Goal: Task Accomplishment & Management: Manage account settings

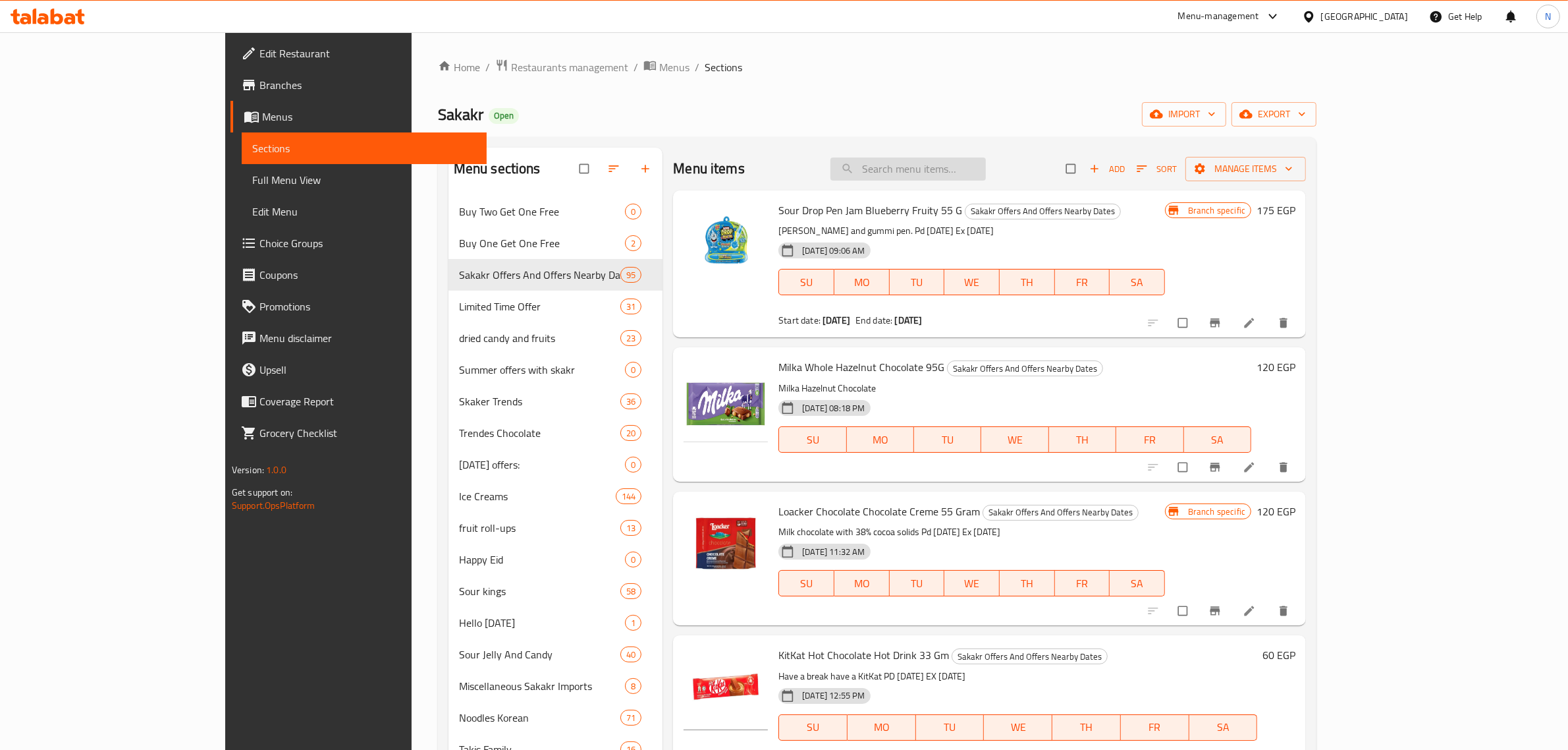
click at [986, 176] on input "search" at bounding box center [908, 169] width 155 height 23
paste input "ميلتيد شوكولاتة بندق 500جرام"
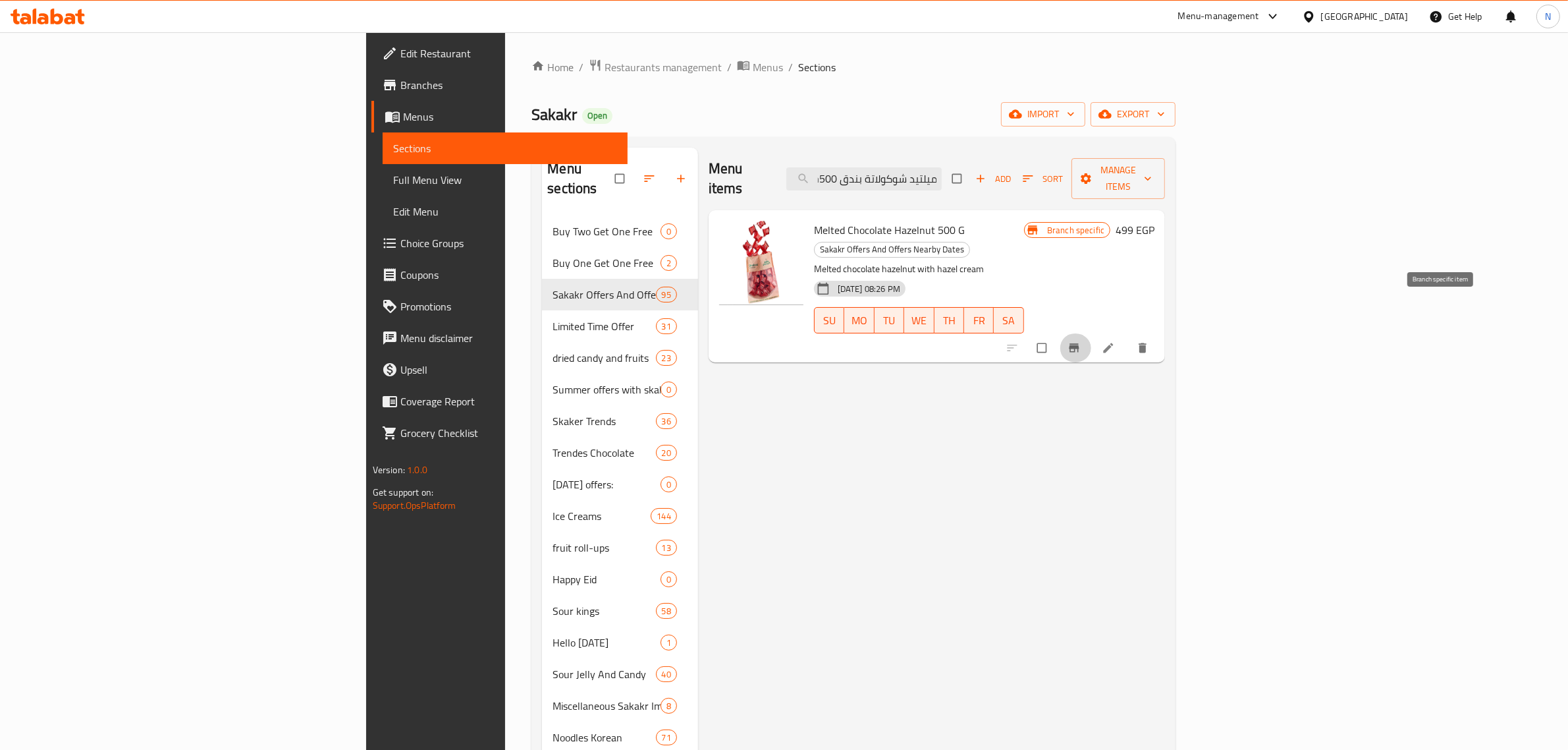
click at [1081, 341] on icon "Branch-specific-item" at bounding box center [1074, 347] width 13 height 13
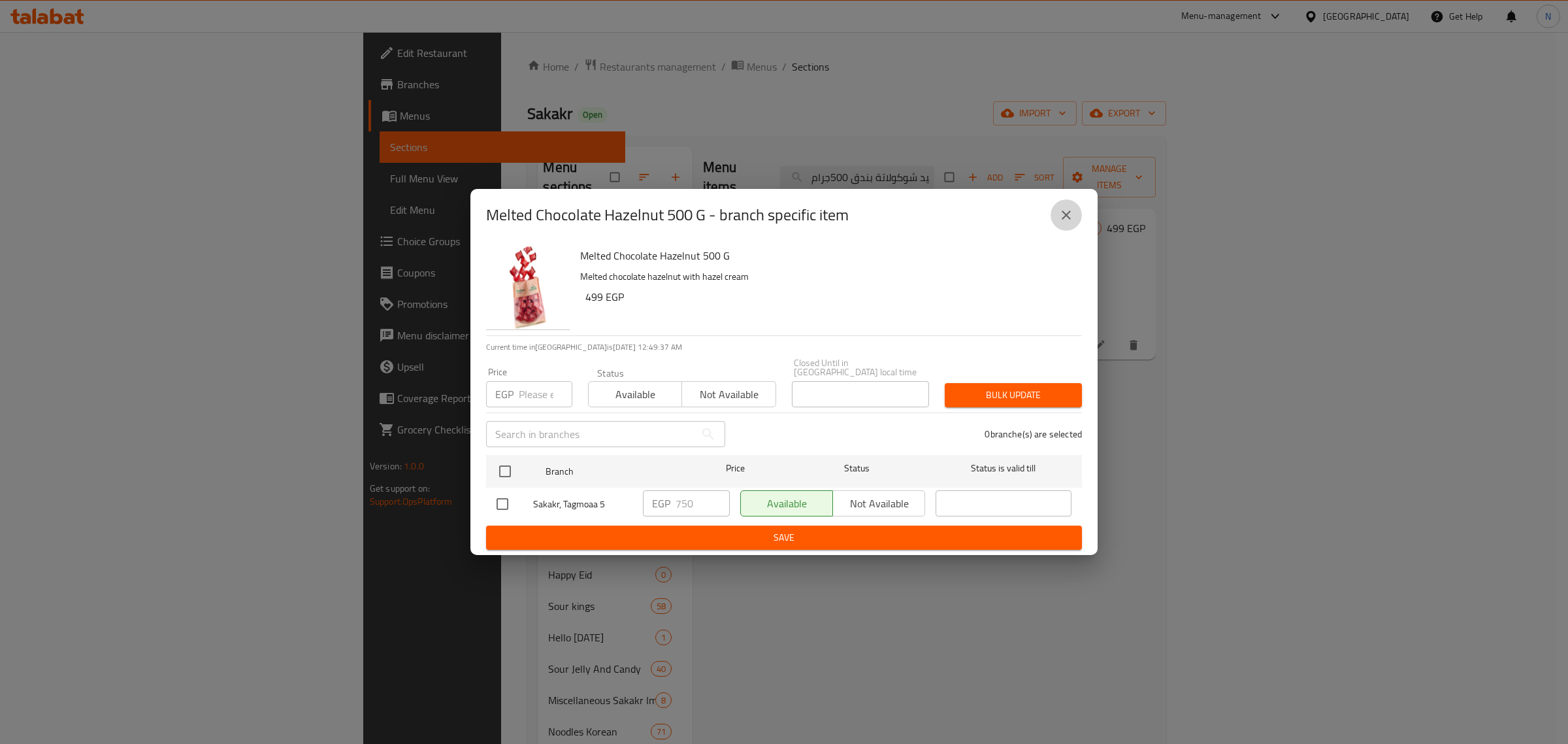
click at [1070, 220] on icon "close" at bounding box center [1066, 215] width 16 height 16
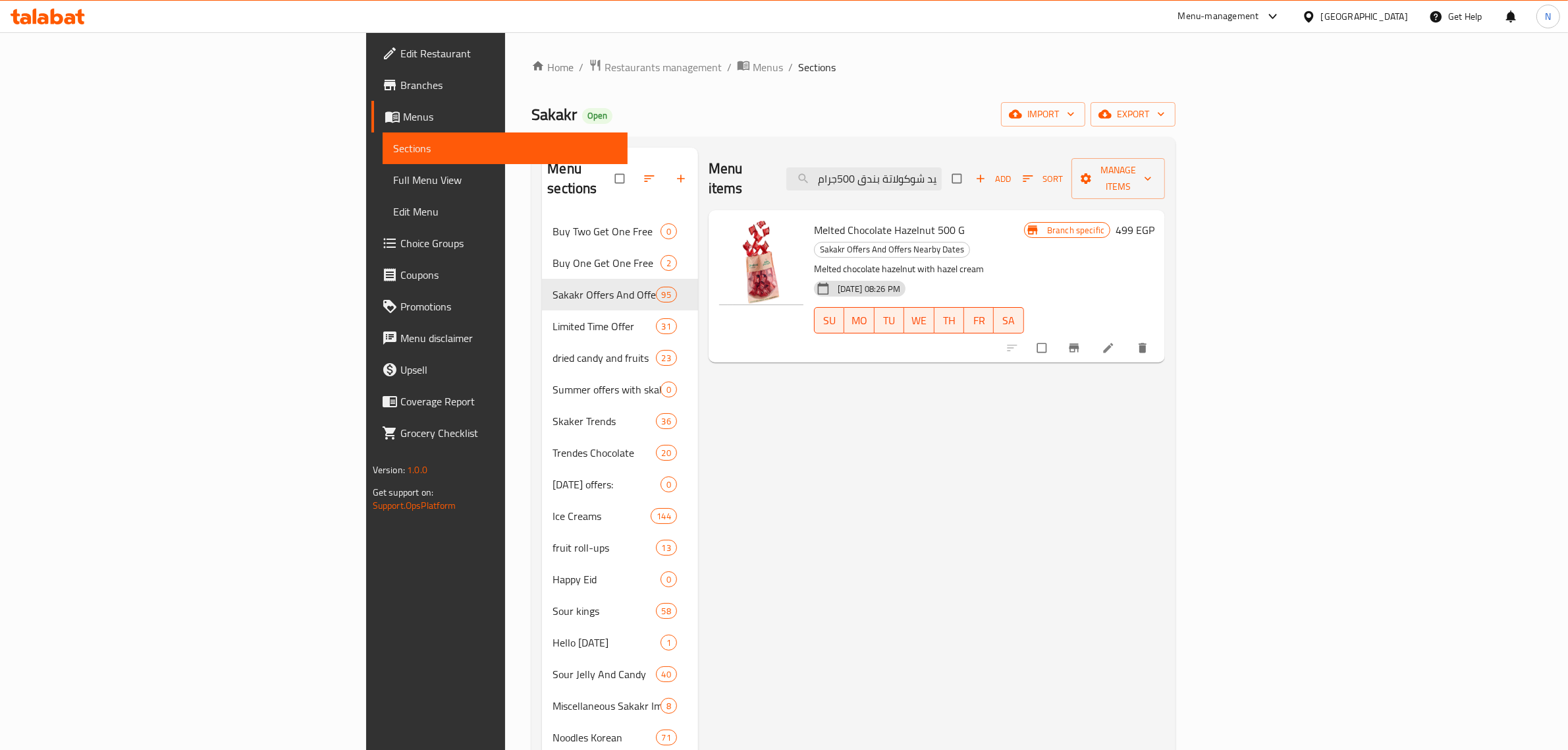
click at [847, 220] on span "Melted Chocolate Hazelnut 500 G" at bounding box center [889, 230] width 151 height 20
copy h6 "Melted Chocolate Hazelnut 500 G"
click at [942, 167] on input "ميلتيد شوكولاتة بندق 500جرام" at bounding box center [864, 179] width 155 height 23
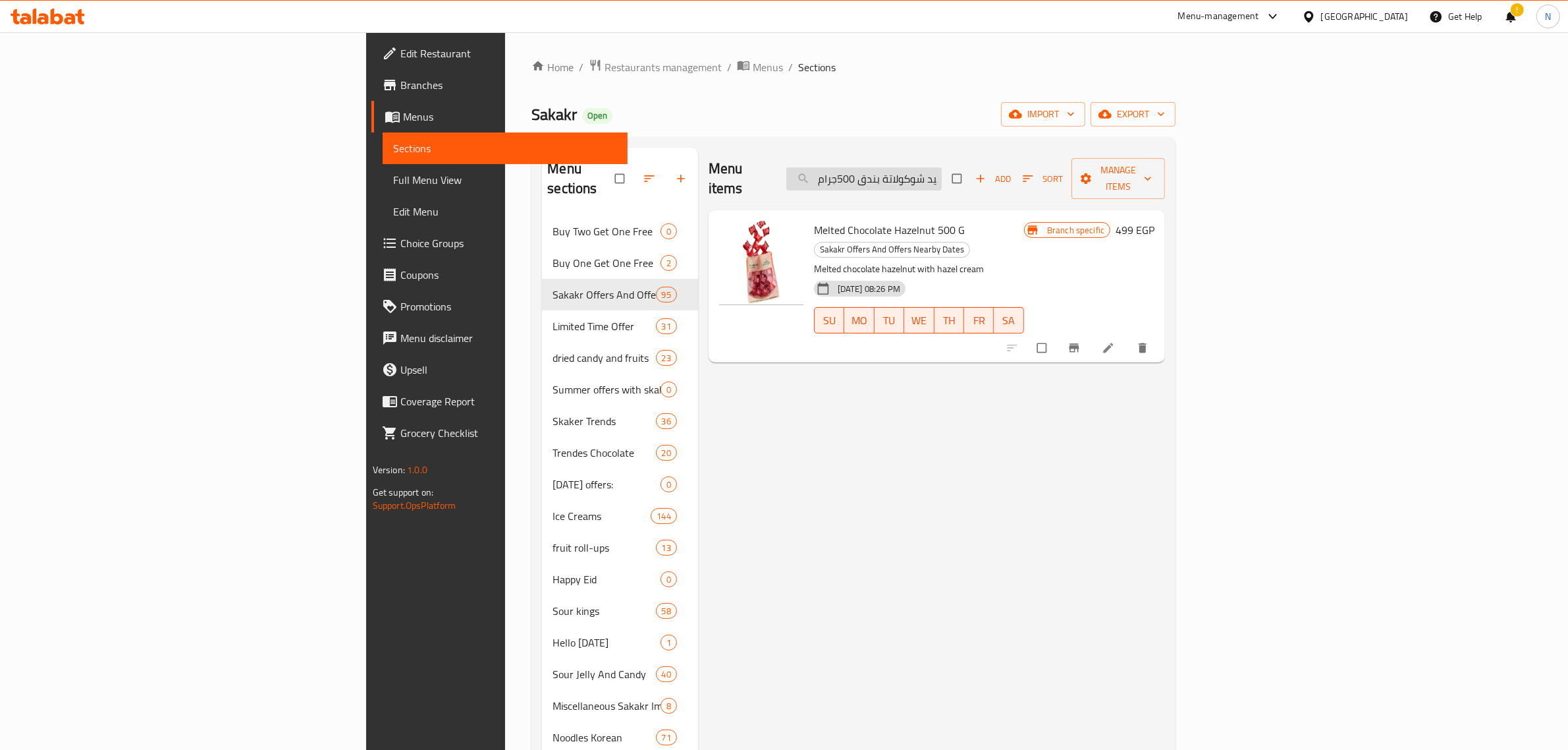
click at [942, 167] on input "ميلتيد شوكولاتة بندق 500جرام" at bounding box center [864, 179] width 155 height 23
paste input "ايون شوكولاتة باللوز كاملة 100 جرام"
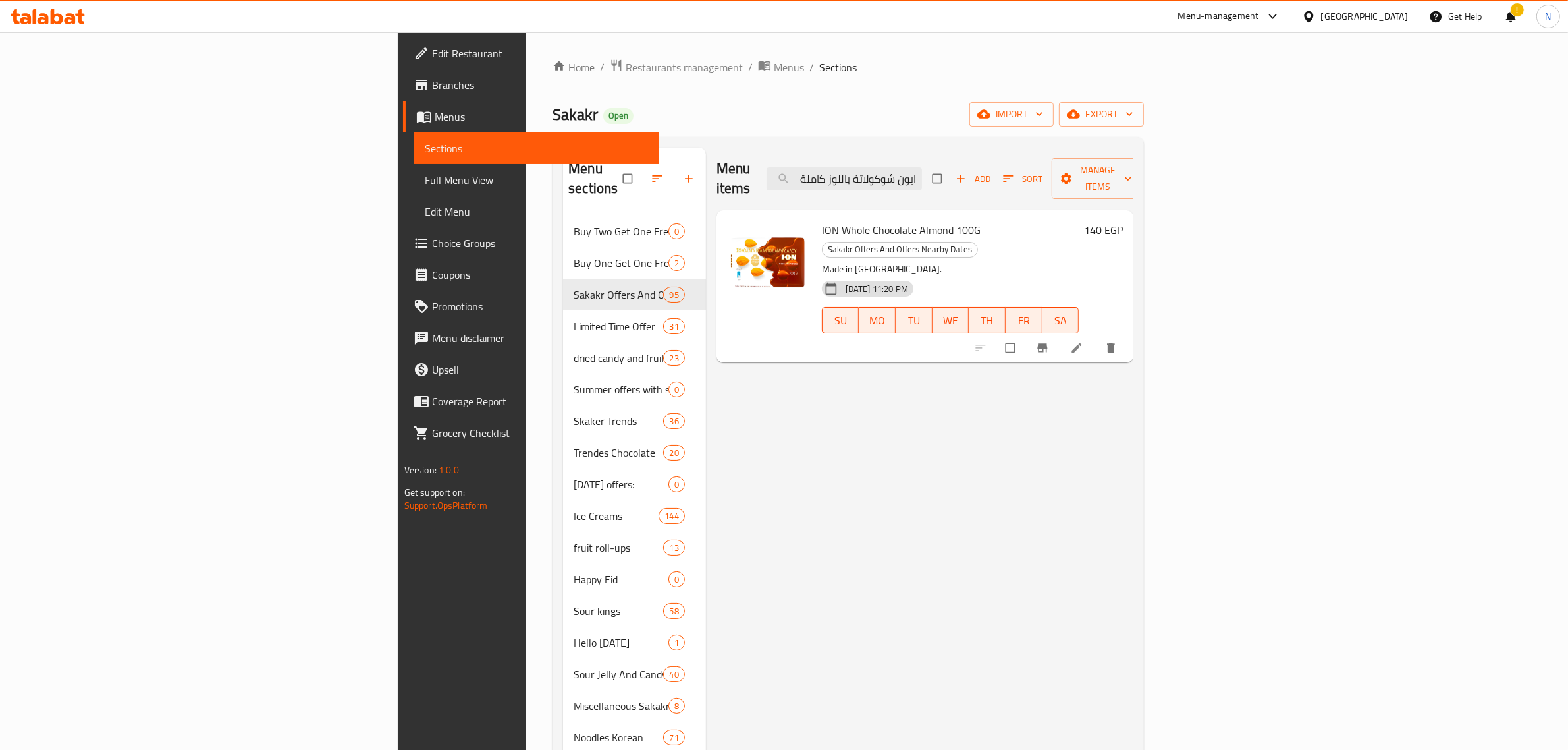
click at [817, 216] on div "ION Whole Chocolate Almond 100G Sakakr Offers And Offers Nearby Dates Made in G…" at bounding box center [951, 286] width 268 height 142
click at [822, 220] on span "ION Whole Chocolate Almond 100G" at bounding box center [901, 230] width 159 height 20
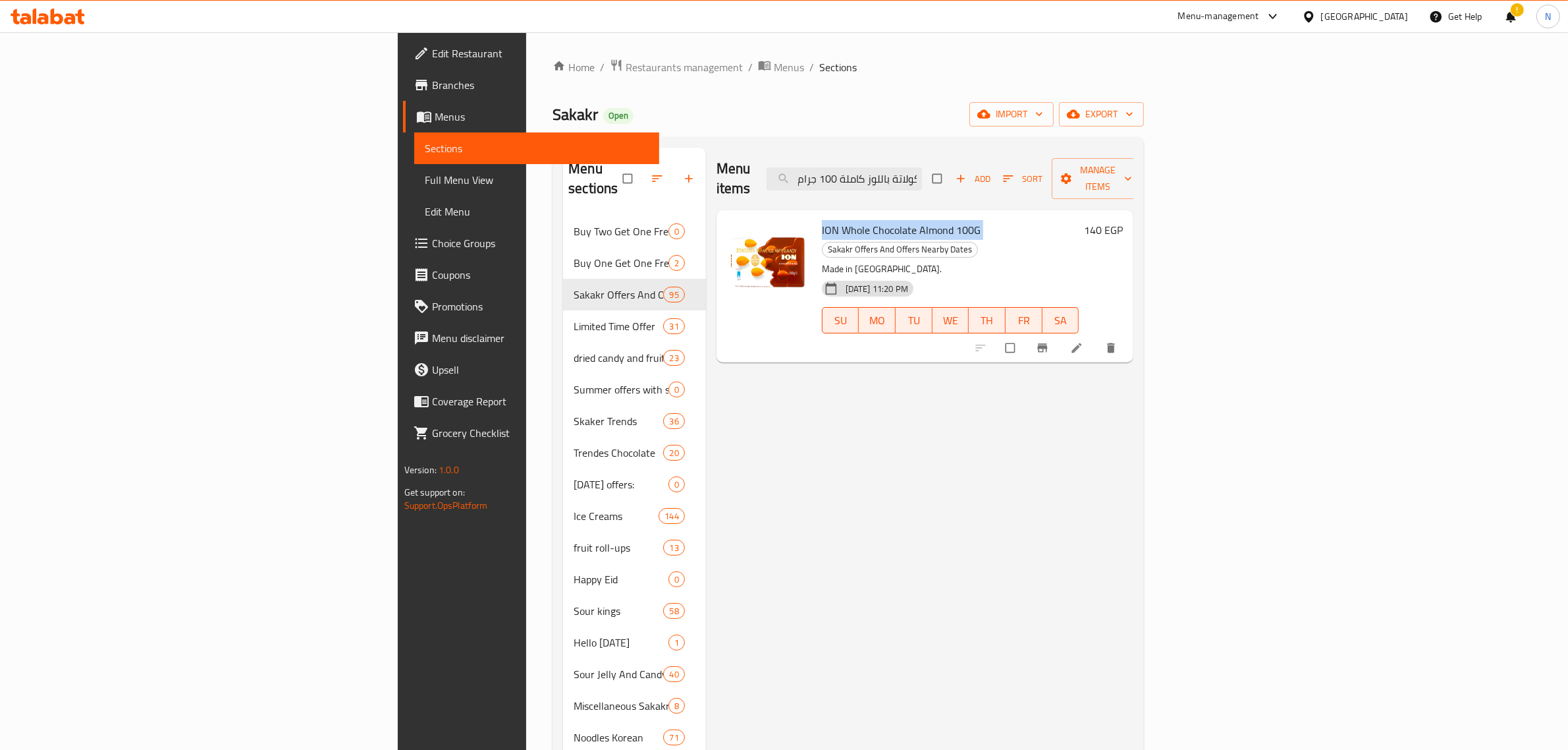
copy h6 "ION Whole Chocolate Almond 100G"
click at [1048, 344] on icon "Branch-specific-item" at bounding box center [1043, 347] width 10 height 8
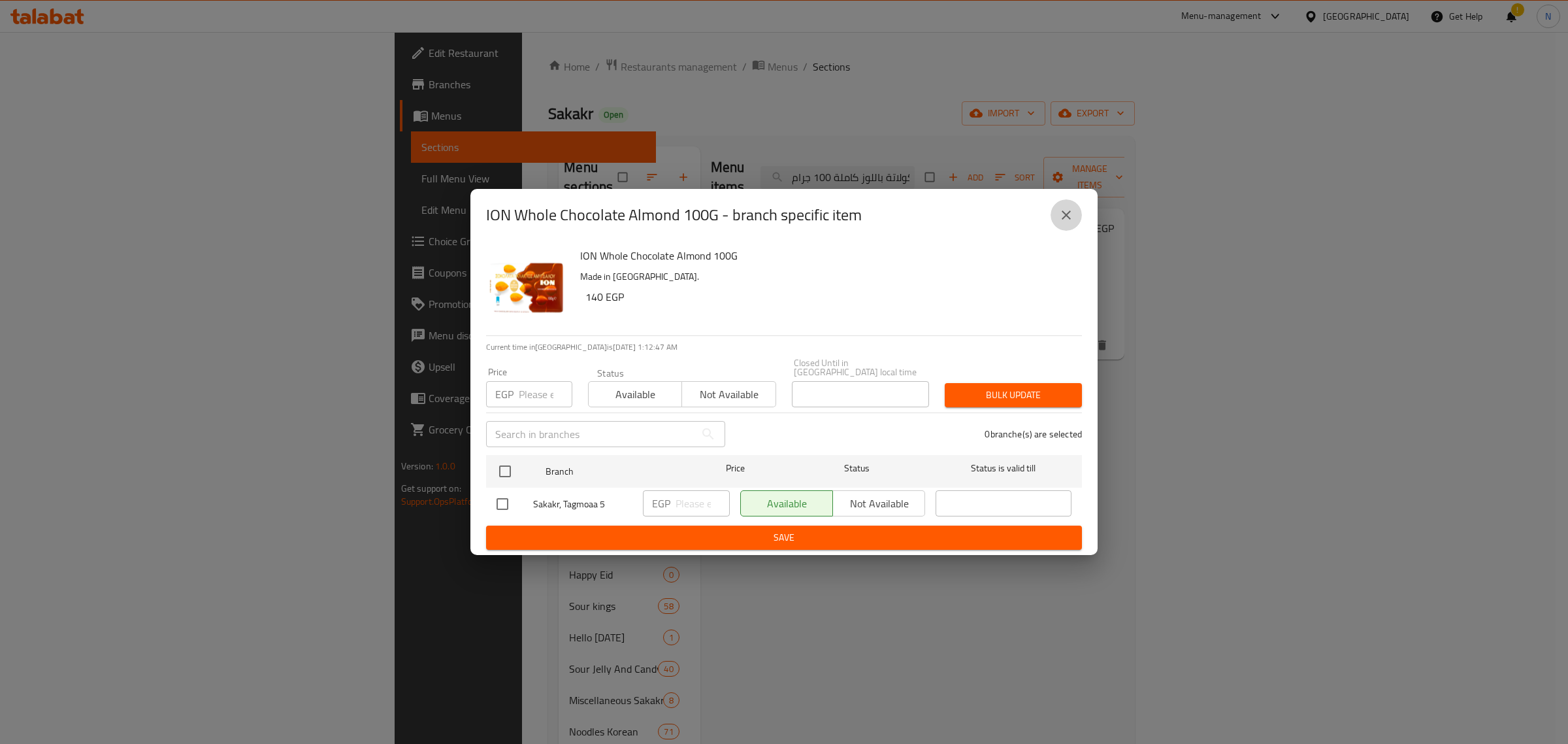
click at [1072, 216] on icon "close" at bounding box center [1066, 215] width 16 height 16
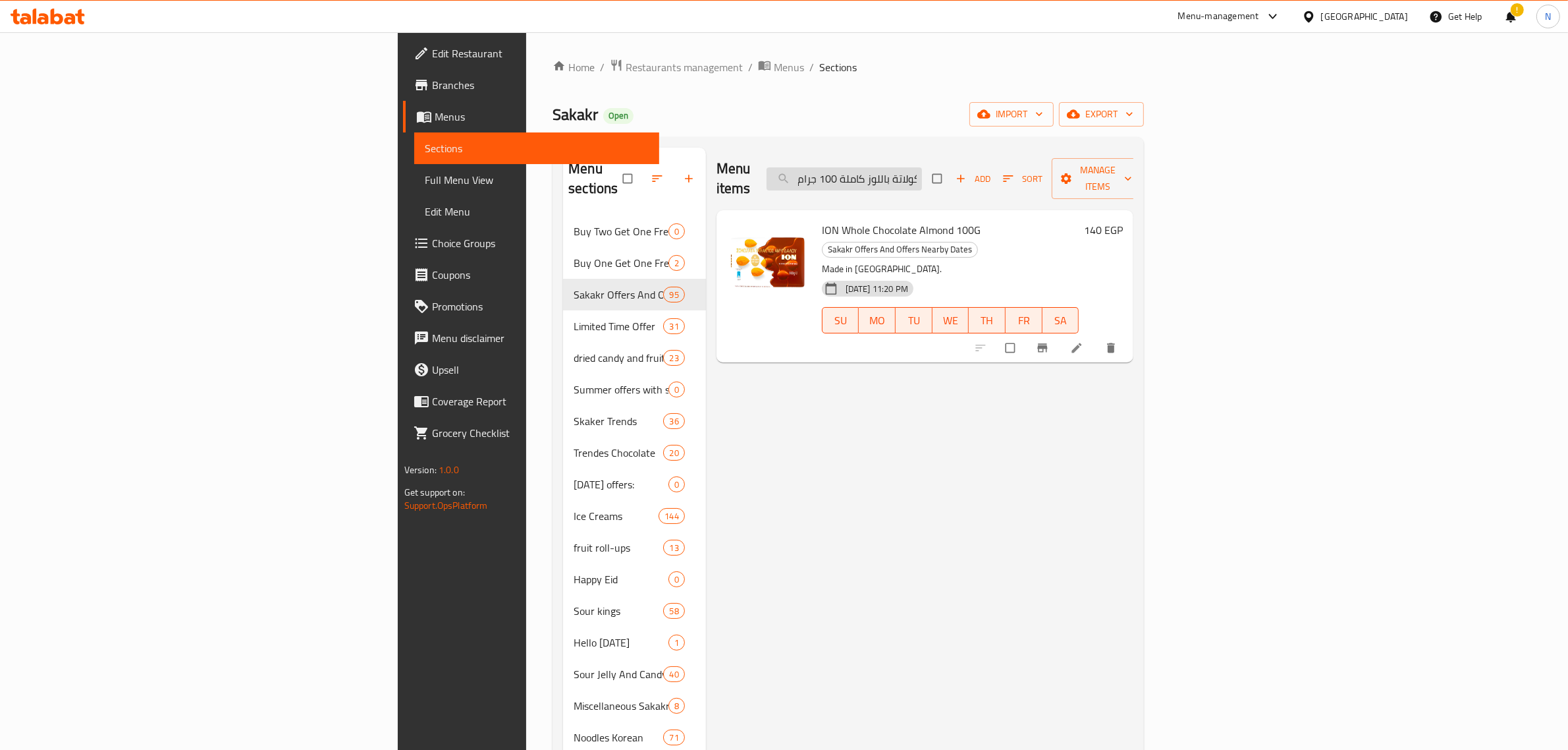
click at [922, 169] on input "ايون شوكولاتة باللوز كاملة 100 جرام" at bounding box center [845, 179] width 155 height 23
paste input "نيسلا داماك انسي شوكولاتة بيضاء بالفستق 60جم"
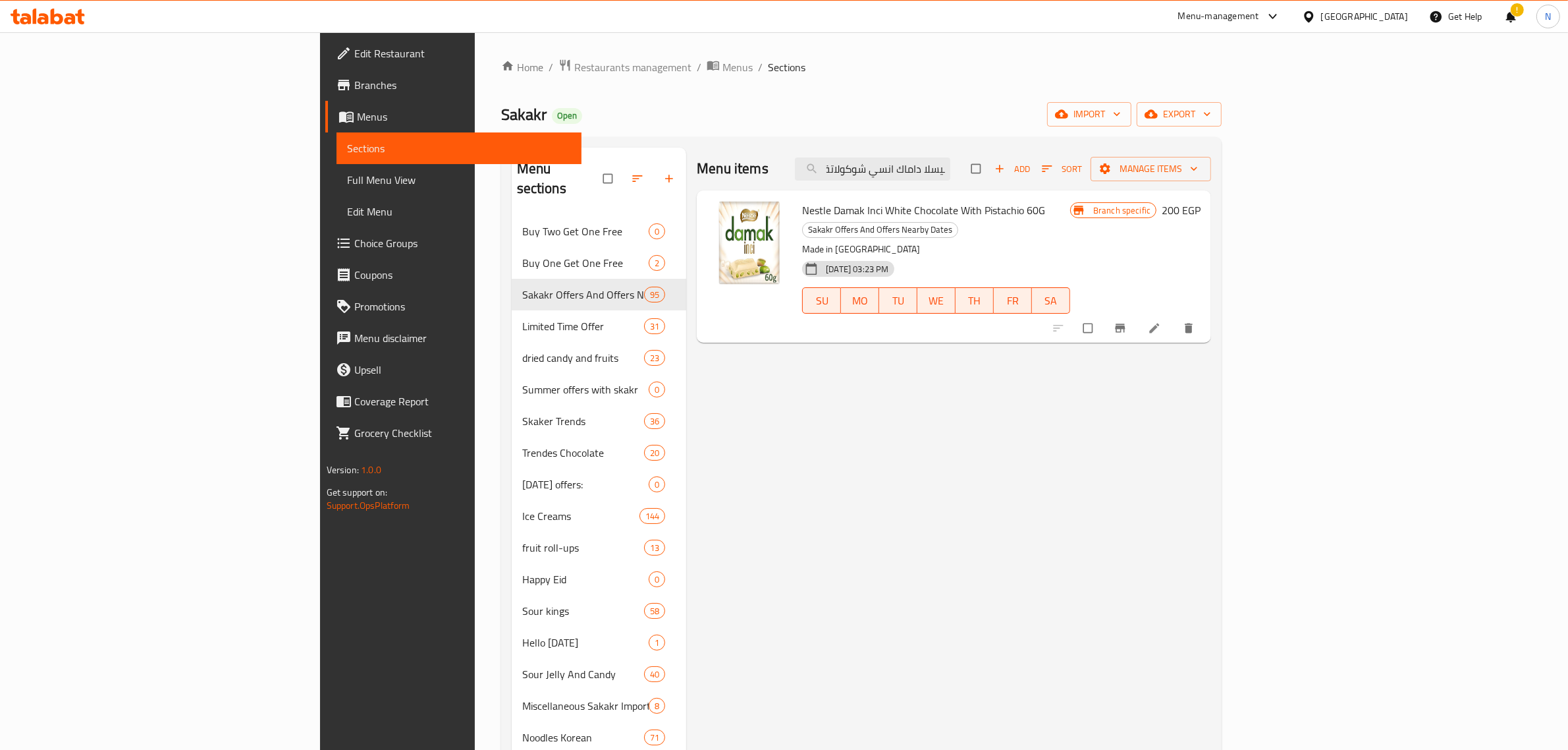
click at [924, 209] on span "Nestle Damak Inci White Chocolate With Pistachio 60G" at bounding box center [924, 210] width 243 height 20
copy h6 "Nestle Damak Inci White Chocolate With Pistachio 60G"
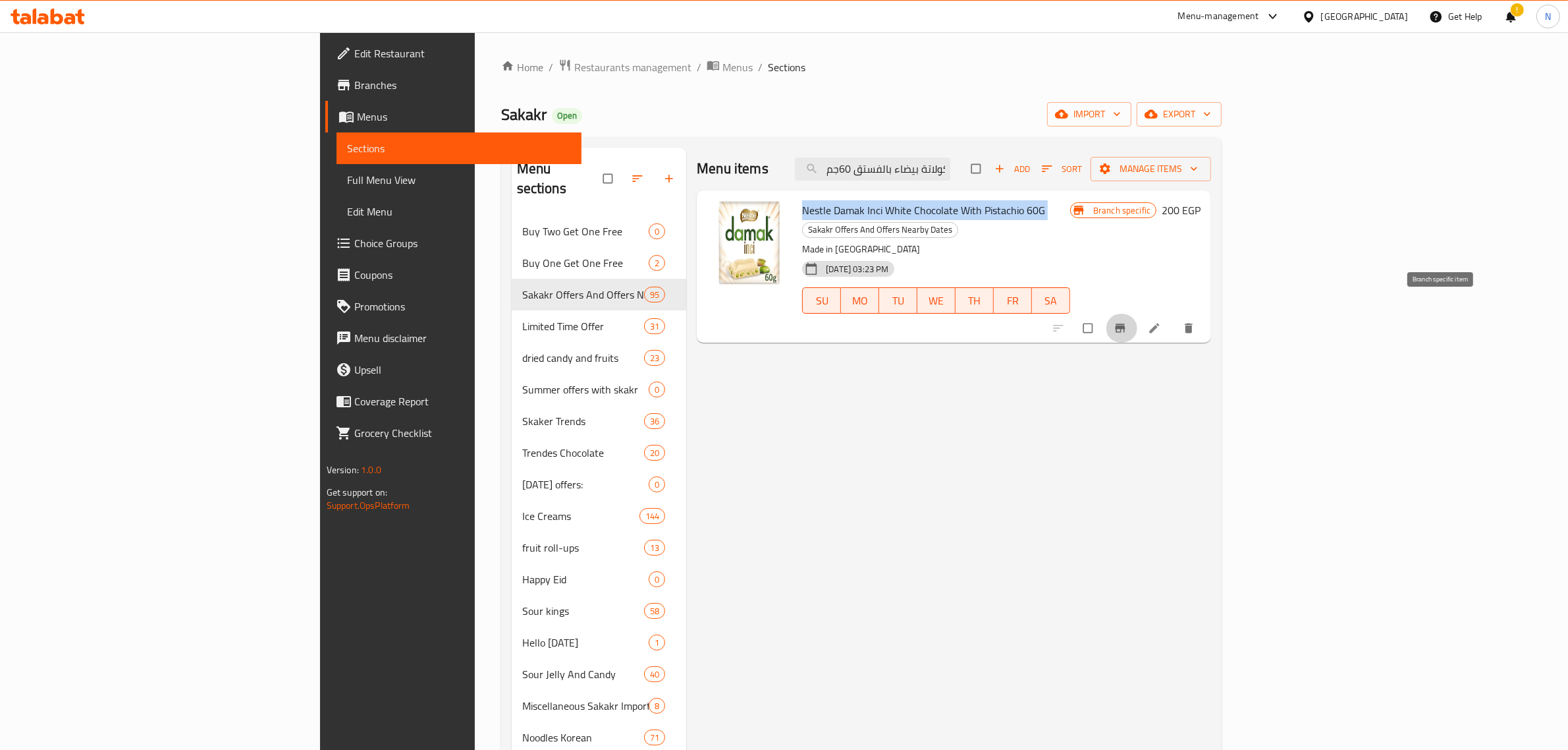
click at [1138, 314] on button "Branch-specific-item" at bounding box center [1122, 328] width 32 height 29
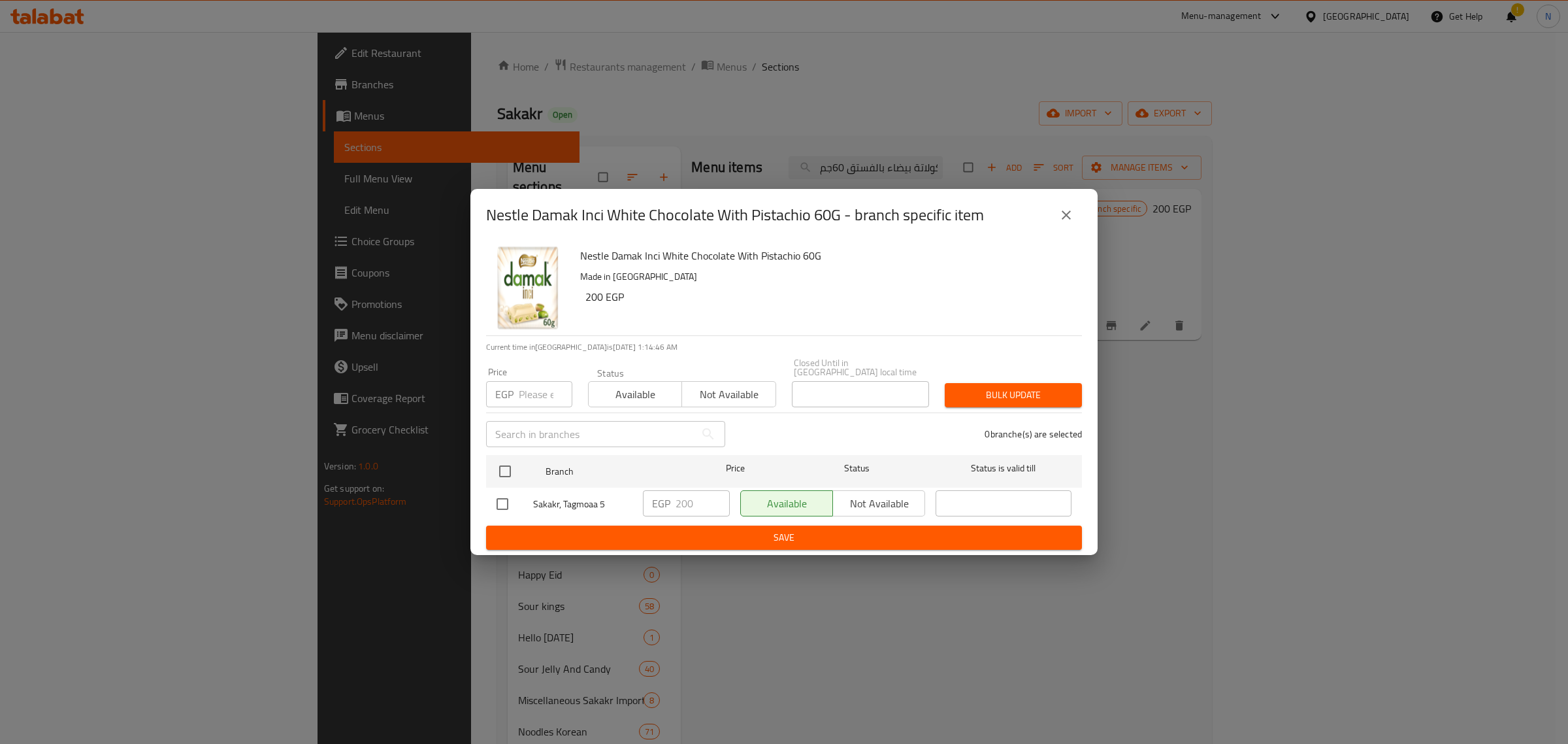
click at [1070, 221] on icon "close" at bounding box center [1066, 215] width 16 height 16
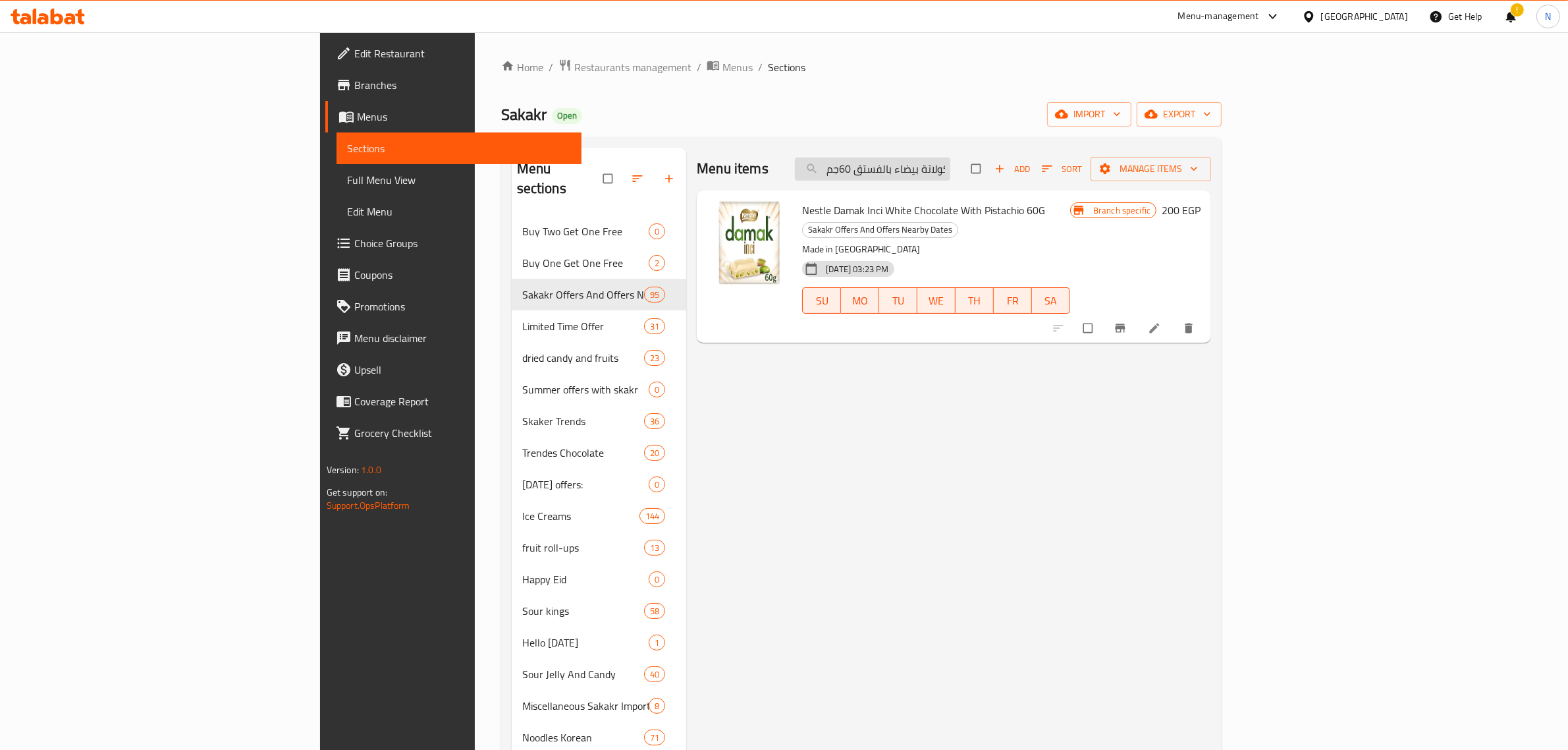
click at [950, 160] on input "نيسلا داماك انسي شوكولاتة بيضاء بالفستق 60جم" at bounding box center [873, 169] width 155 height 23
paste input "يندت جراند بلاسير كرميل & زهرة الملح 150جرام"
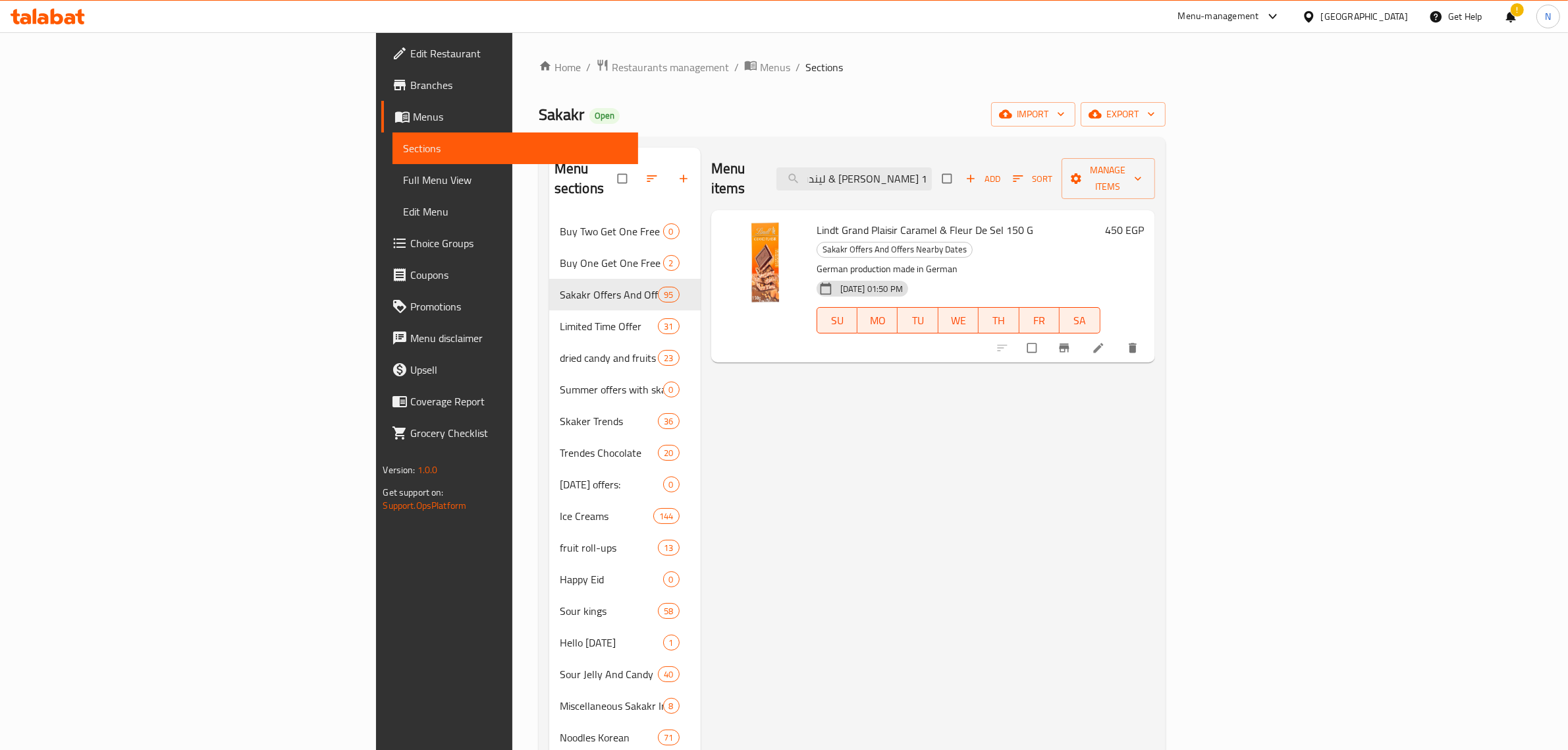
click at [817, 220] on span "Lindt Grand Plaisir Caramel & Fleur De Sel 150 G" at bounding box center [925, 230] width 217 height 20
copy h6 "Lindt Grand Plaisir Caramel & Fleur De Sel 150 G"
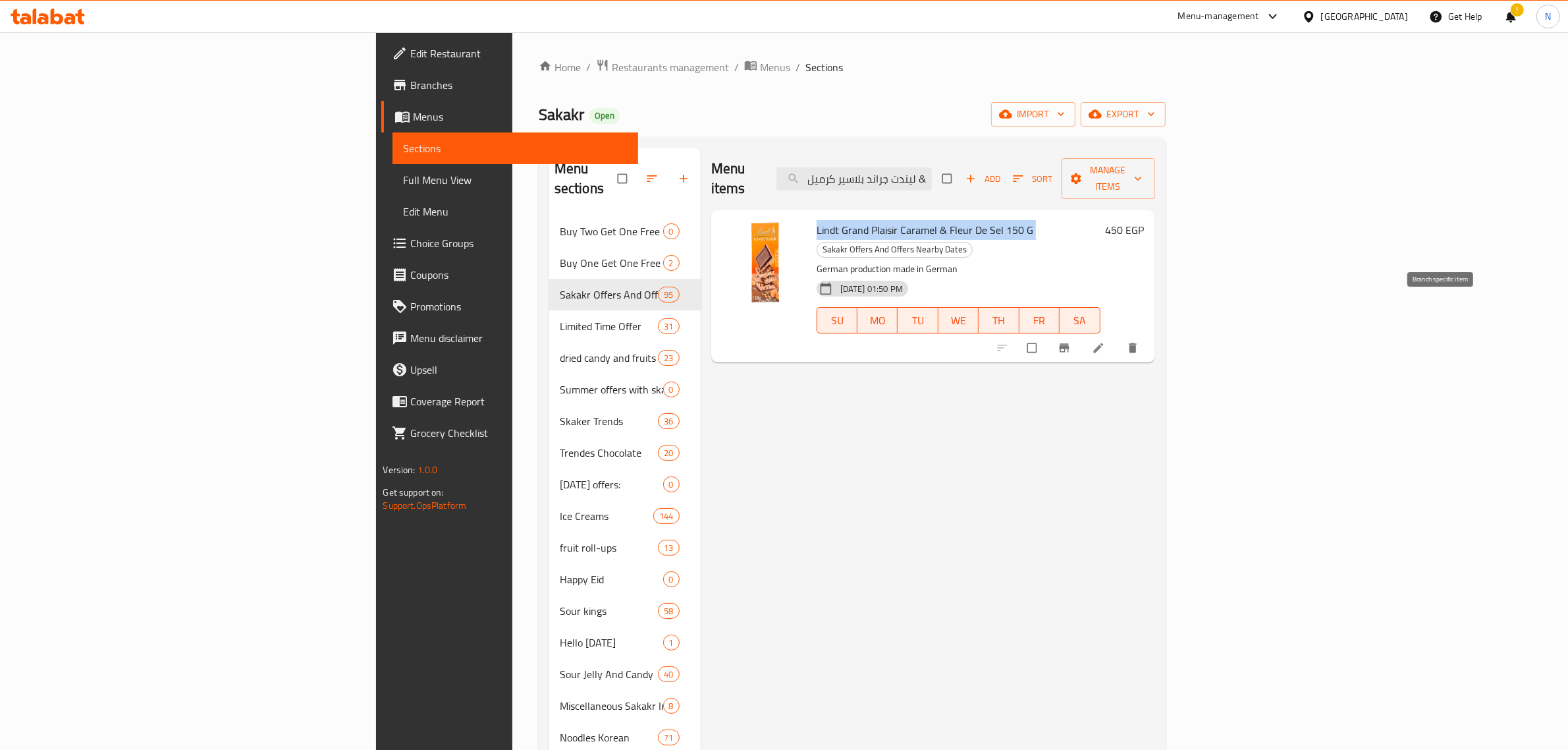
click at [1081, 333] on button "Branch-specific-item" at bounding box center [1065, 347] width 32 height 29
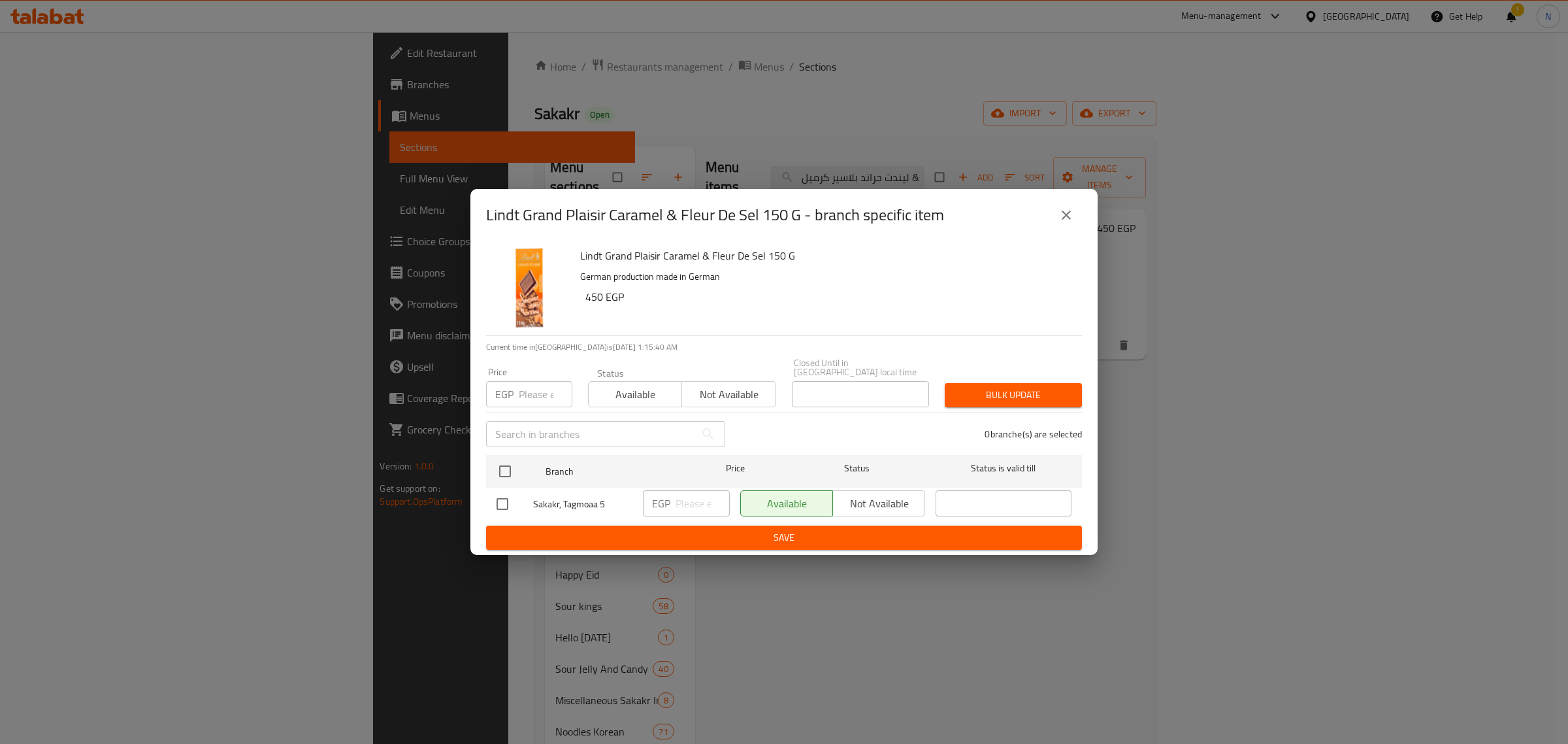
click at [1072, 221] on icon "close" at bounding box center [1066, 215] width 16 height 16
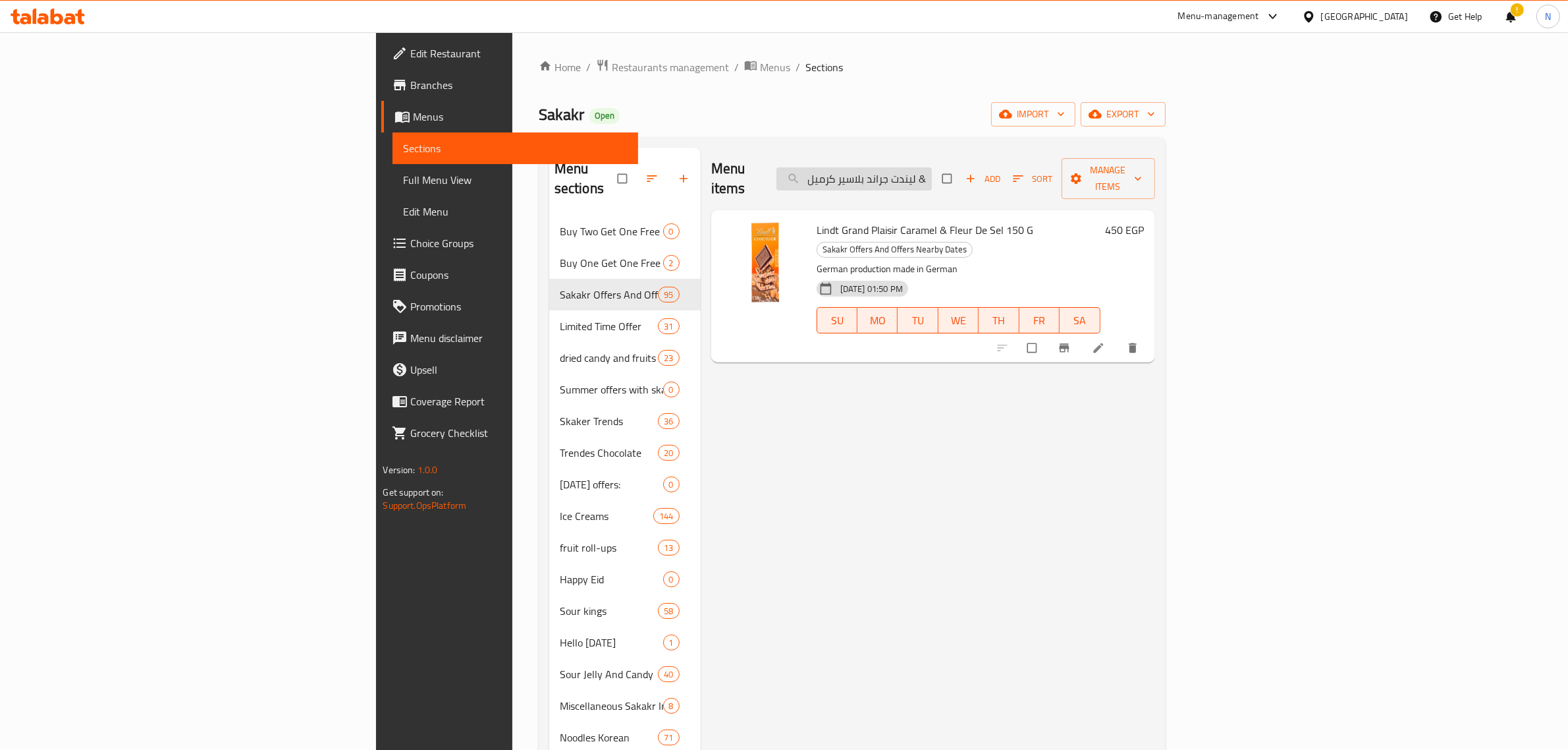
click at [932, 175] on input "ليندت جراند بلاسير كرميل & زهرة الملح 150جرام" at bounding box center [854, 179] width 155 height 23
paste input "كسلنس دارك 70% كاكاو 100جرام"
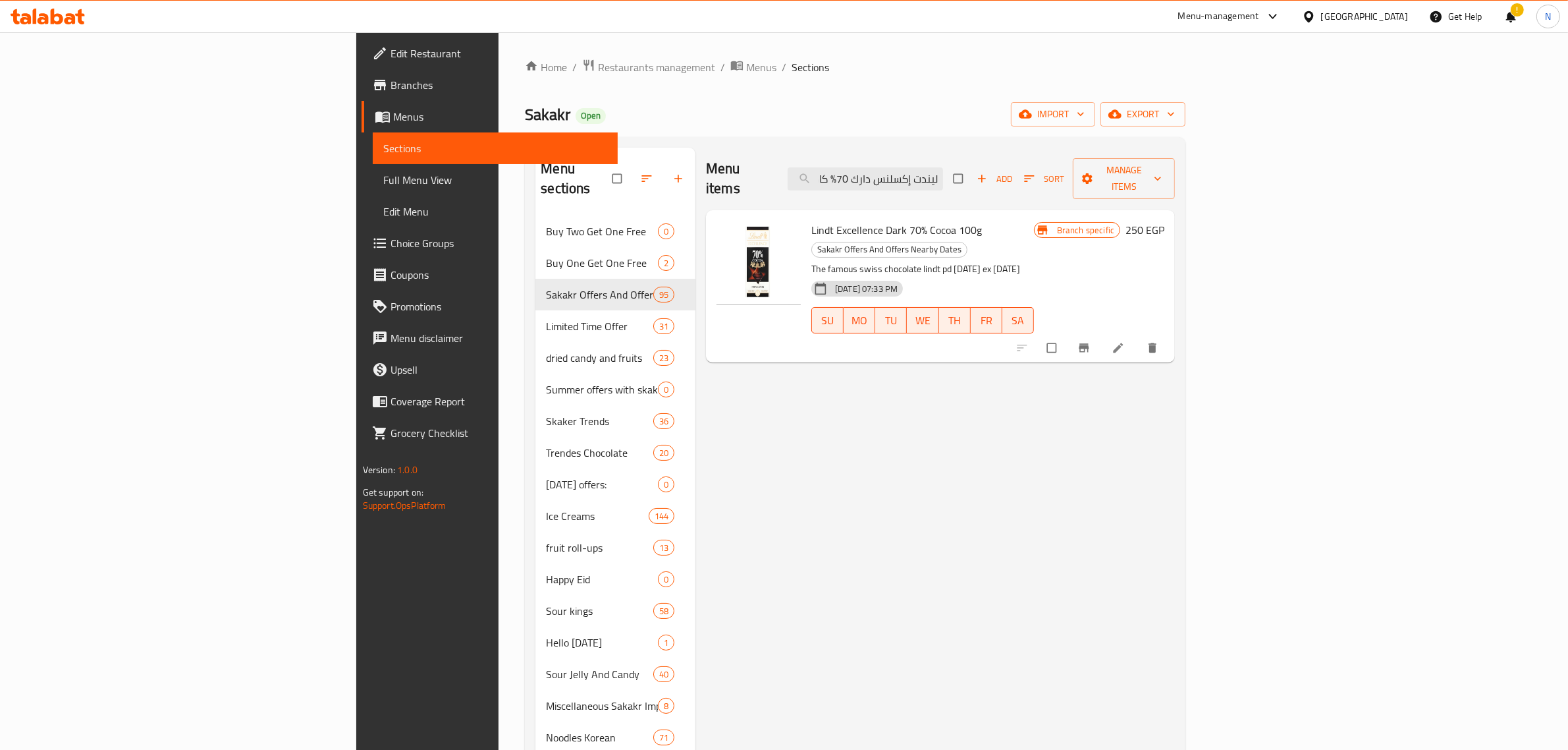
click at [860, 220] on span "Lindt Excellence Dark 70% Cocoa 100g" at bounding box center [897, 230] width 170 height 20
copy h6 "Lindt Excellence Dark 70% Cocoa 100g"
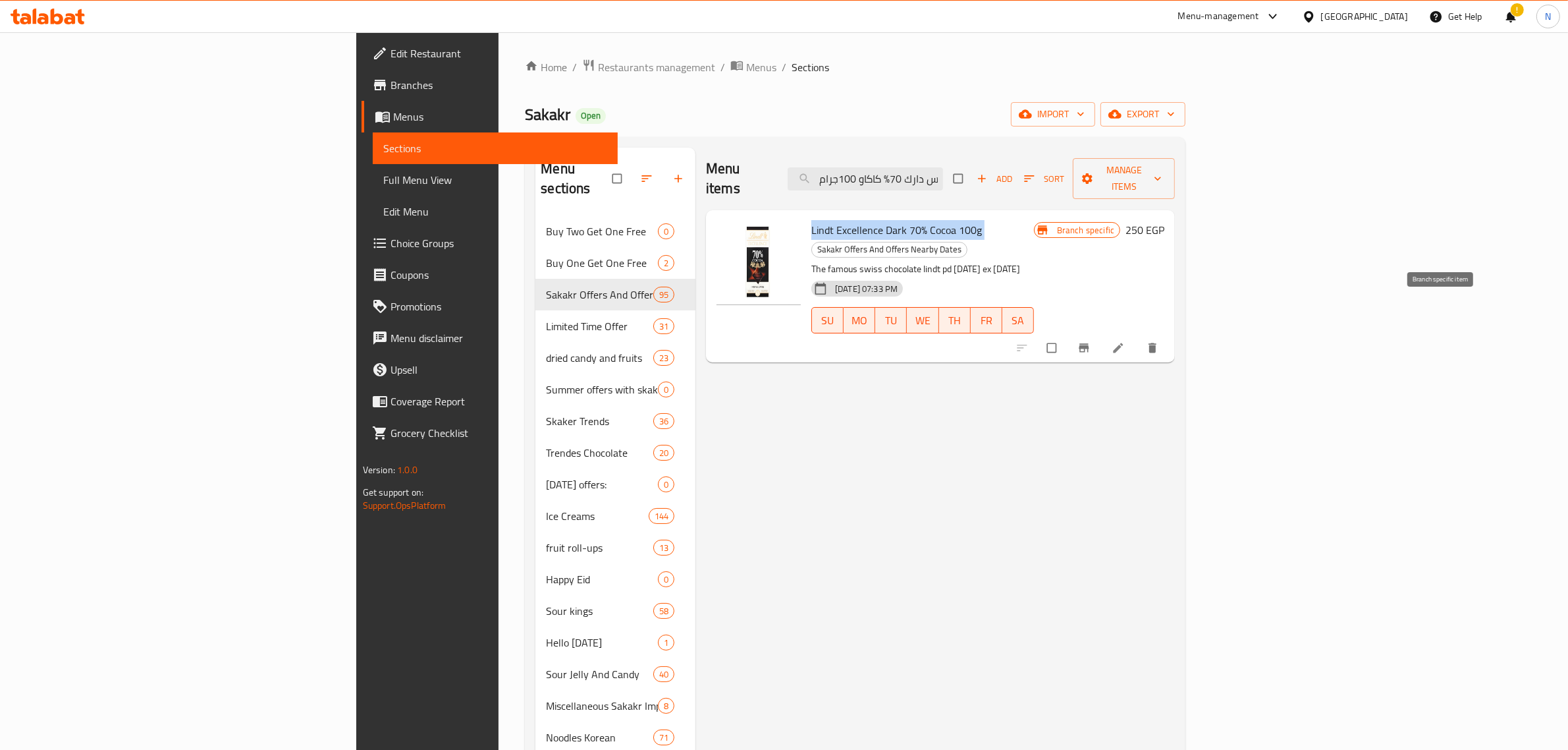
click at [1090, 344] on icon "Branch-specific-item" at bounding box center [1084, 347] width 10 height 8
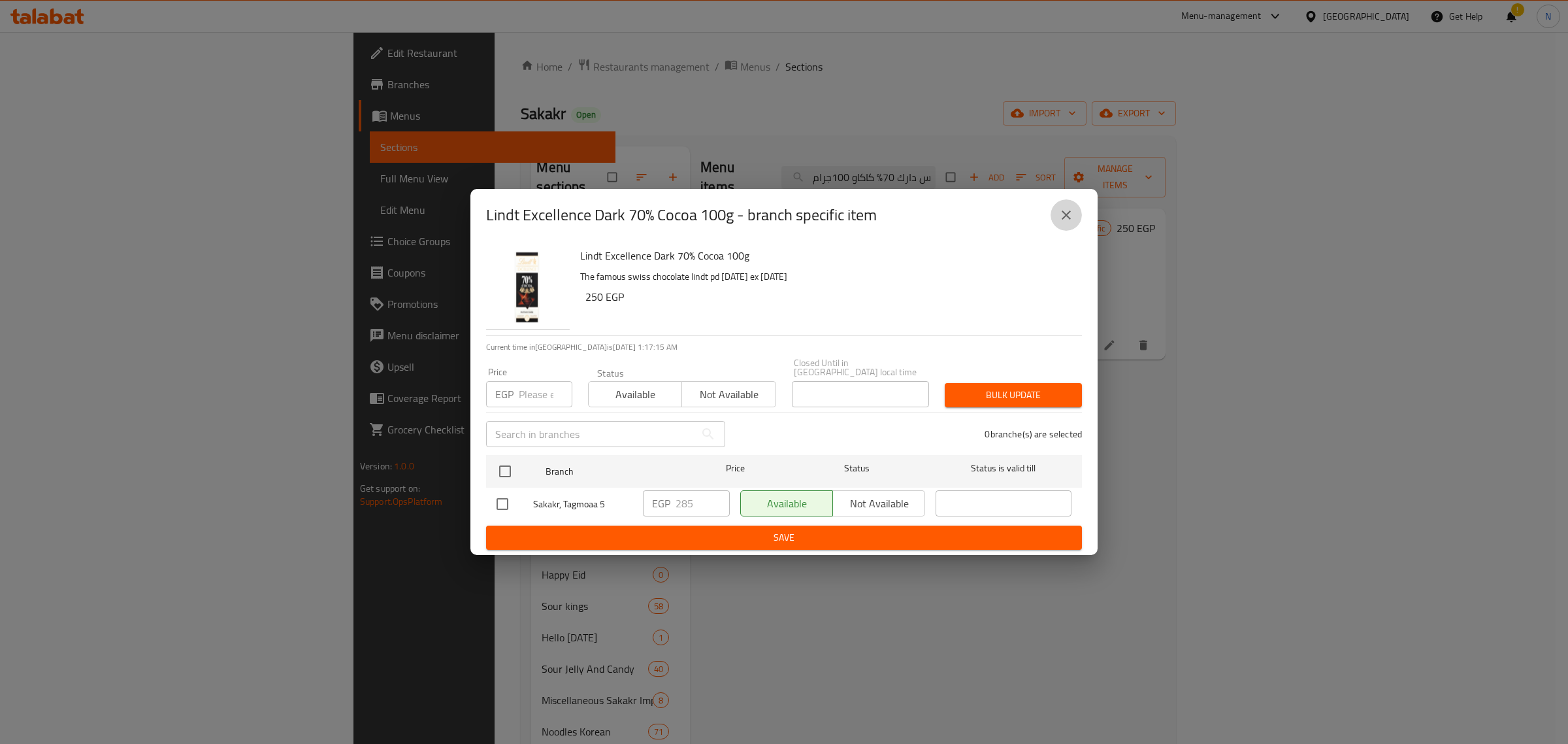
click at [1060, 210] on button "close" at bounding box center [1067, 215] width 31 height 31
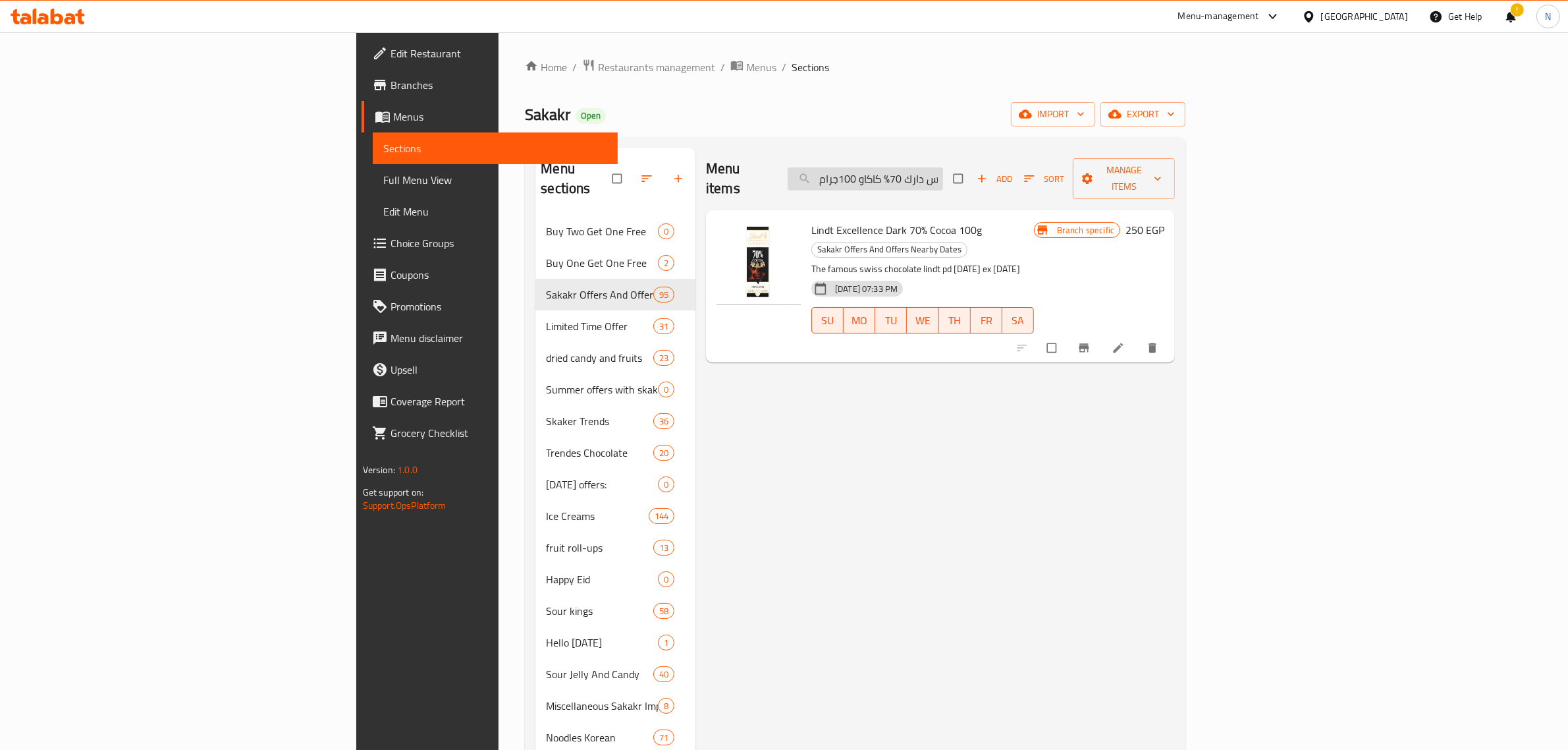
click at [943, 176] on input "ليندت إكسلنس دارك 70% كاكاو 100جرام" at bounding box center [866, 179] width 155 height 23
paste input "راند بلاسير كرميل & زهرة الملح 150جرام"
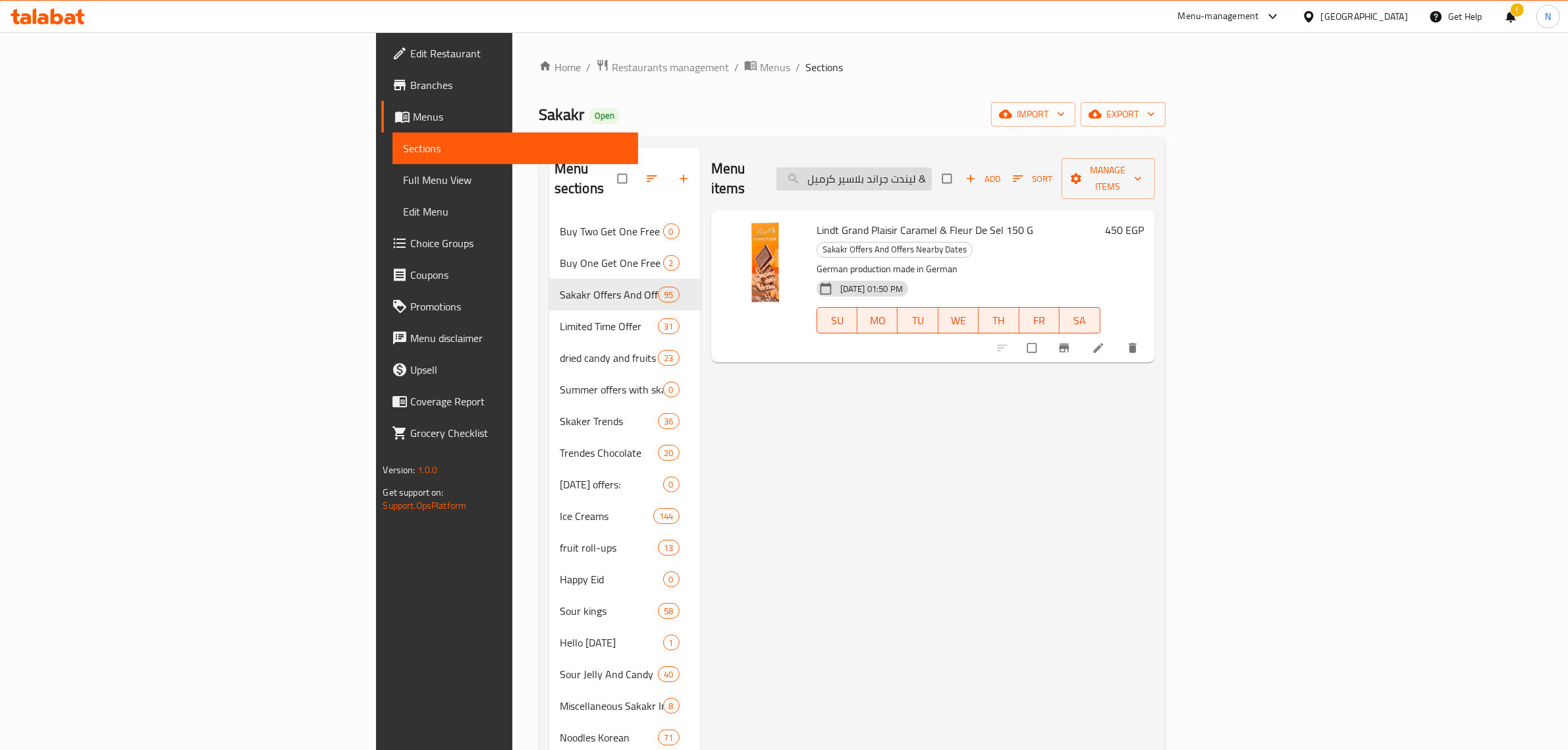
click at [932, 169] on input "ليندت جراند بلاسير كرميل & زهرة الملح 150جرام" at bounding box center [854, 179] width 155 height 23
paste input "كسلنس دارك 70% كاكاو 100جرام"
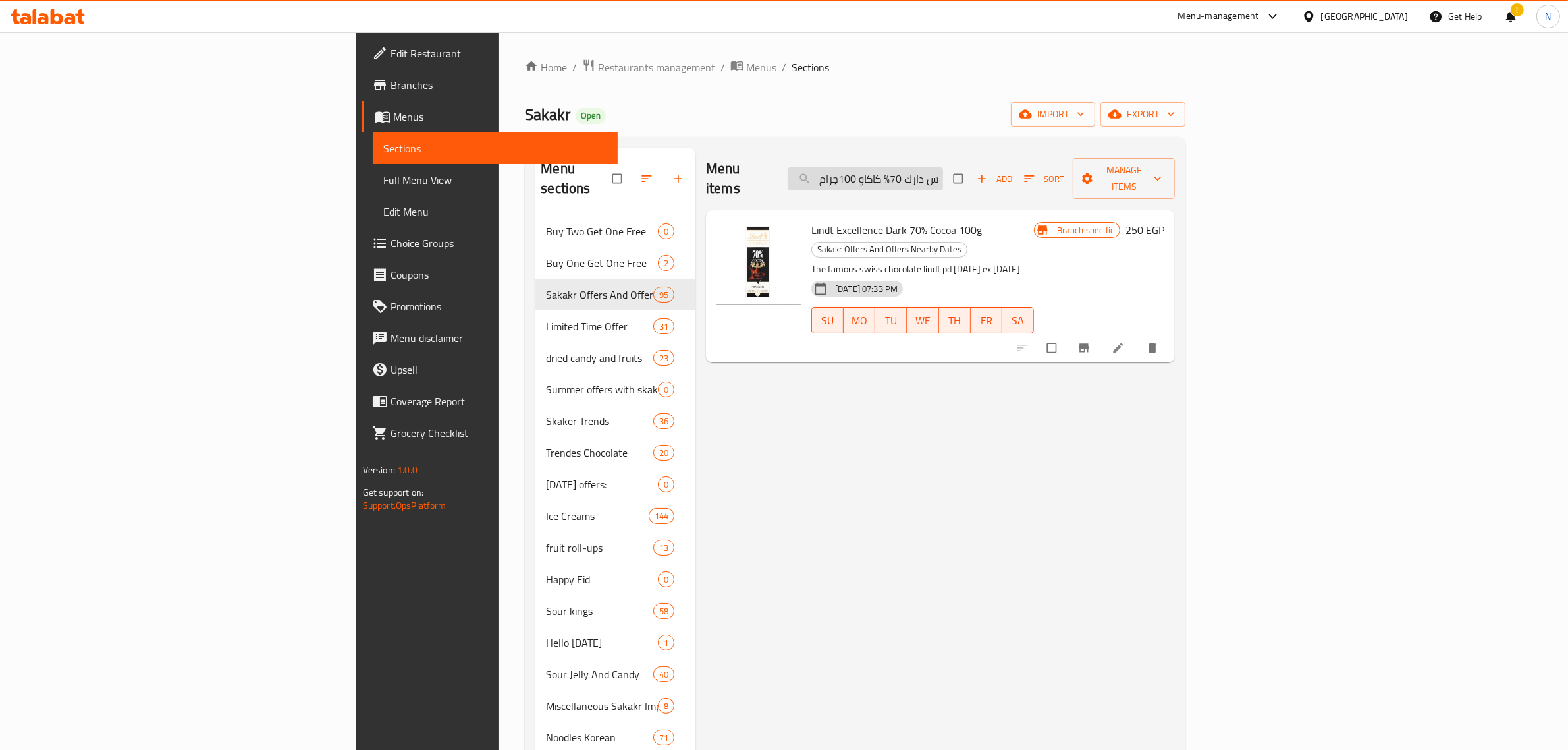
click at [943, 170] on input "ليندت إكسلنس دارك 70% كاكاو 100جرام" at bounding box center [866, 179] width 155 height 23
paste input "85"
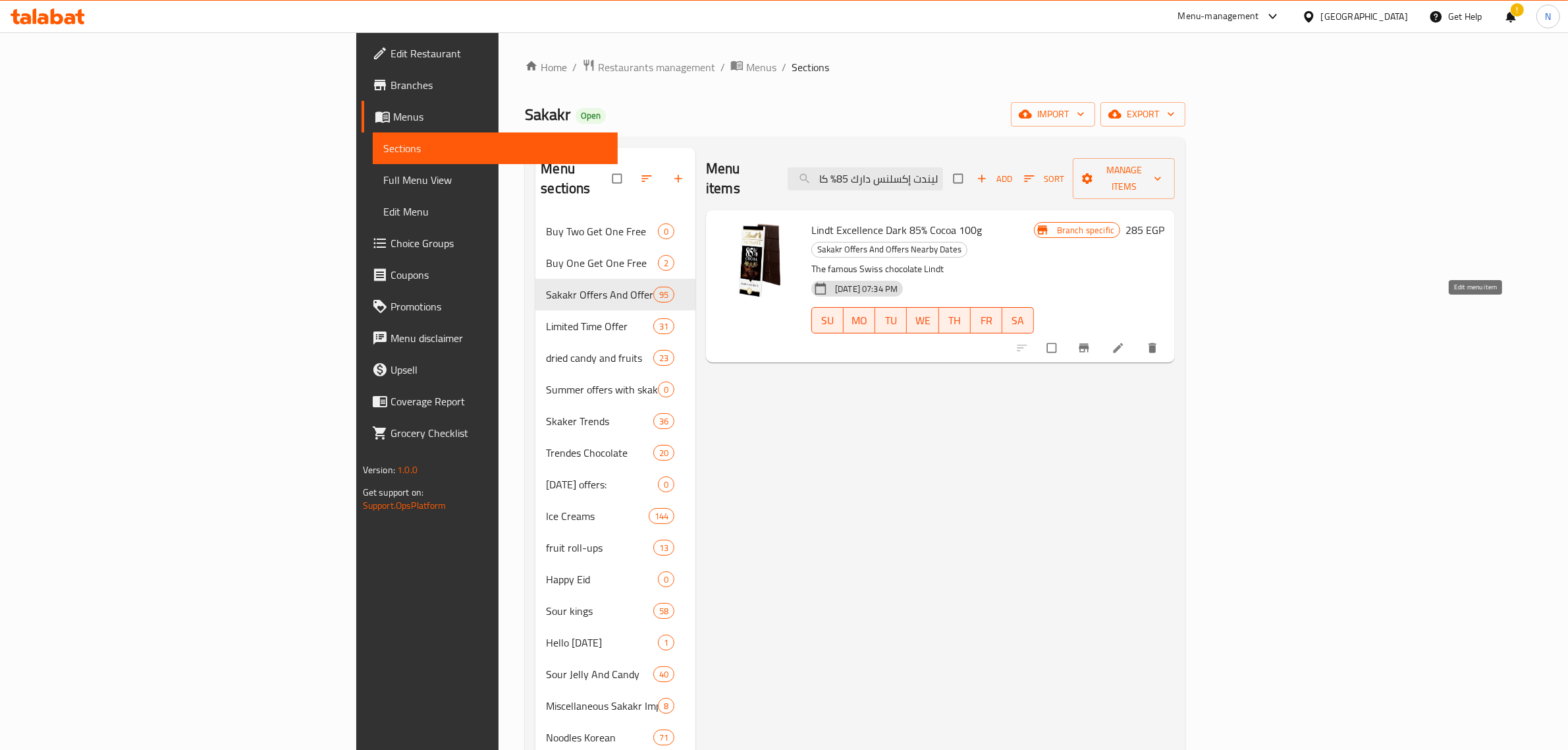
type input "ليندت إكسلنس دارك 85% كاكاو 100جرام"
click at [1093, 341] on span "Branch-specific-item" at bounding box center [1085, 347] width 16 height 13
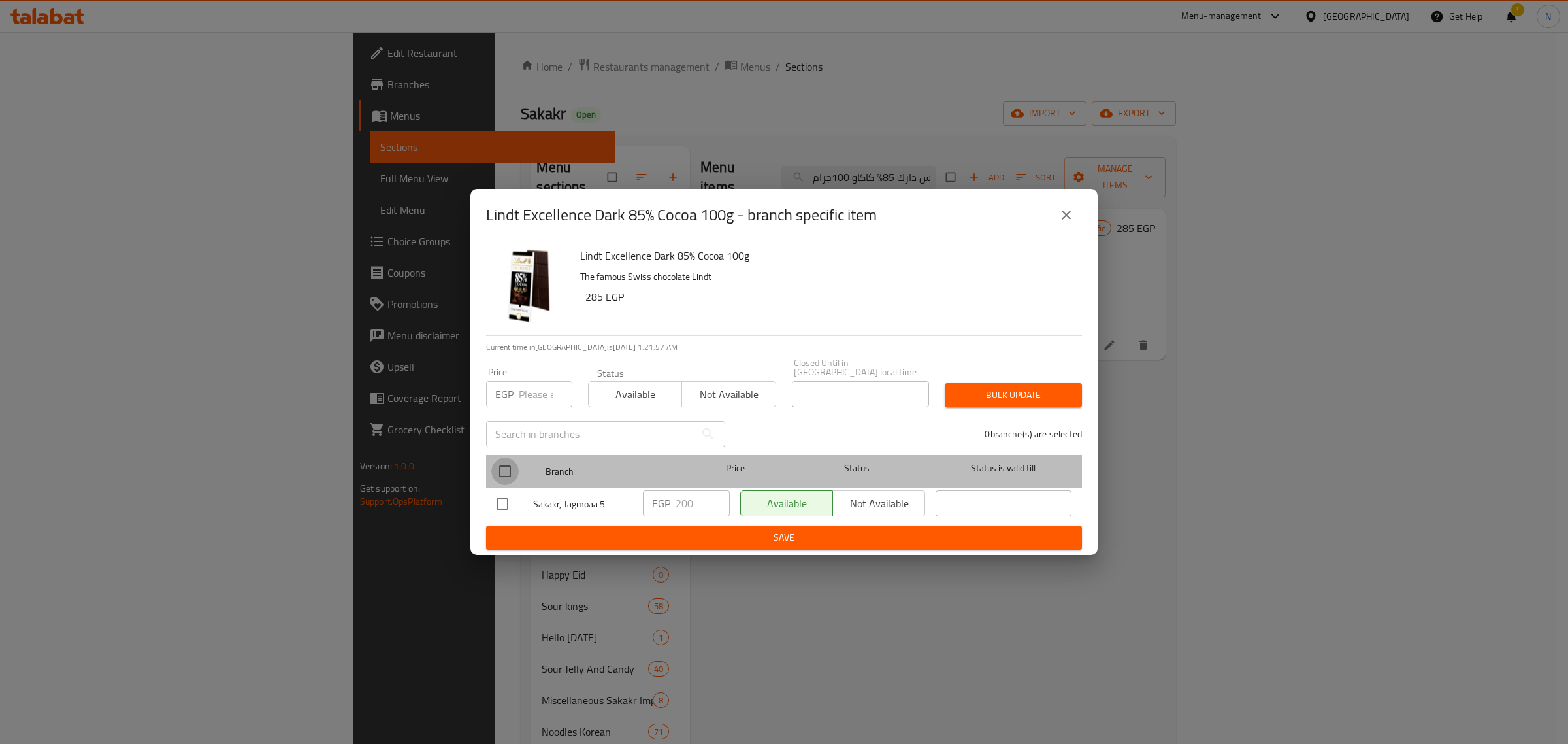
click at [510, 463] on input "checkbox" at bounding box center [504, 471] width 28 height 28
checkbox input "true"
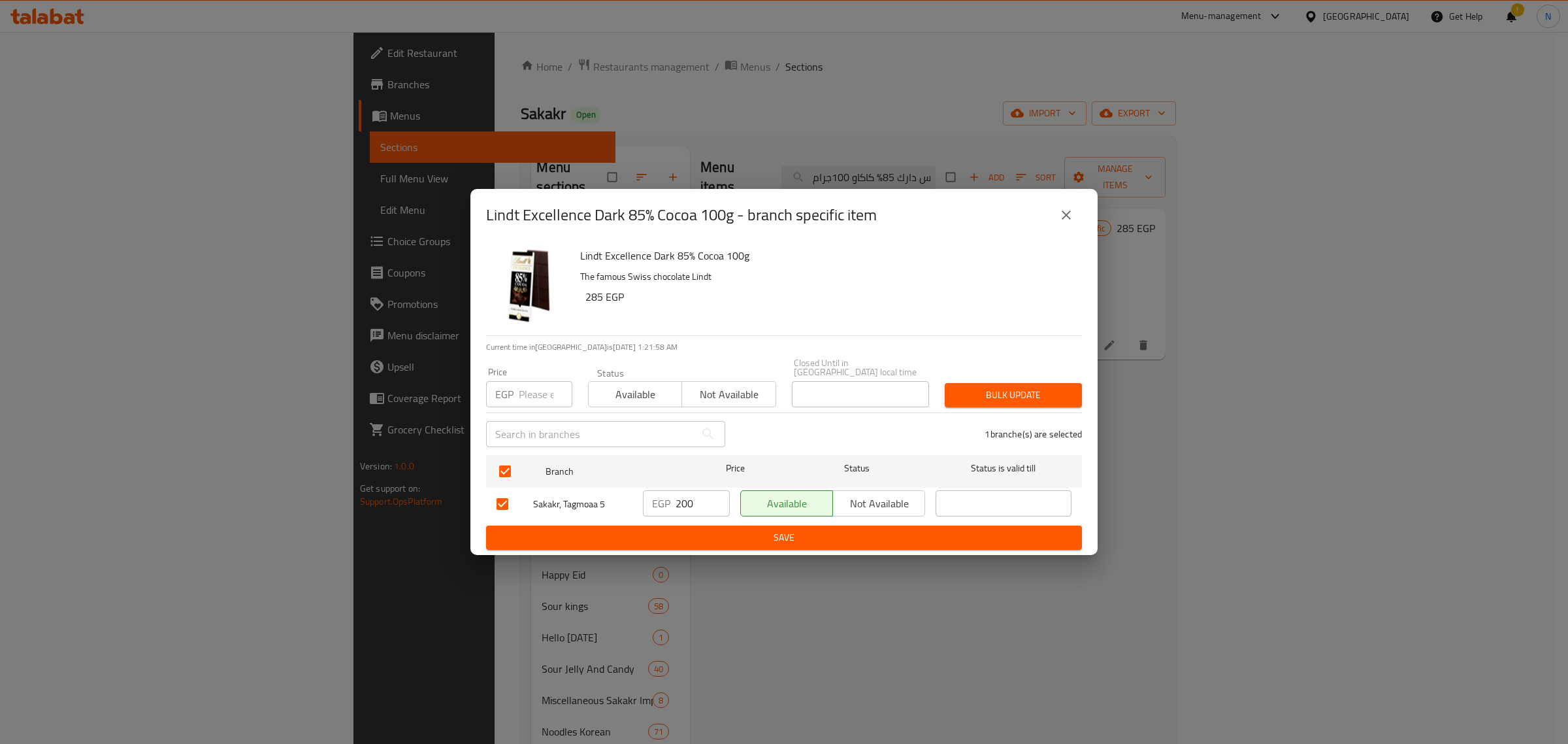
click at [689, 502] on input "200" at bounding box center [703, 503] width 55 height 26
type input "285"
click at [691, 531] on span "Save" at bounding box center [783, 538] width 575 height 16
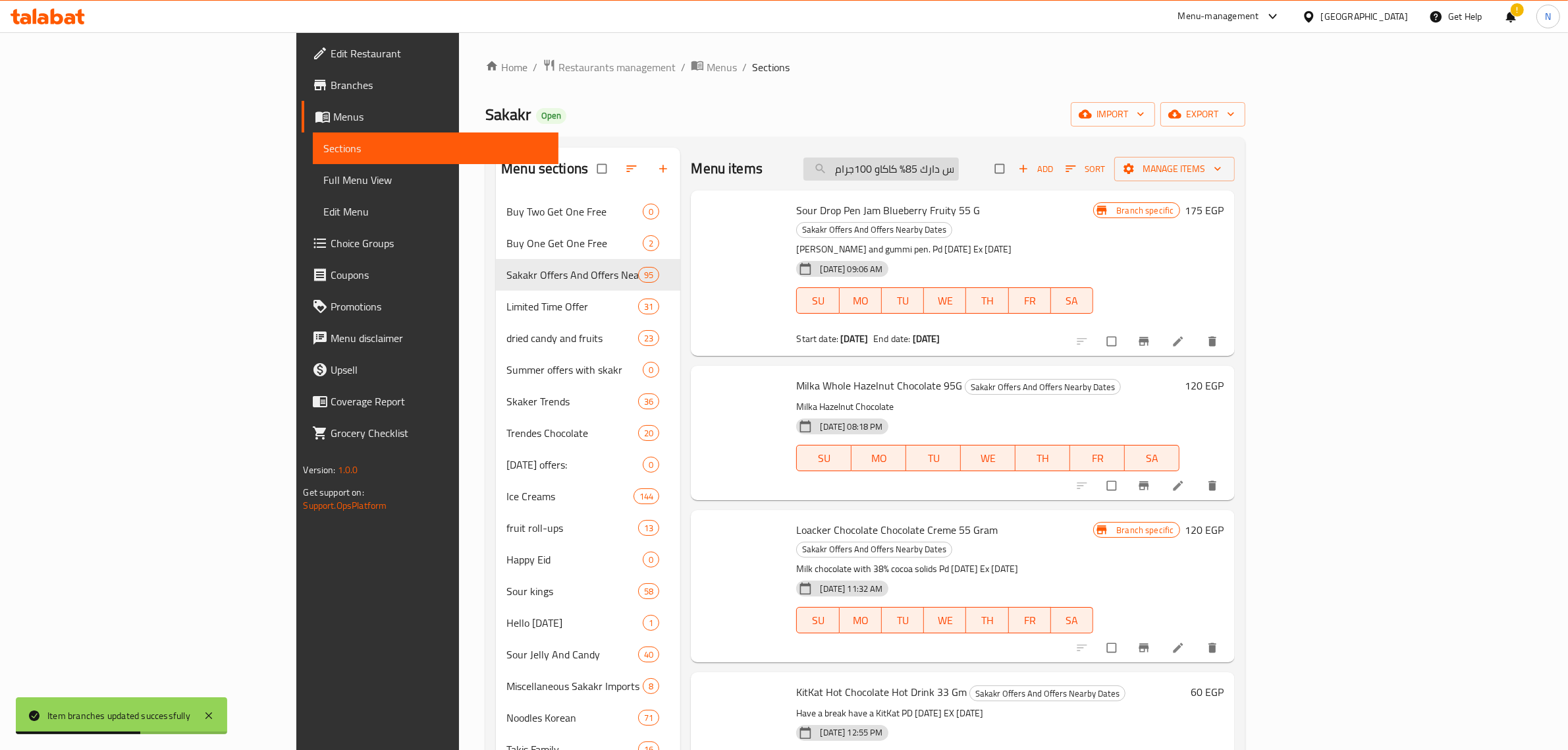
click at [959, 168] on input "ليندت إكسلنس دارك 85% كاكاو 100جرام" at bounding box center [882, 169] width 155 height 23
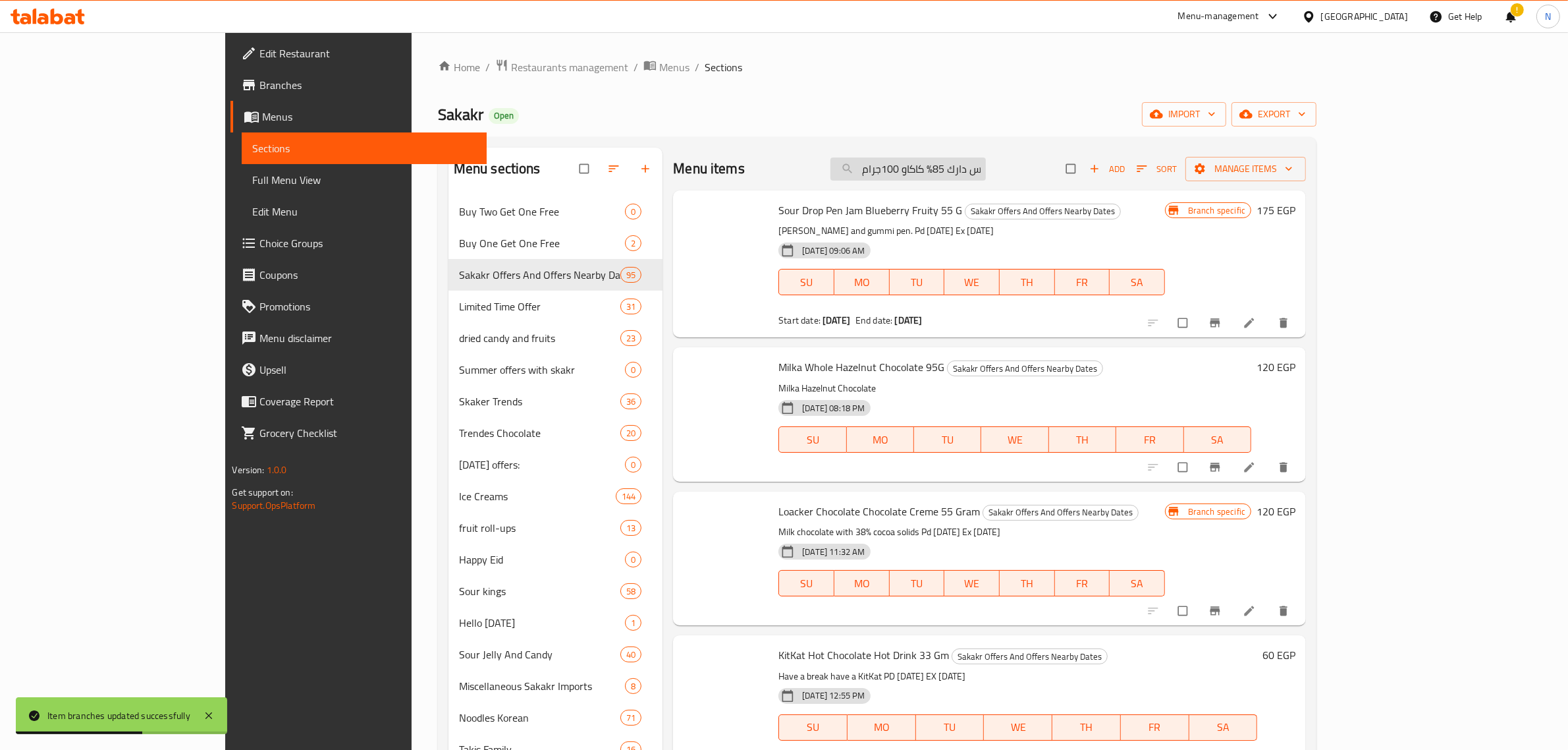
click at [986, 168] on input "ليندت إكسلنس دارك 85% كاكاو 100جرام" at bounding box center [908, 169] width 155 height 23
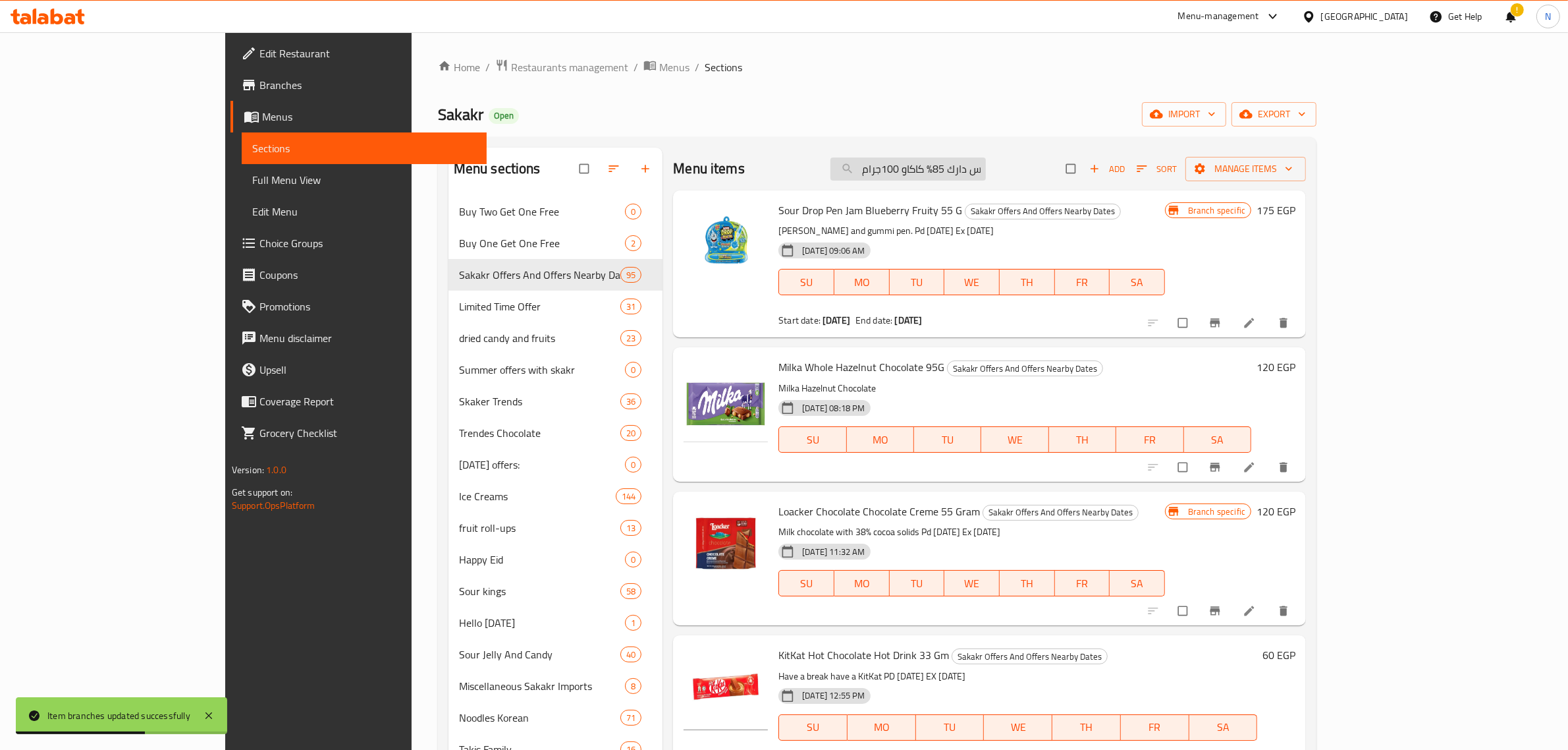
click at [986, 166] on input "ليندت إكسلنس دارك 85% كاكاو 100جرام" at bounding box center [908, 169] width 155 height 23
paste input "كاكاو 90% دارك"
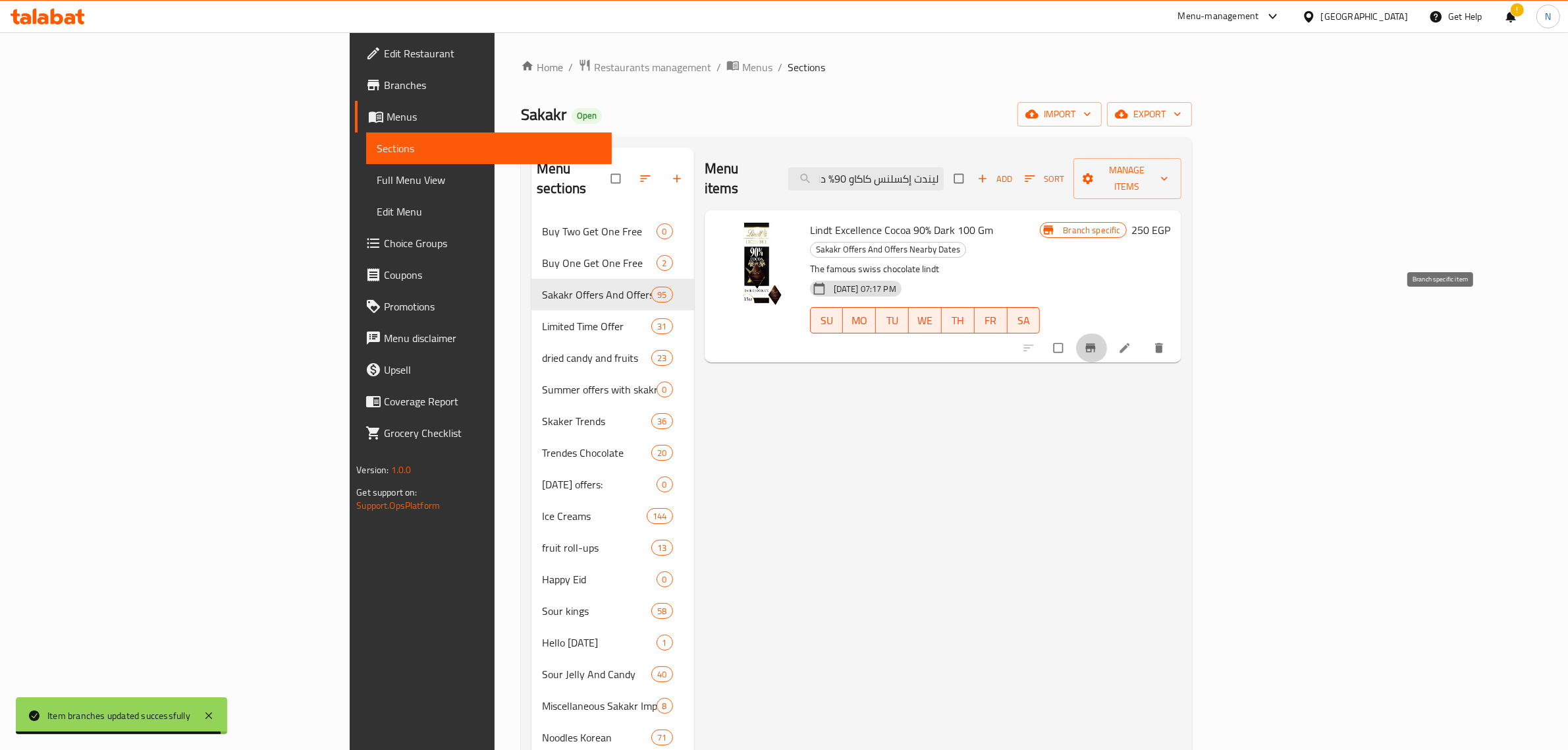
click at [1108, 333] on button "Branch-specific-item" at bounding box center [1092, 347] width 32 height 29
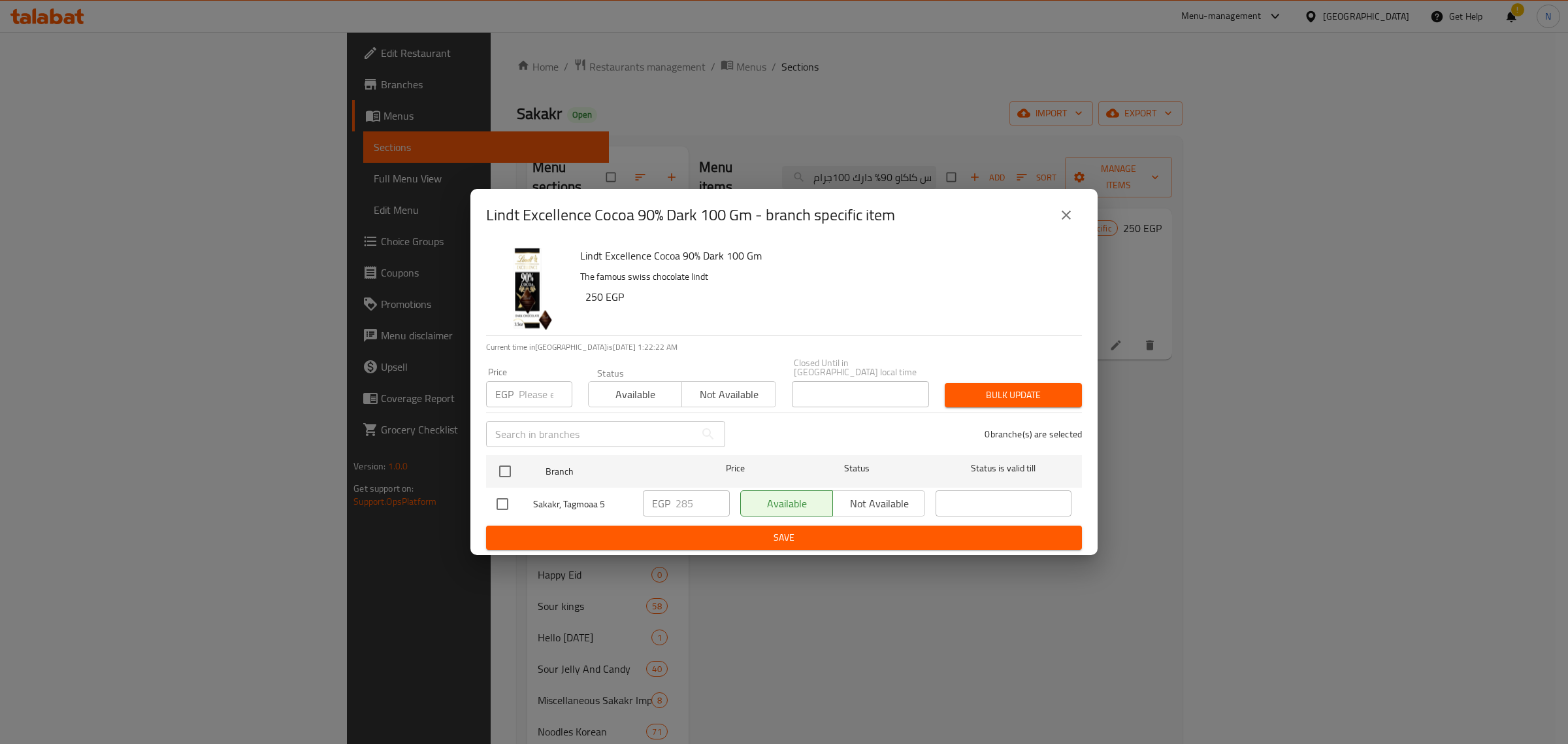
click at [1075, 222] on button "close" at bounding box center [1067, 215] width 31 height 31
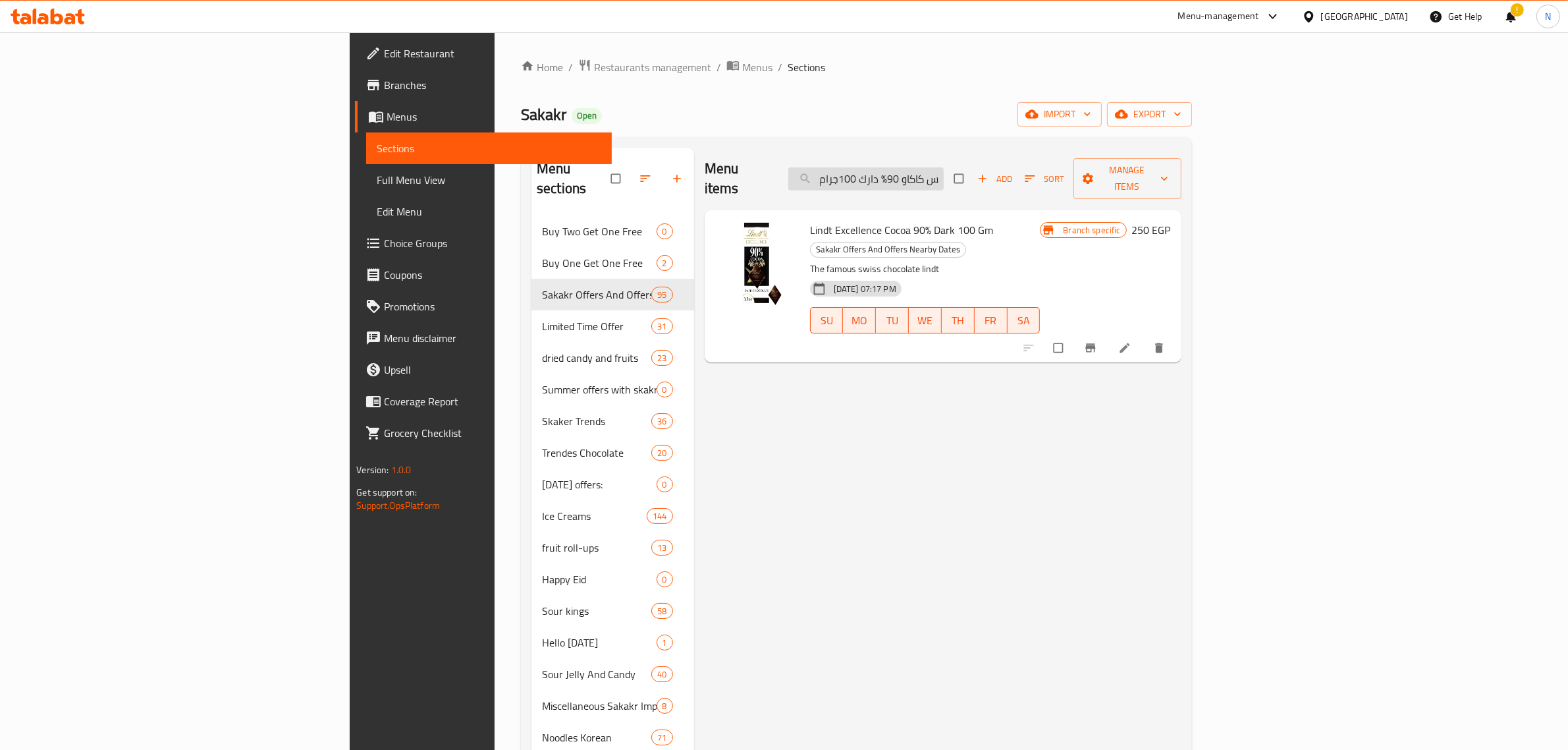
click at [944, 176] on input "ليندت إكسلنس كاكاو 90% دارك 100جرام" at bounding box center [866, 179] width 155 height 23
paste input "9% دارك 50"
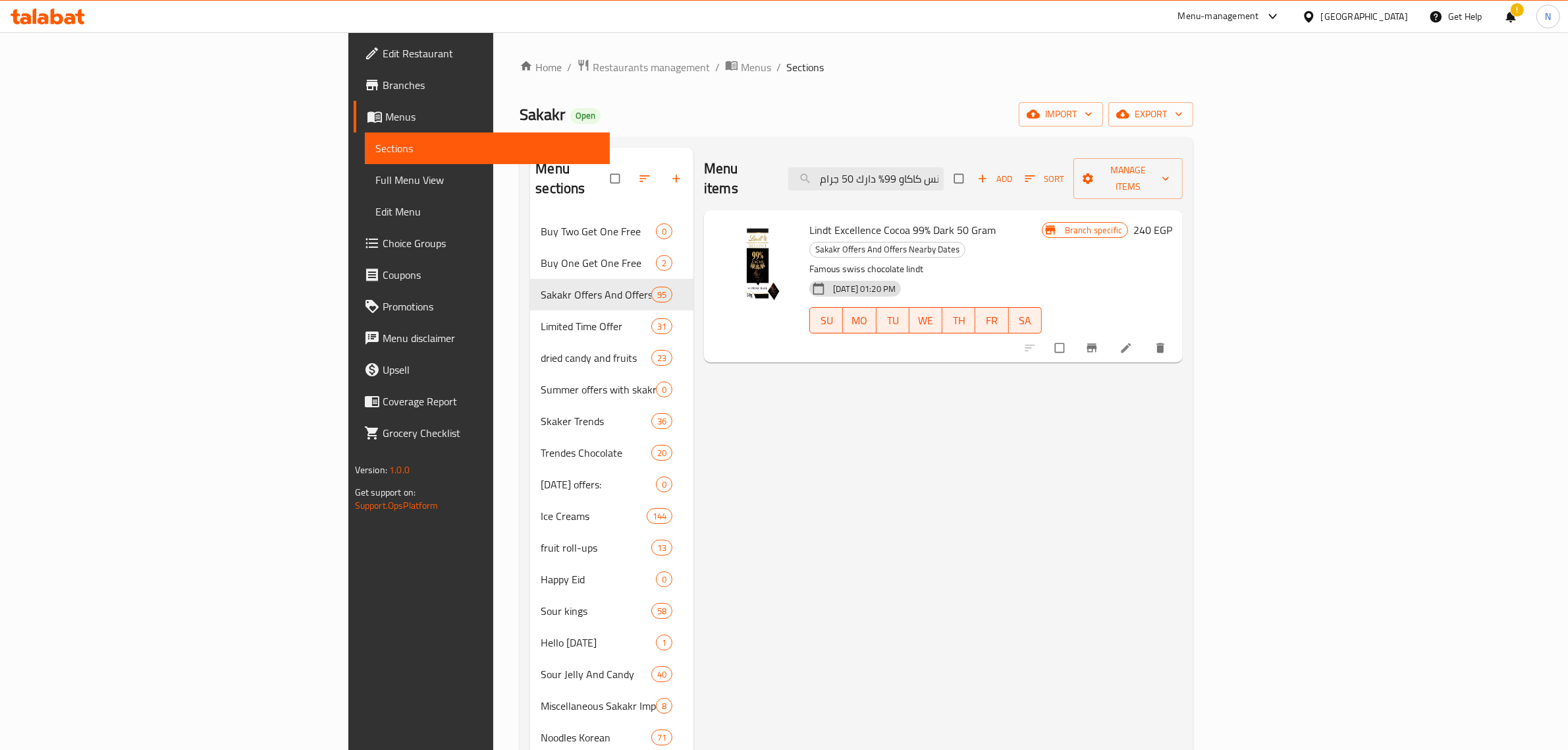
click at [835, 220] on span "Lindt Excellence Cocoa 99% Dark 50 Gram" at bounding box center [902, 230] width 186 height 20
copy h6 "Lindt Excellence Cocoa 99% Dark 50 Gram"
click at [944, 179] on input "ليندت إكسلنس كاكاو 99% دارك 50 جرام" at bounding box center [866, 179] width 155 height 23
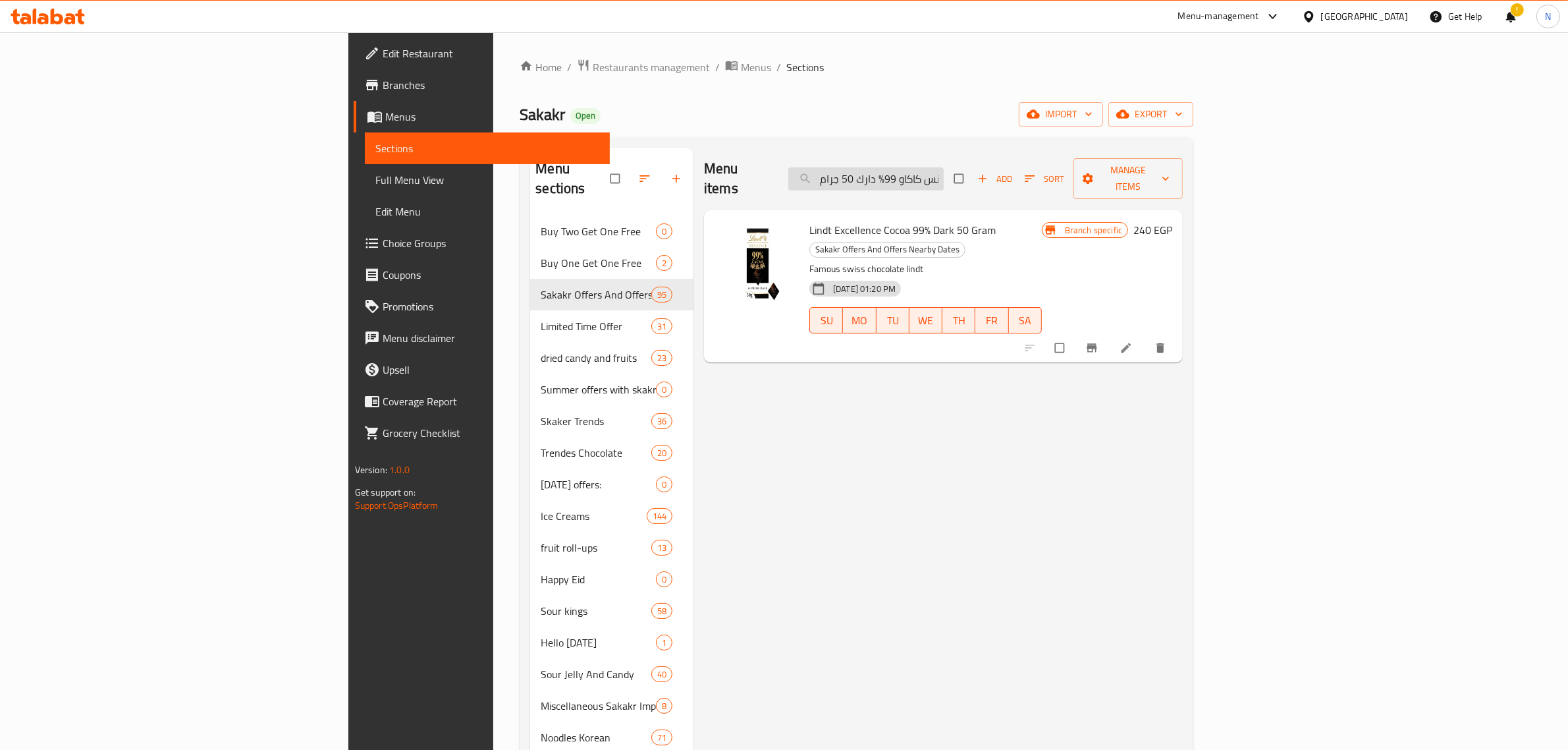
click at [944, 167] on input "ليندت إكسلنس كاكاو 99% دارك 50 جرام" at bounding box center [866, 179] width 155 height 23
paste input "وكولاتة اكسلنس بايليت دانتيل 100"
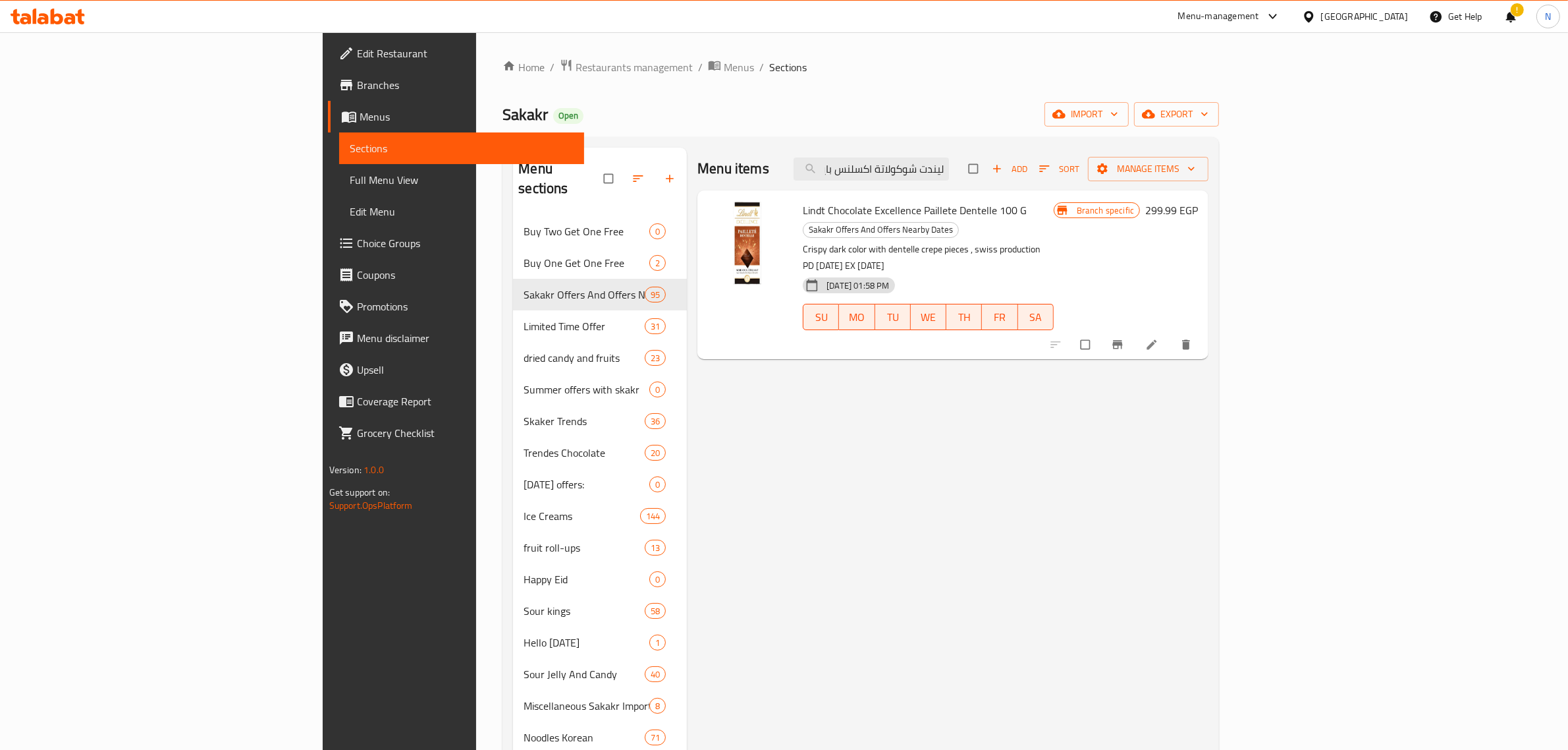
click at [1123, 341] on icon "Branch-specific-item" at bounding box center [1117, 344] width 10 height 8
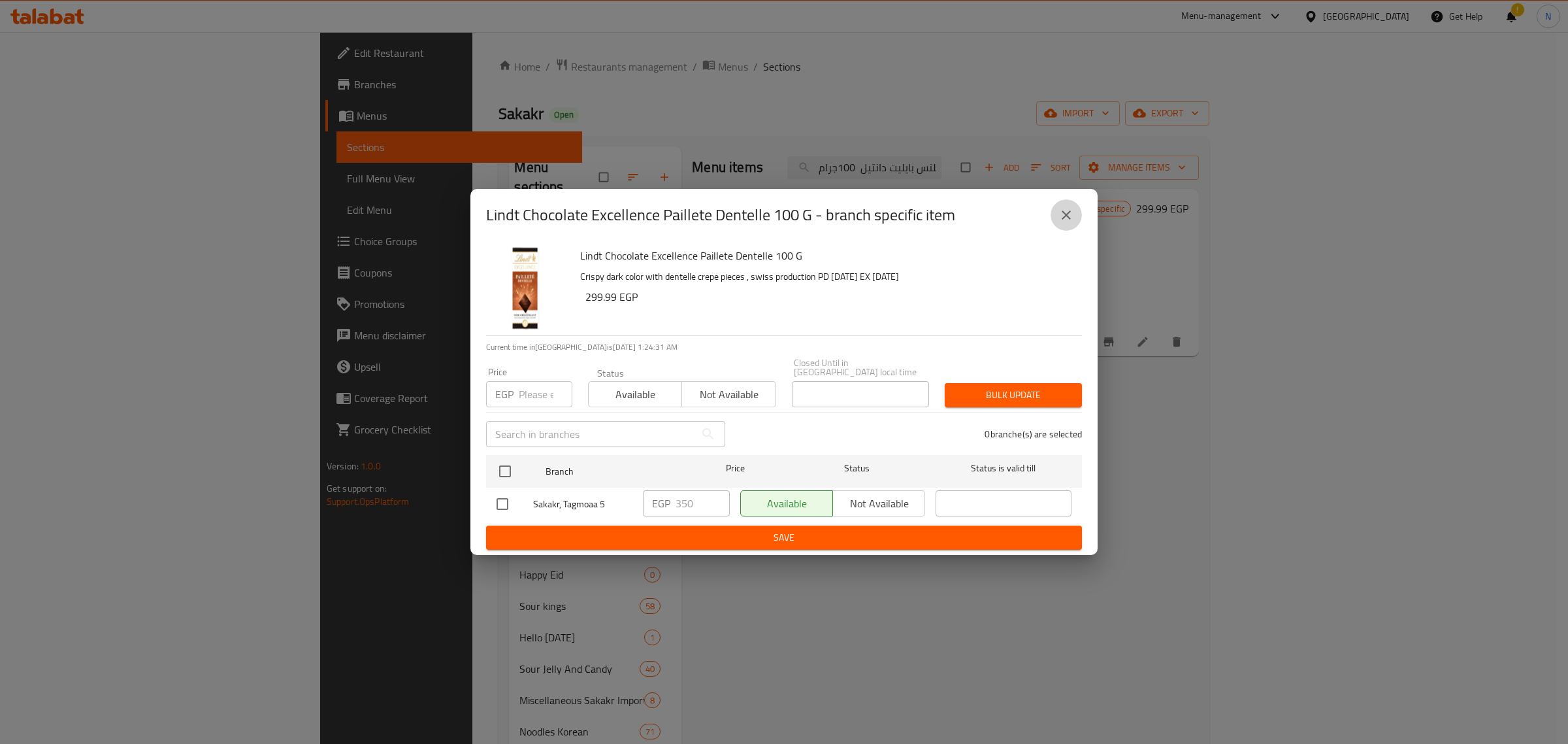
click at [1070, 222] on icon "close" at bounding box center [1066, 215] width 16 height 16
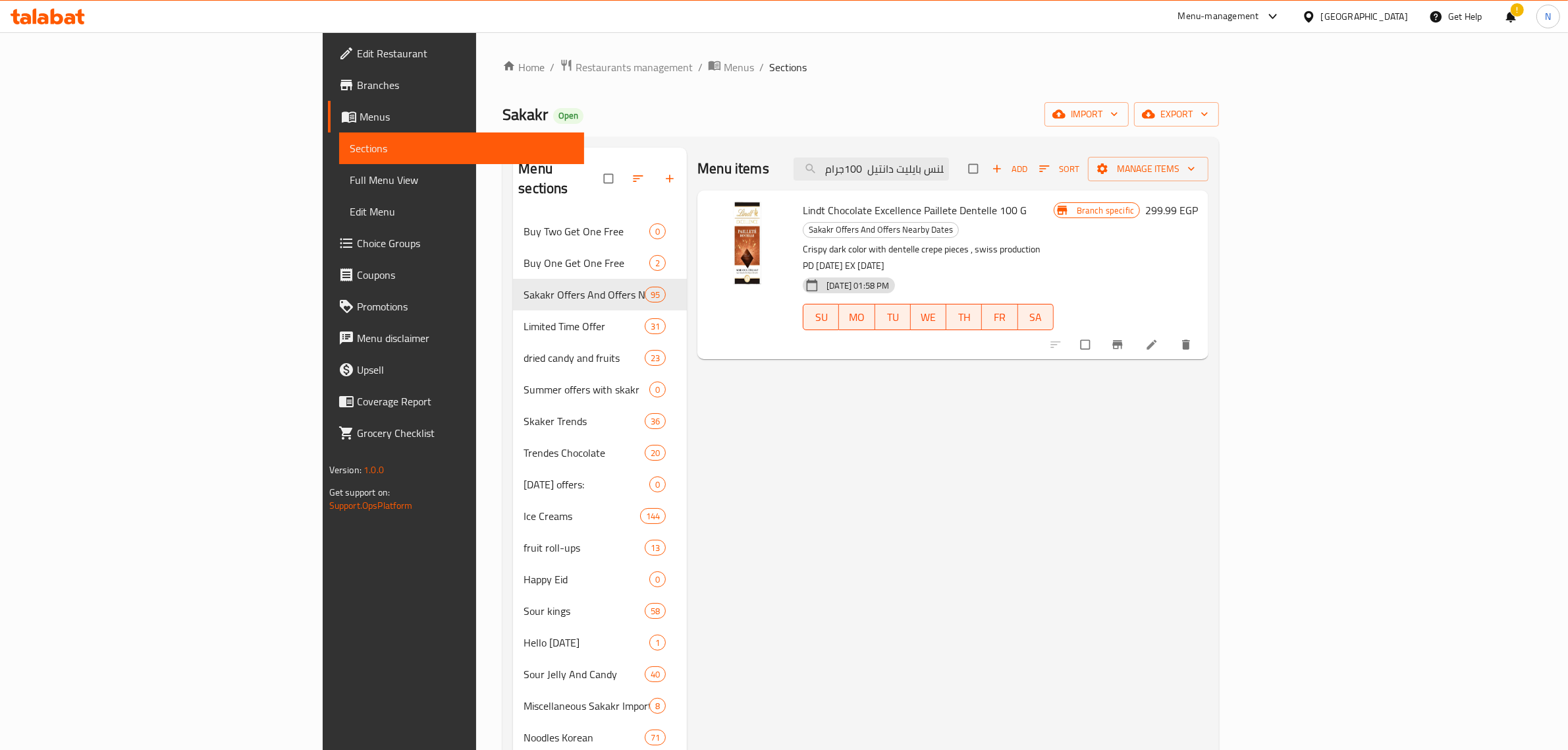
click at [903, 207] on span "Lindt Chocolate Excellence Paillete Dentelle 100 G" at bounding box center [915, 210] width 224 height 20
copy h6 "Lindt Chocolate Excellence Paillete Dentelle 100 G"
click at [949, 165] on input "ليندت شوكولاتة اكسلنس بايليت دانتيل 100جرام" at bounding box center [871, 169] width 155 height 23
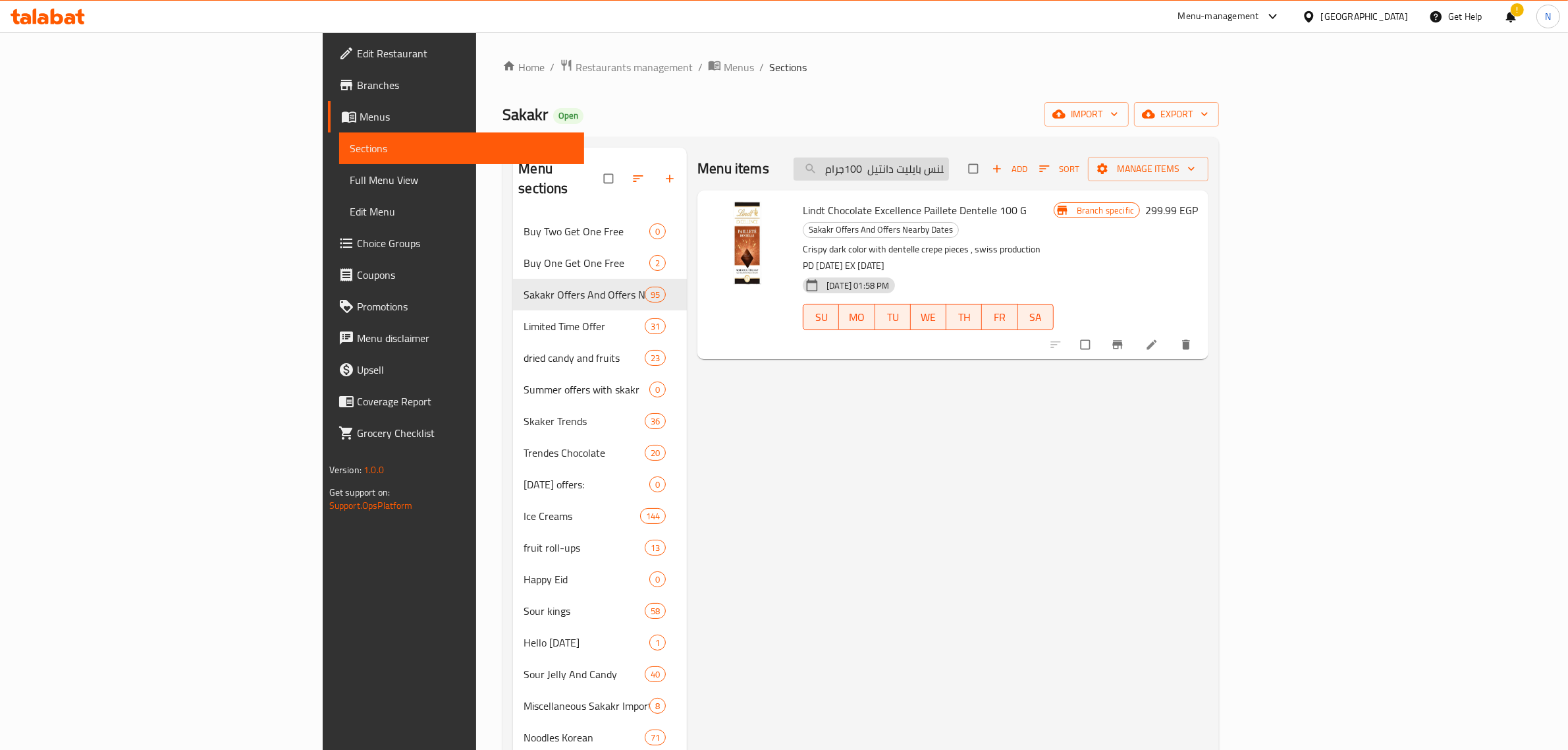
click at [949, 165] on input "ليندت شوكولاتة اكسلنس بايليت دانتيل 100جرام" at bounding box center [871, 169] width 155 height 23
paste input "يكة لارش ميلت بالكاكاو 55 ج"
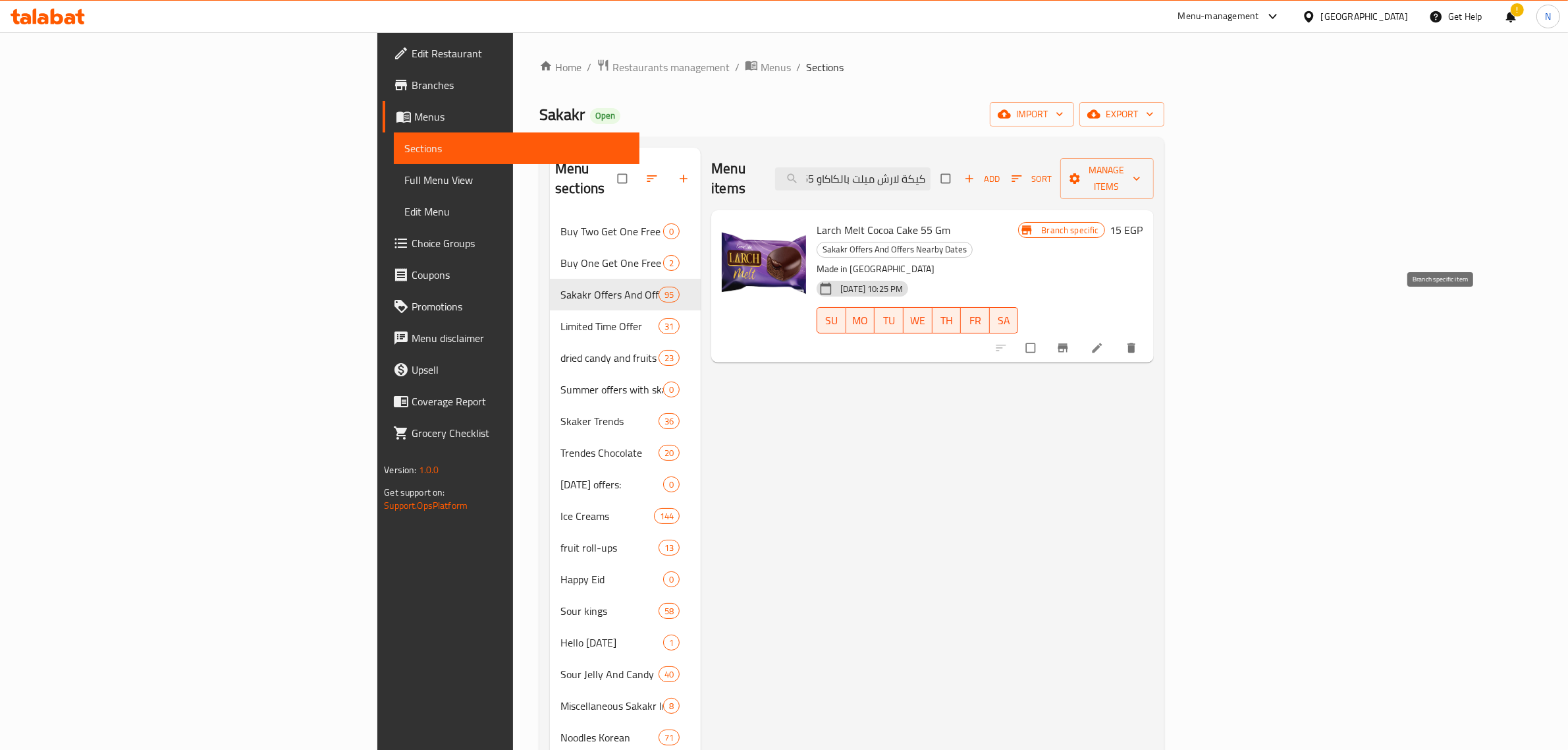
type input "كيكة لارش ميلت بالكاكاو 55 جم"
click at [1068, 344] on icon "Branch-specific-item" at bounding box center [1062, 347] width 10 height 8
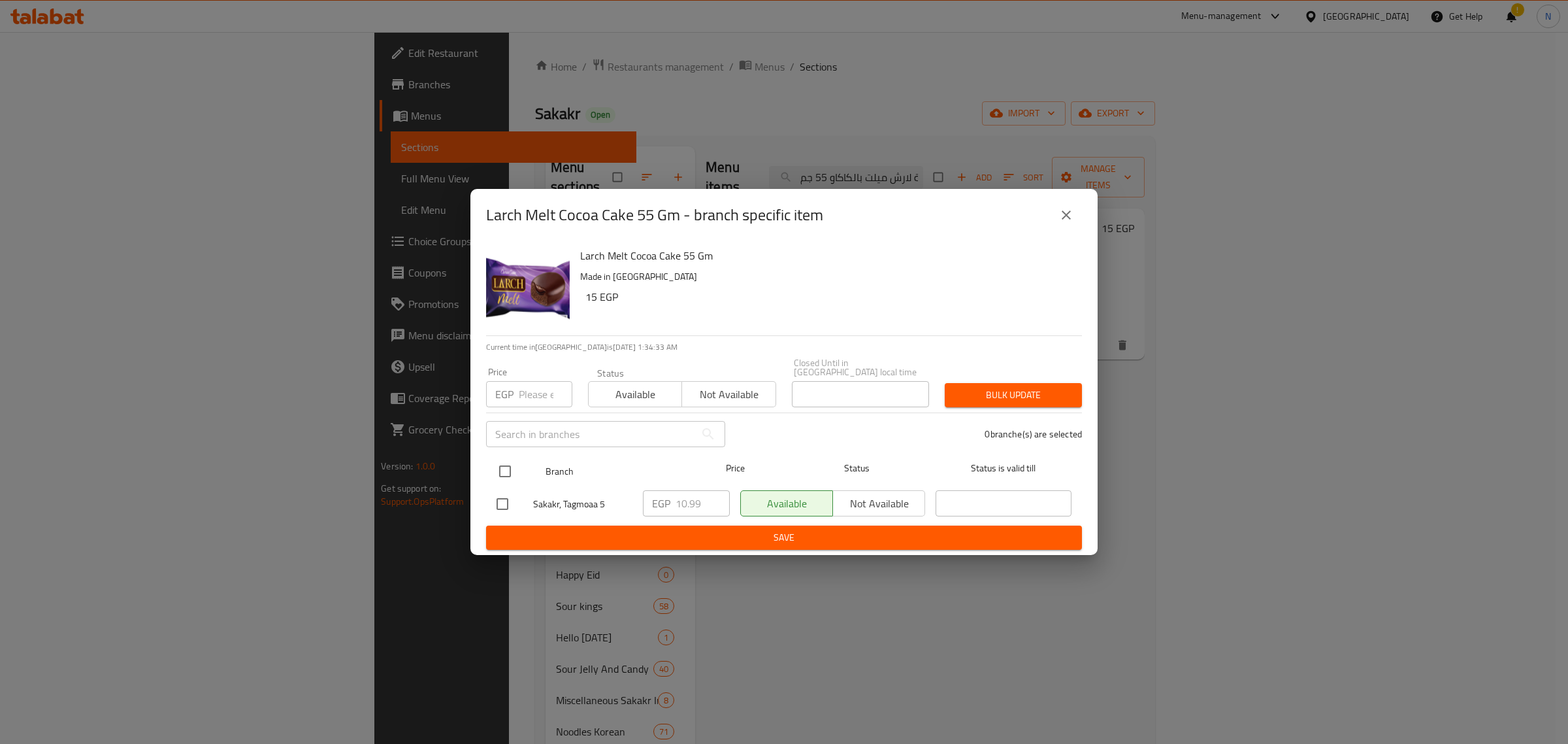
click at [510, 466] on input "checkbox" at bounding box center [504, 471] width 28 height 28
checkbox input "true"
click at [681, 497] on input "10.99" at bounding box center [703, 503] width 55 height 26
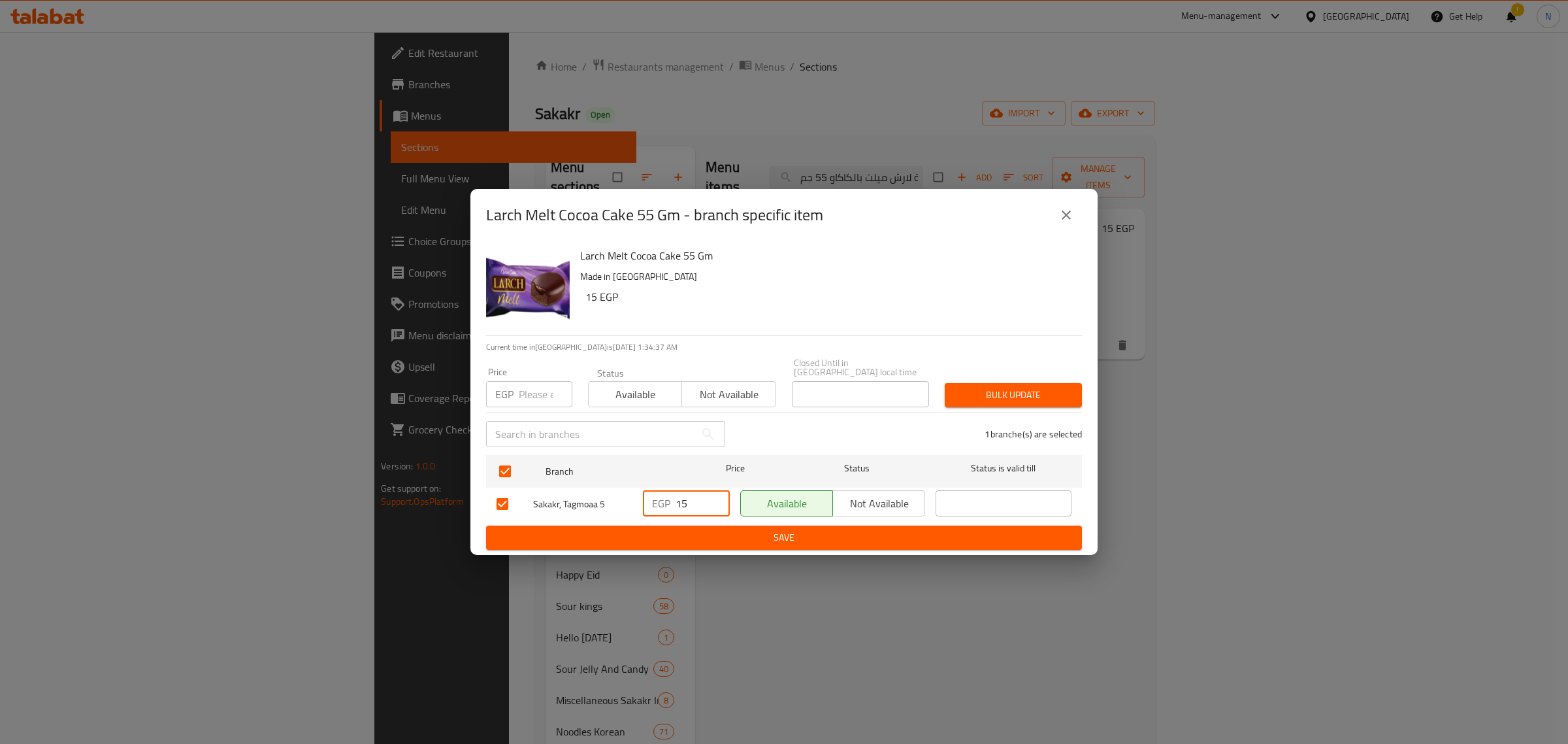
type input "15"
click at [696, 532] on span "Save" at bounding box center [783, 538] width 575 height 16
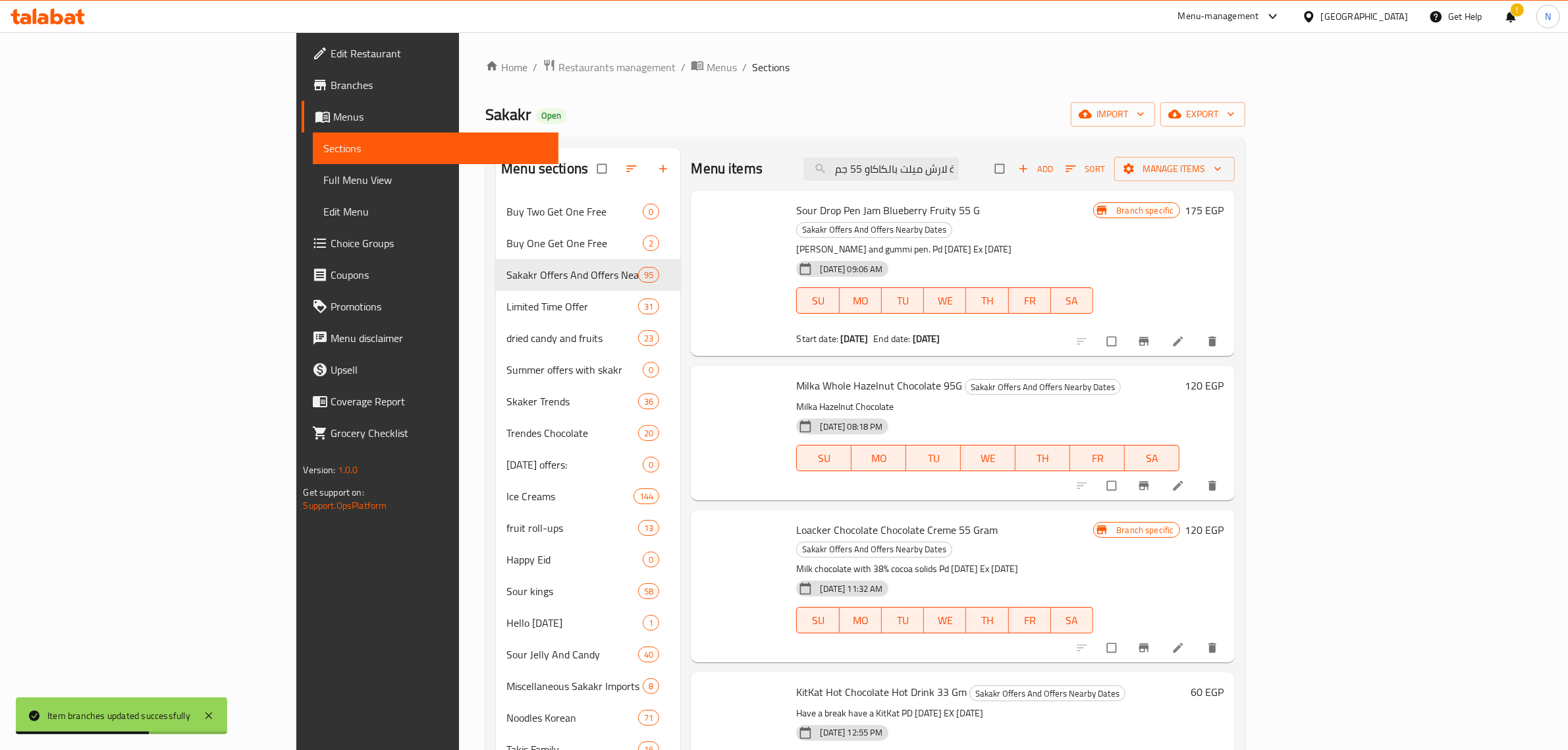
click at [796, 214] on span "Sour Drop Pen Jam Blueberry Fruity 55 G" at bounding box center [888, 210] width 184 height 20
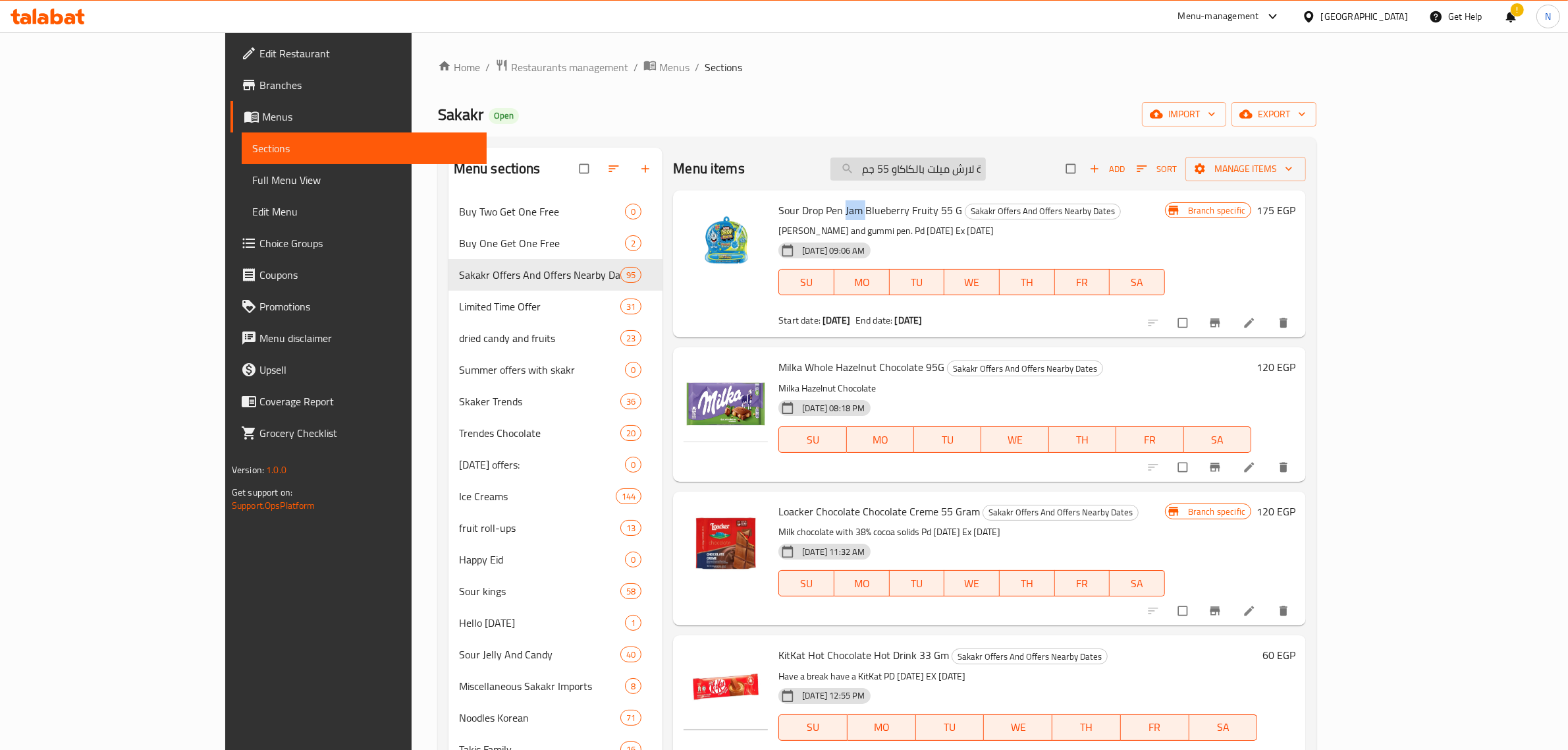
click at [986, 175] on input "كيكة لارش ميلت بالكاكاو 55 جم" at bounding box center [908, 169] width 155 height 23
paste input "واكر تورتينا زبدة الفول السوداني 21 جرا"
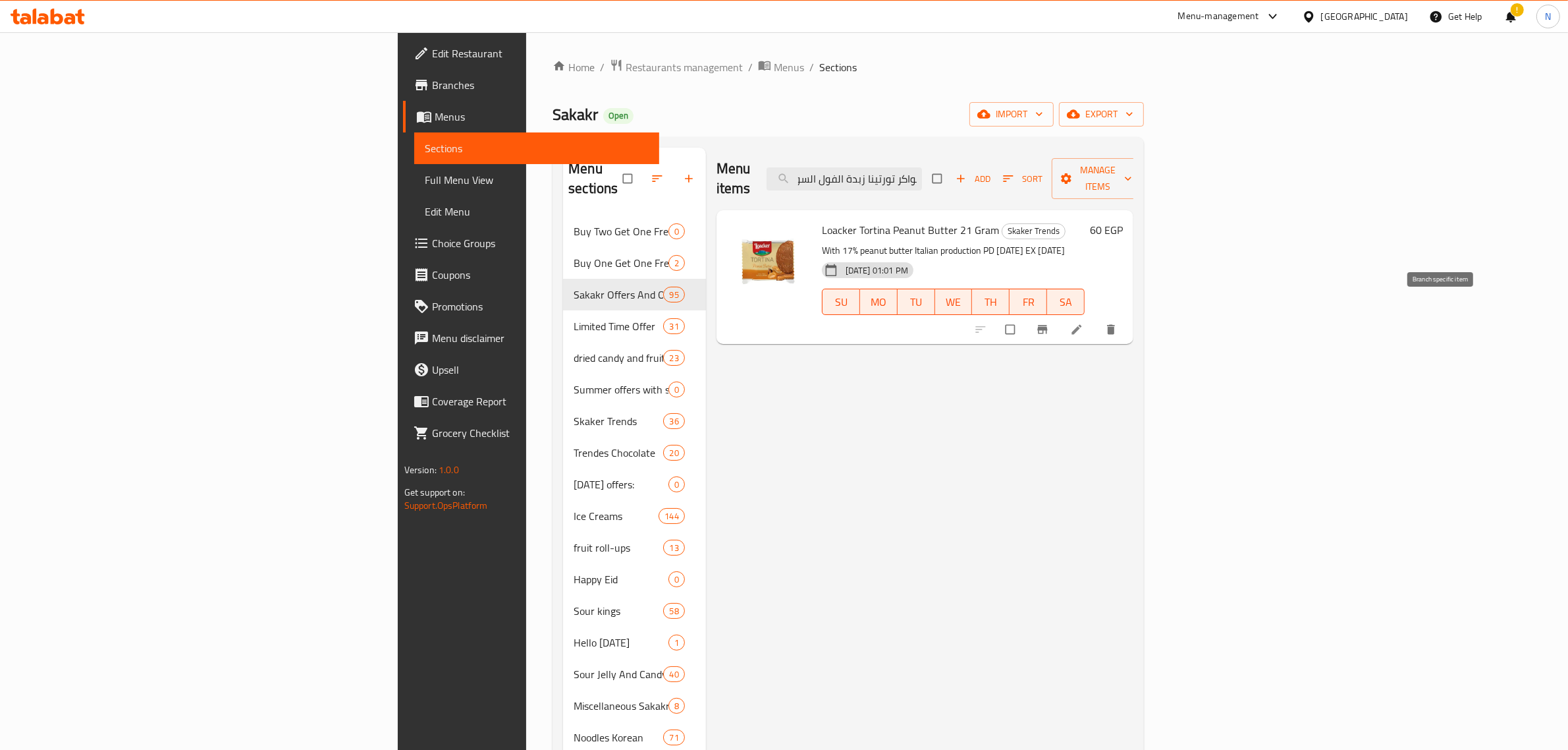
click at [1048, 326] on icon "Branch-specific-item" at bounding box center [1043, 329] width 10 height 8
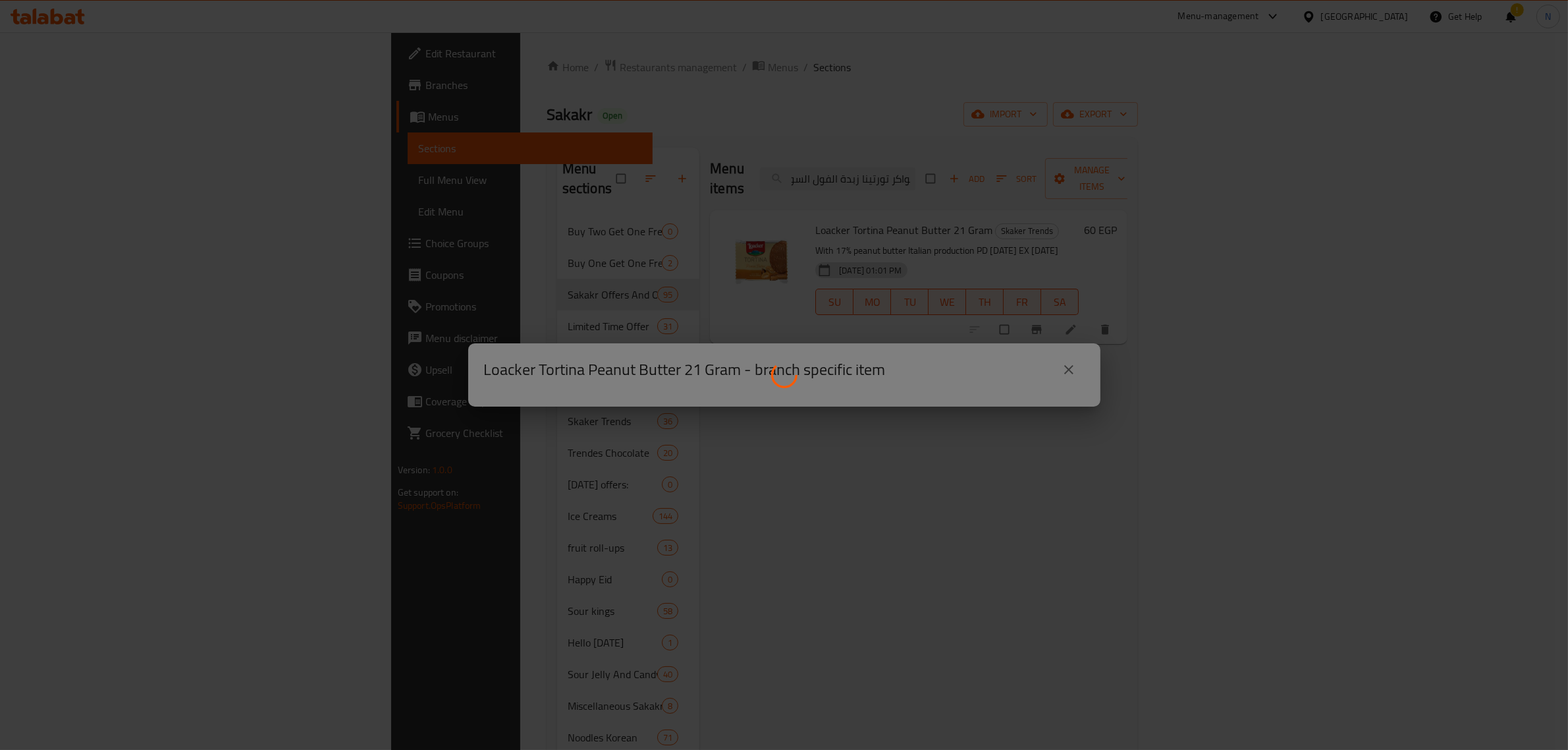
scroll to position [0, 0]
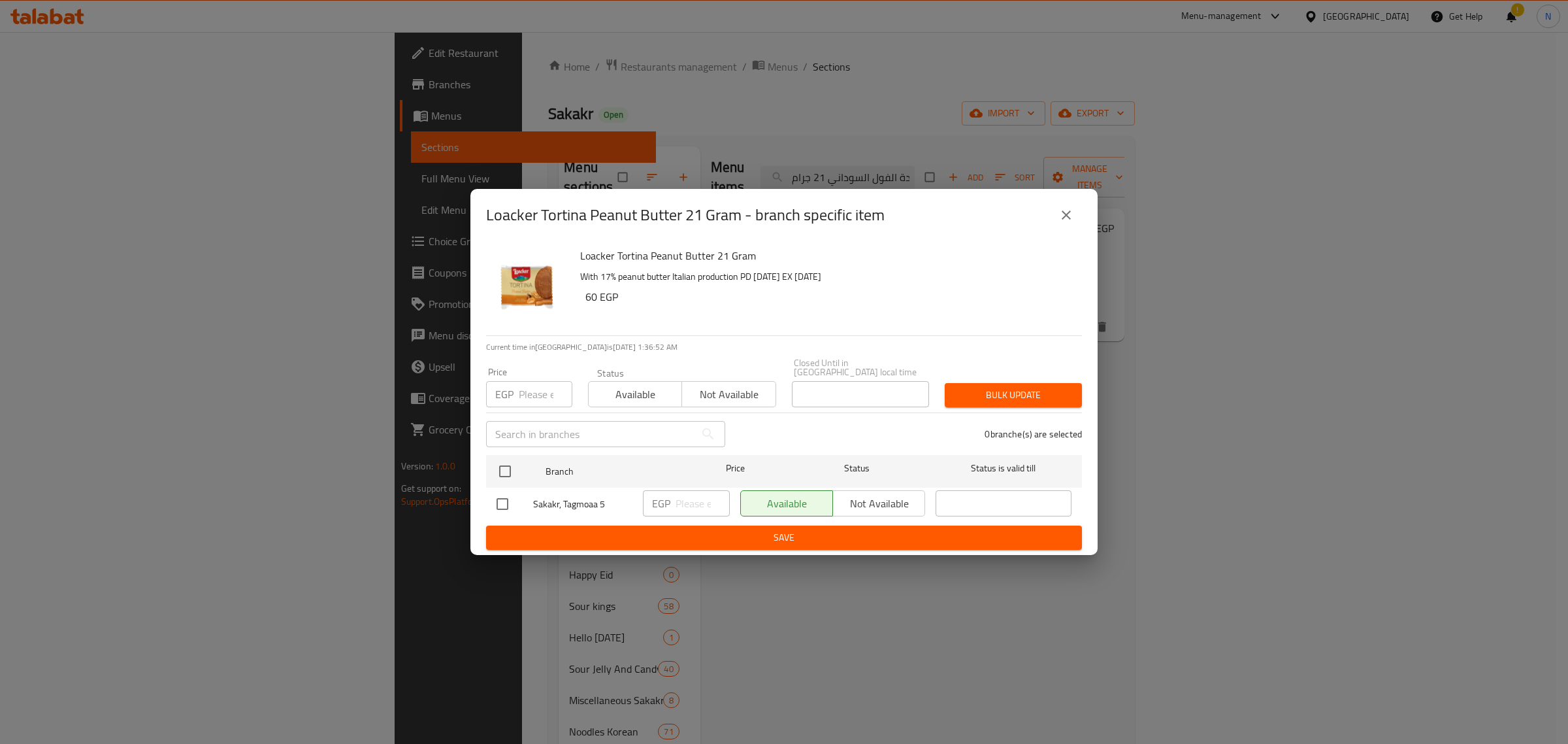
click at [1072, 217] on icon "close" at bounding box center [1066, 215] width 16 height 16
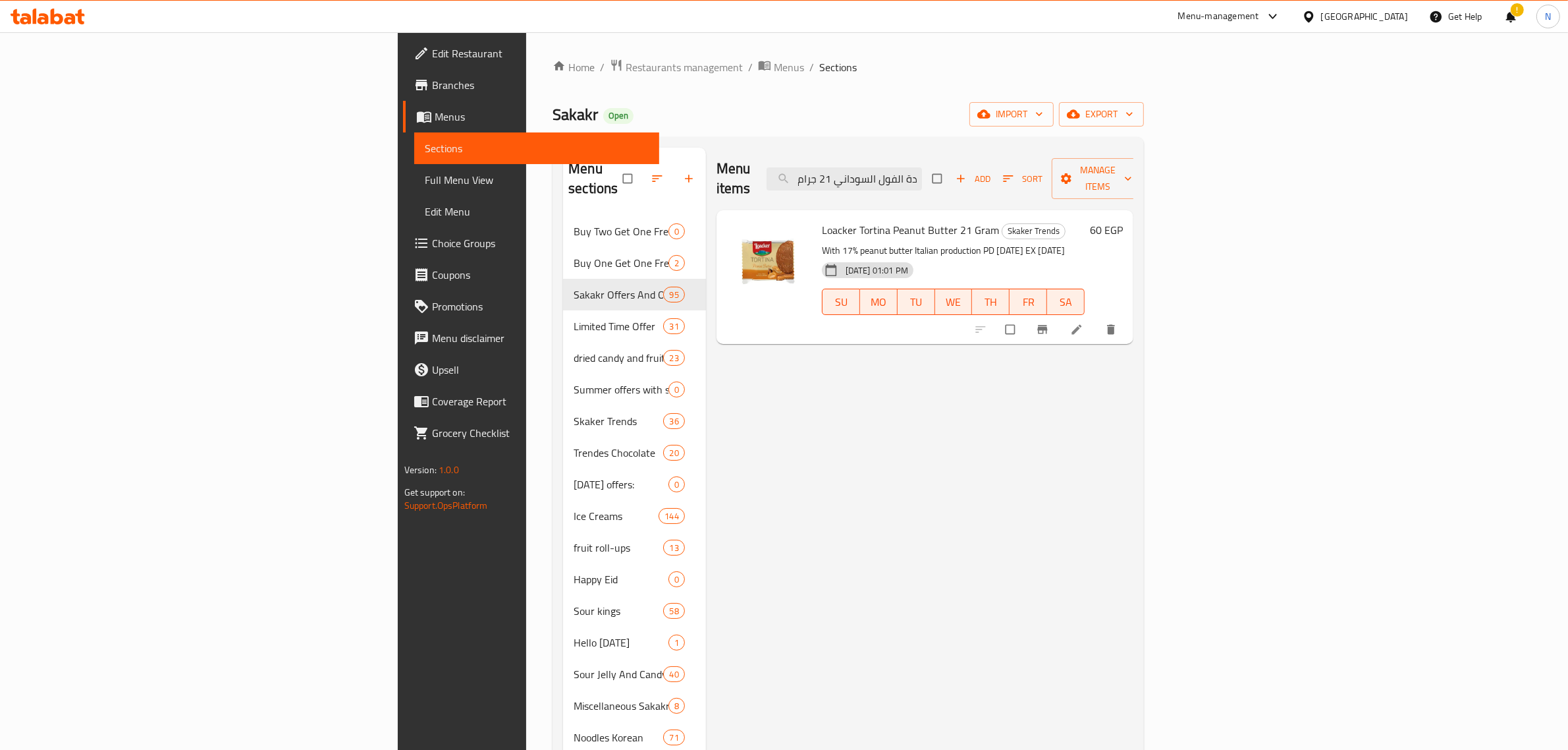
click at [831, 220] on span "Loacker Tortina Peanut Butter 21 Gram" at bounding box center [910, 230] width 177 height 20
copy h6 "Loacker Tortina Peanut Butter 21 Gram"
click at [922, 167] on input "لواكر تورتينا زبدة الفول السوداني 21 جرام" at bounding box center [845, 179] width 155 height 23
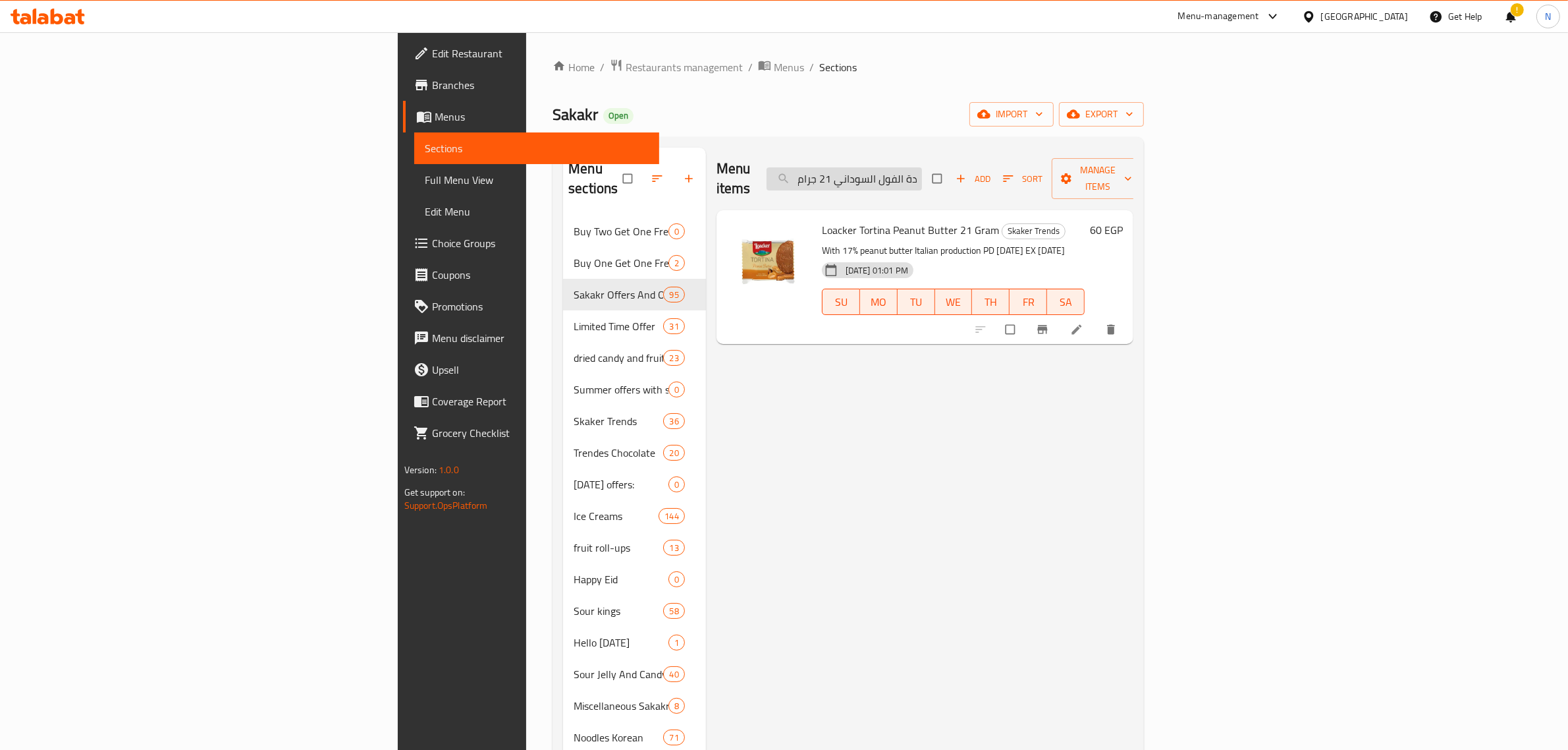
click at [922, 167] on input "لواكر تورتينا زبدة الفول السوداني 21 جرام" at bounding box center [845, 179] width 155 height 23
paste input "يت كات مشروب هوت شوكليت الساخن 33 ج"
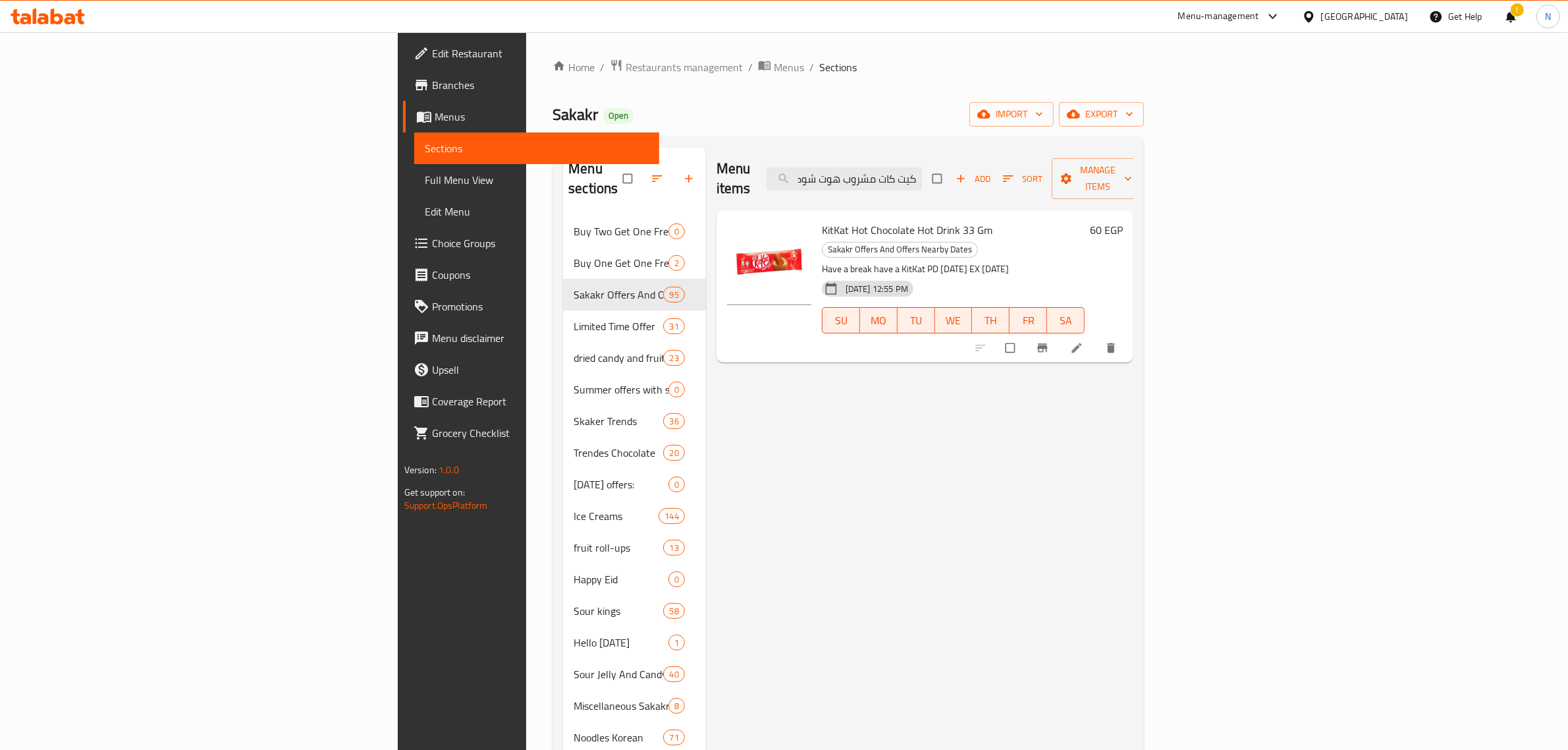
click at [880, 220] on span "KitKat Hot Chocolate Hot Drink 33 Gm" at bounding box center [907, 230] width 170 height 20
copy h6 "KitKat Hot Chocolate Hot Drink 33 Gm"
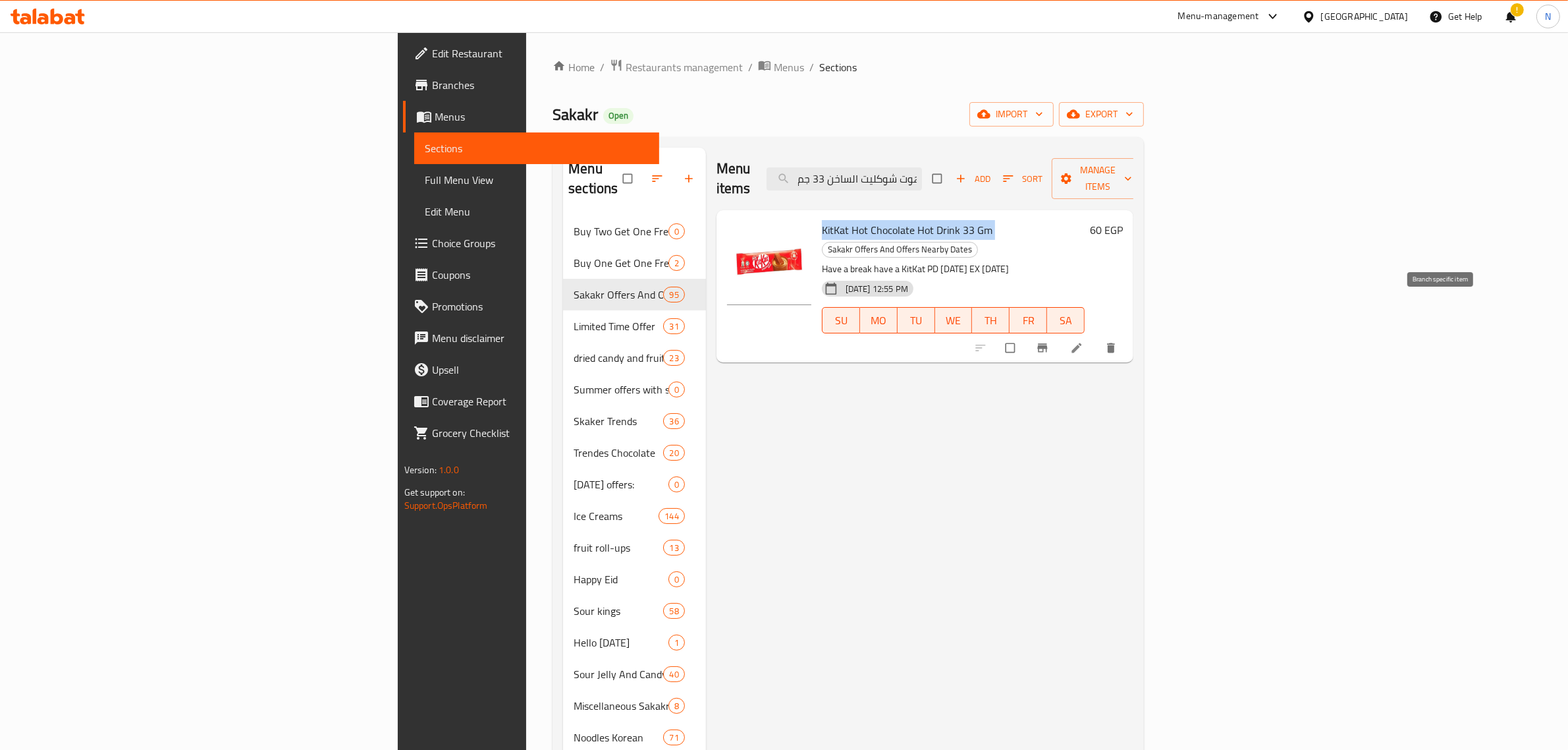
click at [1060, 333] on button "Branch-specific-item" at bounding box center [1044, 347] width 32 height 29
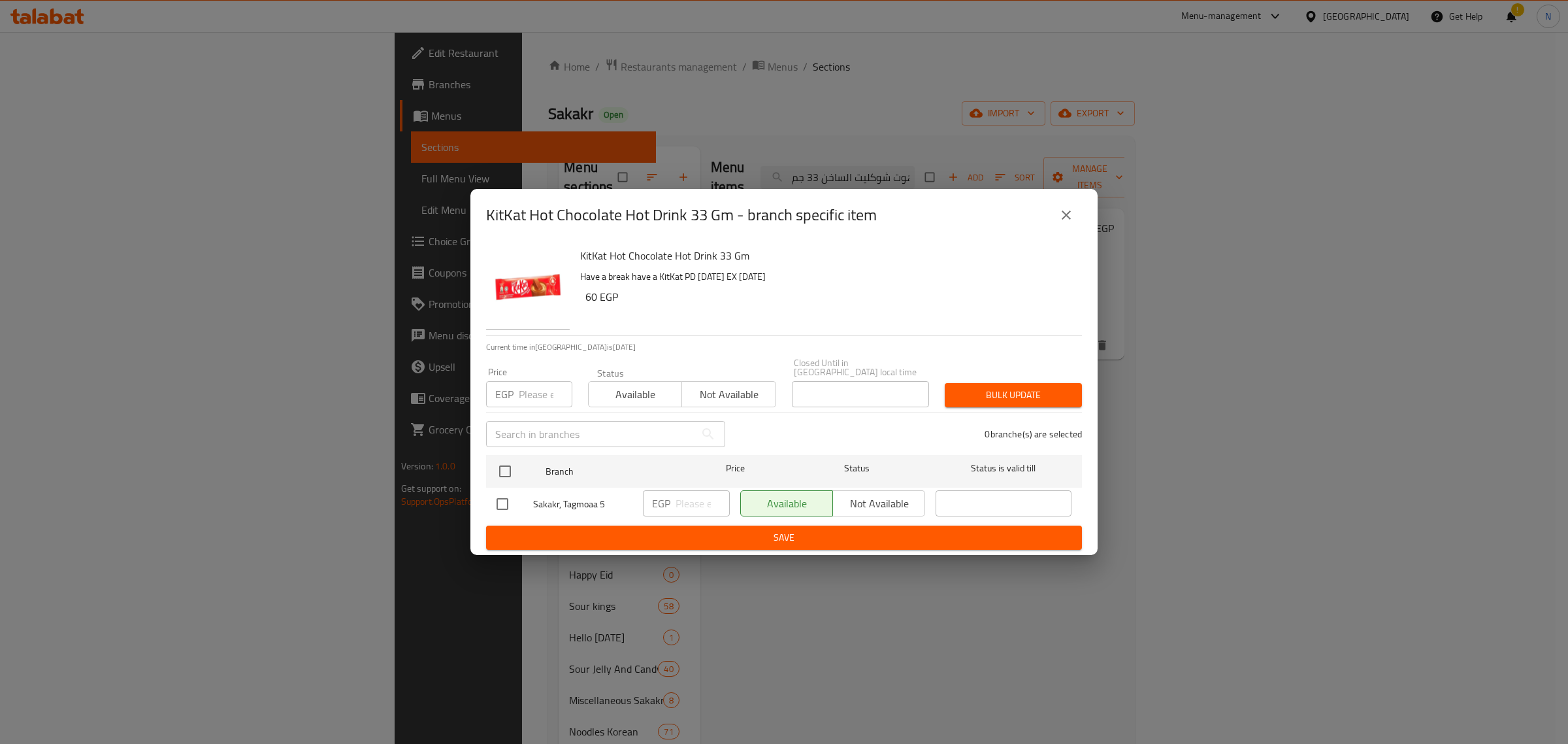
click at [1067, 223] on icon "close" at bounding box center [1066, 215] width 16 height 16
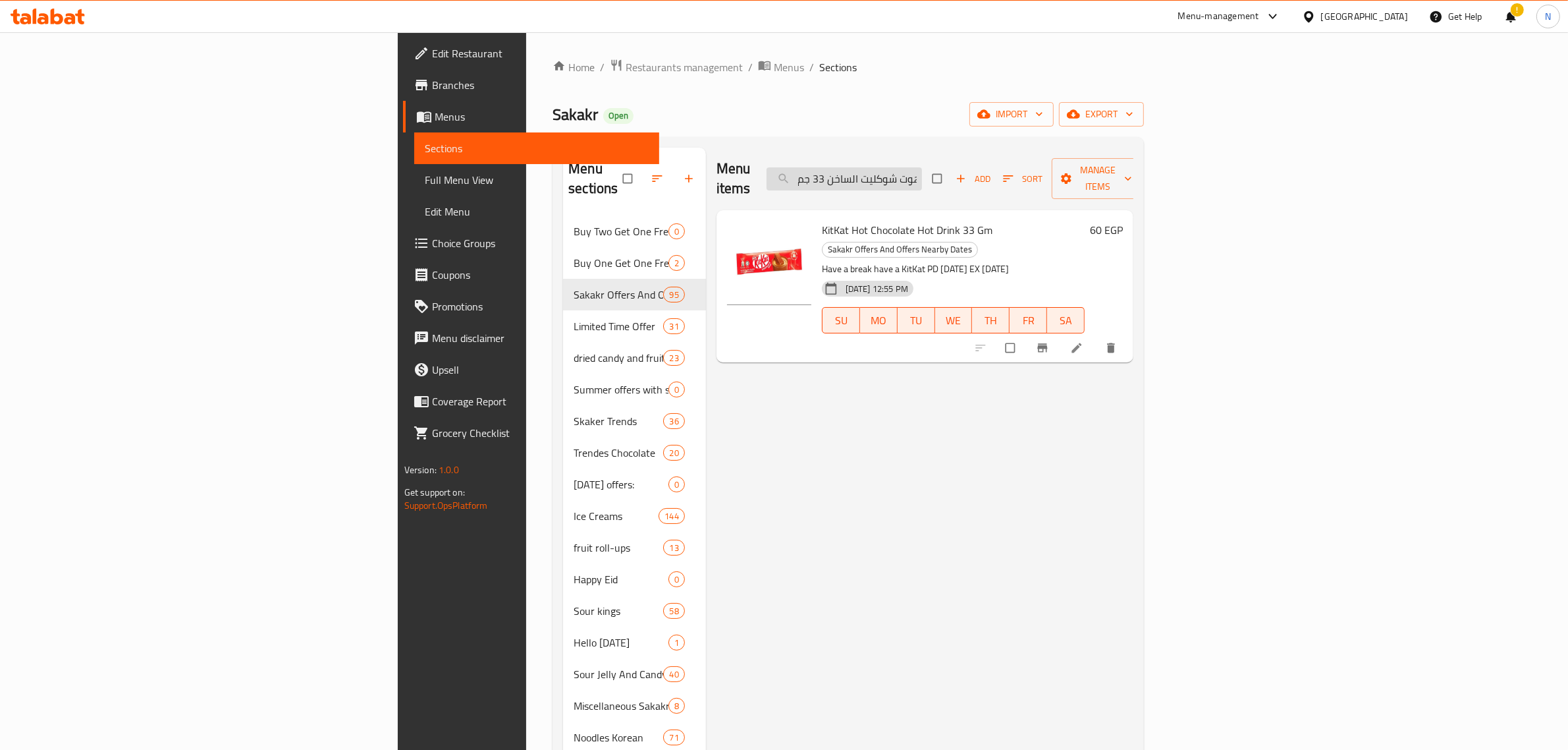
click at [922, 167] on input "كيت كات مشروب هوت شوكليت الساخن 33 جم" at bounding box center [845, 179] width 155 height 23
paste input "واكر شوكولاتة شوكليت كريم 55 جرا"
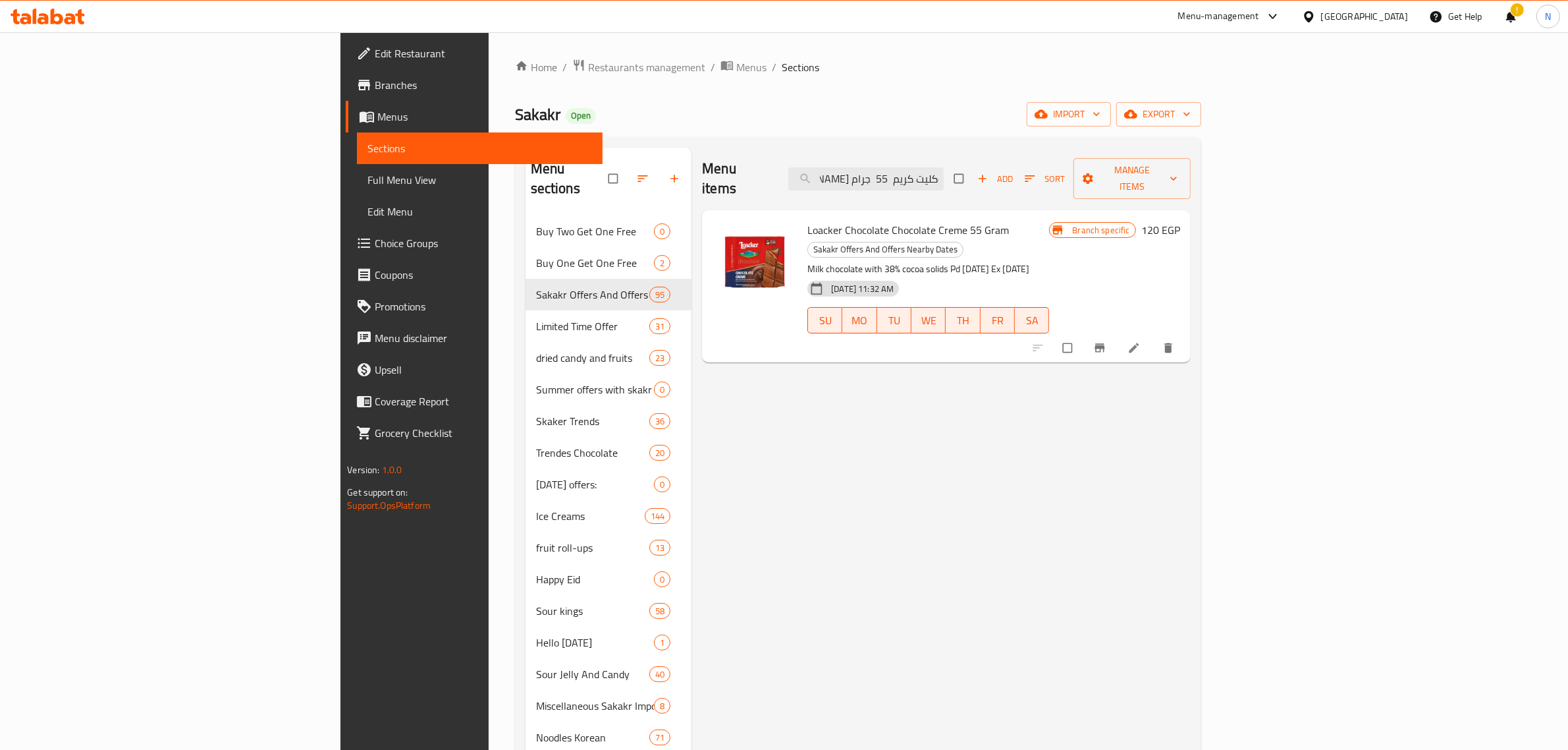
type input "لواكر شوكولاتة شوكليت كريم 55 جرام"
click at [888, 220] on span "Loacker Chocolate Chocolate Creme 55 Gram" at bounding box center [909, 230] width 202 height 20
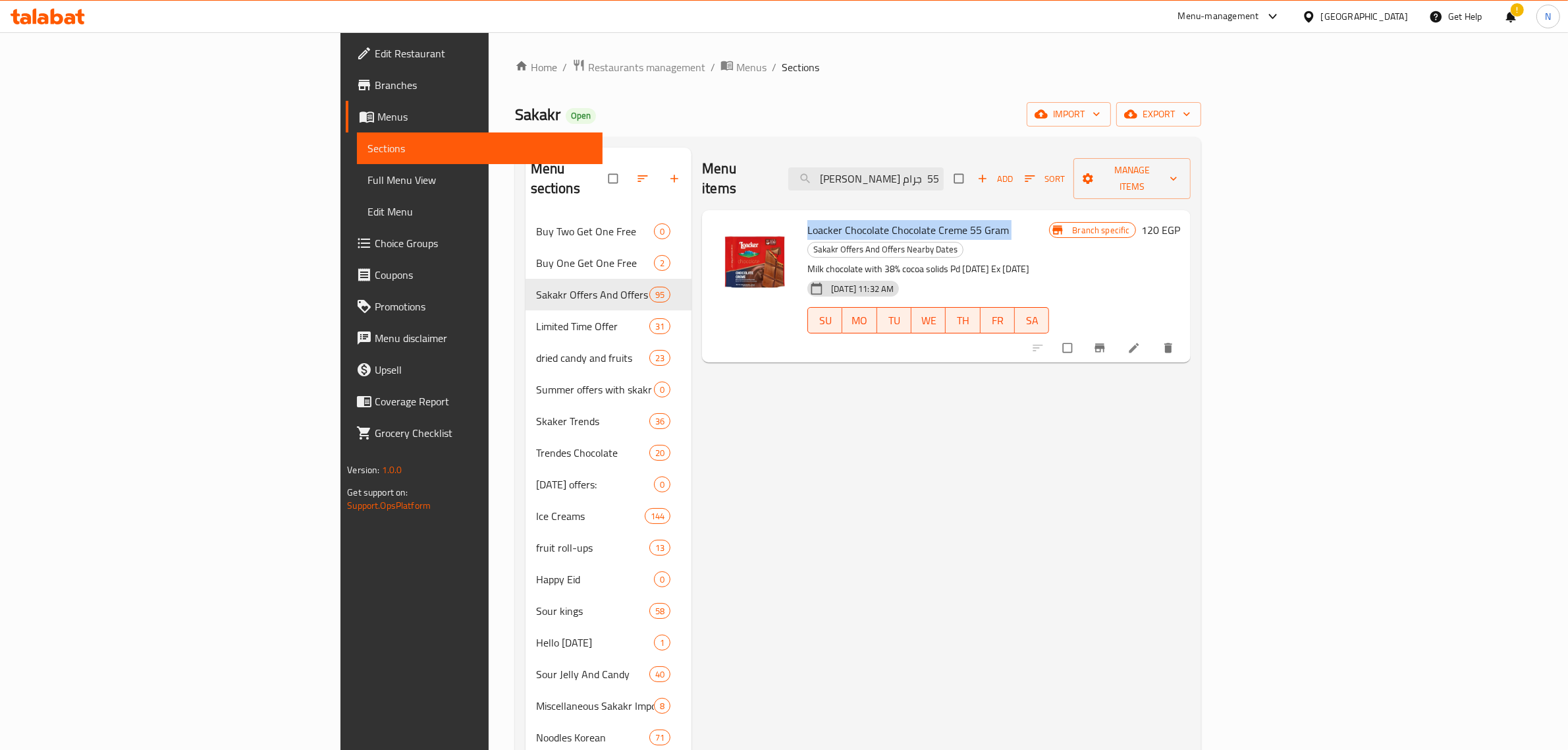
copy h6 "Loacker Chocolate Chocolate Creme 55 Gram"
click at [1107, 341] on icon "Branch-specific-item" at bounding box center [1099, 347] width 13 height 13
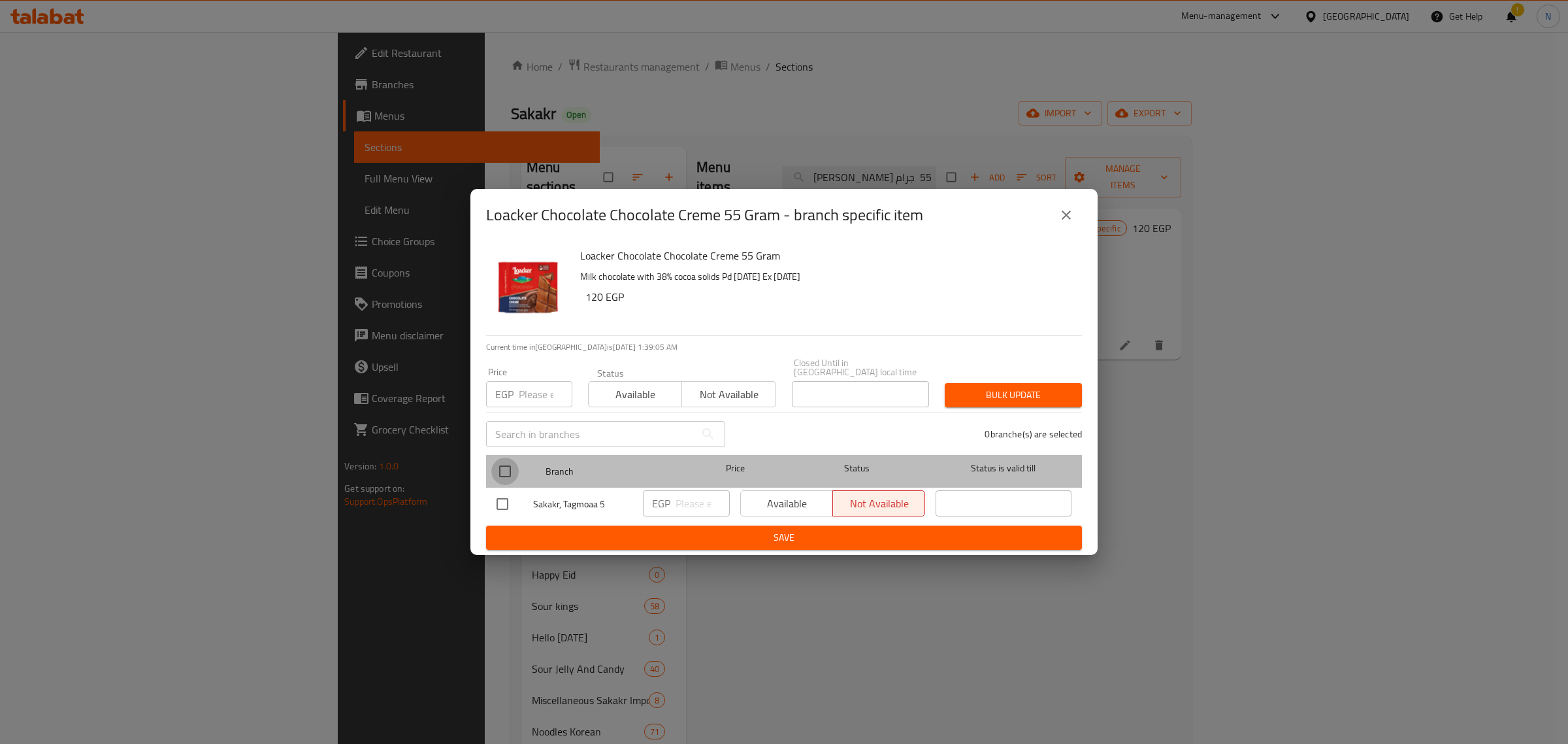
click at [507, 471] on input "checkbox" at bounding box center [504, 471] width 28 height 28
checkbox input "true"
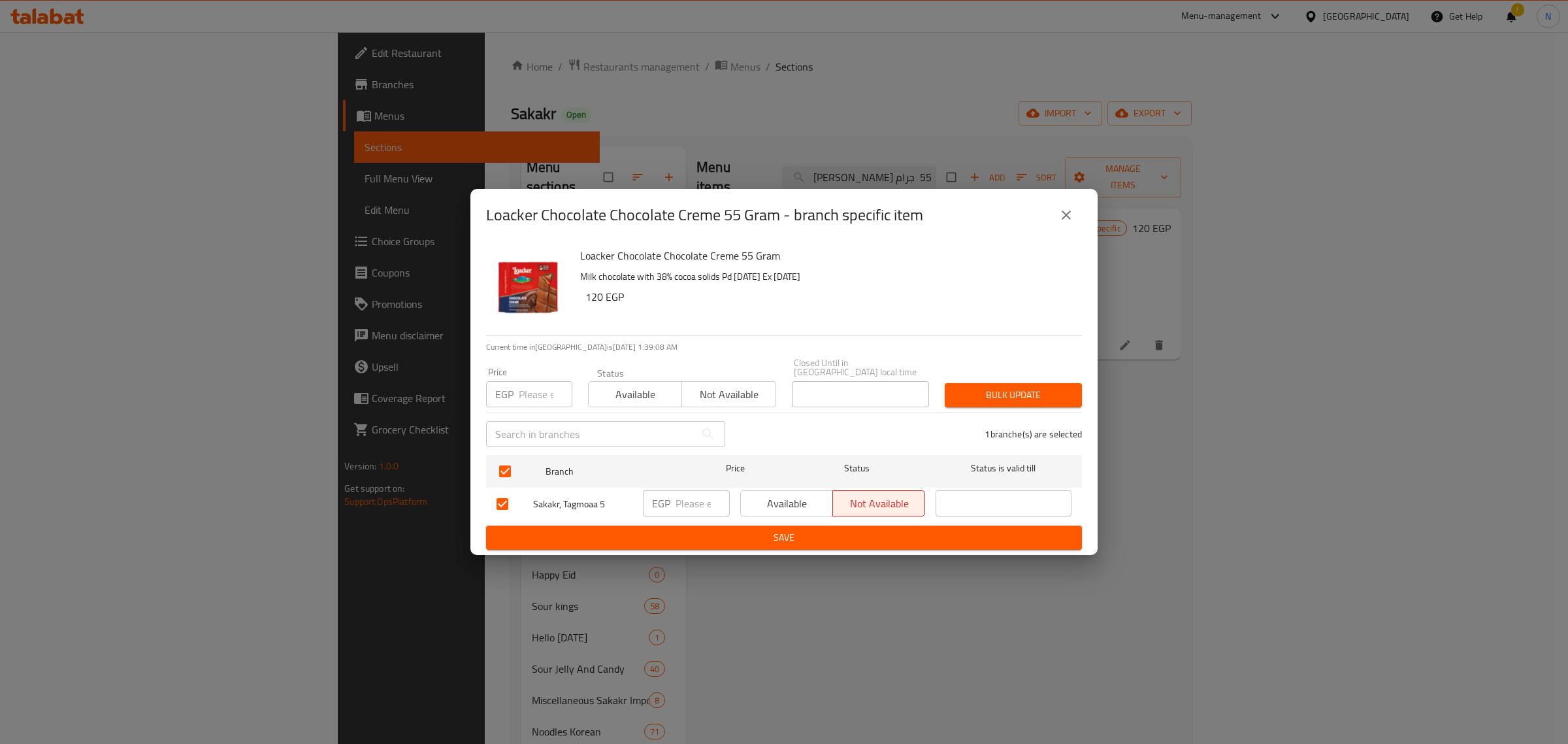
click at [796, 495] on span "Available" at bounding box center [786, 503] width 81 height 19
click at [808, 531] on span "Save" at bounding box center [783, 538] width 575 height 16
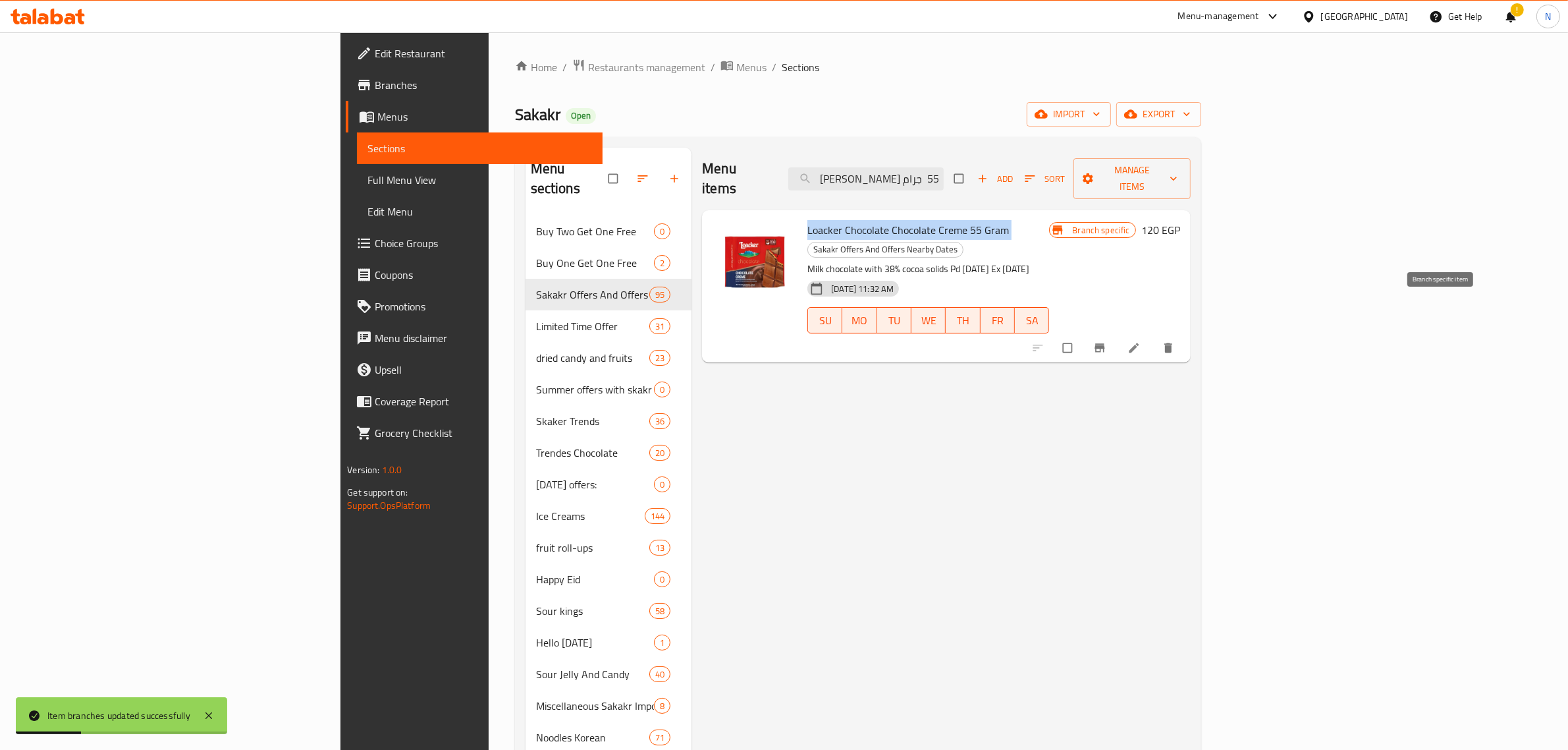
click at [1107, 341] on icon "Branch-specific-item" at bounding box center [1099, 347] width 13 height 13
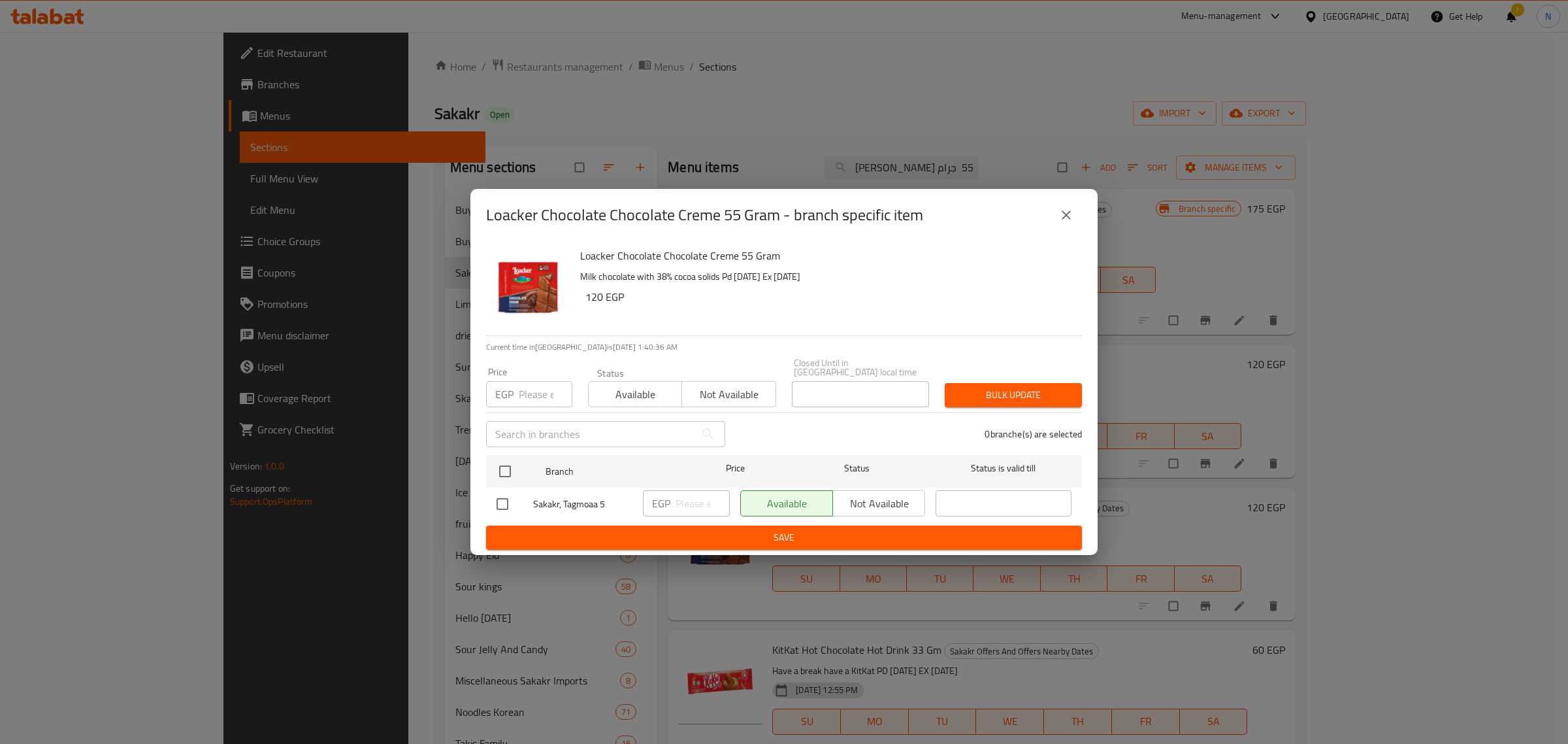
click at [1067, 222] on icon "close" at bounding box center [1066, 215] width 16 height 16
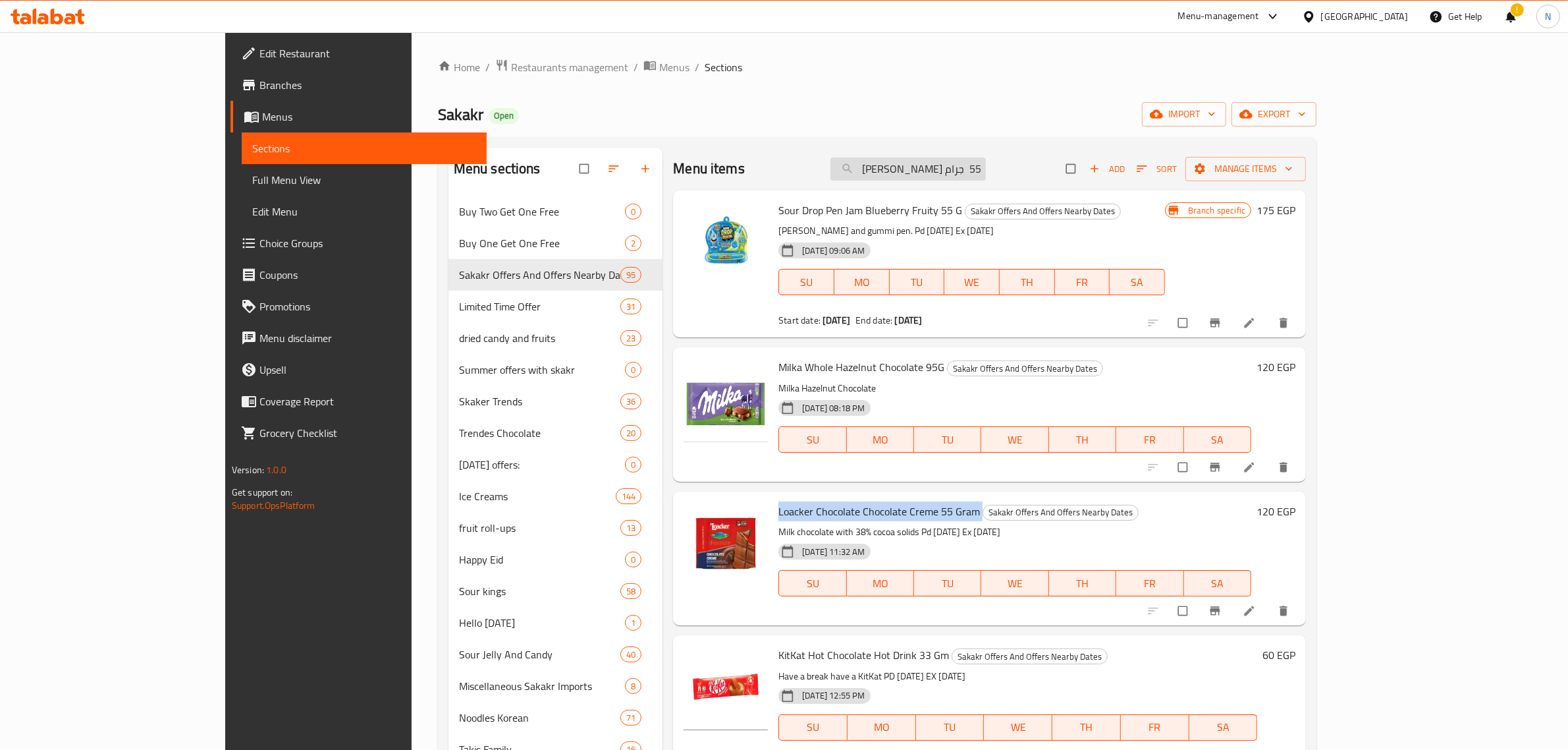
click at [986, 165] on input "لواكر شوكولاتة شوكليت كريم 55 جرام" at bounding box center [908, 169] width 155 height 23
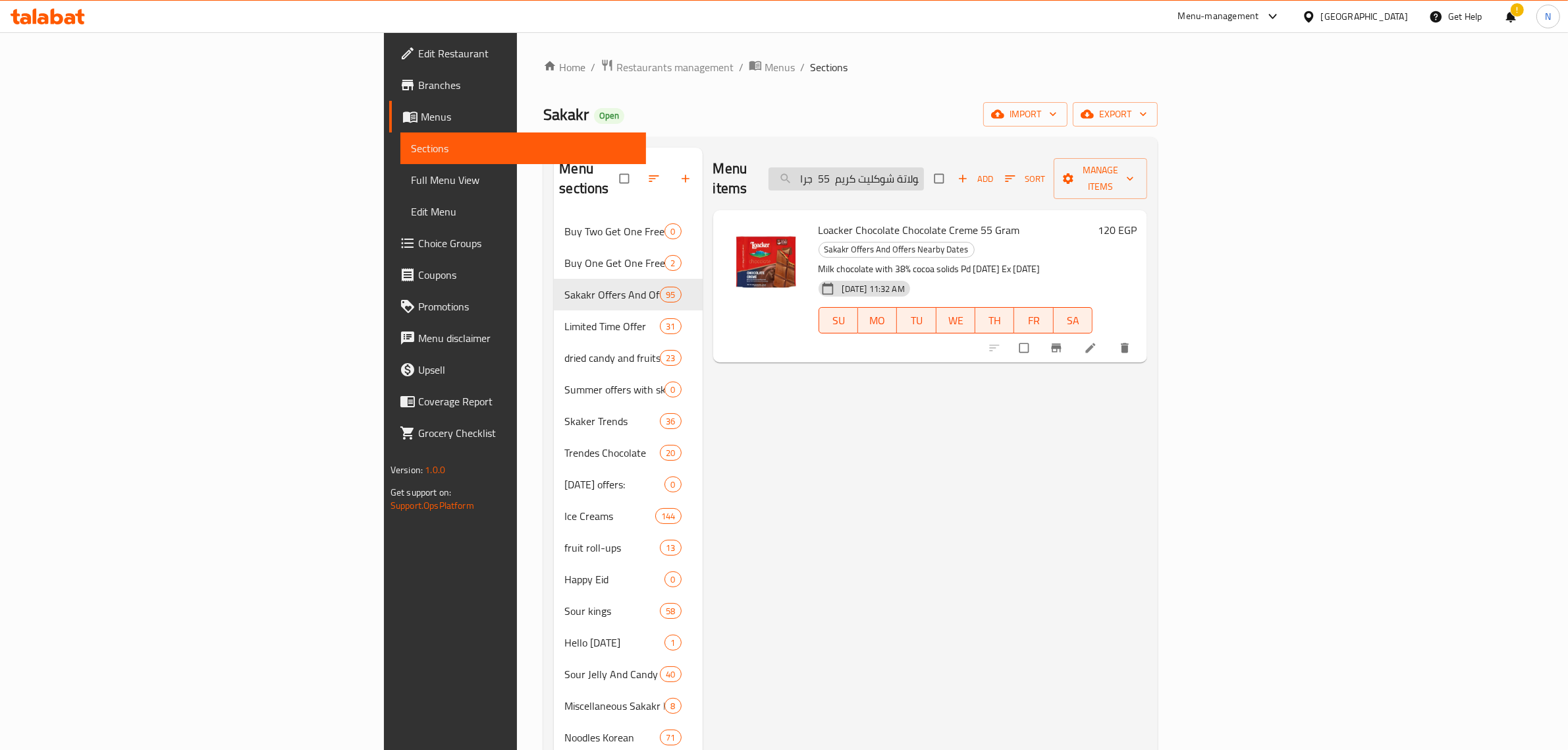
click at [924, 167] on input "لواكر شوكولاتة شوكليت كريم 55 جرا" at bounding box center [846, 179] width 155 height 23
paste input "يفر ميسكو اسبريسو 34 جرام"
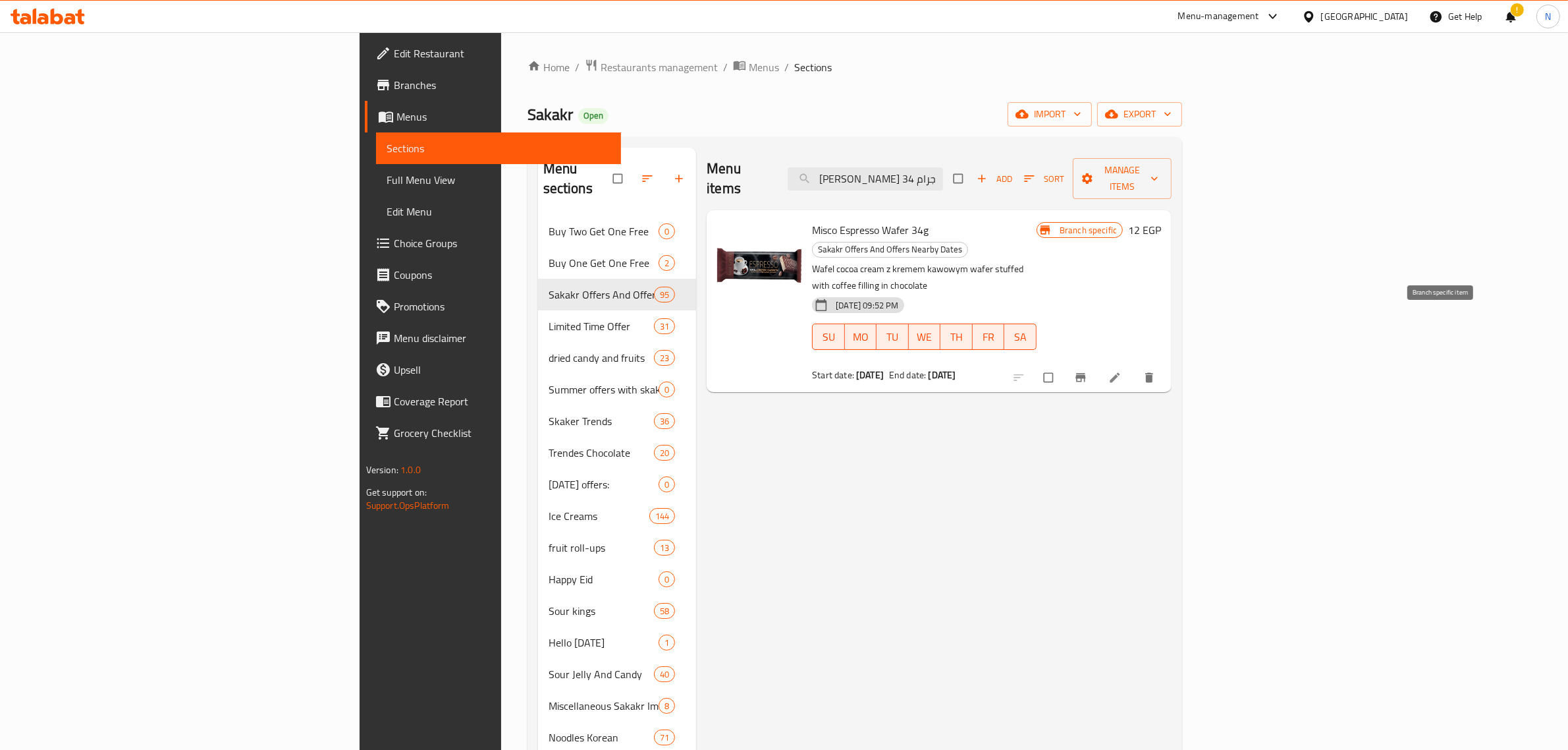
type input "ويفر ميسكو اسبريسو 34 جرام"
click at [1087, 371] on icon "Branch-specific-item" at bounding box center [1080, 377] width 13 height 13
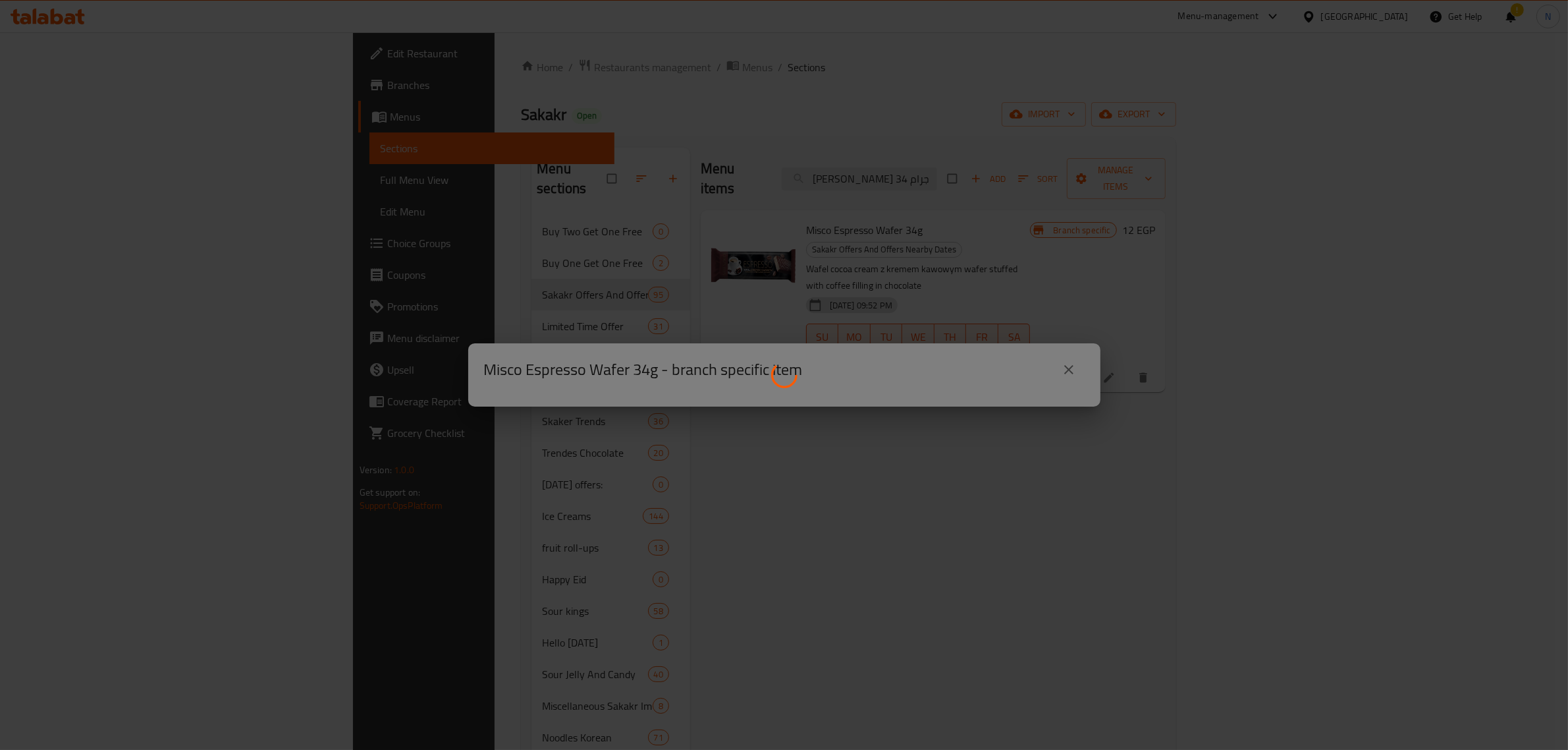
scroll to position [0, 0]
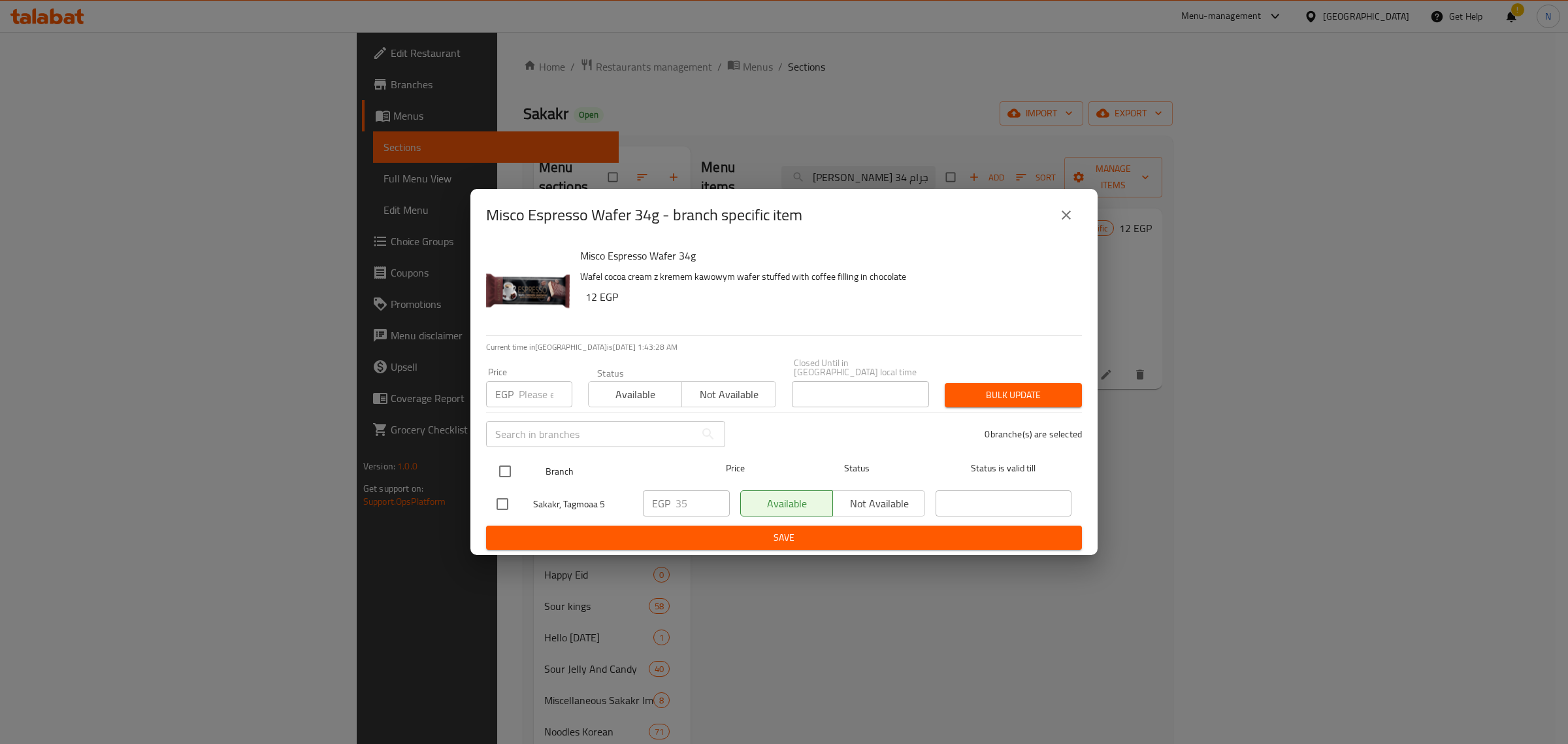
click at [511, 468] on input "checkbox" at bounding box center [504, 471] width 28 height 28
checkbox input "true"
click at [703, 499] on input "35" at bounding box center [703, 503] width 55 height 26
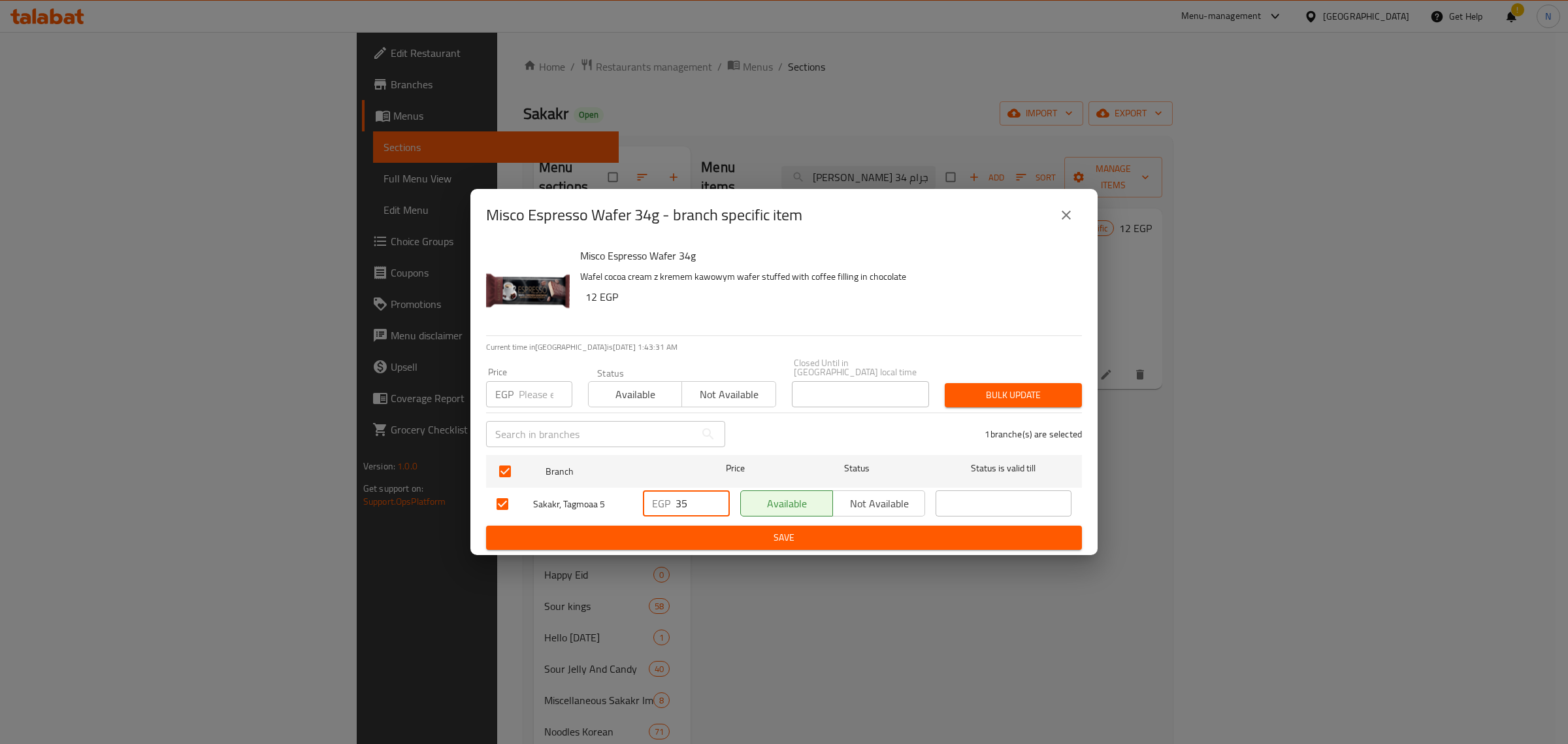
click at [703, 499] on input "35" at bounding box center [703, 503] width 55 height 26
type input "40"
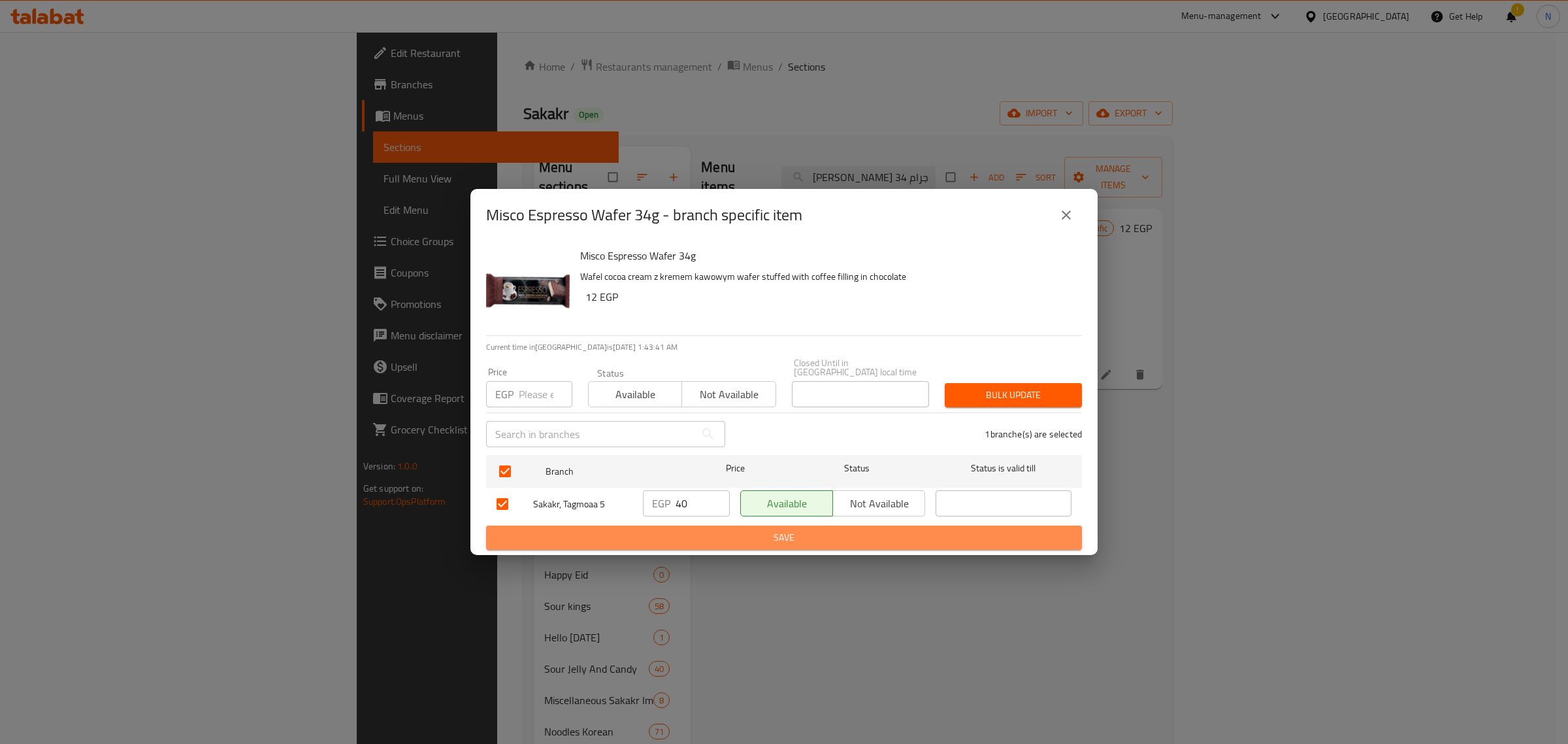
click at [796, 529] on span "Save" at bounding box center [783, 538] width 575 height 16
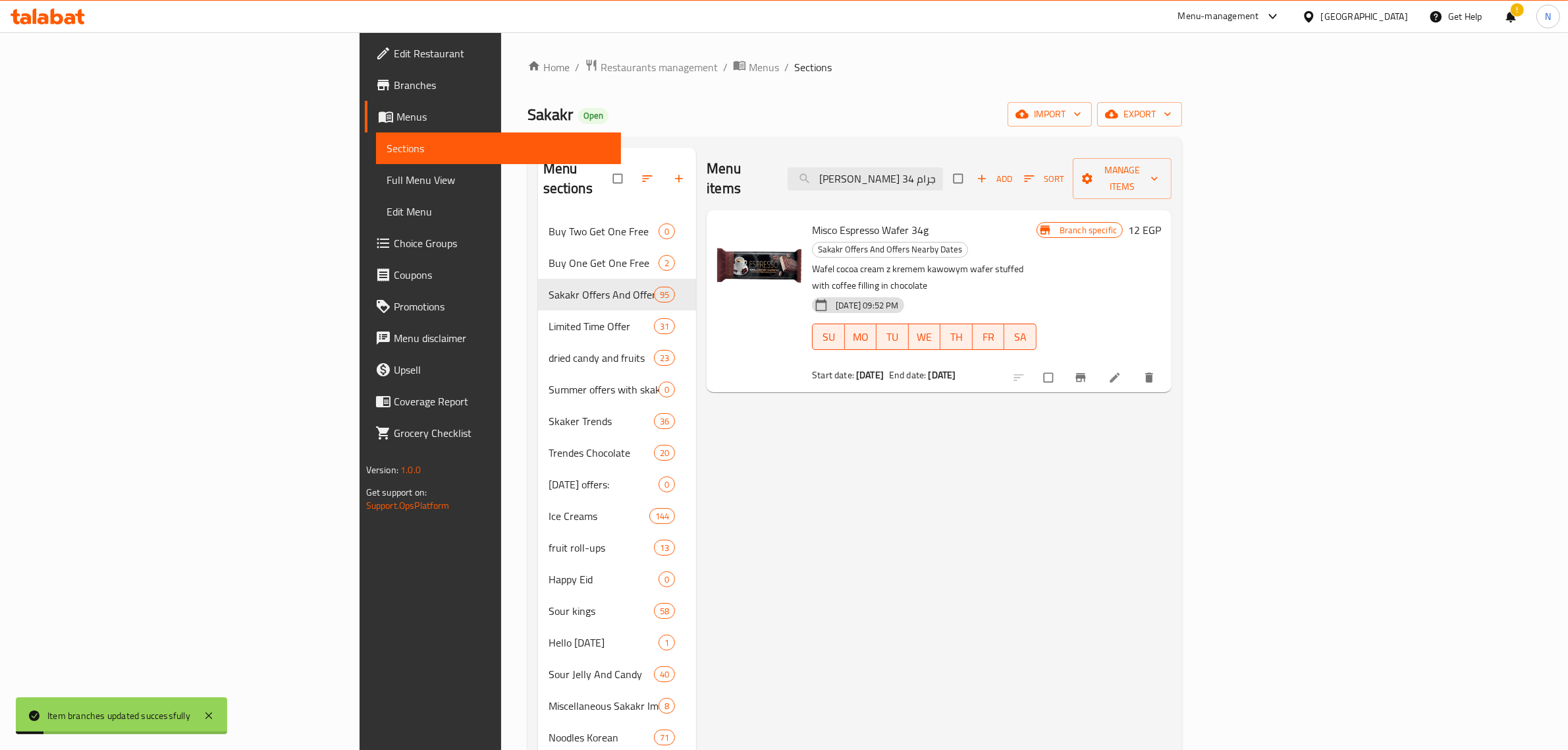
click at [812, 220] on span "Misco Espresso Wafer 34g" at bounding box center [870, 230] width 117 height 20
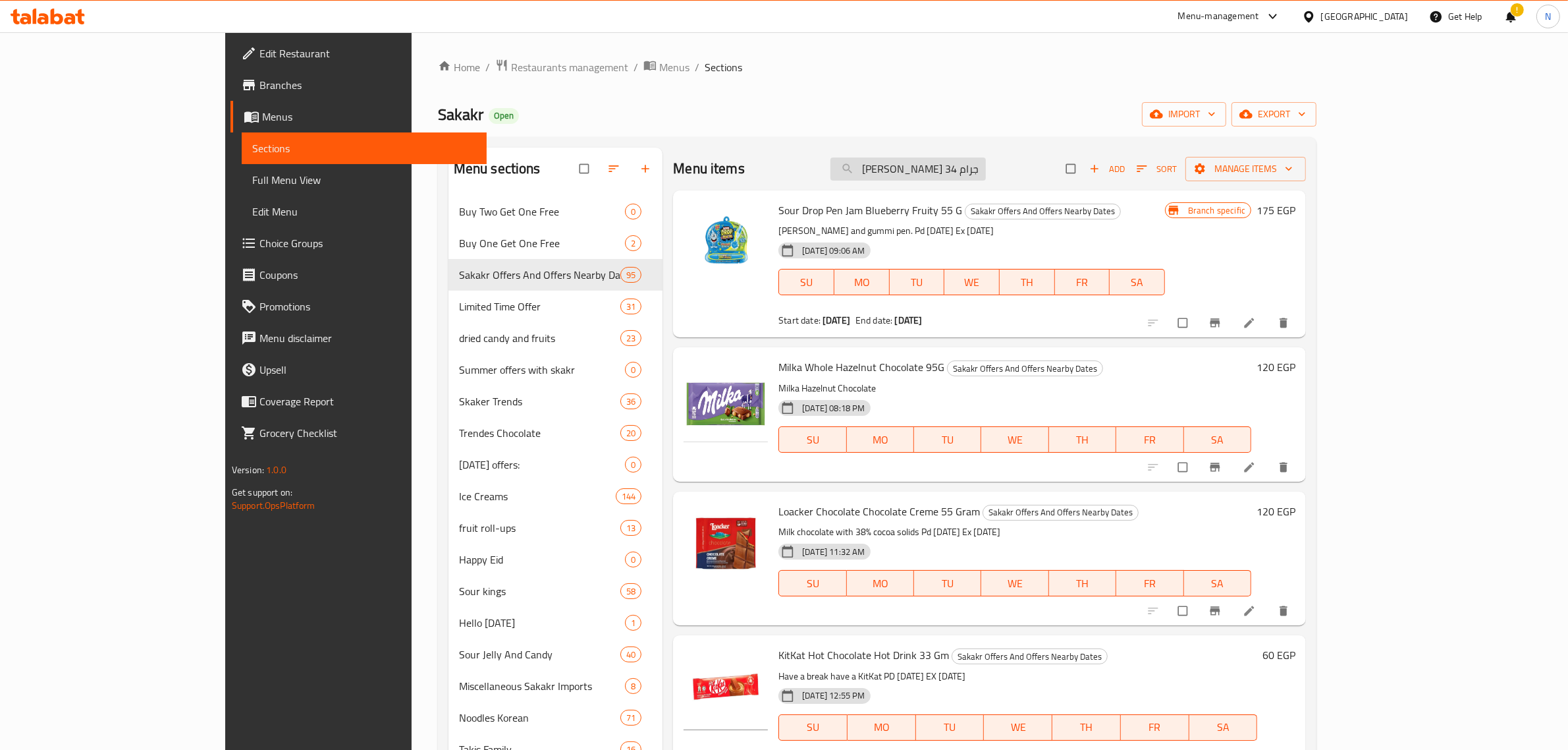
click at [986, 169] on input "ويفر ميسكو اسبريسو 34 جرام" at bounding box center [908, 169] width 155 height 23
paste input "search"
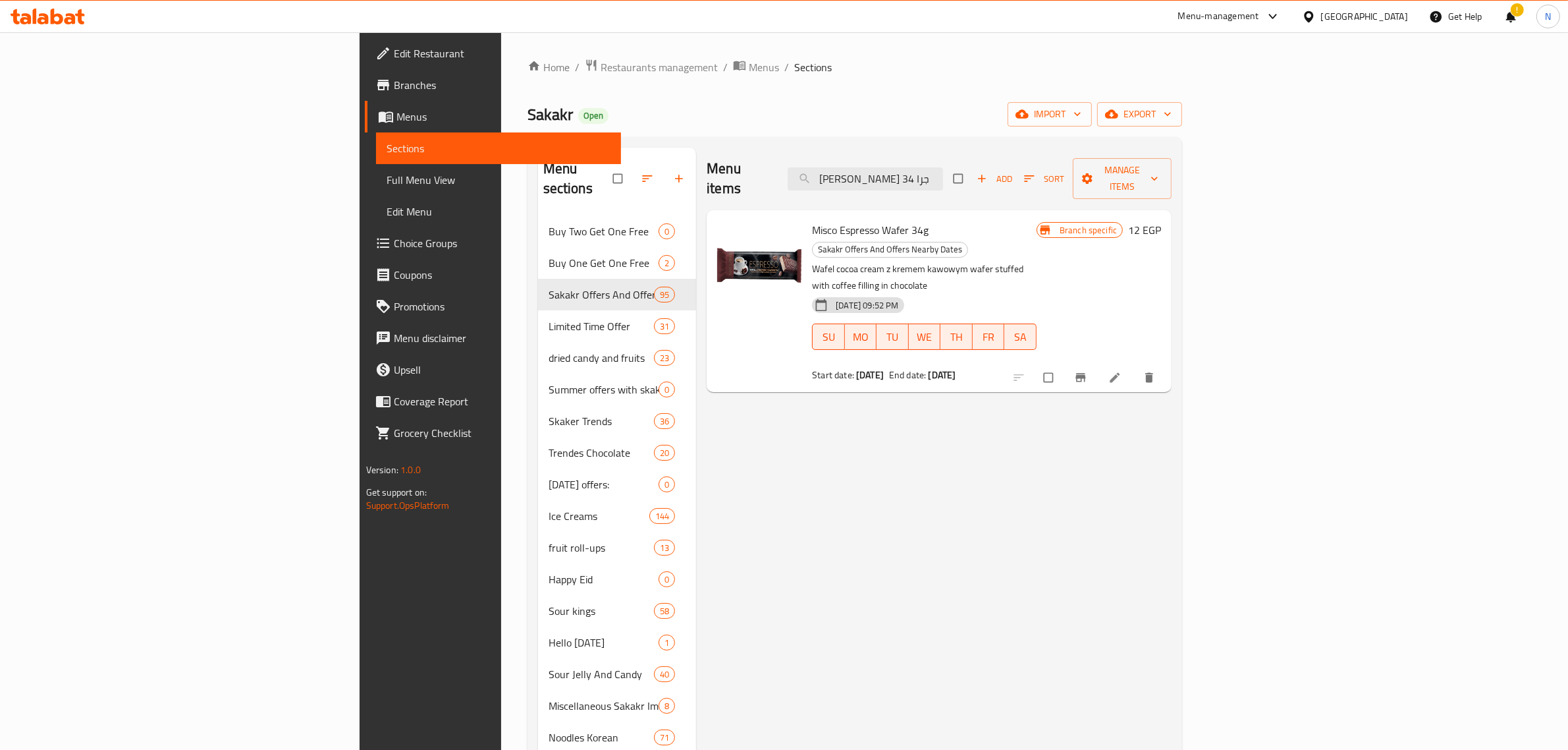
click at [812, 220] on span "Misco Espresso Wafer 34g" at bounding box center [870, 230] width 117 height 20
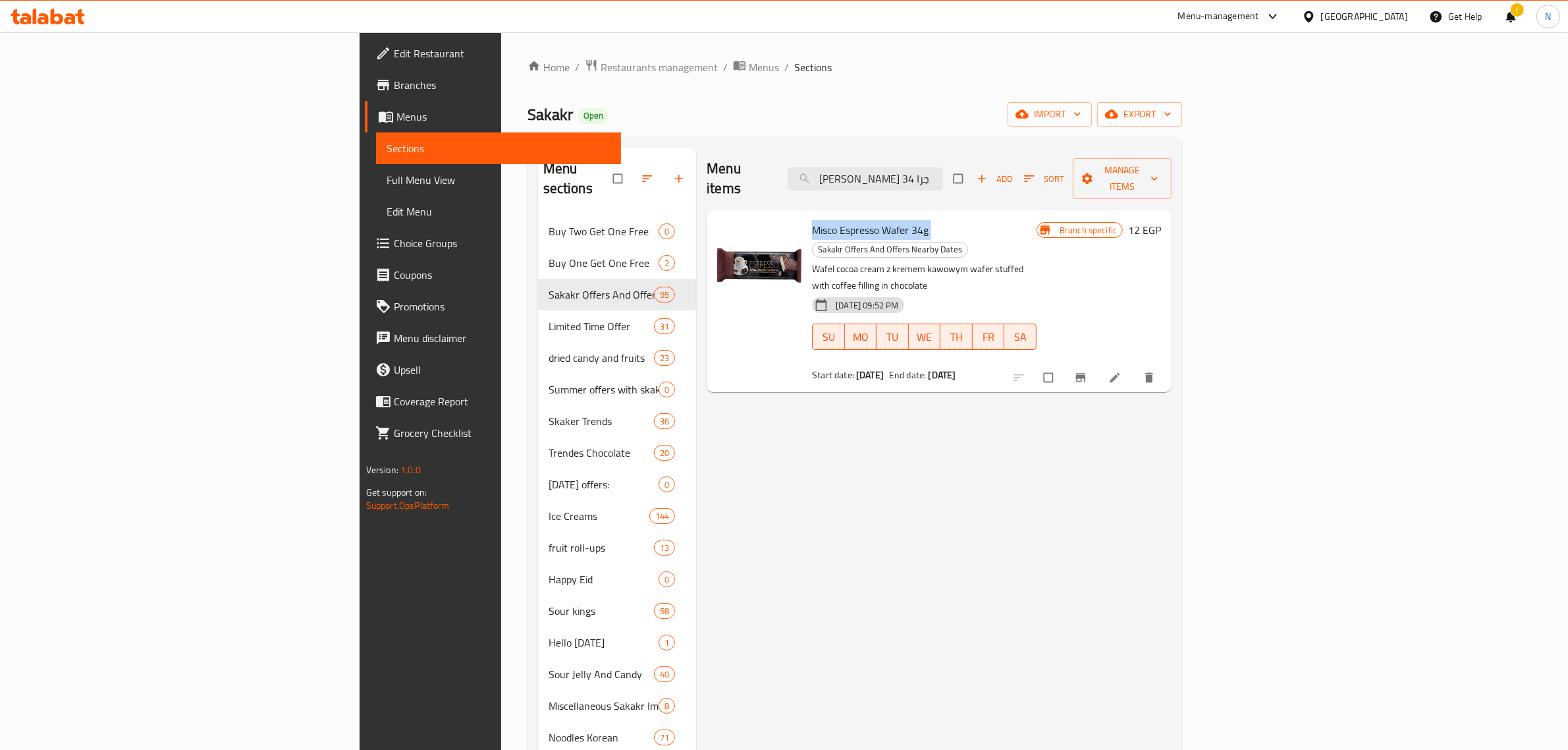
click at [812, 220] on span "Misco Espresso Wafer 34g" at bounding box center [870, 230] width 117 height 20
click at [943, 175] on input "ويفر ميسكو اسبريسو 34 جرا" at bounding box center [866, 179] width 155 height 23
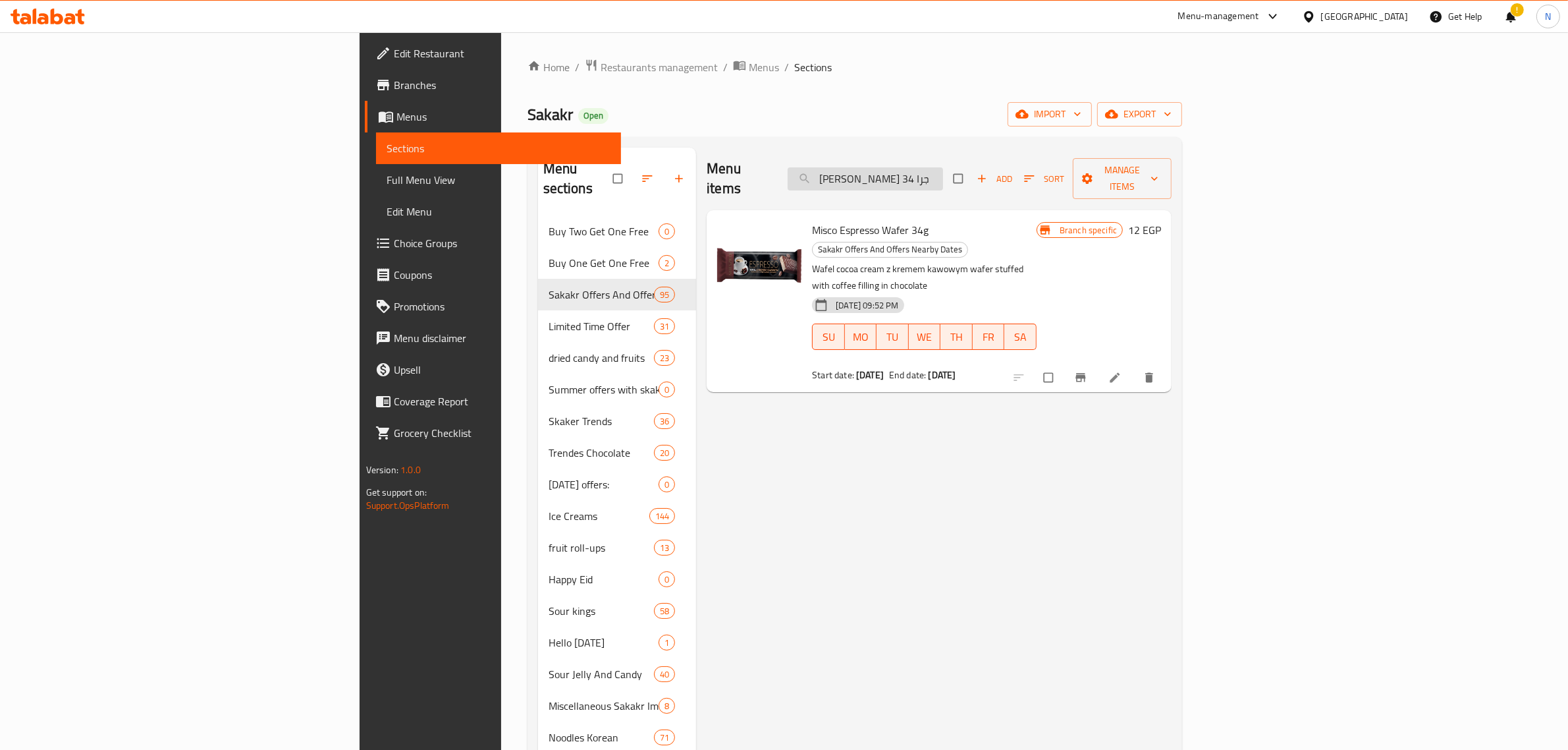
click at [943, 175] on input "ويفر ميسكو اسبريسو 34 جرا" at bounding box center [866, 179] width 155 height 23
paste input "جوسي دروب كاندي مطاطية وهلام حامض حمراء 67 جم"
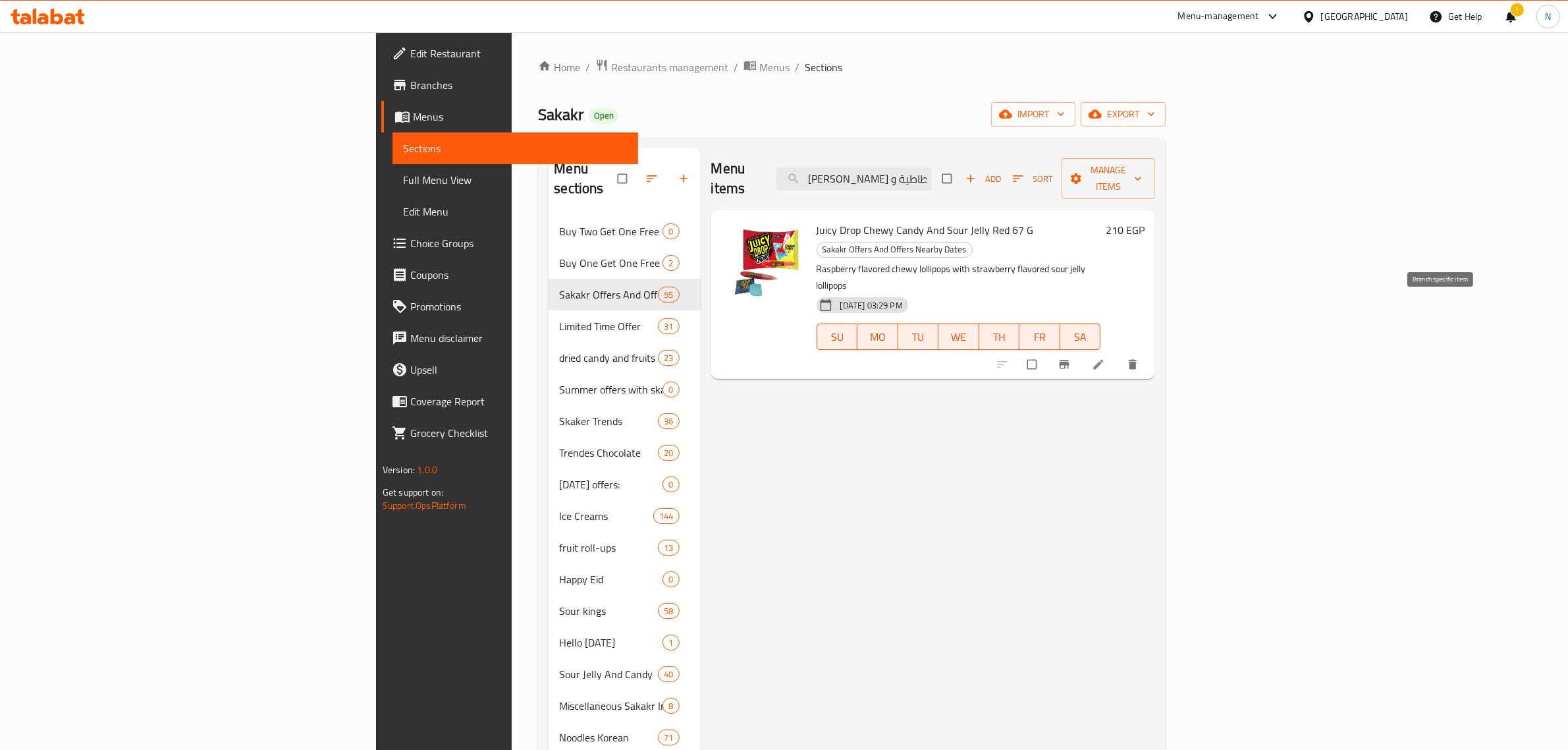
click at [1071, 358] on icon "Branch-specific-item" at bounding box center [1064, 364] width 13 height 13
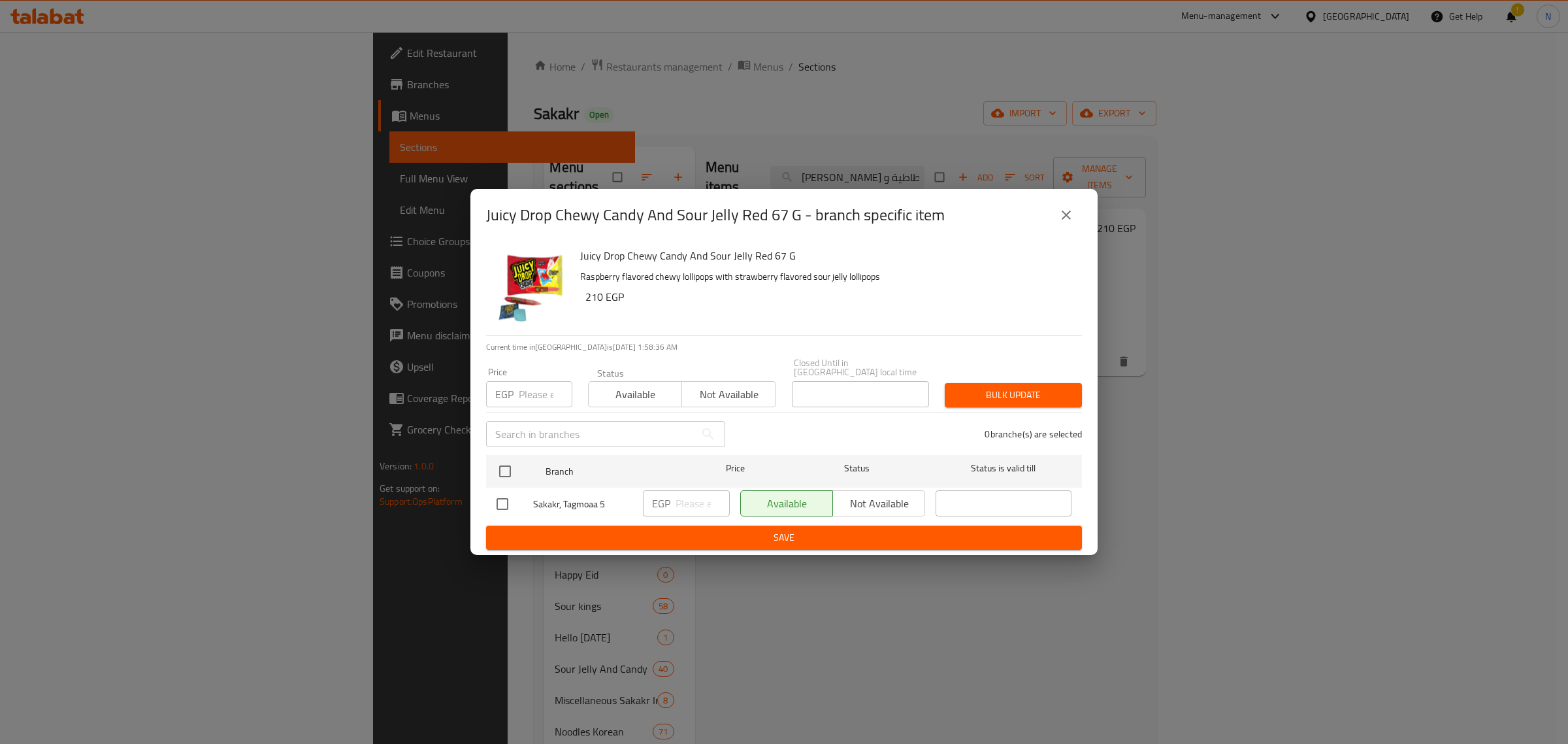
click at [1072, 223] on icon "close" at bounding box center [1066, 215] width 16 height 16
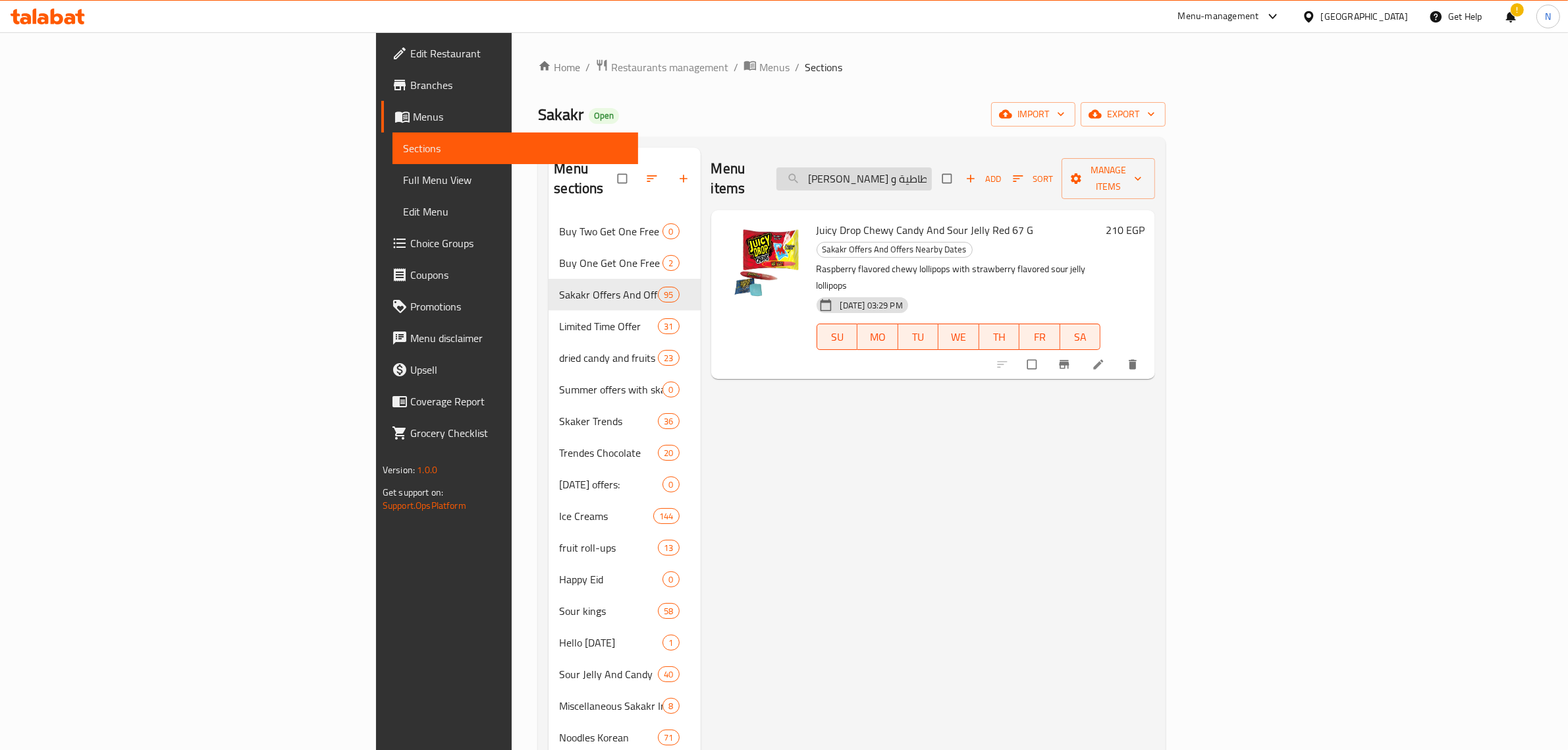
click at [932, 170] on input "جوسي دروب كاندي مطاطية وهلام حامض حمراء 67 جم" at bounding box center [854, 179] width 155 height 23
paste input "ويرزس بونبون اوريجينال 50جرا"
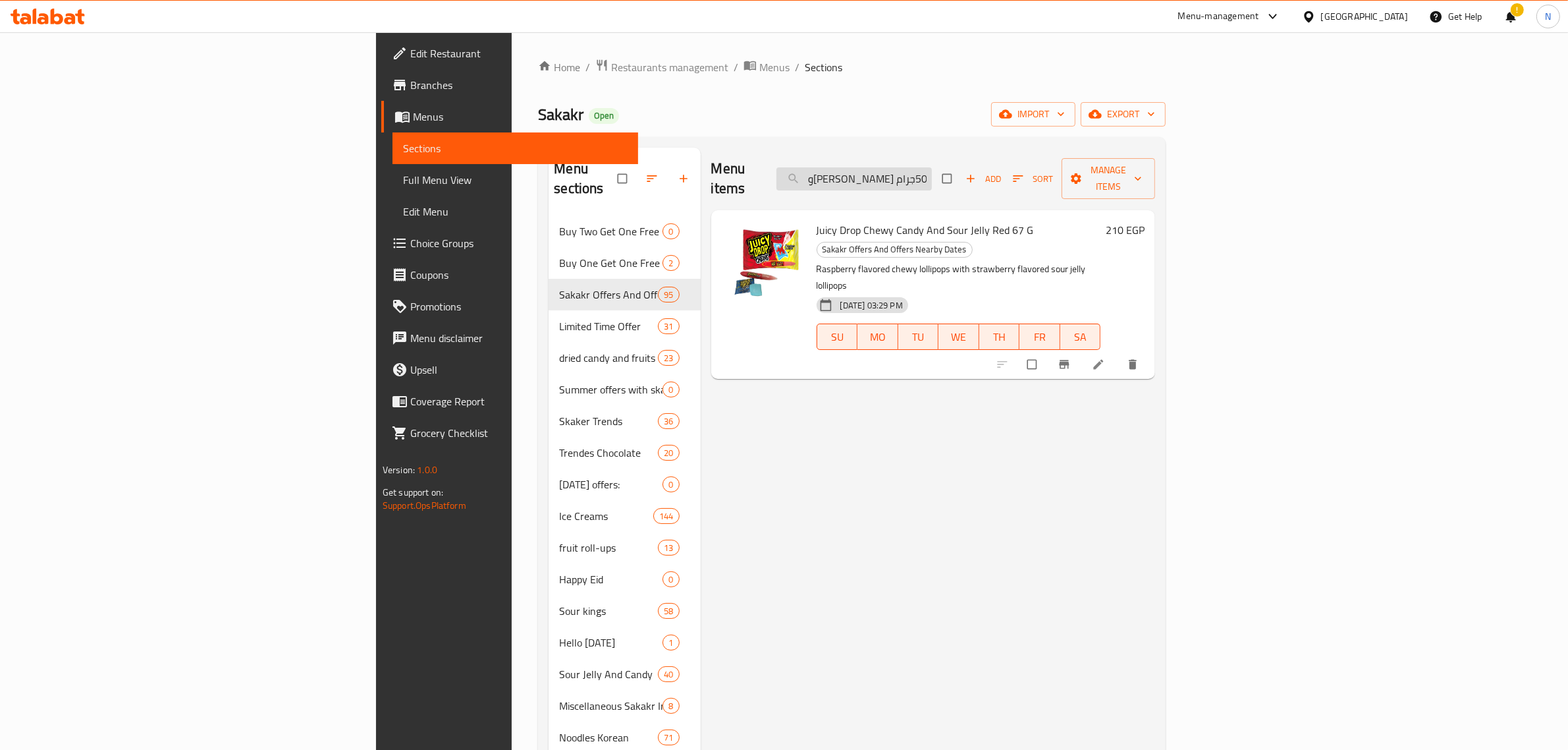
scroll to position [0, 15]
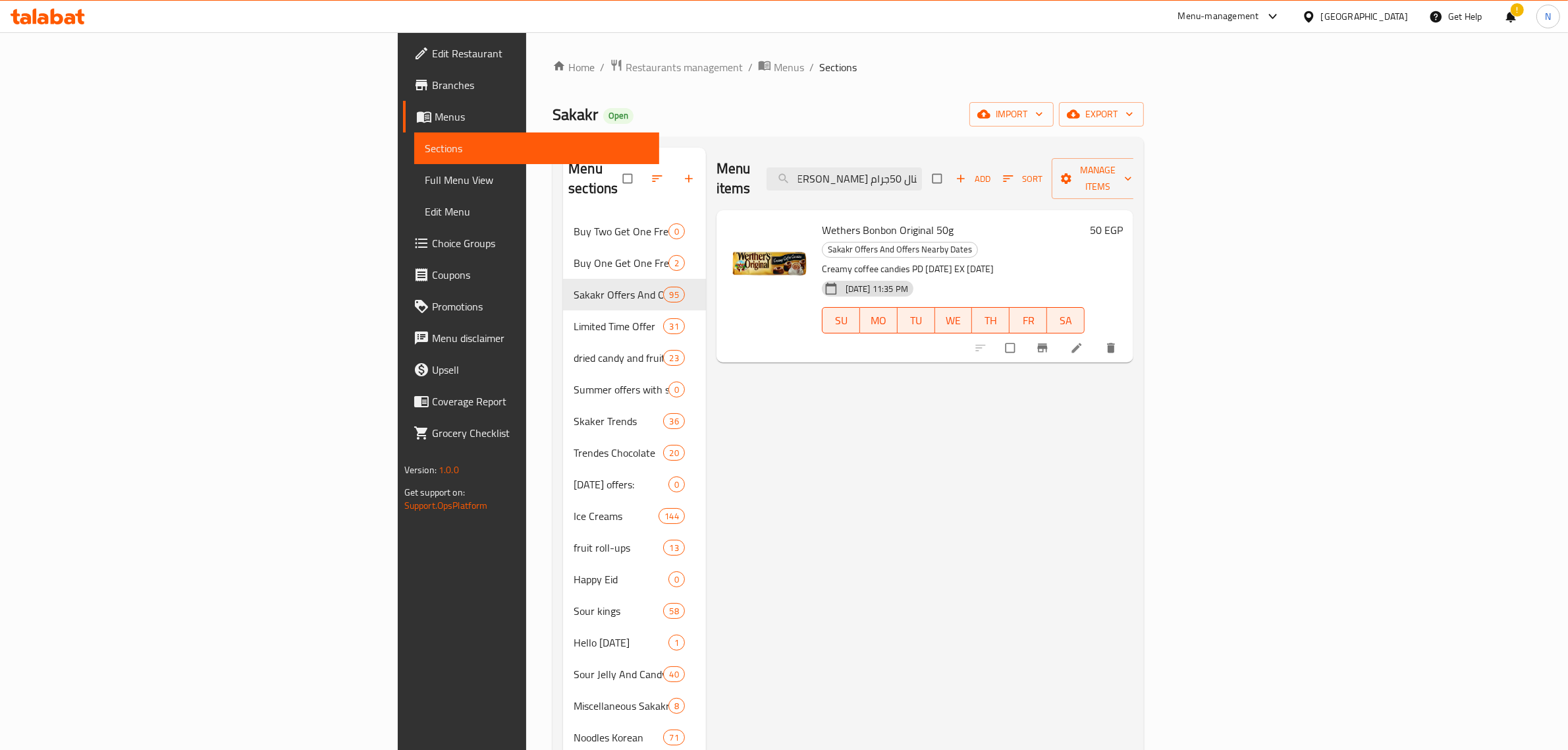
click at [834, 220] on span "Wethers Bonbon Original 50g" at bounding box center [888, 230] width 132 height 20
click at [1050, 341] on icon "Branch-specific-item" at bounding box center [1042, 347] width 13 height 13
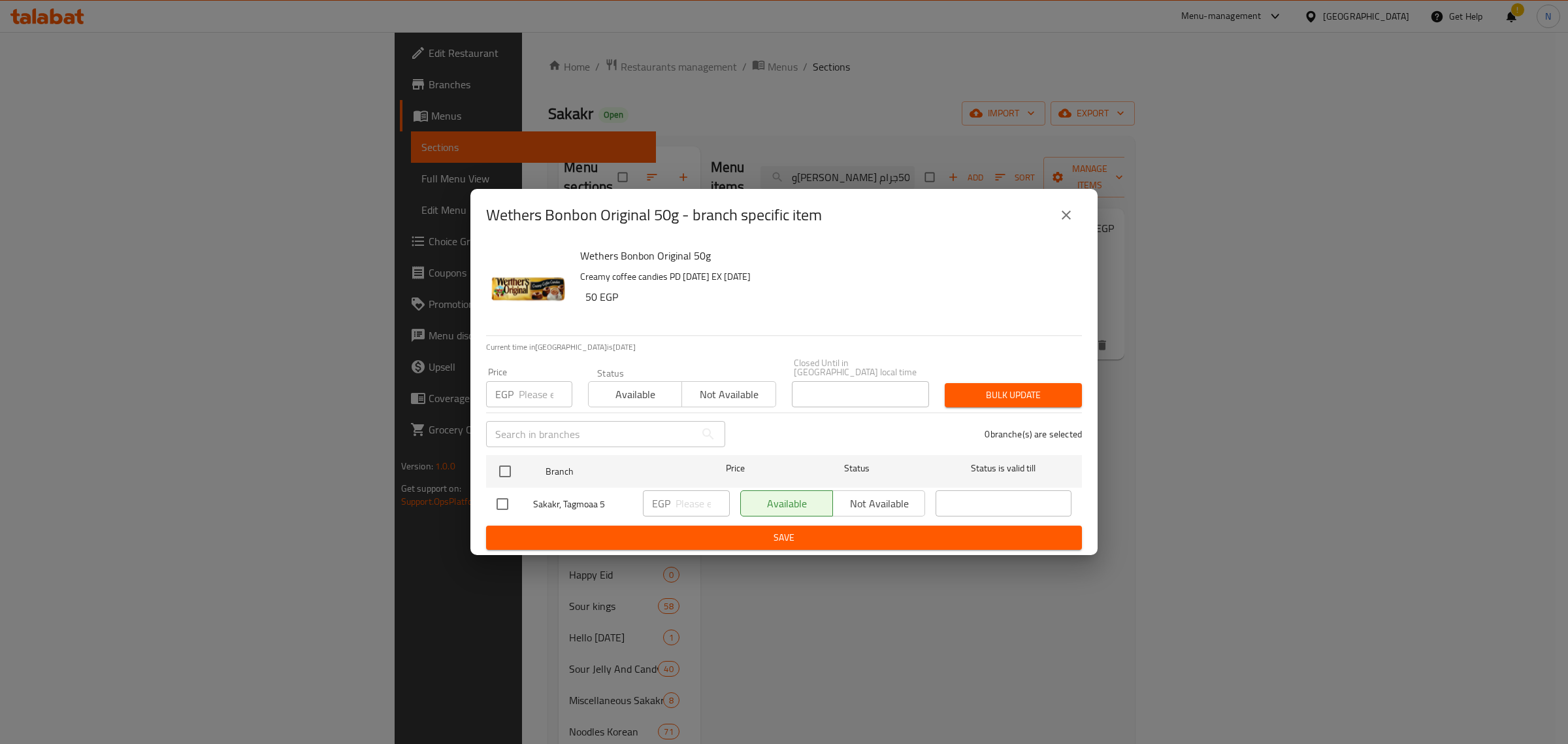
click at [1068, 221] on icon "close" at bounding box center [1066, 215] width 16 height 16
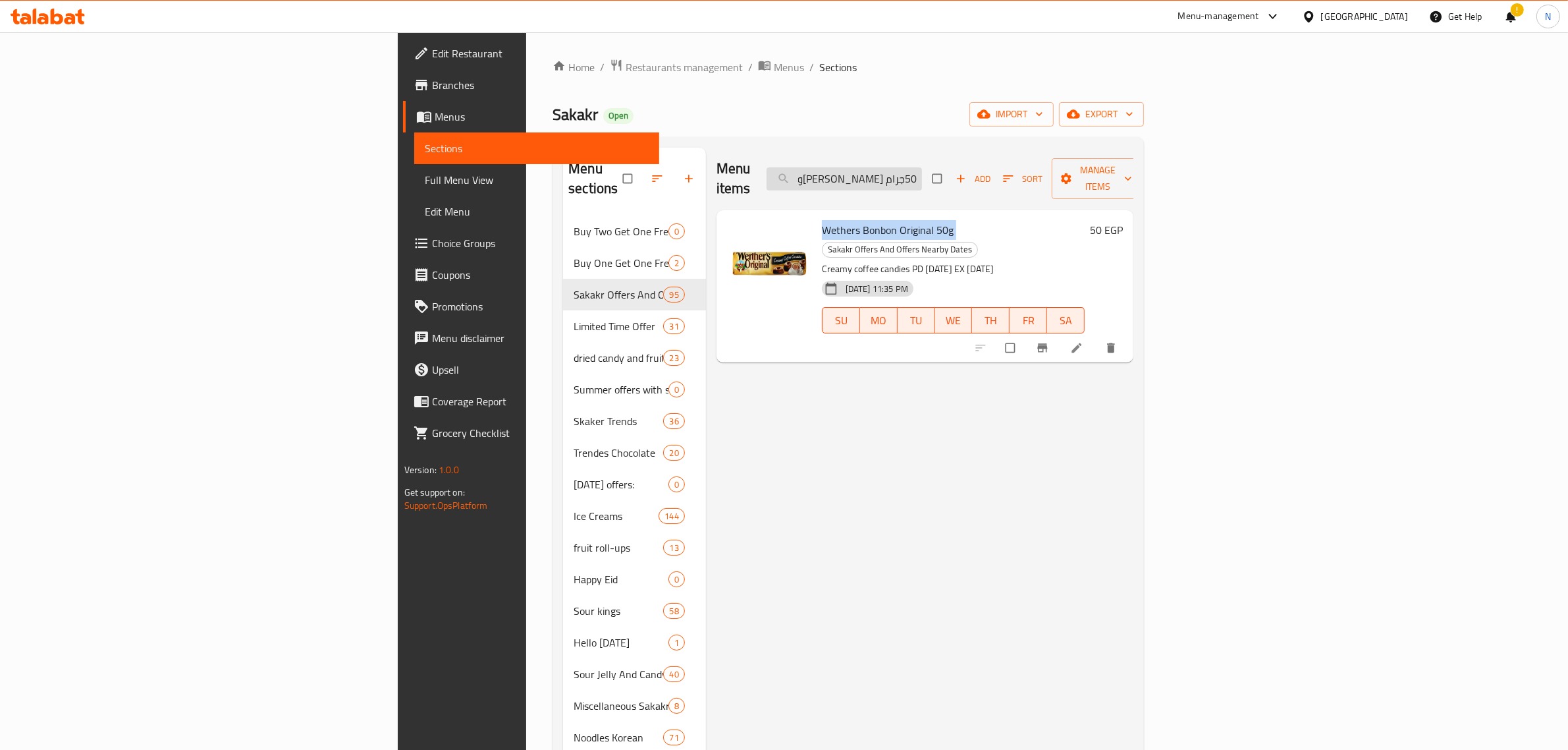
click at [922, 167] on input "ويرزس بونبون اوريجينال 50جرام" at bounding box center [845, 179] width 155 height 23
click at [922, 173] on input "ويرزس بونبون اوريجينال 50جرام" at bounding box center [845, 179] width 155 height 23
paste input "جيليبون ساور باتش بنكهة البطيخ 80"
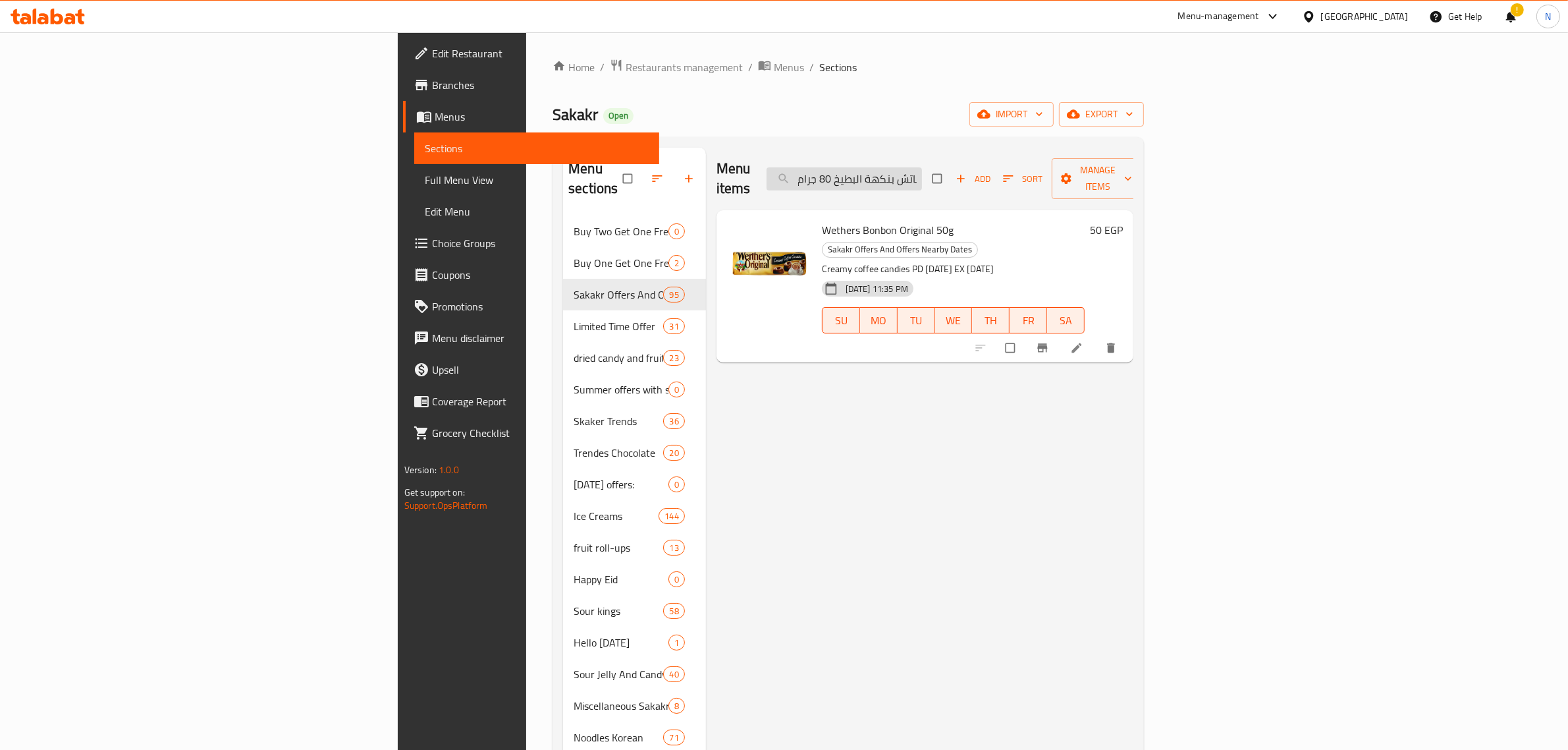
scroll to position [0, 60]
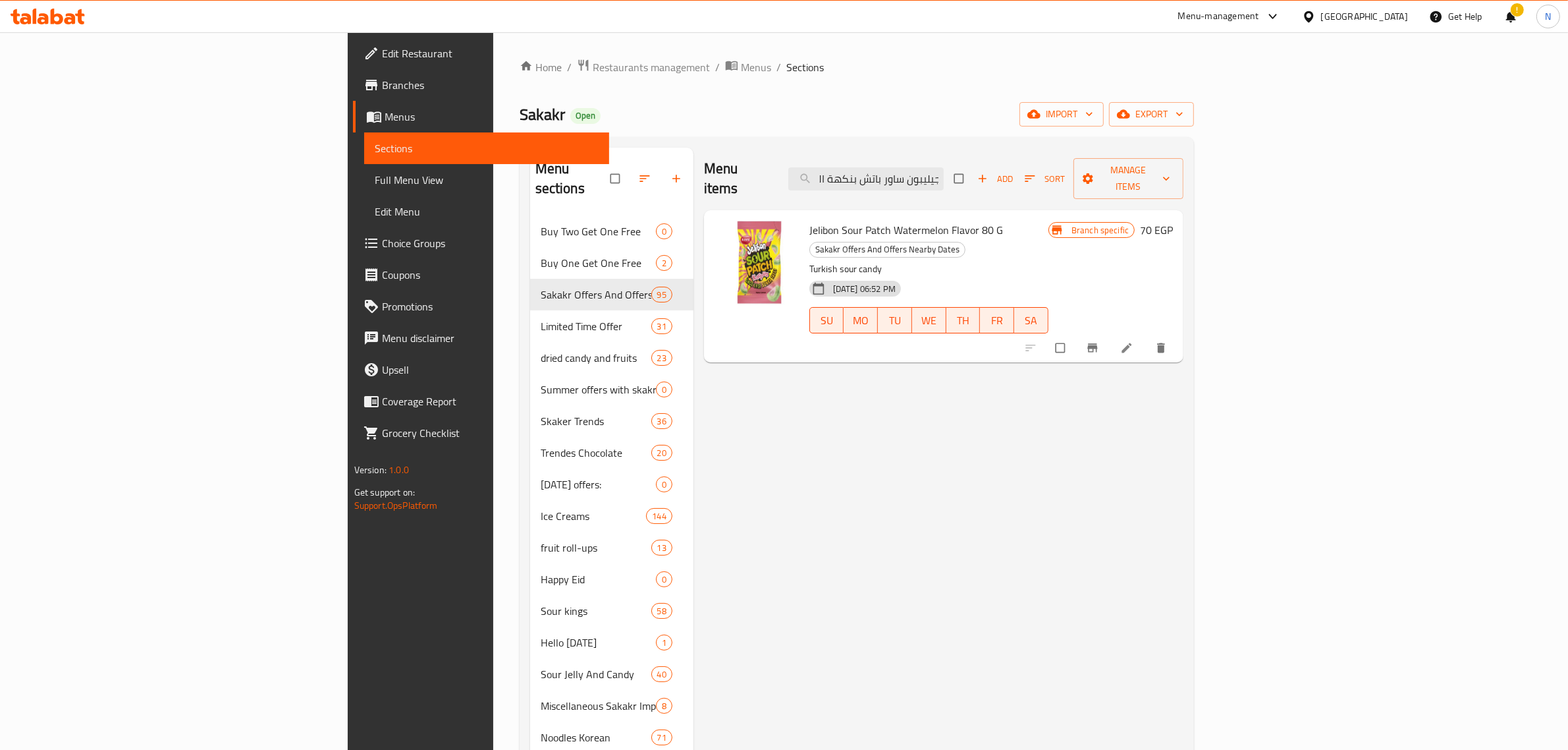
click at [858, 220] on span "Jelibon Sour Patch Watermelon Flavor 80 G" at bounding box center [906, 230] width 194 height 20
click at [1099, 341] on icon "Branch-specific-item" at bounding box center [1093, 347] width 13 height 13
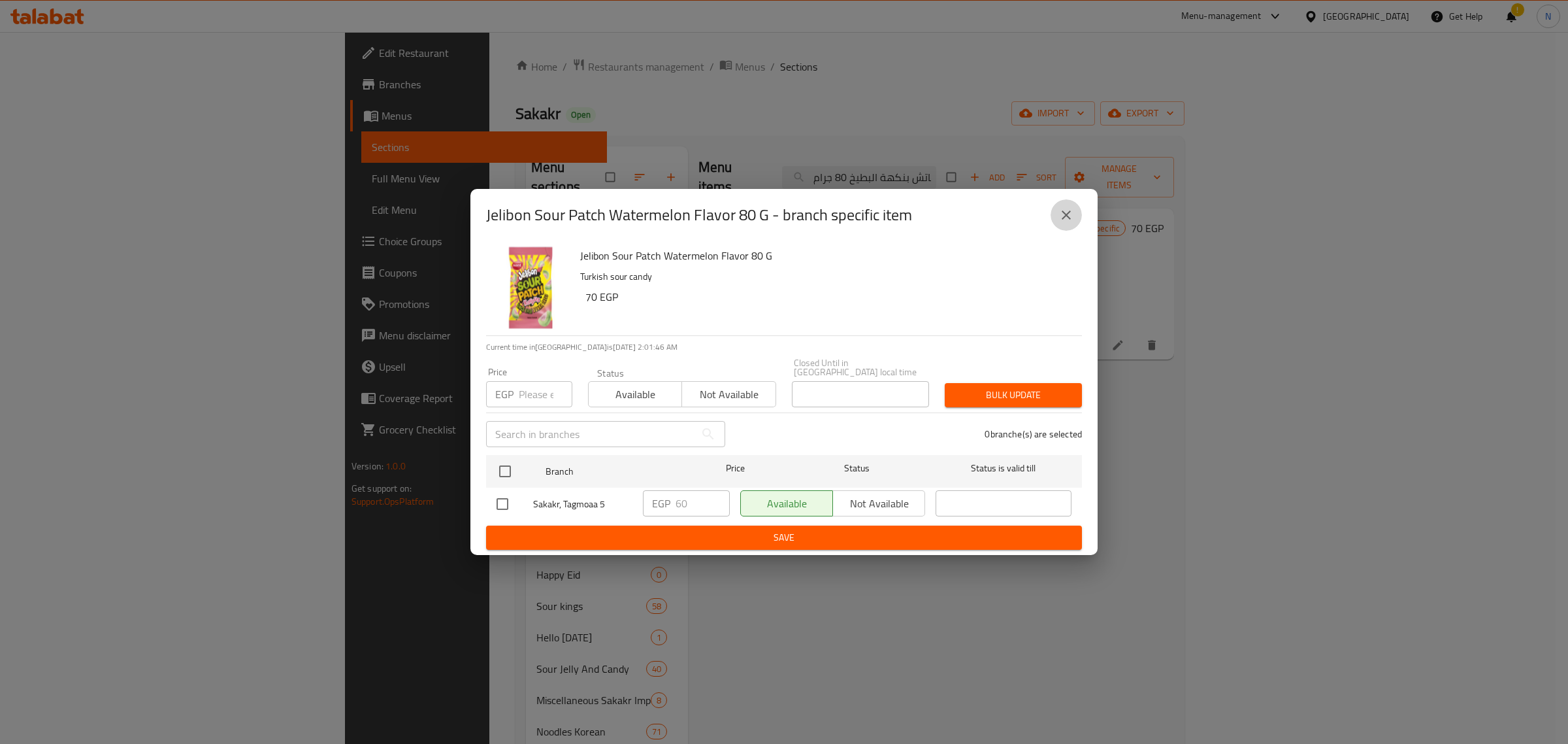
click at [1065, 211] on icon "close" at bounding box center [1066, 215] width 16 height 16
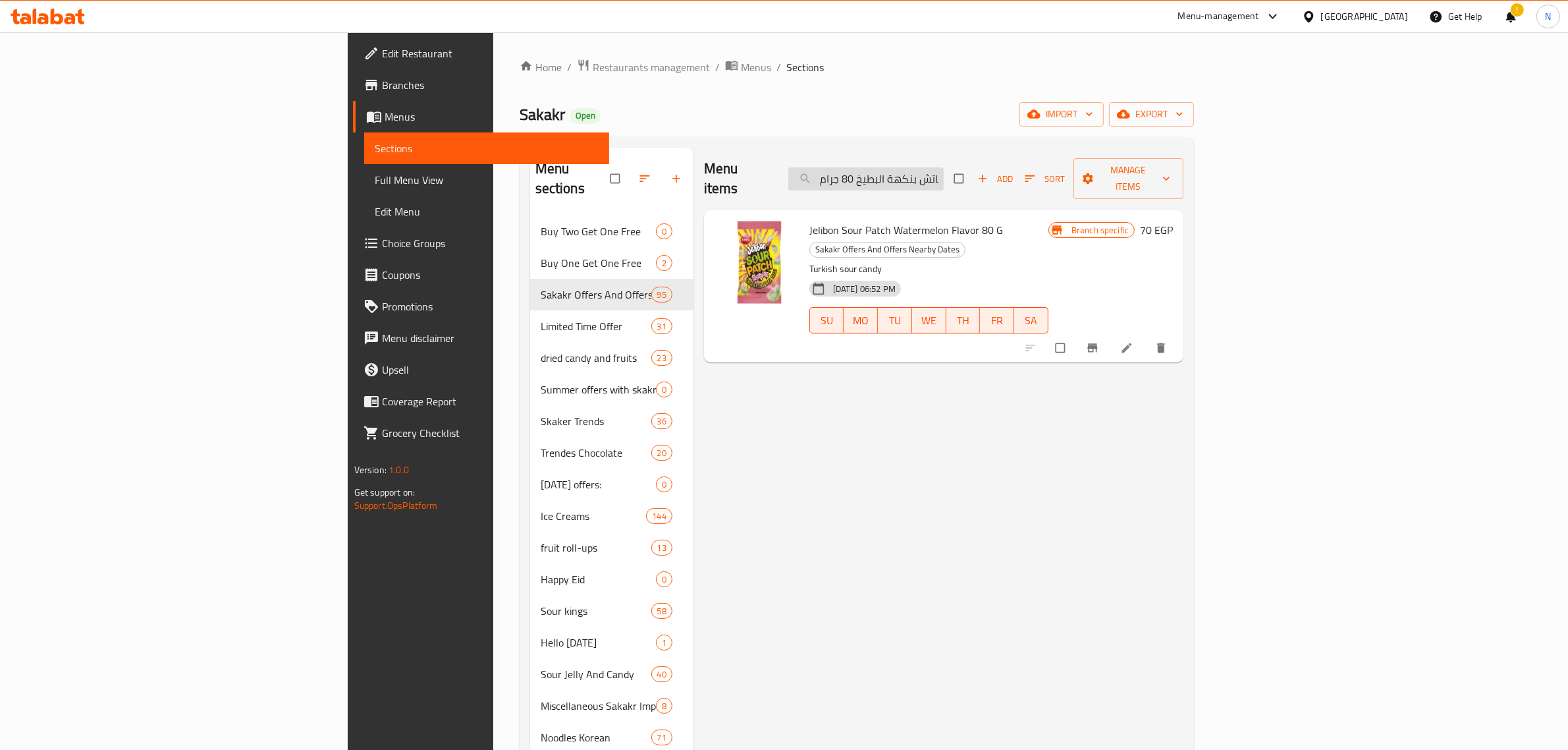
click at [944, 167] on input "جيليبون ساور باتش بنكهة البطيخ 80 جرام" at bounding box center [866, 179] width 155 height 23
paste input "روبيكال"
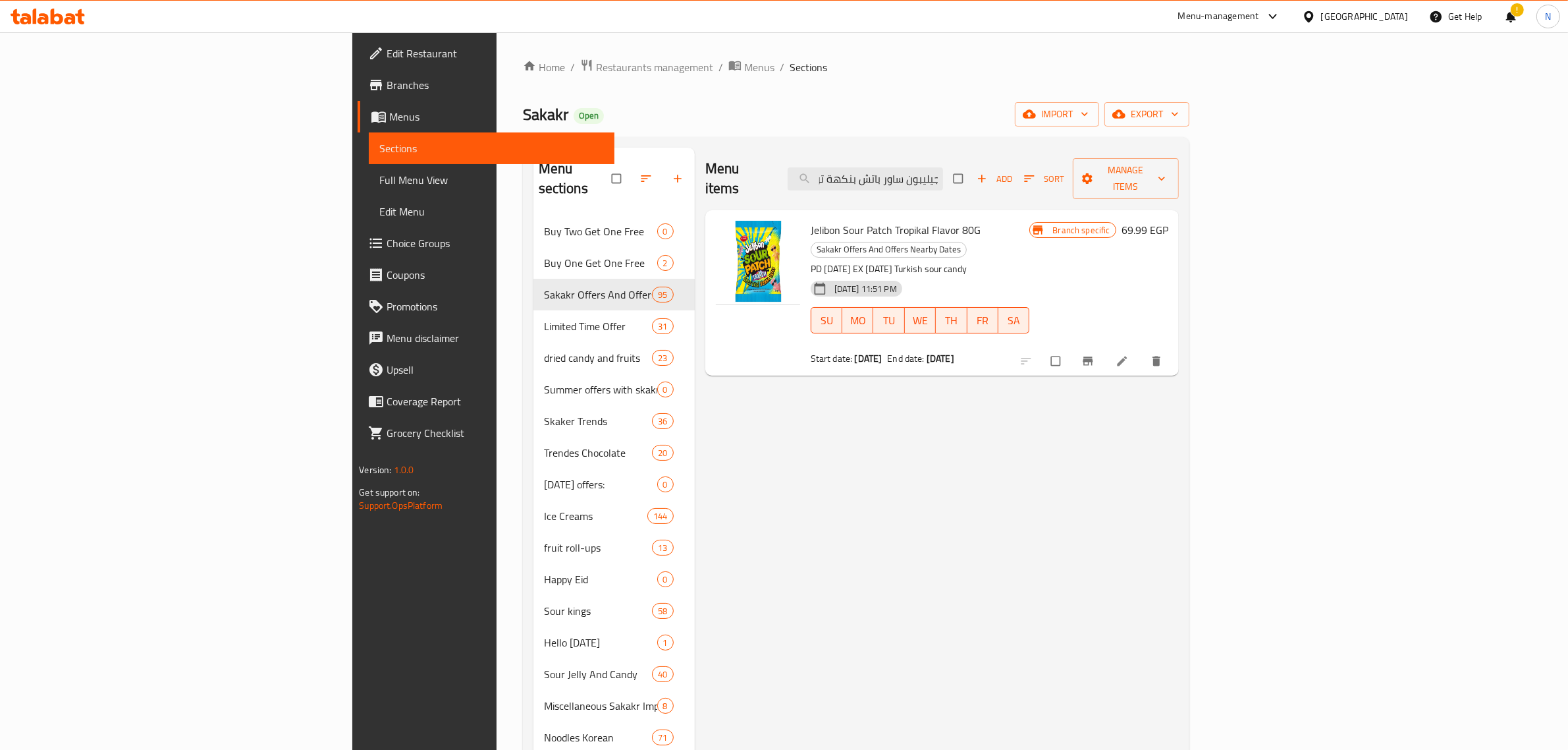
click at [839, 220] on span "Jelibon Sour Patch Tropikal Flavor 80G" at bounding box center [896, 230] width 170 height 20
click at [1095, 354] on icon "Branch-specific-item" at bounding box center [1087, 360] width 13 height 13
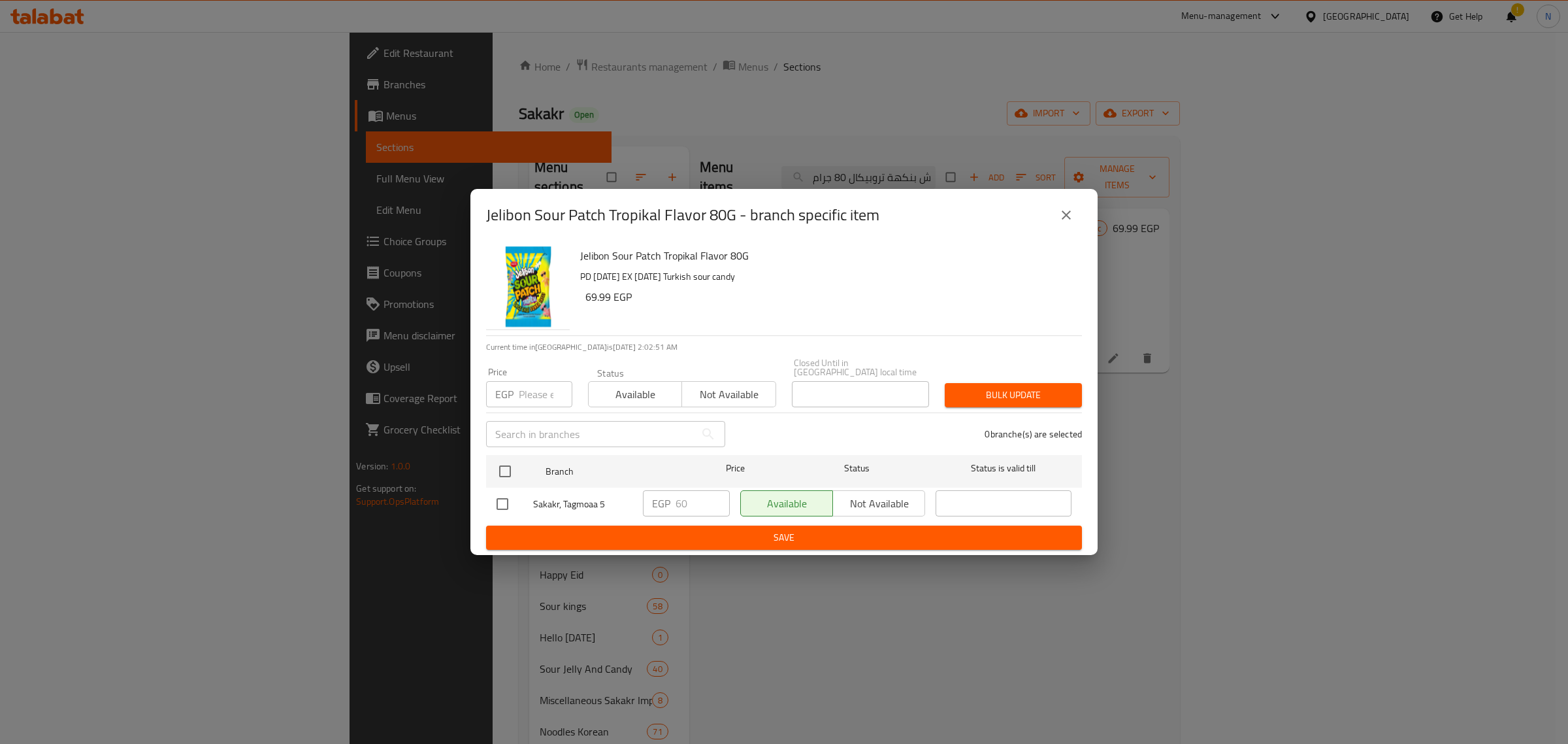
click at [1072, 222] on icon "close" at bounding box center [1066, 215] width 16 height 16
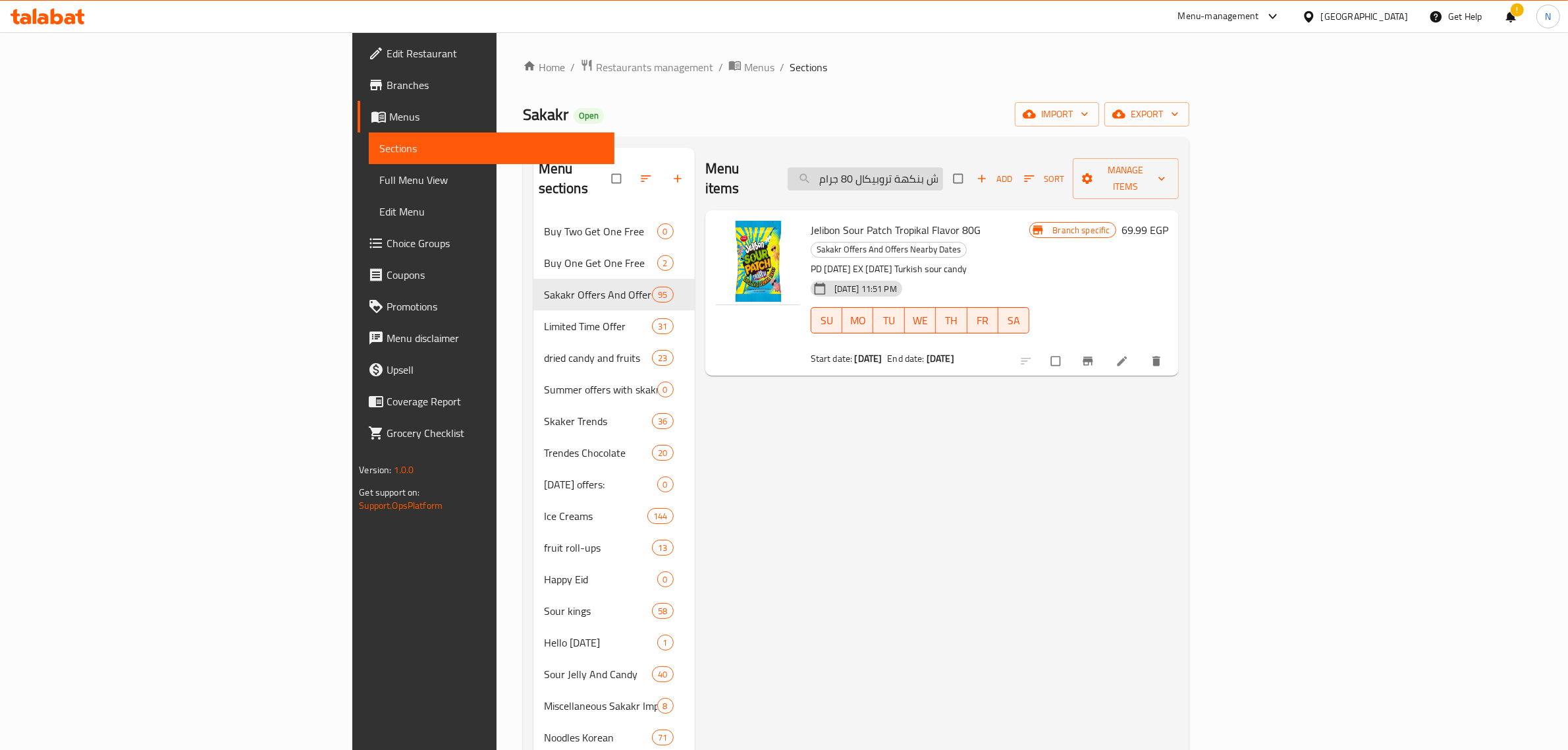
click at [943, 169] on input "جيليبون ساور باتش بنكهة تروبيكال 80 جرام" at bounding box center [866, 179] width 155 height 23
paste input "كيدز 80 جرام"
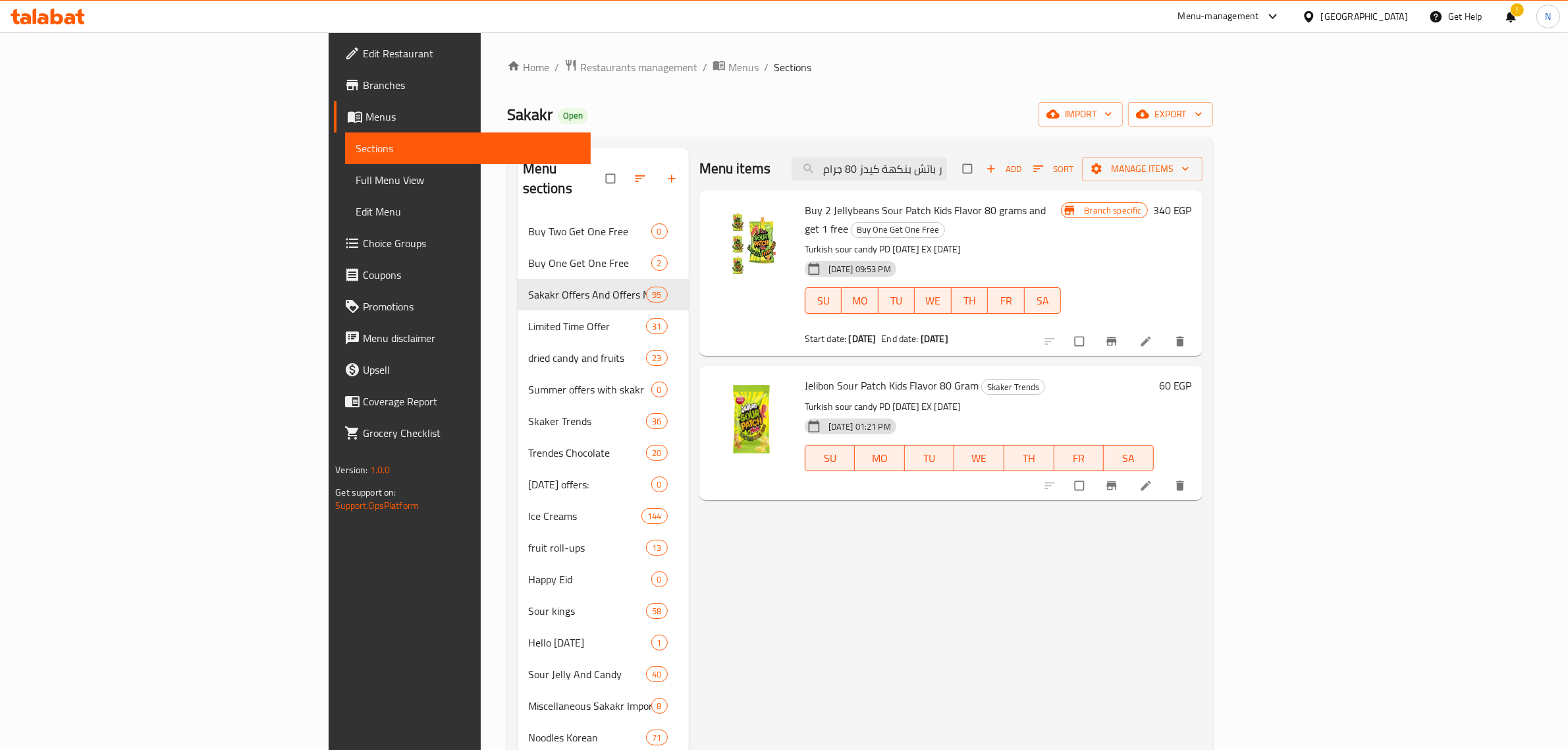
click at [831, 375] on span "Jelibon Sour Patch Kids Flavor 80 Gram" at bounding box center [891, 385] width 174 height 20
click at [947, 170] on input "جيليبون ساور باتش بنكهة كيدز 80 جرام" at bounding box center [870, 169] width 155 height 23
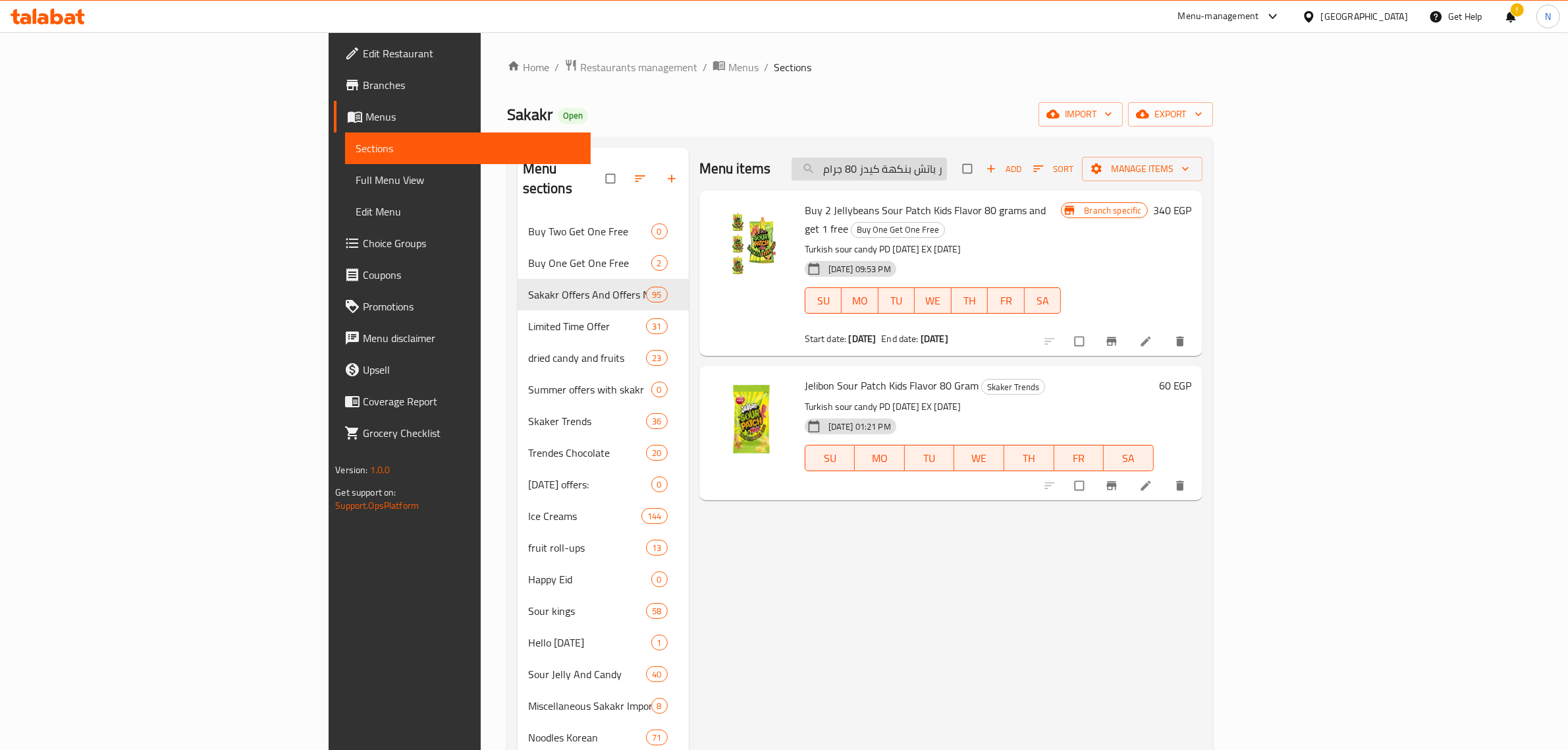
click at [947, 170] on input "جيليبون ساور باتش بنكهة كيدز 80 جرام" at bounding box center [870, 169] width 155 height 23
paste input "وزمو وندرز 20 جرام"
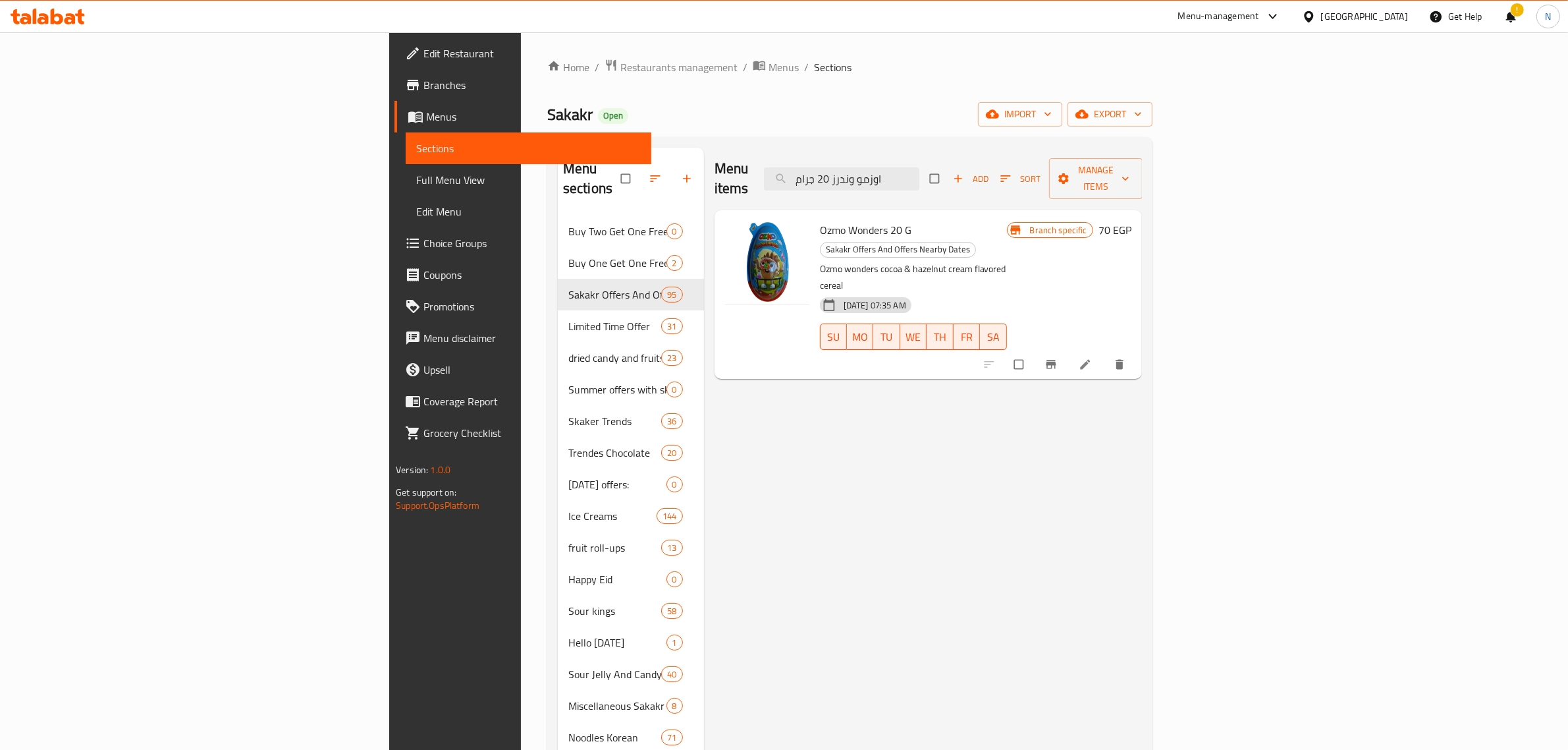
click at [820, 220] on span "Ozmo Wonders 20 G" at bounding box center [866, 230] width 92 height 20
click at [1058, 358] on icon "Branch-specific-item" at bounding box center [1050, 364] width 13 height 13
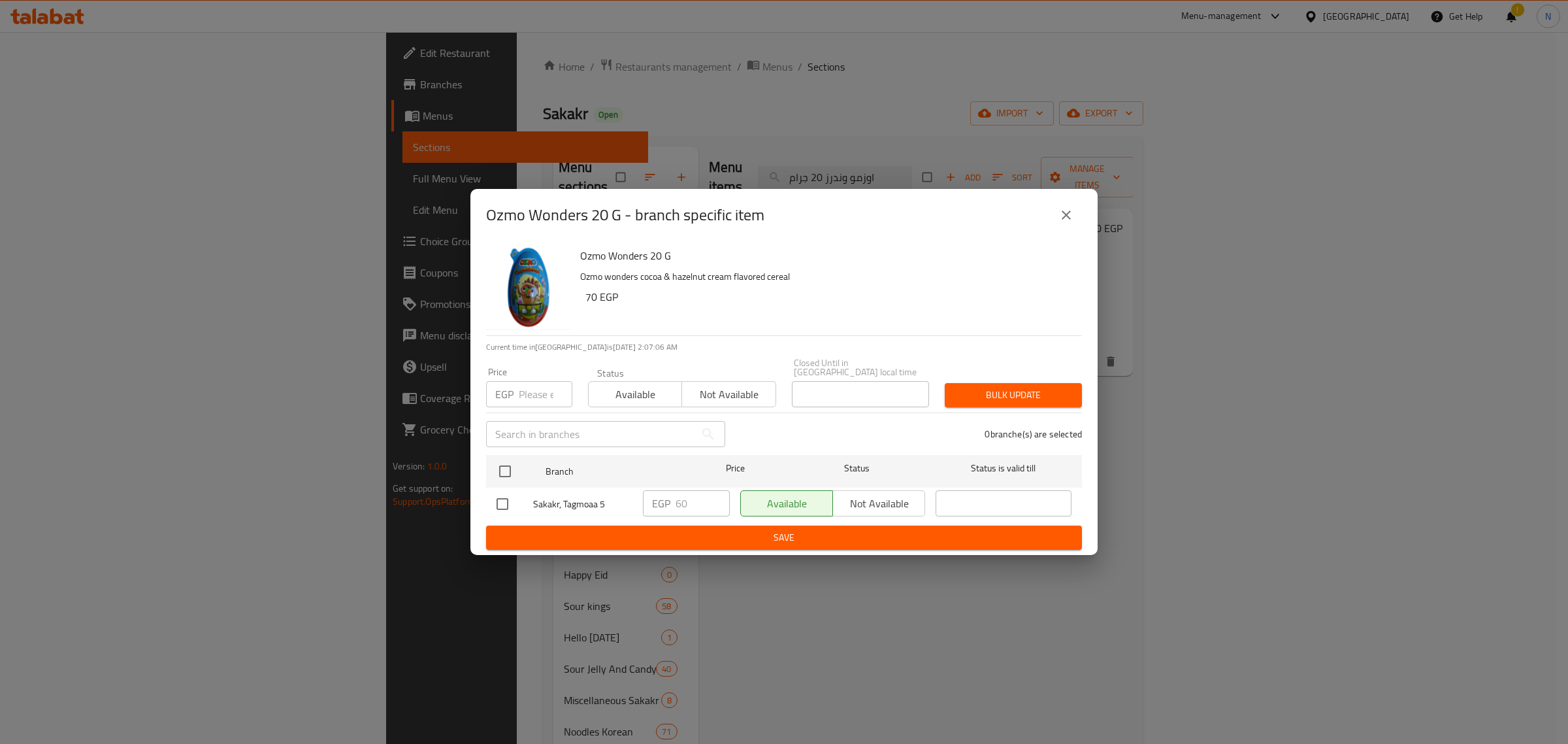
click at [1072, 223] on icon "close" at bounding box center [1066, 215] width 16 height 16
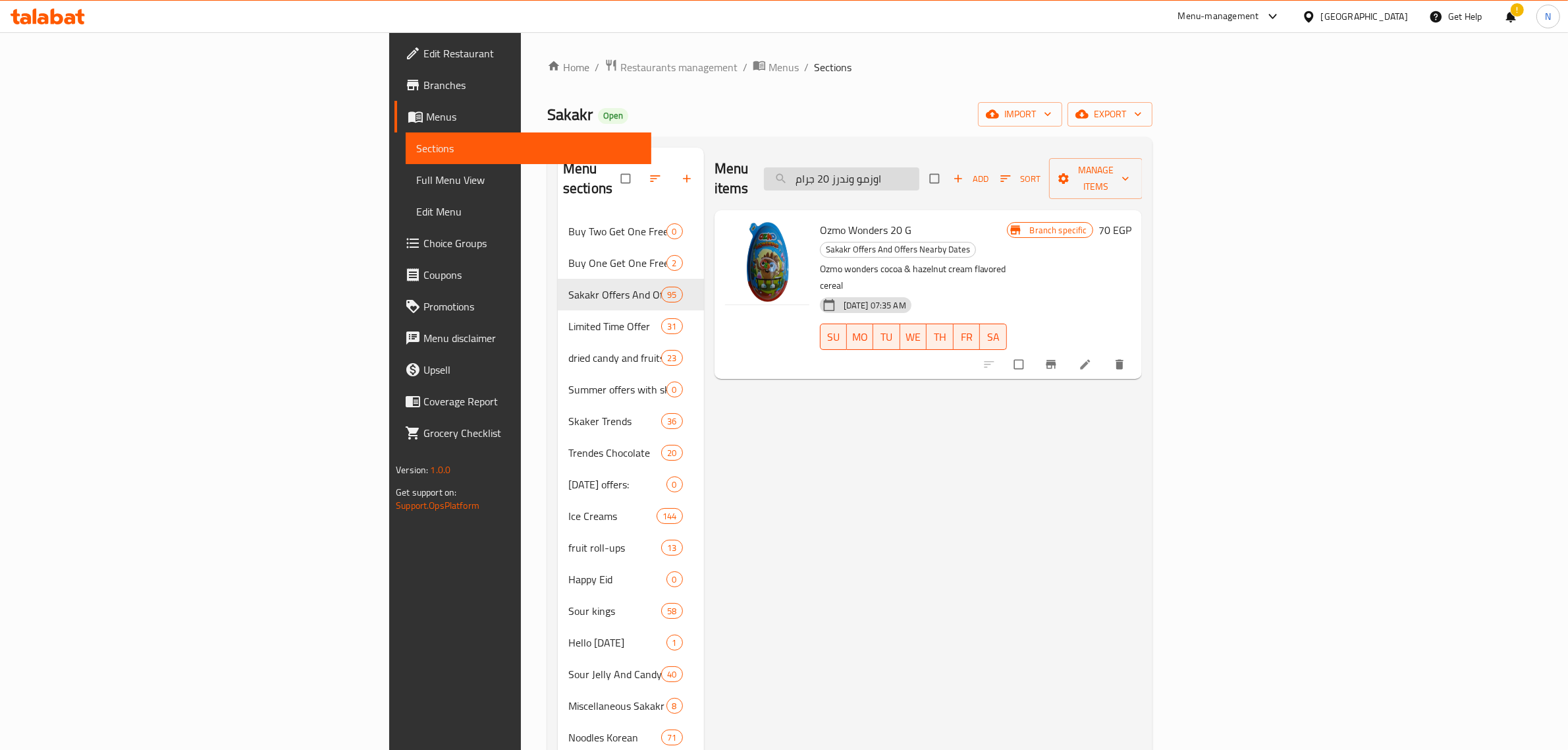
click at [919, 180] on input "اوزمو وندرز 20 جرام" at bounding box center [842, 179] width 155 height 23
click at [919, 179] on input "اوزمو وندرز 20 جرام" at bounding box center [842, 179] width 155 height 23
paste input "مصاصة تشوبا تشوبس بنكهة تروبيكال 15"
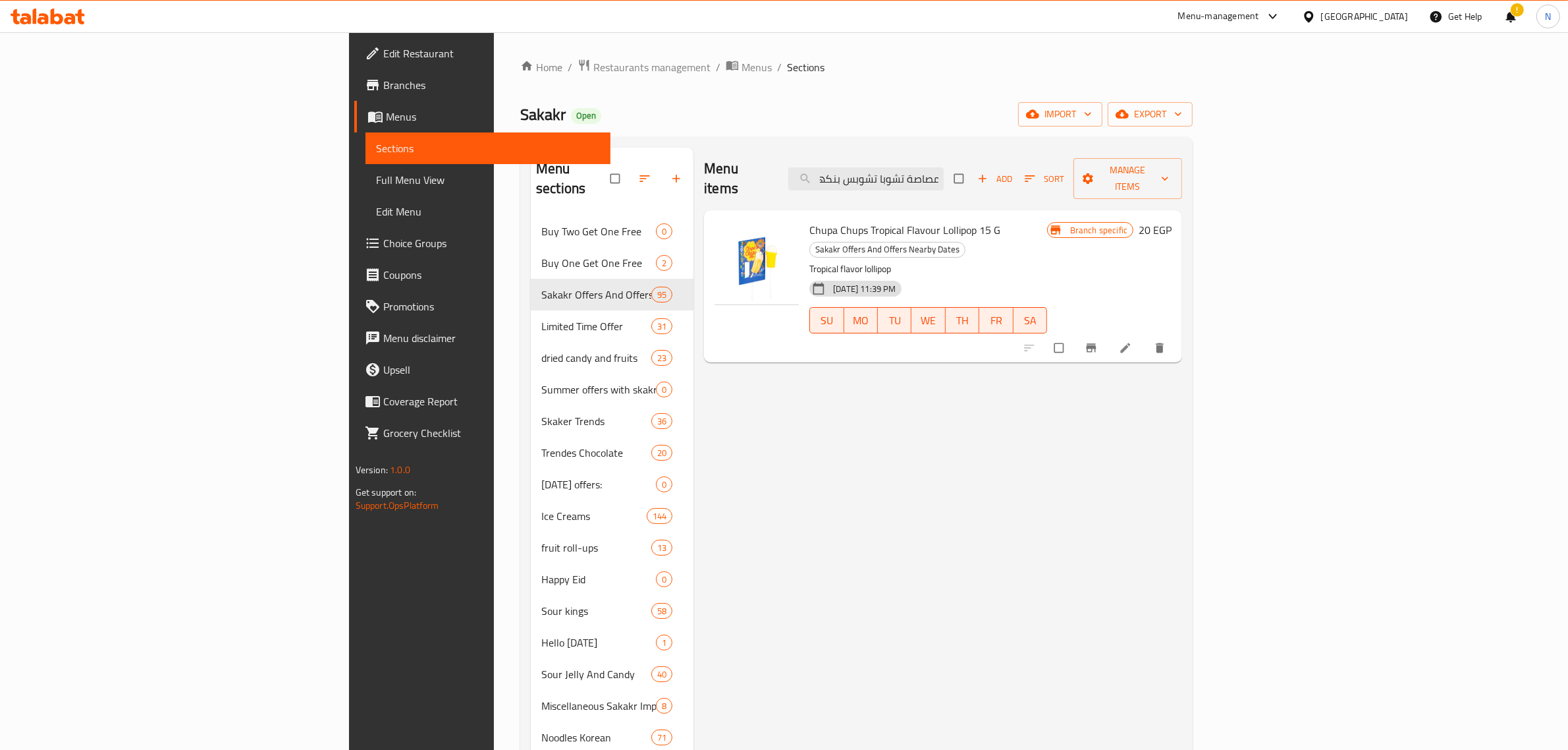
click at [853, 220] on span "Chupa Chups Tropical Flavour Lollipop 15 G" at bounding box center [905, 230] width 191 height 20
click at [1098, 341] on icon "Branch-specific-item" at bounding box center [1091, 347] width 13 height 13
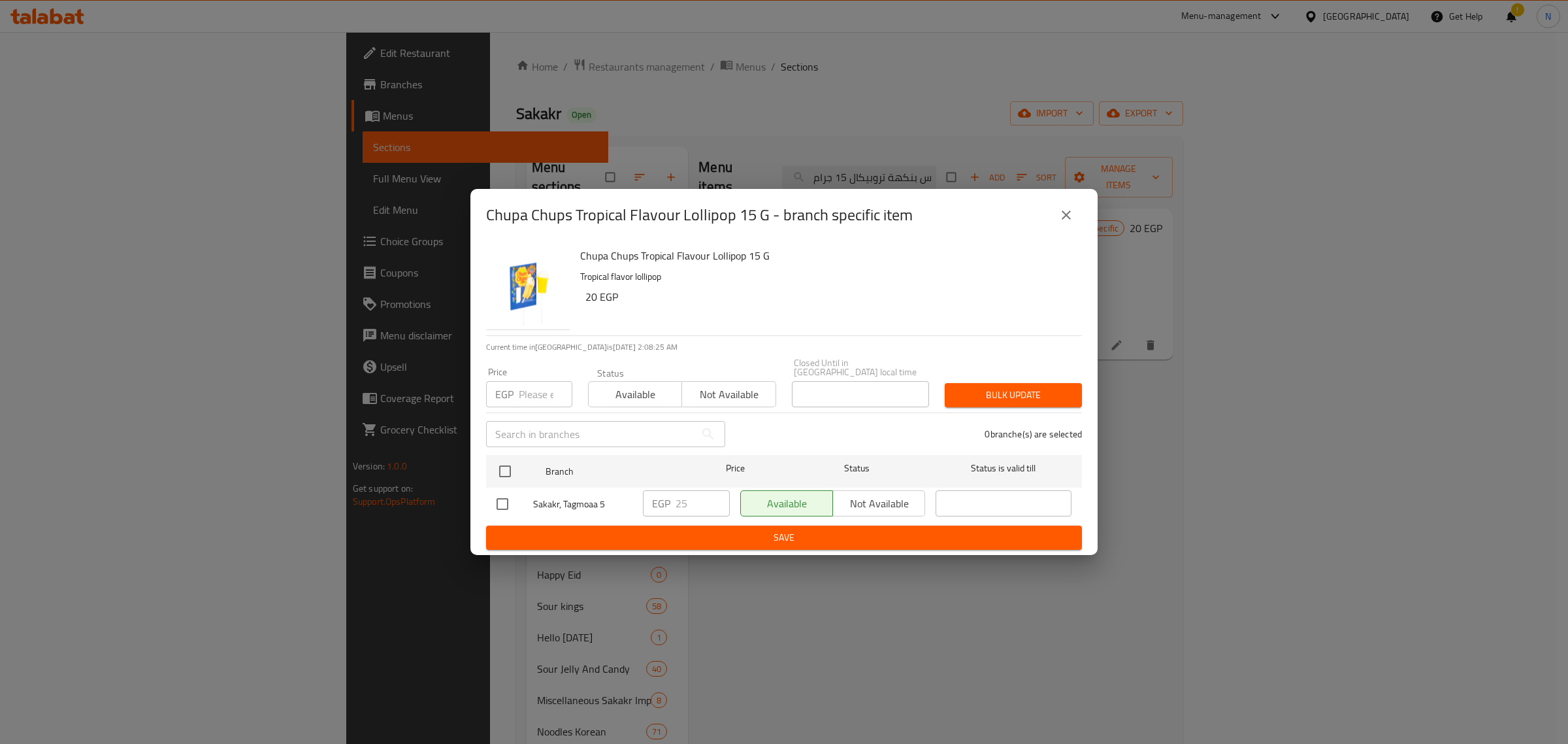
click at [1072, 231] on button "close" at bounding box center [1067, 215] width 31 height 31
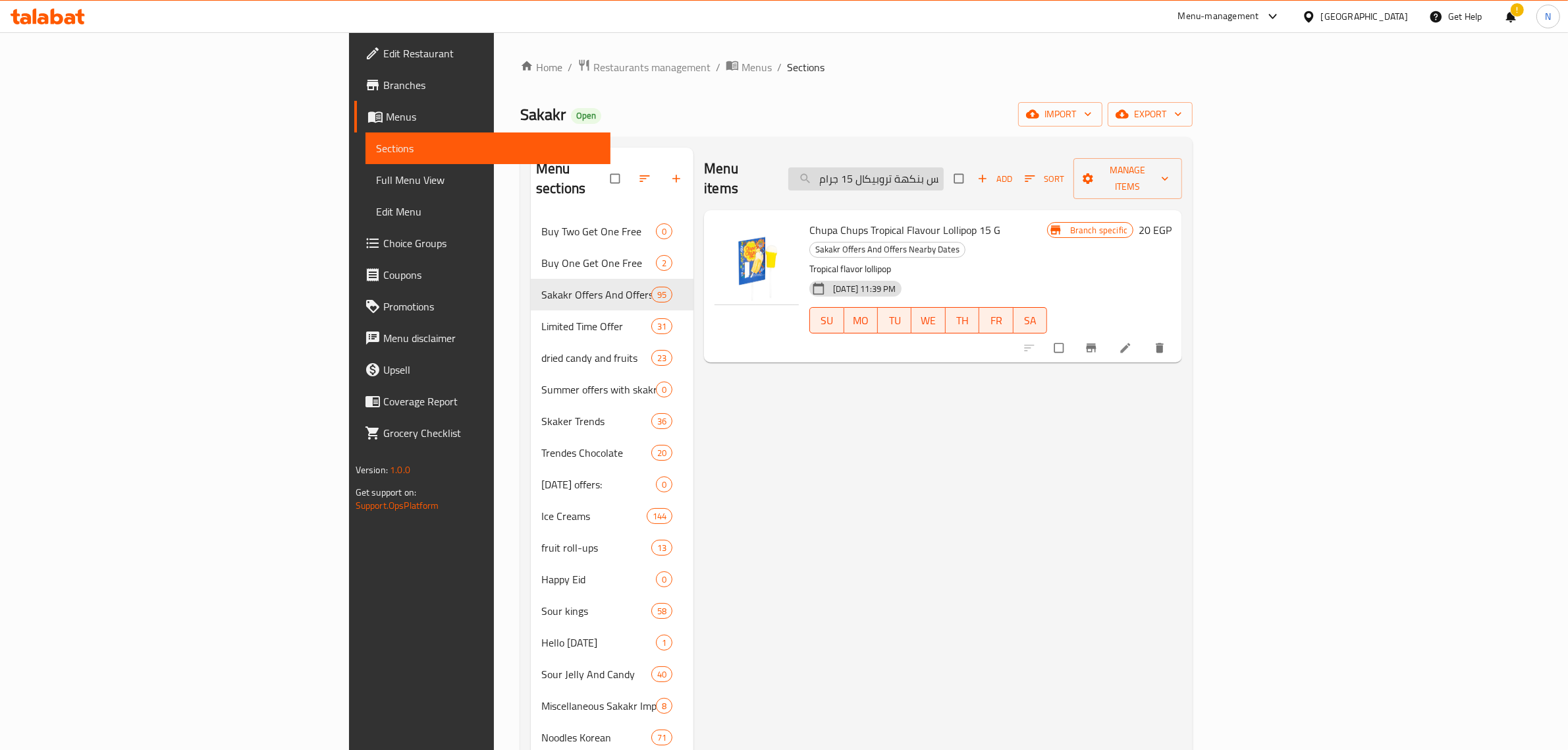
click at [944, 167] on input "مصاصة تشوبا تشوبس بنكهة تروبيكال 15 جرام" at bounding box center [866, 179] width 155 height 23
paste input "اريبو ميلك شيك 154"
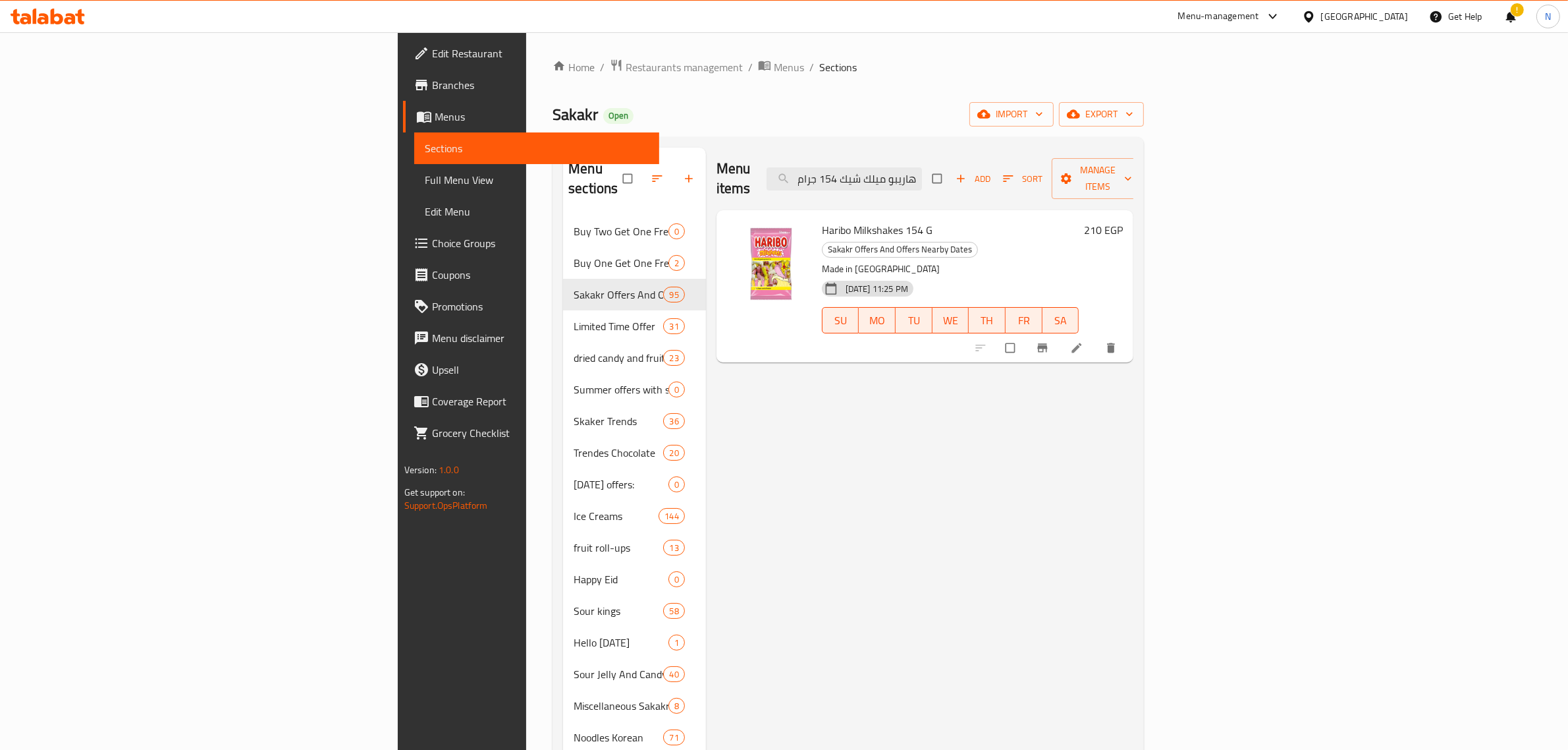
click at [822, 220] on span "Haribo Milkshakes 154 G" at bounding box center [877, 230] width 111 height 20
click at [922, 169] on input "هاريبو ميلك شيك 154 جرام" at bounding box center [845, 179] width 155 height 23
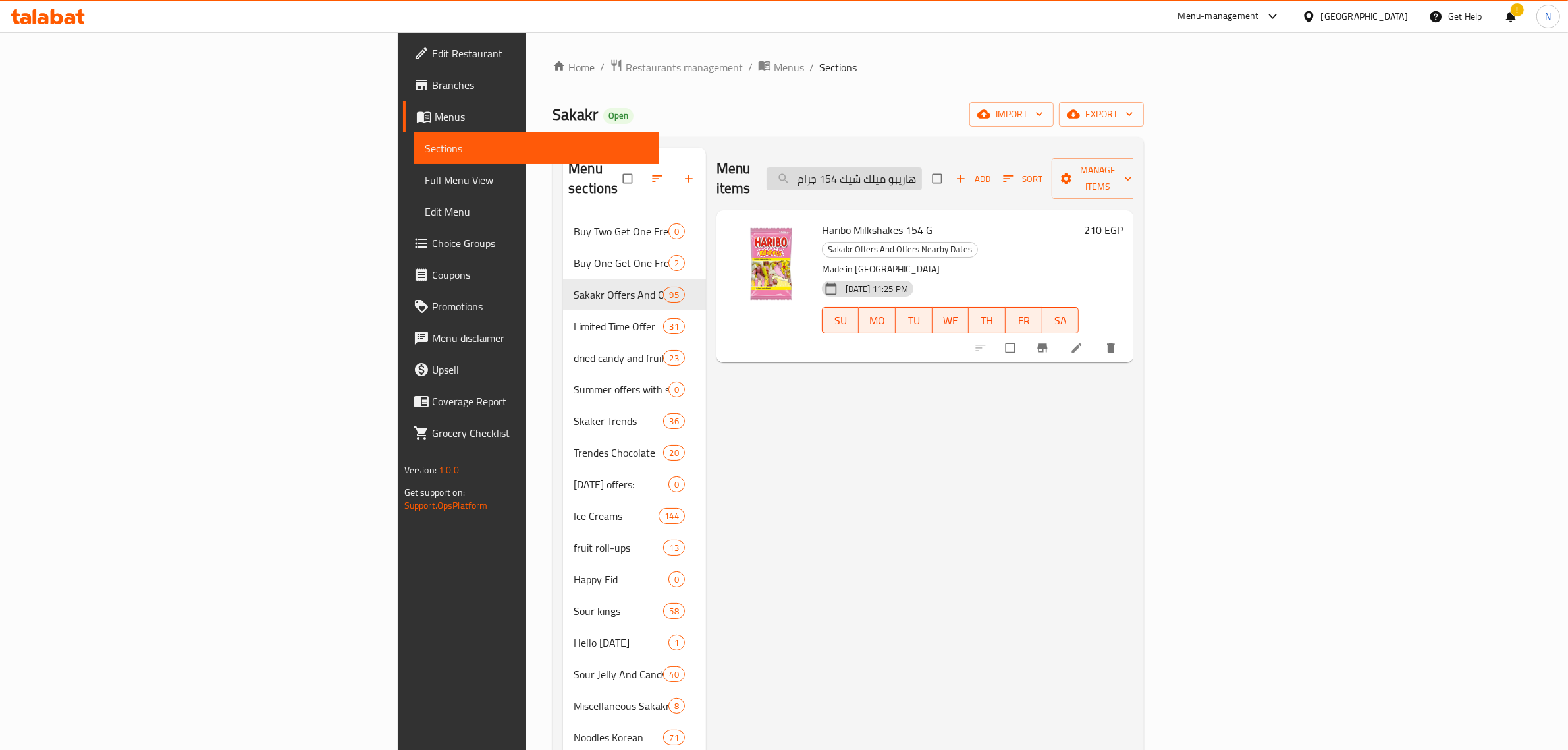
click at [922, 169] on input "هاريبو ميلك شيك 154 جرام" at bounding box center [845, 179] width 155 height 23
paste input "تانج فاستيك فاستينج"
click at [822, 220] on span "Haribo Tang Fastic Fasting 154 G" at bounding box center [894, 230] width 144 height 20
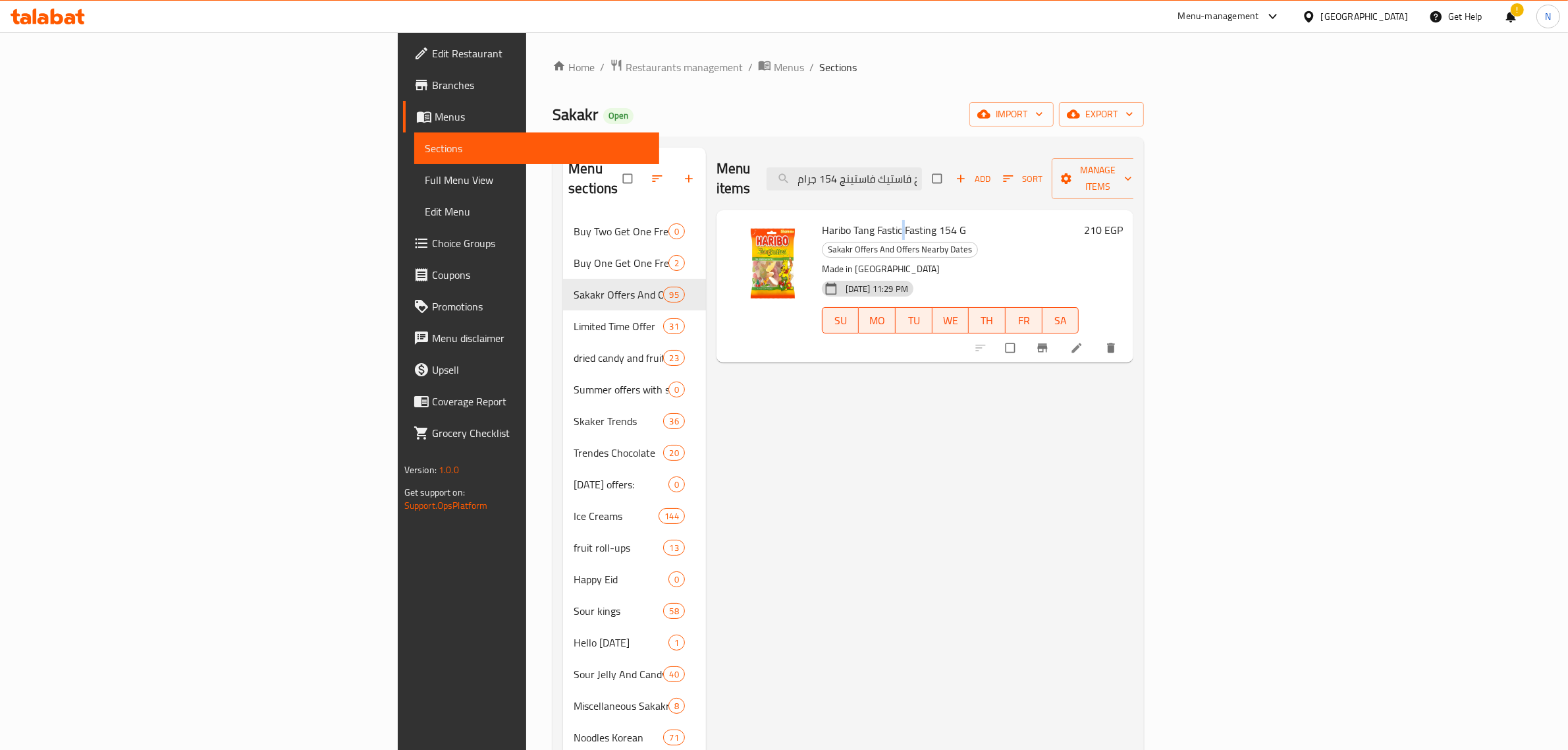
click at [822, 220] on span "Haribo Tang Fastic Fasting 154 G" at bounding box center [894, 230] width 144 height 20
click at [922, 167] on input "هاريبو تانج فاستيك فاستينج 154 جرام" at bounding box center [845, 179] width 155 height 23
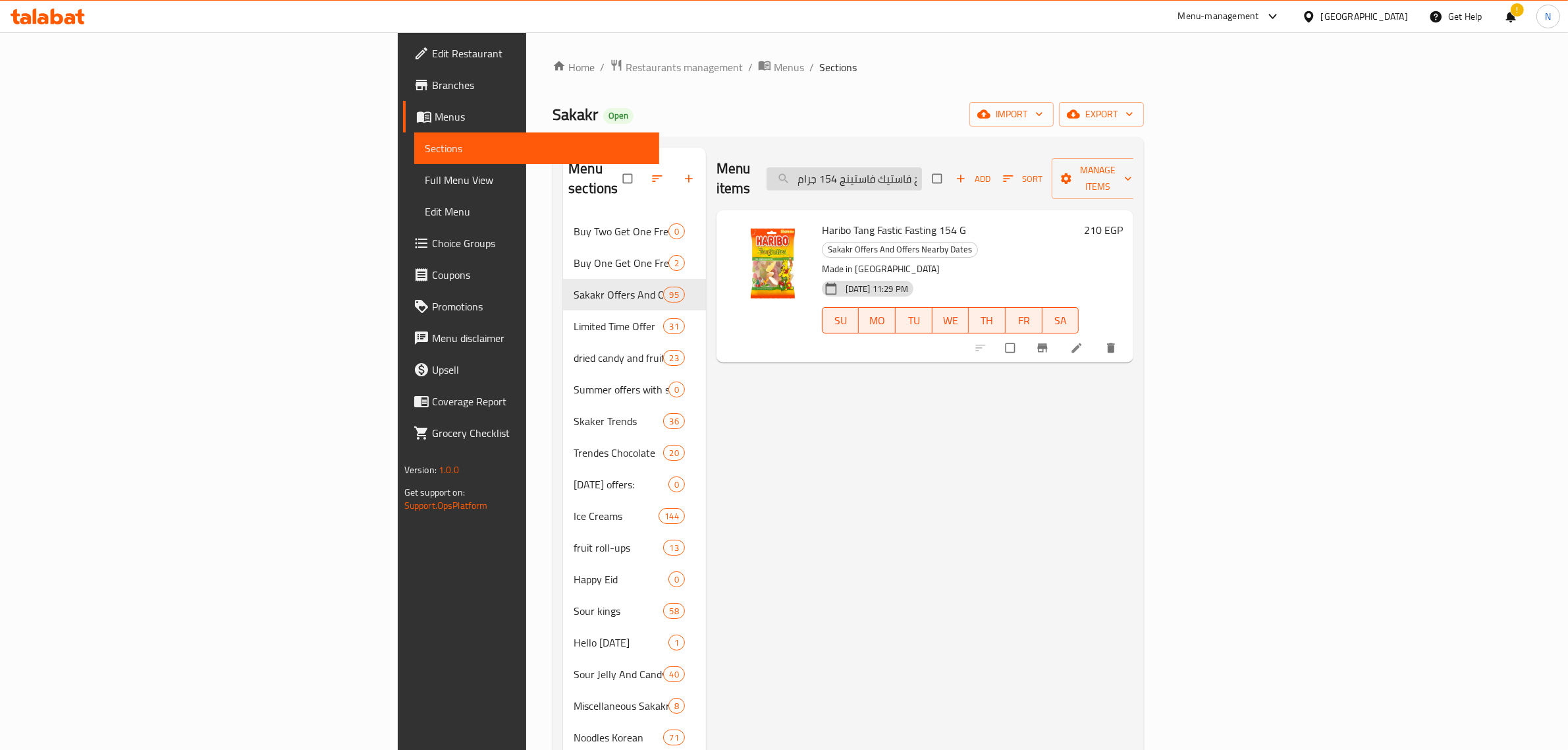
paste input "الا استيكس بنكهة الفراولة 140"
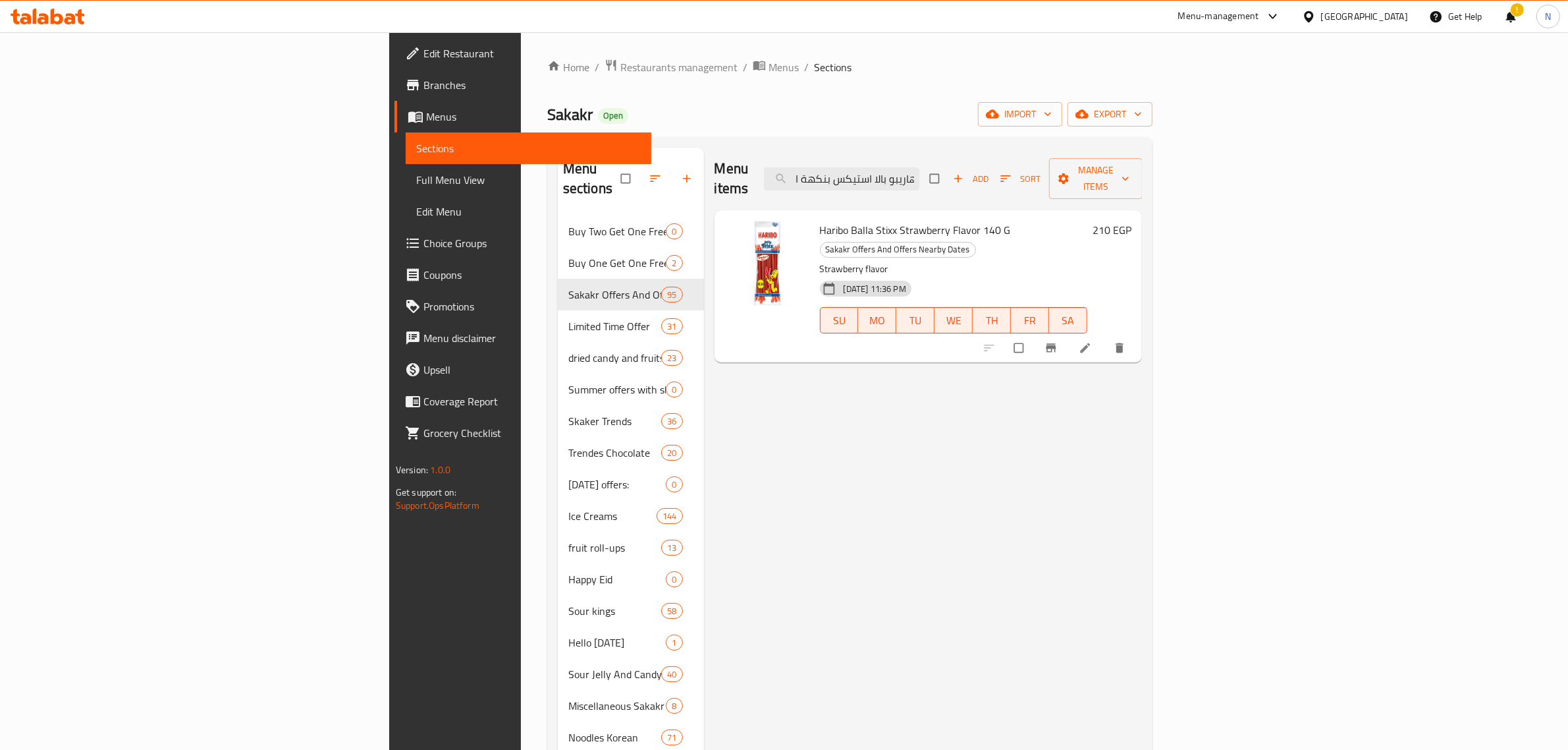
click at [856, 220] on span "Haribo Balla Stixx Strawberry Flavor 140 G" at bounding box center [915, 230] width 191 height 20
click at [919, 173] on input "هاريبو بالا استيكس بنكهة الفراولة 140 جرام" at bounding box center [842, 179] width 155 height 23
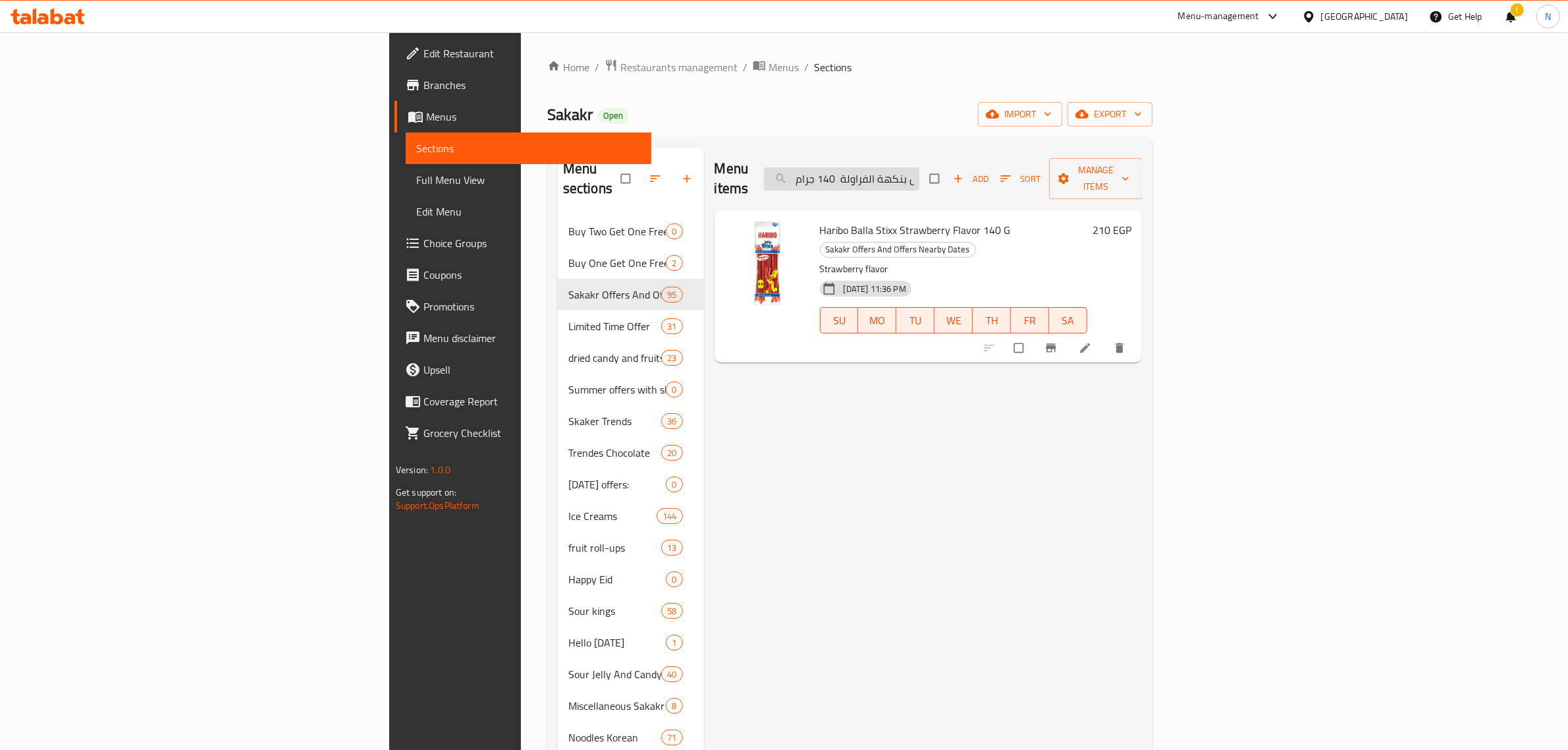
click at [919, 173] on input "هاريبو بالا استيكس بنكهة الفراولة 140 جرام" at bounding box center [842, 179] width 155 height 23
paste input "زيد ساور سبراي سكريمرز بنكهة الفراولة 40 مل"
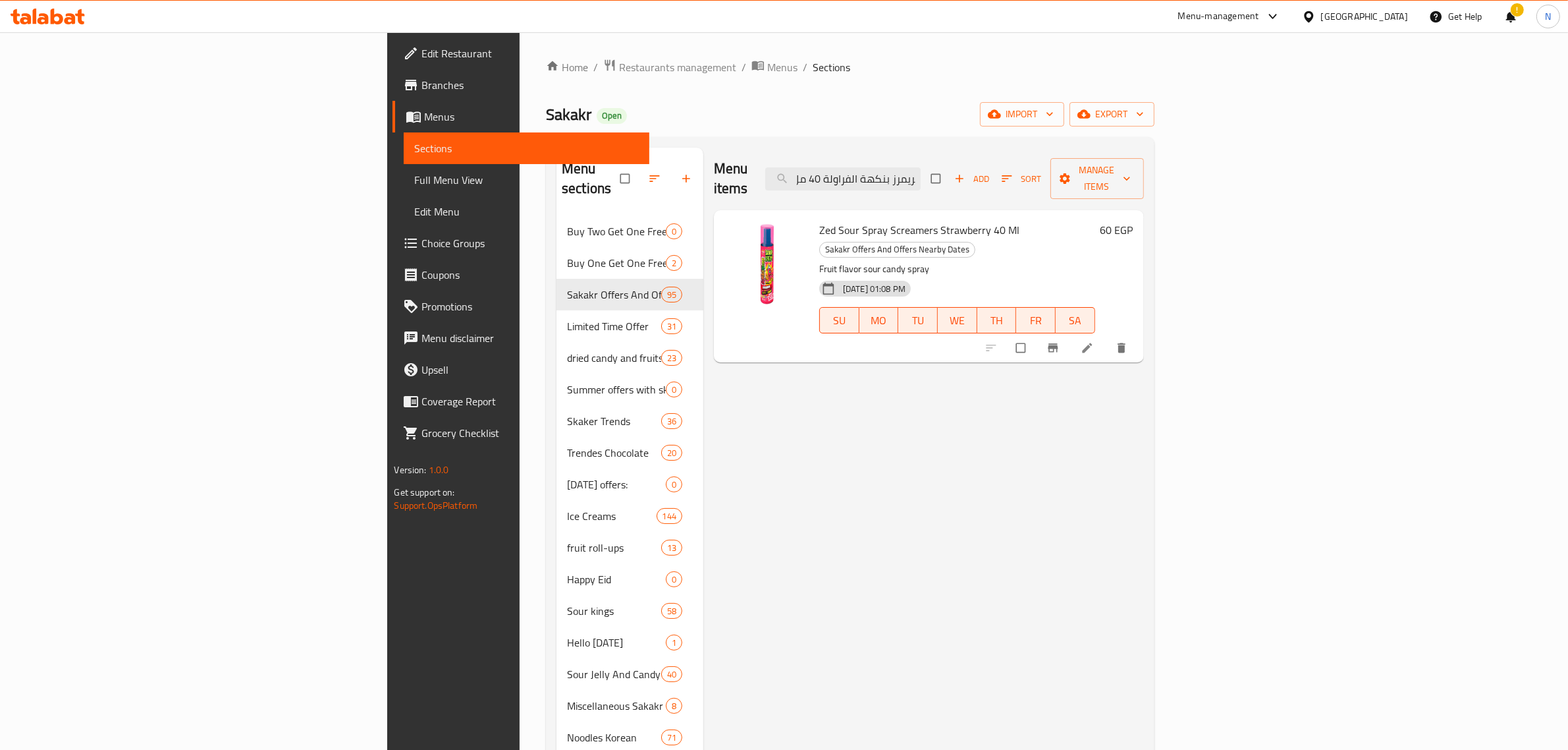
click at [868, 220] on span "Zed Sour Spray Screamers Strawberry 40 Ml" at bounding box center [919, 230] width 200 height 20
click at [921, 170] on input "زيد ساور سبراي سكريمرز بنكهة الفراولة 40 مل" at bounding box center [843, 179] width 155 height 23
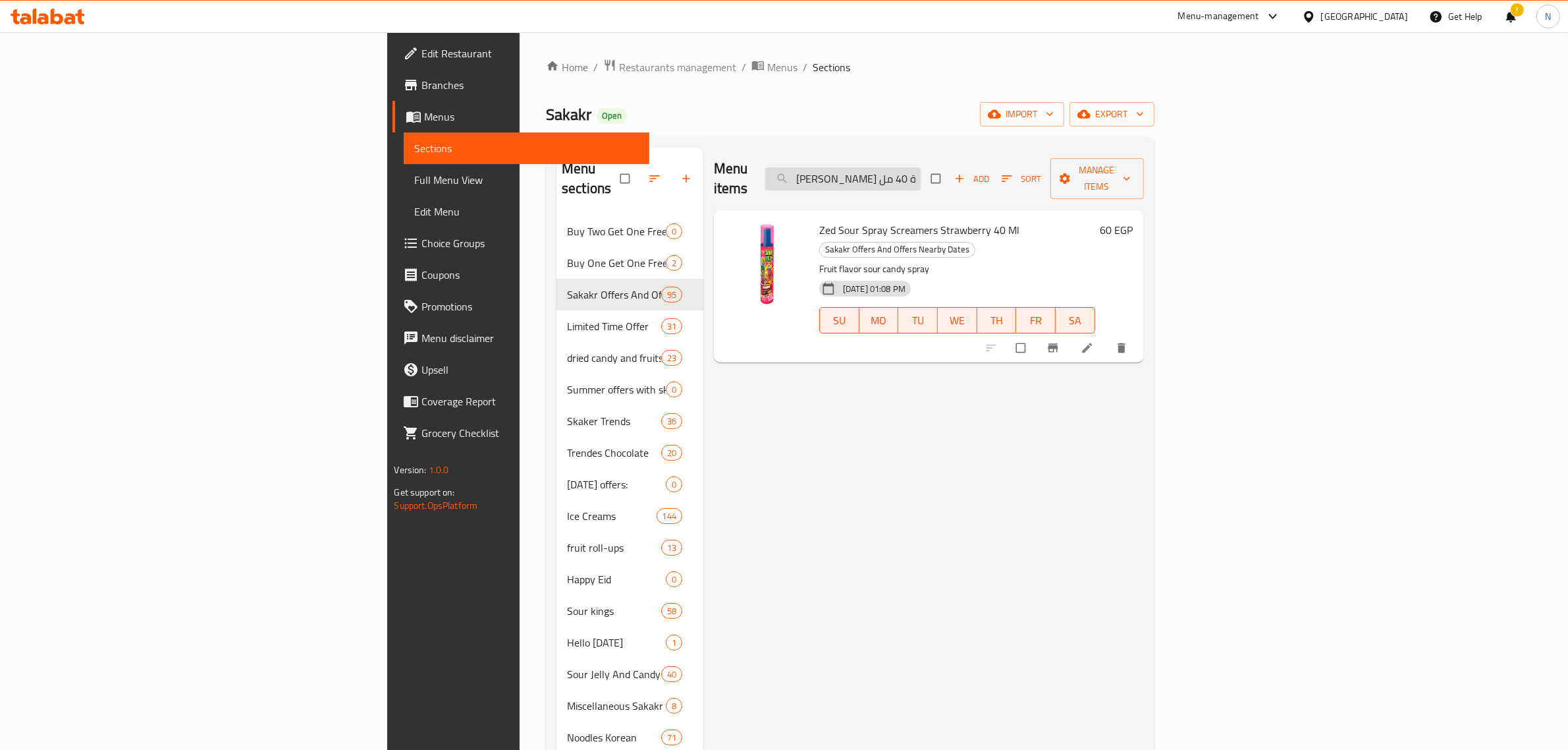
click at [921, 170] on input "زيد ساور سبراي سكريمرز بنكهة الفراولة 40 مل" at bounding box center [843, 179] width 155 height 23
paste input "كيسز هيرشيز شوكولاتة بكريمه الكوكيز شوكولاتة براند 146 جرام"
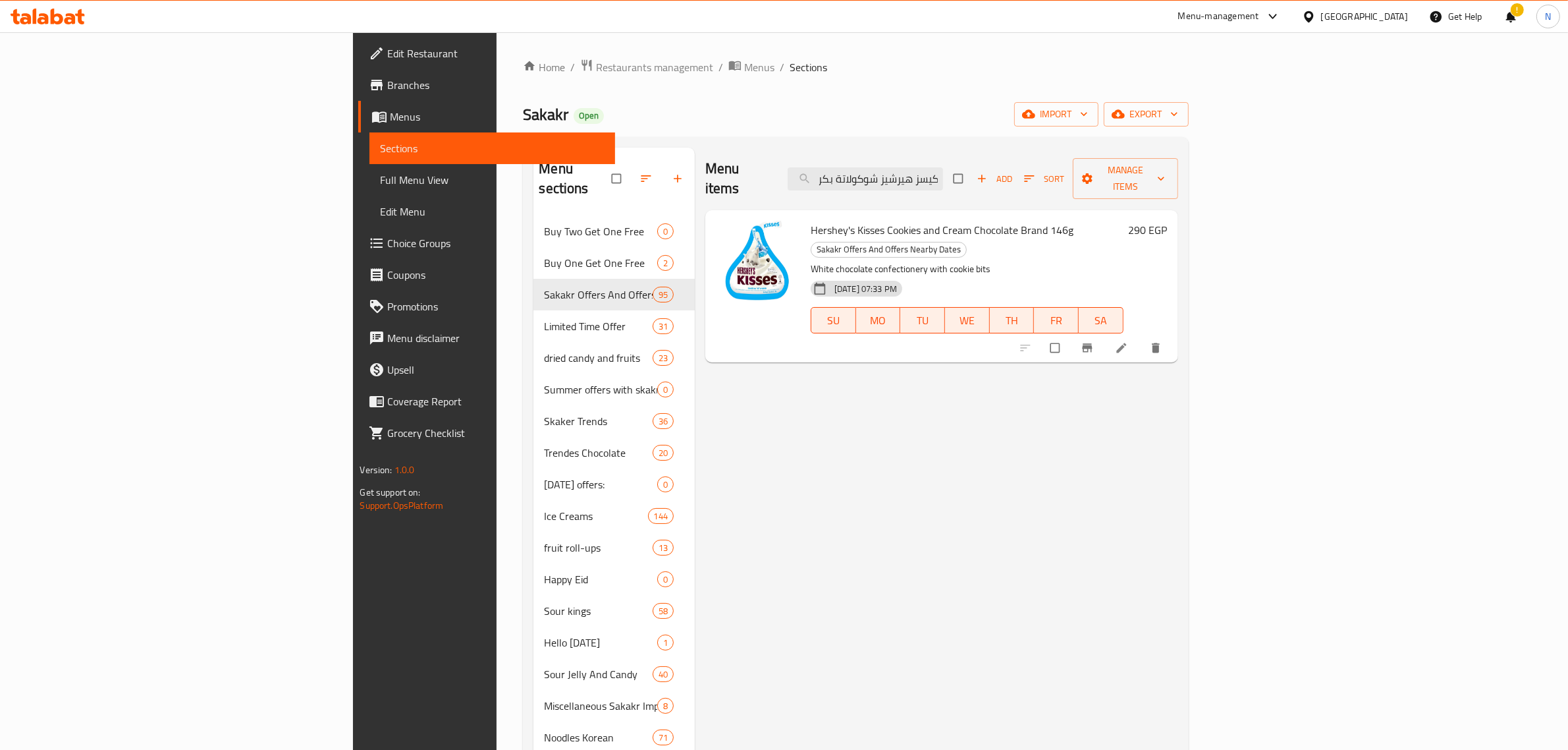
click at [923, 220] on span "Hershey's Kisses Cookies and Cream Chocolate Brand 146g" at bounding box center [942, 230] width 263 height 20
click at [943, 173] on input "كيسز هيرشيز شوكولاتة بكريمه الكوكيز شوكولاتة براند 146 جرام" at bounding box center [866, 179] width 155 height 23
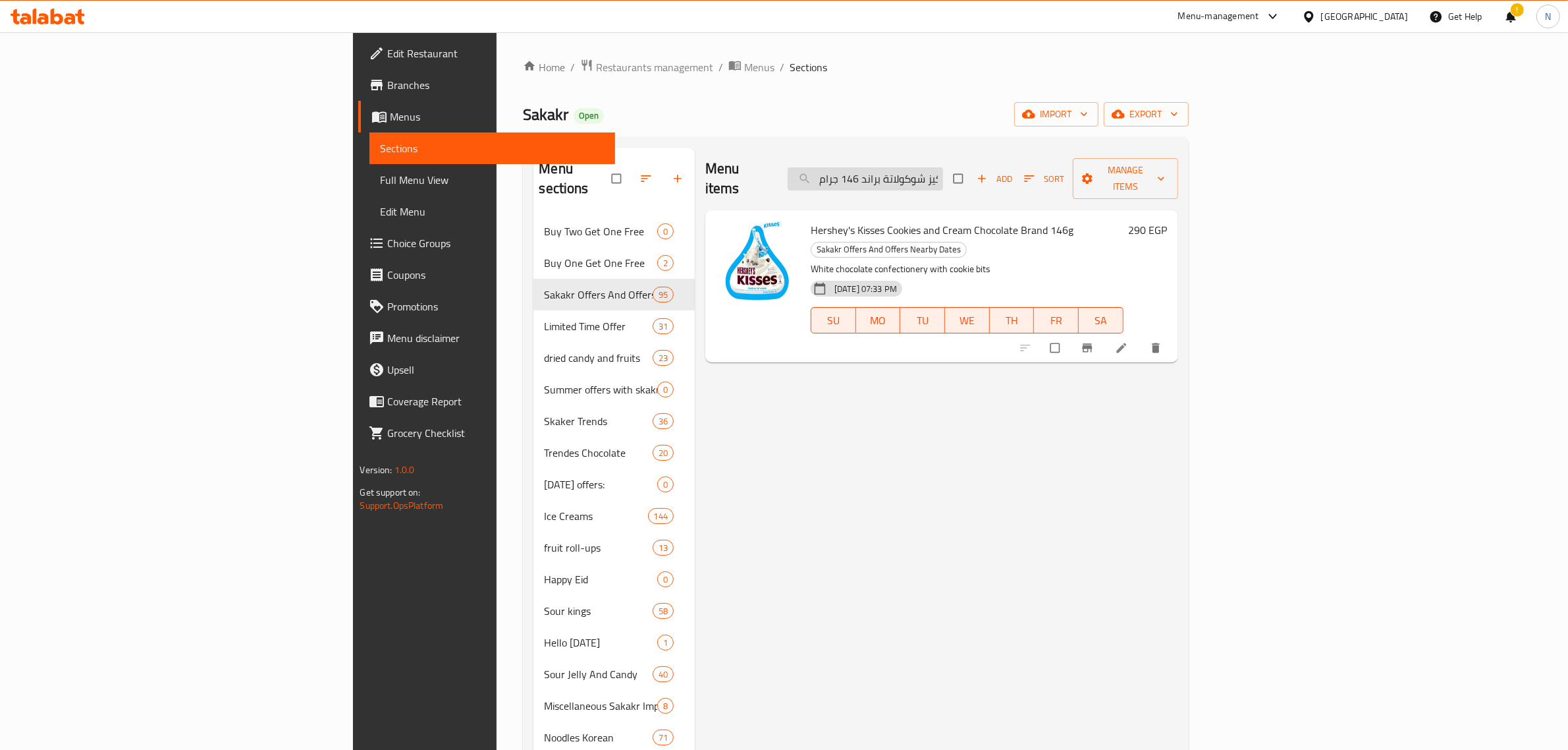
click at [943, 173] on input "كيسز هيرشيز شوكولاتة بكريمه الكوكيز شوكولاتة براند 146 جرام" at bounding box center [866, 179] width 155 height 23
paste input "زيرو حلوي بنكهة الكرز 0% سكر 32"
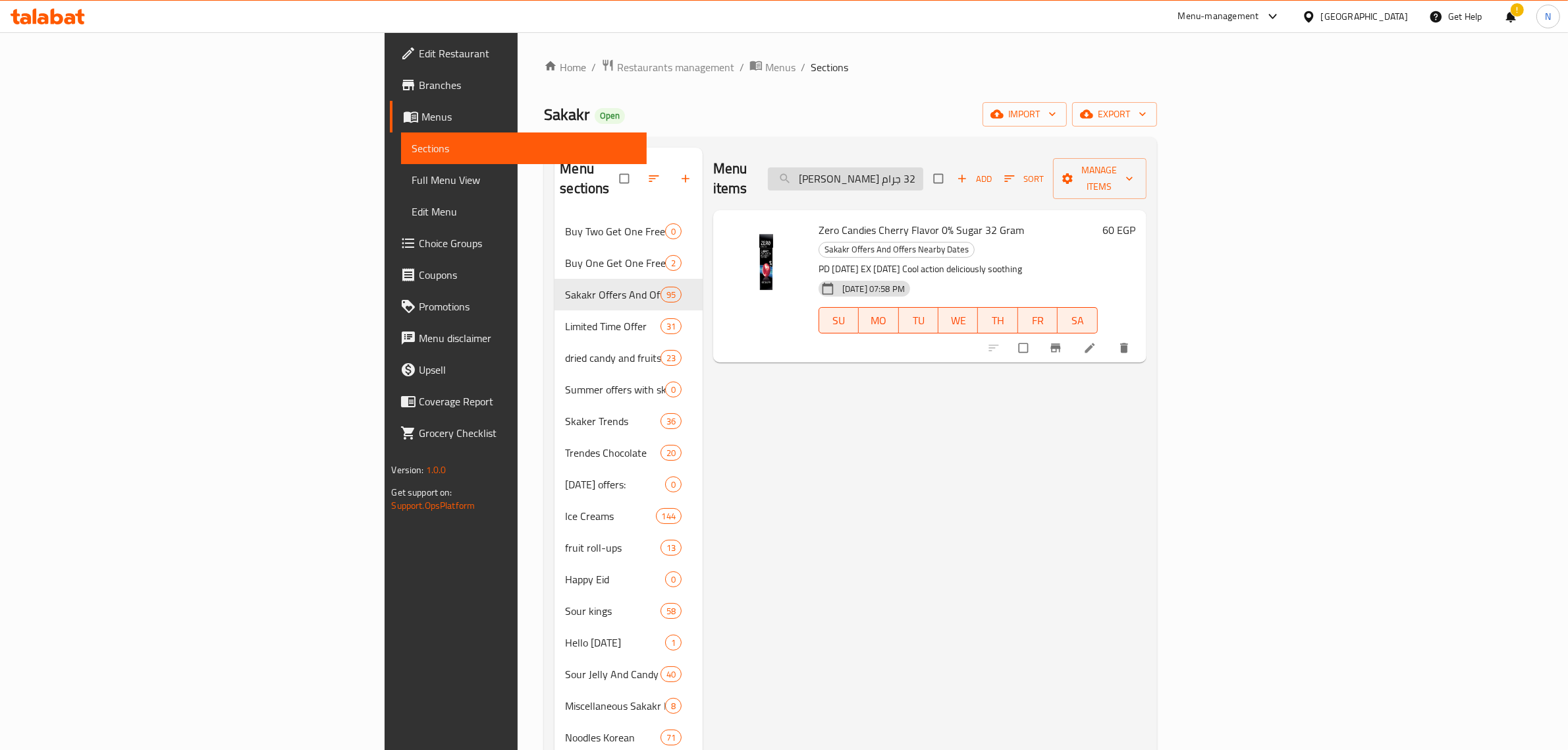
click at [924, 171] on input "زيرو حلوي بنكهة الكرز 0% سكر 32 جرام" at bounding box center [845, 179] width 155 height 23
paste input "كيسز هيرشيز شوكولاتة بكريمه الكوكيز شوكولاتة براند 146"
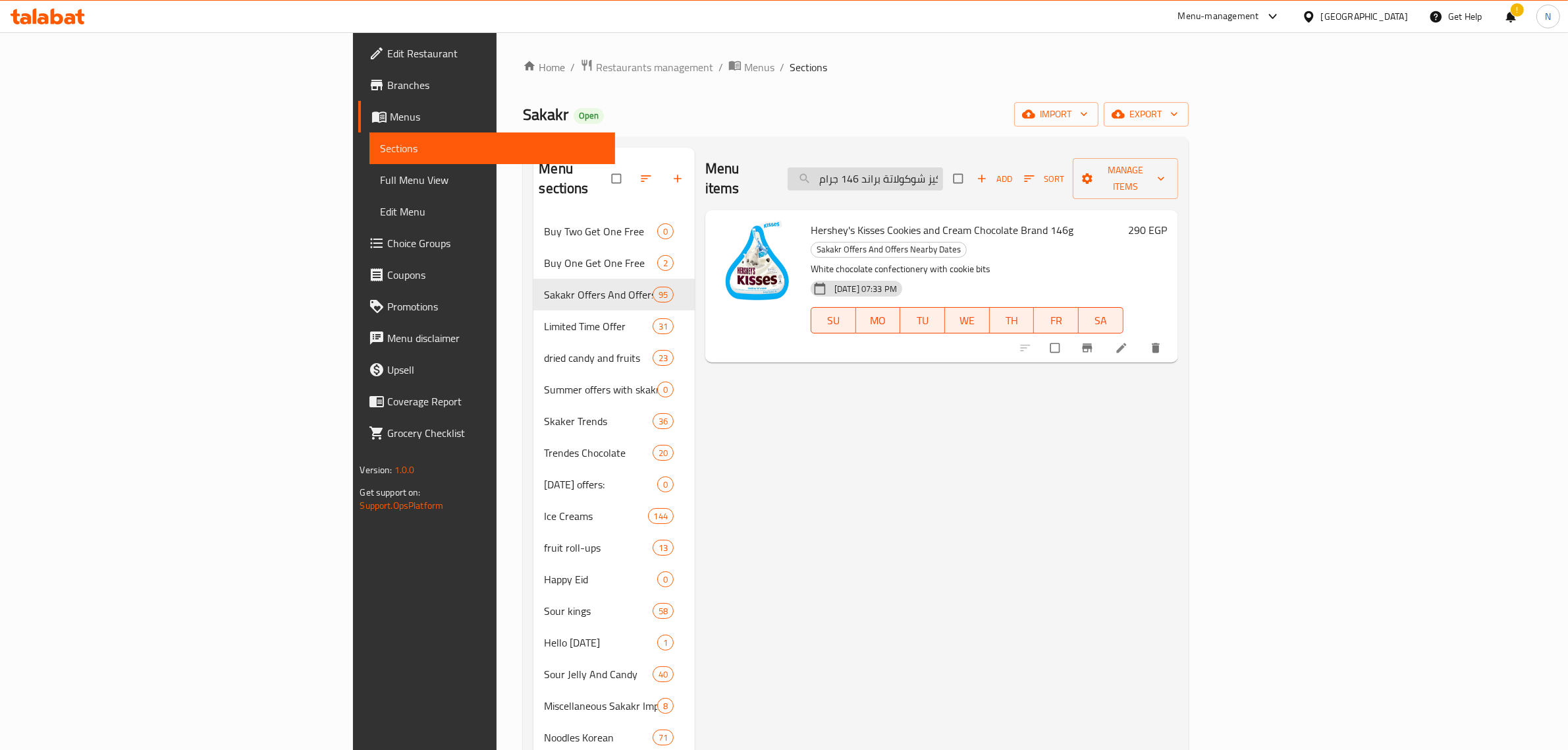
click at [943, 170] on input "كيسز هيرشيز شوكولاتة بكريمه الكوكيز شوكولاتة براند 146 جرام" at bounding box center [866, 179] width 155 height 23
paste input "زيرو حلوي بنكهة الكرز 0% سكر 32"
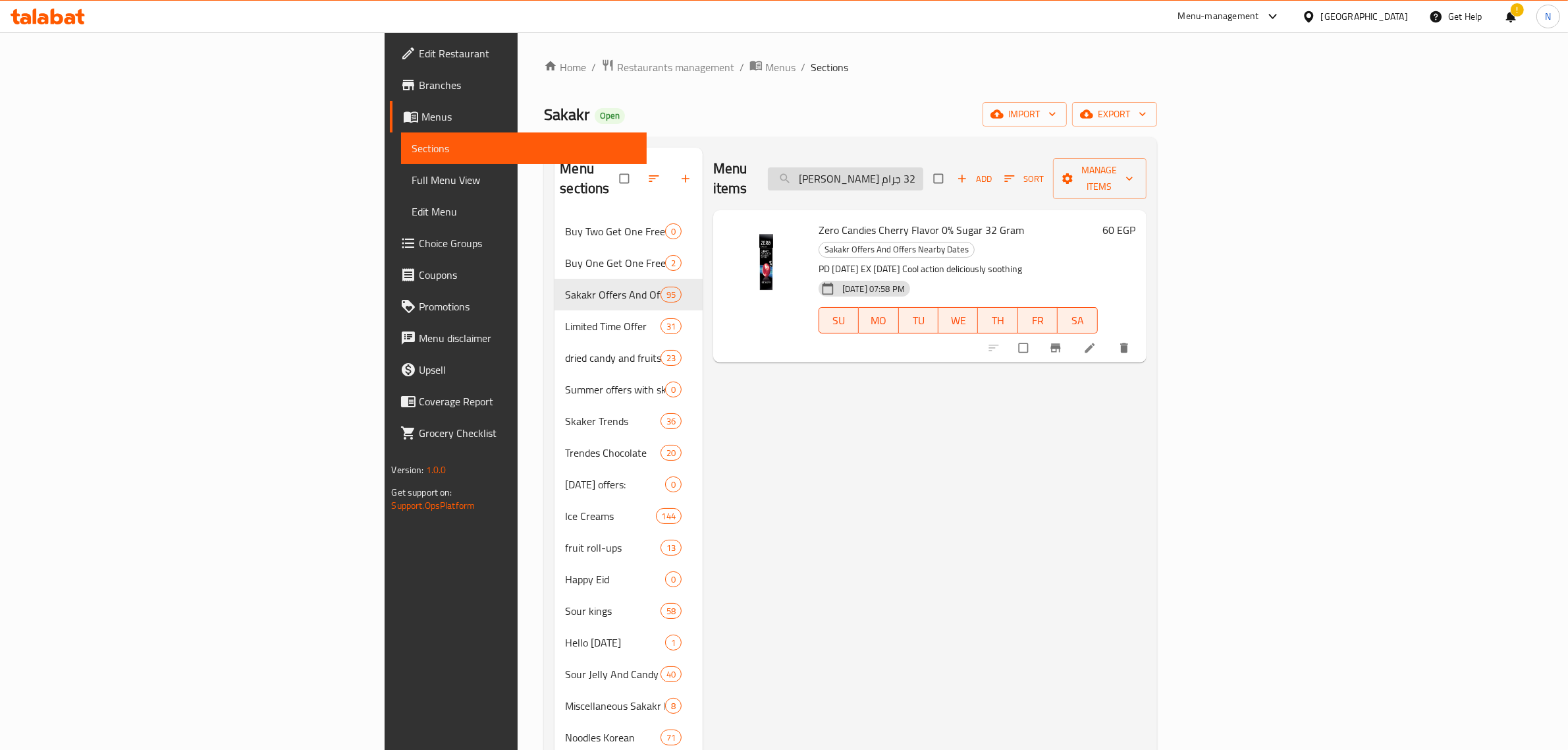
click at [924, 175] on input "زيرو حلوي بنكهة الكرز 0% سكر 32 جرام" at bounding box center [845, 179] width 155 height 23
paste input "رفة"
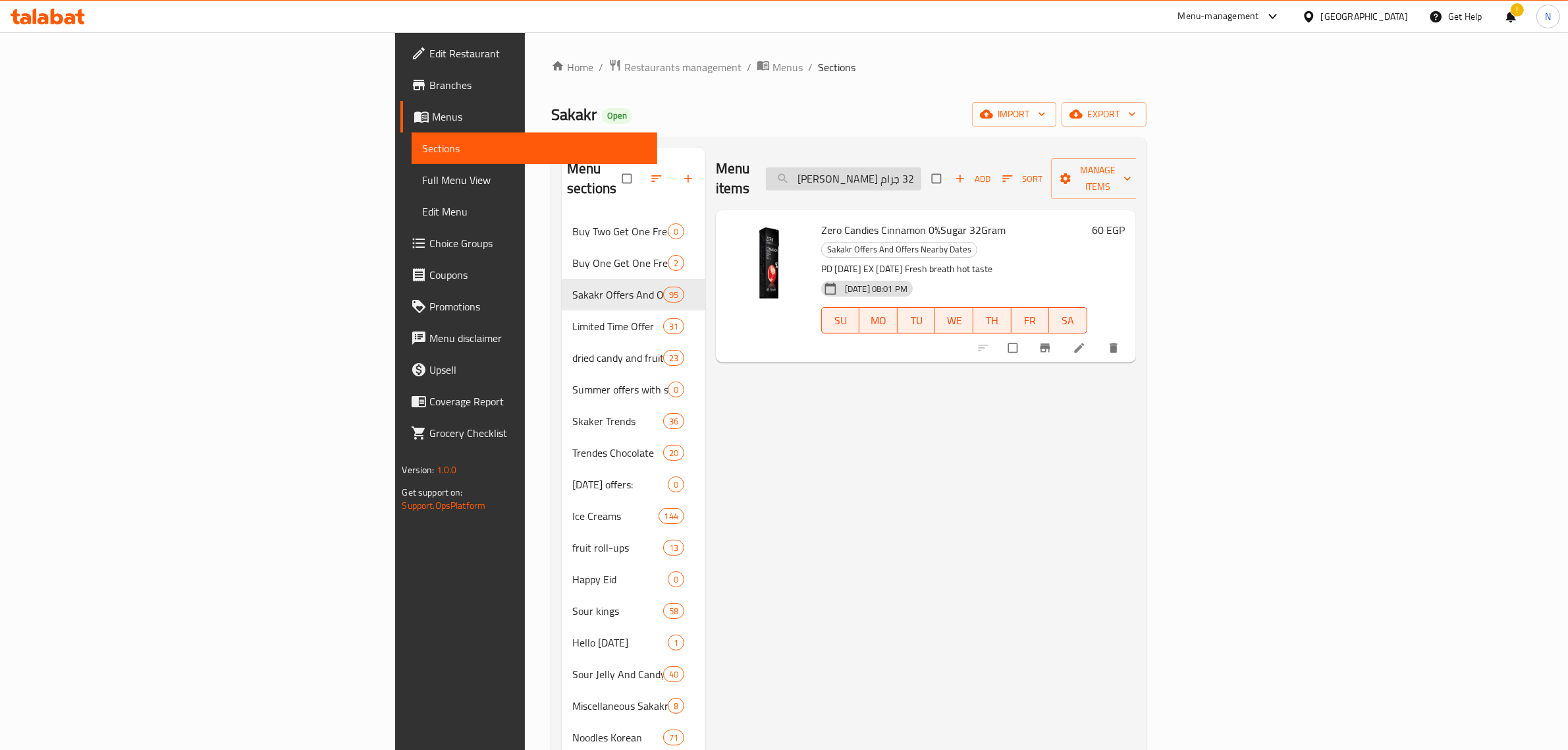
click at [922, 167] on input "زيرو حلوي بنكهة القرفة 0% سكر 32 جرام" at bounding box center [844, 179] width 155 height 23
paste input "ليان فلاش رولير مضيئ بطعم الفواكه حمراء 55 مل"
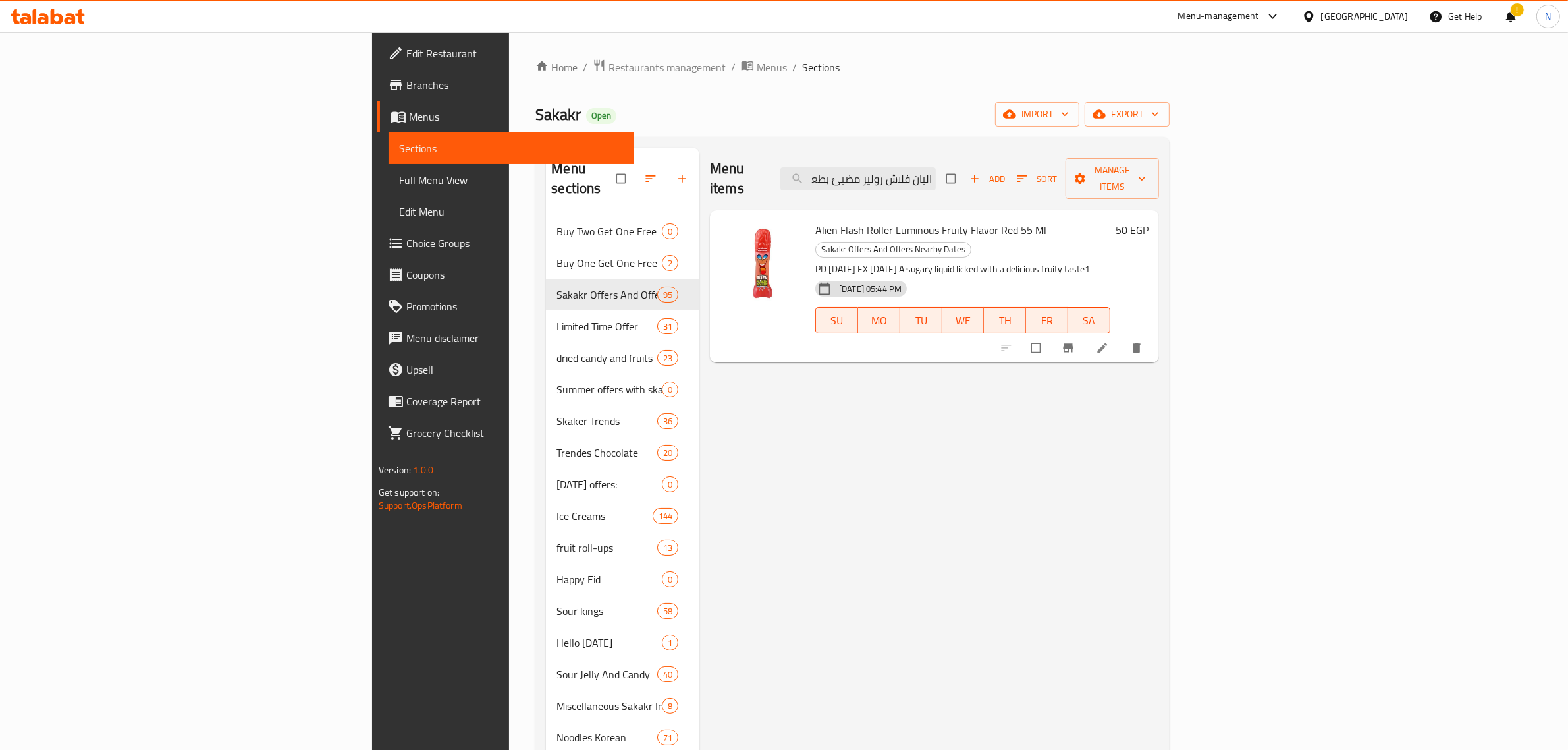
type input "اليان فلاش رولير مضيئ بطعم الفواكه حمراء 55 مل"
click at [873, 220] on span "Alien Flash Roller Luminous Fruity Flavor Red 55 Ml" at bounding box center [931, 230] width 231 height 20
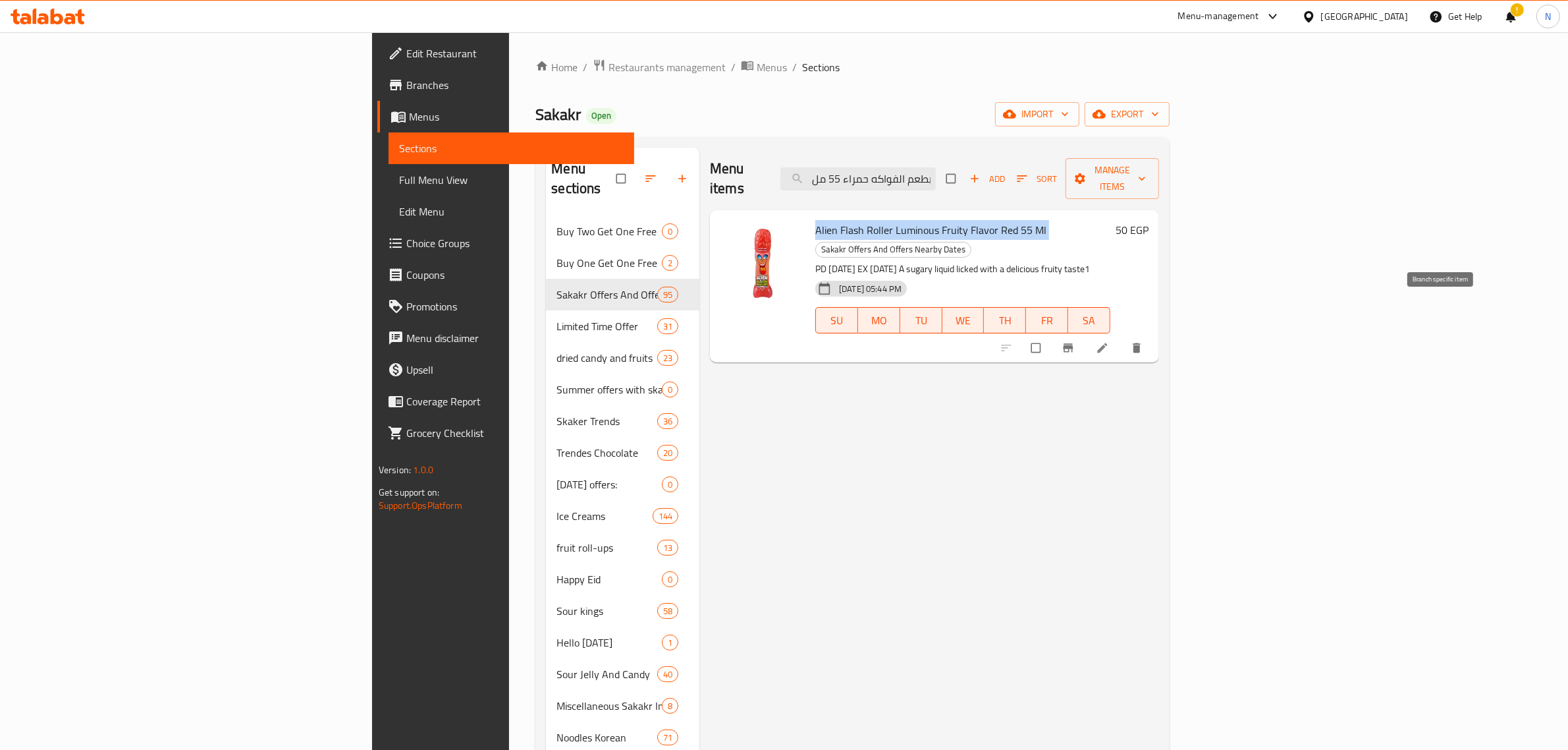
click at [1075, 341] on icon "Branch-specific-item" at bounding box center [1068, 347] width 13 height 13
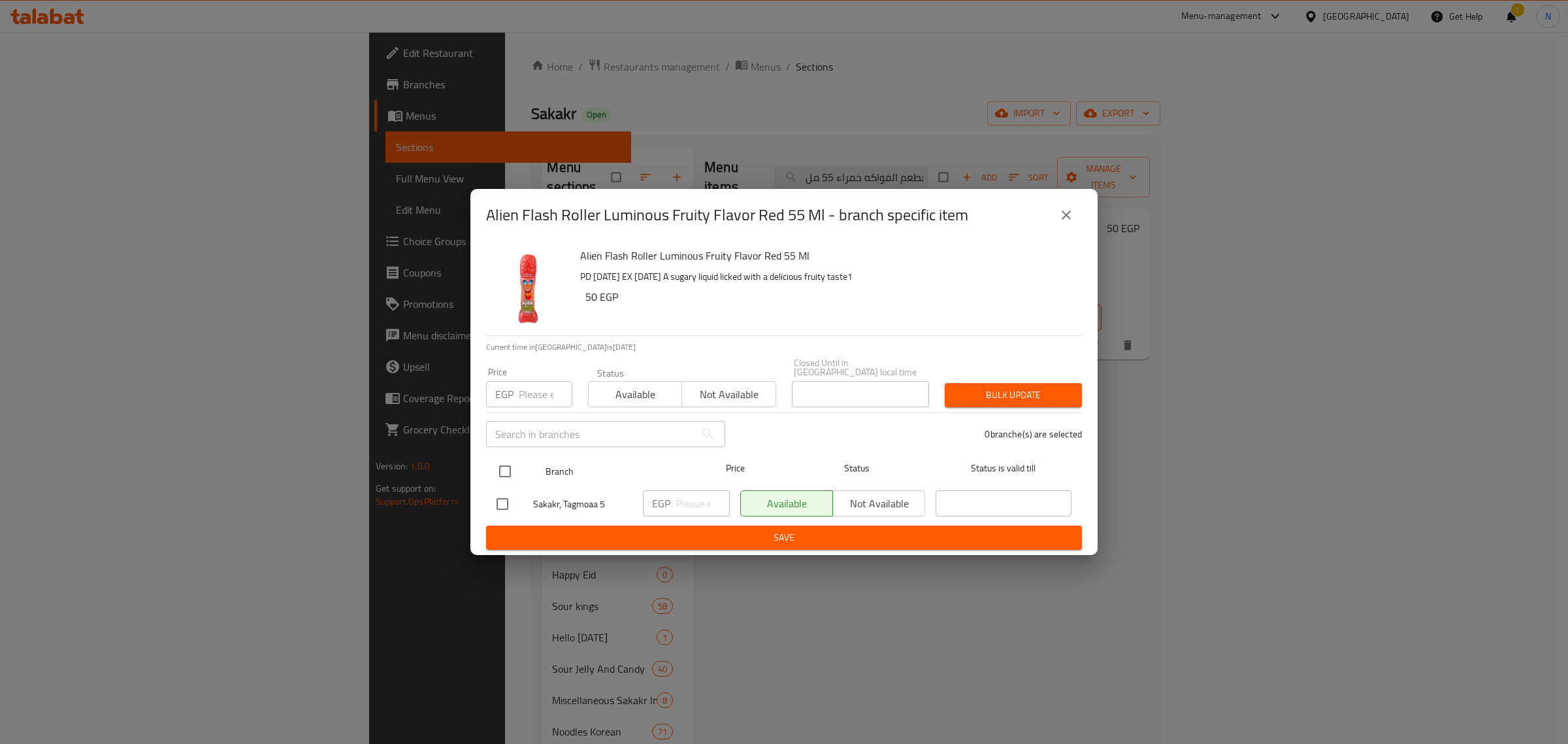
click at [516, 469] on input "checkbox" at bounding box center [504, 471] width 28 height 28
checkbox input "true"
click at [714, 502] on input "-1" at bounding box center [703, 503] width 55 height 26
click at [694, 501] on input "-1" at bounding box center [703, 503] width 55 height 26
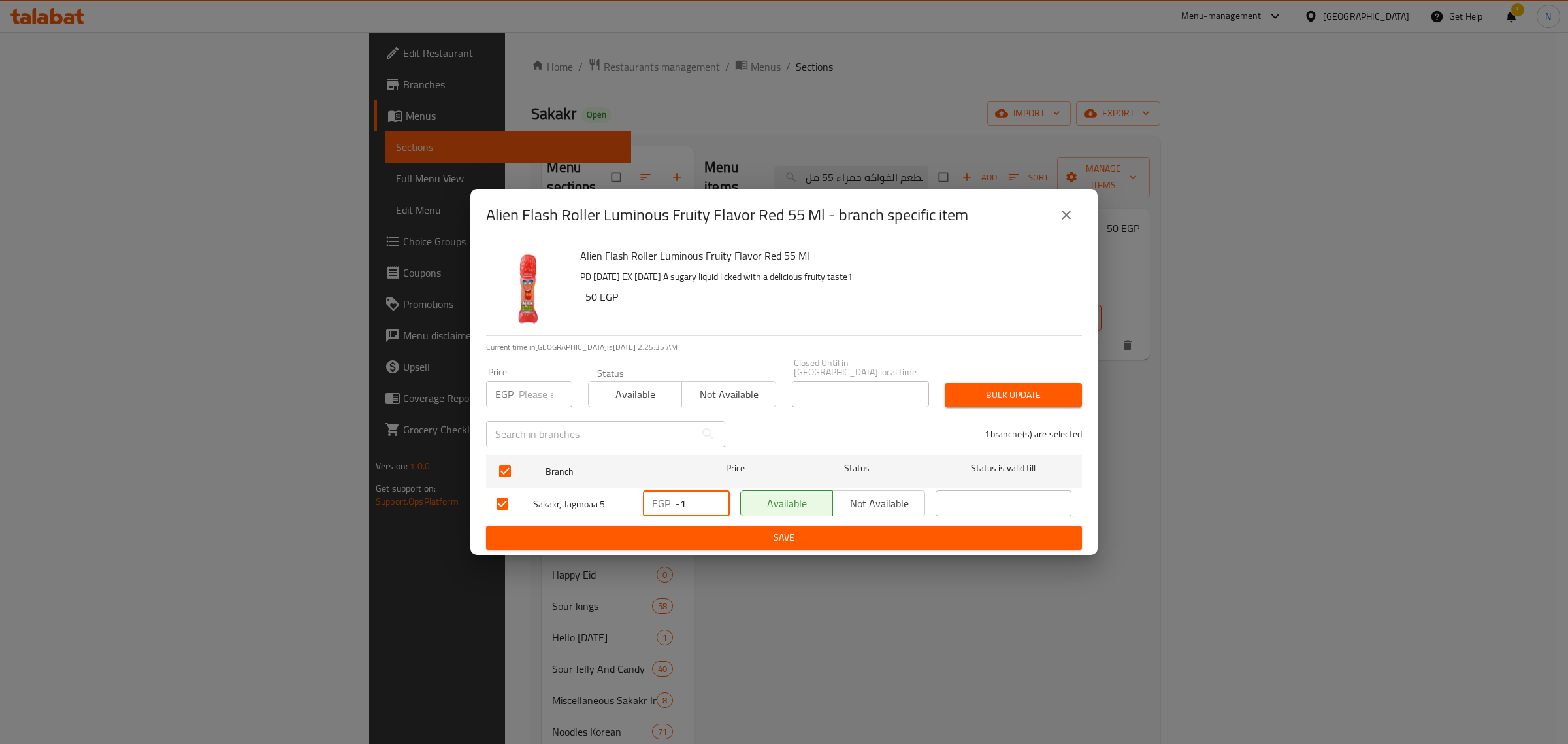
click at [694, 501] on input "-1" at bounding box center [703, 503] width 55 height 26
type input "75"
click at [730, 546] on div "Alien Flash Roller Luminous Fruity Flavor Red 55 Ml PD 31/10/2022 EX 30/10/2025…" at bounding box center [783, 399] width 627 height 314
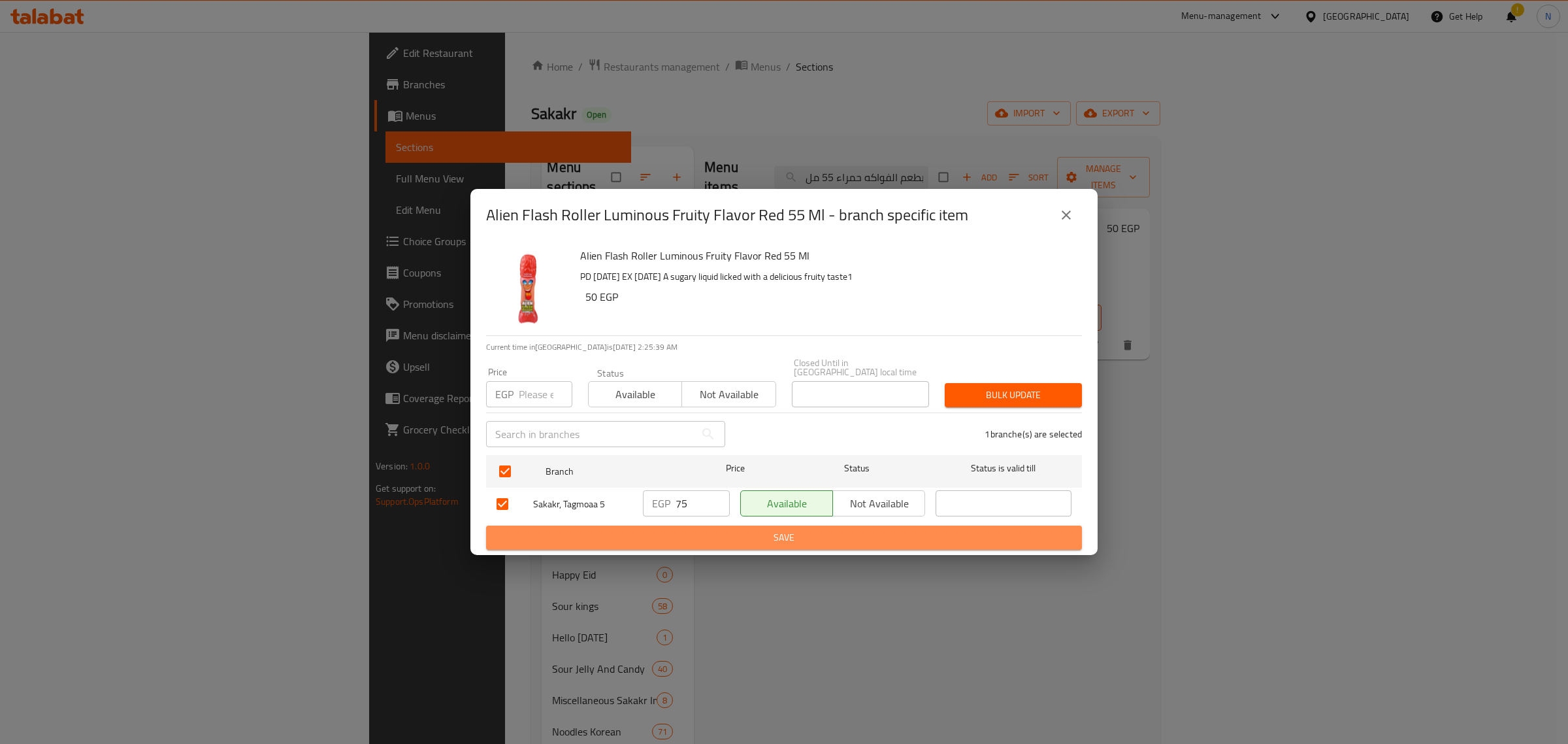
click at [741, 530] on span "Save" at bounding box center [783, 538] width 575 height 16
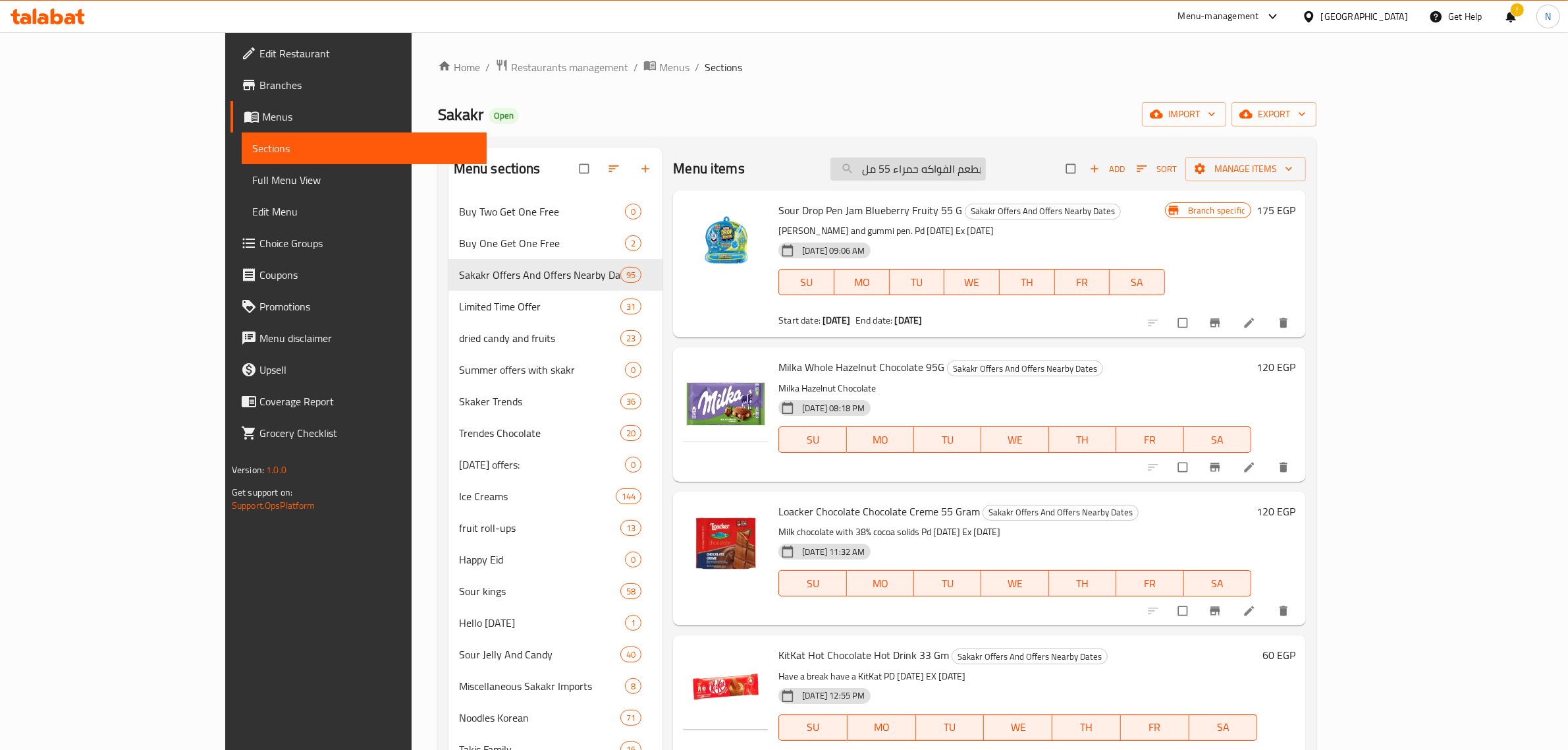
click at [986, 170] on input "اليان فلاش رولير مضيئ بطعم الفواكه حمراء 55 مل" at bounding box center [908, 169] width 155 height 23
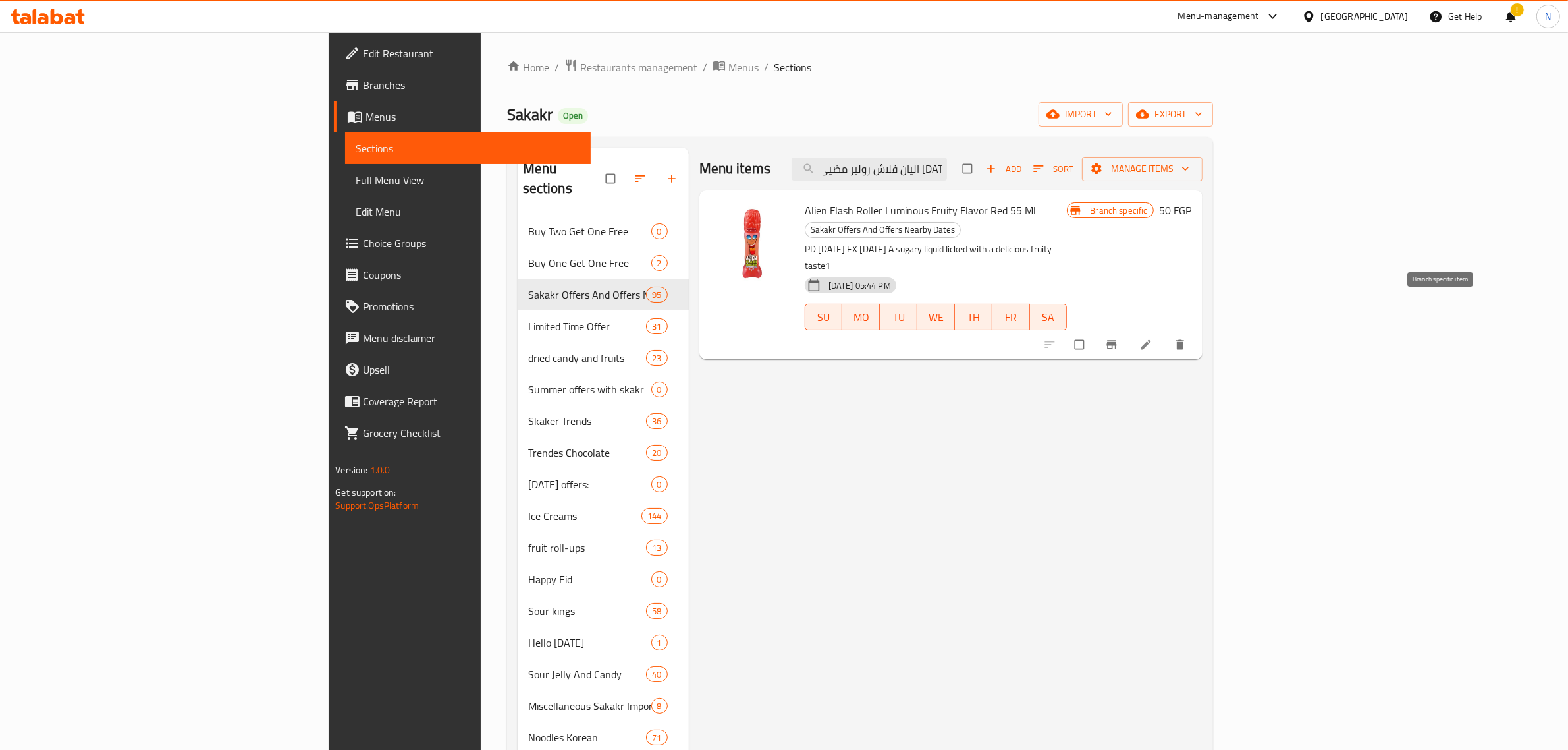
click at [1129, 330] on button "Branch-specific-item" at bounding box center [1113, 344] width 32 height 29
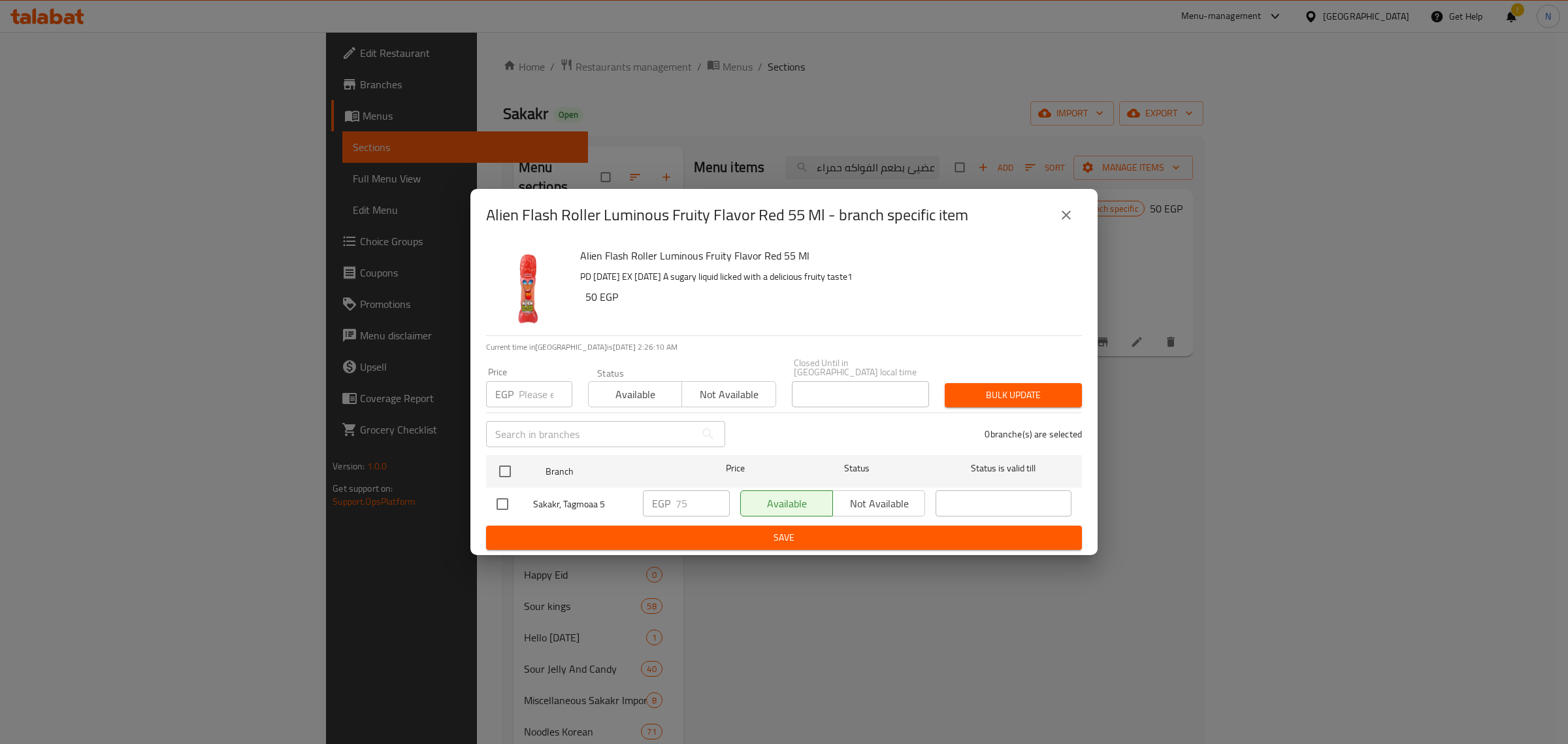
click at [1066, 215] on icon "close" at bounding box center [1066, 215] width 16 height 16
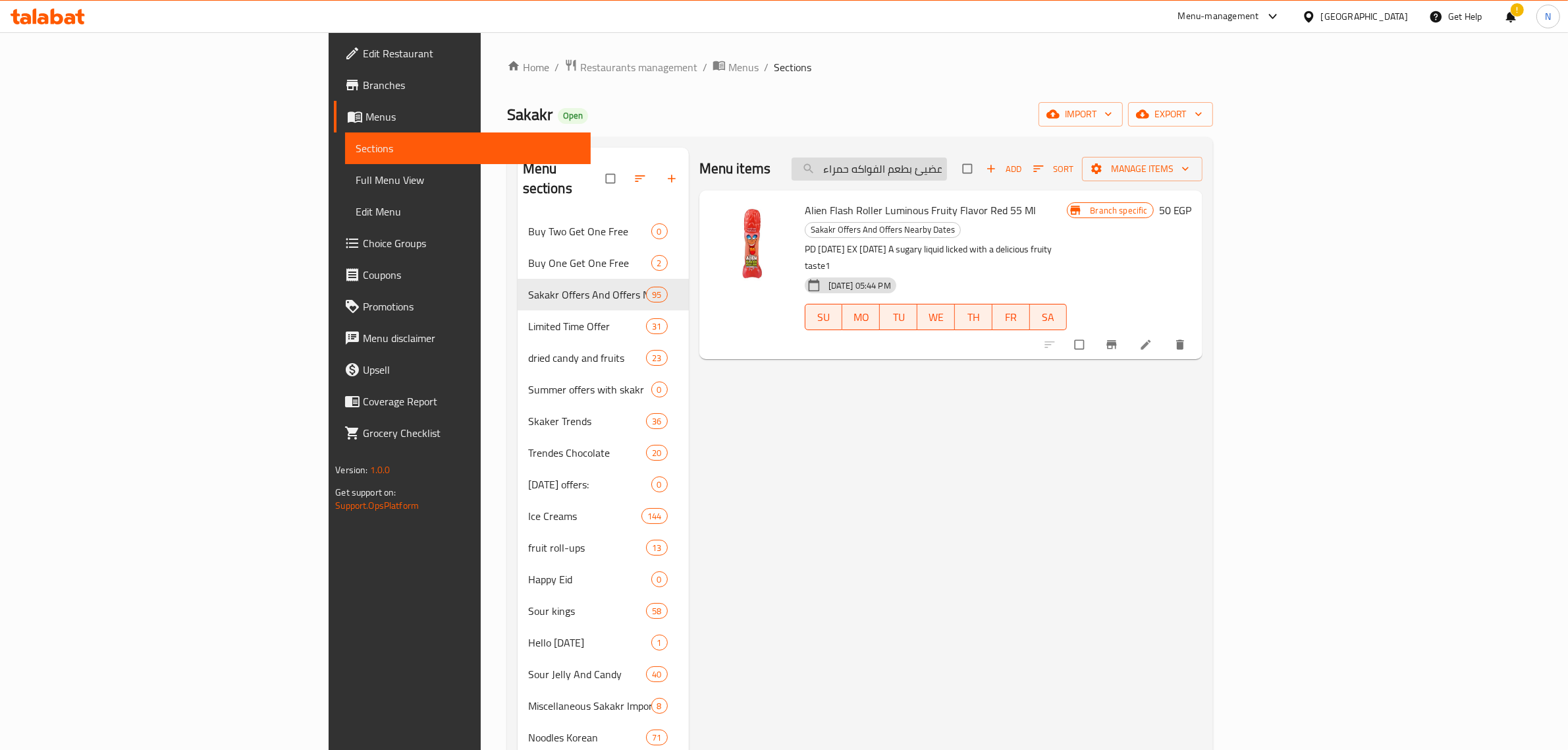
click at [947, 172] on input "اليان فلاش رولير مضيئ بطعم الفواكه حمراء 55 م" at bounding box center [870, 169] width 155 height 23
paste input "كادبرى شوكو ديلايت 3 قطعة"
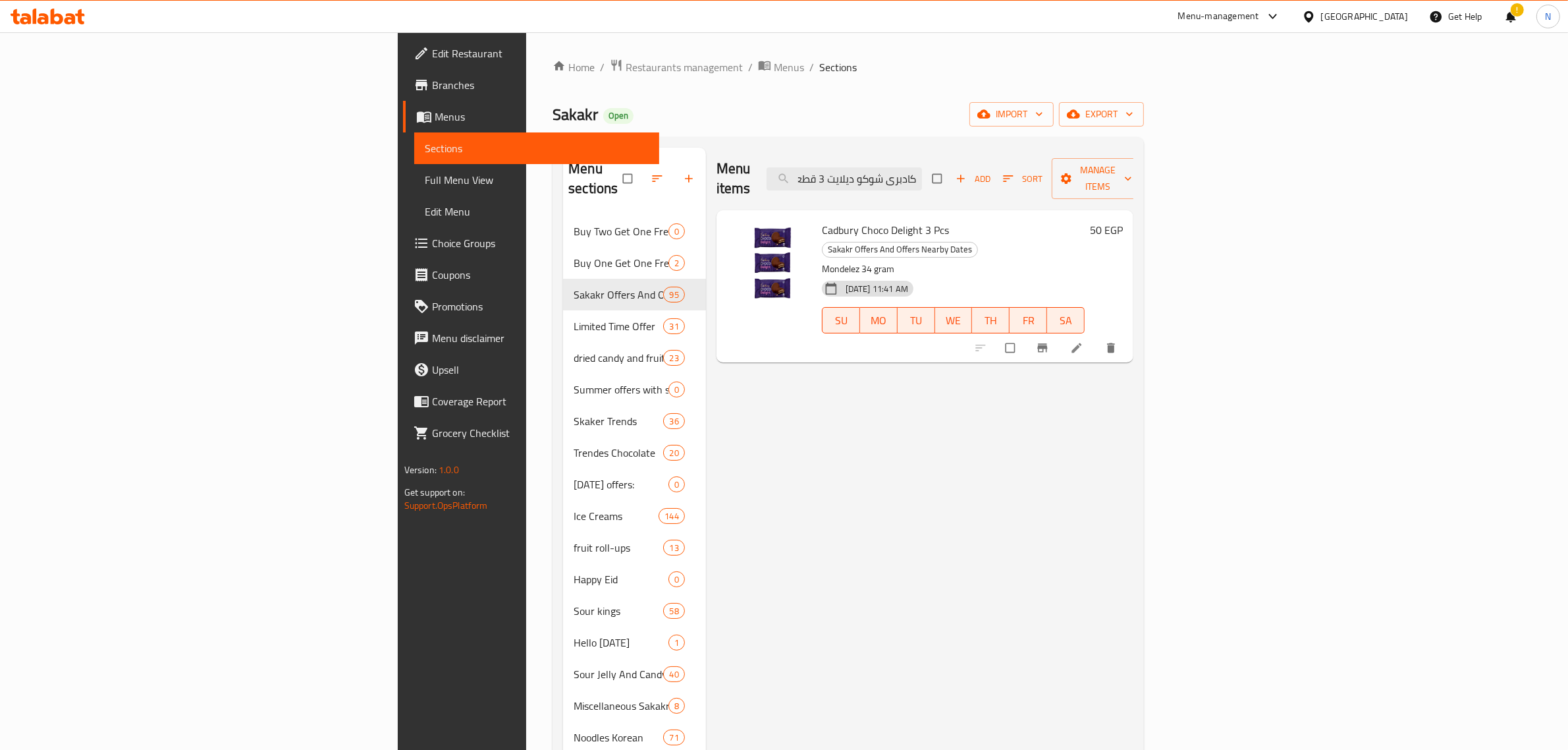
click at [822, 220] on span "Cadbury Choco Delight 3 Pcs" at bounding box center [885, 230] width 127 height 20
click at [922, 180] on input "كادبرى شوكو ديلايت 3 قطعة" at bounding box center [845, 179] width 155 height 23
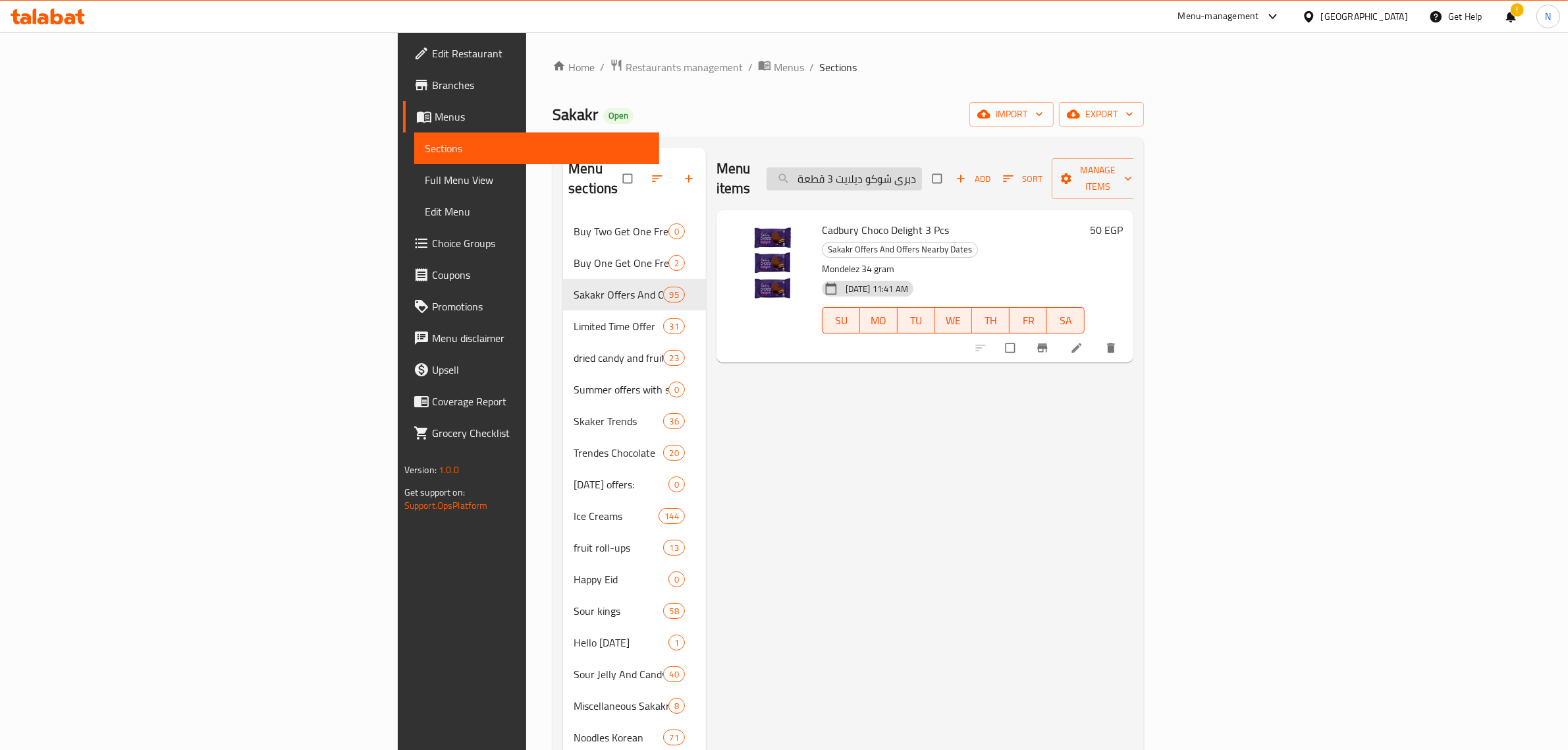
click at [922, 180] on input "كادبرى شوكو ديلايت 3 قطعة" at bounding box center [845, 179] width 155 height 23
paste input "اليان فلاش رولير مضيئ بطعم الفواكه برتقالي 55 مل"
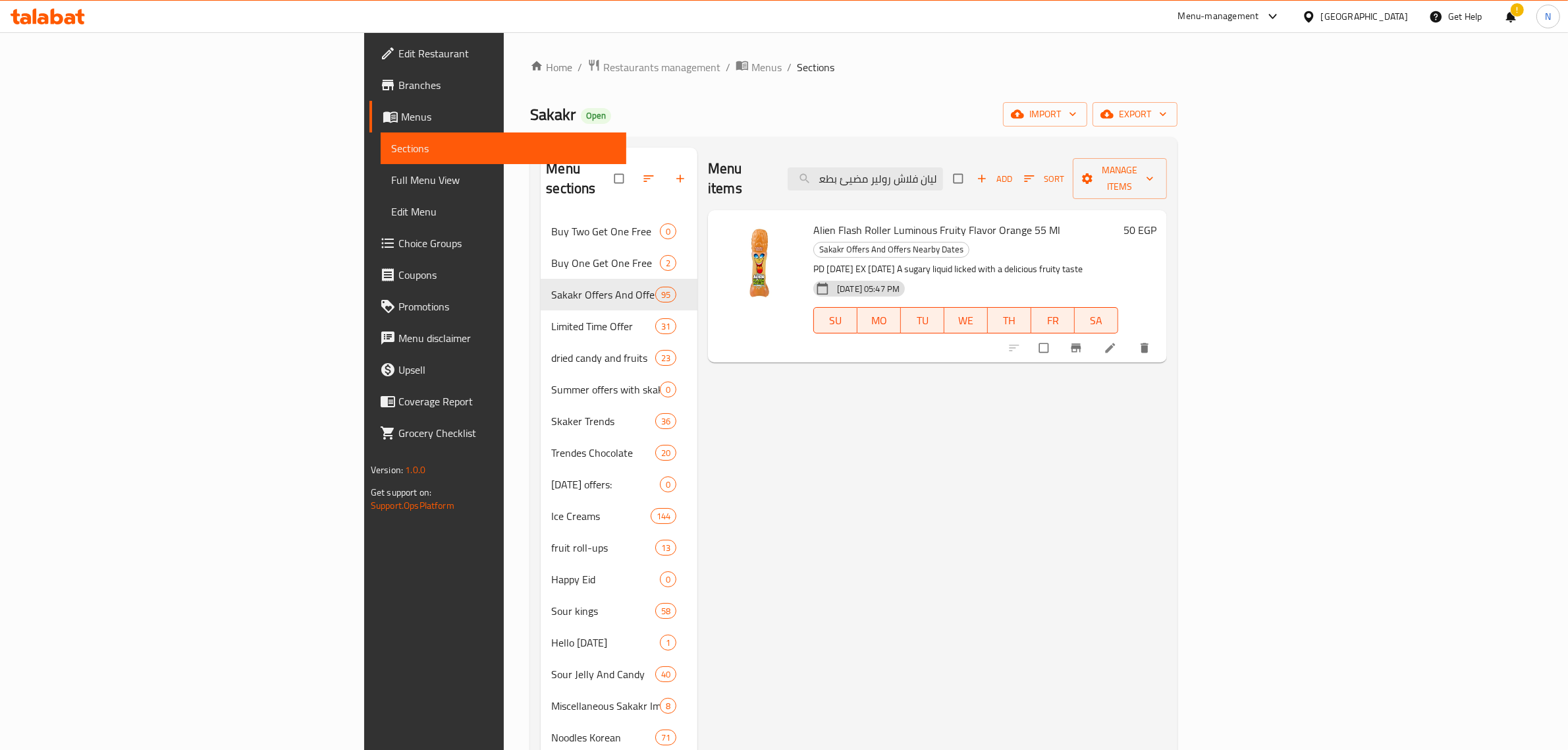
type input "اليان فلاش رولير مضيئ بطعم الفواكه برتقالي 55 مل"
click at [908, 220] on span "Alien Flash Roller Luminous Fruity Flavor Orange 55 Ml" at bounding box center [937, 230] width 247 height 20
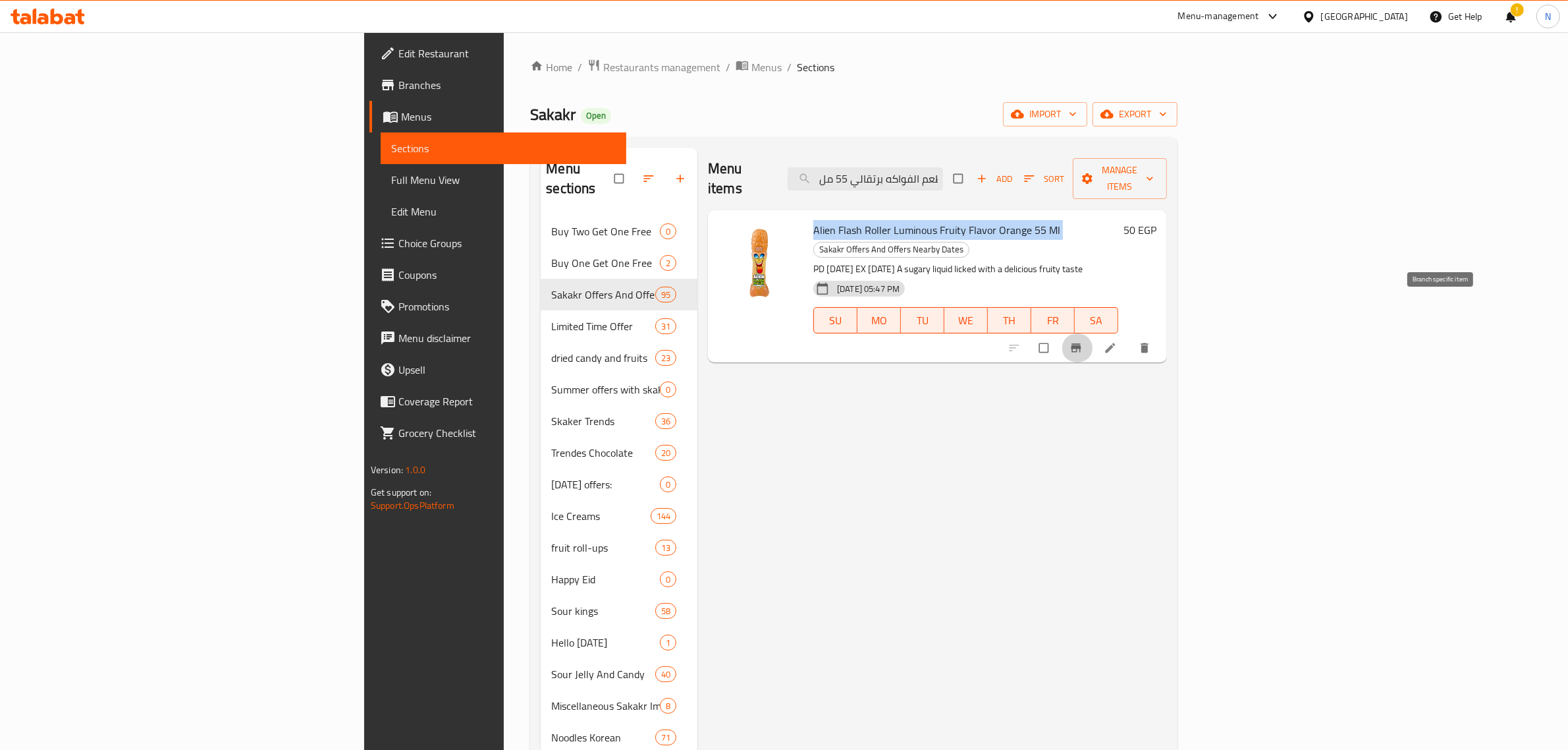
click at [1083, 341] on icon "Branch-specific-item" at bounding box center [1076, 347] width 13 height 13
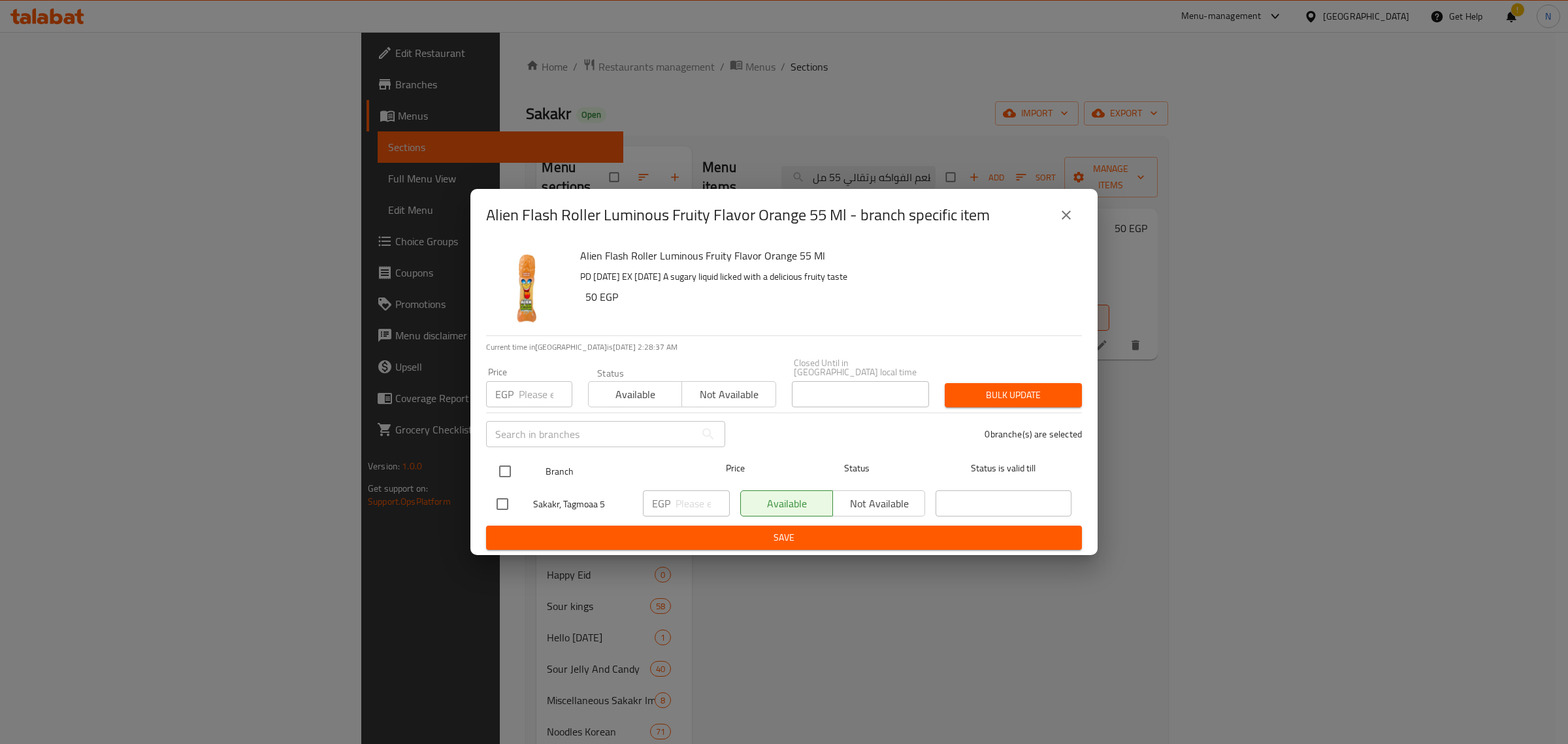
click at [504, 467] on input "checkbox" at bounding box center [504, 471] width 28 height 28
checkbox input "true"
click at [696, 502] on input "number" at bounding box center [703, 503] width 55 height 26
type input "75"
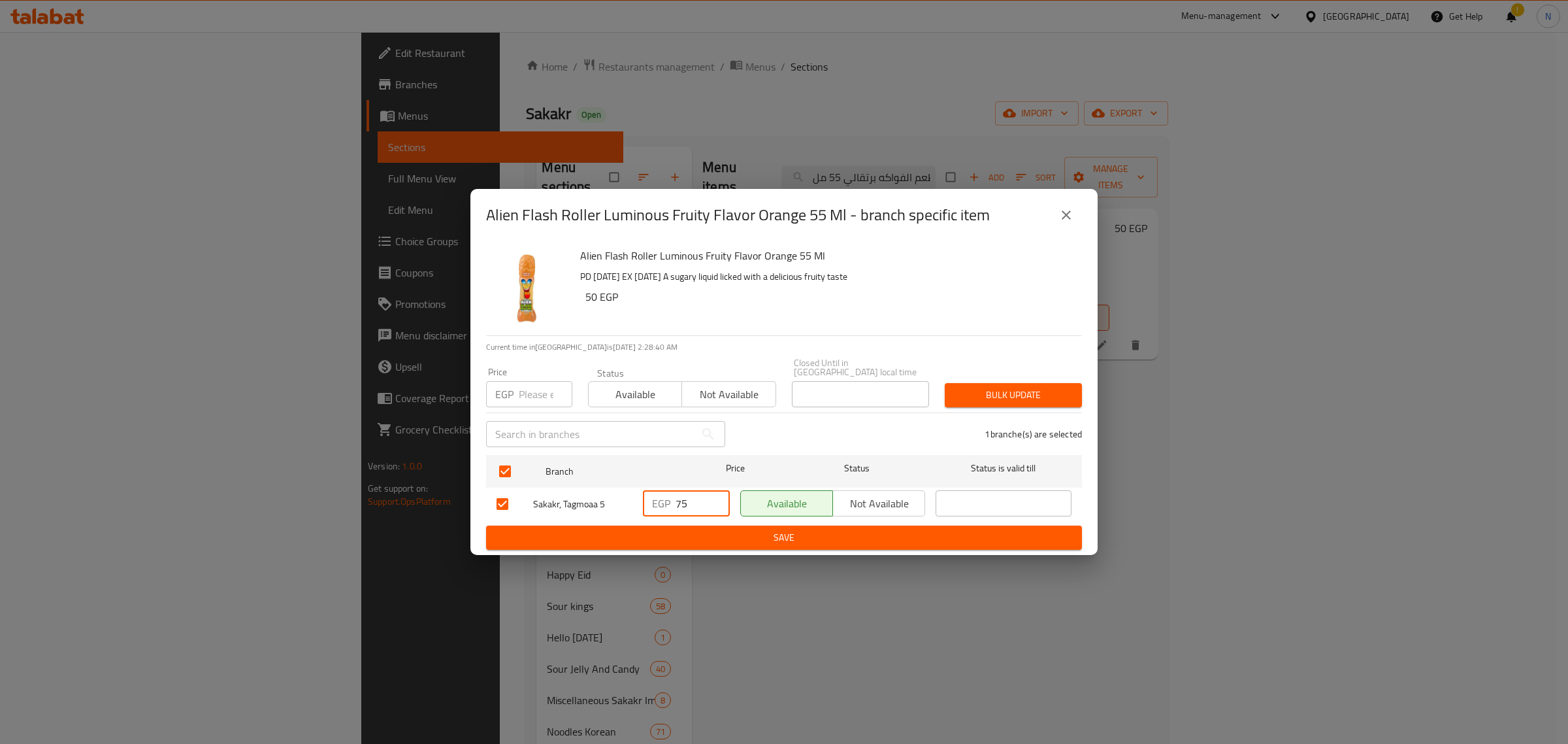
click at [700, 538] on span "Save" at bounding box center [783, 538] width 575 height 16
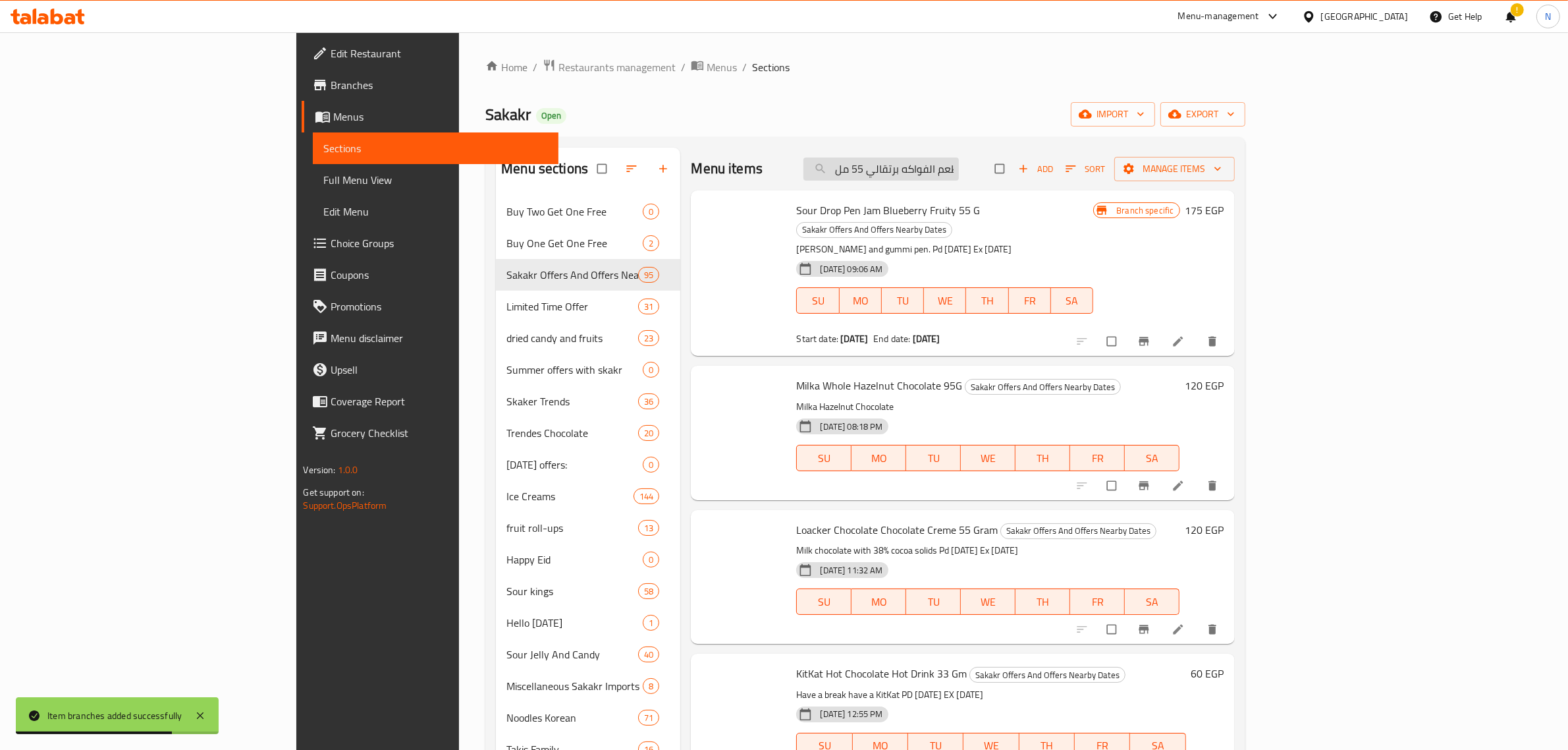
click at [959, 176] on input "اليان فلاش رولير مضيئ بطعم الفواكه برتقالي 55 مل" at bounding box center [882, 169] width 155 height 23
click at [959, 165] on input "اليان فلاش رولير مضيئ بطعم الفواكه برتقالي 55 مل" at bounding box center [882, 169] width 155 height 23
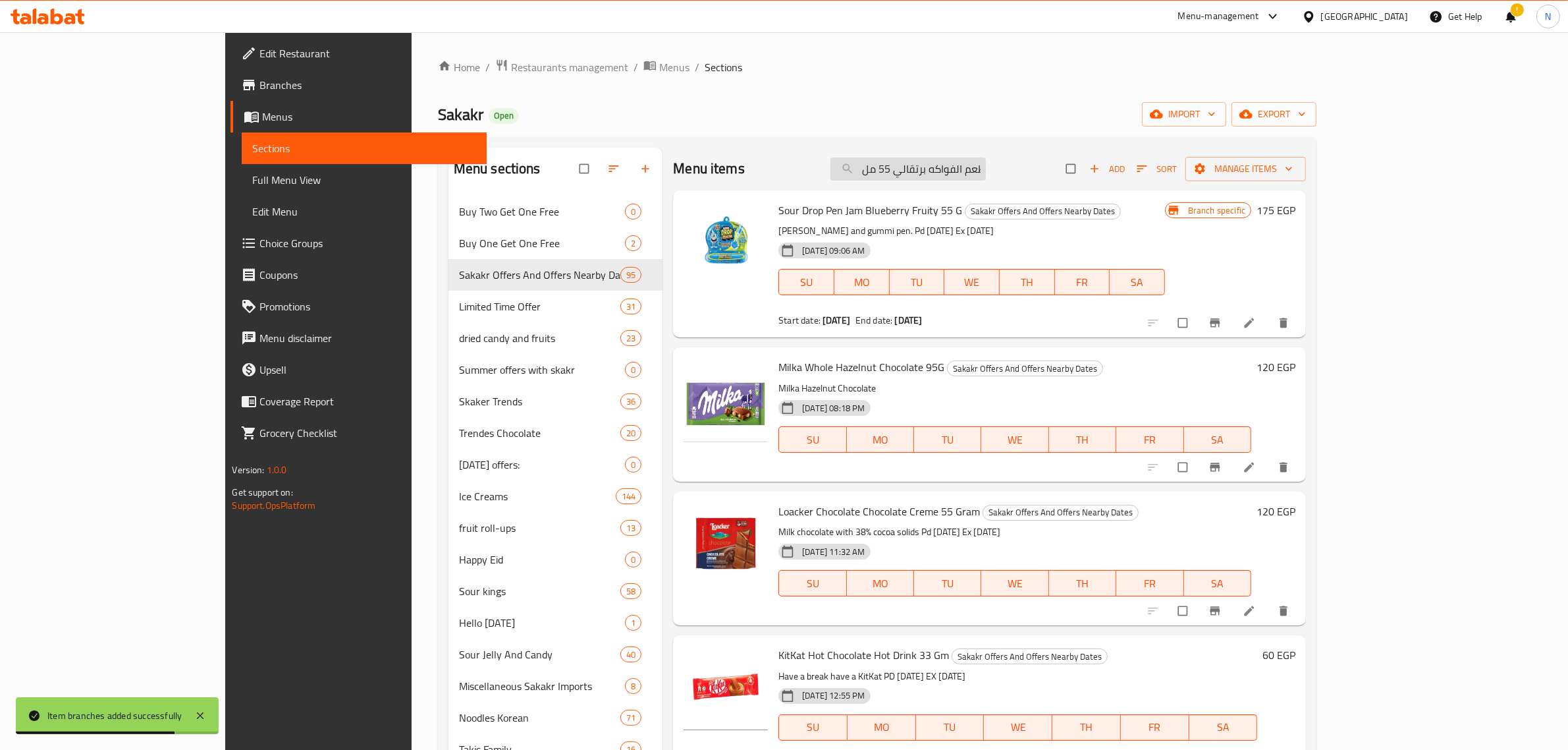
click at [986, 165] on input "اليان فلاش رولير مضيئ بطعم الفواكه برتقالي 55 مل" at bounding box center [908, 169] width 155 height 23
paste input "رقاء"
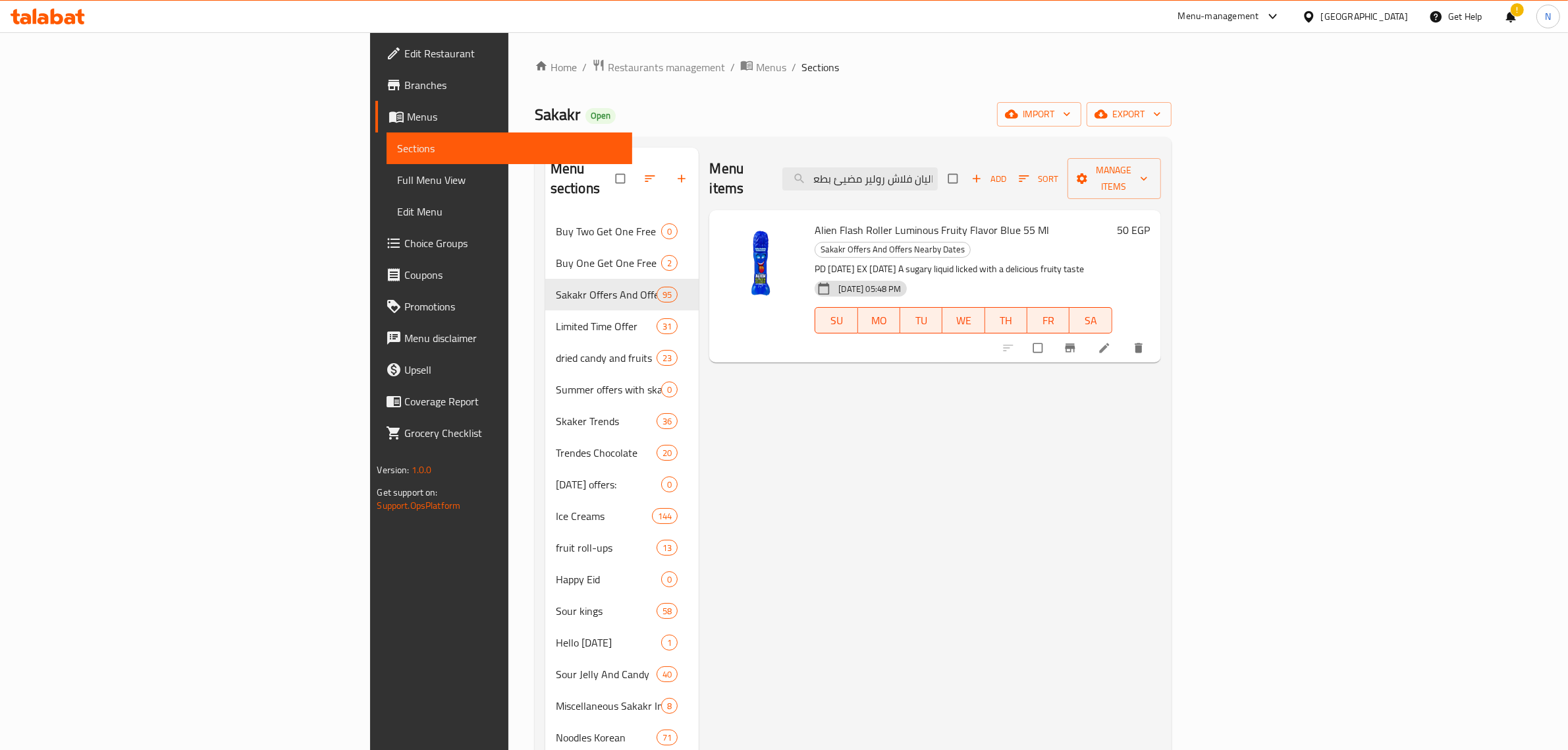
type input "اليان فلاش رولير مضيئ بطعم الفواكه زرقاء 55 مل"
click at [891, 220] on span "Alien Flash Roller Luminous Fruity Flavor Blue 55 Ml" at bounding box center [931, 230] width 234 height 20
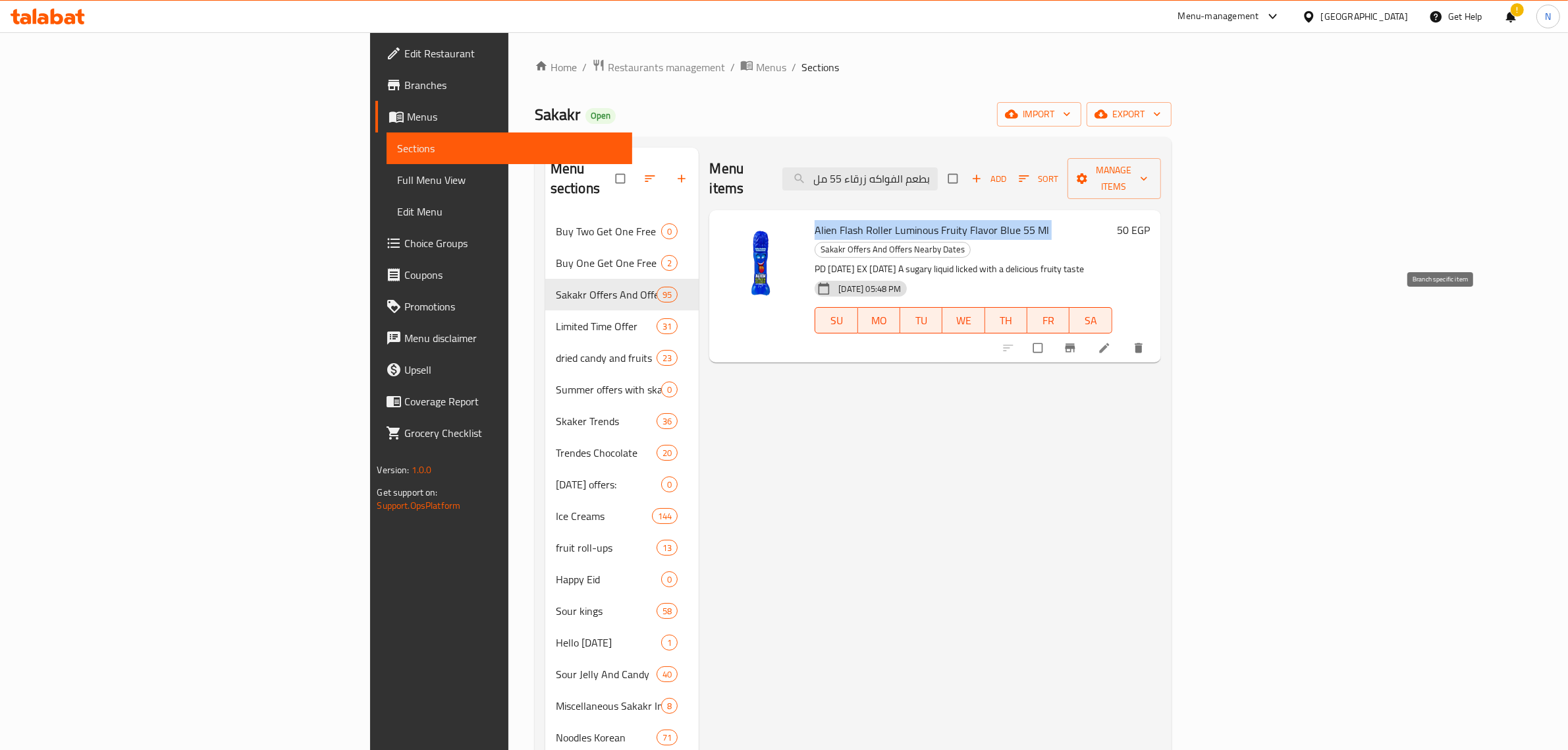
click at [1077, 341] on icon "Branch-specific-item" at bounding box center [1070, 347] width 13 height 13
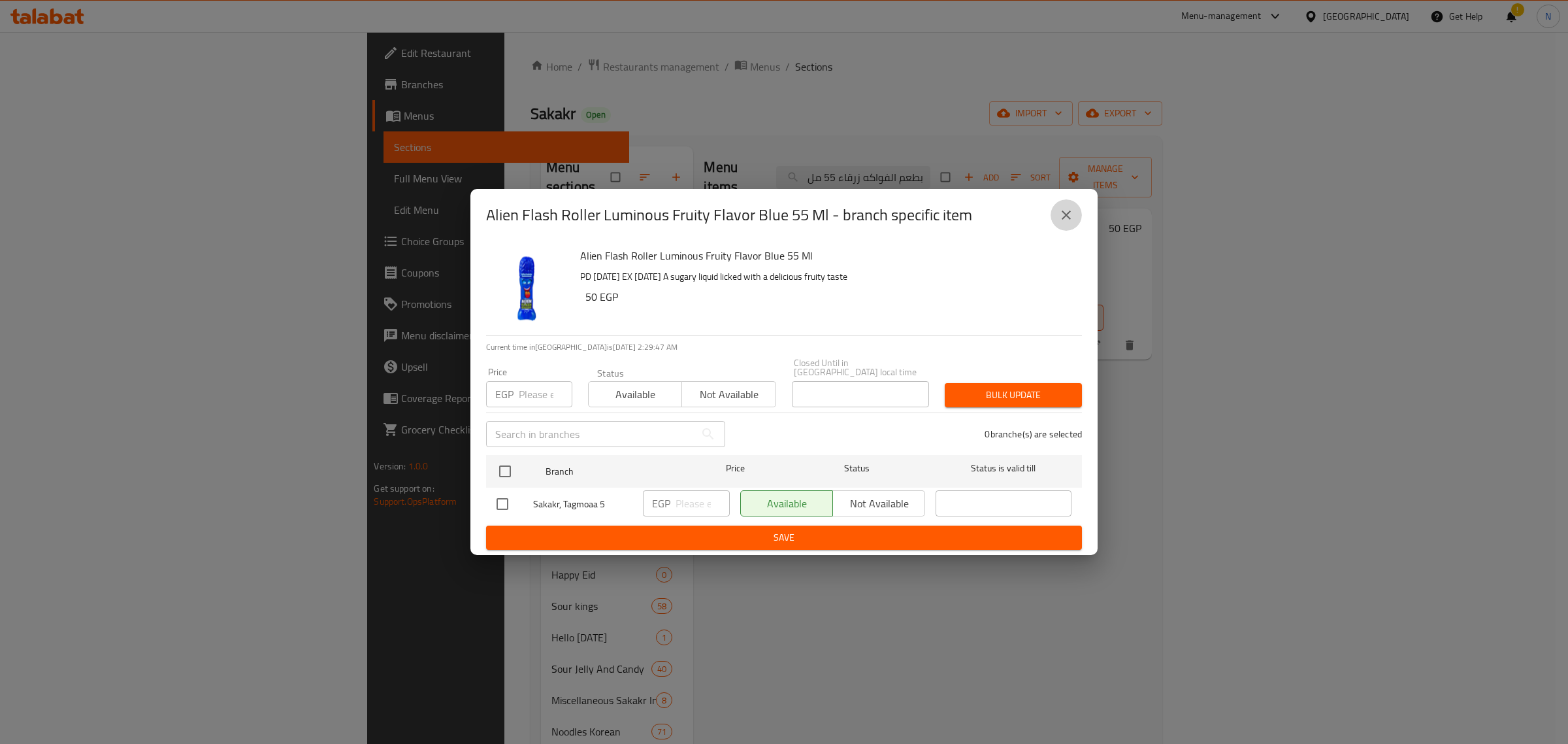
click at [1061, 217] on icon "close" at bounding box center [1066, 215] width 16 height 16
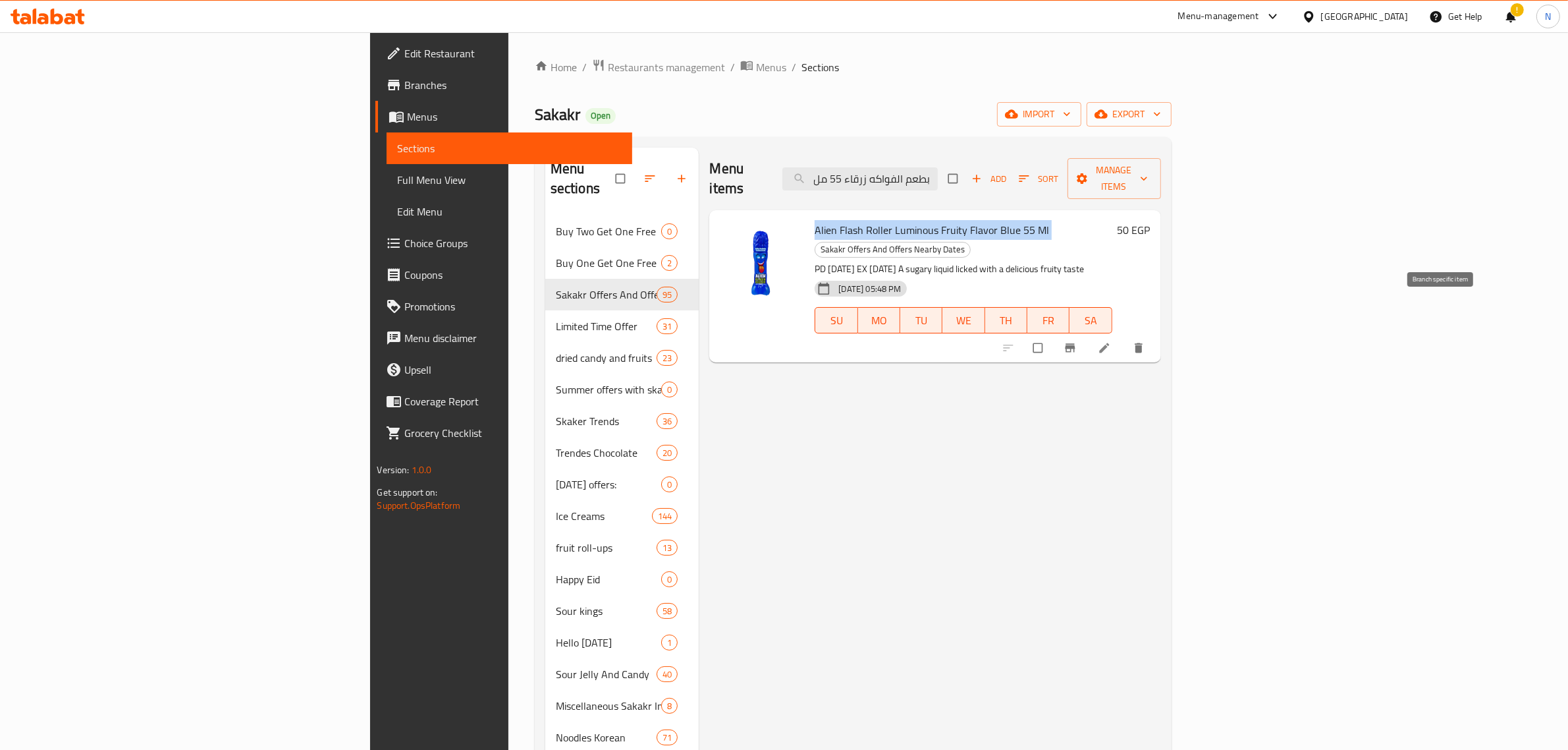
click at [1077, 341] on icon "Branch-specific-item" at bounding box center [1070, 347] width 13 height 13
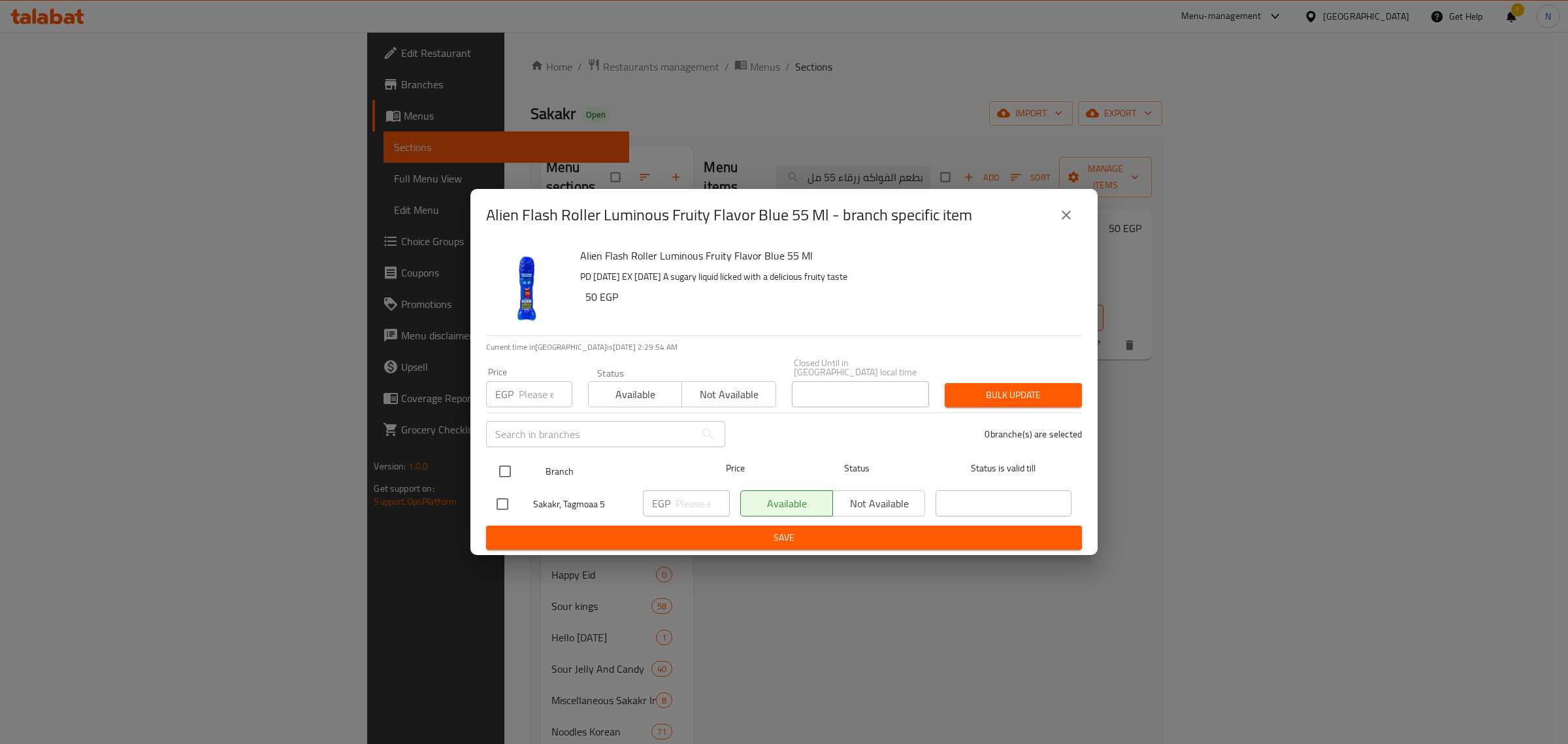
click at [510, 472] on input "checkbox" at bounding box center [504, 471] width 28 height 28
checkbox input "true"
click at [697, 500] on input "number" at bounding box center [703, 503] width 55 height 26
type input "75"
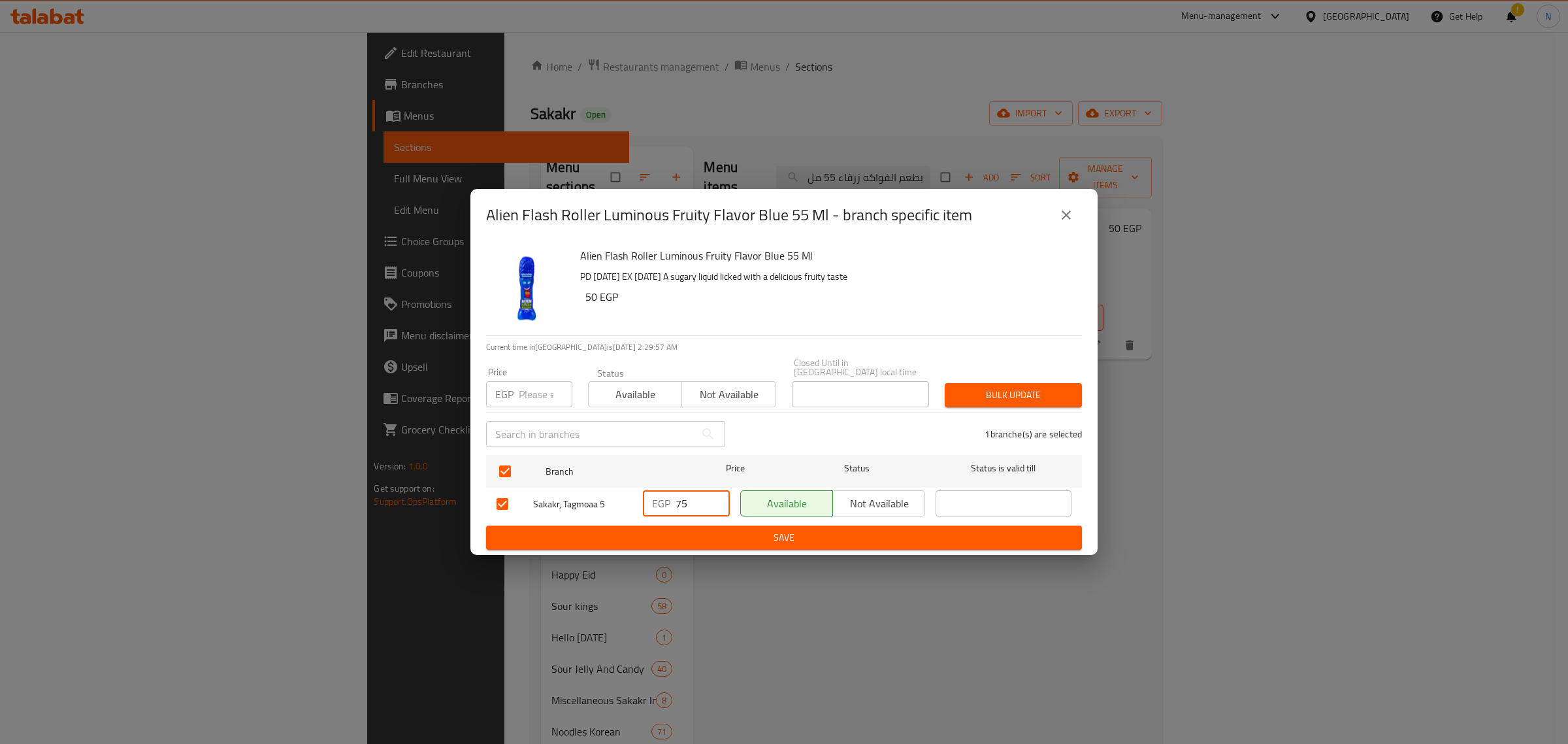
click at [703, 526] on button "Save" at bounding box center [783, 538] width 596 height 24
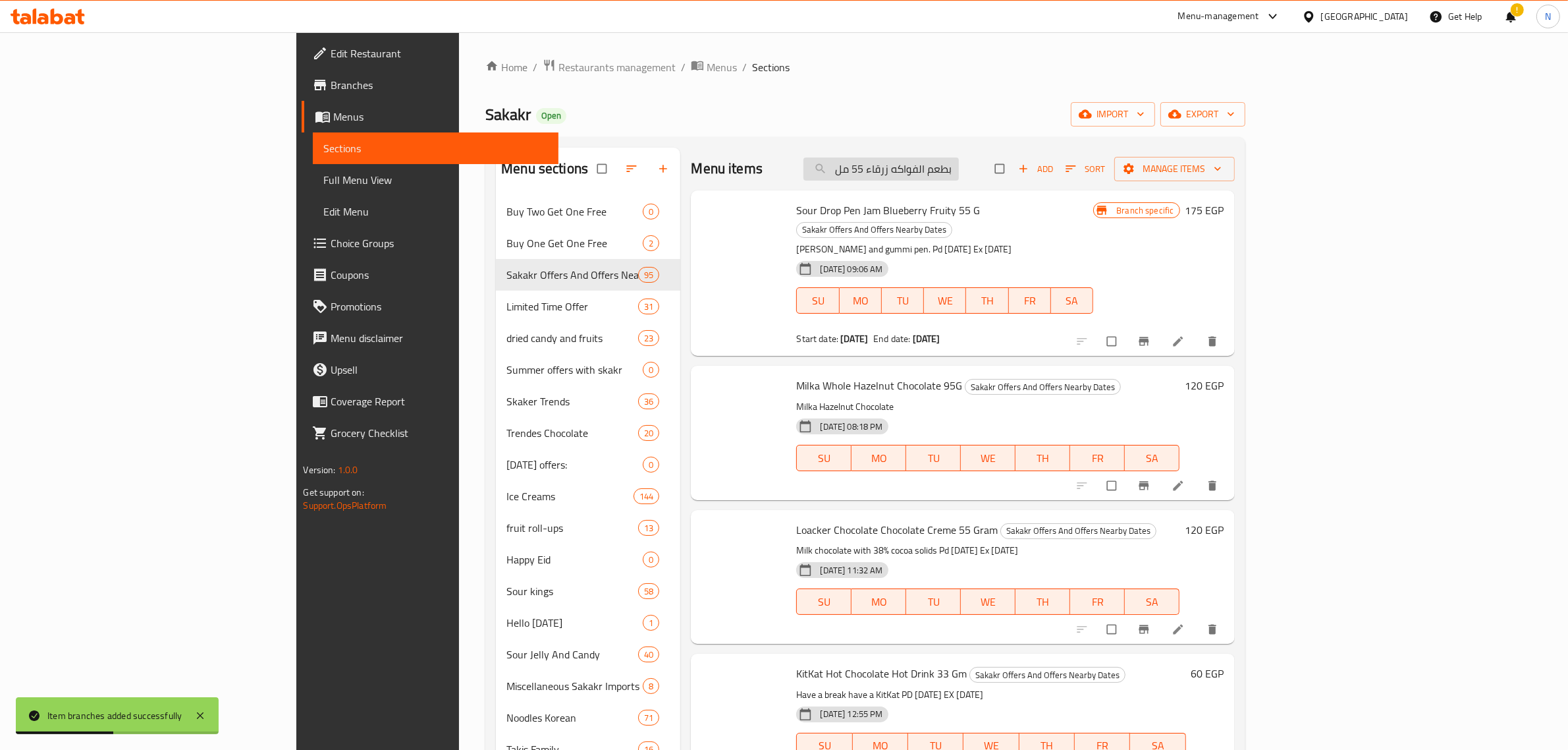
click at [959, 170] on input "اليان فلاش رولير مضيئ بطعم الفواكه زرقاء 55 مل" at bounding box center [882, 169] width 155 height 23
click at [959, 171] on input "اليان فلاش رولير مضيئ بطعم الفواكه زرقاء 55 مل" at bounding box center [882, 169] width 155 height 23
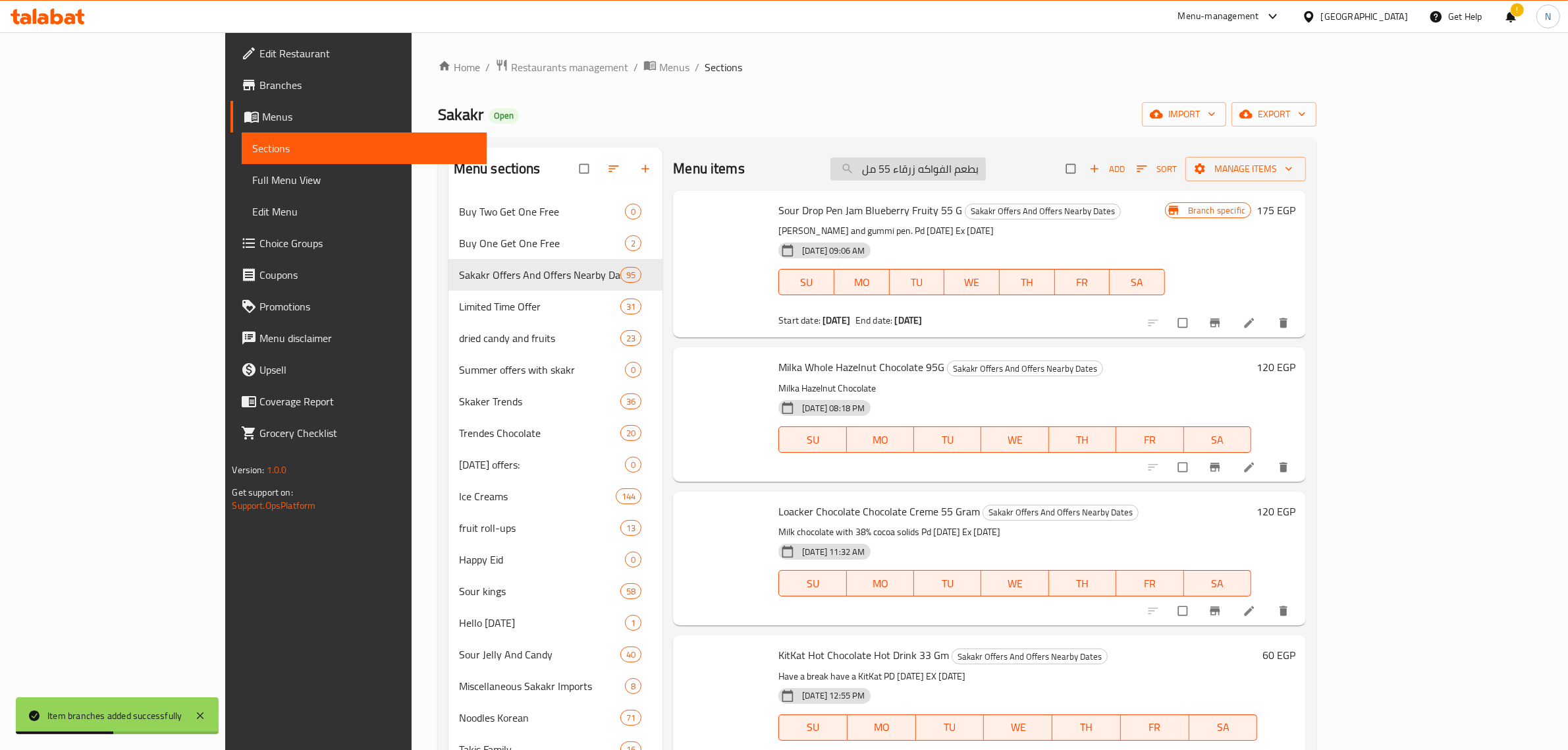
click at [982, 171] on input "اليان فلاش رولير مضيئ بطعم الفواكه زرقاء 55 مل" at bounding box center [908, 169] width 155 height 23
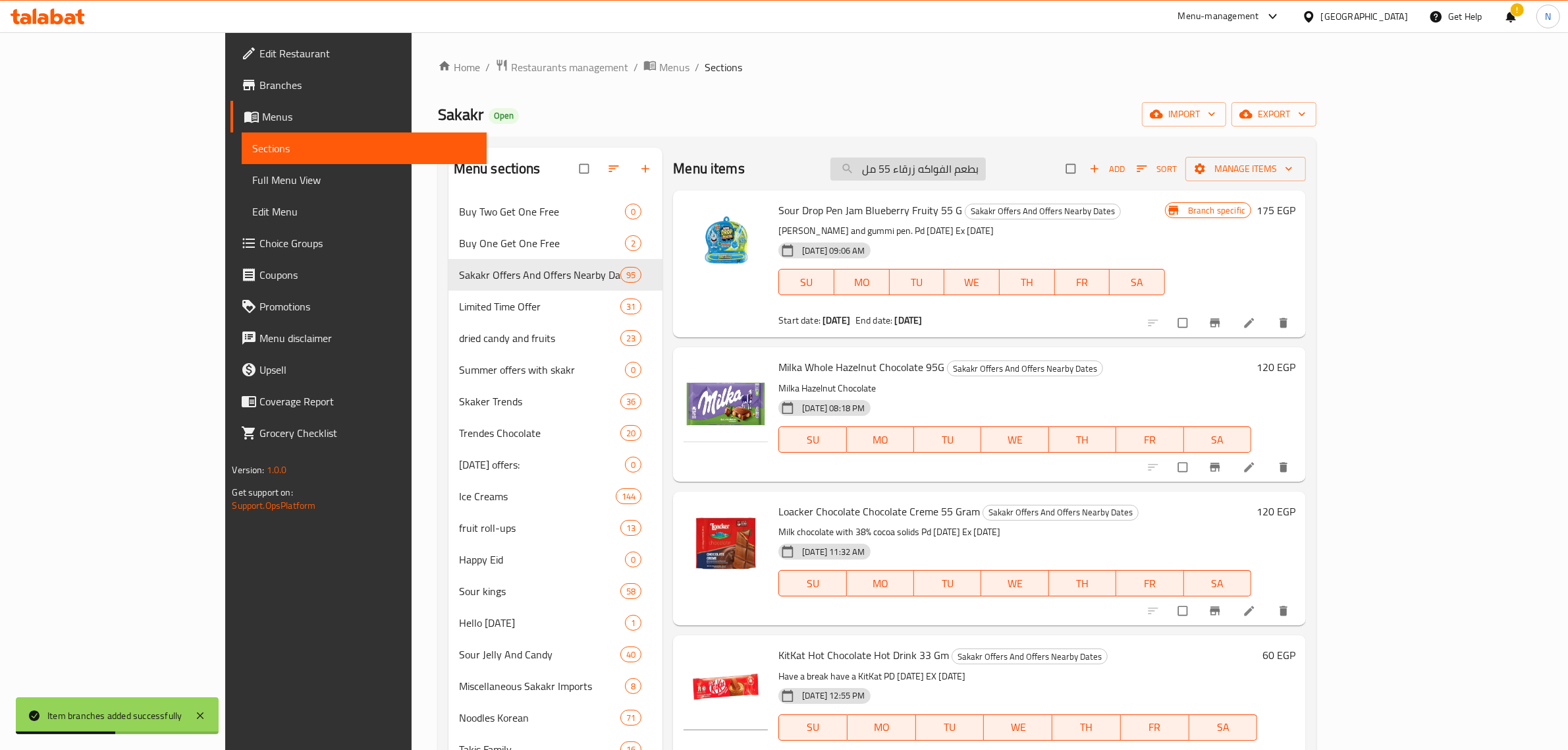
paste input "هاريبو شرائط رينبمو 130 جرام"
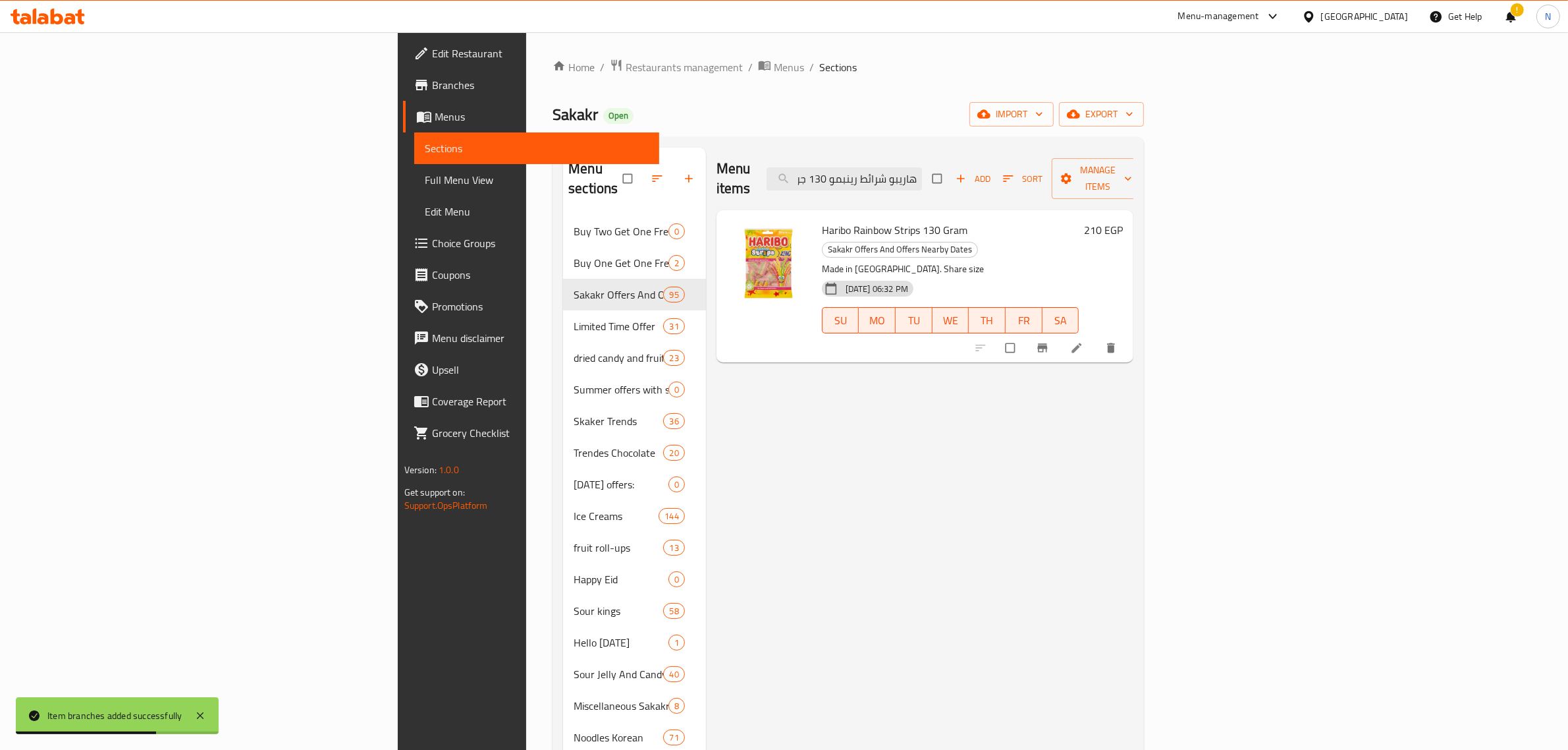
click at [822, 220] on span "Haribo Rainbow Strips 130 Gram" at bounding box center [894, 230] width 145 height 20
click at [922, 171] on input "هاريبو شرائط رينبمو 130 جرام" at bounding box center [845, 179] width 155 height 23
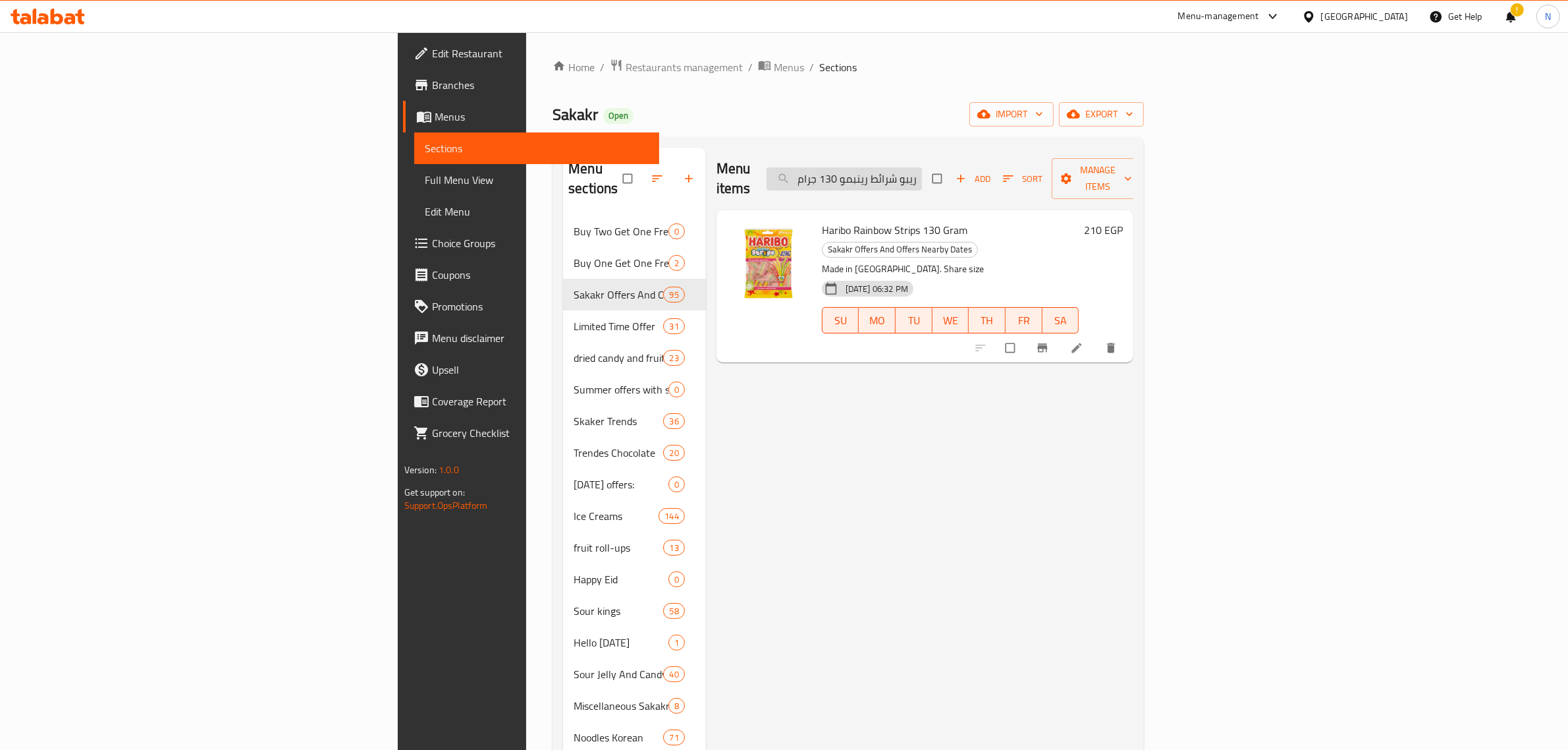
click at [922, 171] on input "هاريبو شرائط رينبمو 130 جرام" at bounding box center [845, 179] width 155 height 23
paste input "حلوى جيلي هاريبو توين سنيكس"
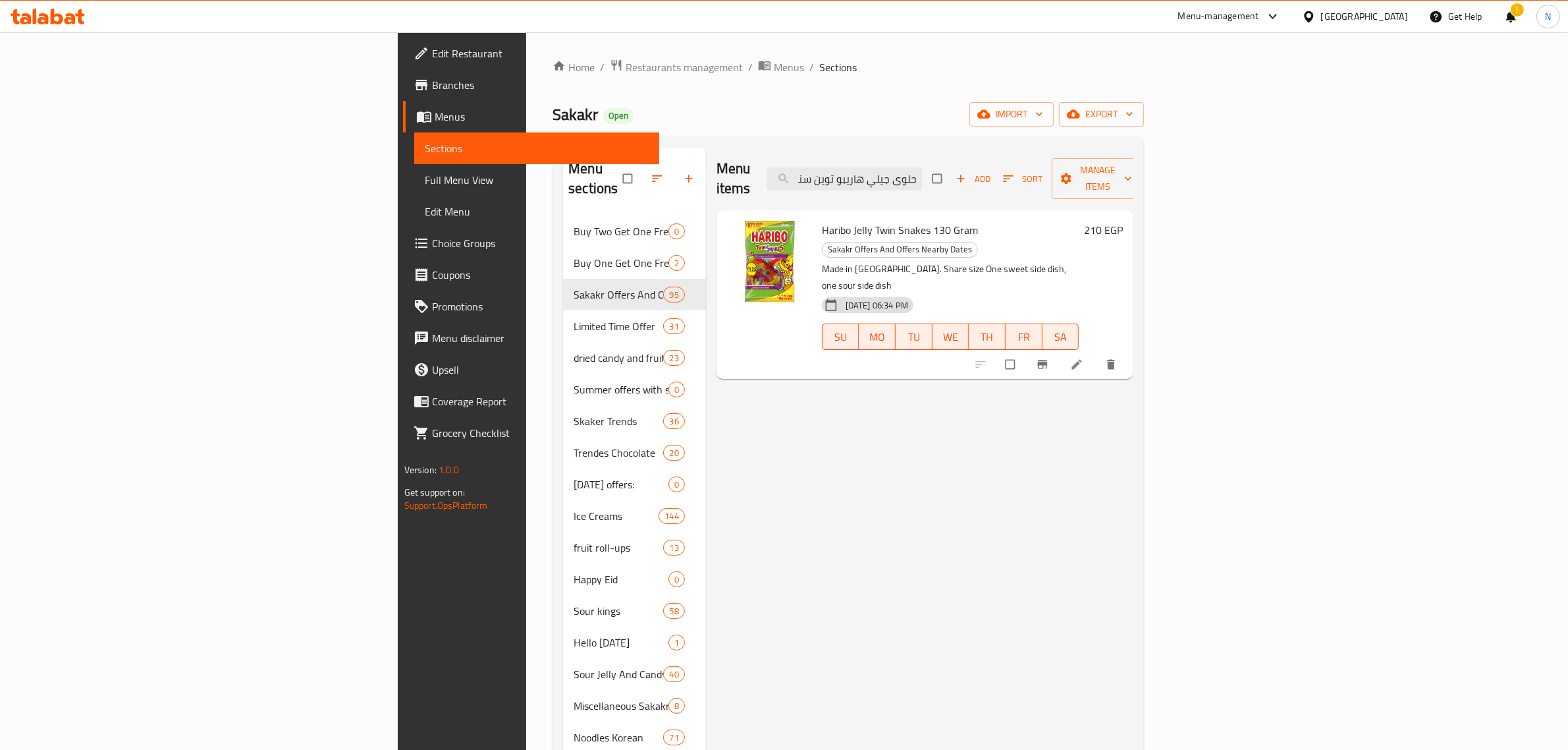
click at [822, 220] on span "Haribo Jelly Twin Snakes 130 Gram" at bounding box center [900, 230] width 156 height 20
click at [922, 170] on input "حلوى جيلي هاريبو توين سنيكس 130 جرام" at bounding box center [845, 179] width 155 height 23
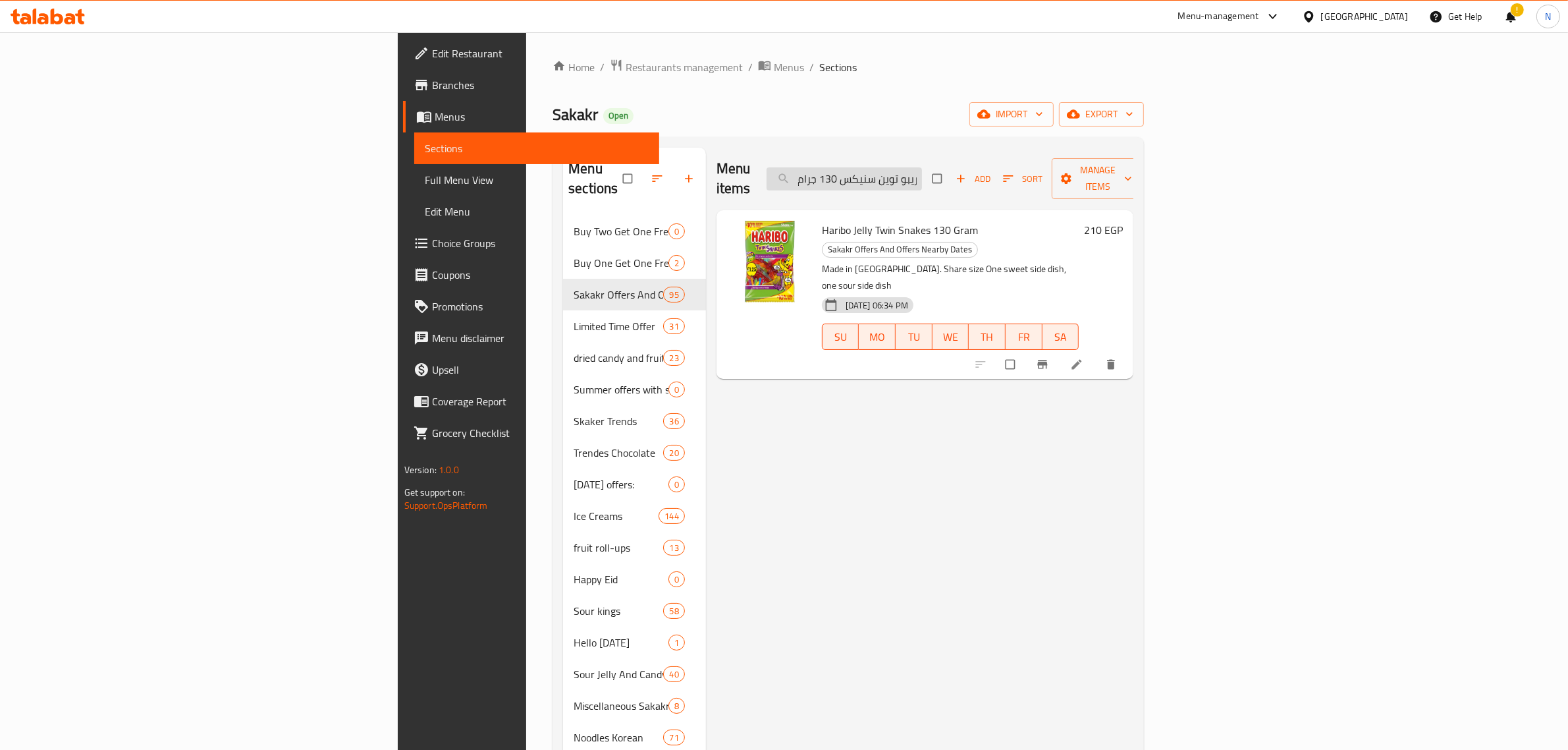
click at [922, 170] on input "حلوى جيلي هاريبو توين سنيكس 130 جرام" at bounding box center [845, 179] width 155 height 23
paste input "ويفر نوتيلا بي ريدي 22"
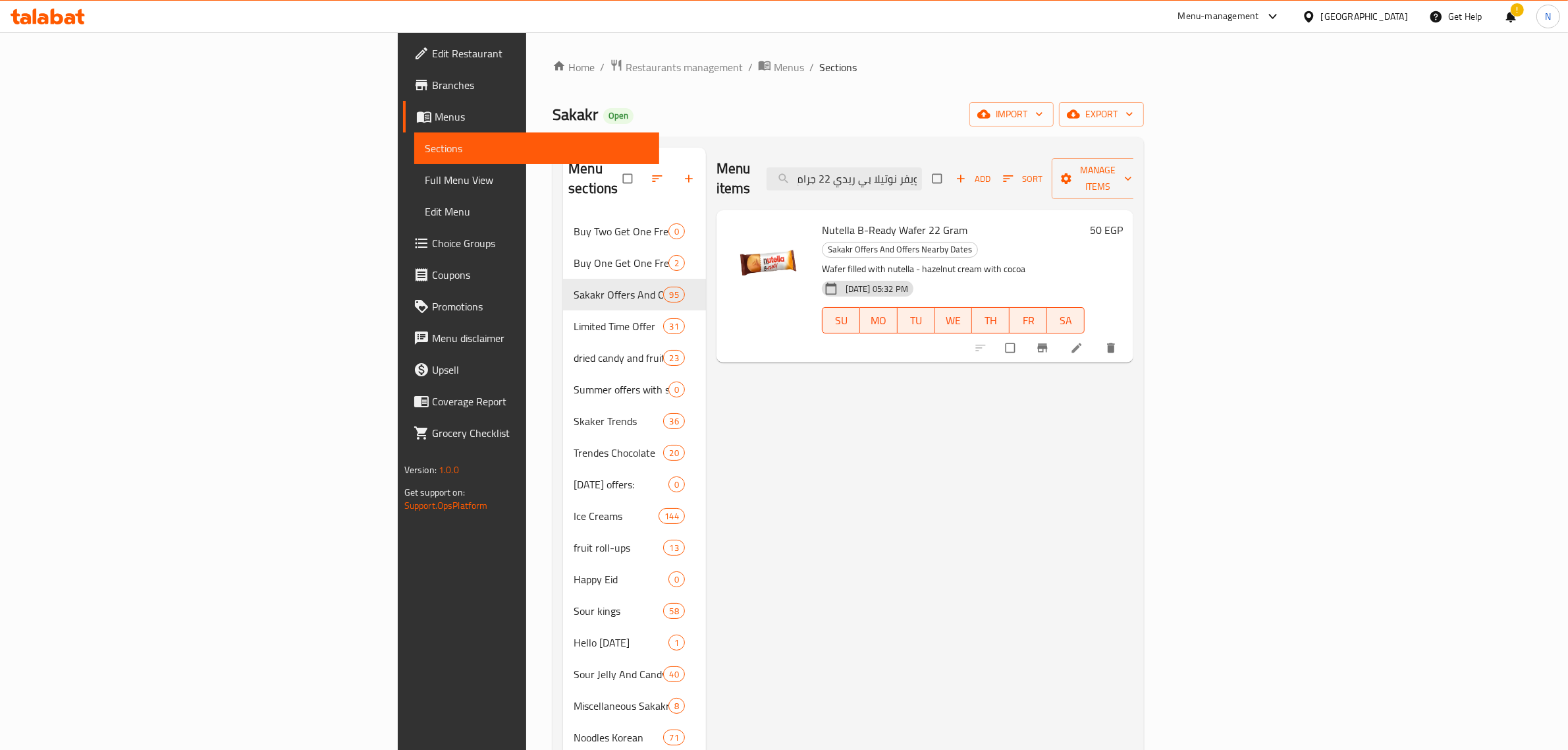
click at [822, 220] on span "Nutella B-Ready Wafer 22 Gram" at bounding box center [894, 230] width 145 height 20
click at [922, 173] on input "ويفر نوتيلا بي ريدي 22 جرام" at bounding box center [845, 179] width 155 height 23
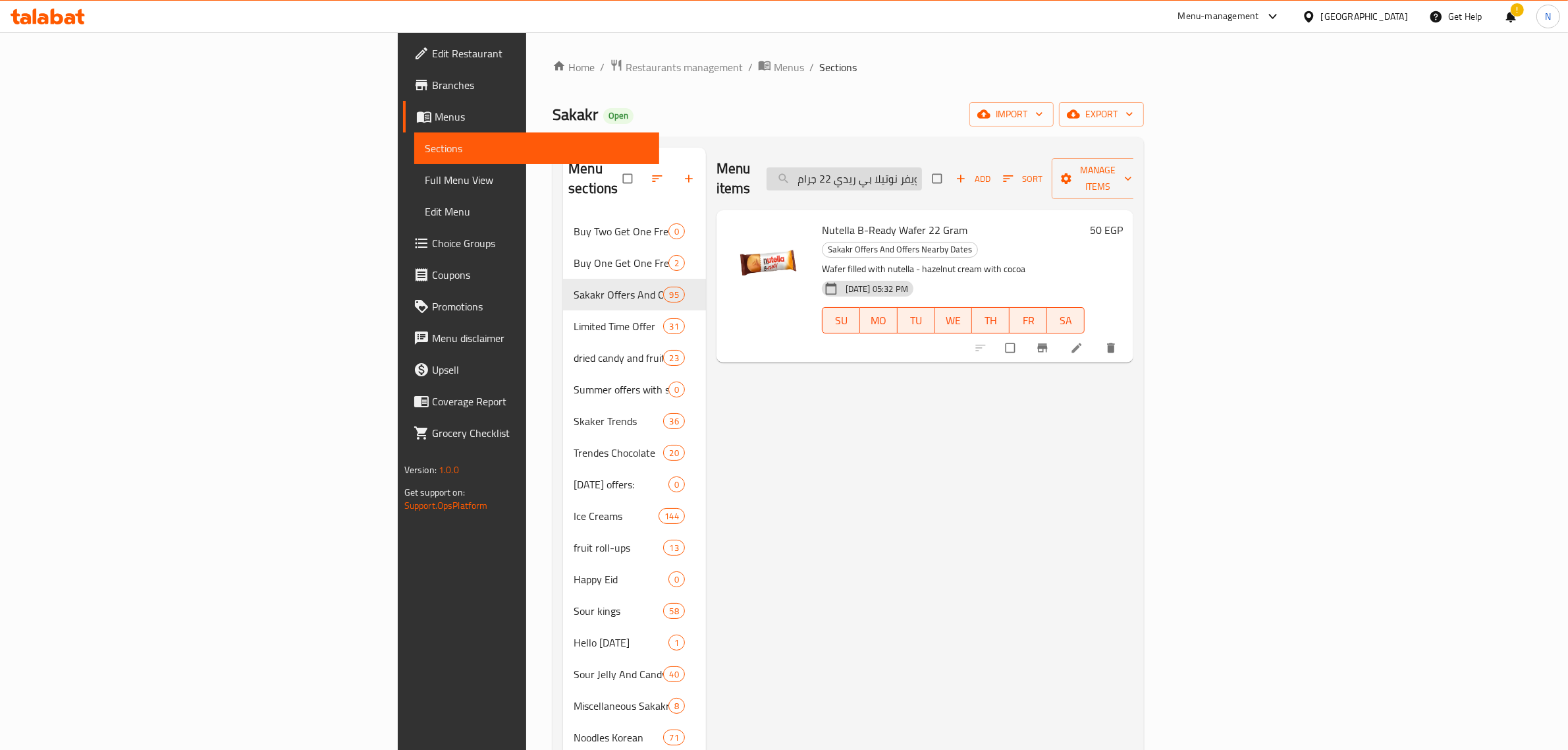
click at [922, 173] on input "ويفر نوتيلا بي ريدي 22 جرام" at bounding box center [845, 179] width 155 height 23
paste input "سكيتلز تروبيكال 136"
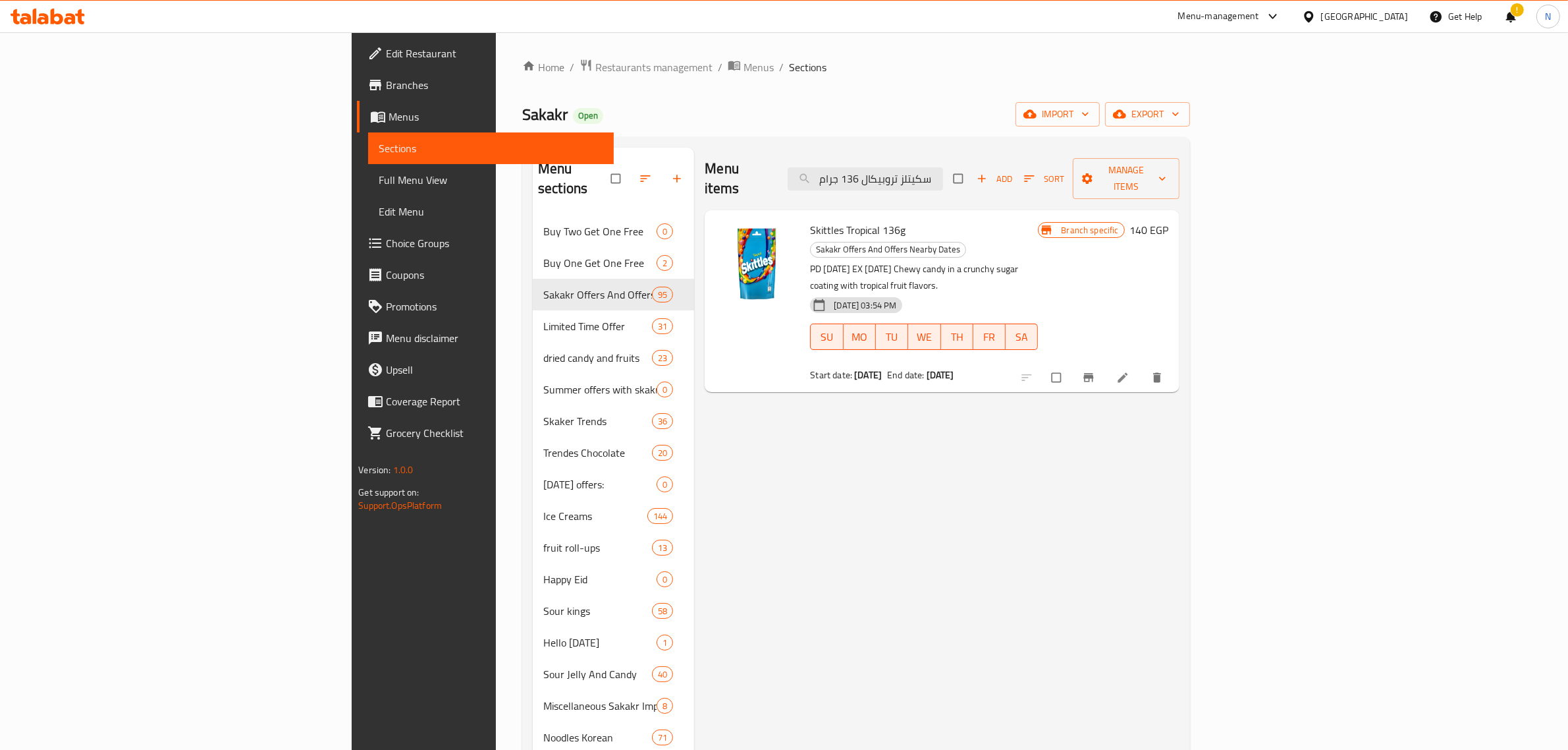
click at [810, 220] on span "Skittles Tropical 136g" at bounding box center [857, 230] width 96 height 20
click at [1093, 374] on icon "Branch-specific-item" at bounding box center [1088, 378] width 10 height 8
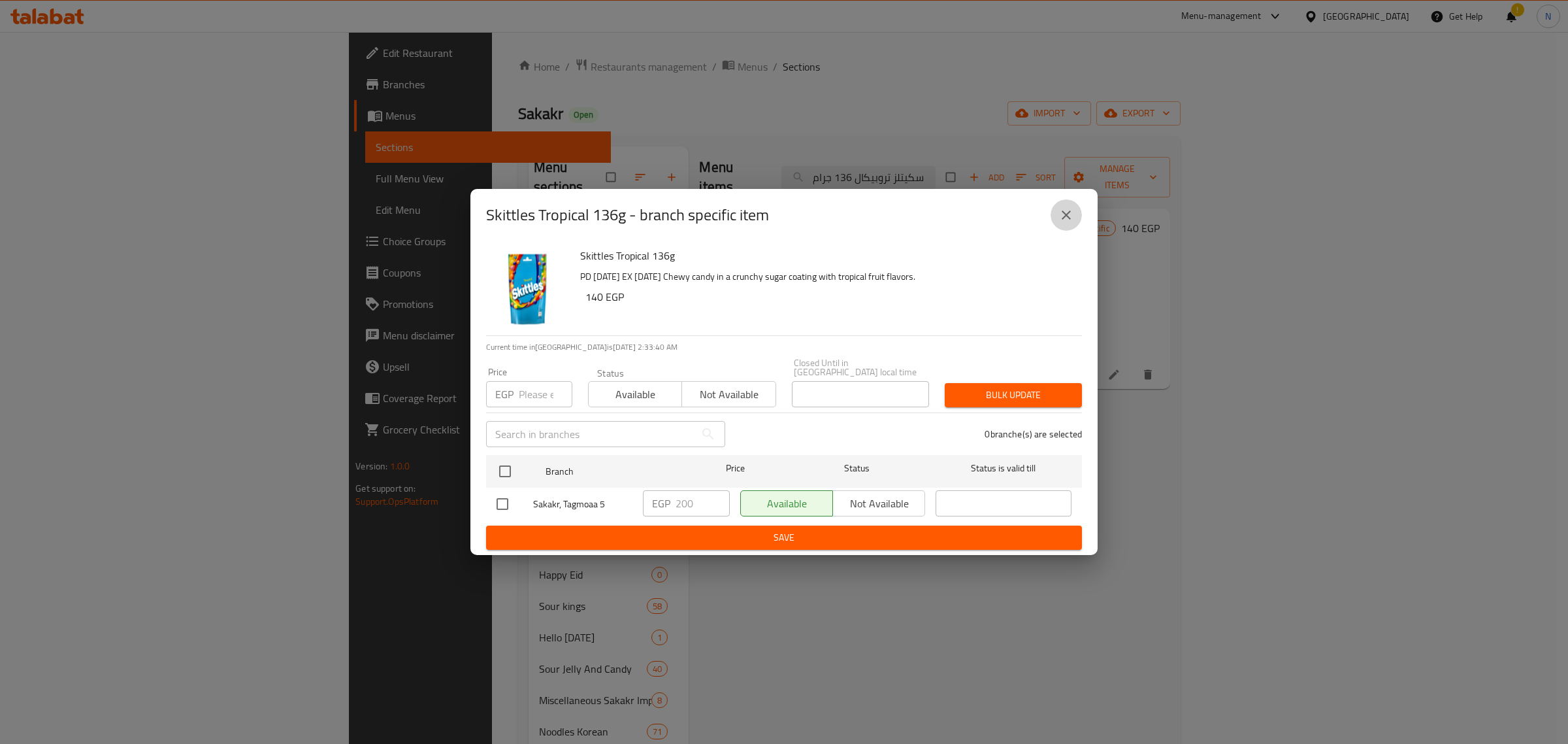
click at [1072, 230] on button "close" at bounding box center [1067, 215] width 31 height 31
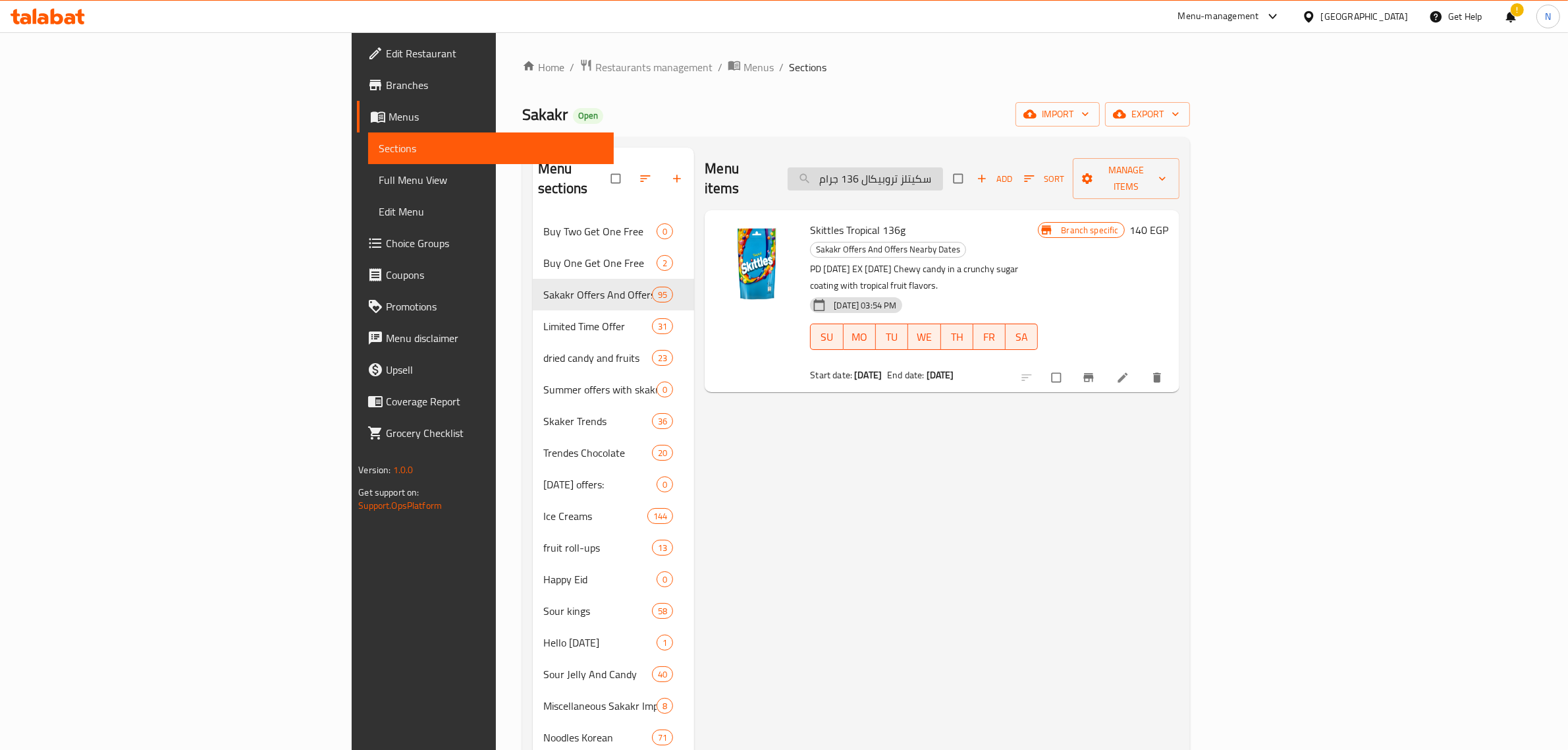
click at [943, 167] on input "سكيتلز تروبيكال 136 جرام" at bounding box center [866, 179] width 155 height 23
paste input "كامارا بلس مع بسكويت الكاكاو المغطى بنكهة الشوكولاتة البيضاء 6 قطعه"
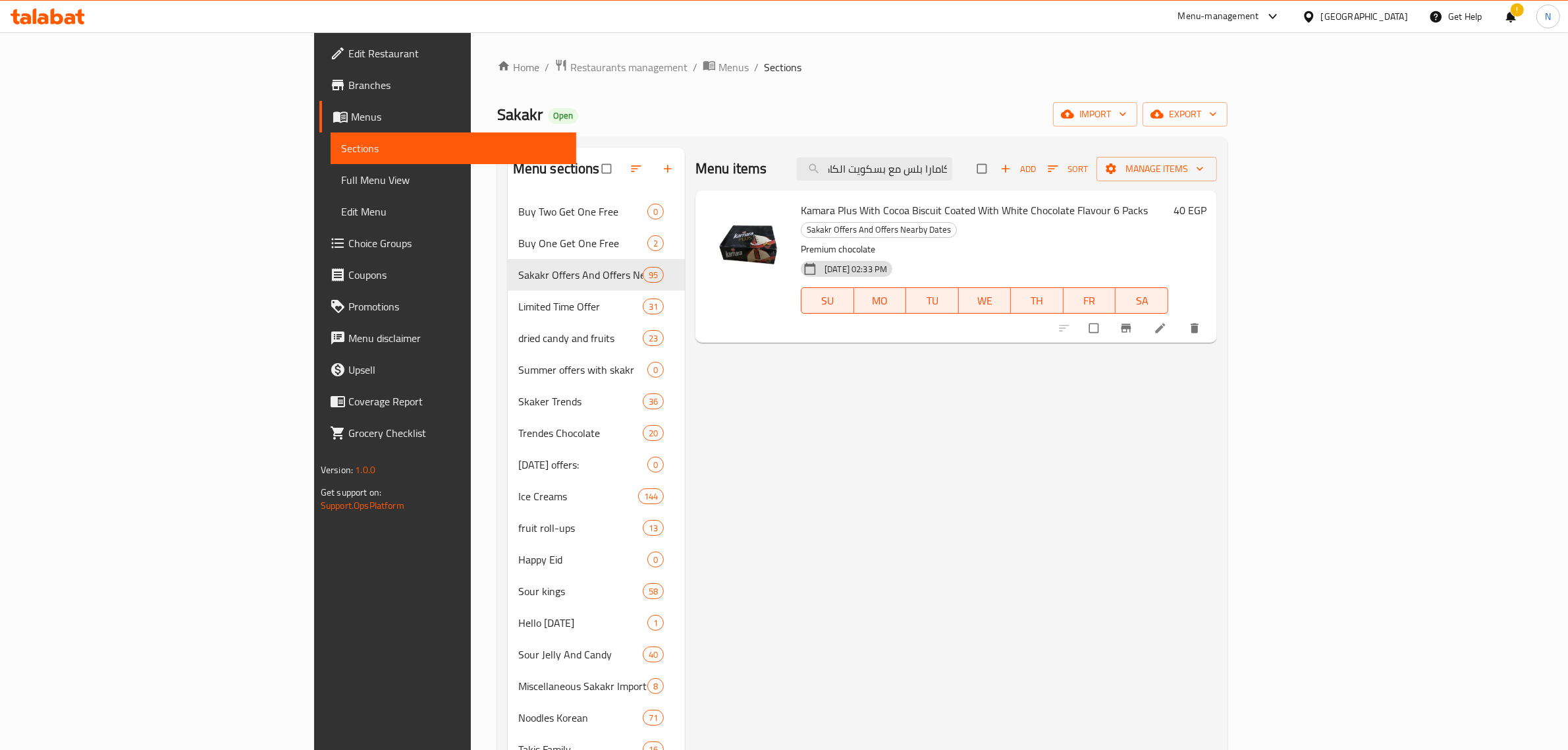
click at [801, 213] on span "Kamara Plus With Cocoa Biscuit Coated With White Chocolate Flavour 6 Packs" at bounding box center [974, 210] width 347 height 20
click at [952, 172] on input "كامارا بلس مع بسكويت الكاكاو المغطى بنكهة الشوكولاتة البيضاء 6 قطعه" at bounding box center [875, 169] width 155 height 23
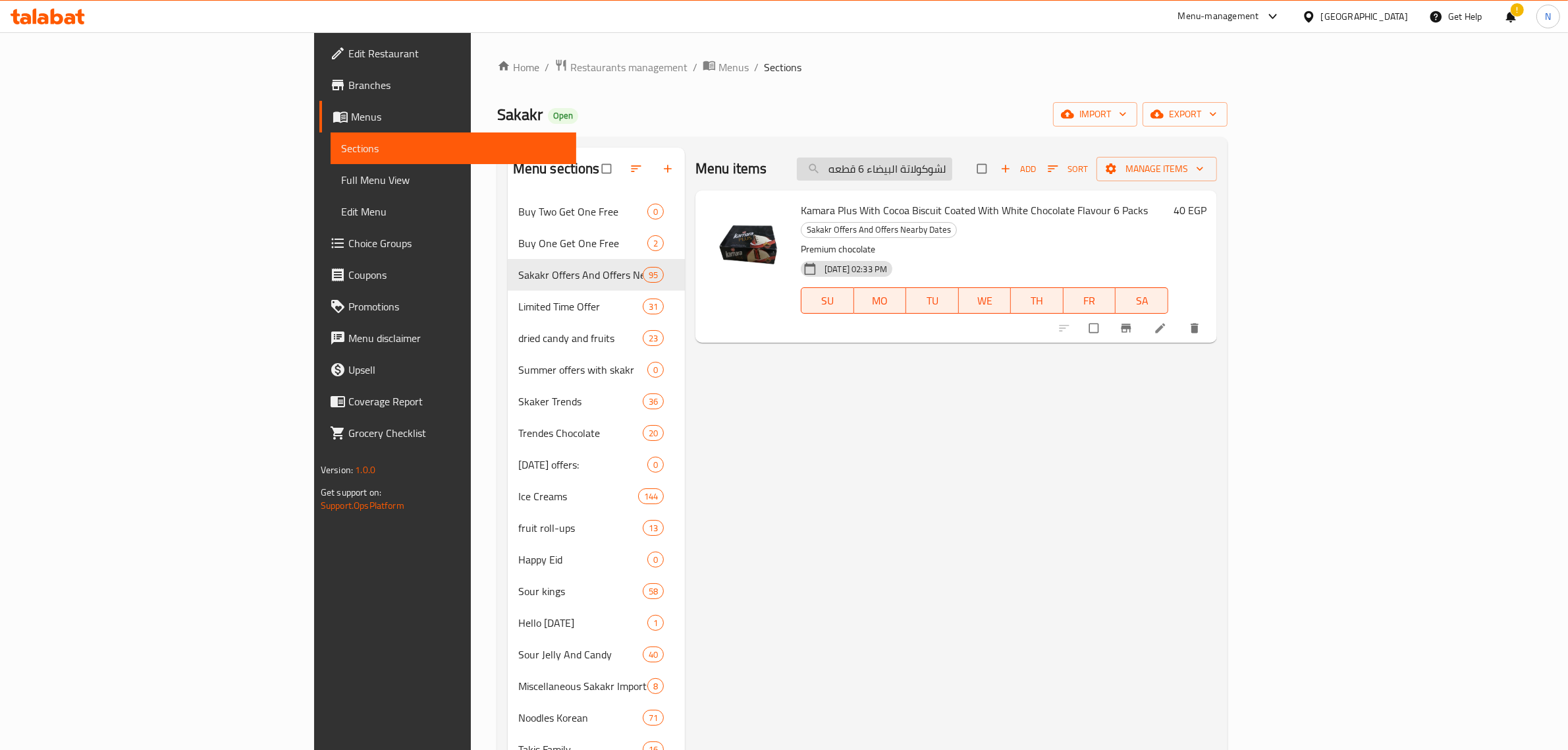
click at [952, 166] on input "كامارا بلس مع بسكويت الكاكاو المغطى بنكهة الشوكولاتة البيضاء 6 قطعه" at bounding box center [875, 169] width 155 height 23
paste input "وكيز العبد بالفانيليا وقطع الشيكولاته 105 جرام"
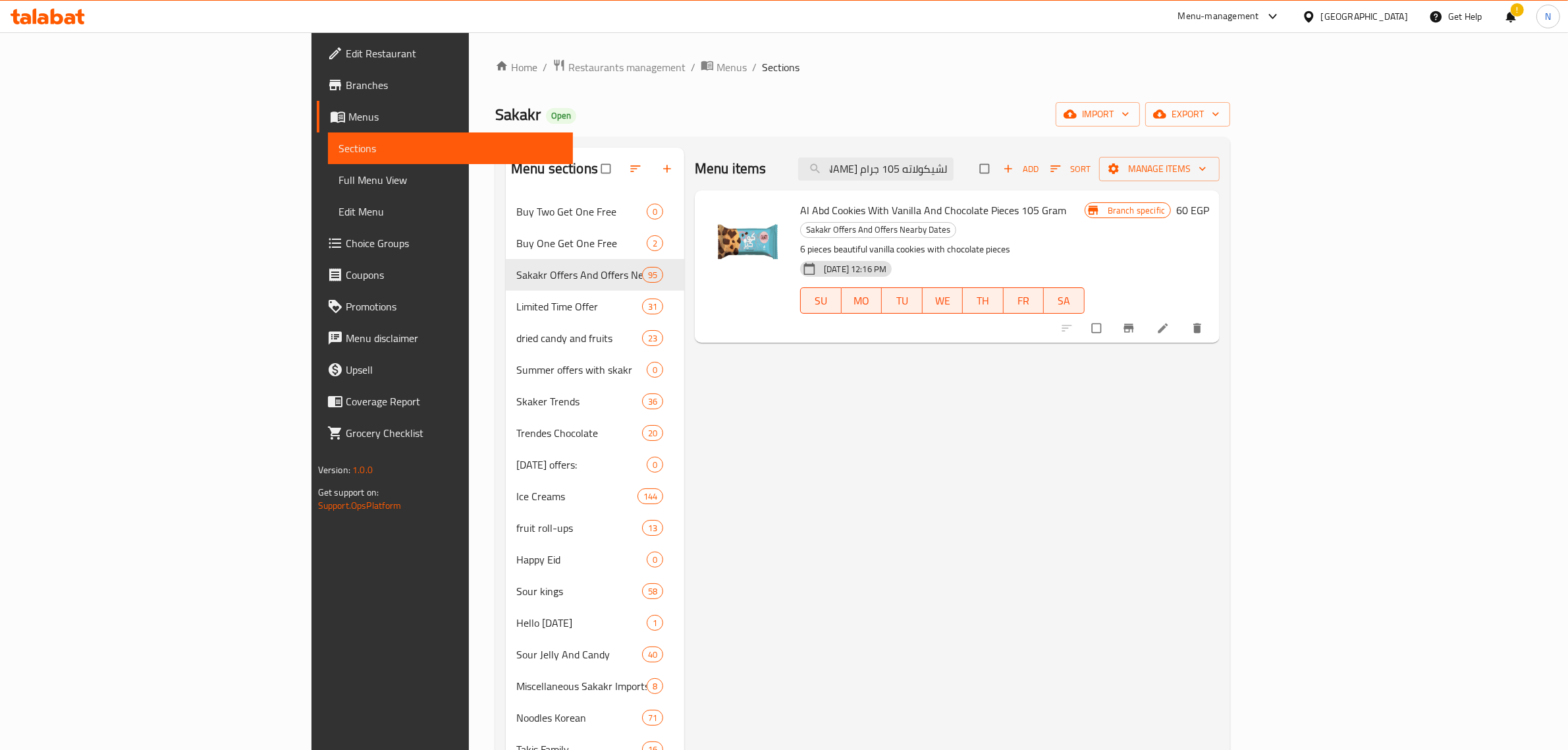
click at [913, 210] on span "Al Abd Cookies With Vanilla And Chocolate Pieces 105 Gram" at bounding box center [933, 210] width 266 height 20
click at [1146, 322] on button "Branch-specific-item" at bounding box center [1130, 328] width 32 height 29
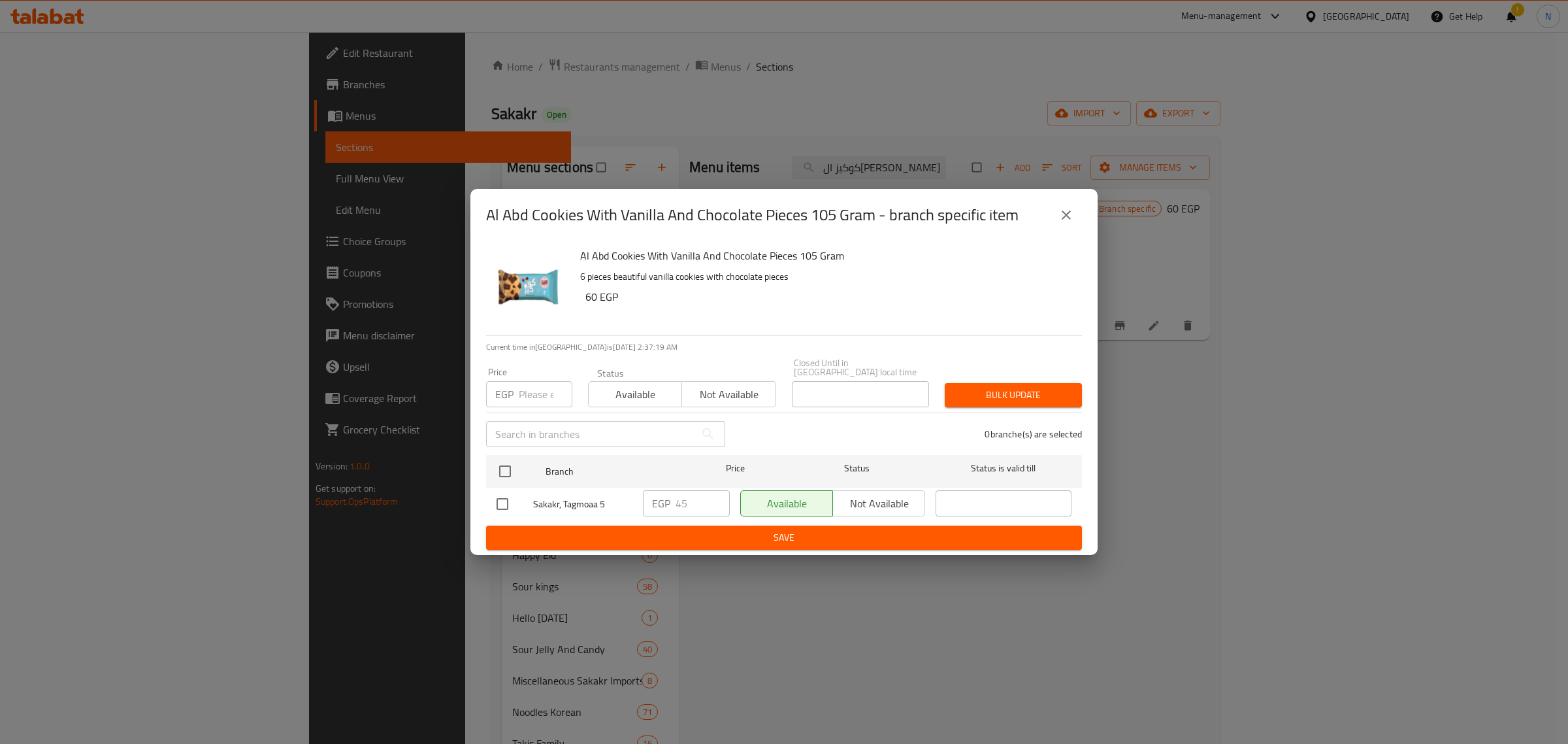
click at [1070, 219] on icon "close" at bounding box center [1066, 215] width 16 height 16
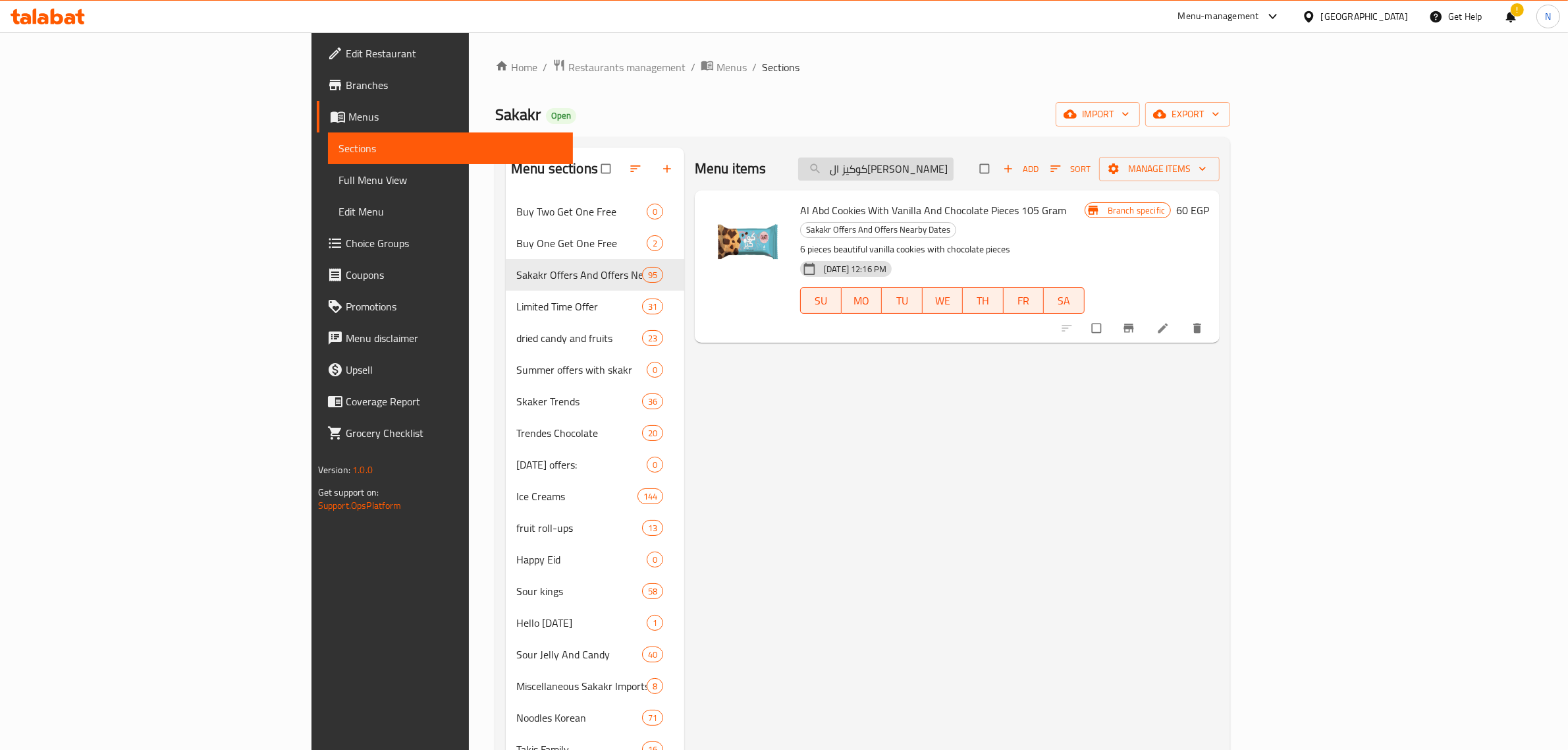
click at [954, 173] on input "كوكيز العبد بالفانيليا وقطع الشيكولاته 105 جرام" at bounding box center [876, 169] width 155 height 23
paste input "شوكولاتة نستله تركي بالفستق 60"
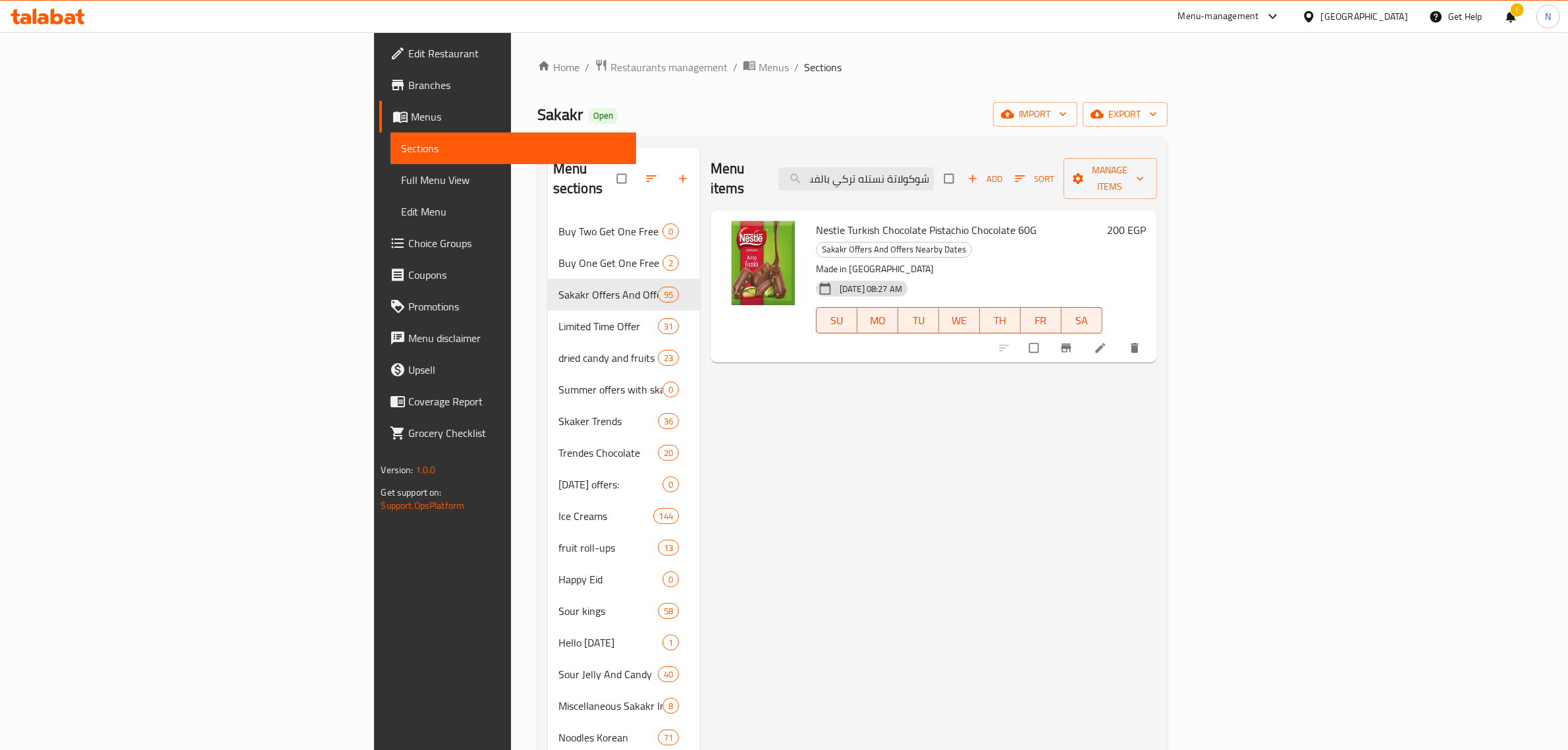
click at [855, 220] on span "Nestle Turkish Chocolate Pistachio Chocolate 60G" at bounding box center [926, 230] width 221 height 20
click at [934, 170] on input "شوكولاتة نستله تركي بالفستق 60 جرام" at bounding box center [856, 179] width 155 height 23
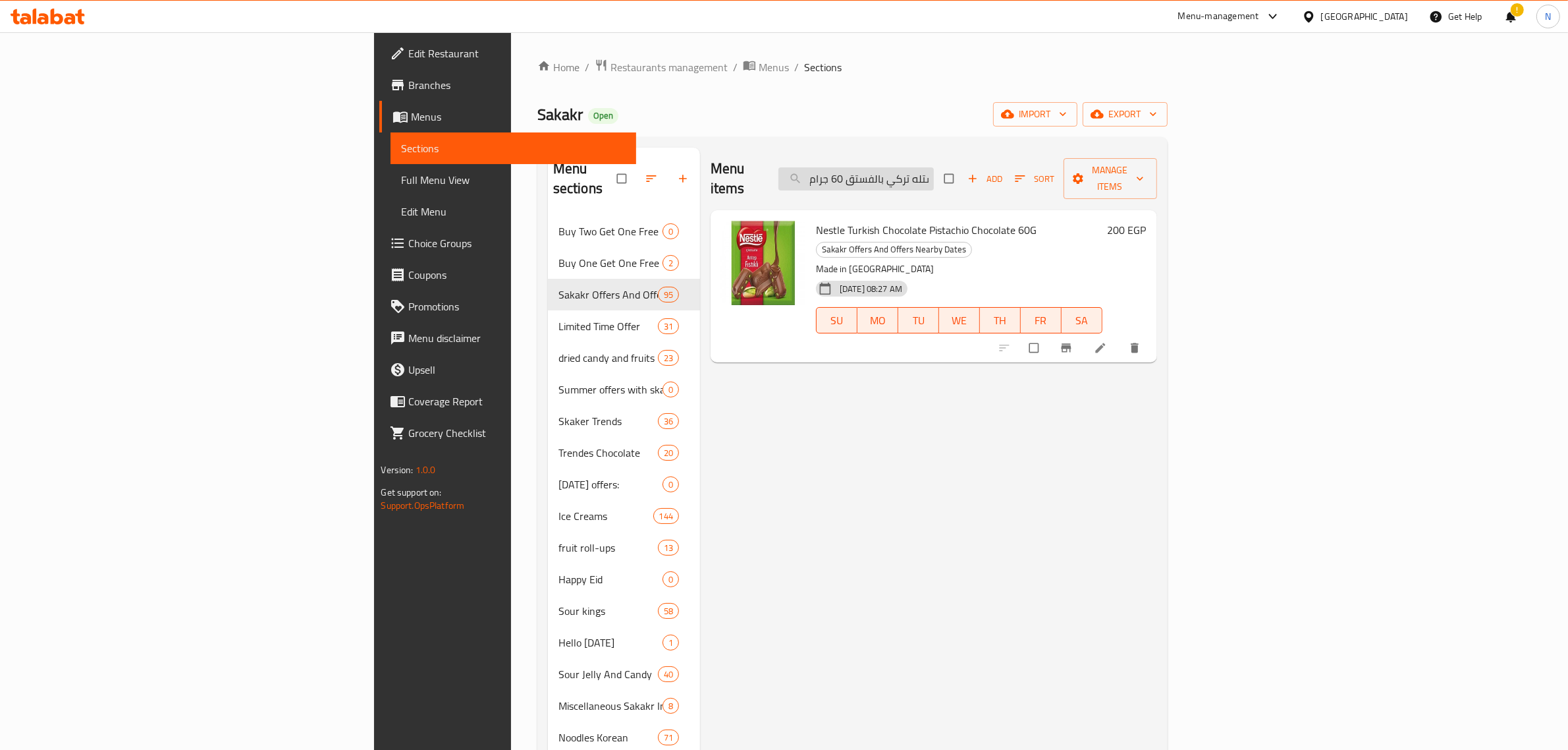
click at [934, 170] on input "شوكولاتة نستله تركي بالفستق 60 جرام" at bounding box center [856, 179] width 155 height 23
paste input "ه دايم 3 قطع"
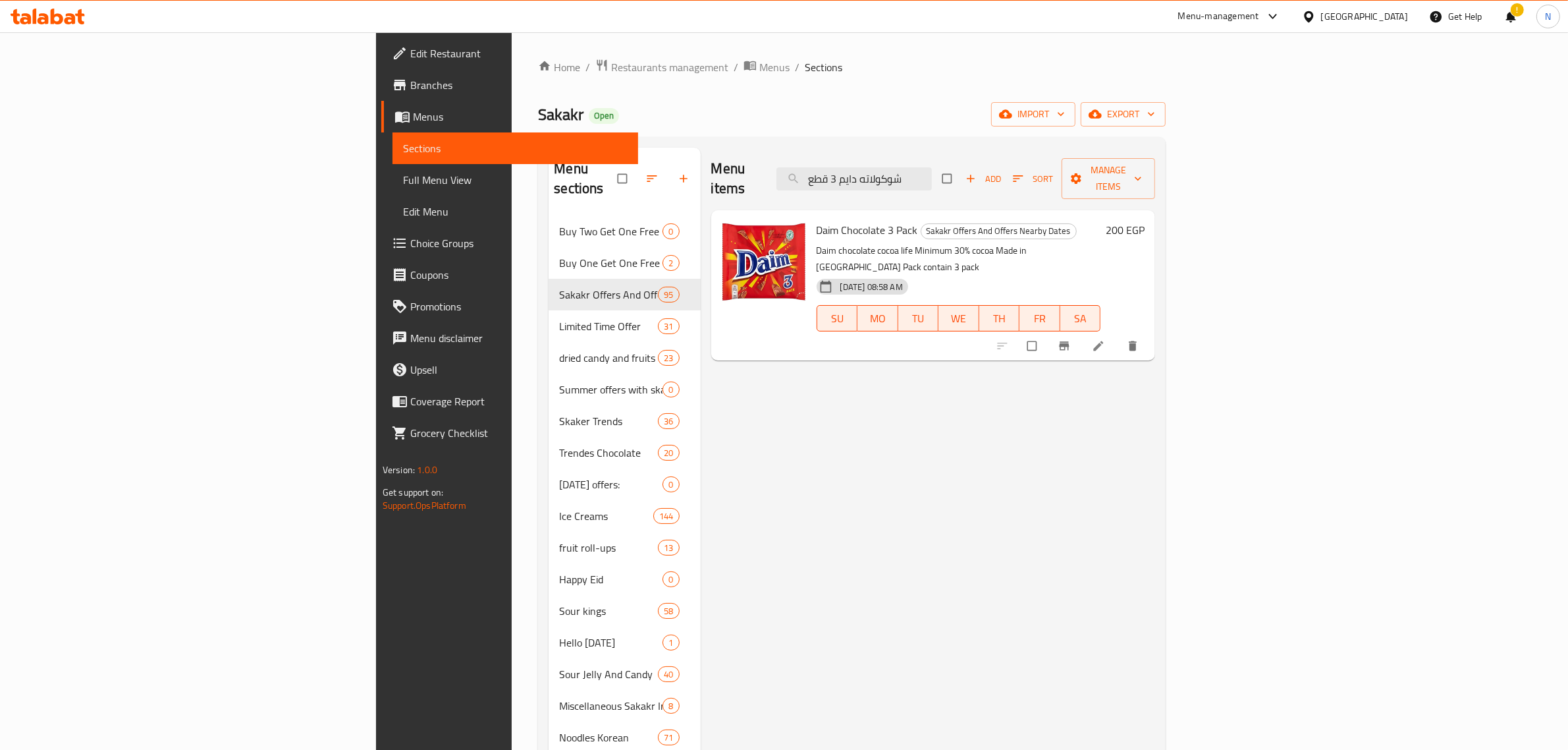
click at [817, 220] on span "Daim Chocolate 3 Pack" at bounding box center [867, 230] width 102 height 20
click at [932, 173] on input "شوكولاته دايم 3 قطع" at bounding box center [854, 179] width 155 height 23
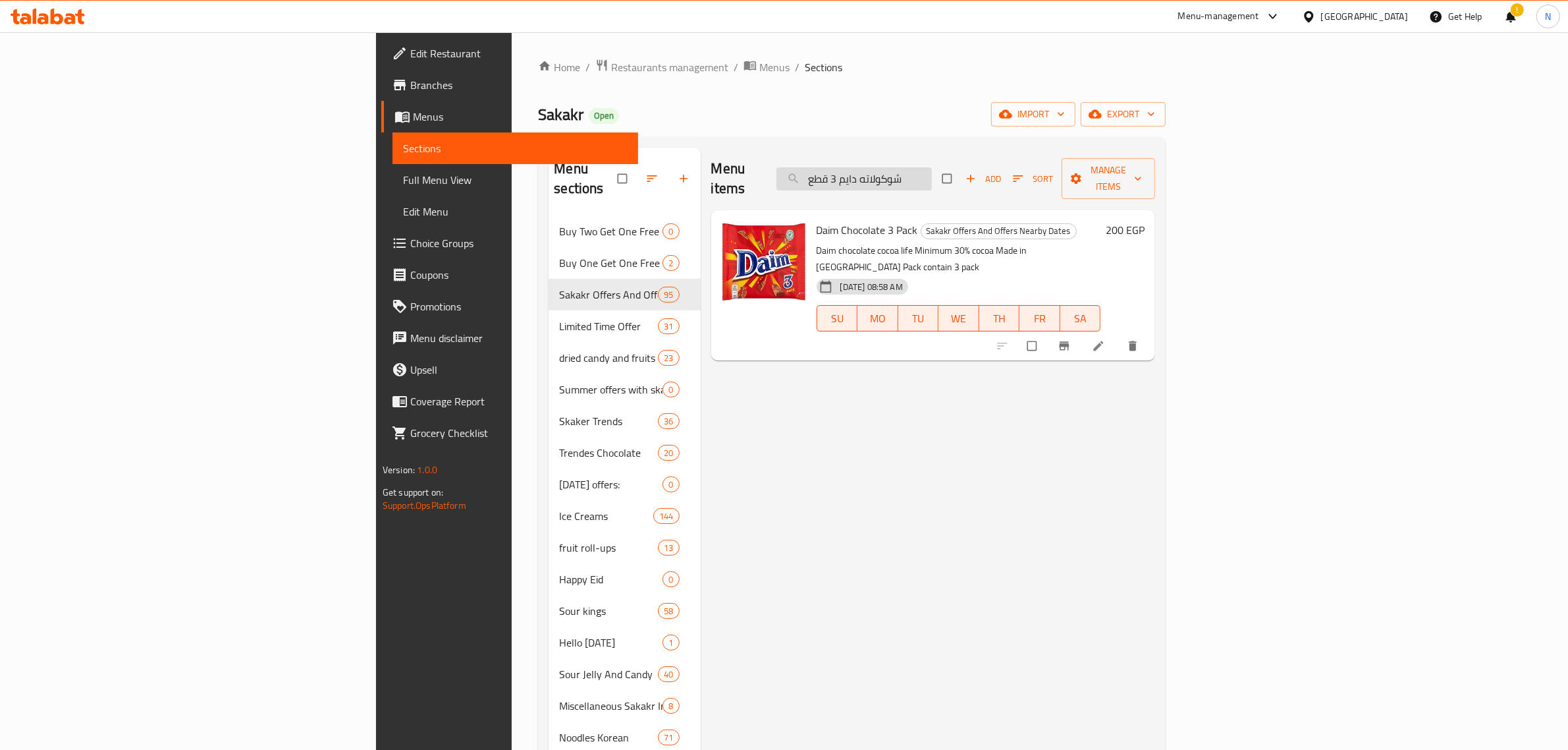
click at [932, 173] on input "شوكولاته دايم 3 قطع" at bounding box center [854, 179] width 155 height 23
paste input "ميلكا شوكو كاو 40 جرام"
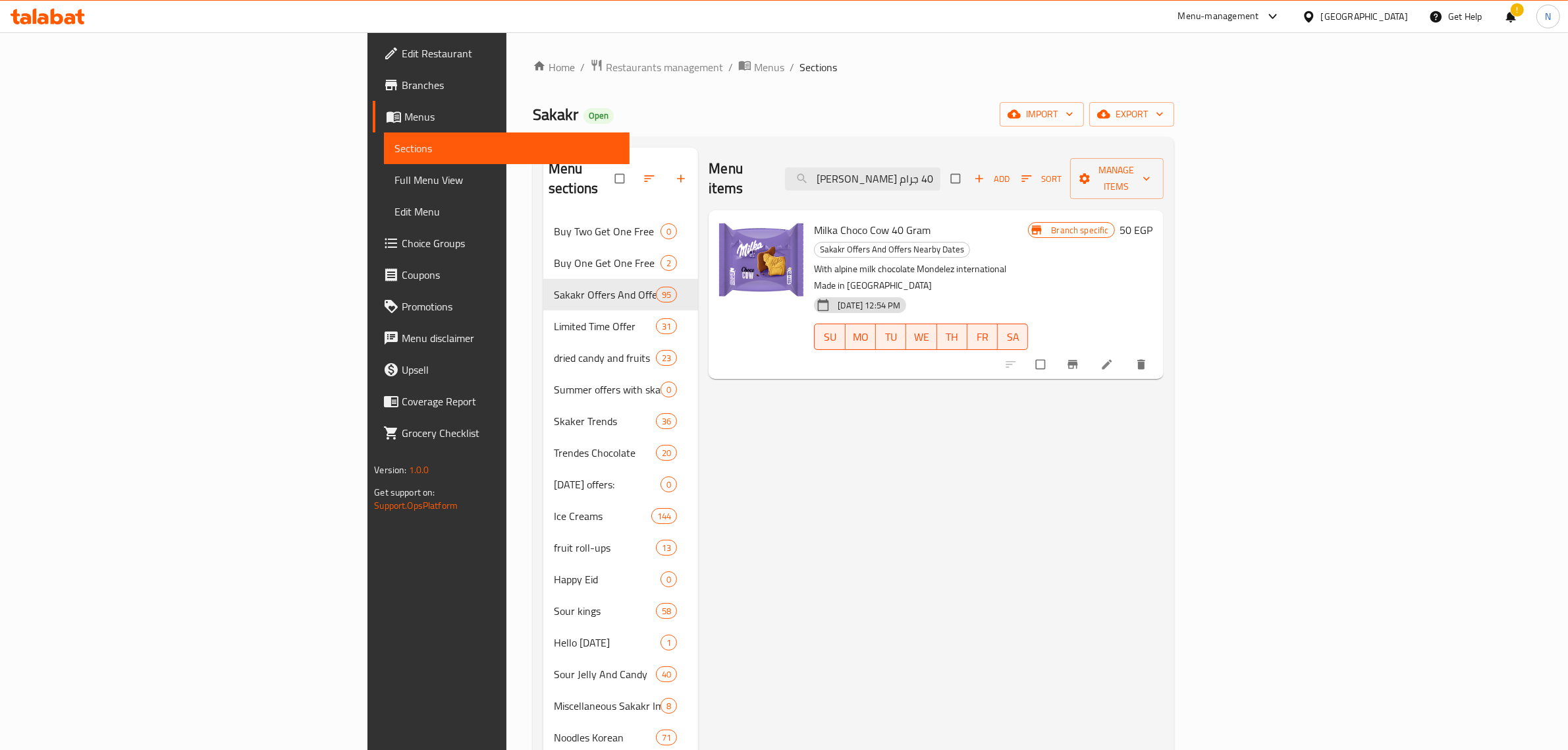
click at [814, 220] on span "Milka Choco Cow 40 Gram" at bounding box center [872, 230] width 117 height 20
click at [1077, 360] on icon "Branch-specific-item" at bounding box center [1072, 364] width 10 height 8
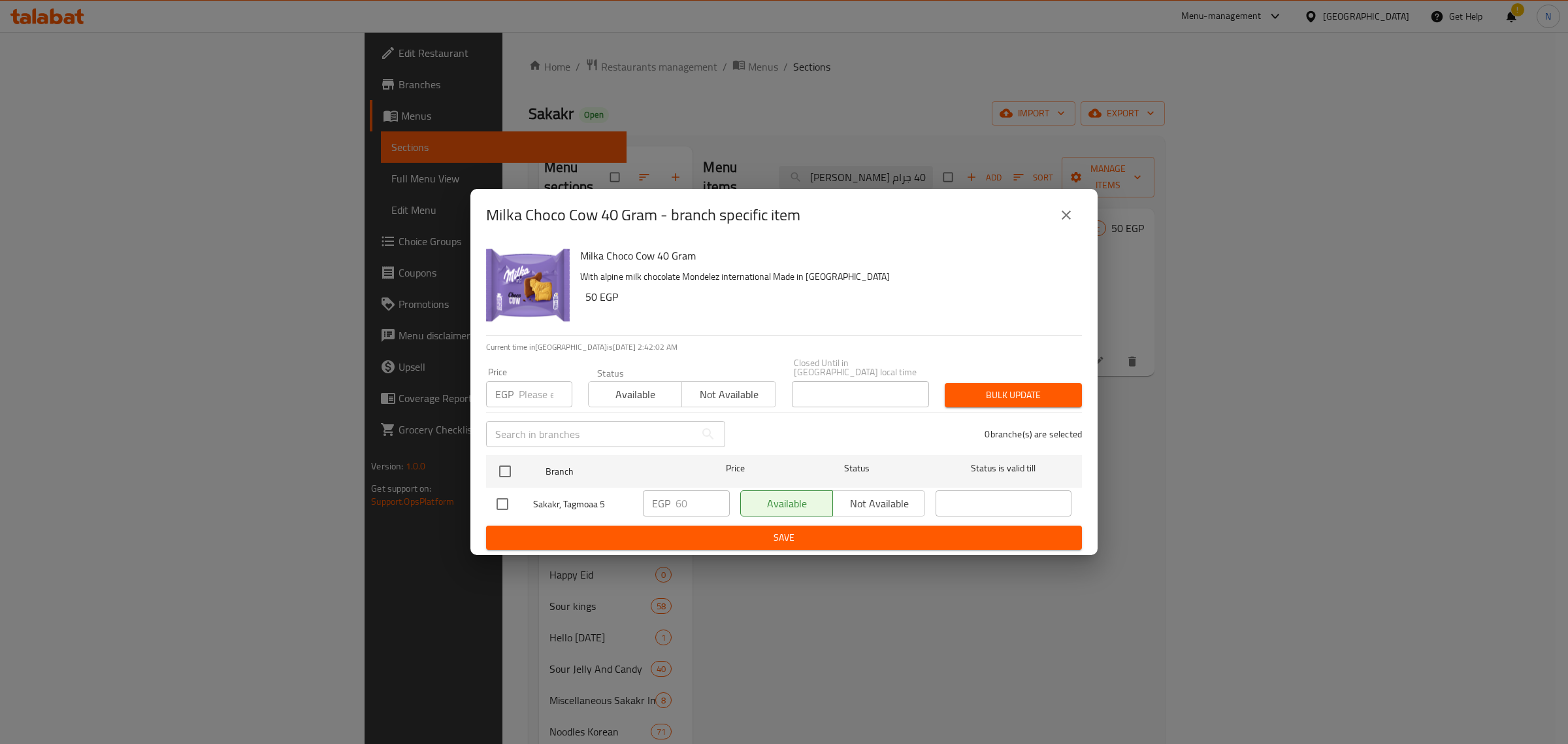
click at [1069, 213] on icon "close" at bounding box center [1066, 215] width 16 height 16
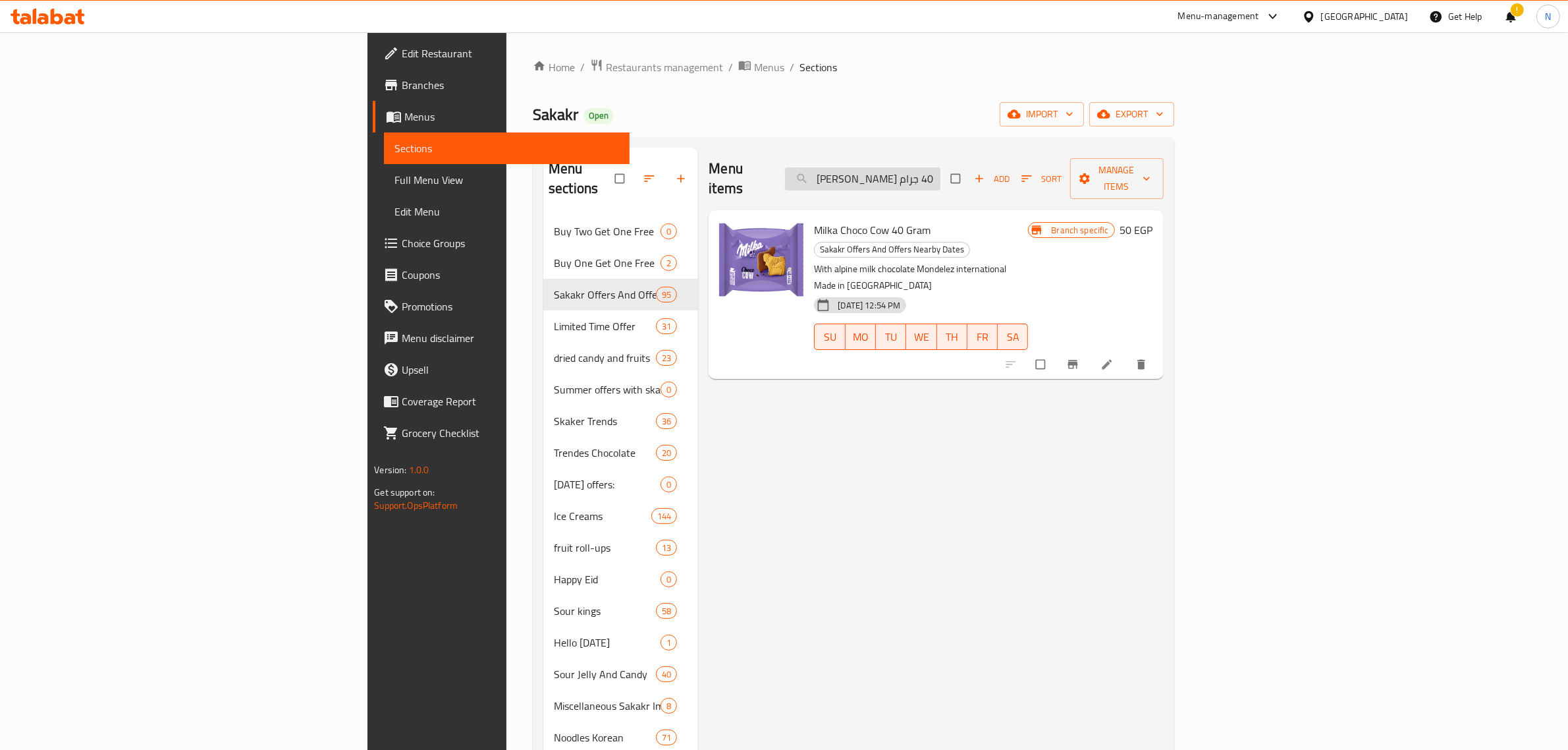
click at [940, 179] on input "ميلكا شوكو كاو 40 جرام" at bounding box center [863, 179] width 155 height 23
paste input "يندر كاردز بحشوه الكاكاو والحليب 5 قطعة"
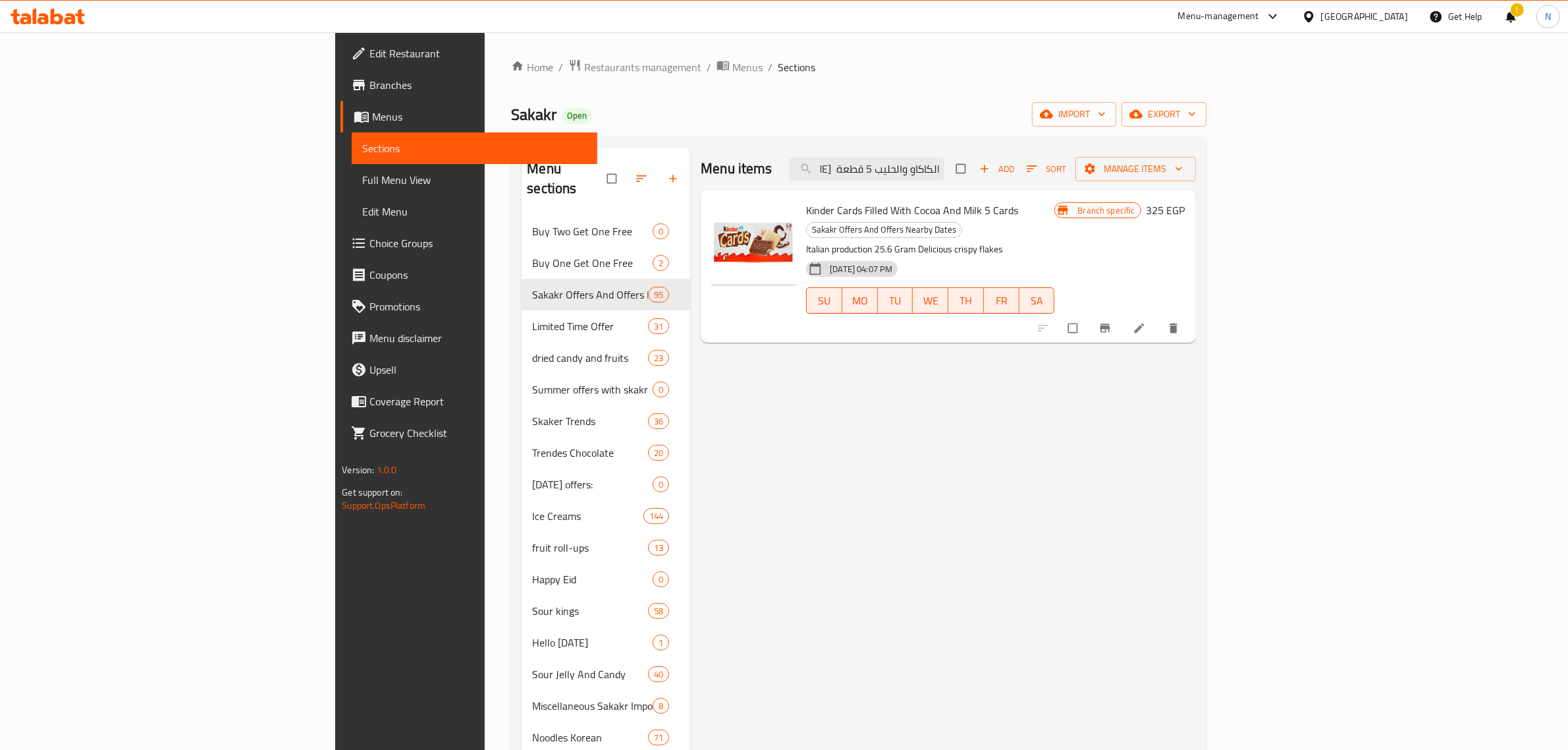
click at [824, 215] on span "Kinder Cards Filled With Cocoa And Milk 5 Cards" at bounding box center [912, 210] width 212 height 20
click at [1110, 324] on icon "Branch-specific-item" at bounding box center [1105, 328] width 10 height 8
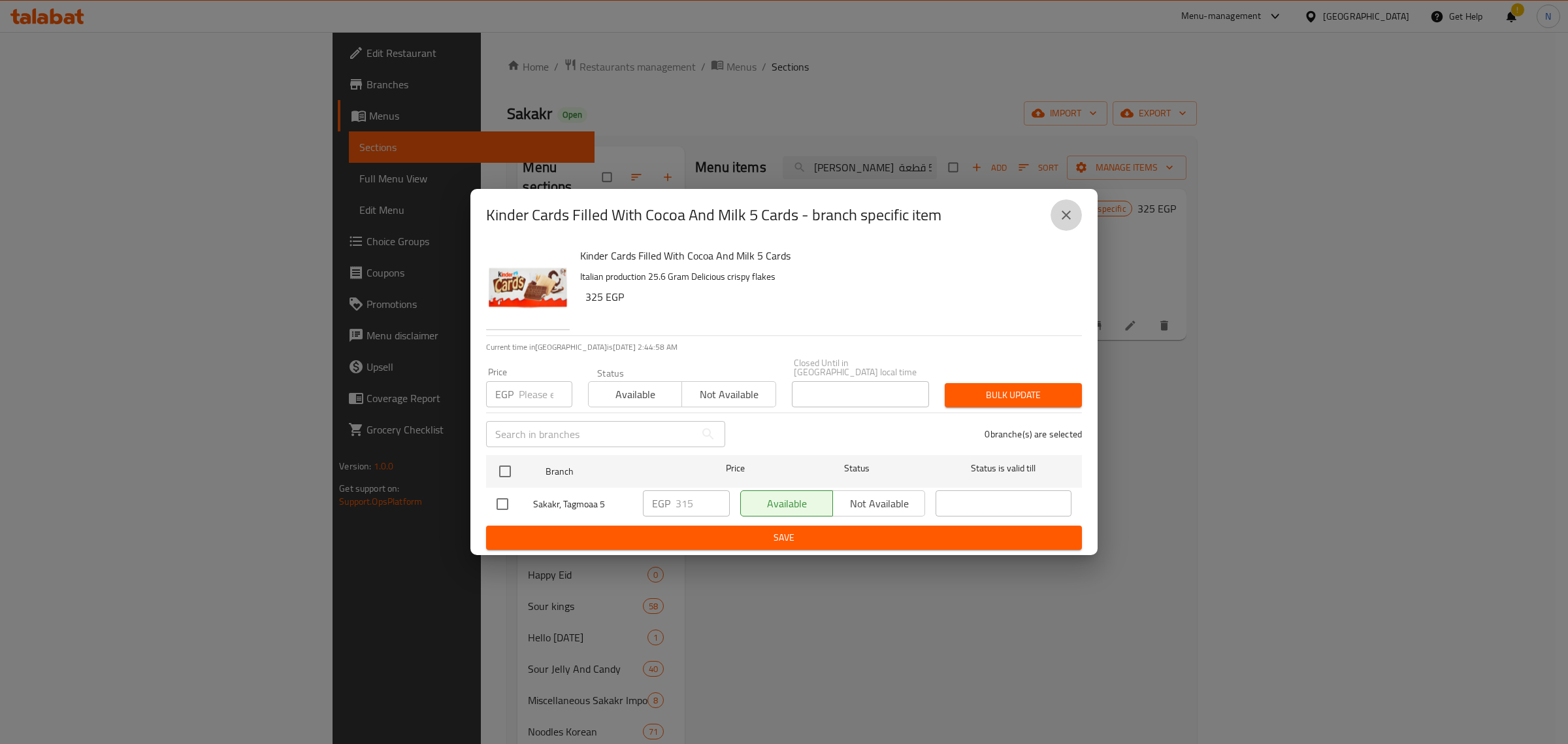
click at [1064, 220] on icon "close" at bounding box center [1067, 215] width 9 height 9
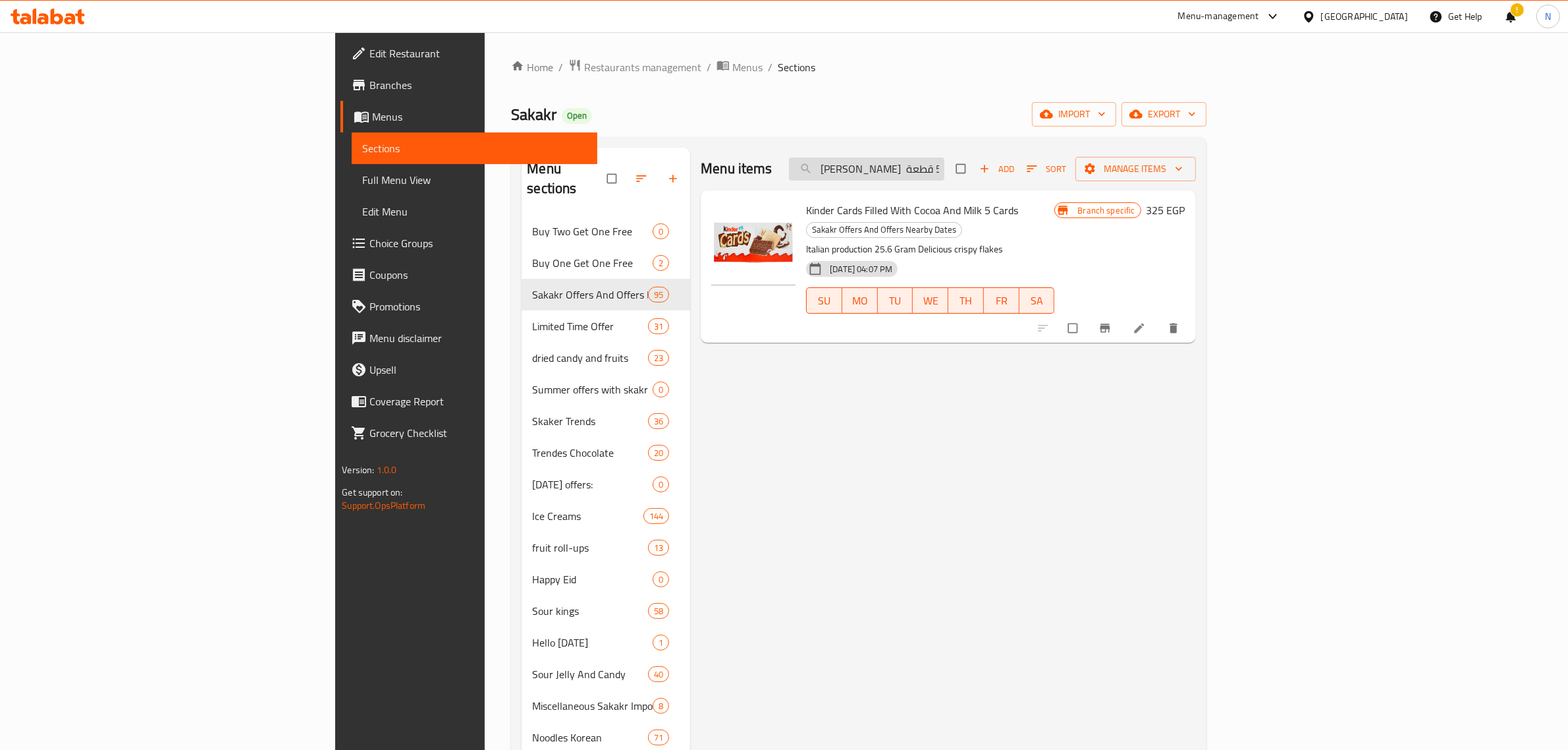
click at [945, 165] on input "كيندر كاردز بحشوه الكاكاو والحليب 5 قطعة" at bounding box center [867, 169] width 155 height 23
paste input "شوبا شوبس لوليز 90 جرام"
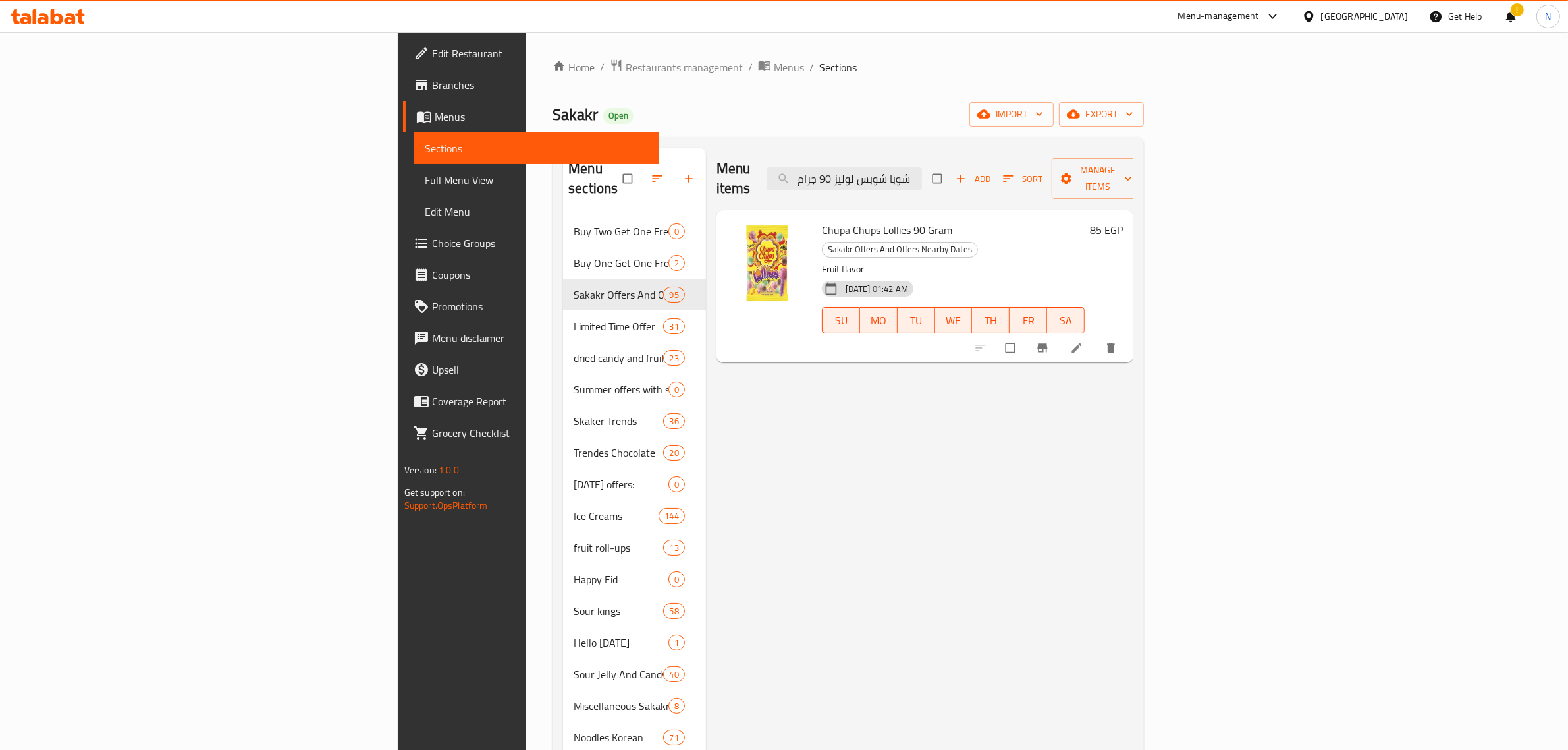
click at [822, 220] on span "Chupa Chups Lollies 90 Gram" at bounding box center [887, 230] width 130 height 20
click at [922, 175] on input "شوبا شوبس لوليز 90 جرام" at bounding box center [845, 179] width 155 height 23
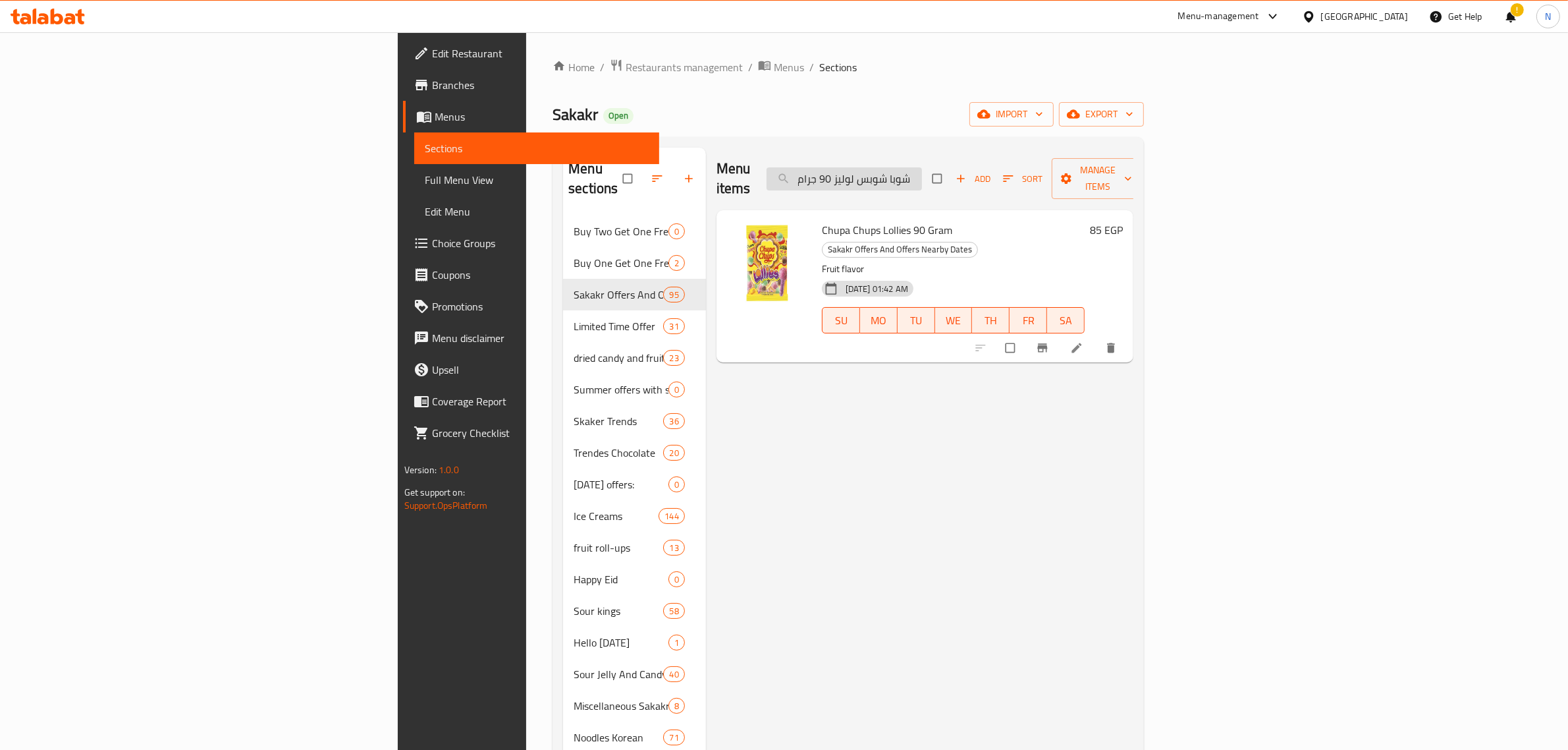
click at [922, 175] on input "شوبا شوبس لوليز 90 جرام" at bounding box center [845, 179] width 155 height 23
paste input "كولاته جزر 4"
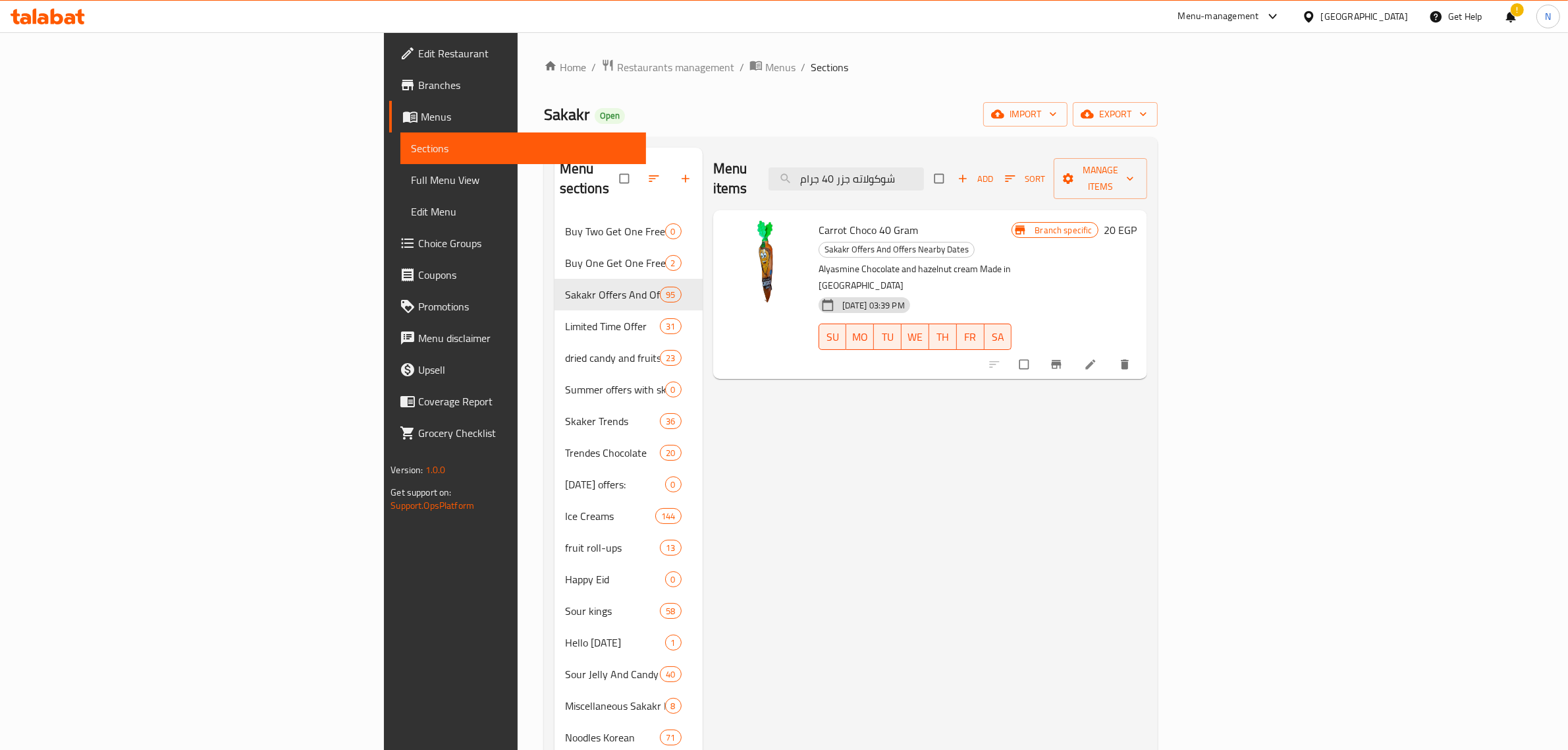
click at [819, 220] on span "Carrot Choco 40 Gram" at bounding box center [869, 230] width 99 height 20
click at [924, 168] on input "شوكولاته جزر 40 جرام" at bounding box center [846, 179] width 155 height 23
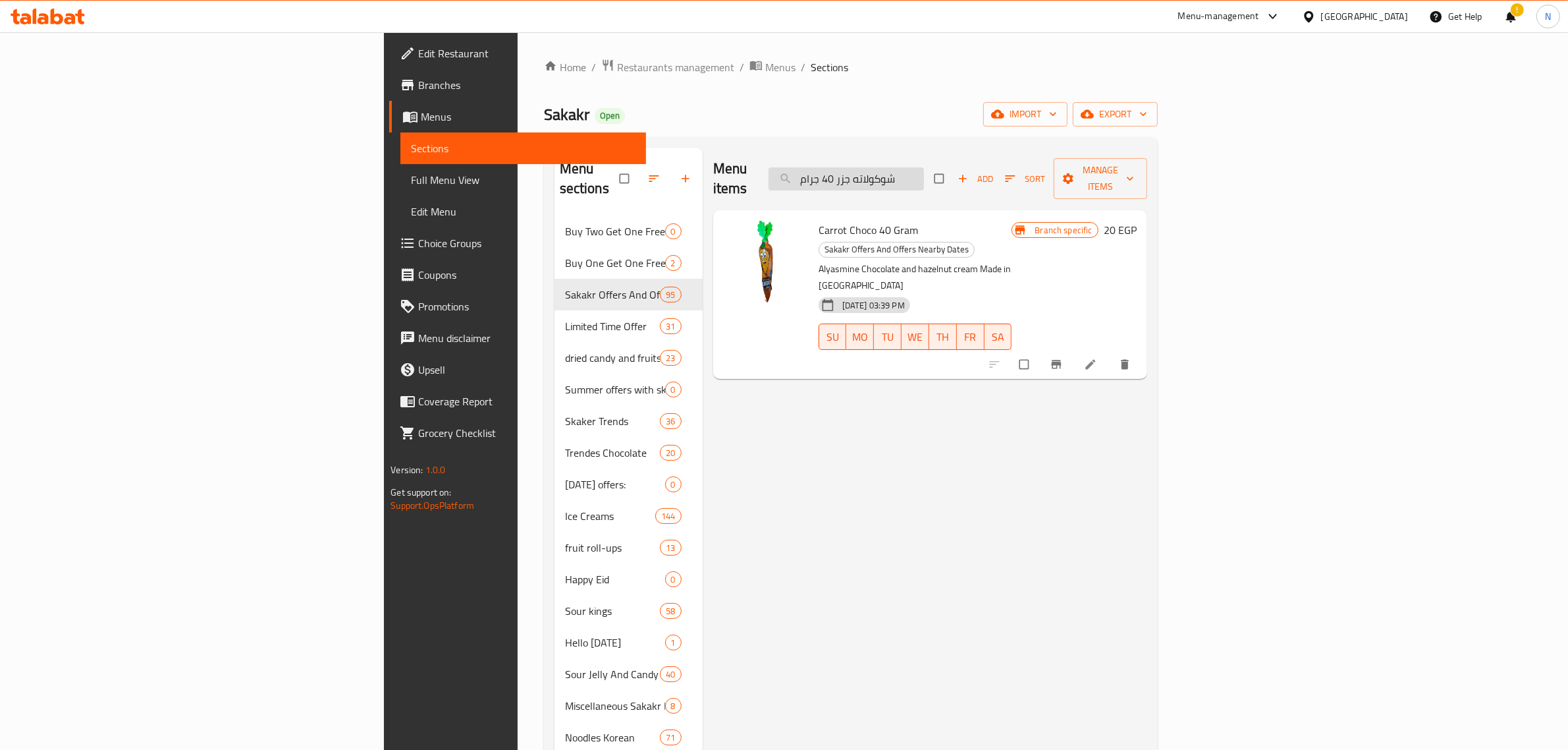
click at [924, 168] on input "شوكولاته جزر 40 جرام" at bounding box center [846, 179] width 155 height 23
paste input "فليب اند ديب بوش بوب كولا 25 جم"
click at [1063, 358] on icon "Branch-specific-item" at bounding box center [1056, 364] width 13 height 13
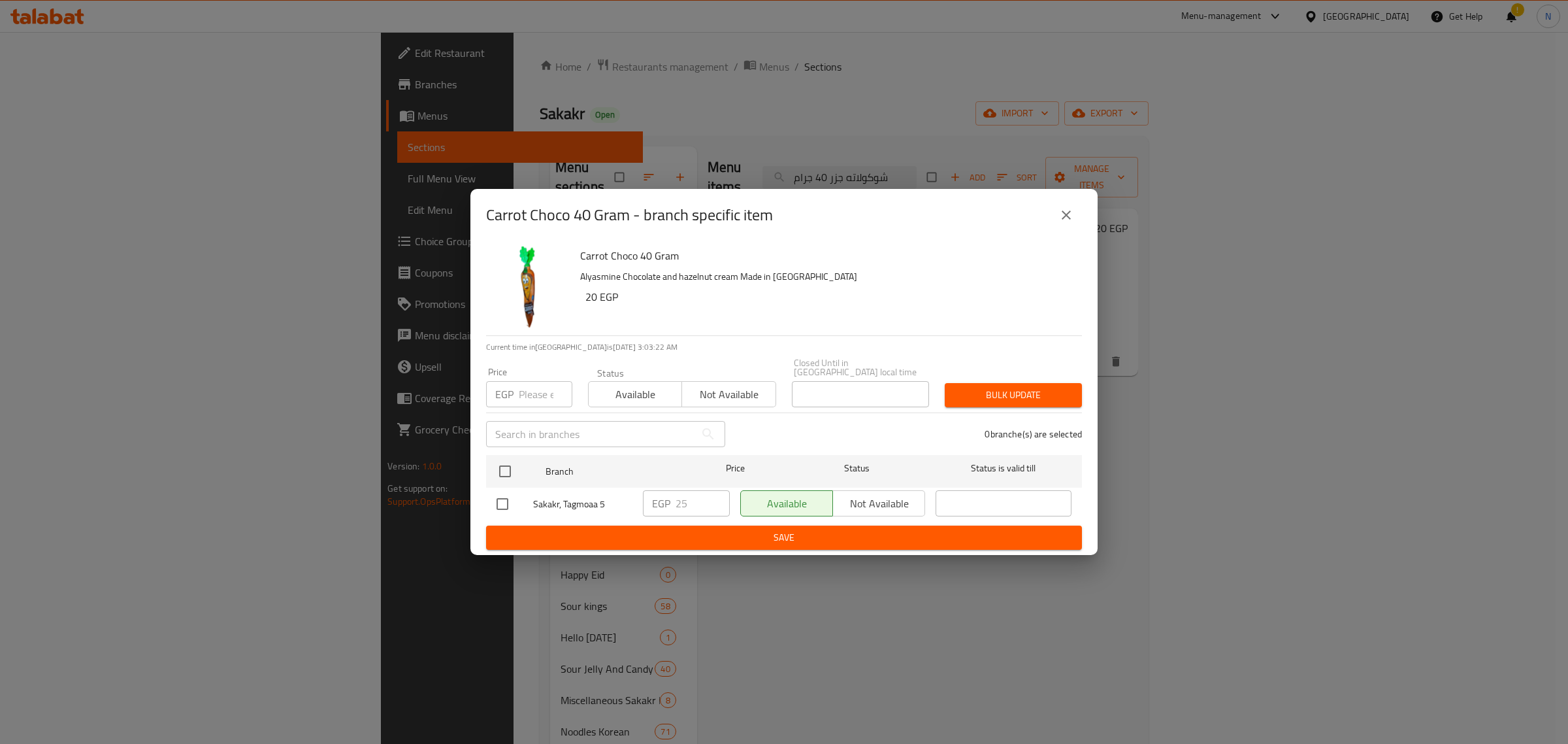
click at [1067, 223] on icon "close" at bounding box center [1066, 215] width 16 height 16
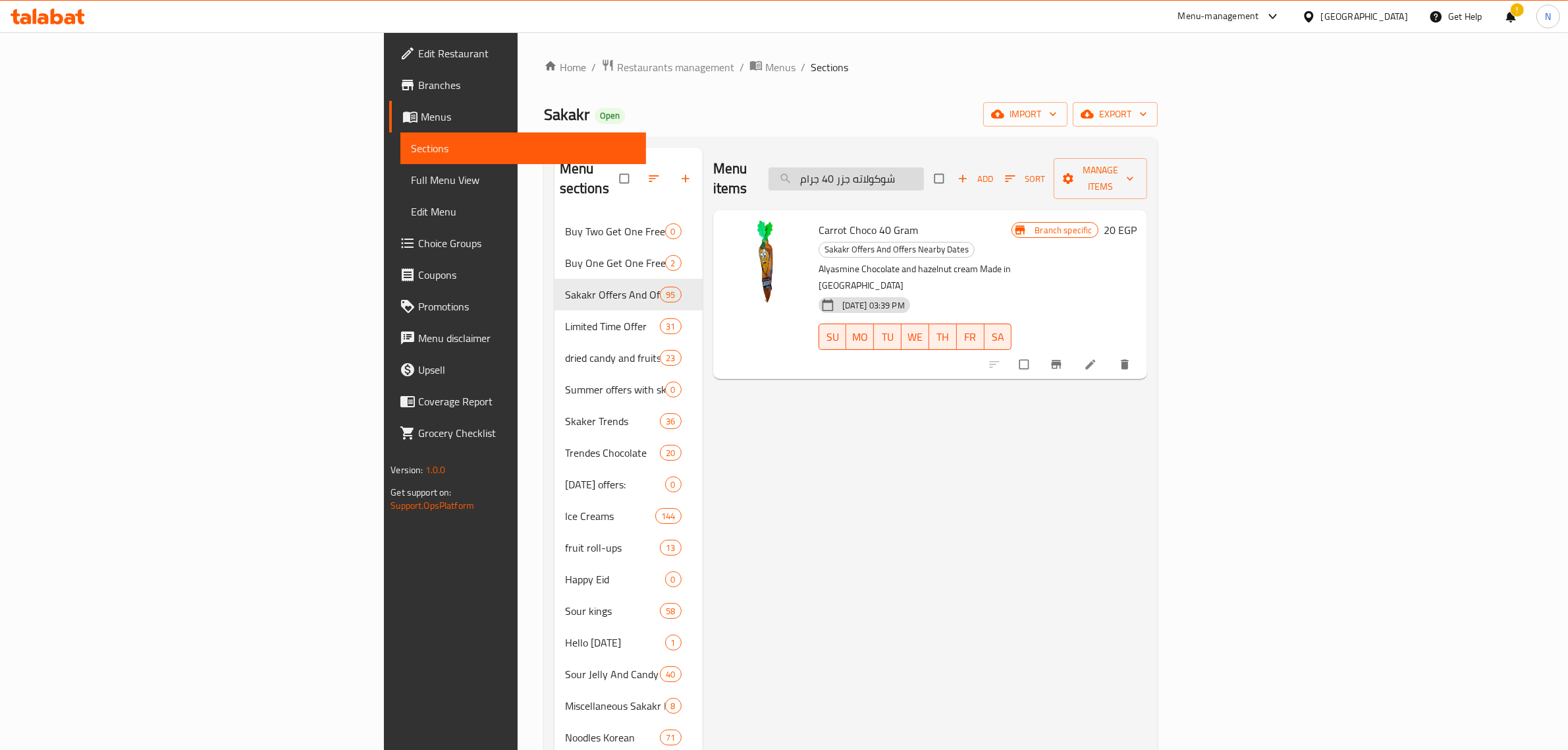
click at [924, 176] on input "شوكولاته جزر 40 جرام" at bounding box center [846, 179] width 155 height 23
paste input "فليب اند ديب بوش بوب كولا 25 جم"
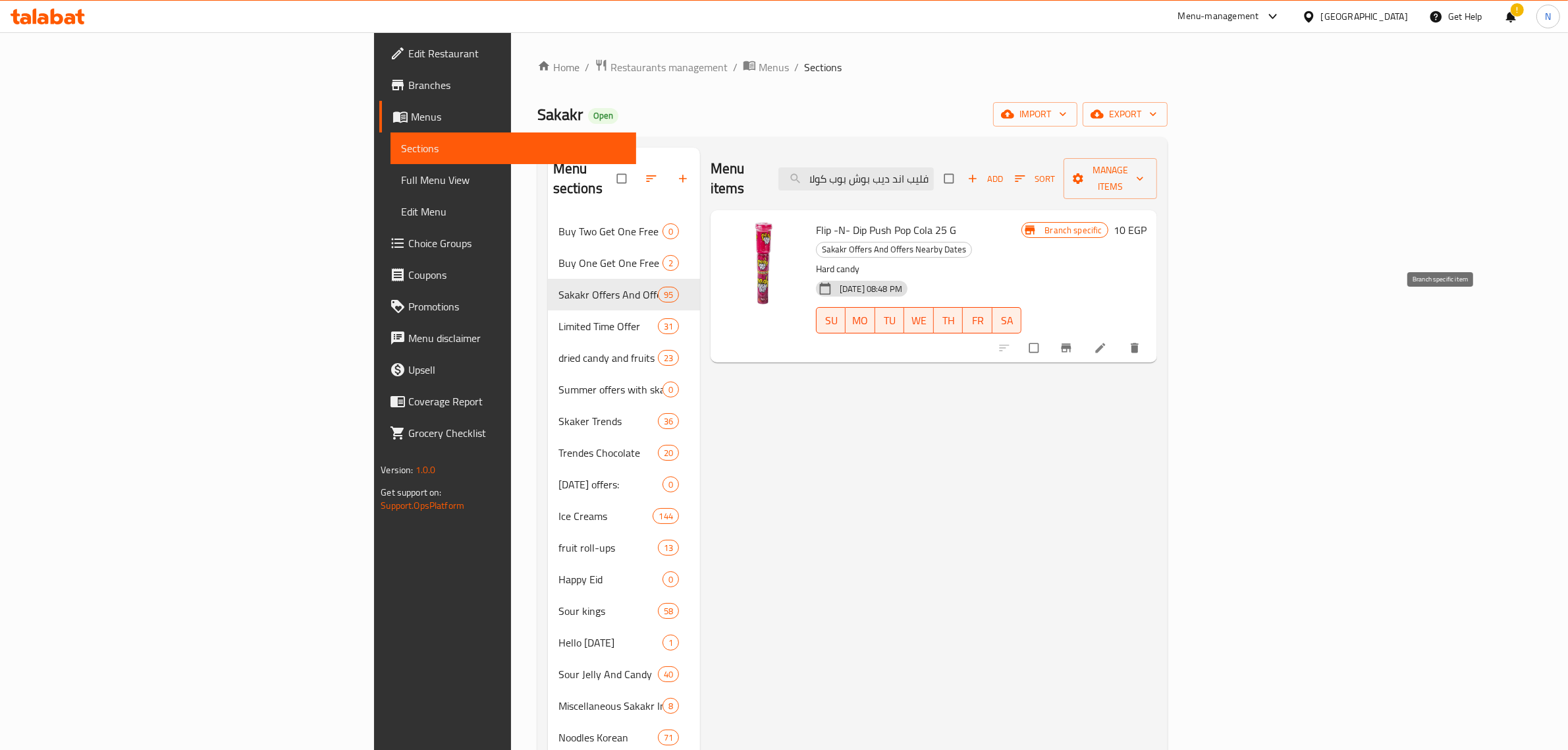
type input "فليب اند ديب بوش بوب كولا 25 جم"
click at [1084, 333] on button "Branch-specific-item" at bounding box center [1068, 347] width 32 height 29
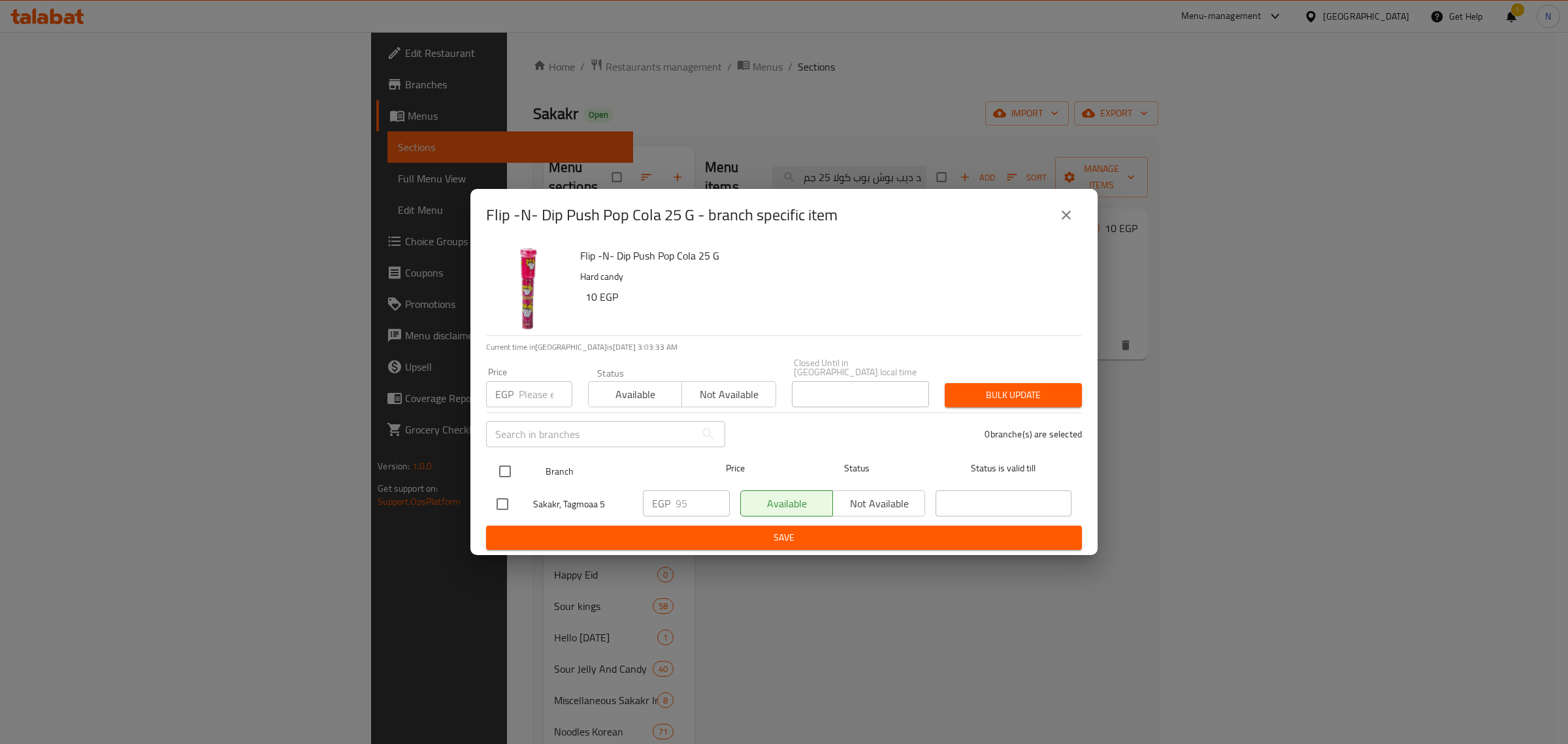
click at [510, 474] on input "checkbox" at bounding box center [504, 471] width 28 height 28
checkbox input "true"
click at [688, 502] on input "95" at bounding box center [703, 503] width 55 height 26
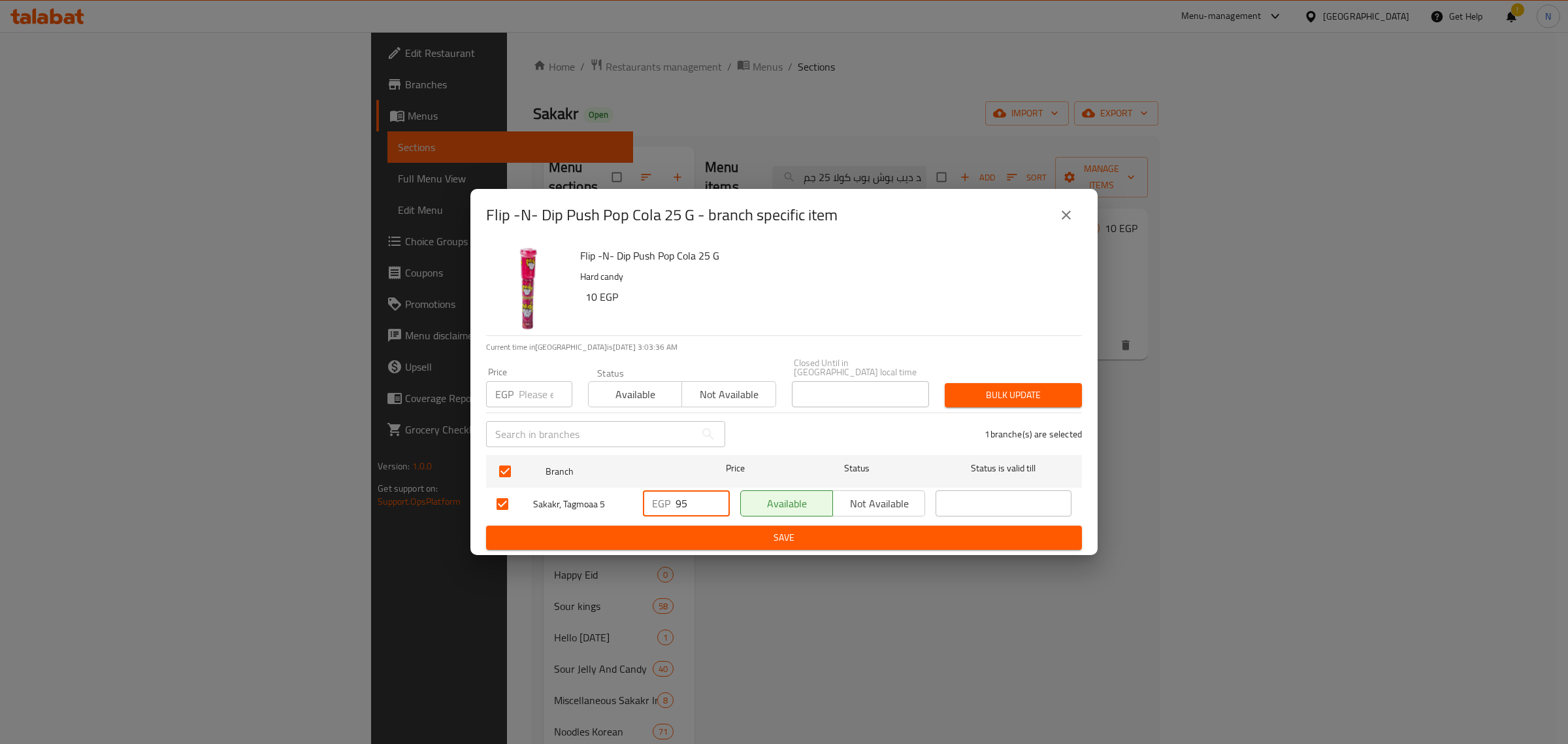
click at [688, 502] on input "95" at bounding box center [703, 503] width 55 height 26
type input "120"
click at [688, 536] on span "Save" at bounding box center [783, 538] width 575 height 16
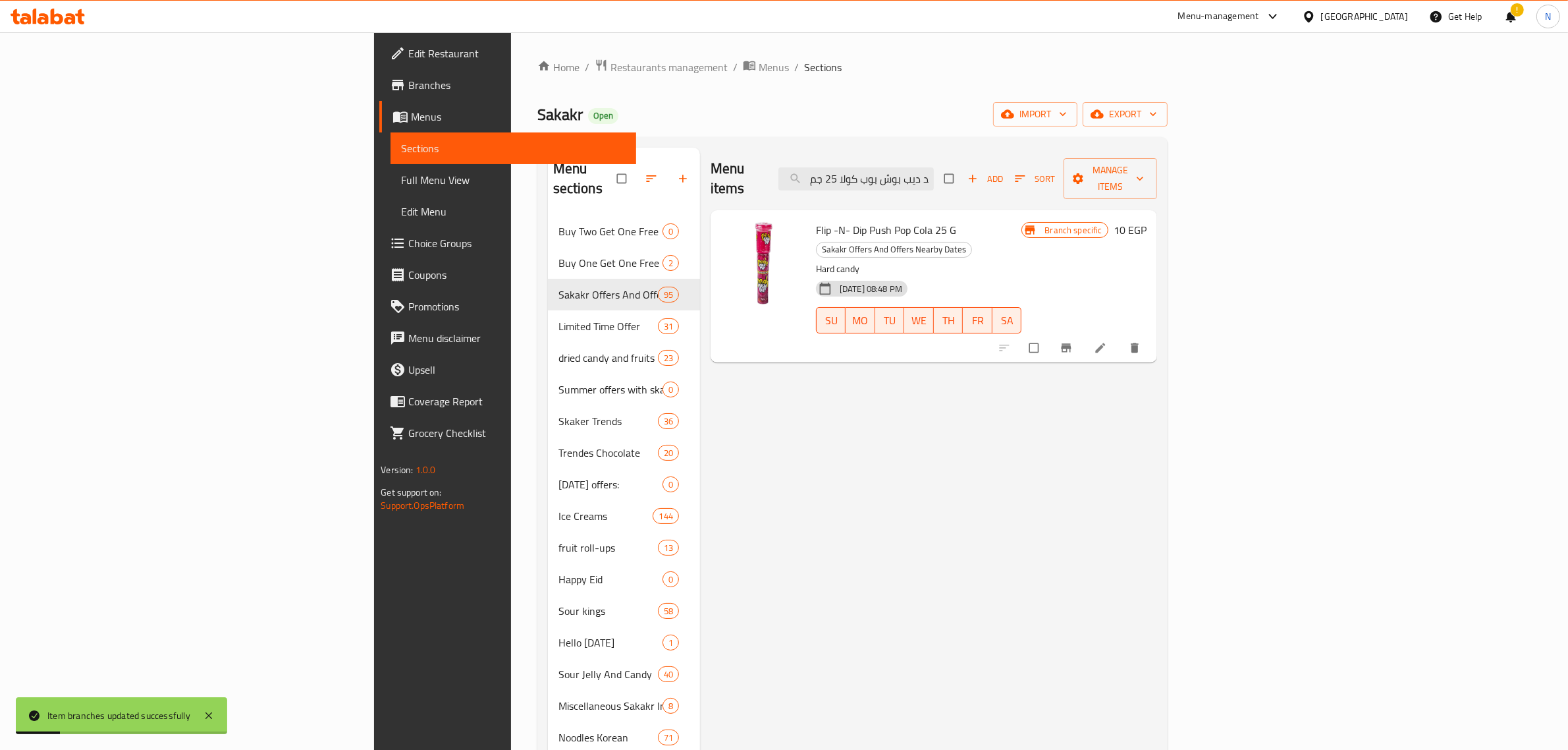
click at [816, 220] on span "Flip -N- Dip Push Pop Cola 25 G" at bounding box center [886, 230] width 140 height 20
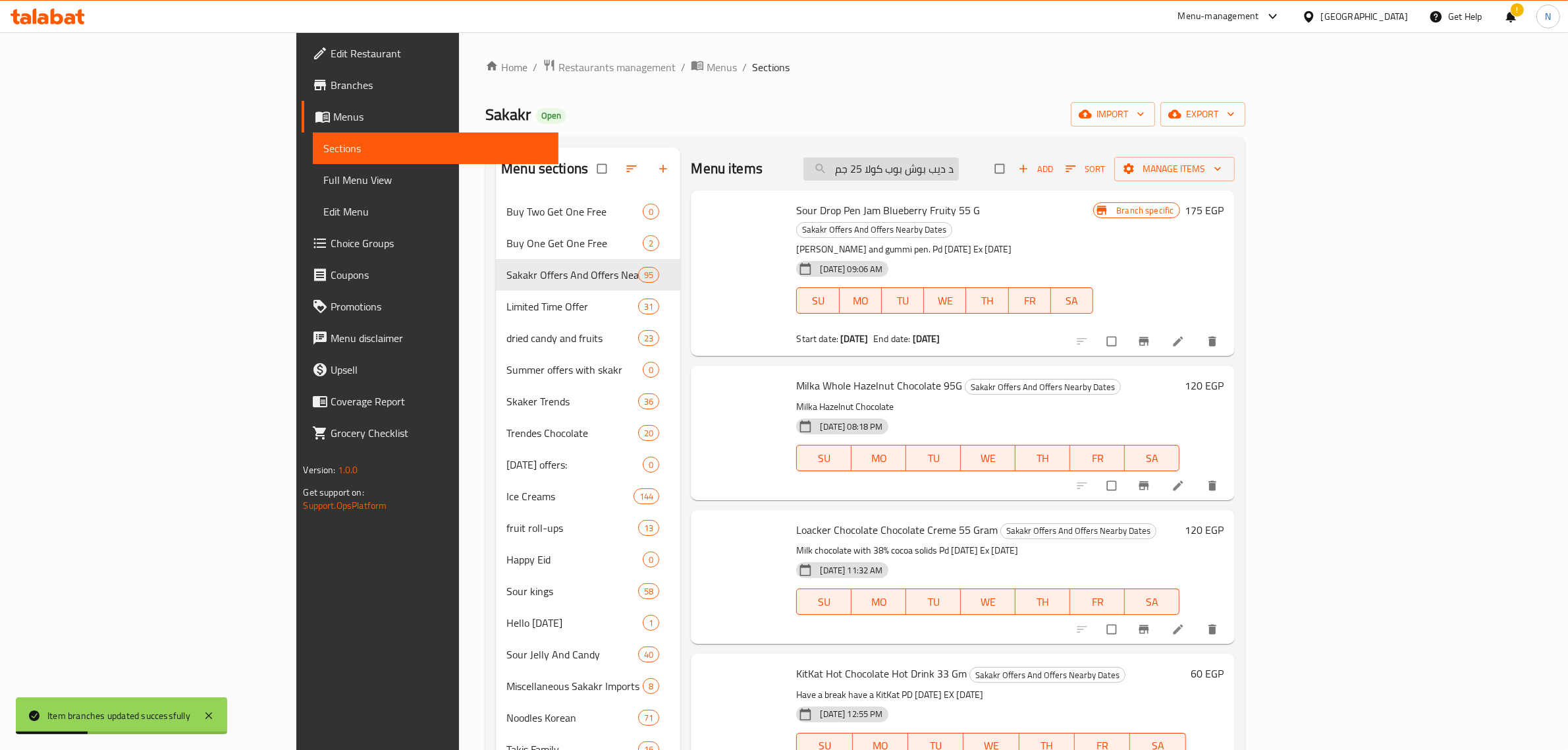
click at [959, 176] on input "فليب اند ديب بوش بوب كولا 25 جم" at bounding box center [882, 169] width 155 height 23
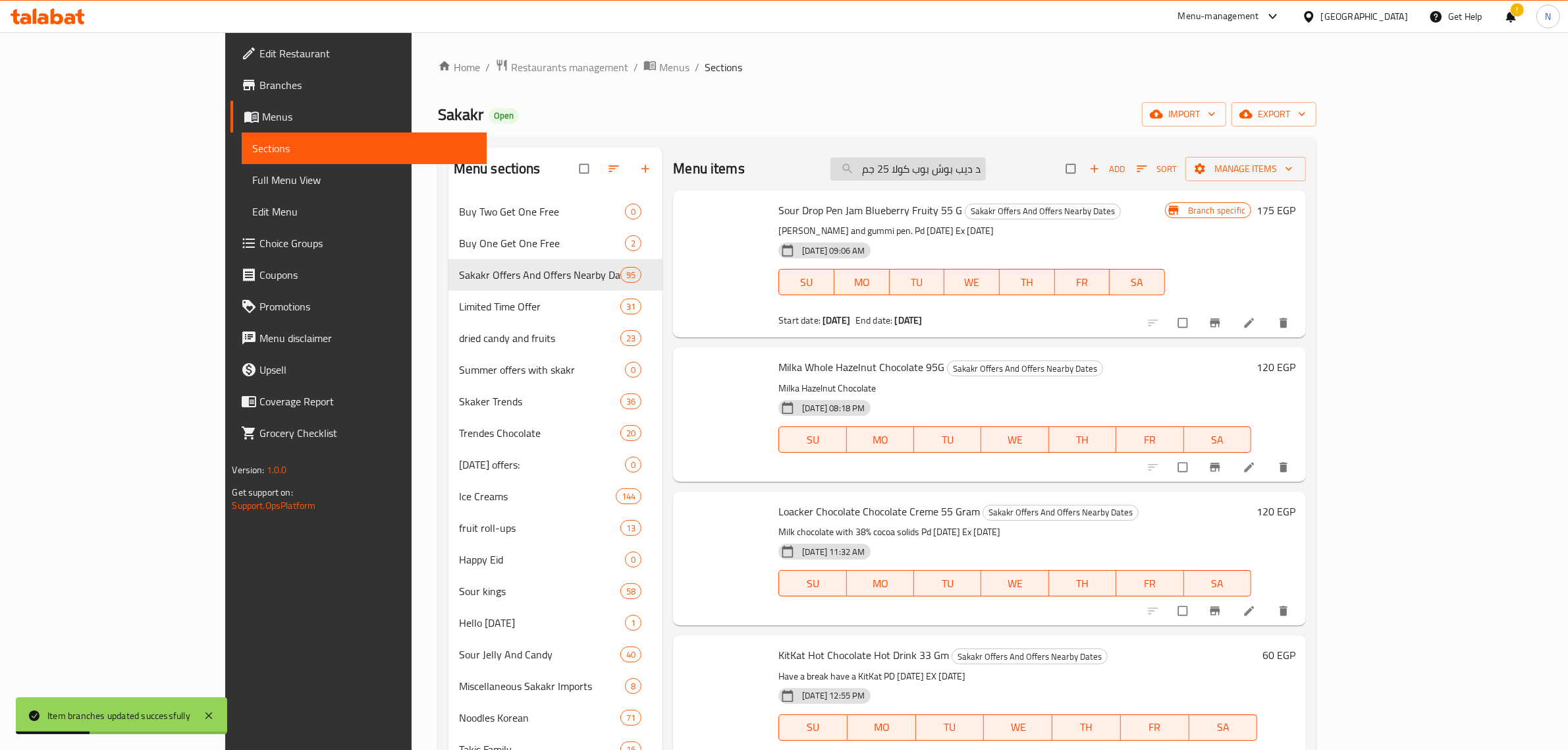
click at [986, 171] on input "فليب اند ديب بوش بوب كولا 25 جم" at bounding box center [908, 169] width 155 height 23
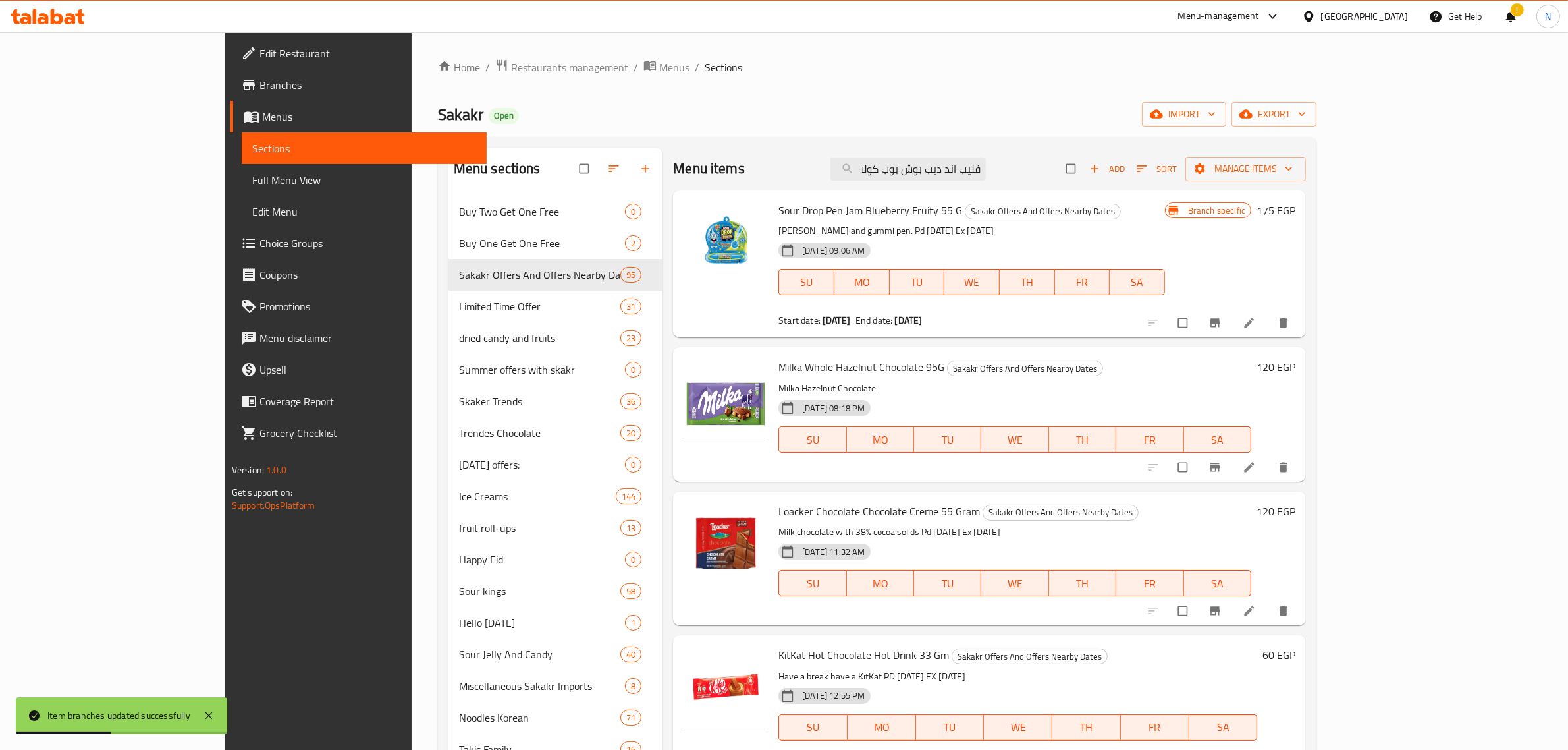
scroll to position [0, 30]
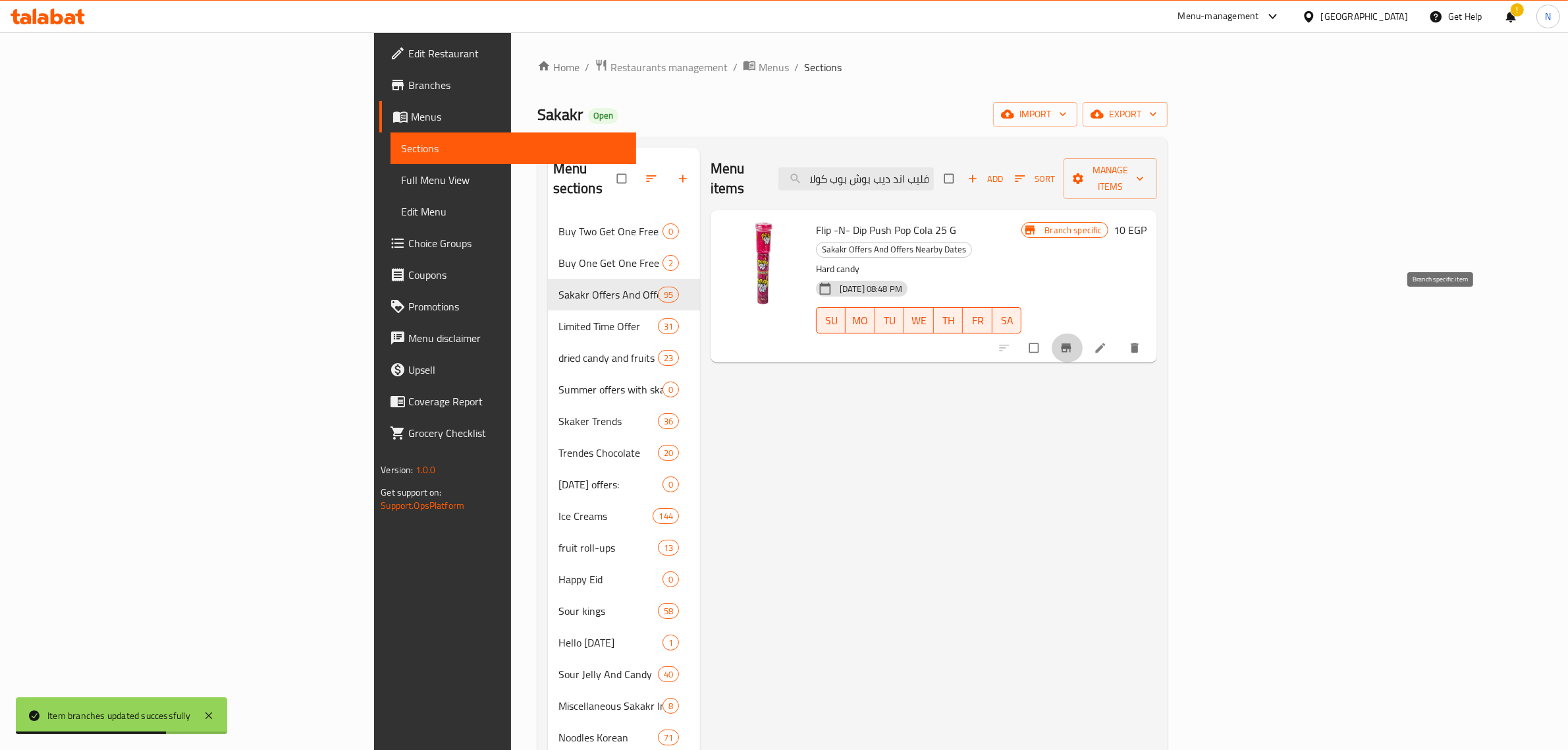
click at [1073, 341] on icon "Branch-specific-item" at bounding box center [1066, 347] width 13 height 13
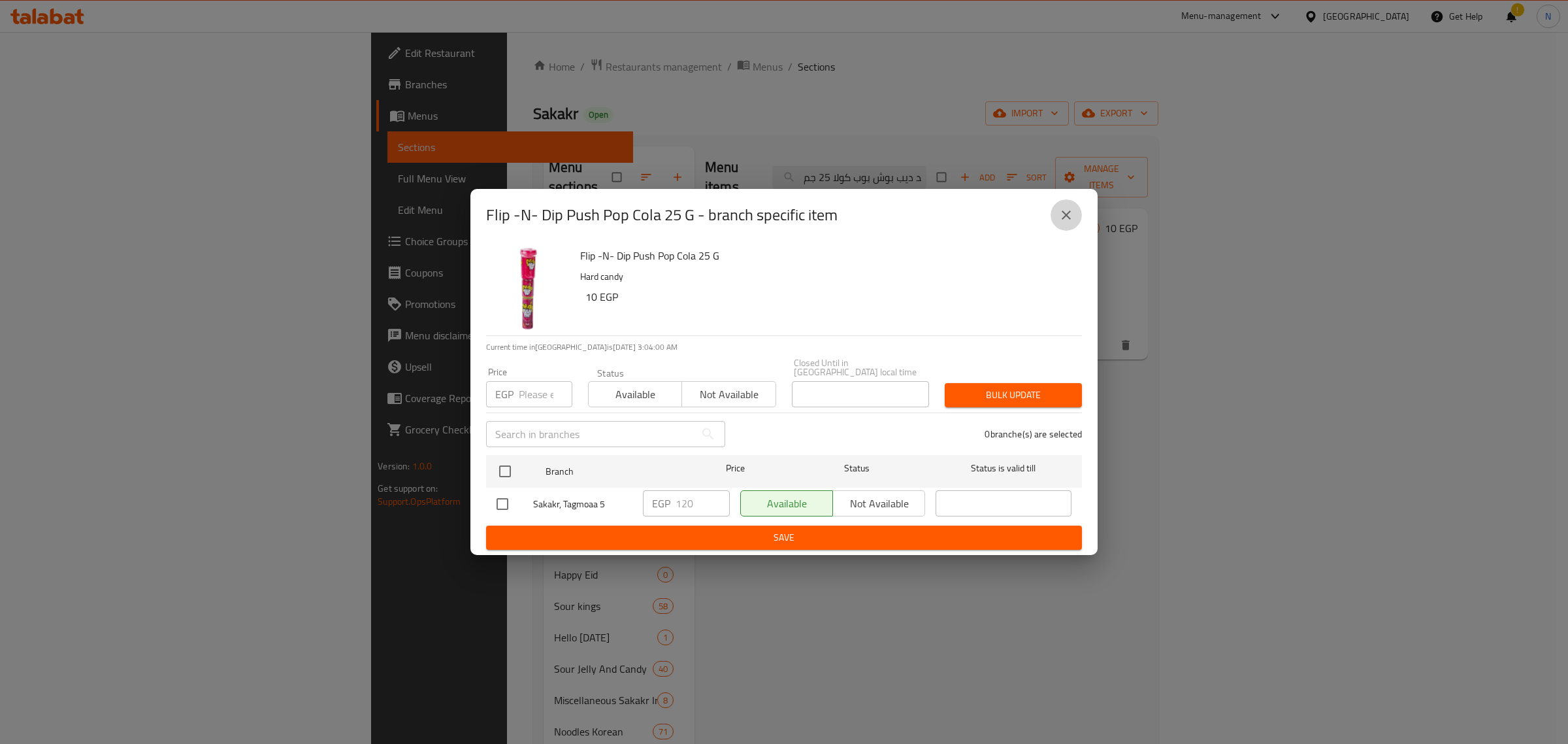
click at [1072, 223] on icon "close" at bounding box center [1066, 215] width 16 height 16
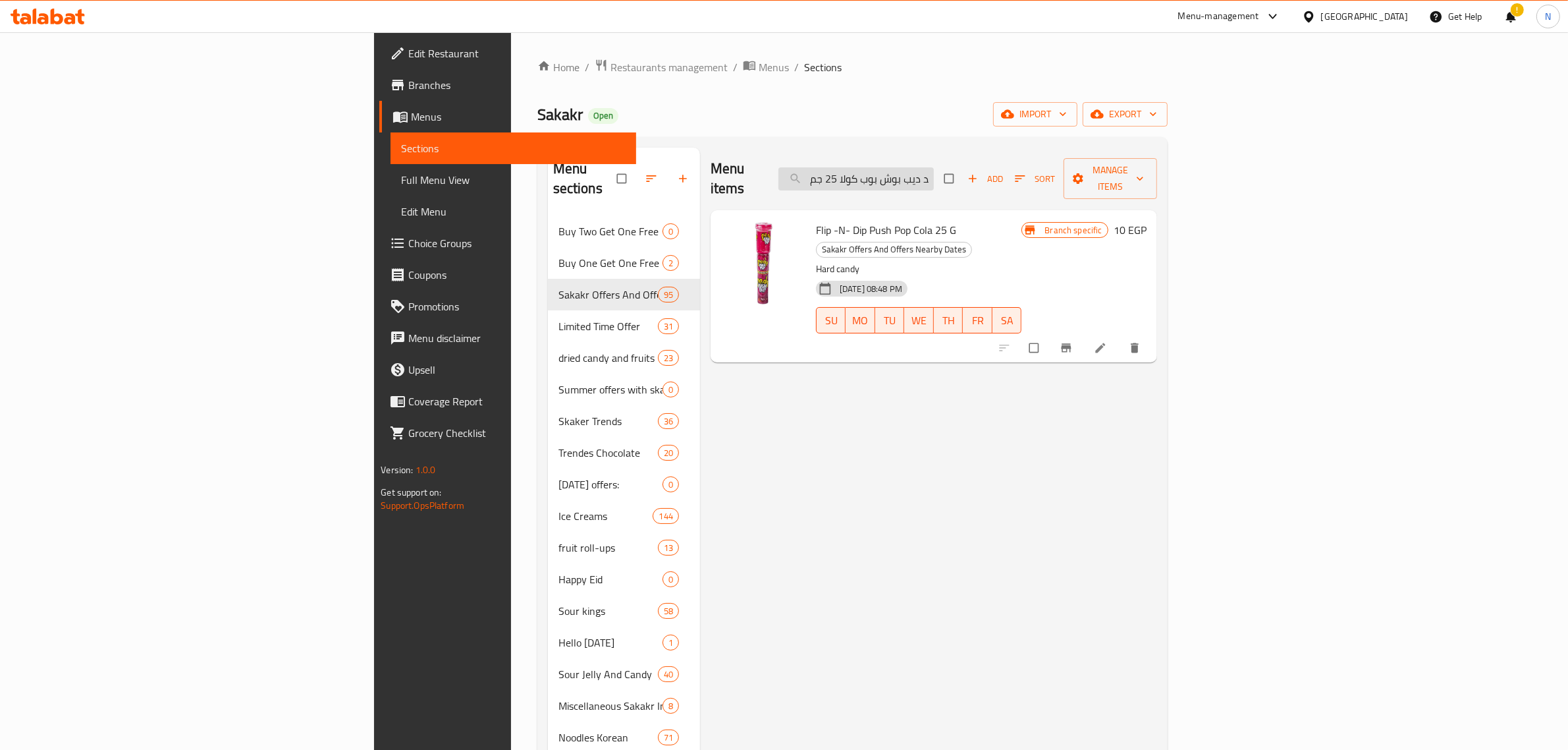
click at [934, 170] on input "فليب اند ديب بوش بوب كولا 25 جم" at bounding box center [856, 179] width 155 height 23
paste input "شكولاته ميلكا شوكو ويفر نوبلتانه ٣٠"
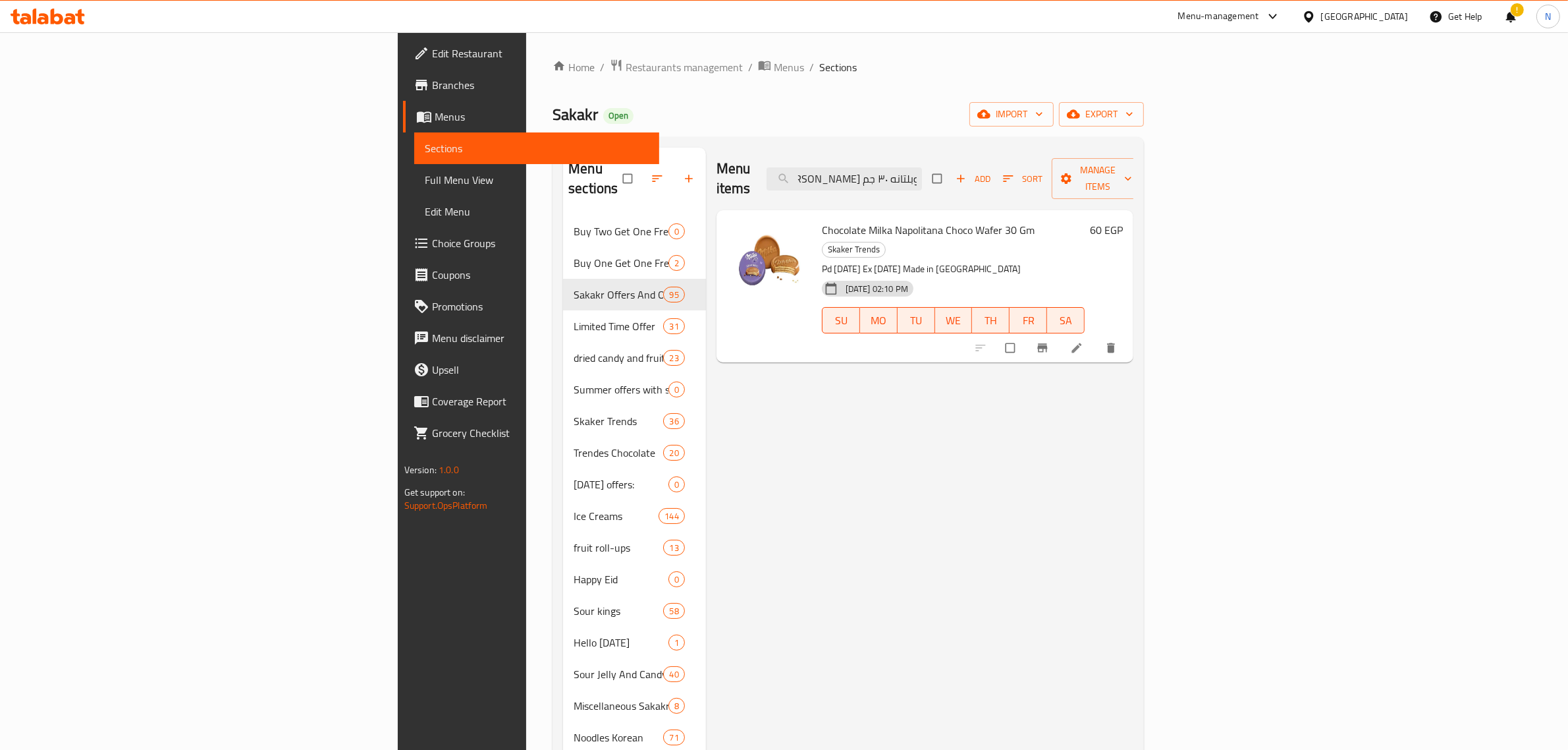
click at [877, 220] on span "Chocolate Milka Napolitana Choco Wafer 30 Gm" at bounding box center [928, 230] width 212 height 20
click at [922, 169] on input "شكولاته ميلكا شوكو ويفر نوبلتانه ٣٠ جم" at bounding box center [845, 179] width 155 height 23
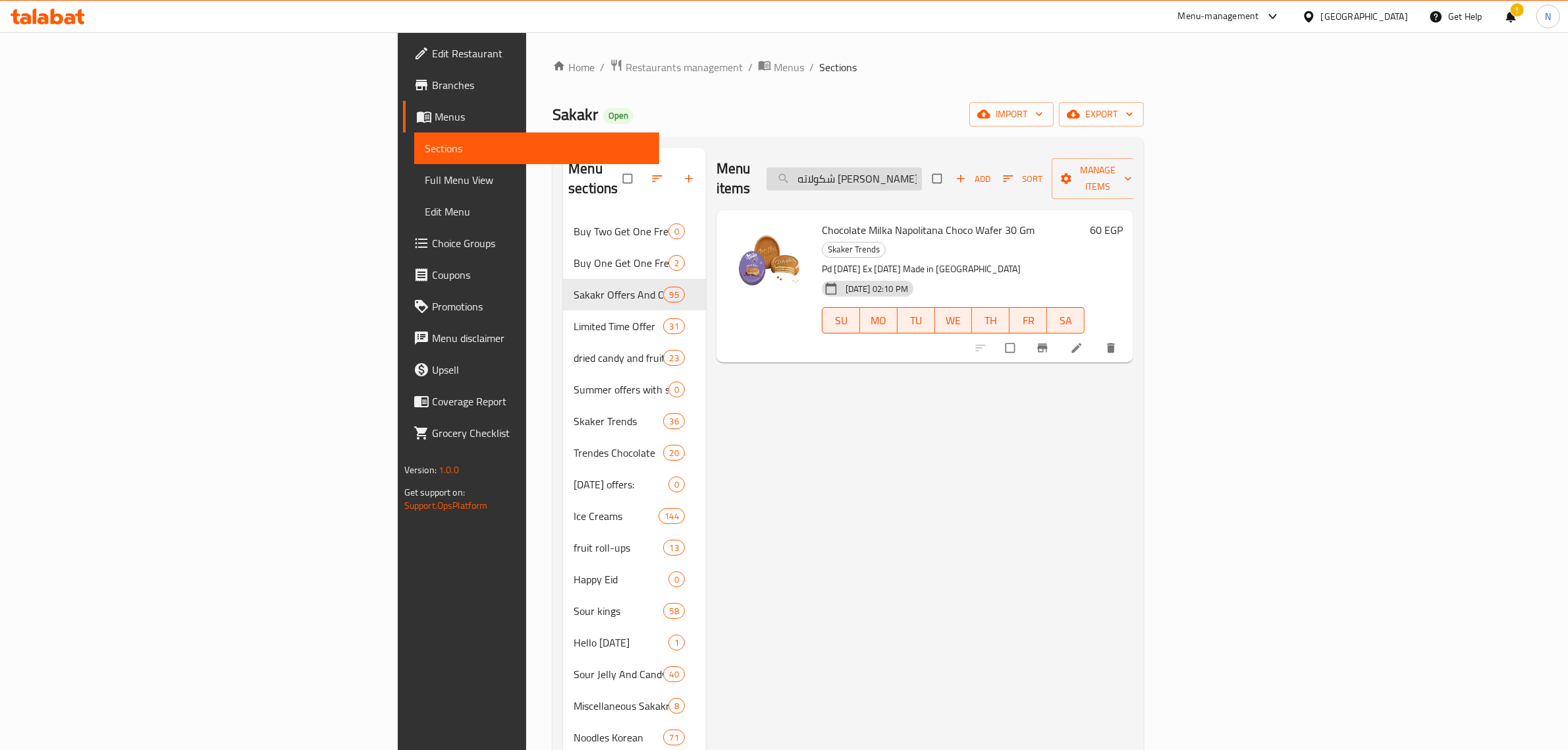
click at [922, 169] on input "شكولاته ميلكا شوكو ويفر نوبلتانه ٣٠ جم" at bounding box center [845, 179] width 155 height 23
paste input "نيكرز شوكولاتة بالحليب والكراميل مع الفول السوداني 45جرا"
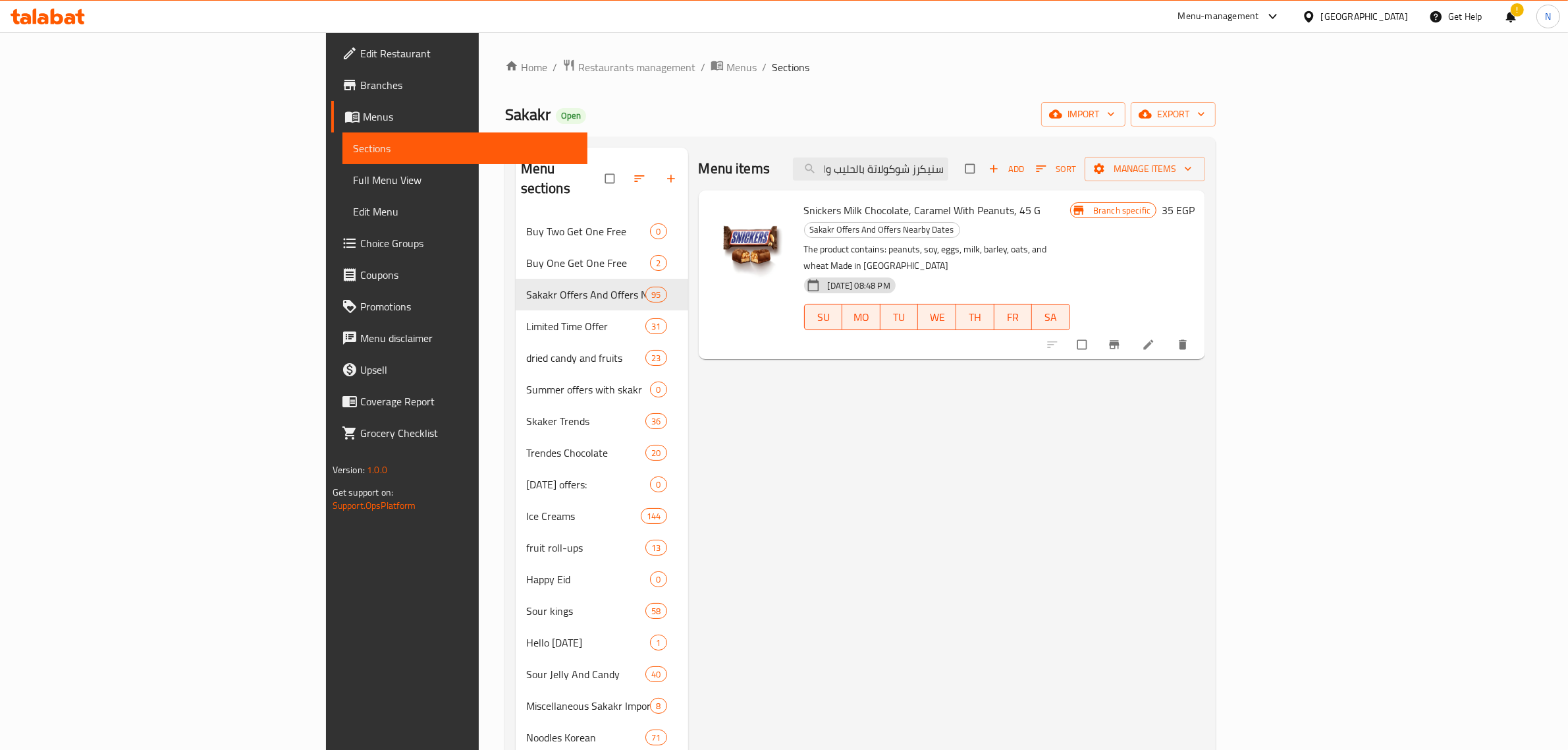
click at [888, 212] on span "Snickers Milk Chocolate, Caramel With Peanuts, 45 G" at bounding box center [922, 210] width 237 height 20
click at [1121, 338] on icon "Branch-specific-item" at bounding box center [1114, 344] width 13 height 13
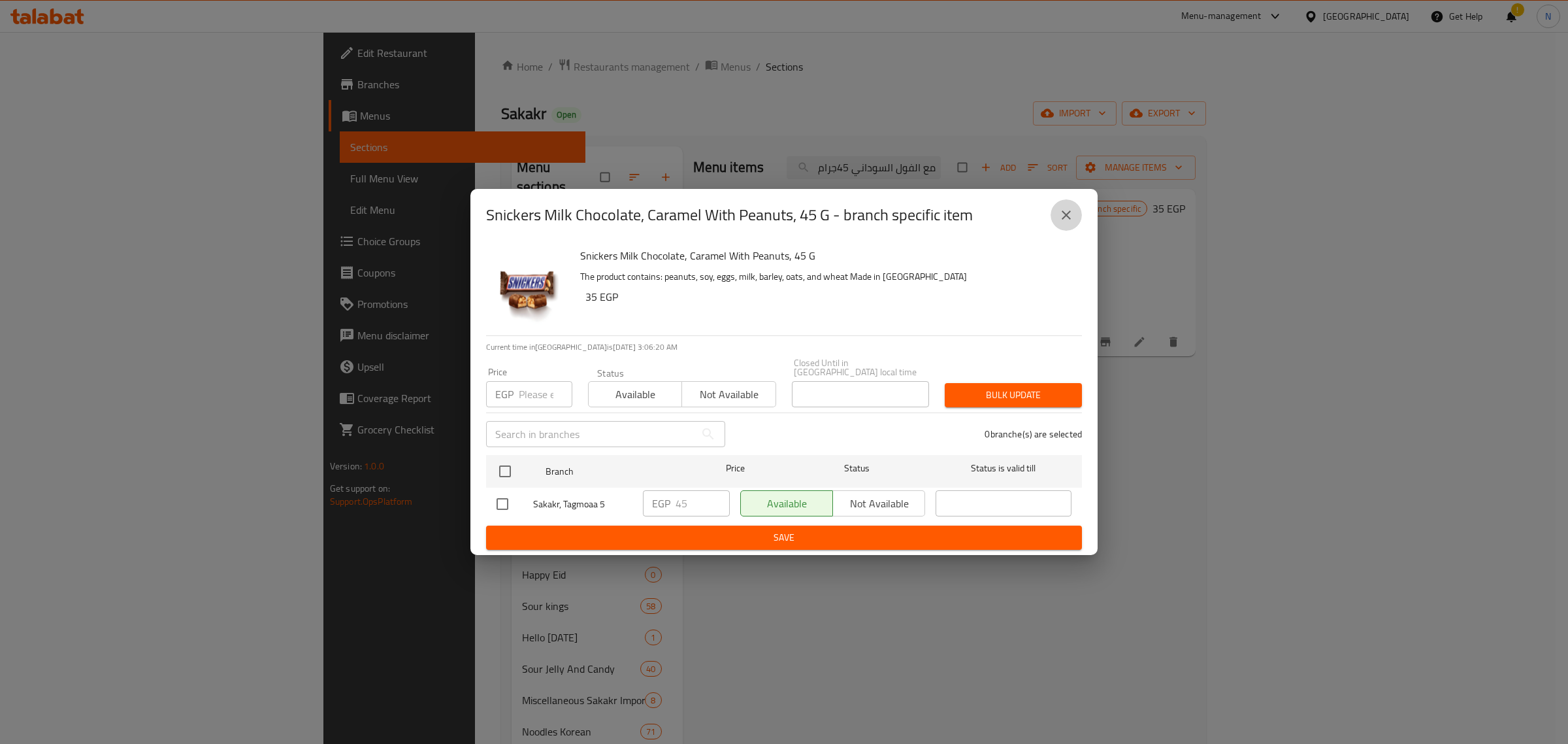
click at [1067, 223] on icon "close" at bounding box center [1066, 215] width 16 height 16
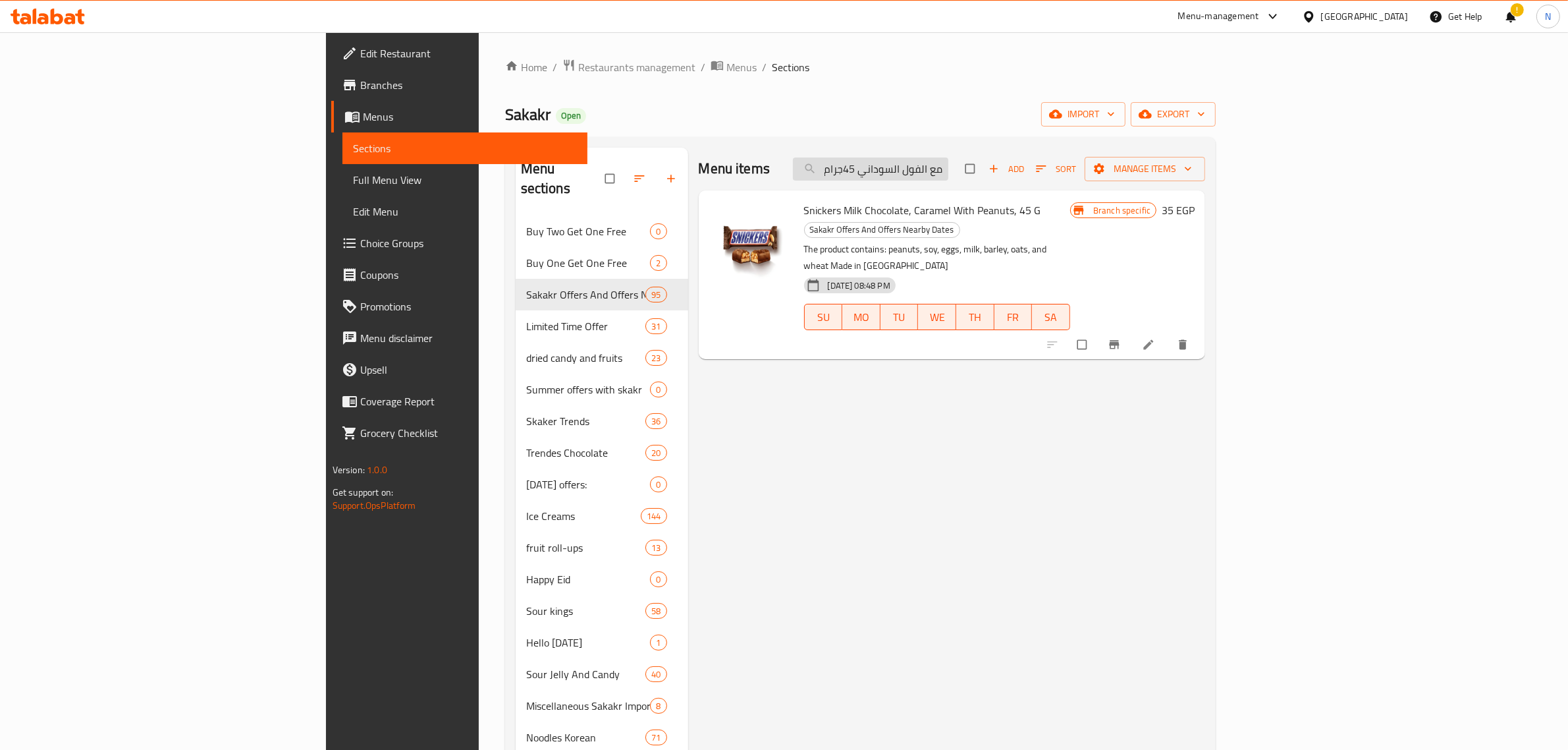
click at [949, 161] on input "سنيكرز شوكولاتة بالحليب والكراميل مع الفول السوداني 45جرام" at bounding box center [871, 169] width 155 height 23
paste input "سكويت نوتيلا إكس 3 ايطاليا 41"
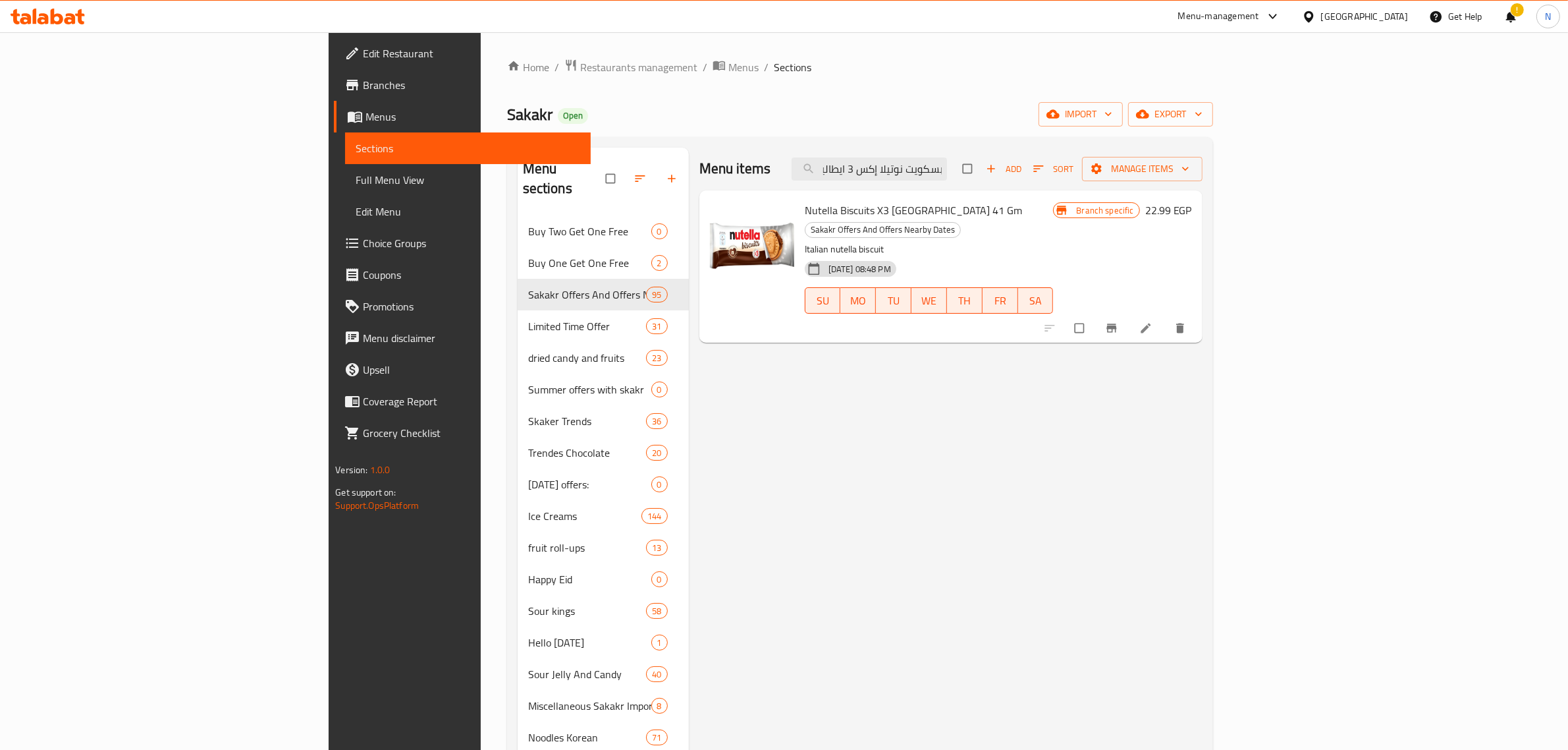
click at [805, 213] on span "Nutella Biscuits X3 [GEOGRAPHIC_DATA] 41 Gm" at bounding box center [913, 210] width 217 height 20
click at [1117, 324] on icon "Branch-specific-item" at bounding box center [1111, 328] width 10 height 8
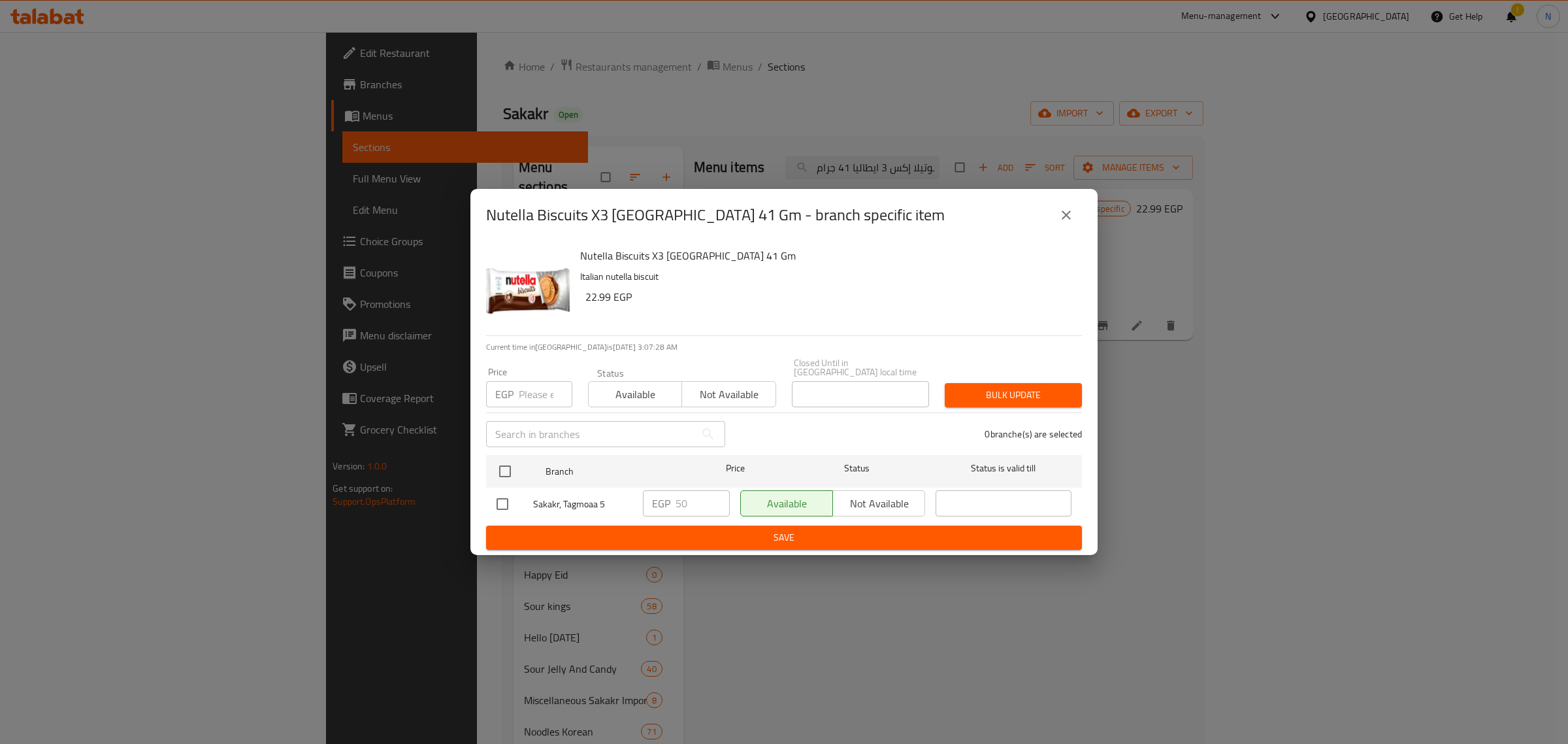
click at [1072, 221] on icon "close" at bounding box center [1066, 215] width 16 height 16
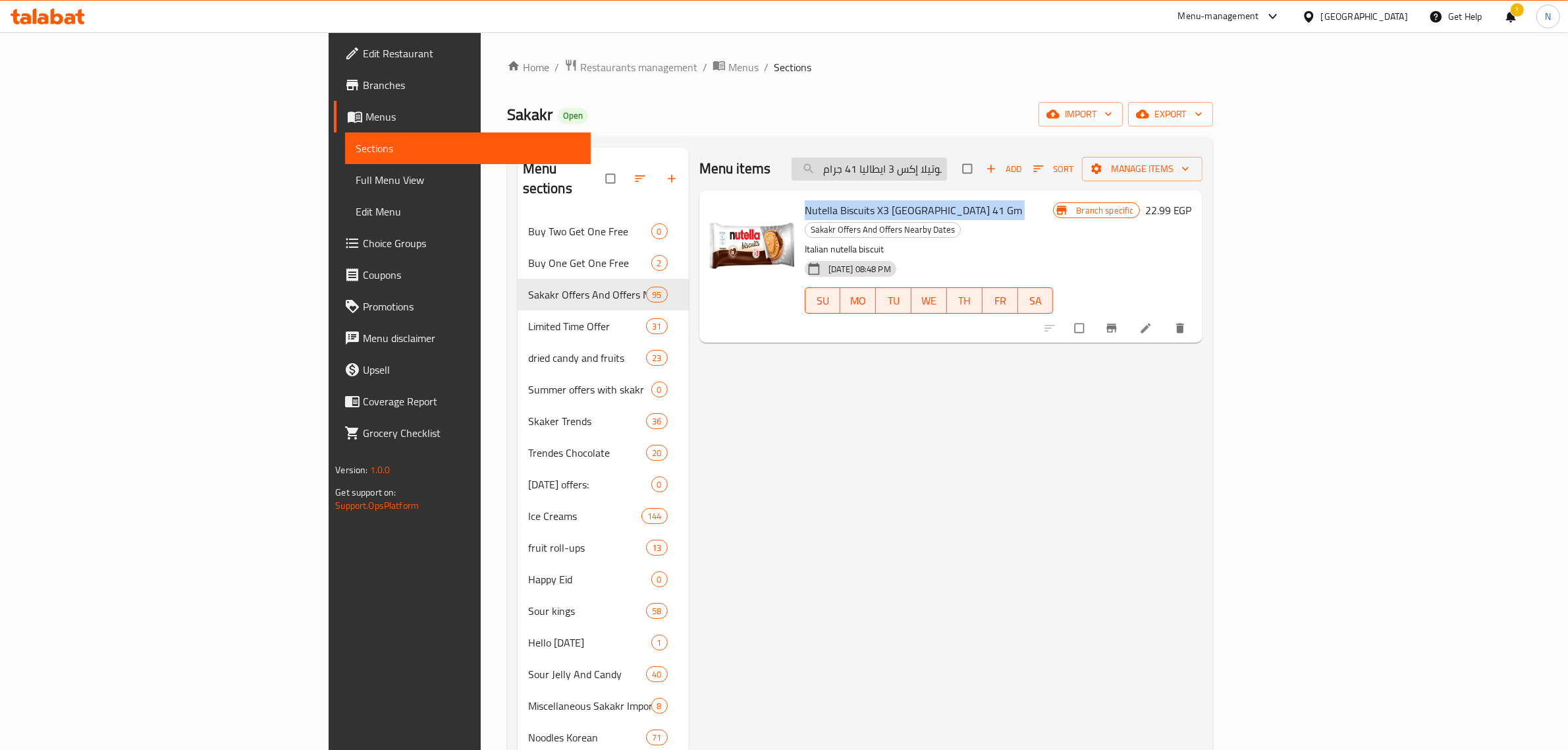
click at [947, 173] on input "بسكويت نوتيلا إكس 3 ايطاليا 41 جرام" at bounding box center [870, 169] width 155 height 23
paste input "فليب اند ديب بوش بوب توت العليق 25 ج"
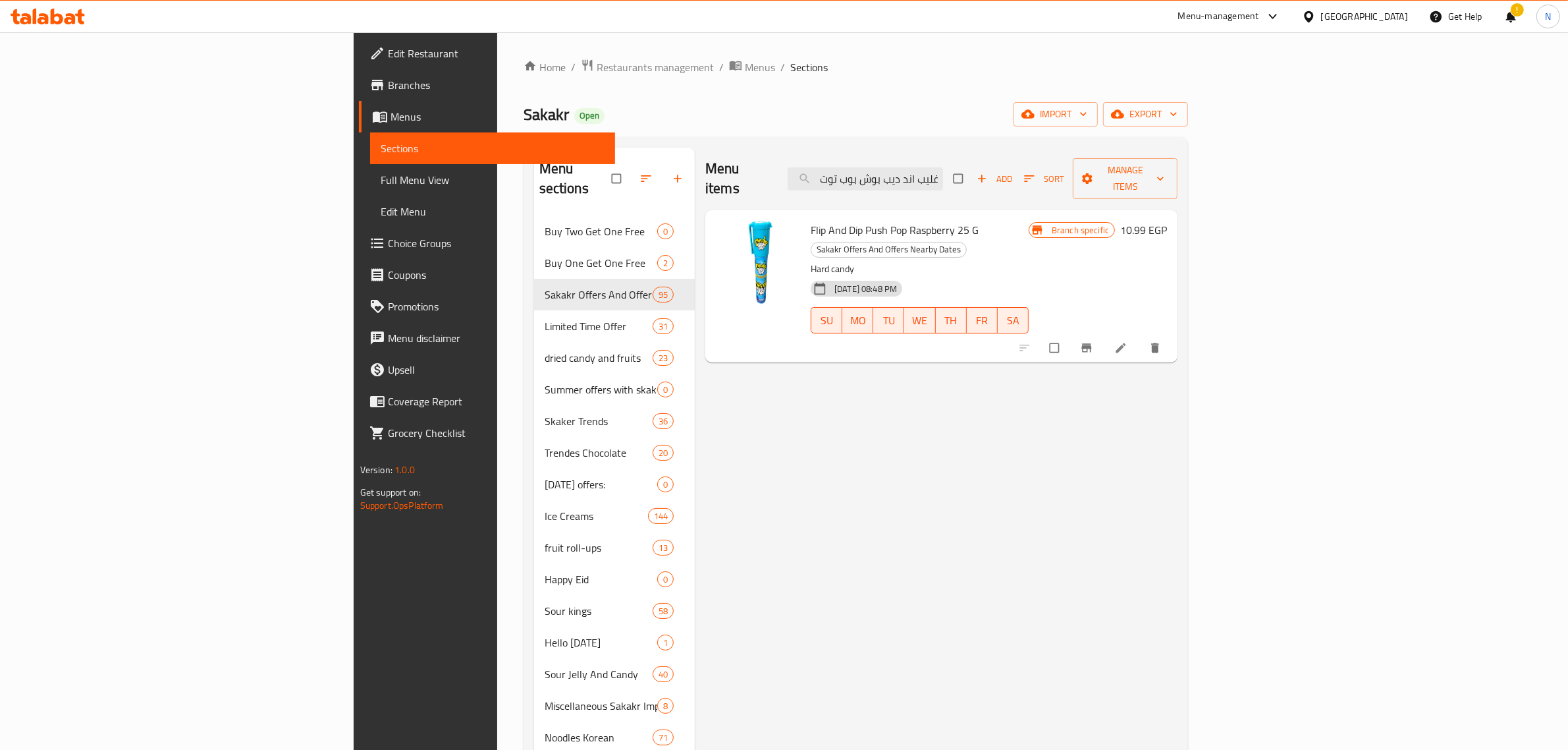
type input "فليب اند ديب بوش بوب توت العليق 25 جم"
click at [854, 220] on span "Flip And Dip Push Pop Raspberry 25 G" at bounding box center [894, 230] width 168 height 20
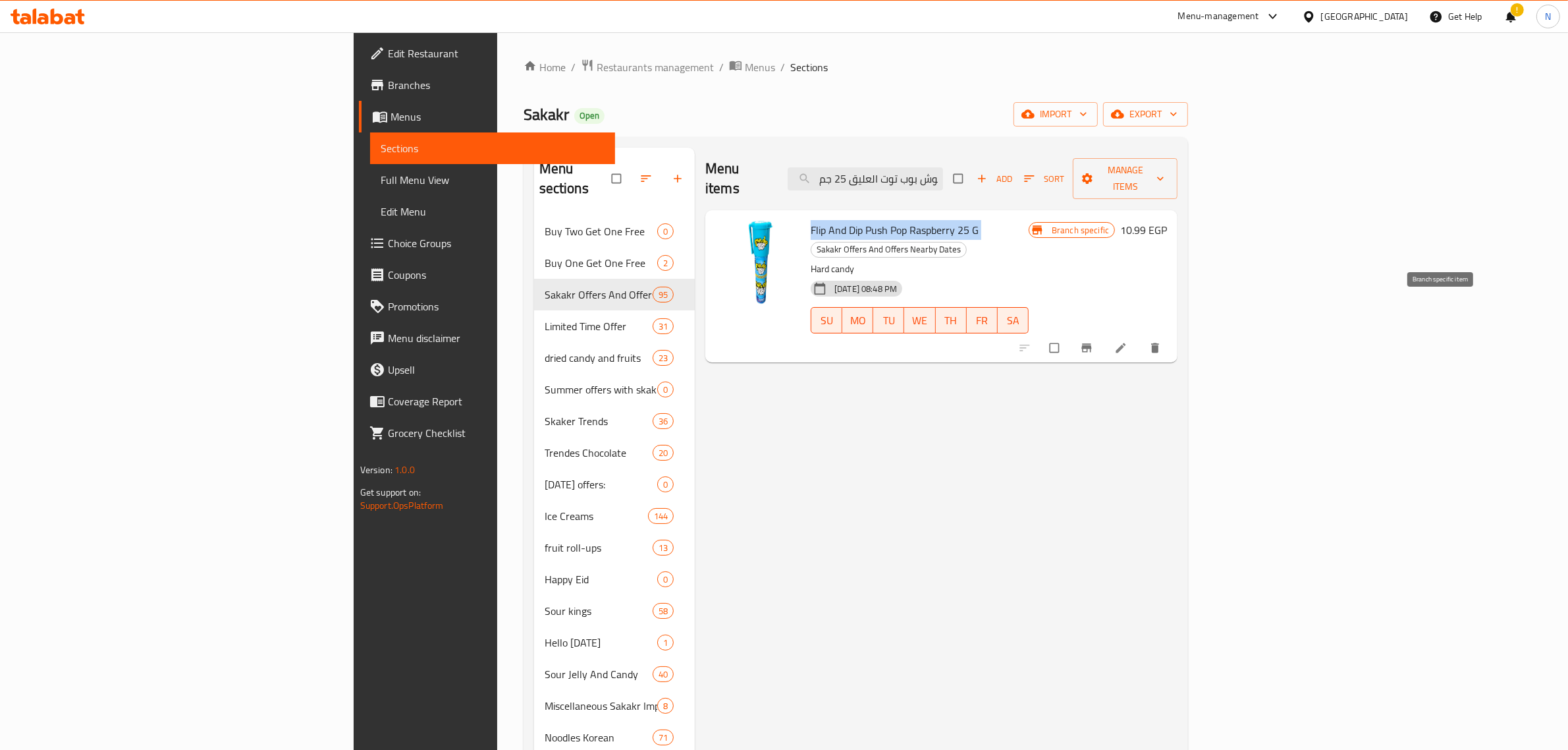
click at [1104, 333] on button "Branch-specific-item" at bounding box center [1088, 347] width 32 height 29
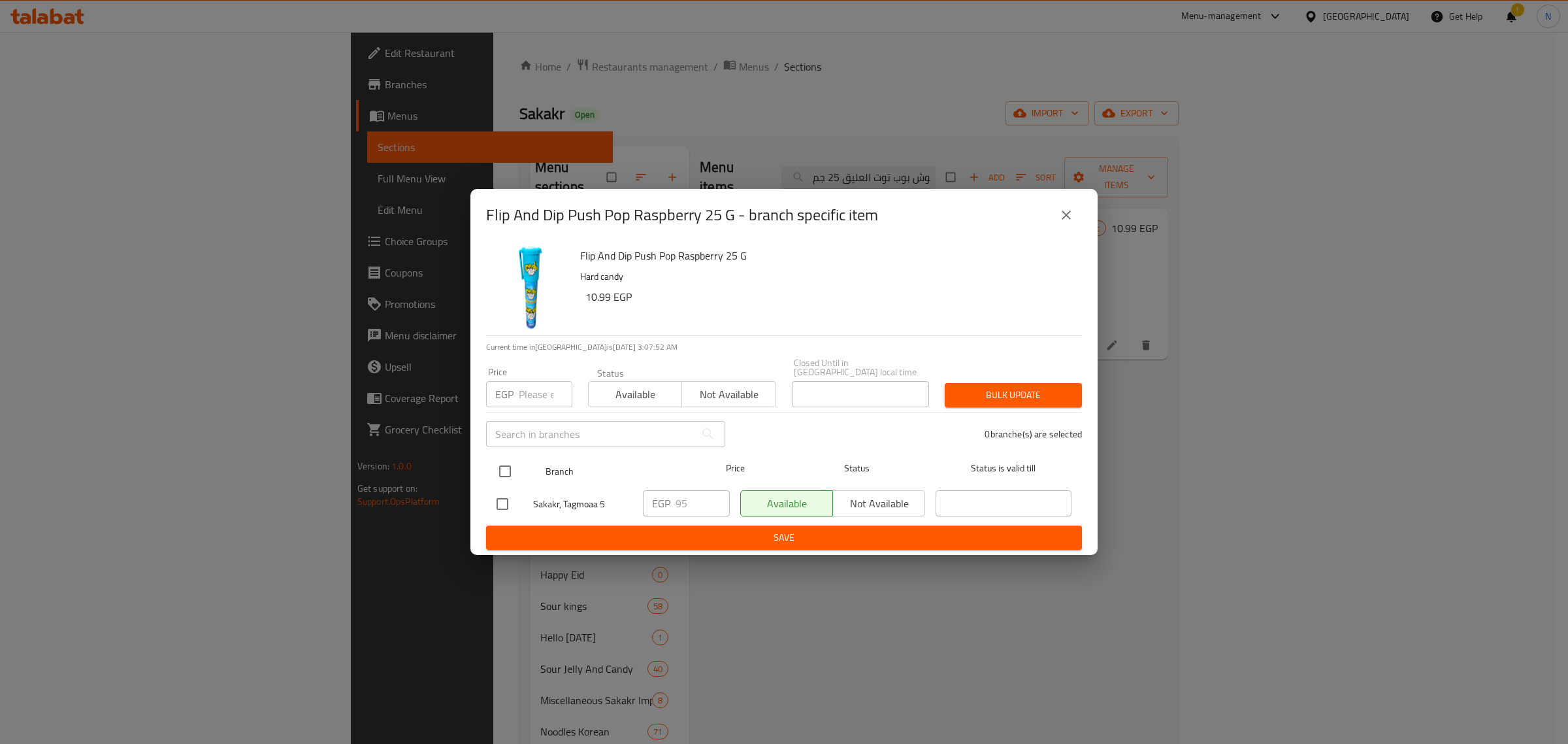
click at [506, 471] on input "checkbox" at bounding box center [504, 471] width 28 height 28
checkbox input "true"
click at [691, 501] on input "95" at bounding box center [703, 503] width 55 height 26
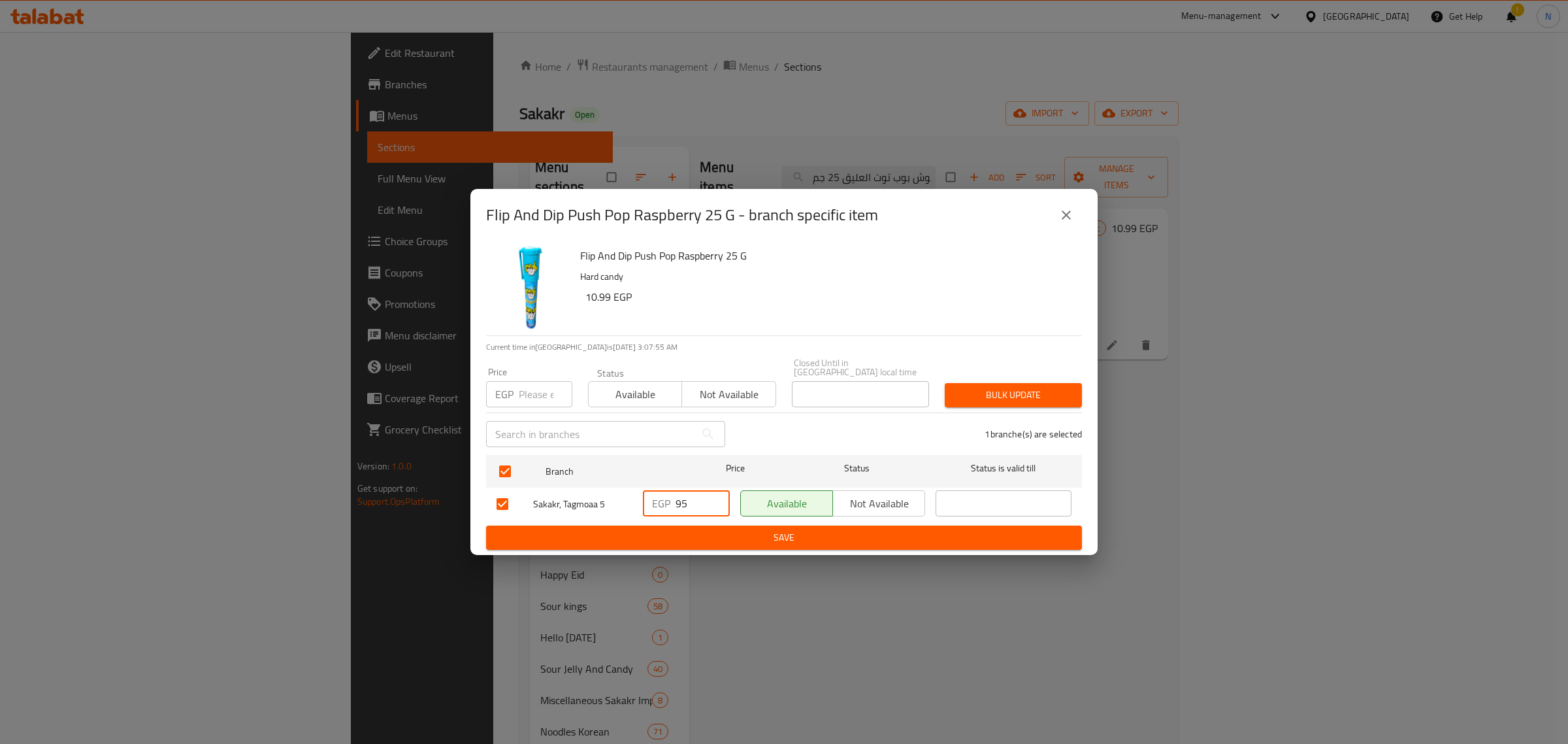
click at [691, 501] on input "95" at bounding box center [703, 503] width 55 height 26
type input "120"
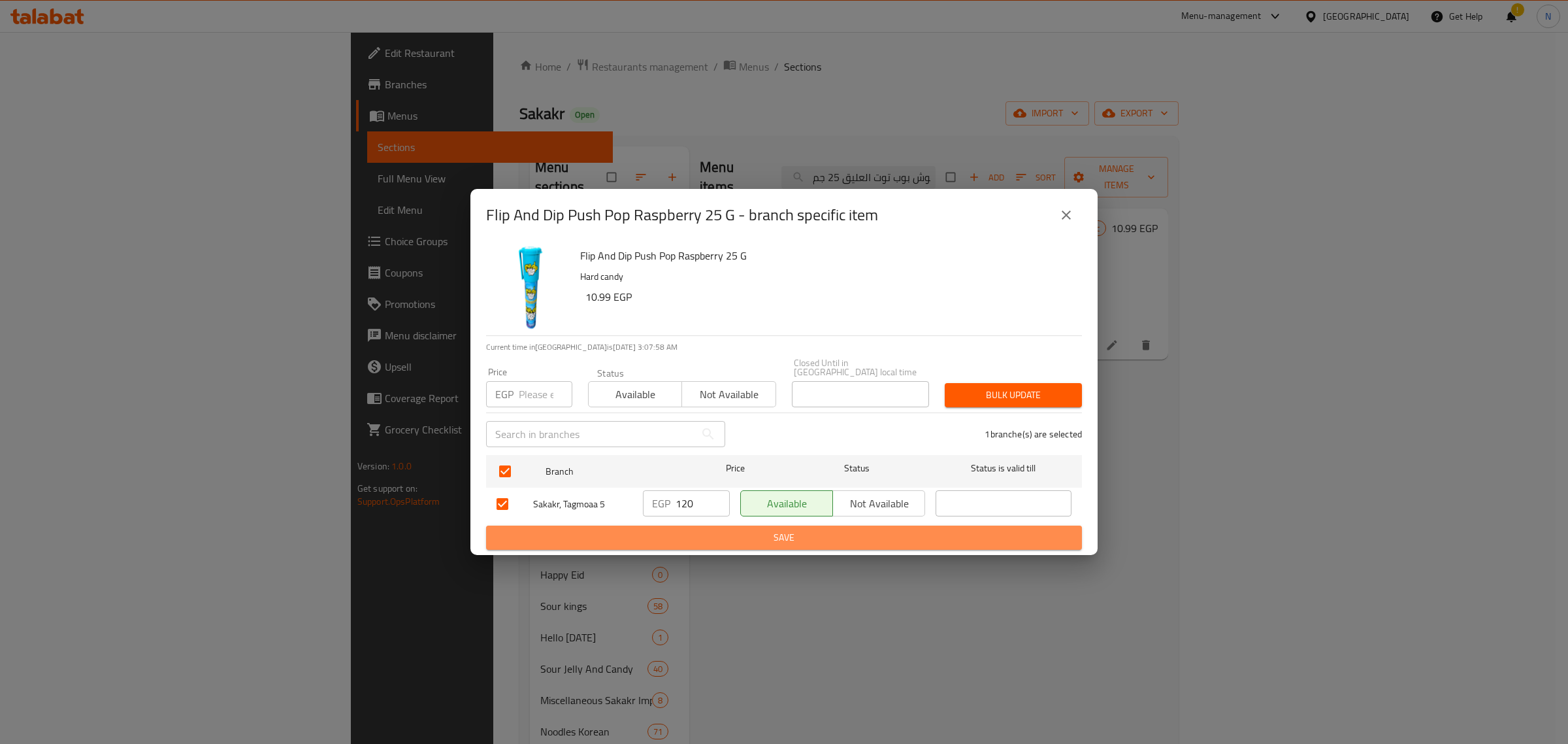
click at [700, 532] on span "Save" at bounding box center [783, 538] width 575 height 16
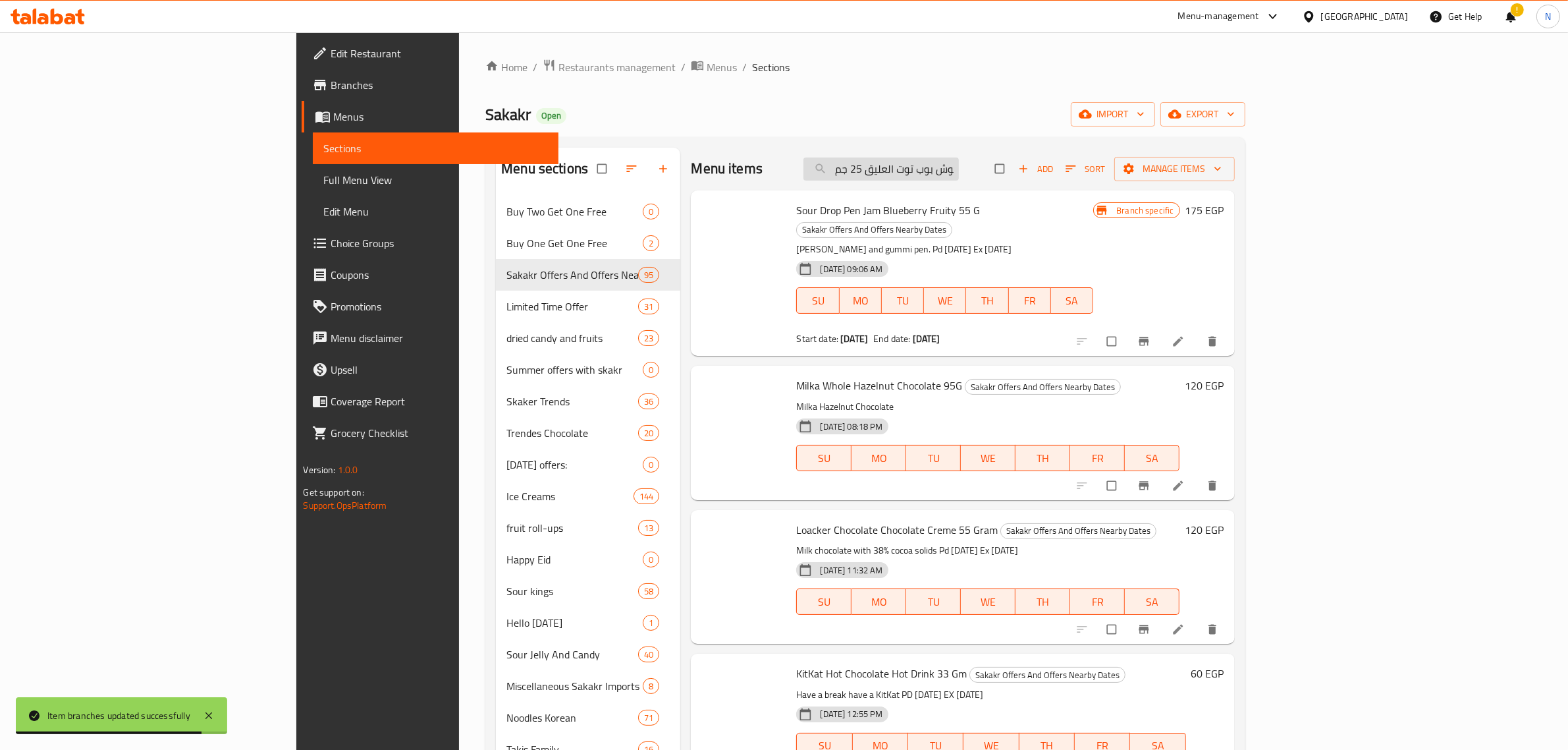
click at [959, 167] on input "فليب اند ديب بوش بوب توت العليق 25 جم" at bounding box center [882, 169] width 155 height 23
click at [959, 170] on input "فليب اند ديب بوش بوب توت العليق 25 جم" at bounding box center [882, 169] width 155 height 23
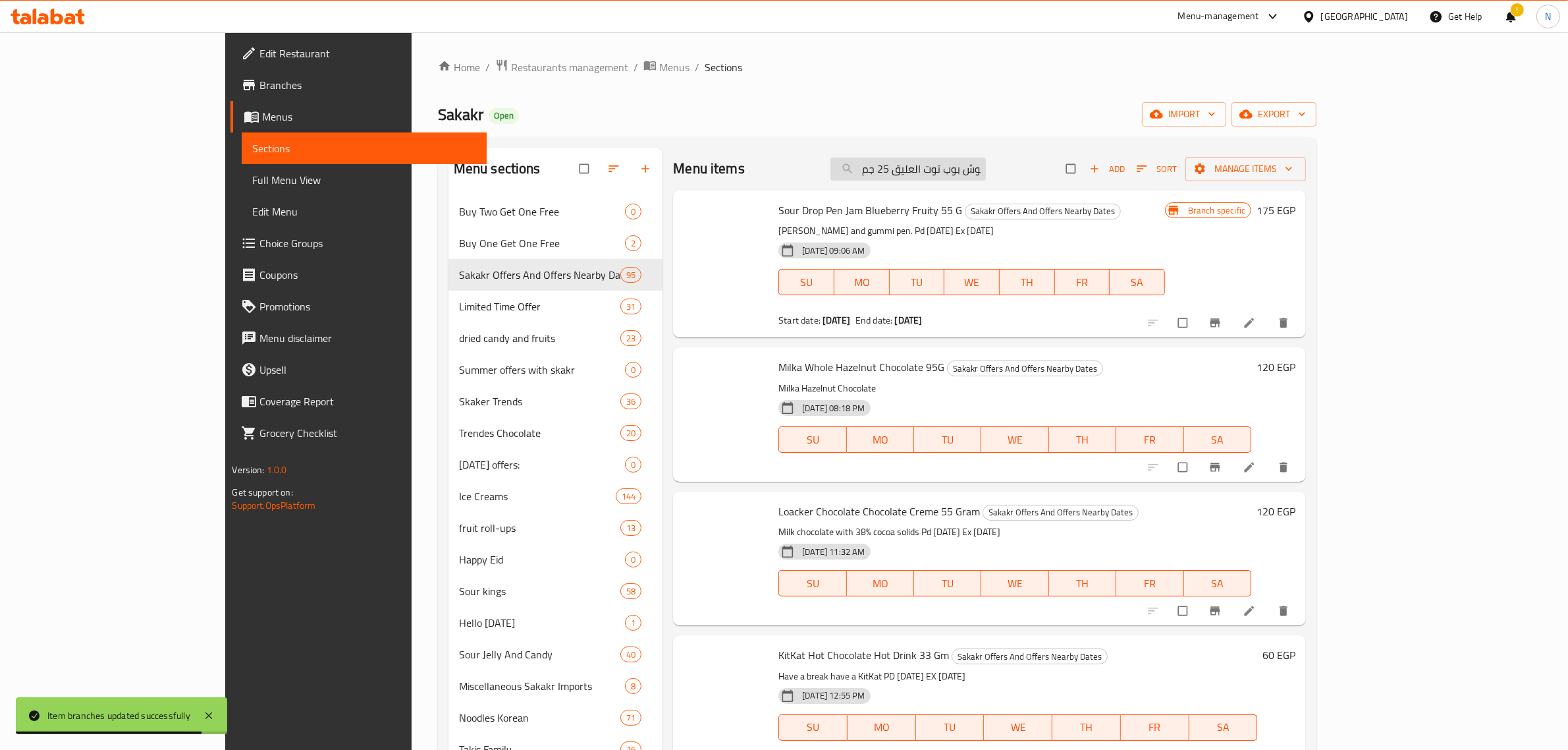
click at [986, 170] on input "فليب اند ديب بوش بوب توت العليق 25 جم" at bounding box center [908, 169] width 155 height 23
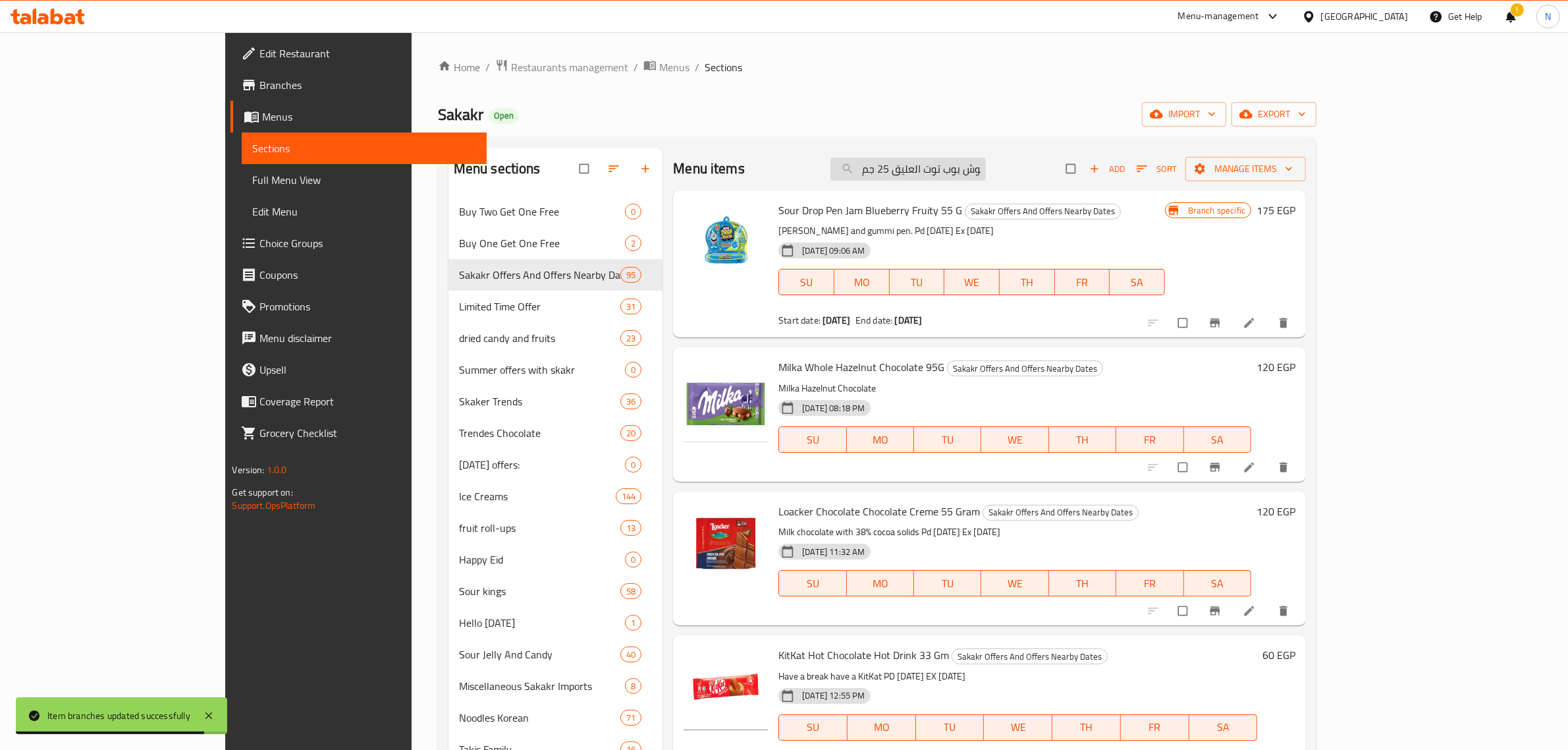
paste input "جوسي دروب حلوى مطاطية وهلام حامض زرقاء 67"
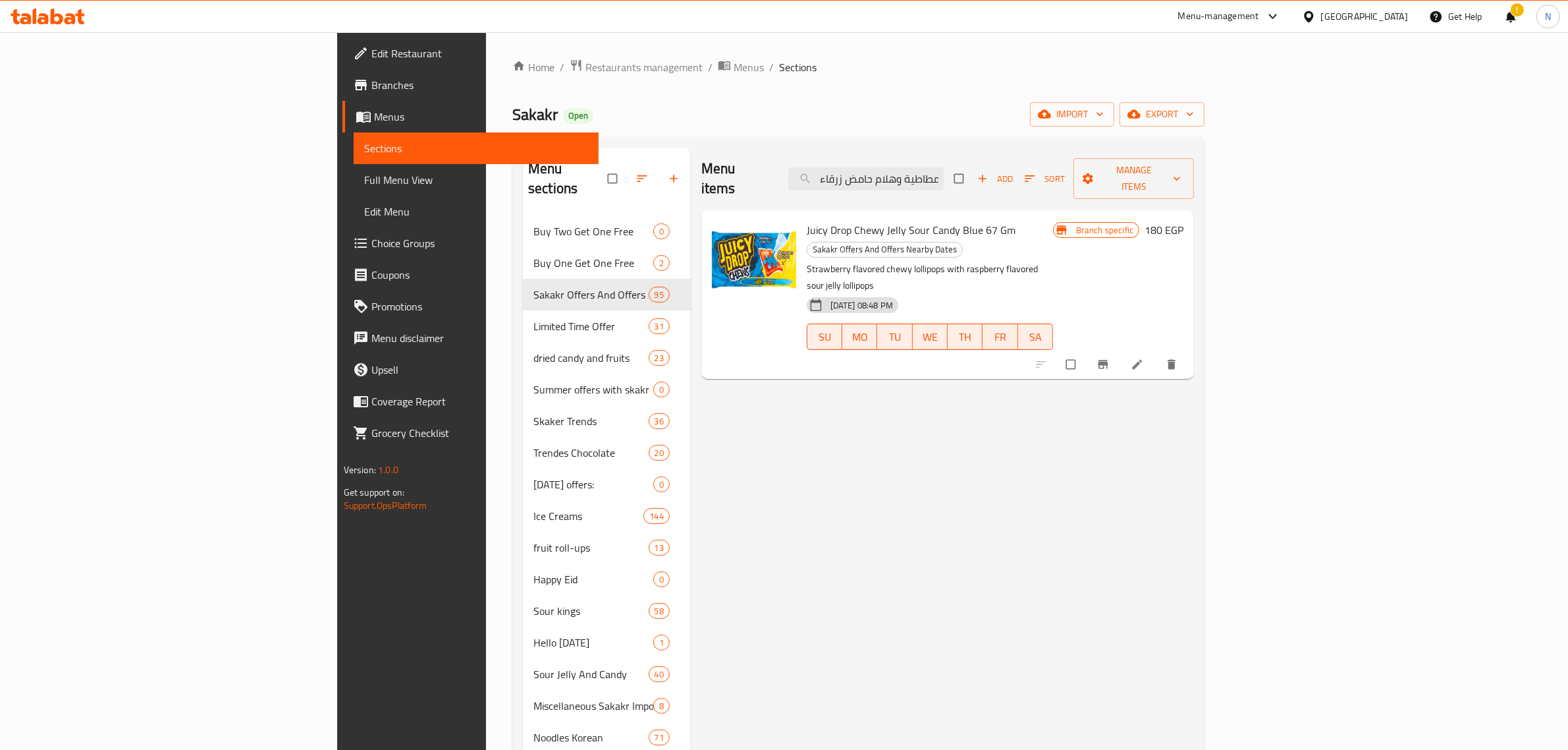
click at [864, 220] on span "Juicy Drop Chewy Jelly Sour Candy Blue 67 Gm" at bounding box center [911, 230] width 209 height 20
click at [1108, 360] on icon "Branch-specific-item" at bounding box center [1103, 364] width 10 height 8
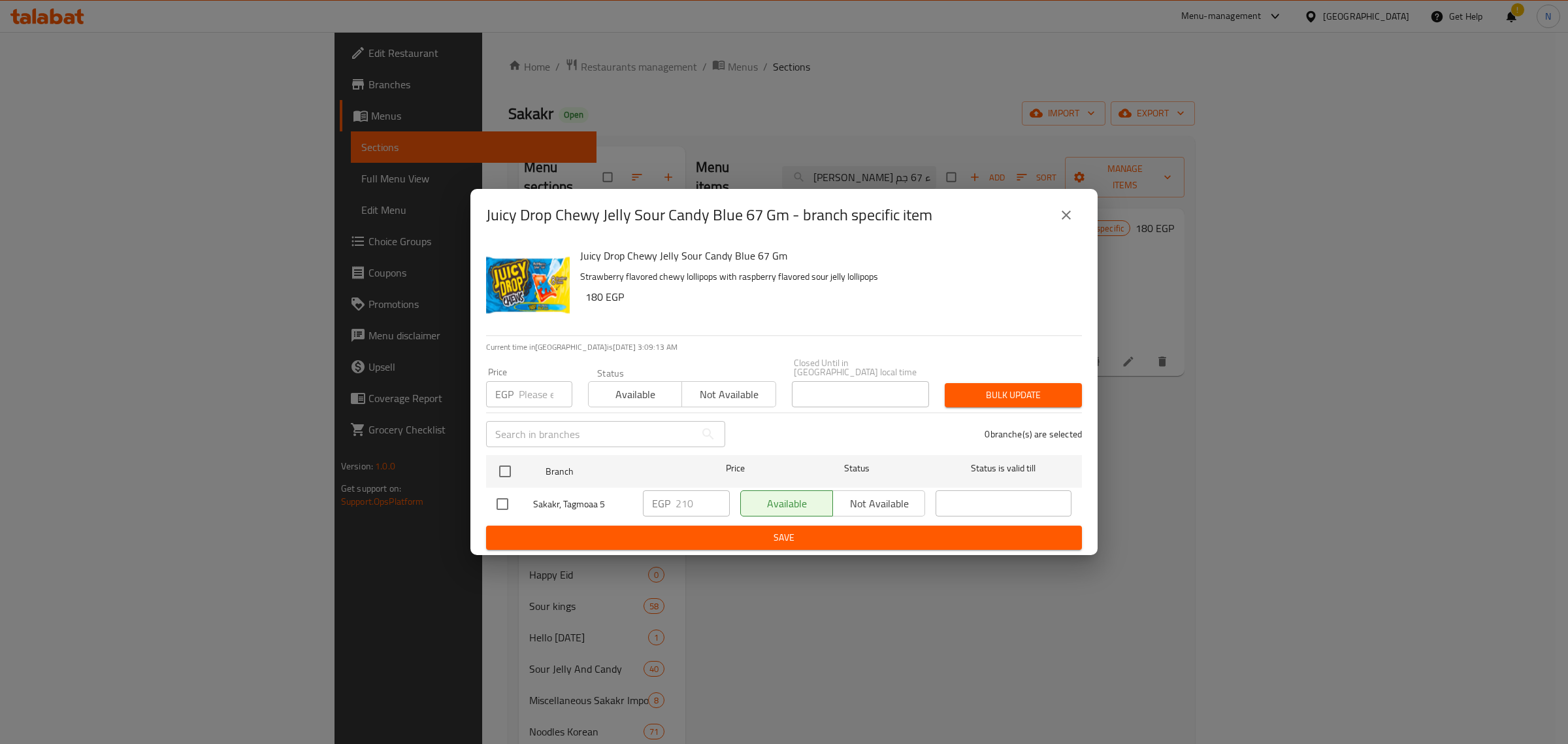
click at [1072, 217] on icon "close" at bounding box center [1066, 215] width 16 height 16
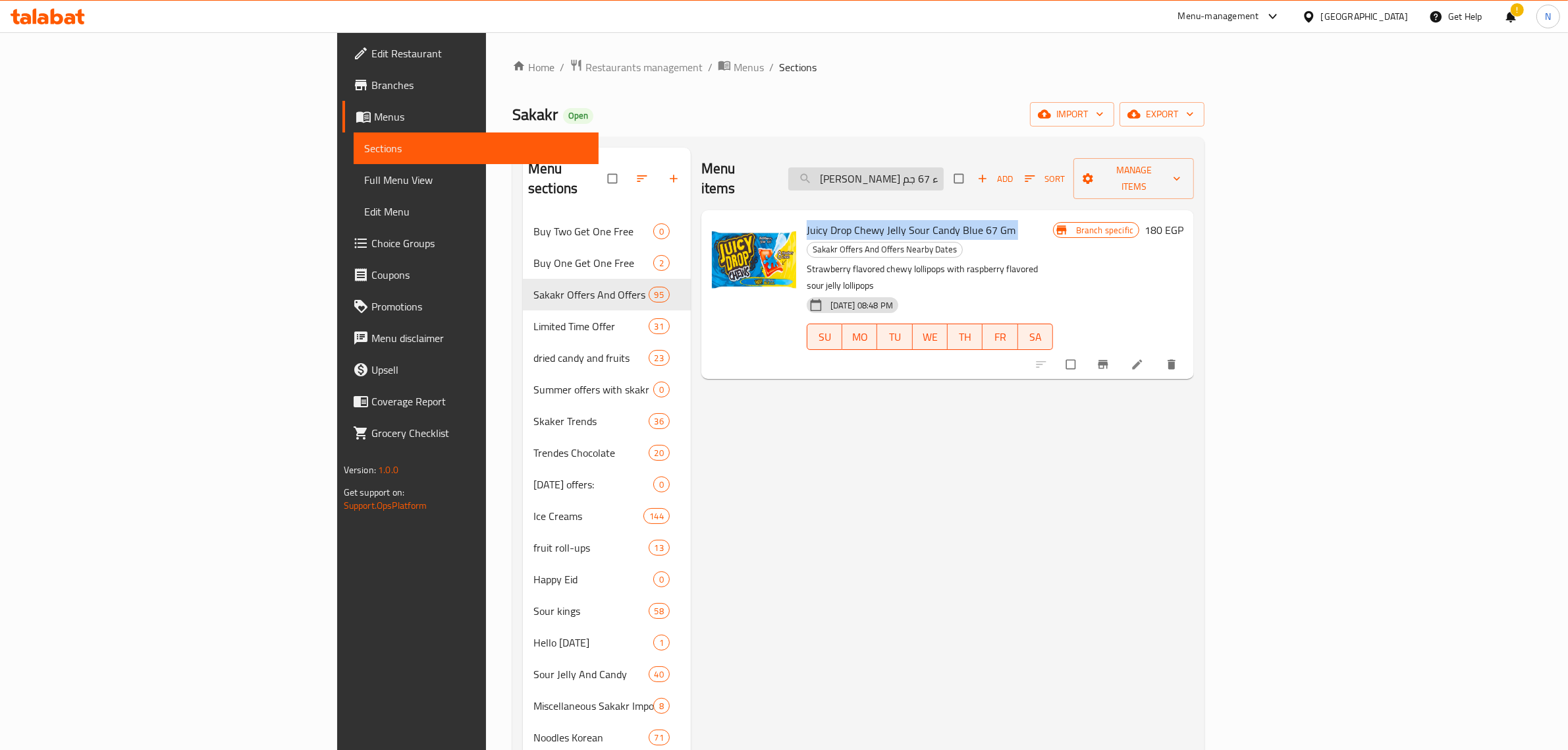
click at [944, 170] on input "جوسي دروب حلوى مطاطية وهلام حامض زرقاء 67 جم" at bounding box center [866, 179] width 155 height 23
paste input "ويفر ميسكو اسبريسو 34 جرا"
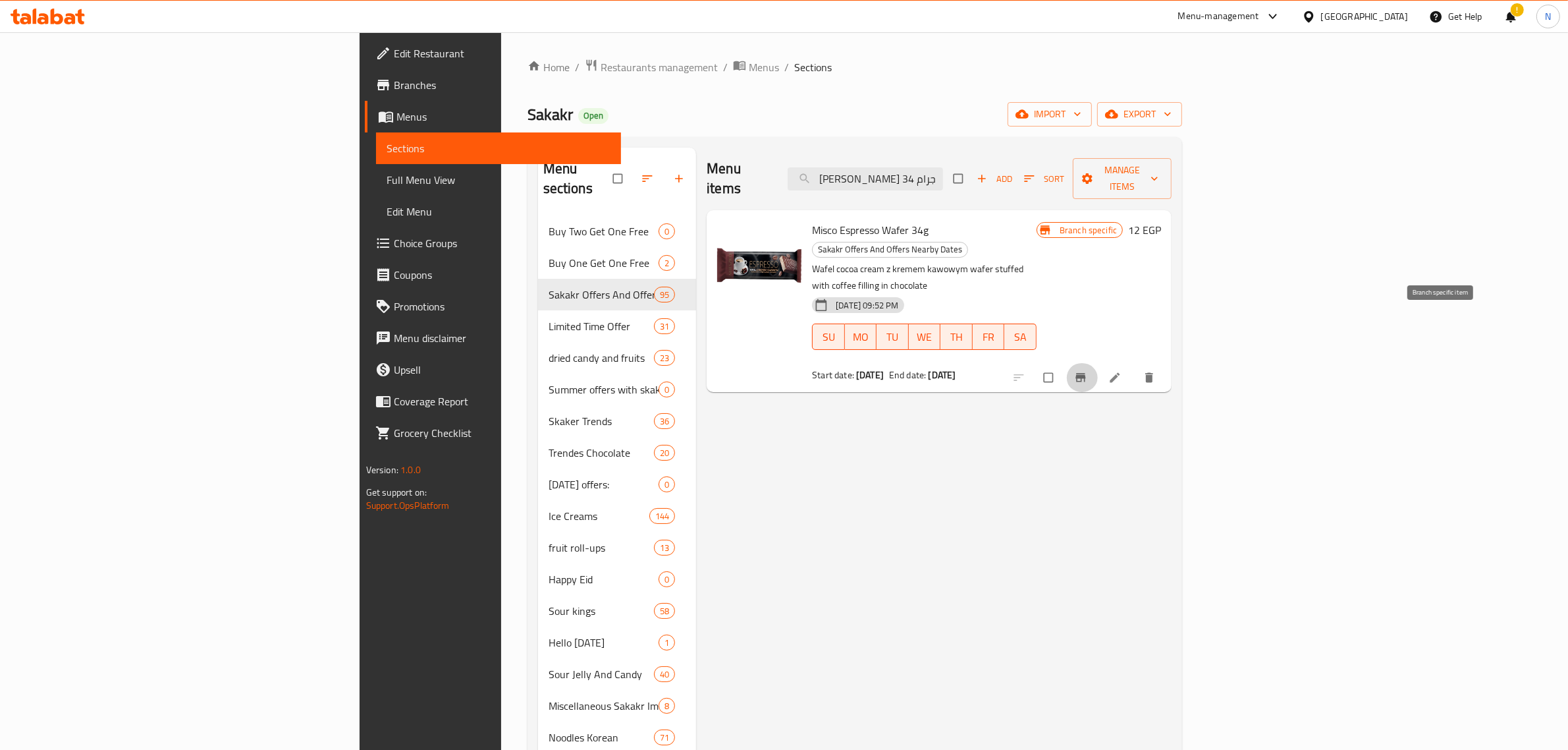
click at [1090, 371] on span "Branch-specific-item" at bounding box center [1082, 377] width 16 height 13
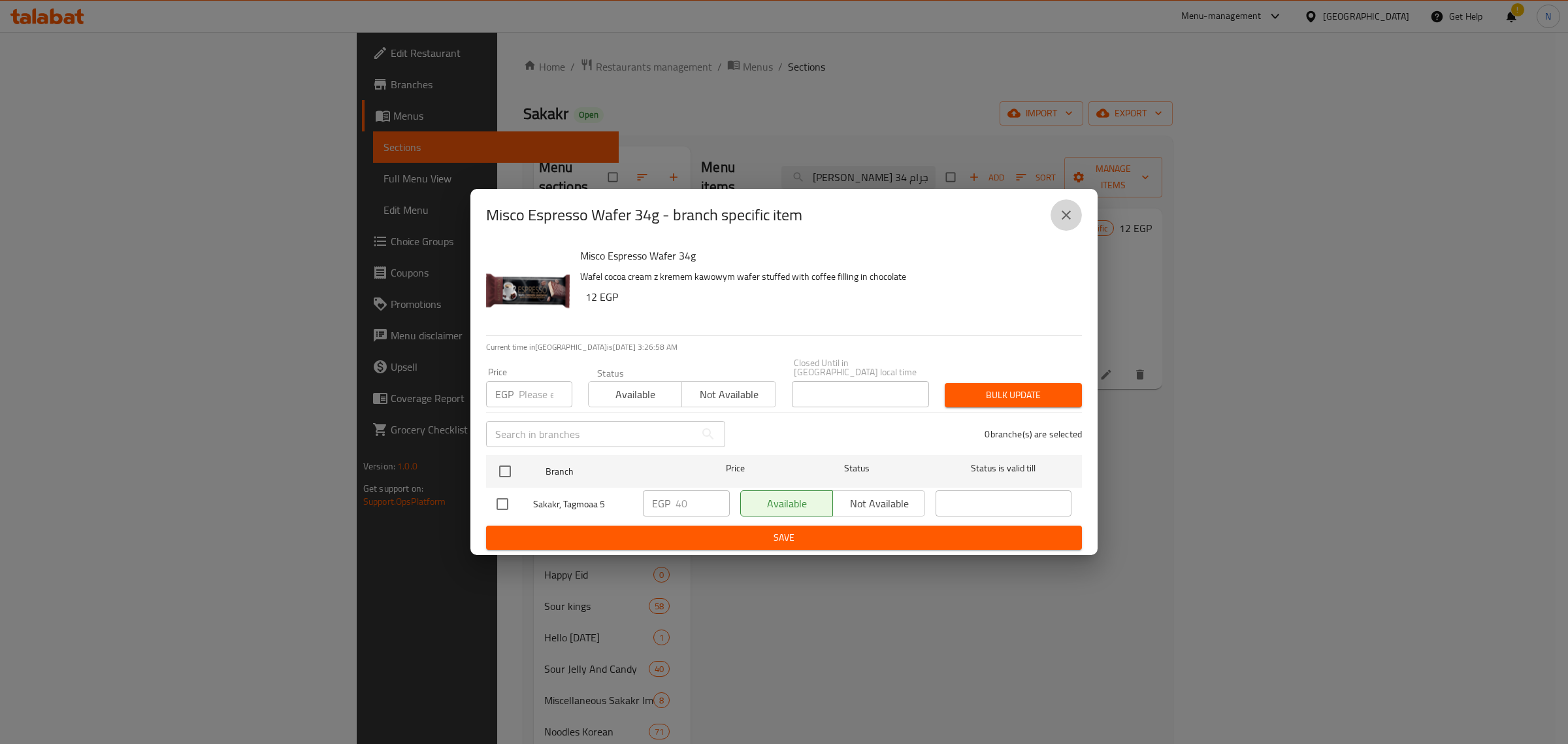
click at [1072, 218] on icon "close" at bounding box center [1066, 215] width 16 height 16
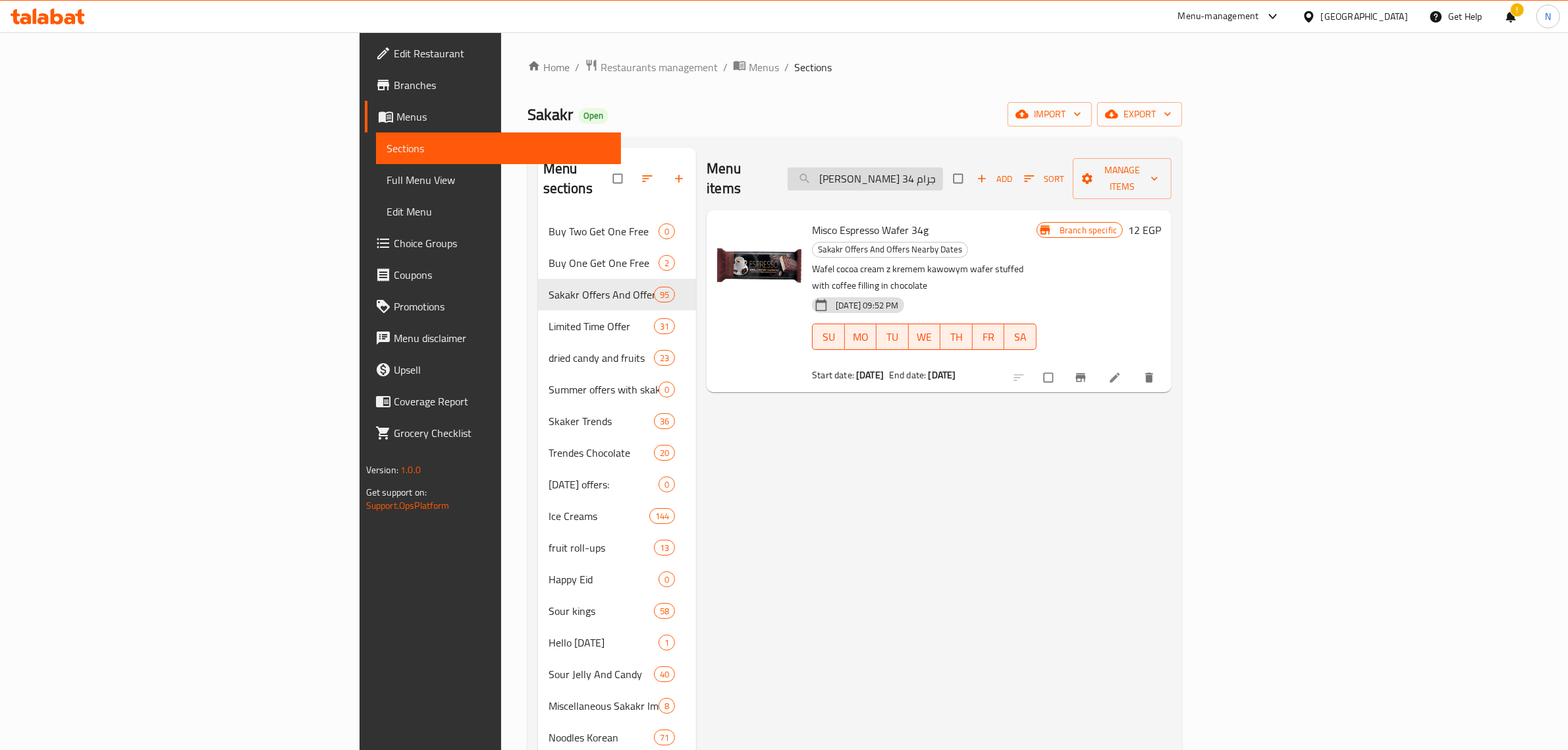
click at [943, 180] on input "ويفر ميسكو اسبريسو 34 جرام" at bounding box center [866, 179] width 155 height 23
paste input "يندر كاردز بحشوه الكاكاو والحليب 5 قطعة"
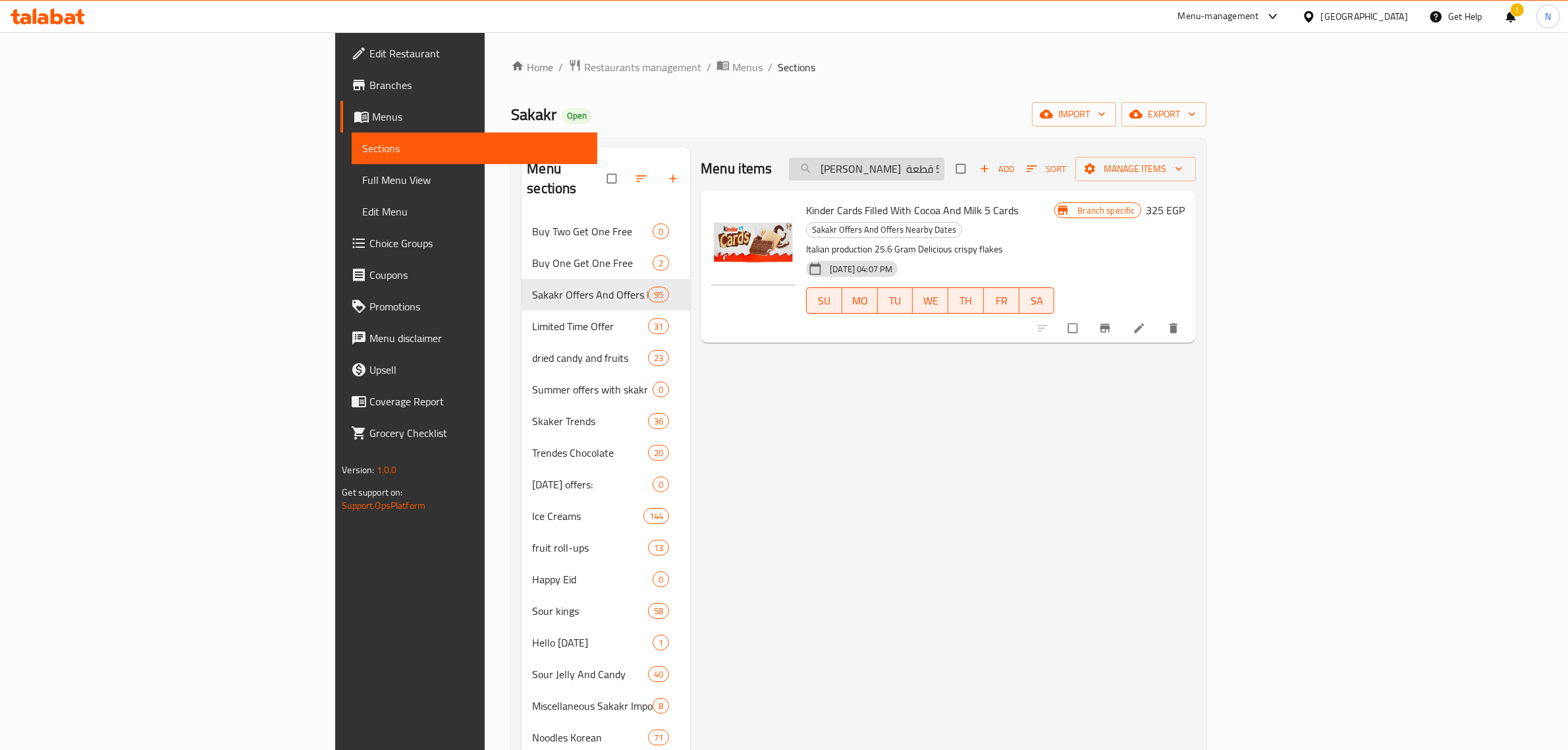
click at [945, 173] on input "كيندر كاردز بحشوه الكاكاو والحليب 5 قطعة" at bounding box center [867, 169] width 155 height 23
paste input "يلكا شوكو كاو 40 جرام"
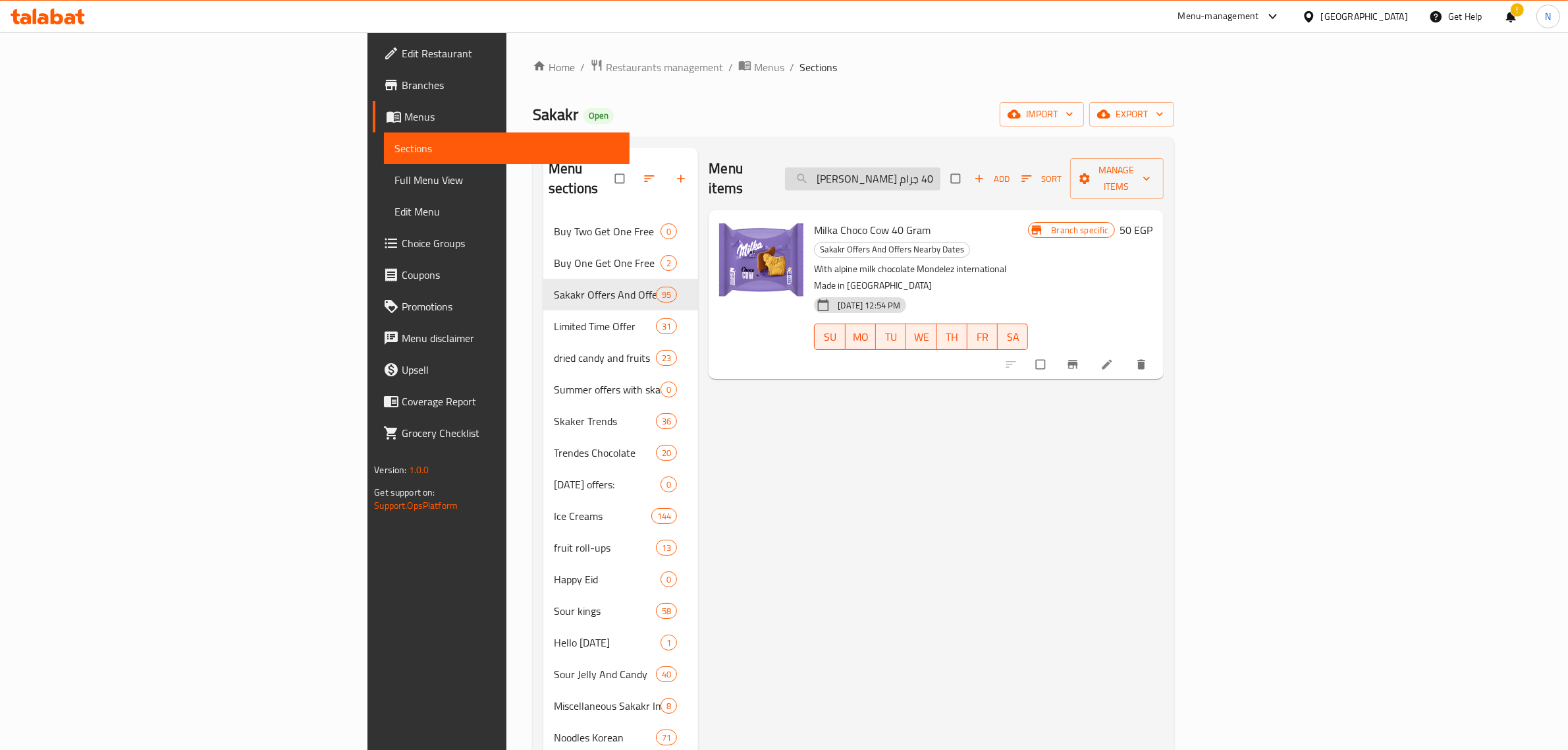
click at [940, 178] on input "ميلكا شوكو كاو 40 جرام" at bounding box center [863, 179] width 155 height 23
paste input "يندر كاردز بحشوه الكاكاو والحليب 5 قطعة"
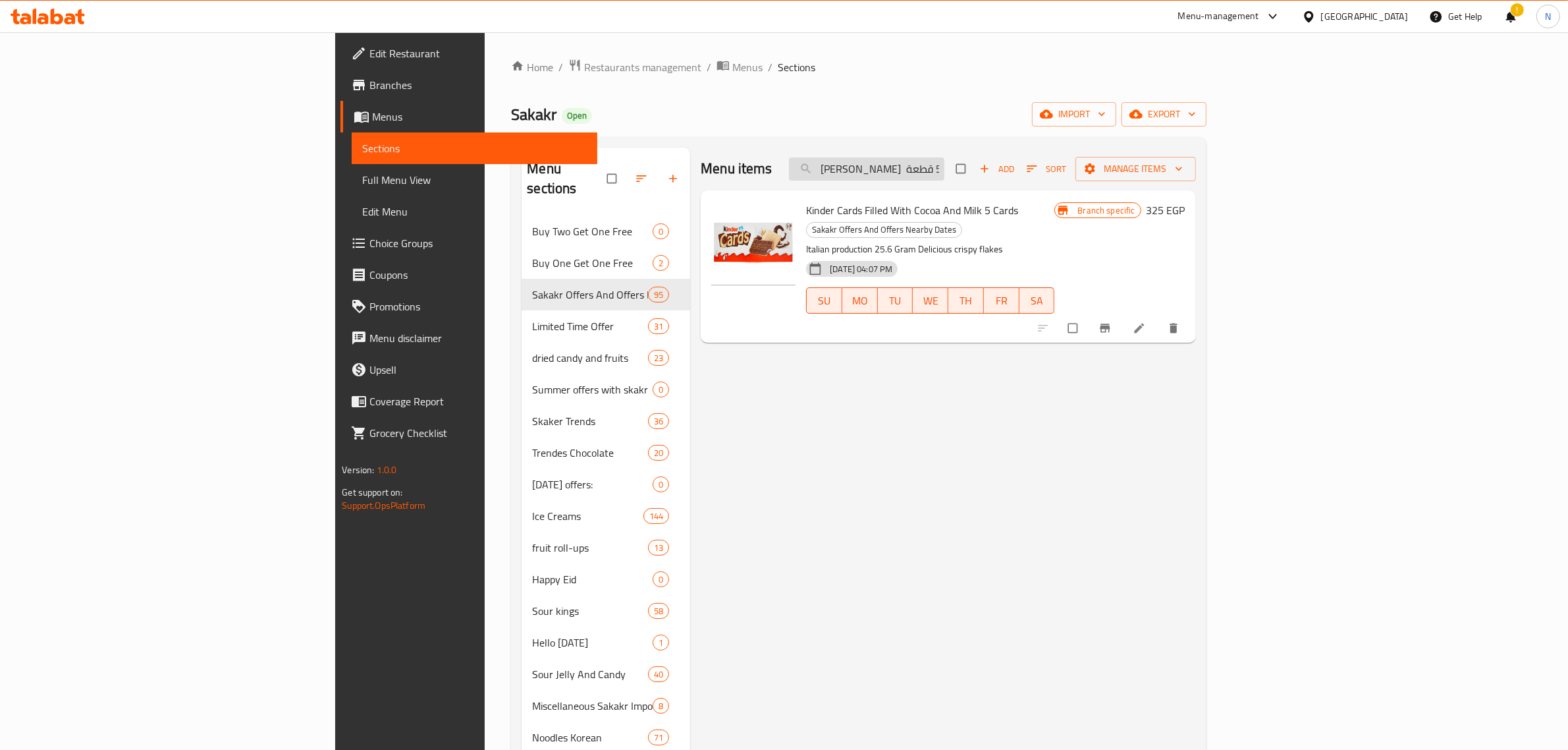
click at [945, 176] on input "كيندر كاردز بحشوه الكاكاو والحليب 5 قطعة" at bounding box center [867, 169] width 155 height 23
click at [1123, 318] on button "Branch-specific-item" at bounding box center [1107, 328] width 32 height 29
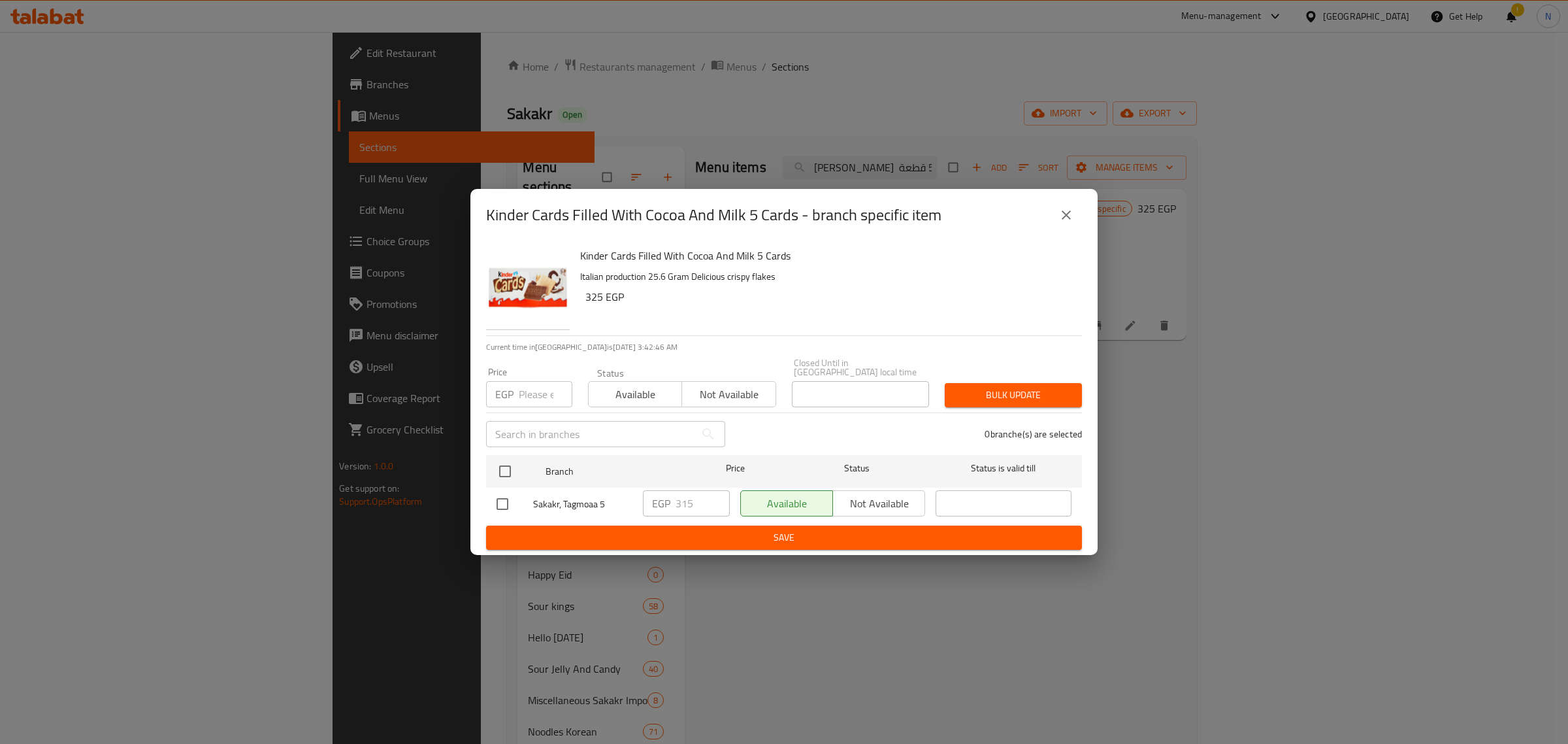
click at [1072, 221] on icon "close" at bounding box center [1066, 215] width 16 height 16
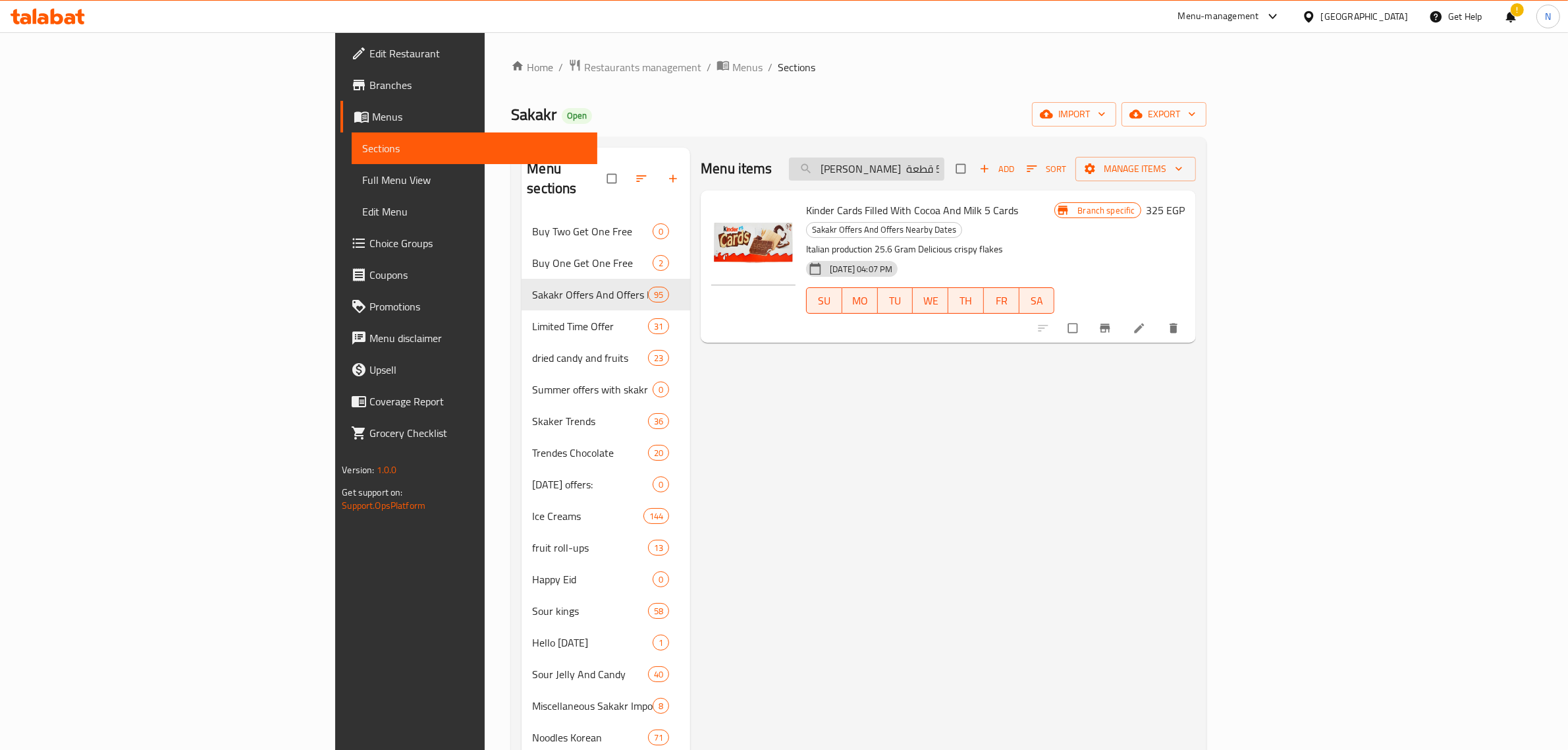
click at [945, 175] on input "كيندر كاردز بحشوه الكاكاو والحليب 5 قطعة" at bounding box center [867, 169] width 155 height 23
paste input "جوسي دروب حلوى مطاطية وهلام حامض زرقاء 67 جم"
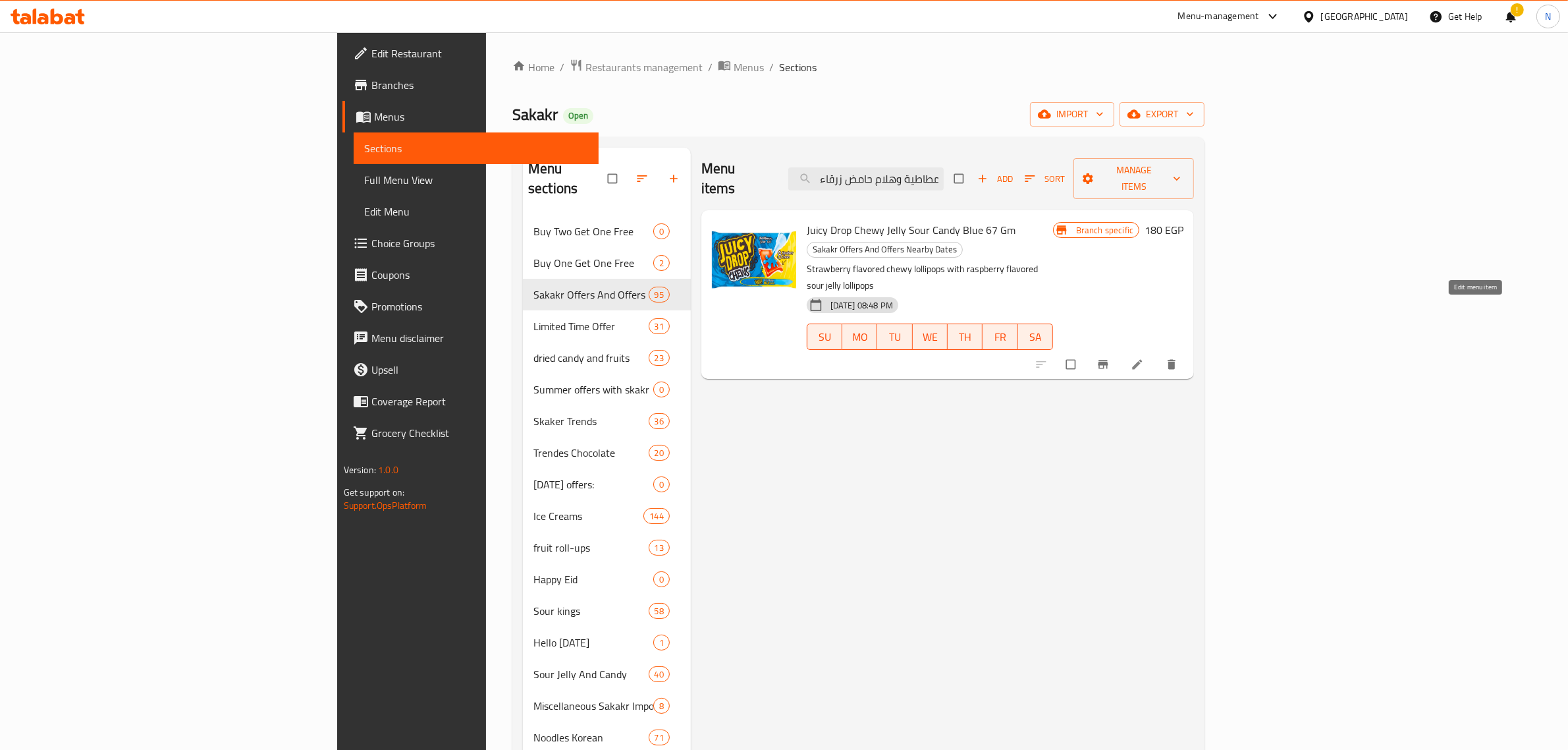
type input "جوسي دروب حلوى مطاطية وهلام حامض زرقاء 67 جم"
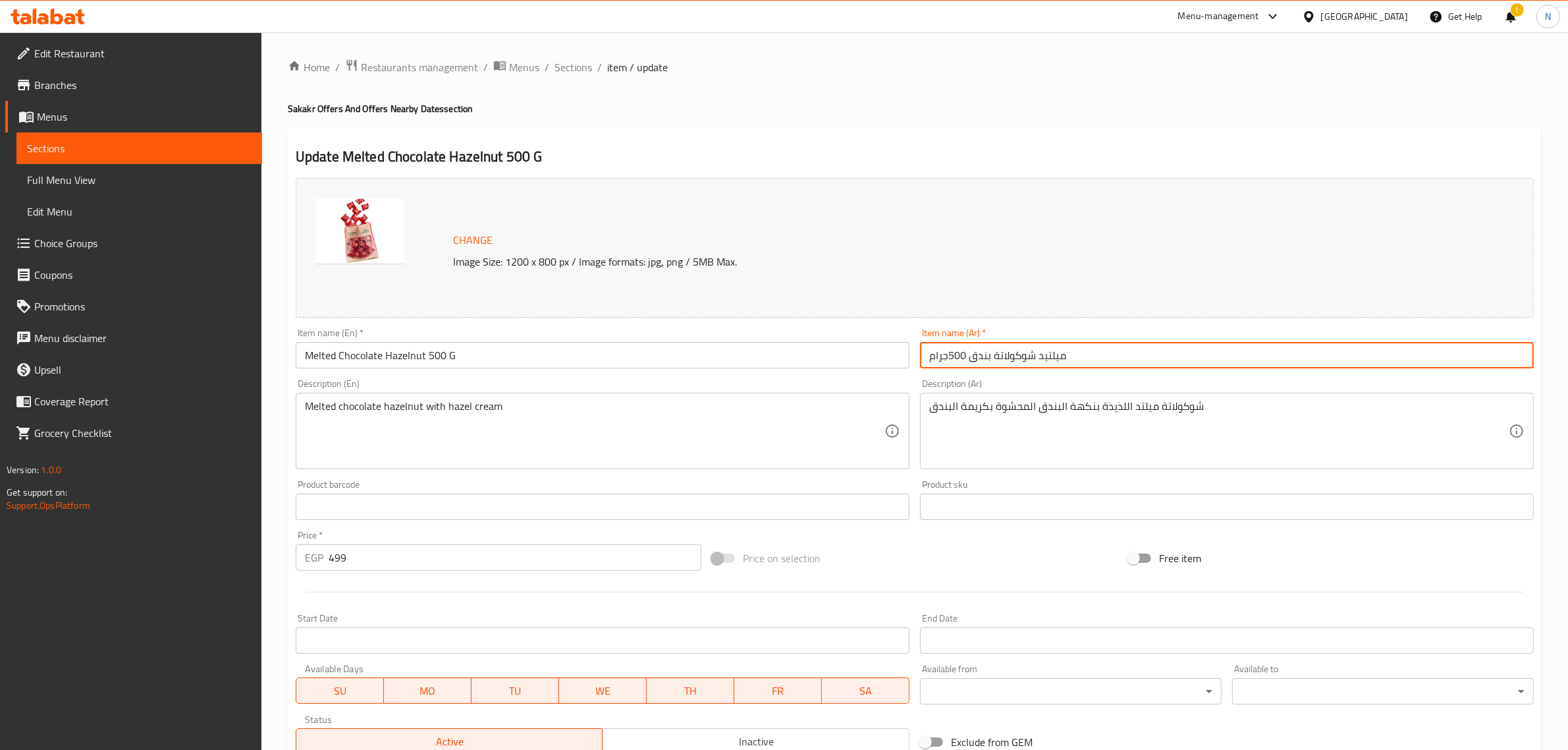
click at [1127, 107] on h4 "Sakakr Offers And Offers Nearby Dates section" at bounding box center [915, 108] width 1254 height 13
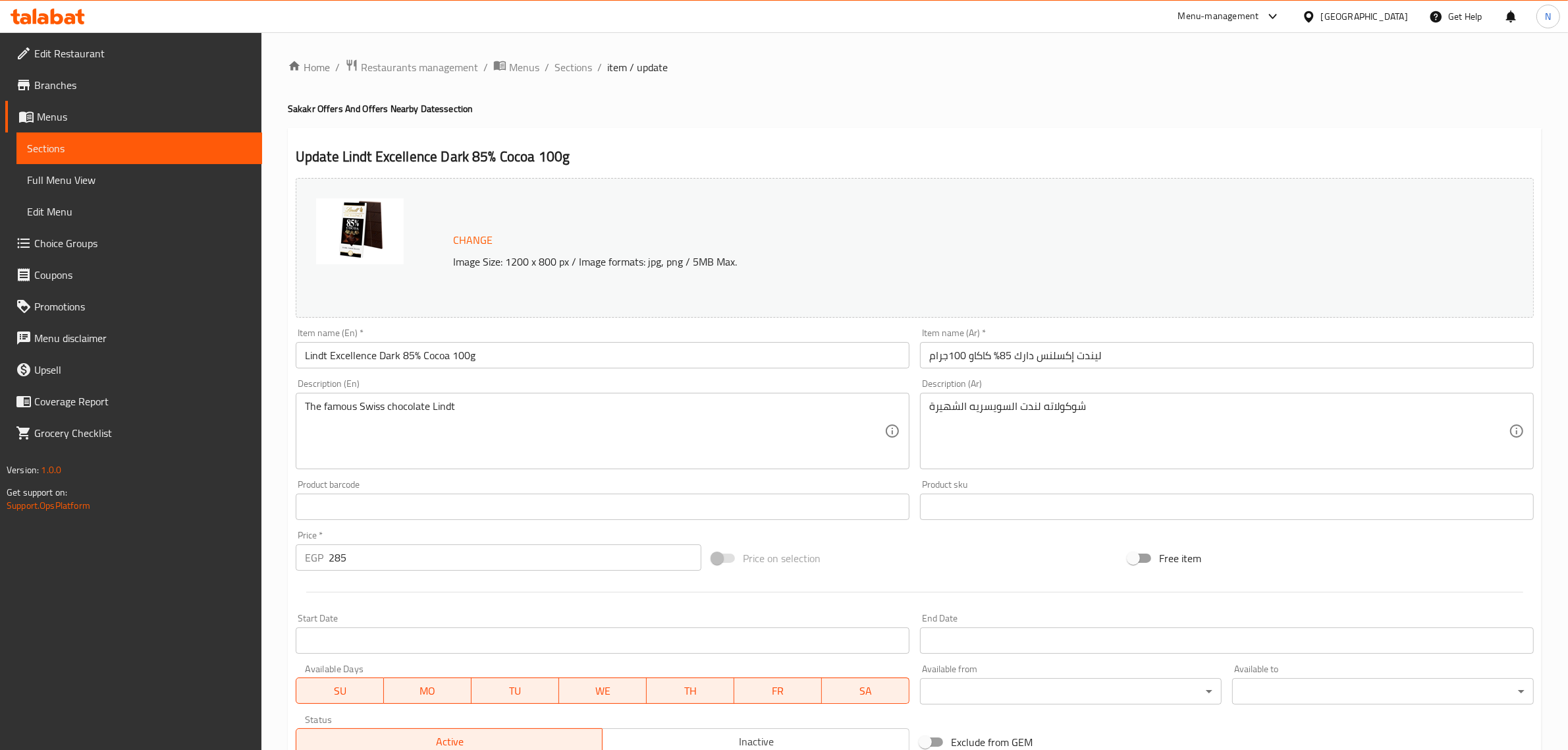
click at [561, 361] on input "Lindt Excellence Dark 85% Cocoa 100g" at bounding box center [603, 355] width 614 height 26
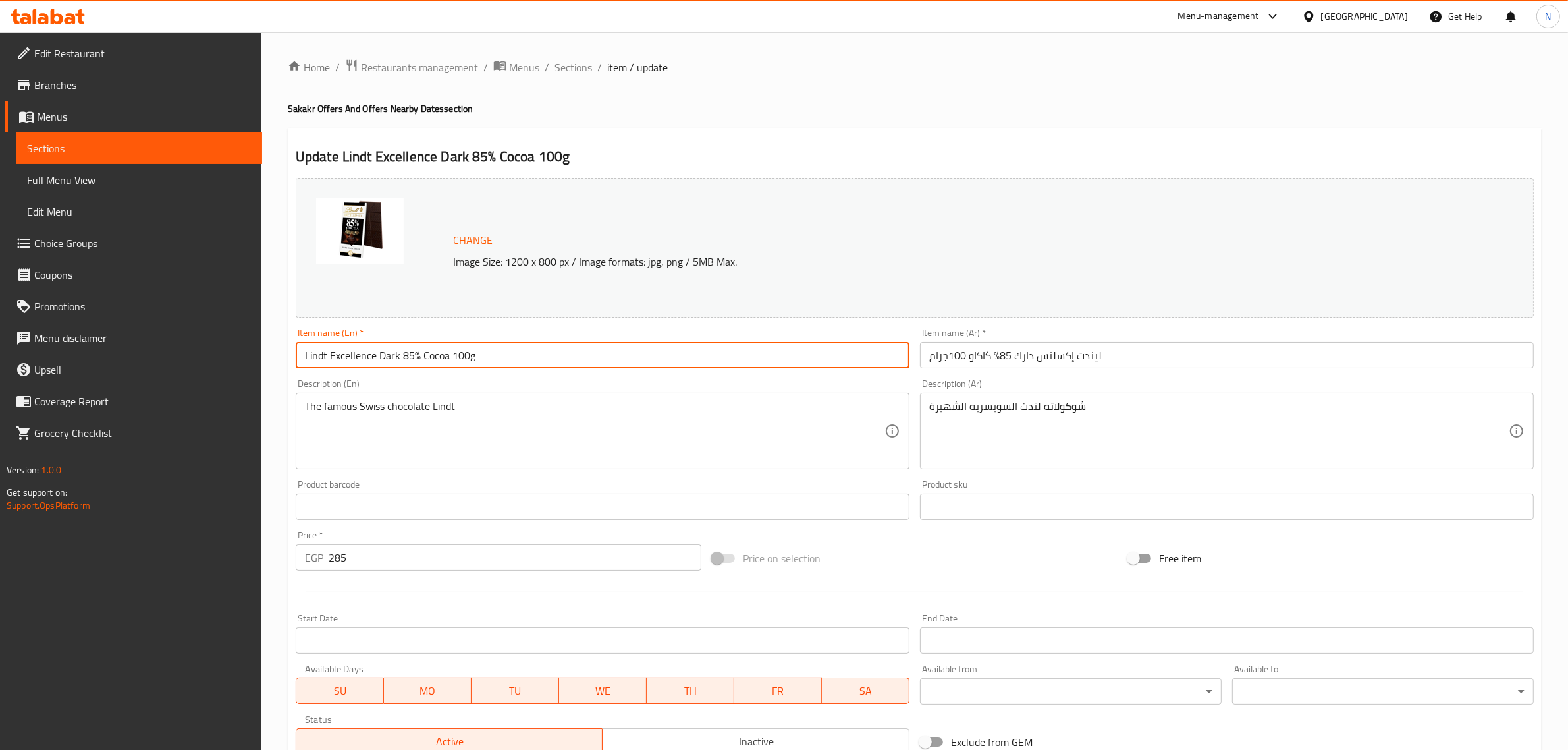
click at [561, 361] on input "Lindt Excellence Dark 85% Cocoa 100g" at bounding box center [603, 355] width 614 height 26
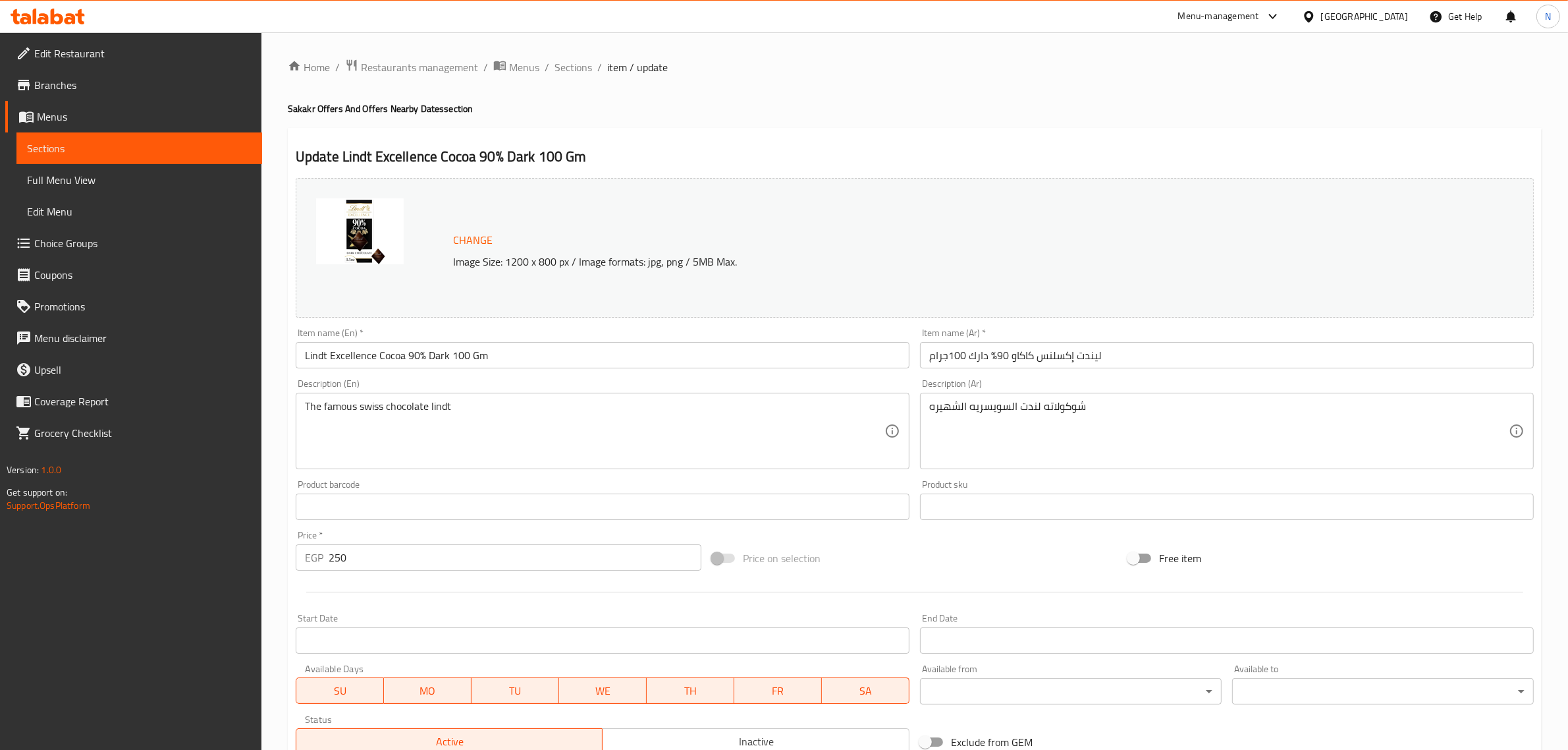
click at [498, 360] on input "Lindt Excellence Cocoa 90% Dark 100 Gm" at bounding box center [603, 355] width 614 height 26
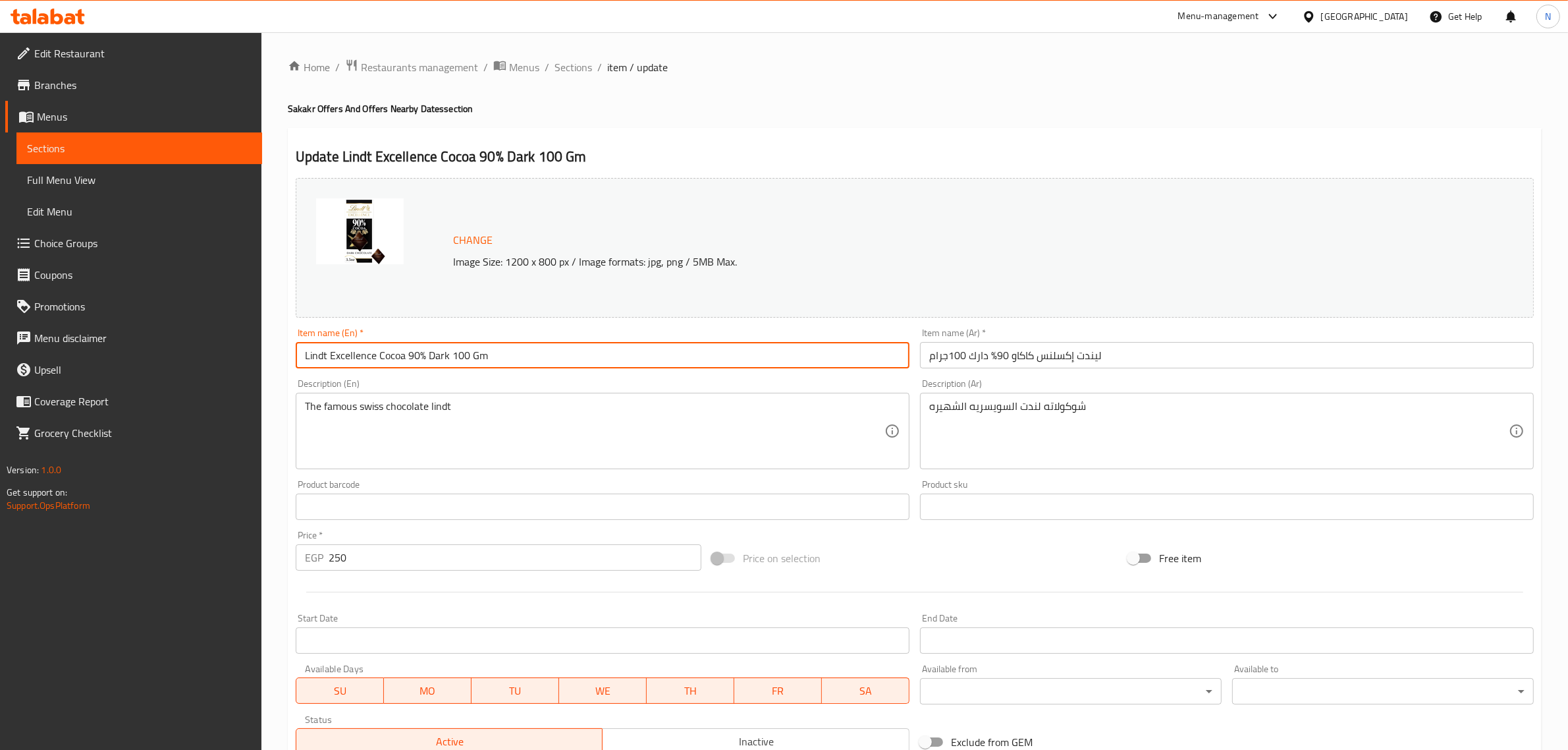
click at [498, 360] on input "Lindt Excellence Cocoa 90% Dark 100 Gm" at bounding box center [603, 355] width 614 height 26
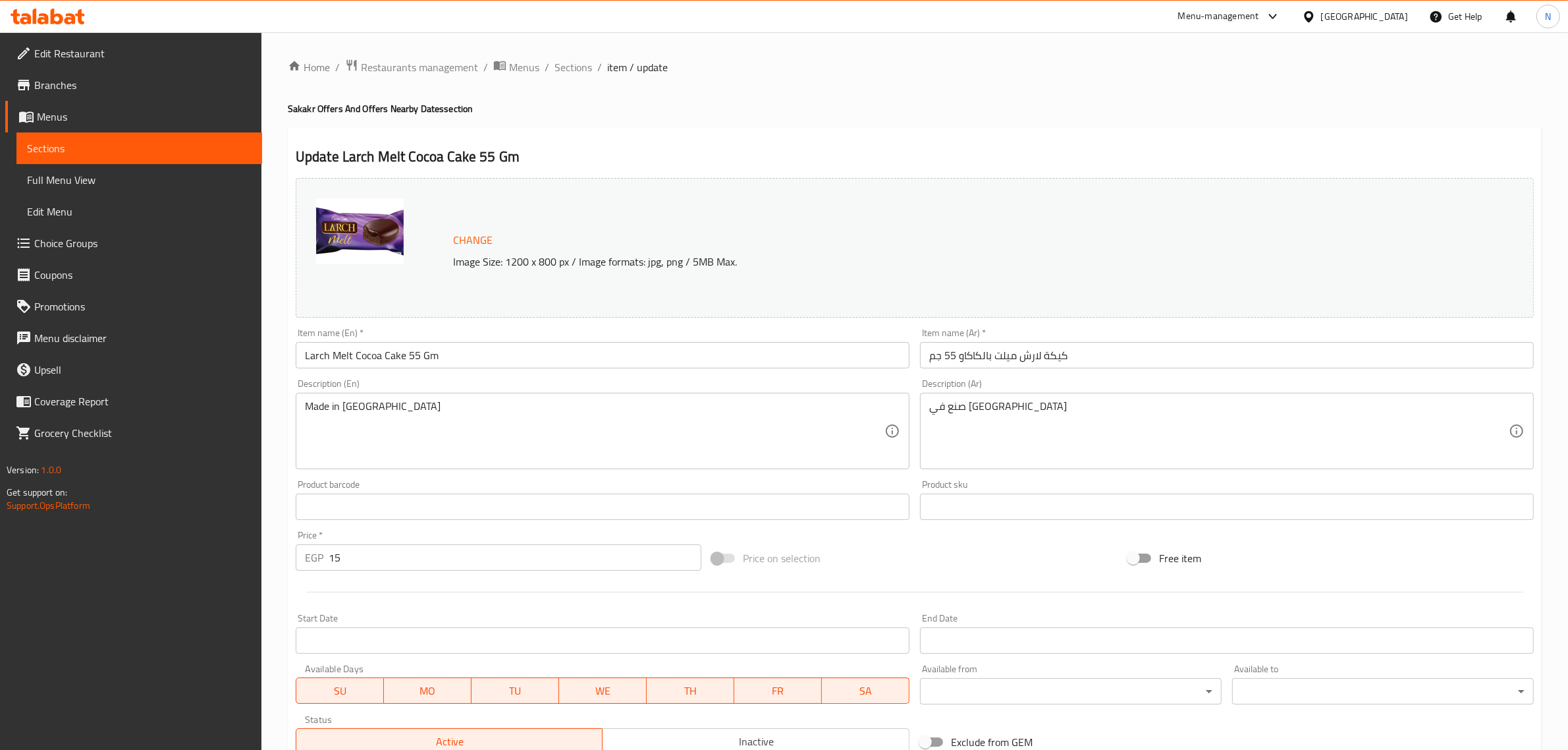
click at [472, 349] on input "Larch Melt Cocoa Cake 55 Gm" at bounding box center [603, 355] width 614 height 26
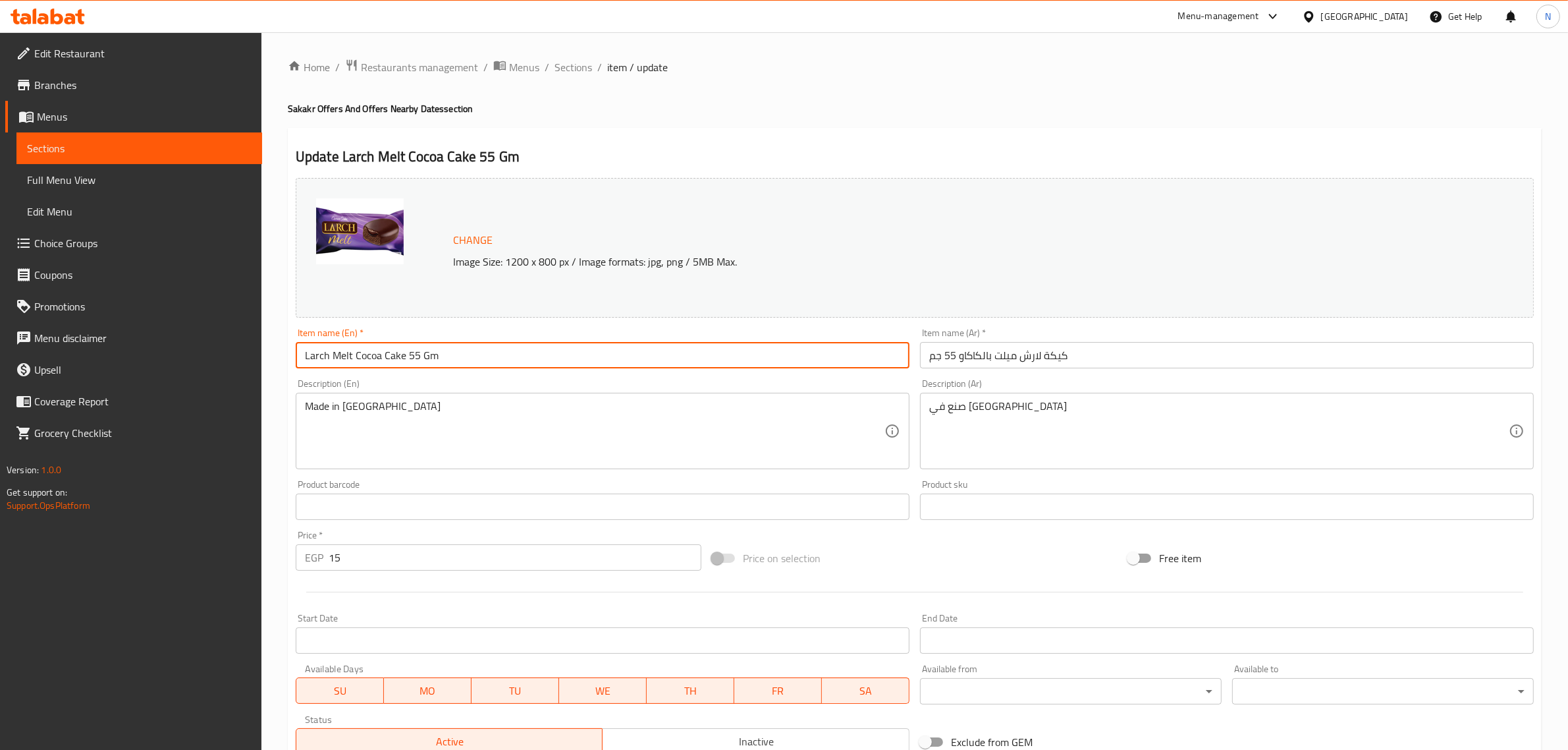
click at [472, 349] on input "Larch Melt Cocoa Cake 55 Gm" at bounding box center [603, 355] width 614 height 26
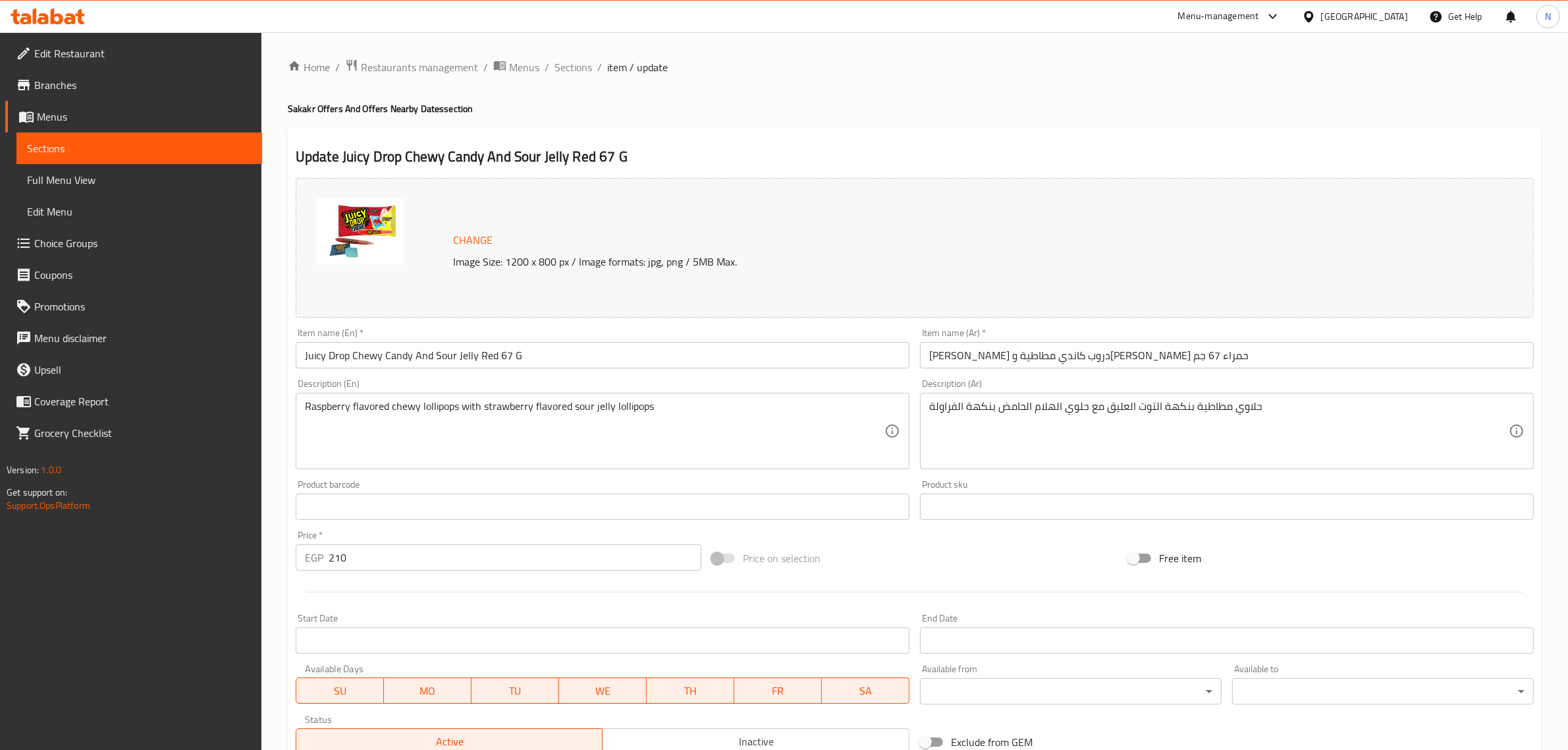
click at [593, 361] on input "Juicy Drop Chewy Candy And Sour Jelly Red 67 G" at bounding box center [603, 355] width 614 height 26
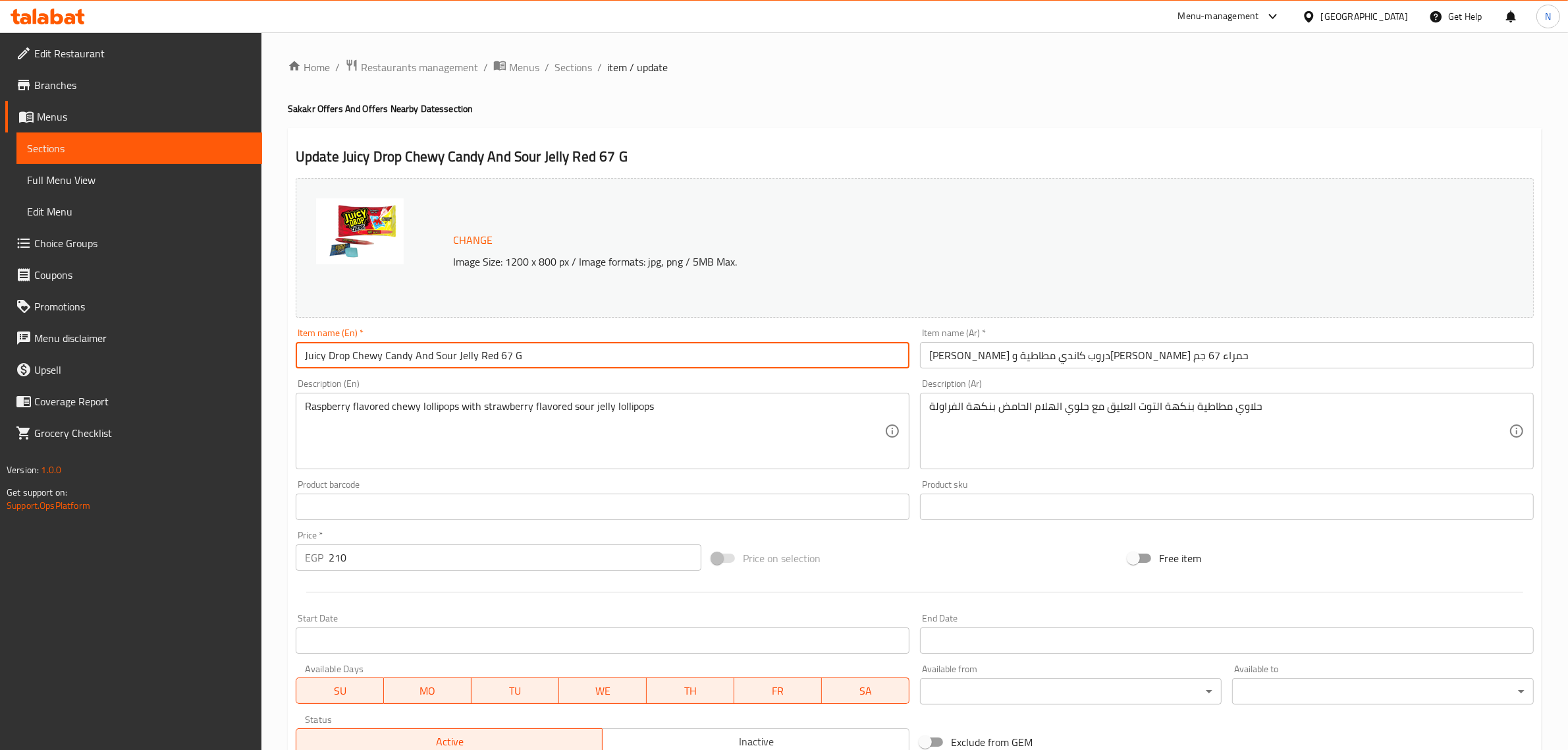
click at [593, 361] on input "Juicy Drop Chewy Candy And Sour Jelly Red 67 G" at bounding box center [603, 355] width 614 height 26
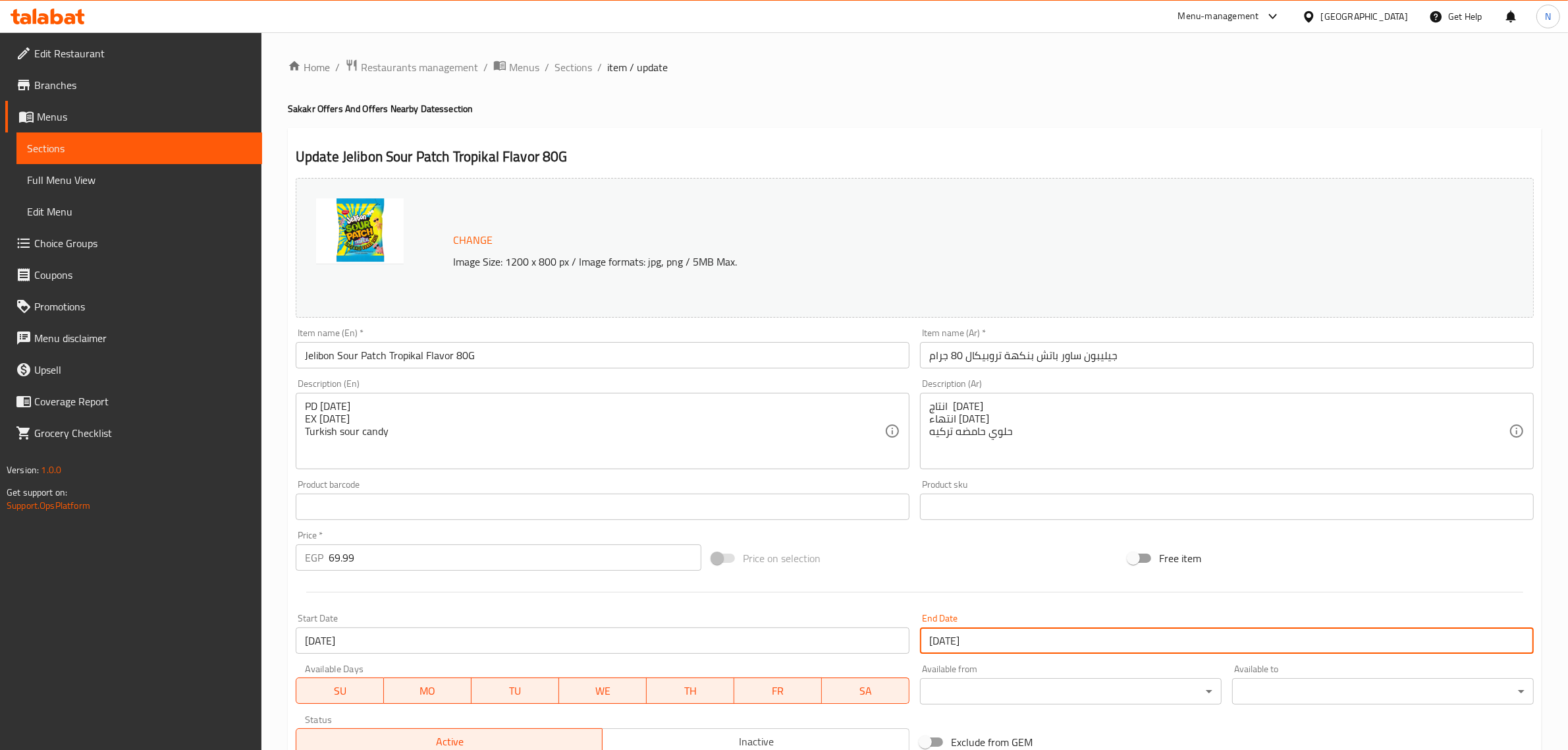
click at [1077, 628] on input "[DATE]" at bounding box center [1227, 640] width 614 height 26
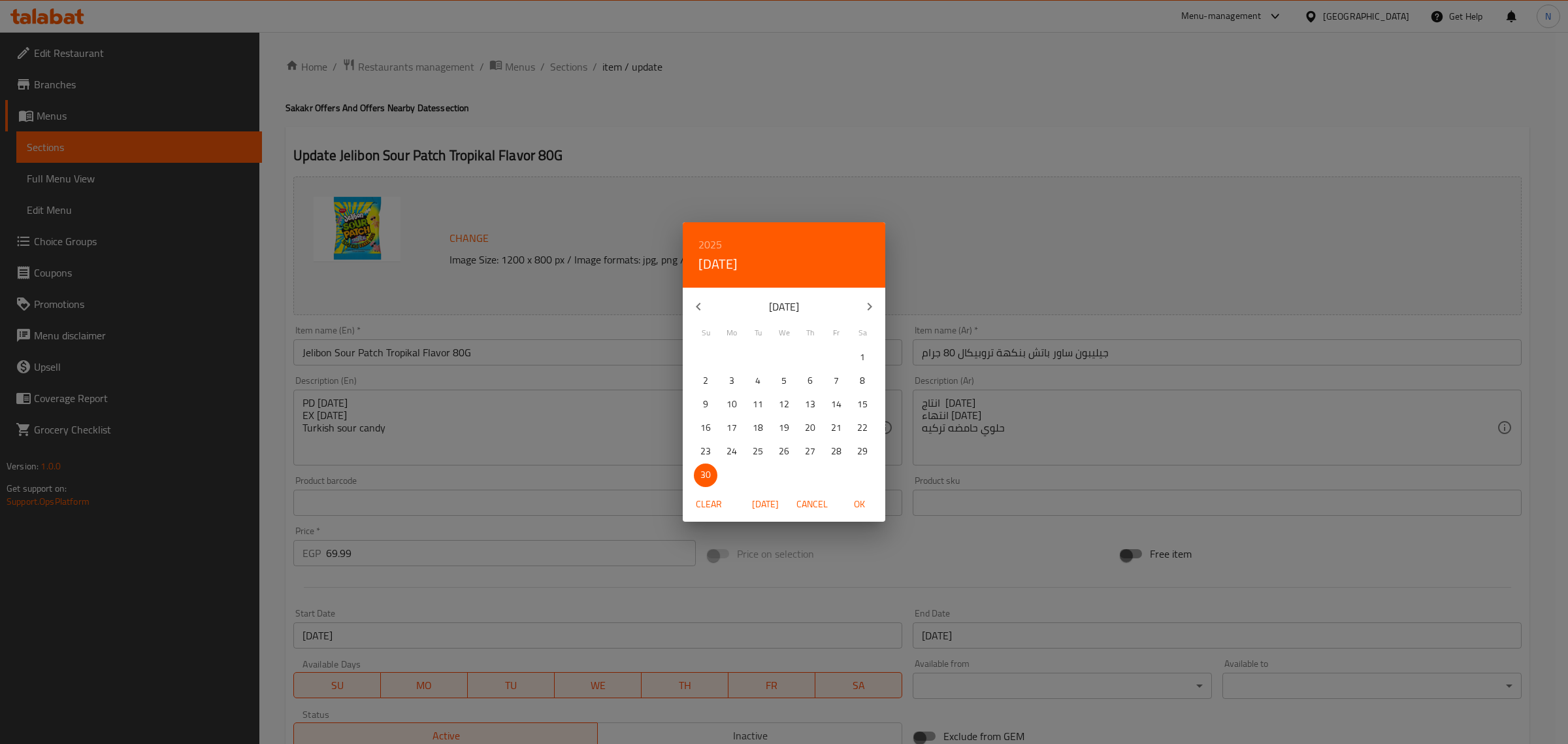
click at [840, 432] on p "21" at bounding box center [836, 428] width 10 height 16
click at [859, 504] on span "OK" at bounding box center [859, 505] width 31 height 16
type input "21-11-2025"
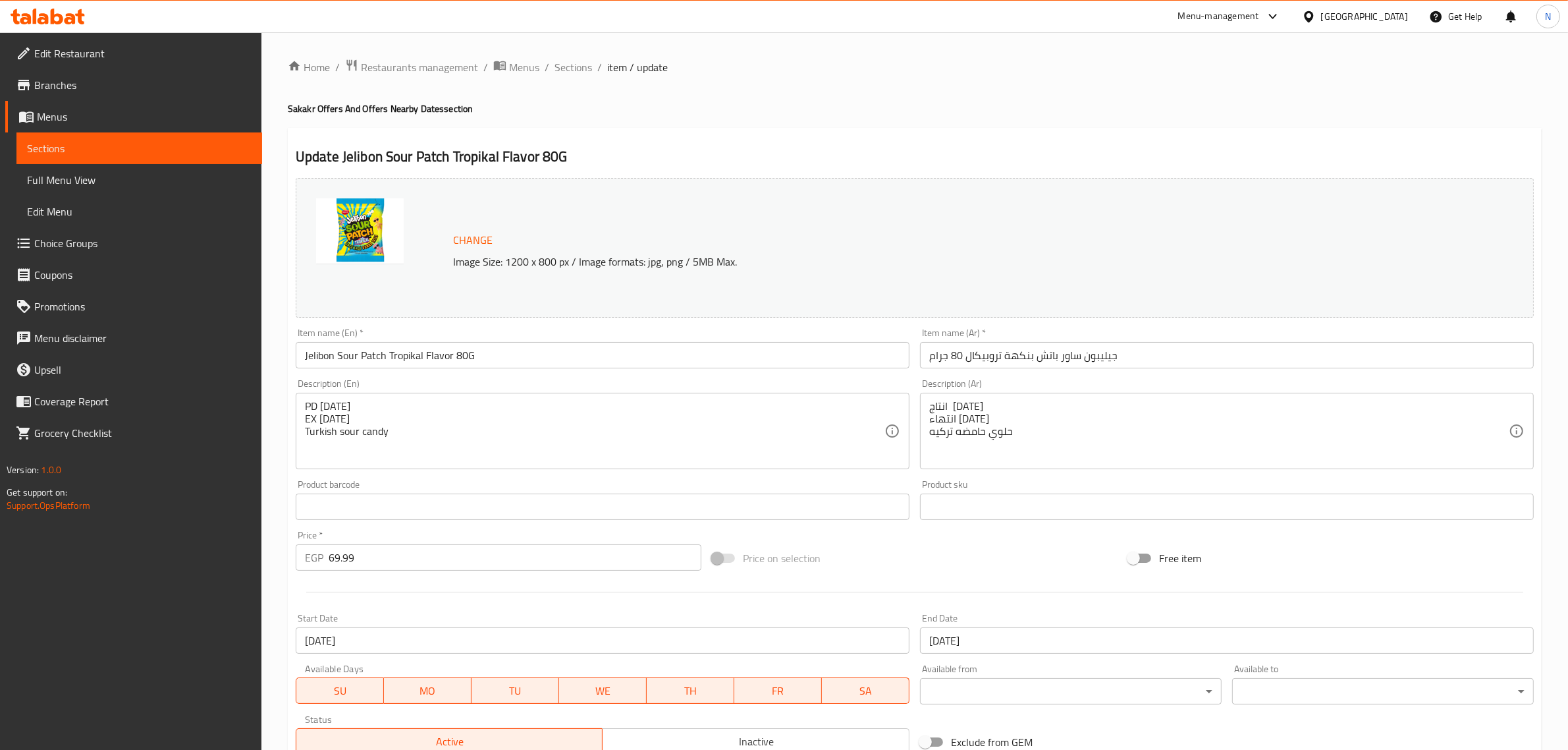
click at [985, 636] on input "[DATE]" at bounding box center [1227, 640] width 614 height 26
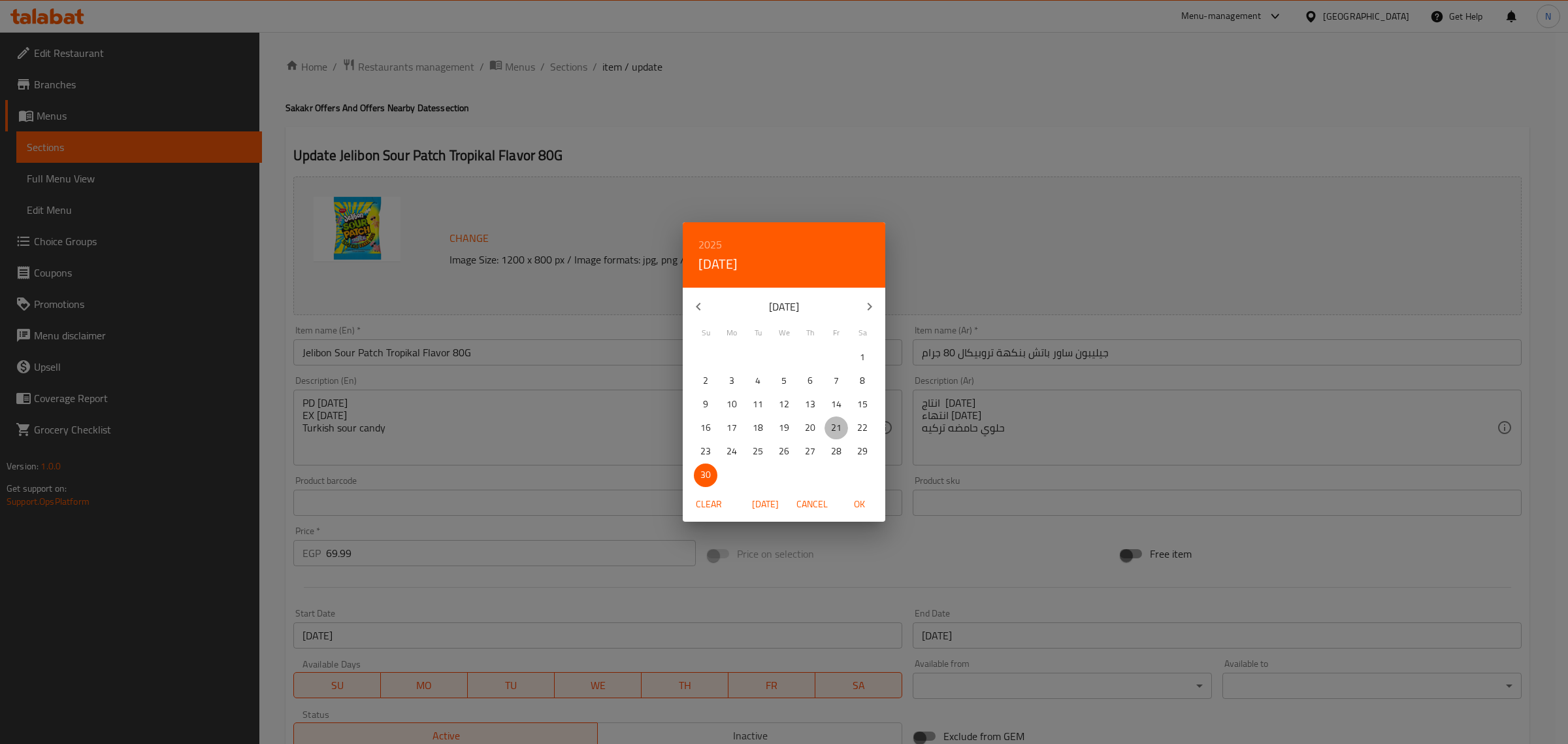
click at [837, 430] on p "21" at bounding box center [836, 428] width 10 height 16
click at [860, 502] on span "OK" at bounding box center [859, 505] width 31 height 16
type input "21-11-2025"
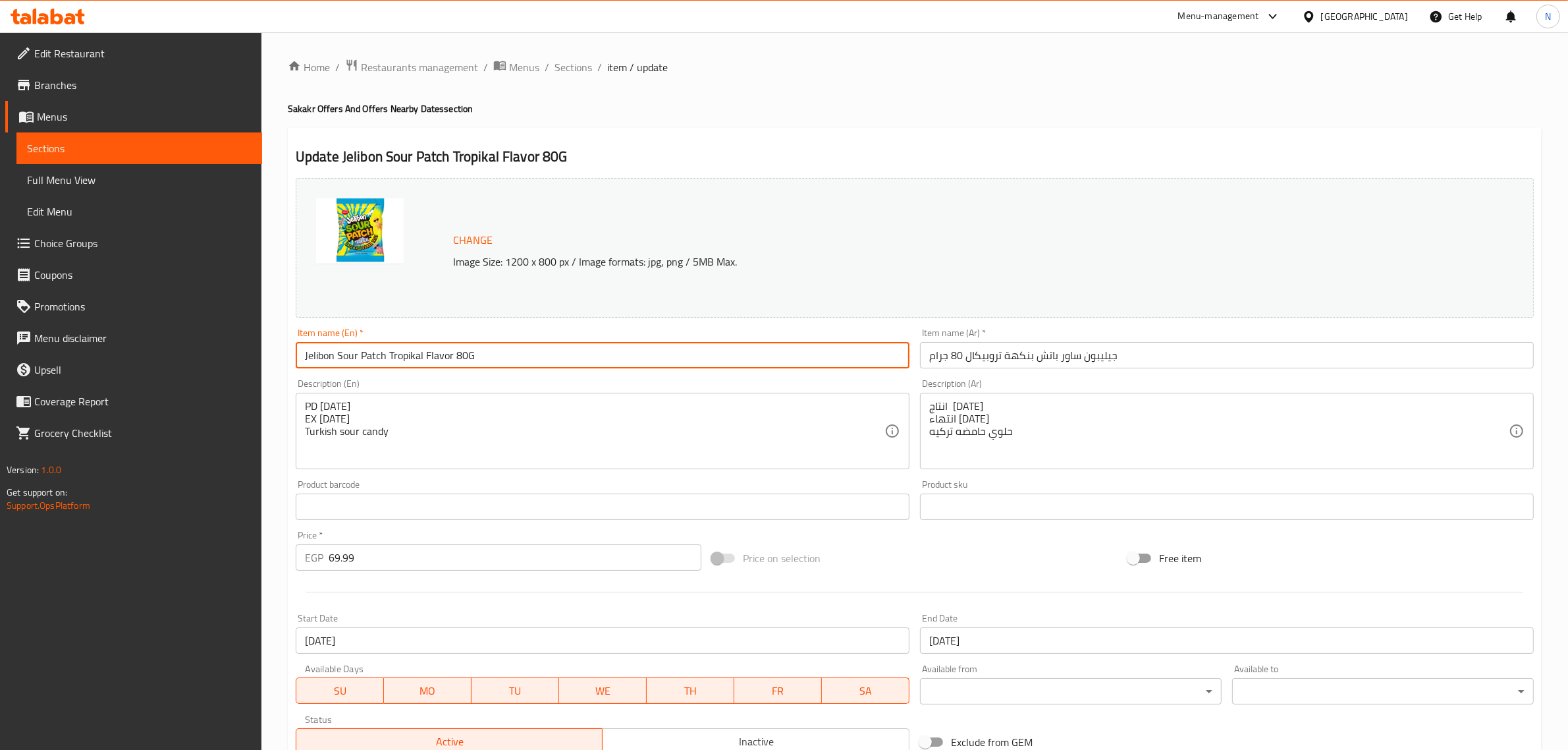
click at [771, 357] on input "Jelibon Sour Patch Tropikal Flavor 80G" at bounding box center [603, 355] width 614 height 26
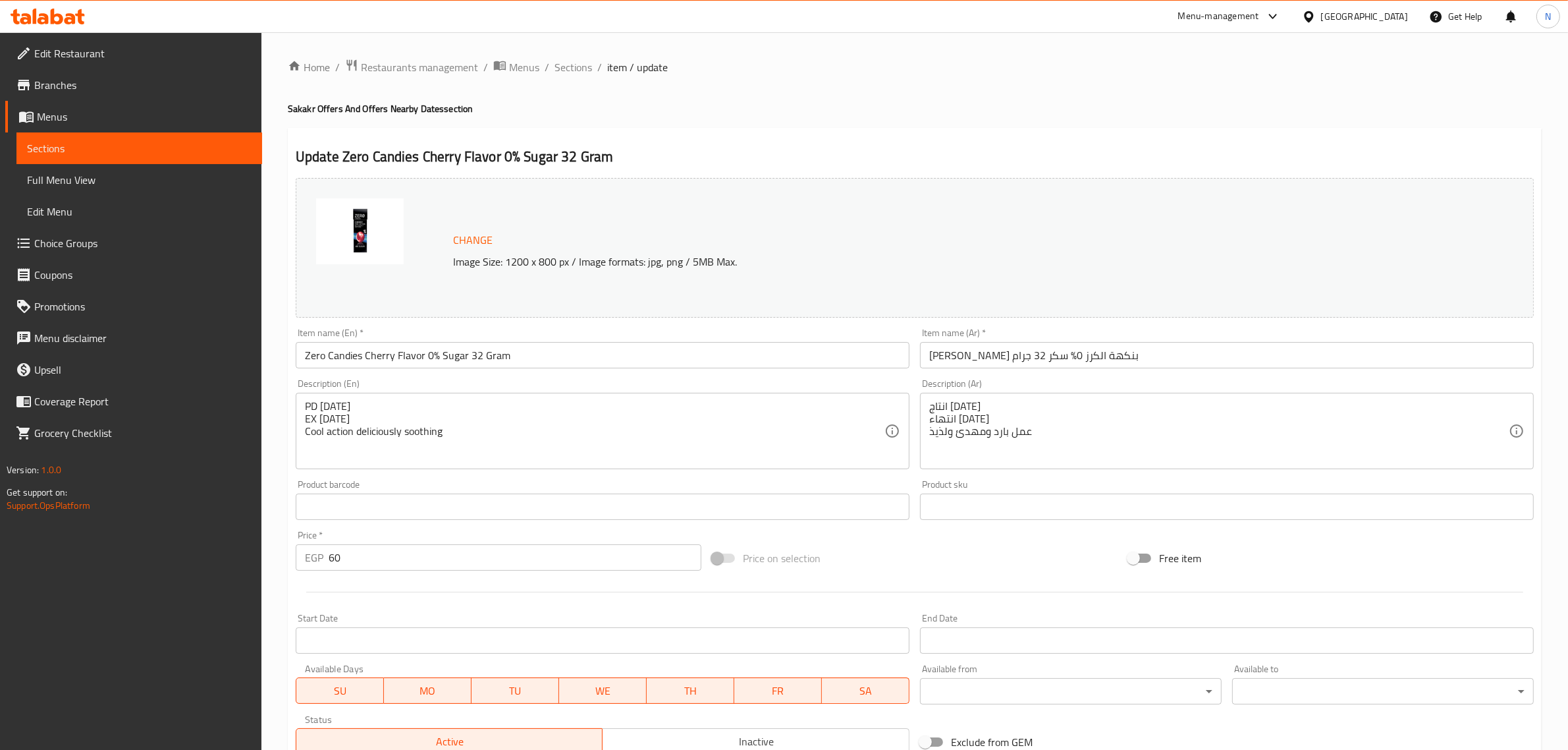
click at [618, 364] on input "Zero Candies Cherry Flavor 0% Sugar 32 Gram" at bounding box center [603, 355] width 614 height 26
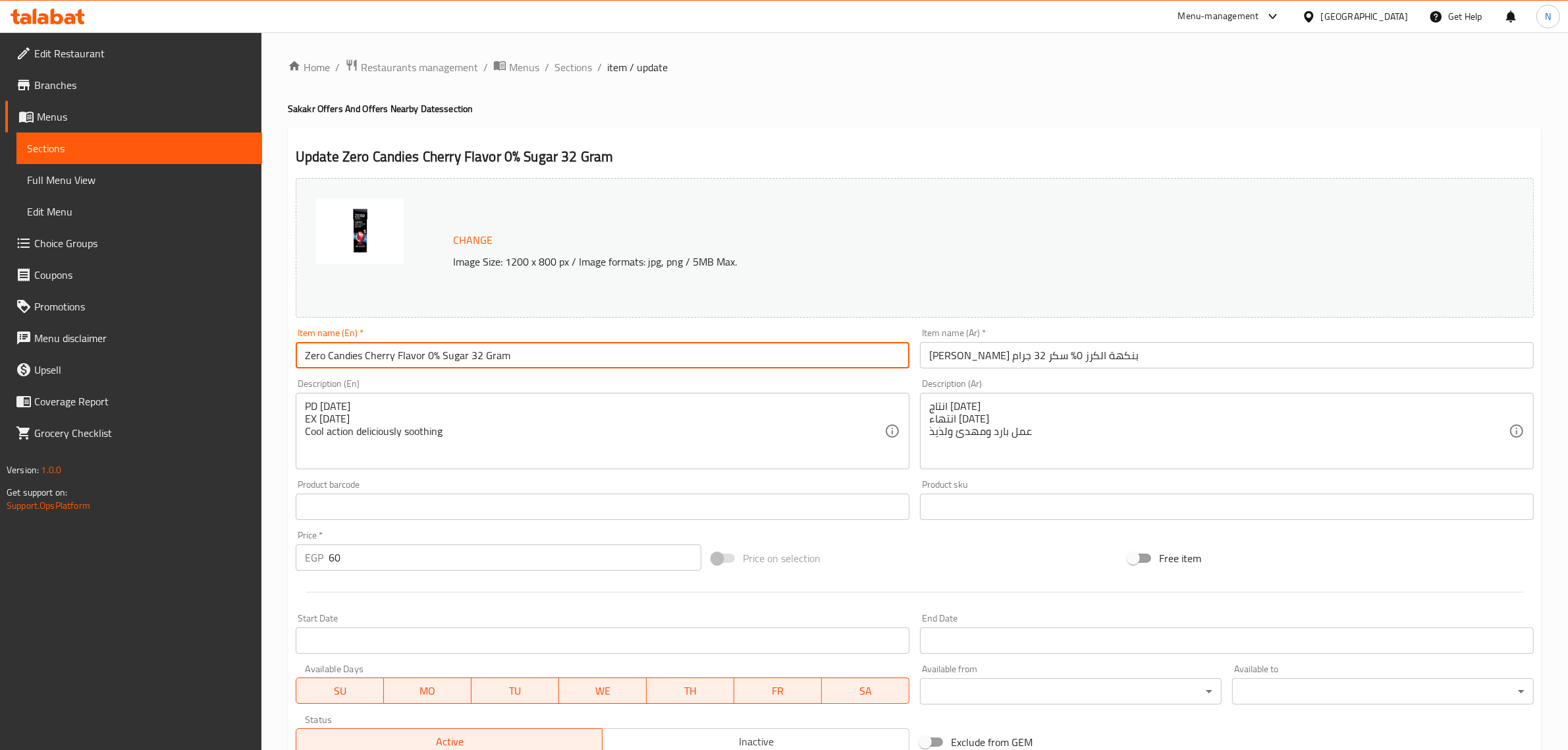
click at [618, 364] on input "Zero Candies Cherry Flavor 0% Sugar 32 Gram" at bounding box center [603, 355] width 614 height 26
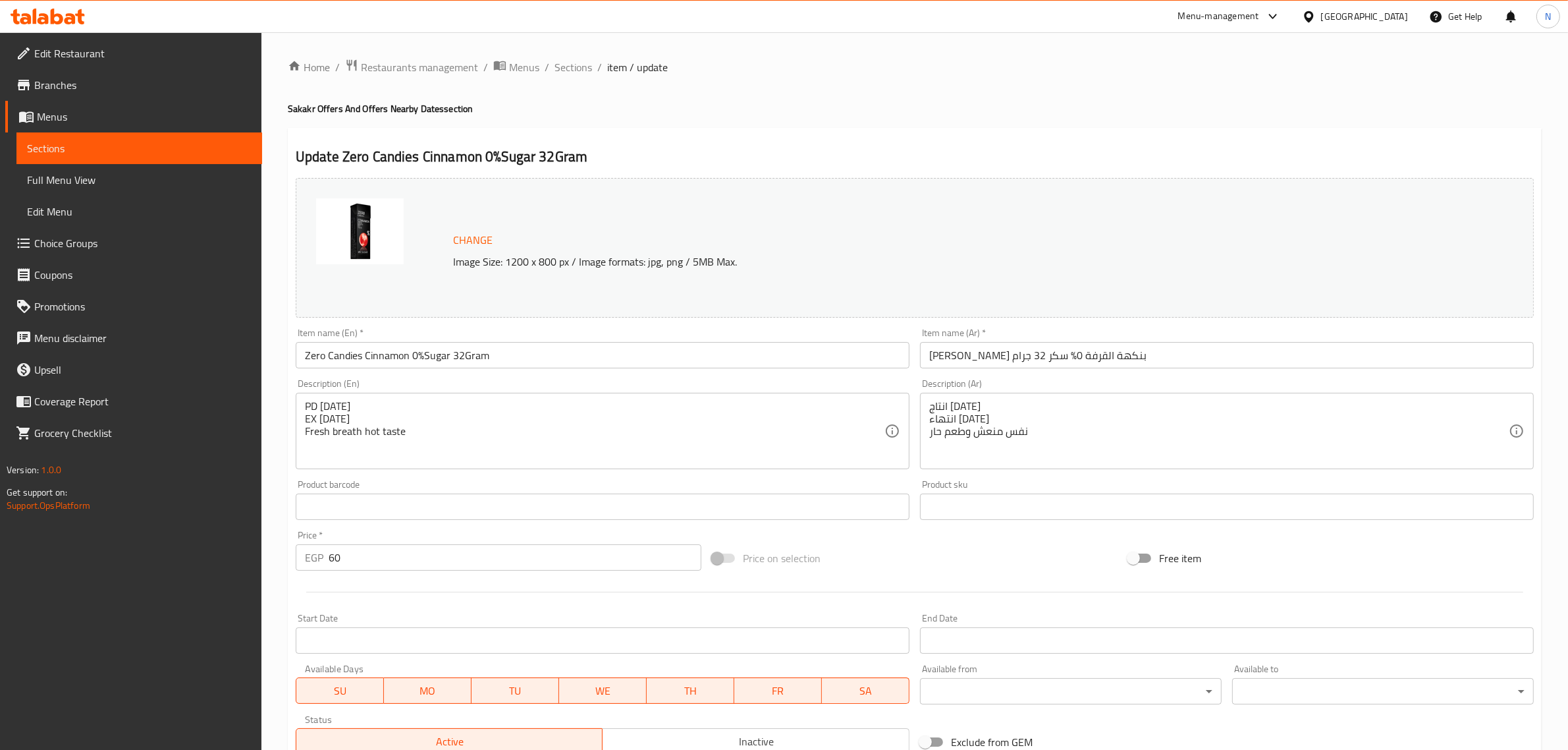
click at [610, 348] on input "Zero Candies Cinnamon 0%Sugar 32Gram" at bounding box center [603, 355] width 614 height 26
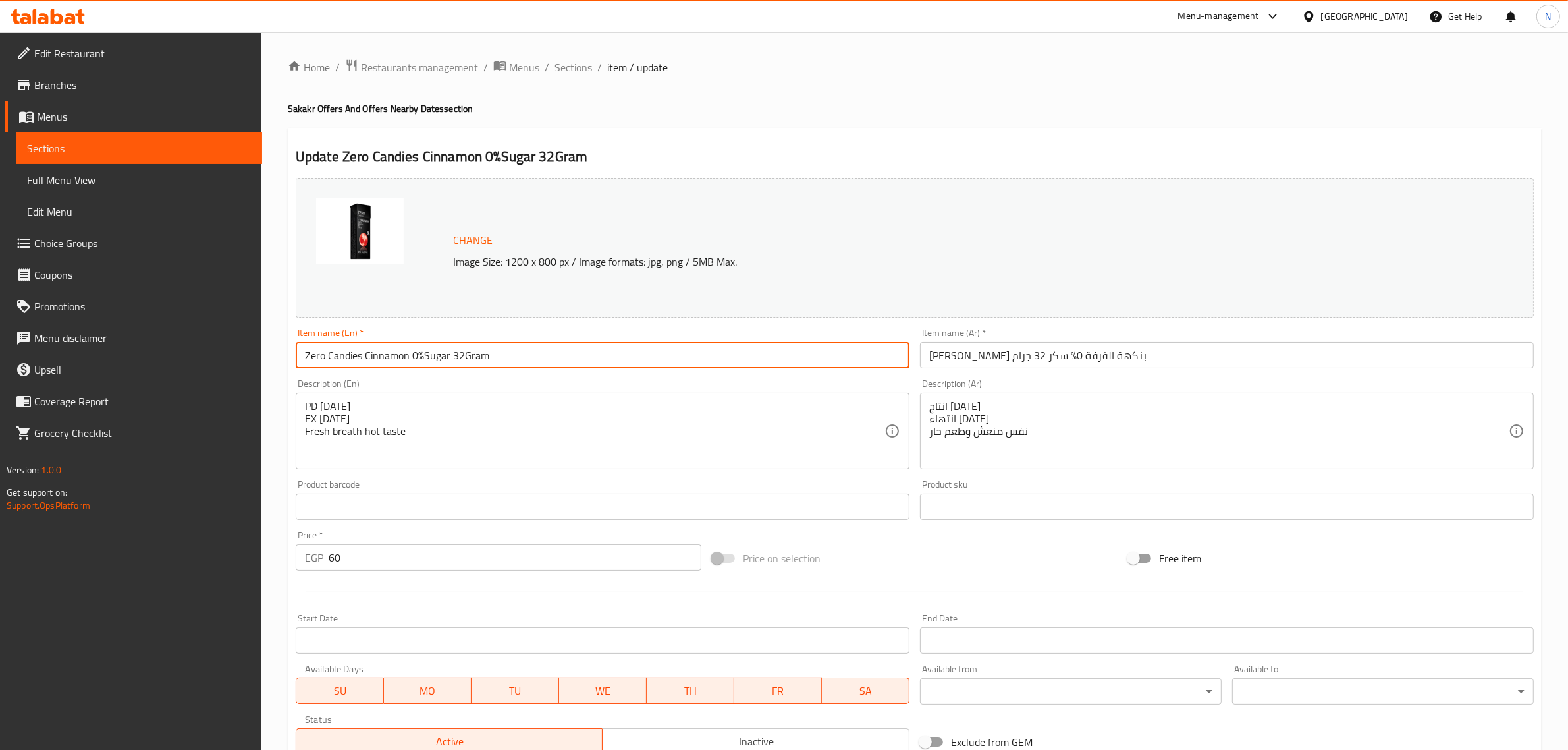
click at [610, 348] on input "Zero Candies Cinnamon 0%Sugar 32Gram" at bounding box center [603, 355] width 614 height 26
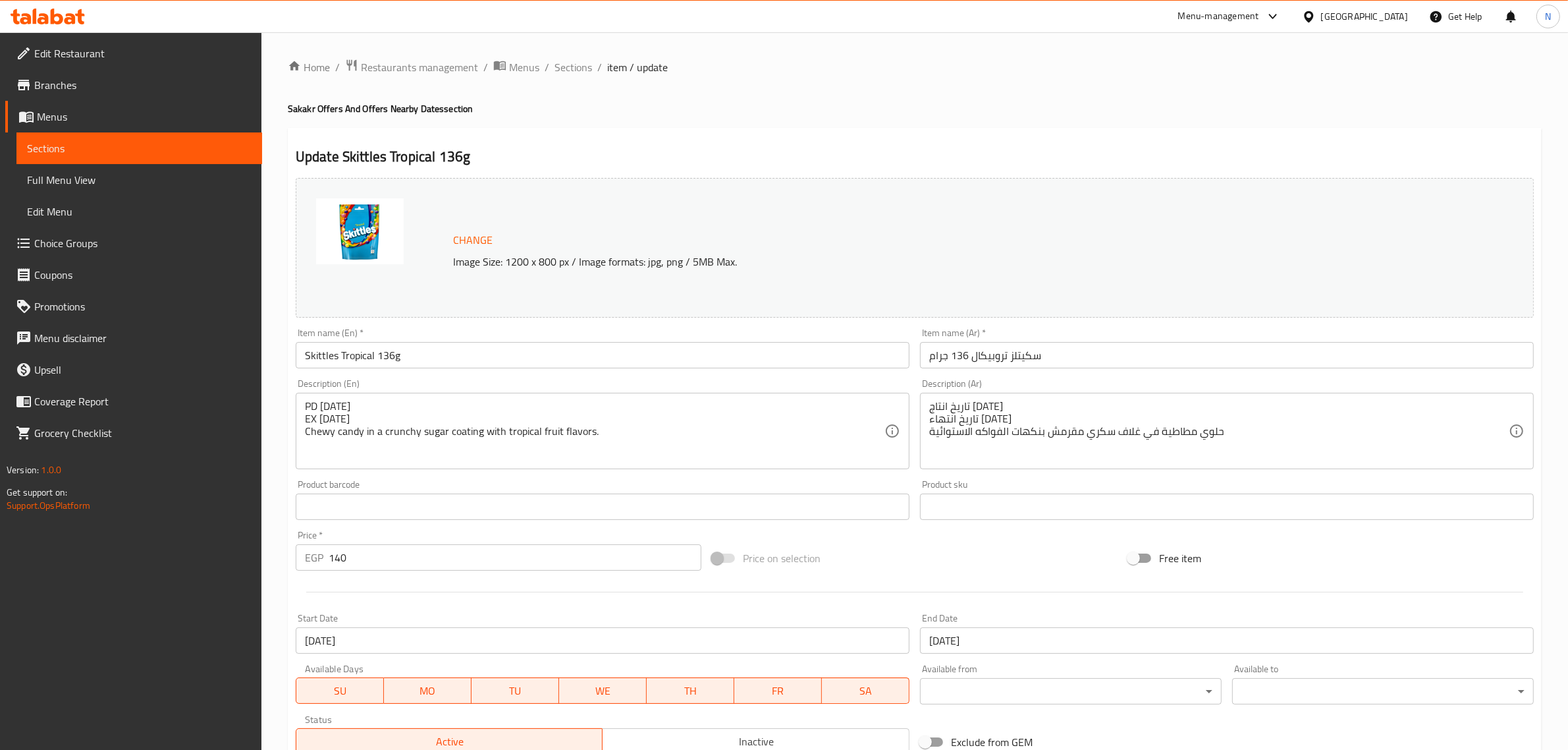
click at [1011, 635] on input "01-01-2100" at bounding box center [1227, 640] width 614 height 26
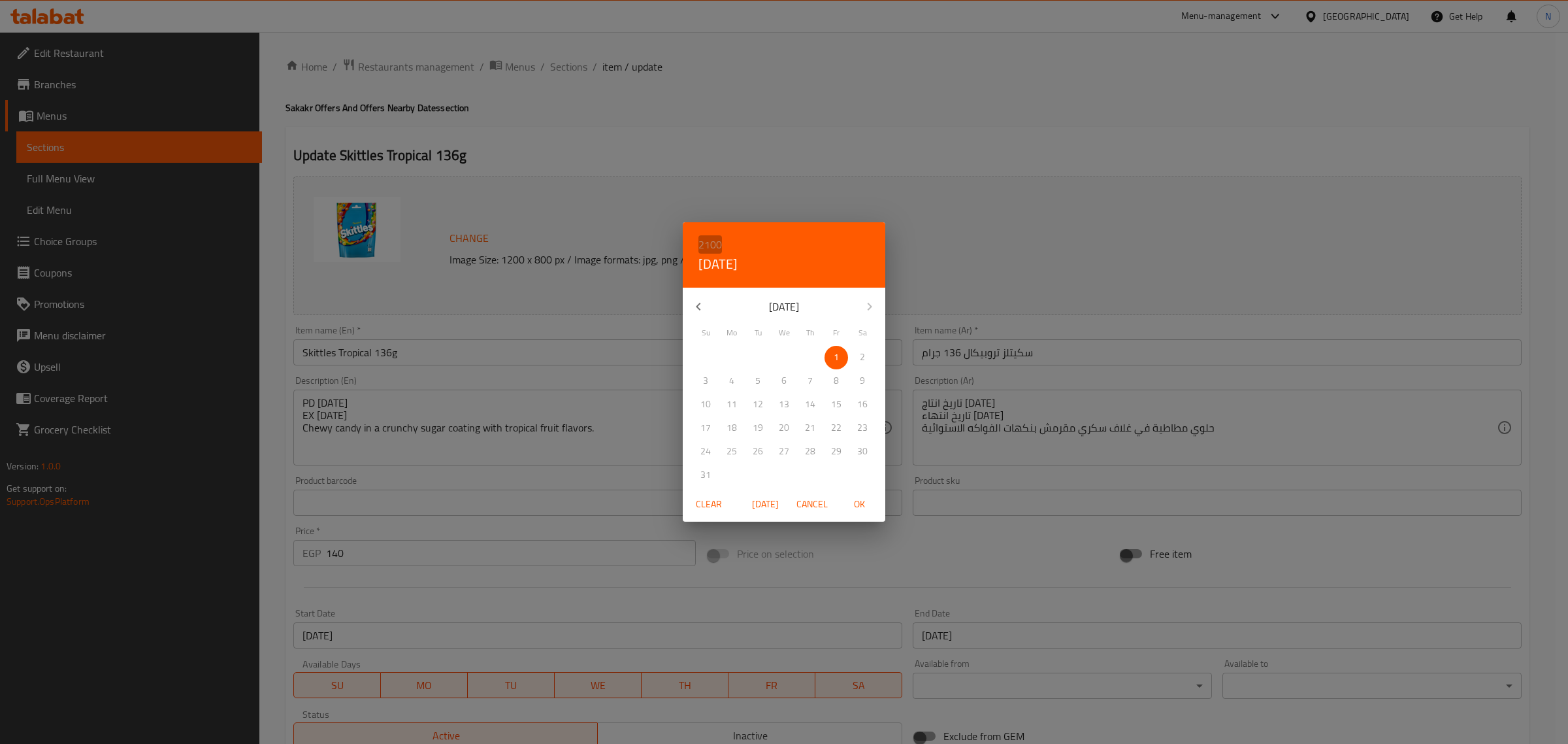
click at [706, 244] on h6 "2100" at bounding box center [710, 245] width 23 height 18
click at [788, 302] on div "2025" at bounding box center [784, 302] width 203 height 26
click at [867, 310] on icon "button" at bounding box center [869, 307] width 16 height 16
click at [784, 434] on p "22" at bounding box center [784, 428] width 10 height 16
click at [861, 505] on span "OK" at bounding box center [859, 505] width 31 height 16
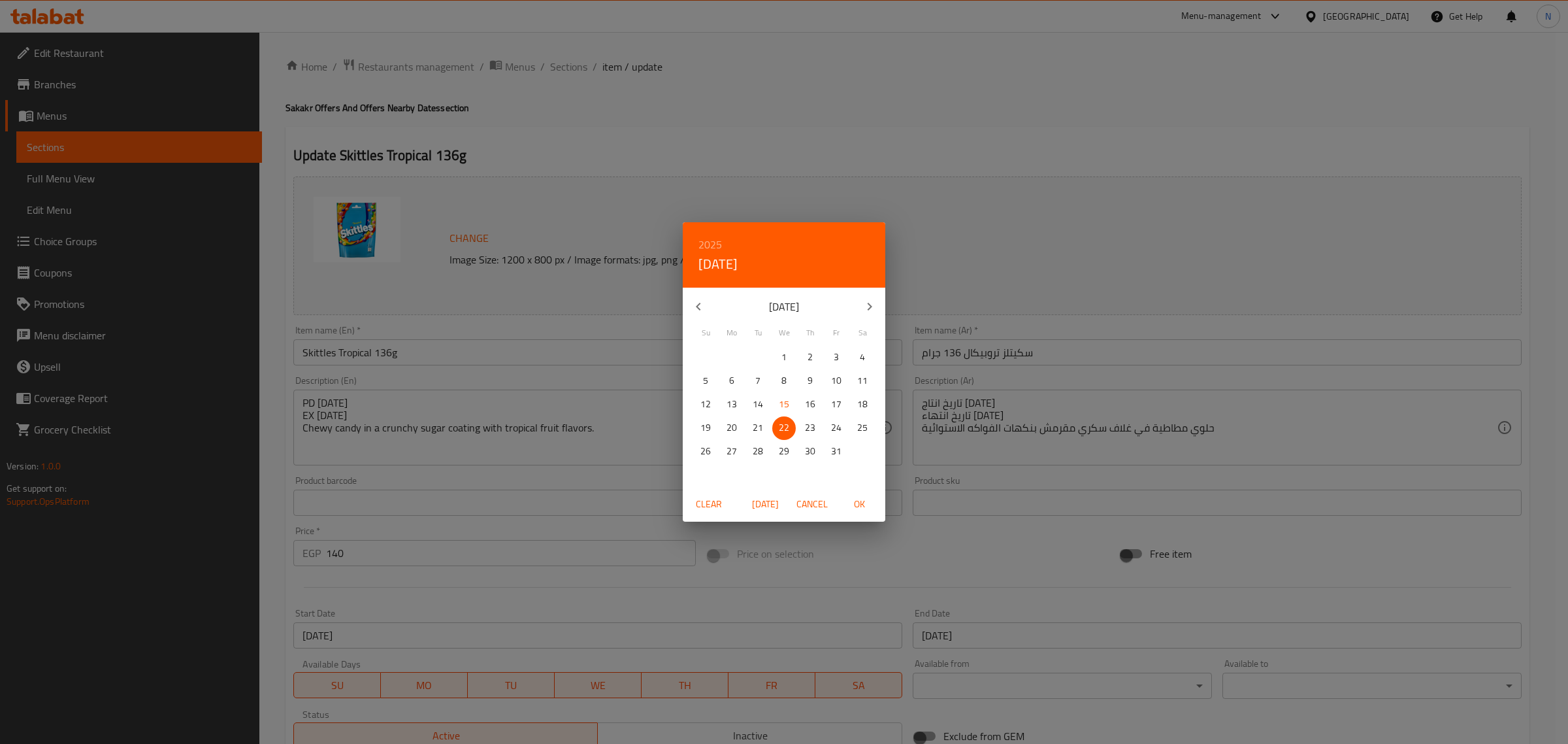
type input "22-10-2025"
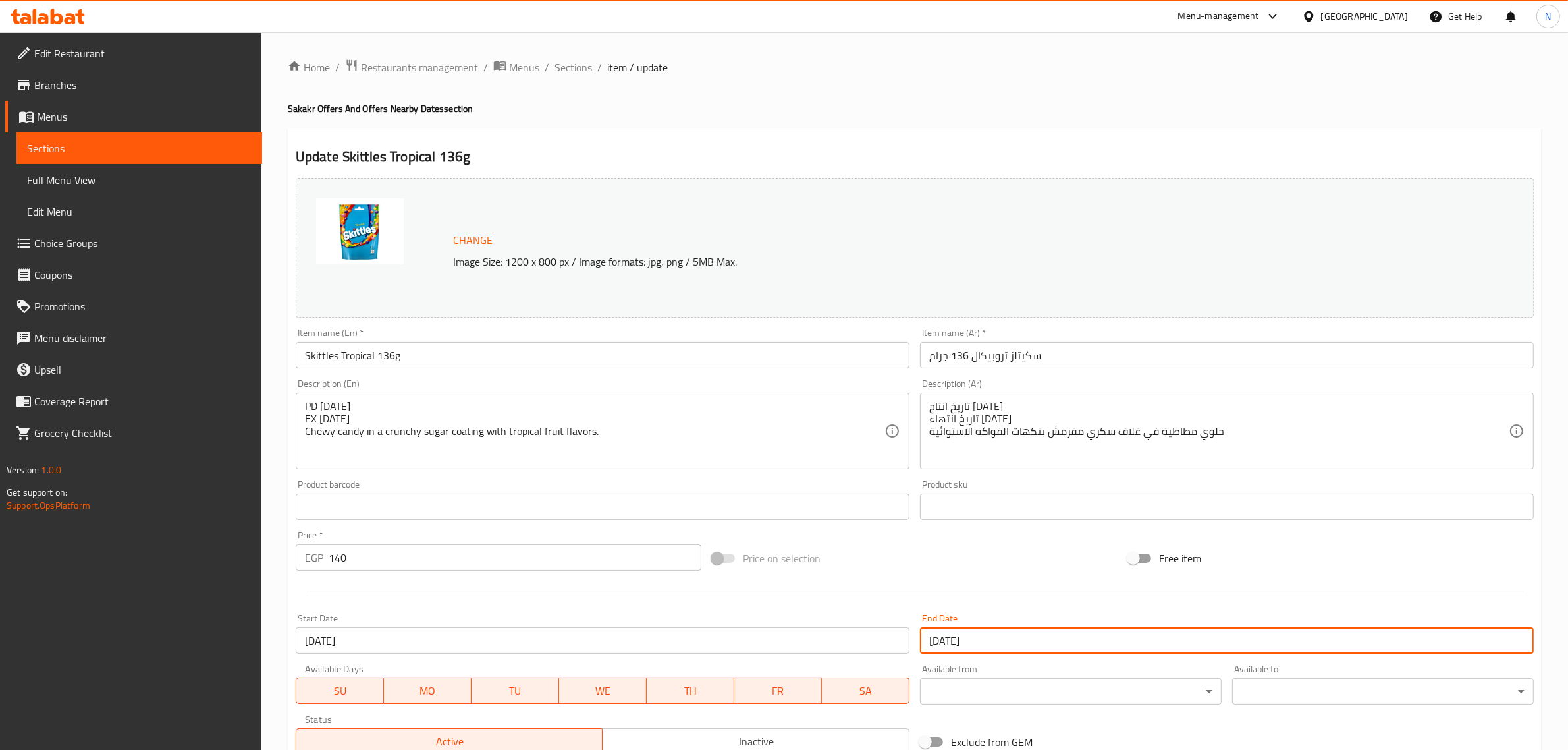
click at [548, 359] on input "Skittles Tropical 136g" at bounding box center [603, 355] width 614 height 26
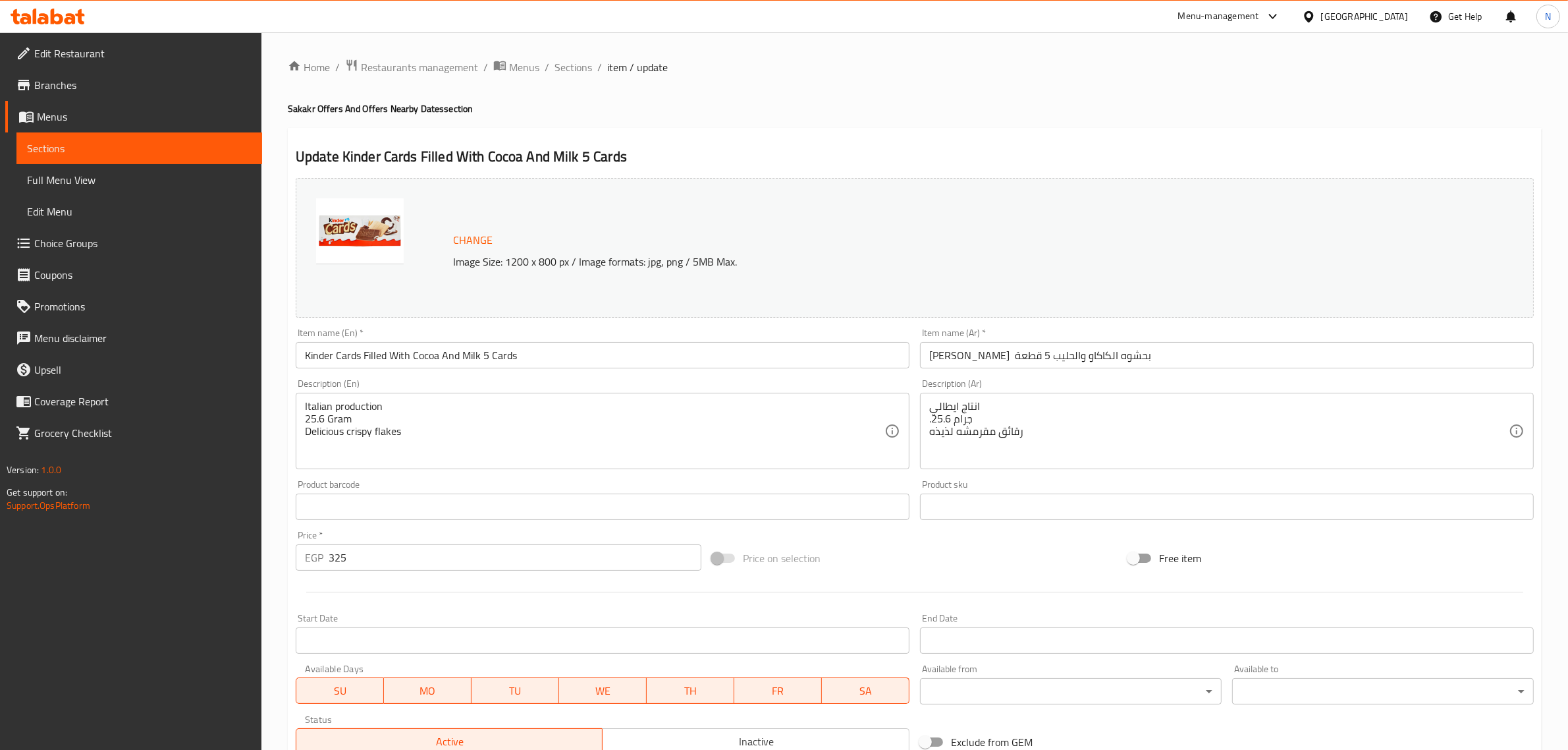
click at [973, 361] on input "كيندر كاردز بحشوه الكاكاو والحليب 5 قطعة" at bounding box center [1227, 355] width 614 height 26
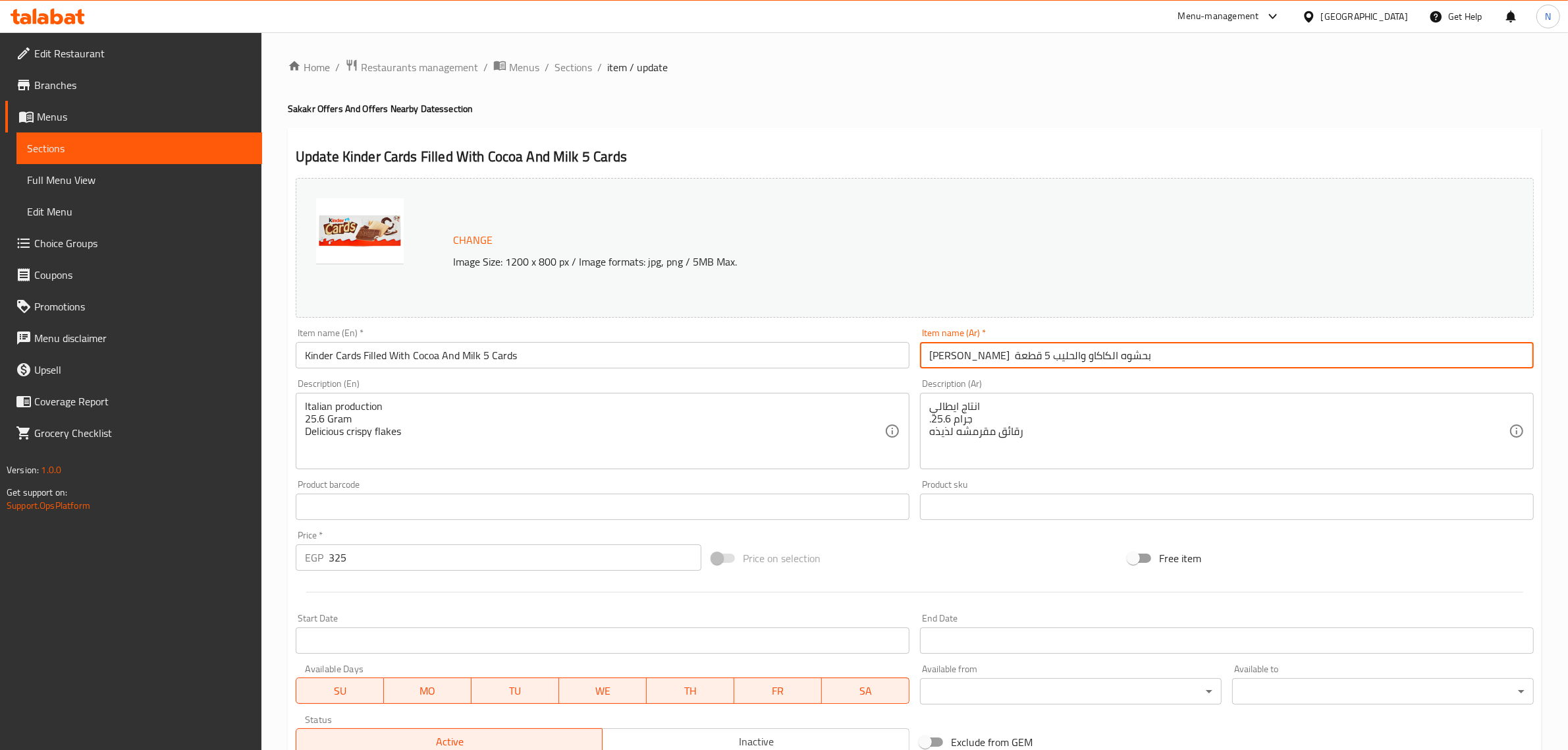
click at [973, 361] on input "كيندر كاردز بحشوه الكاكاو والحليب 5 قطعة" at bounding box center [1227, 355] width 614 height 26
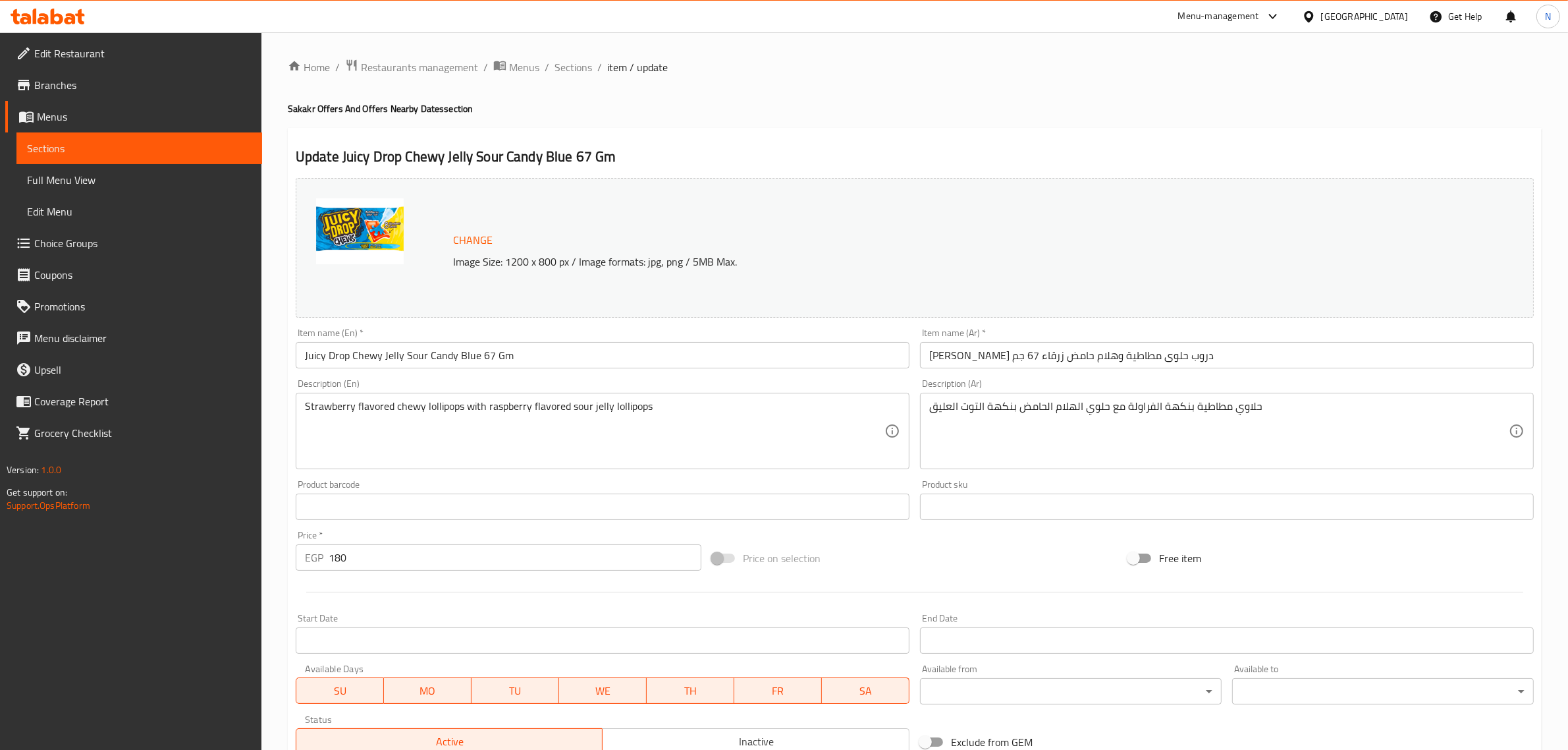
click at [711, 351] on input "Juicy Drop Chewy Jelly Sour Candy Blue 67 Gm" at bounding box center [603, 355] width 614 height 26
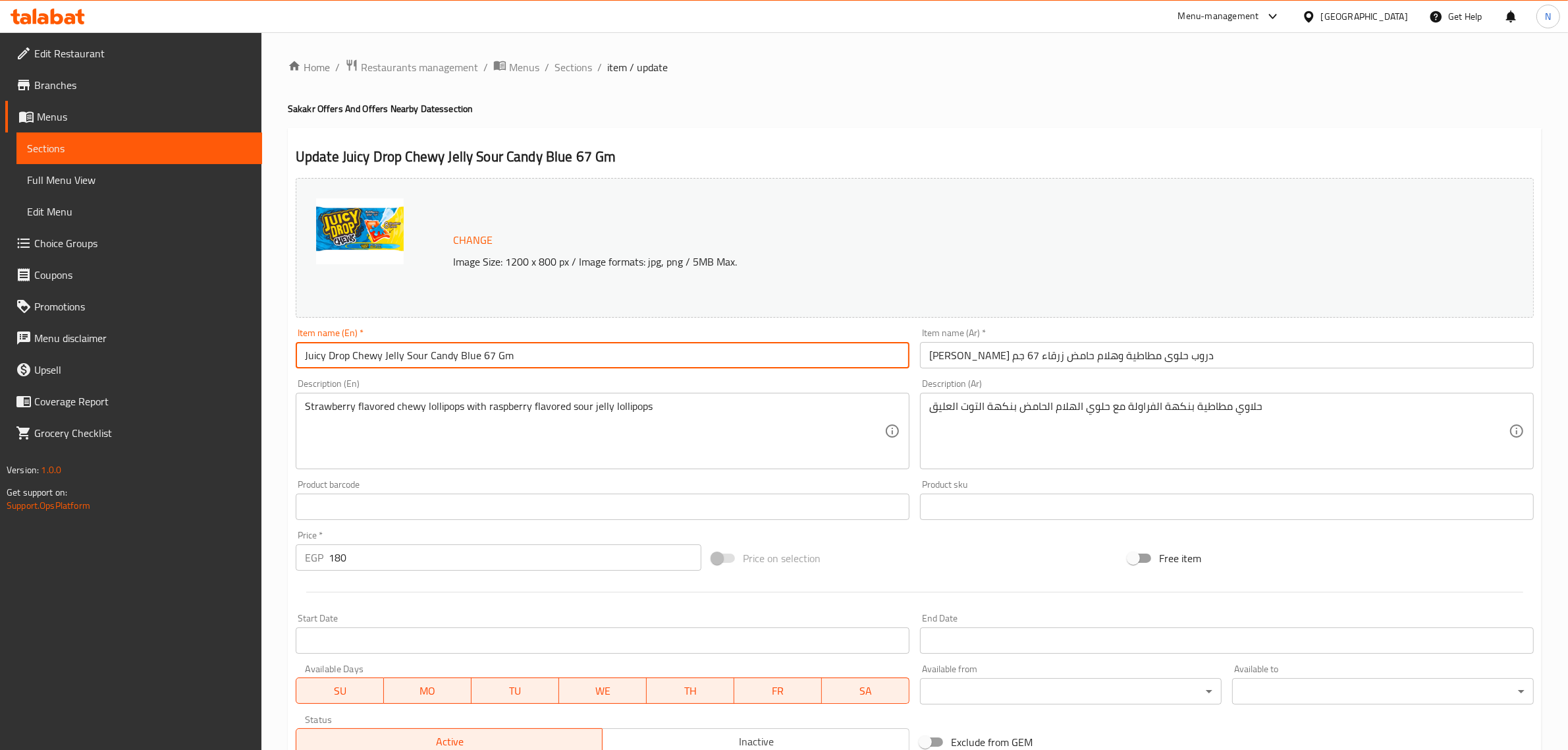
click at [711, 351] on input "Juicy Drop Chewy Jelly Sour Candy Blue 67 Gm" at bounding box center [603, 355] width 614 height 26
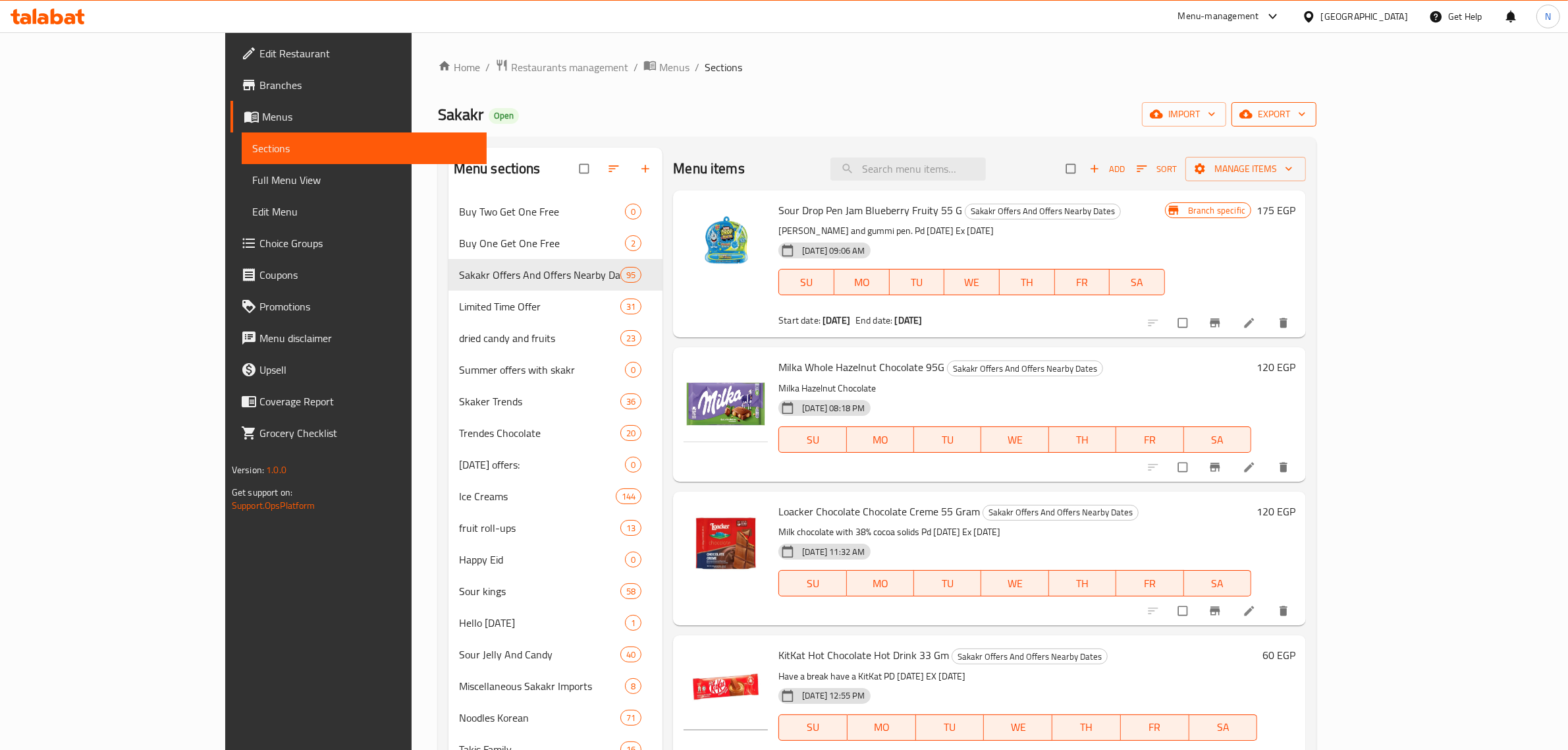
click at [1307, 116] on span "export" at bounding box center [1274, 115] width 64 height 17
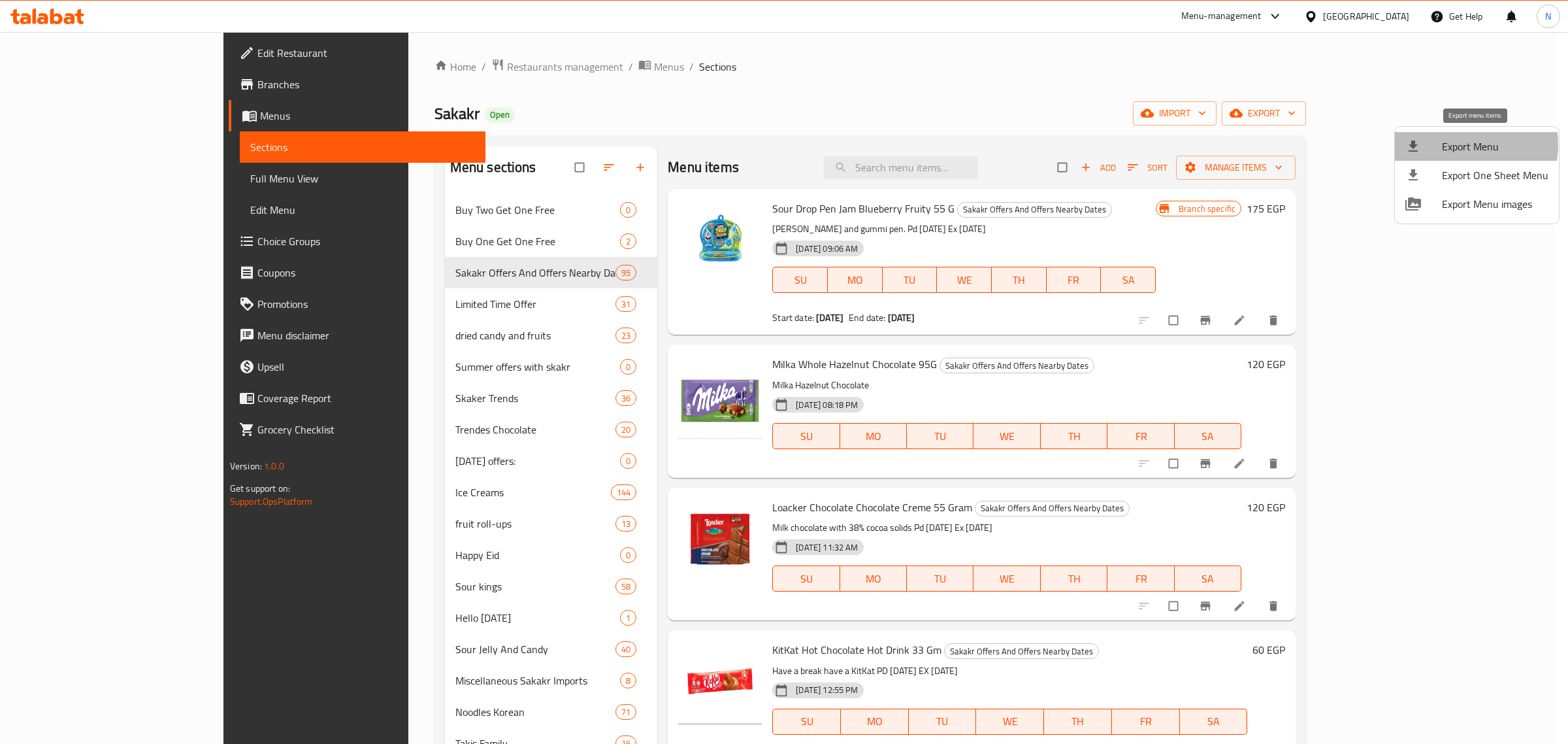
click at [1462, 145] on span "Export Menu" at bounding box center [1495, 146] width 106 height 16
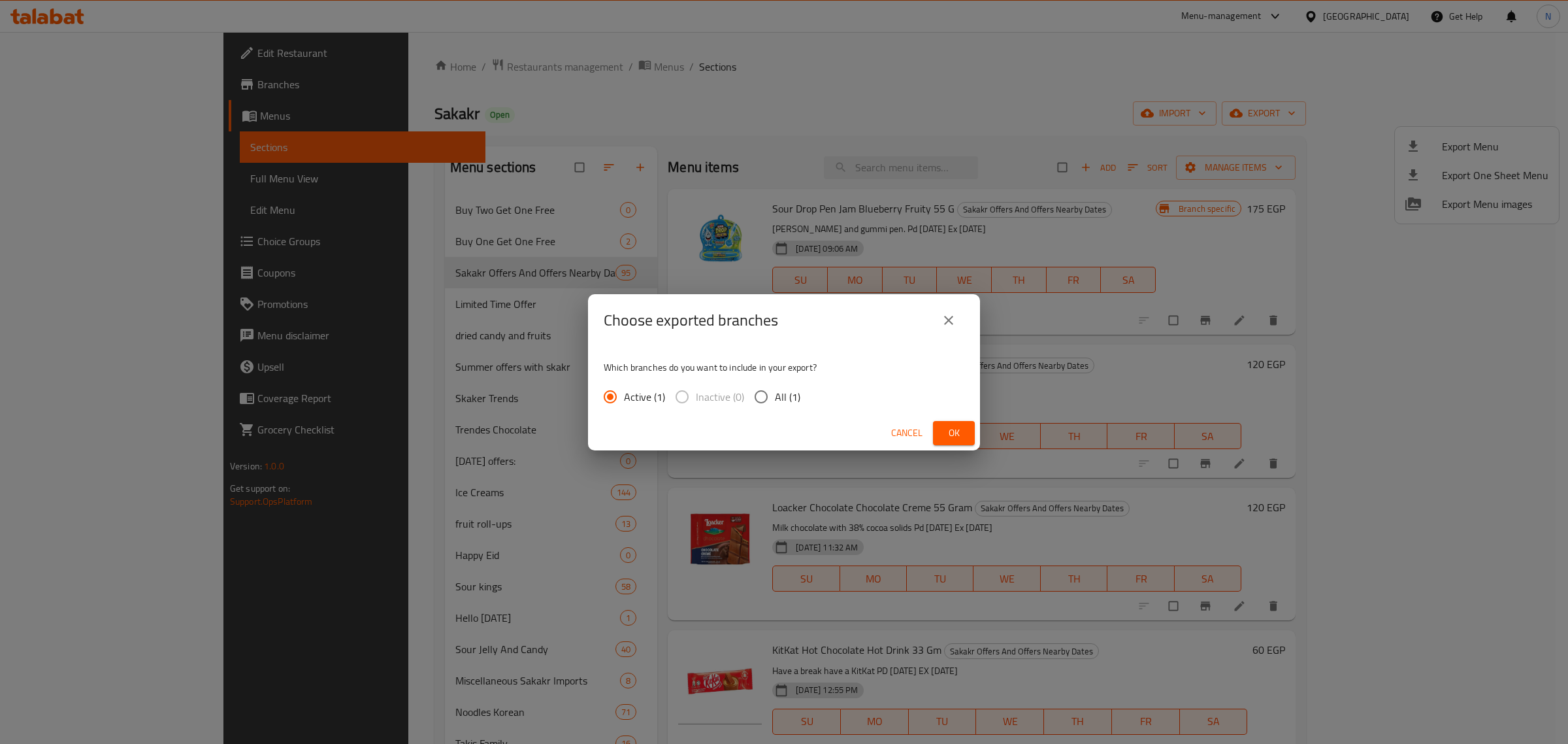
click at [776, 396] on span "All (1)" at bounding box center [788, 396] width 25 height 16
click at [775, 396] on input "All (1)" at bounding box center [761, 396] width 28 height 28
radio input "true"
click at [942, 426] on button "Ok" at bounding box center [954, 433] width 42 height 24
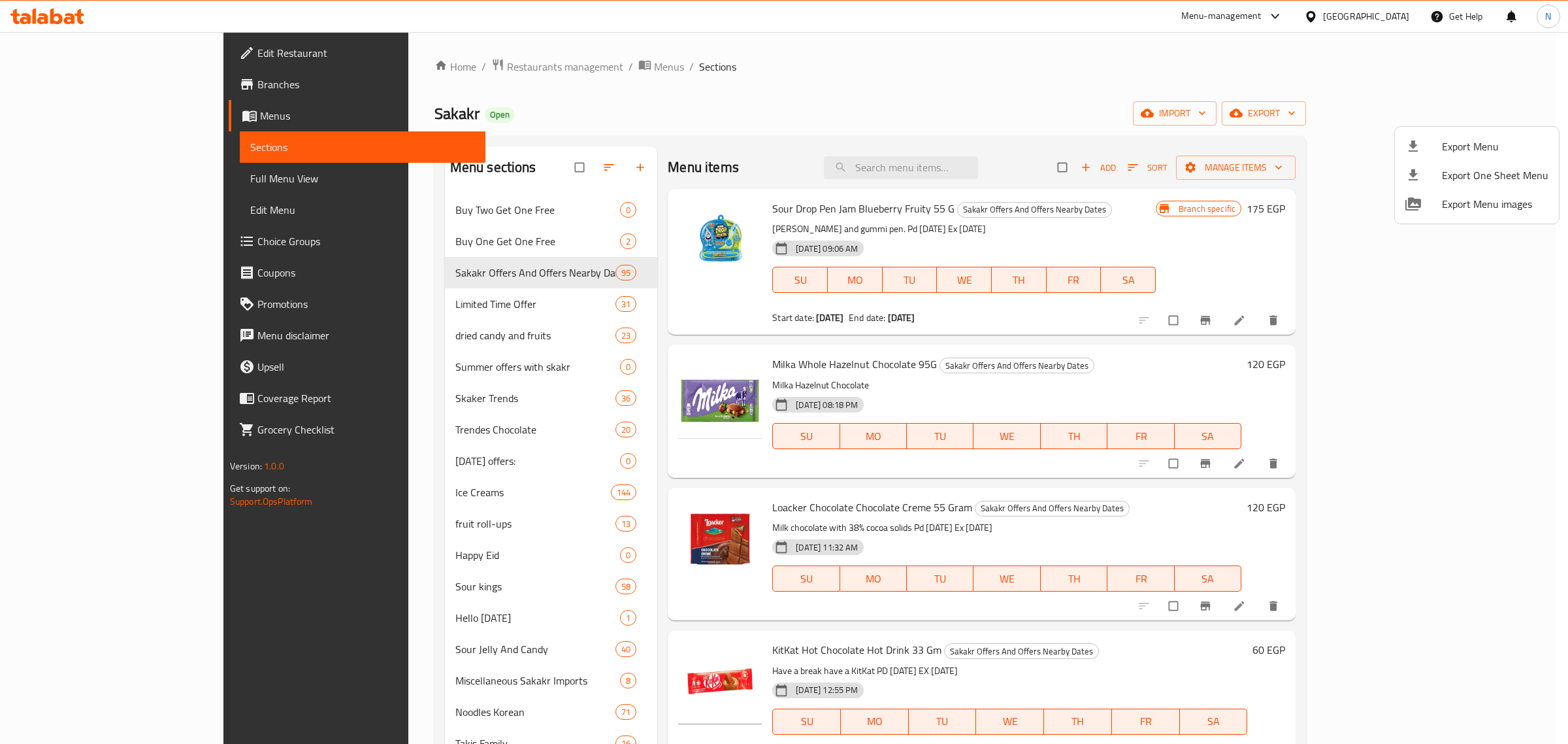
click at [1070, 84] on div at bounding box center [784, 372] width 1568 height 744
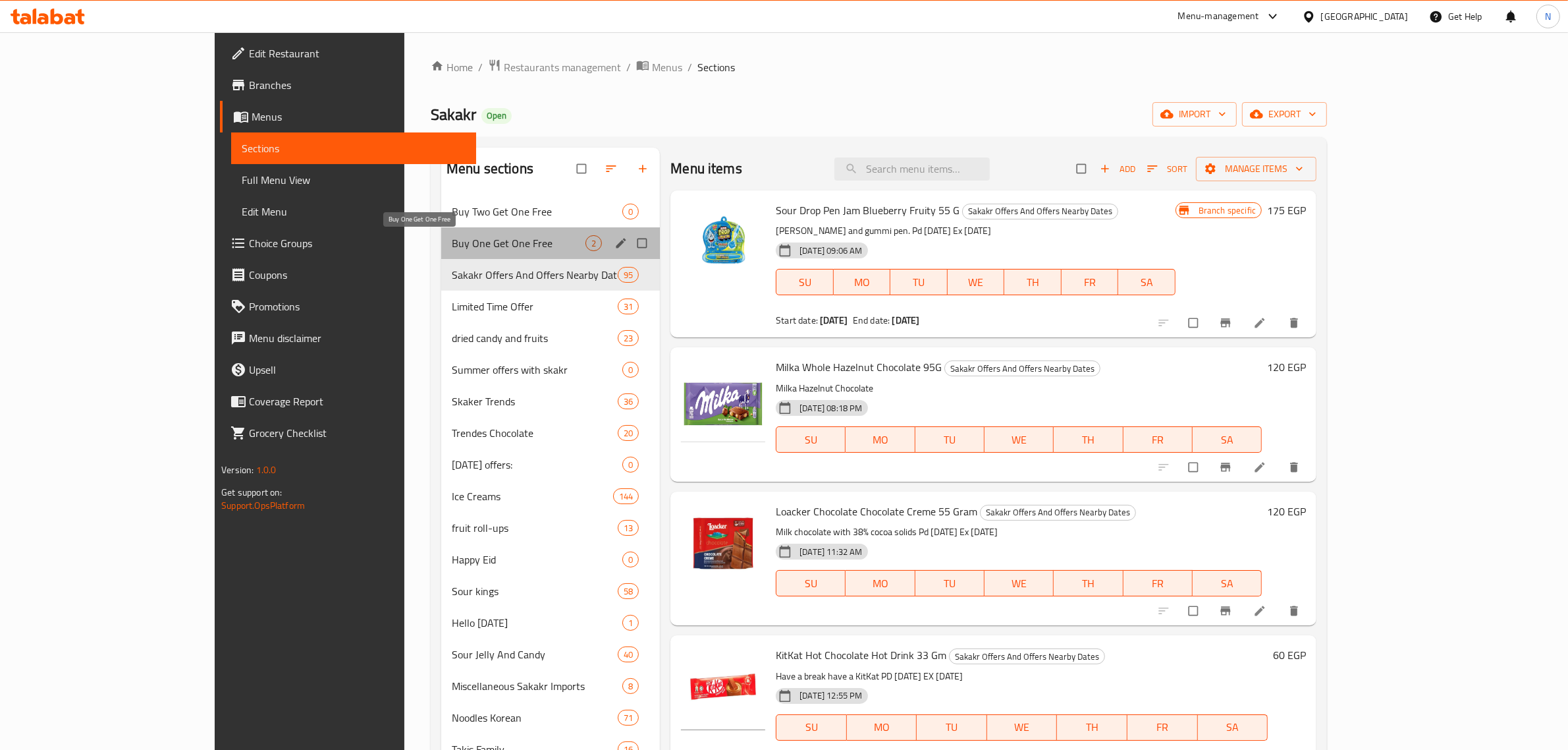
click at [452, 238] on span "Buy One Get One Free" at bounding box center [518, 243] width 133 height 16
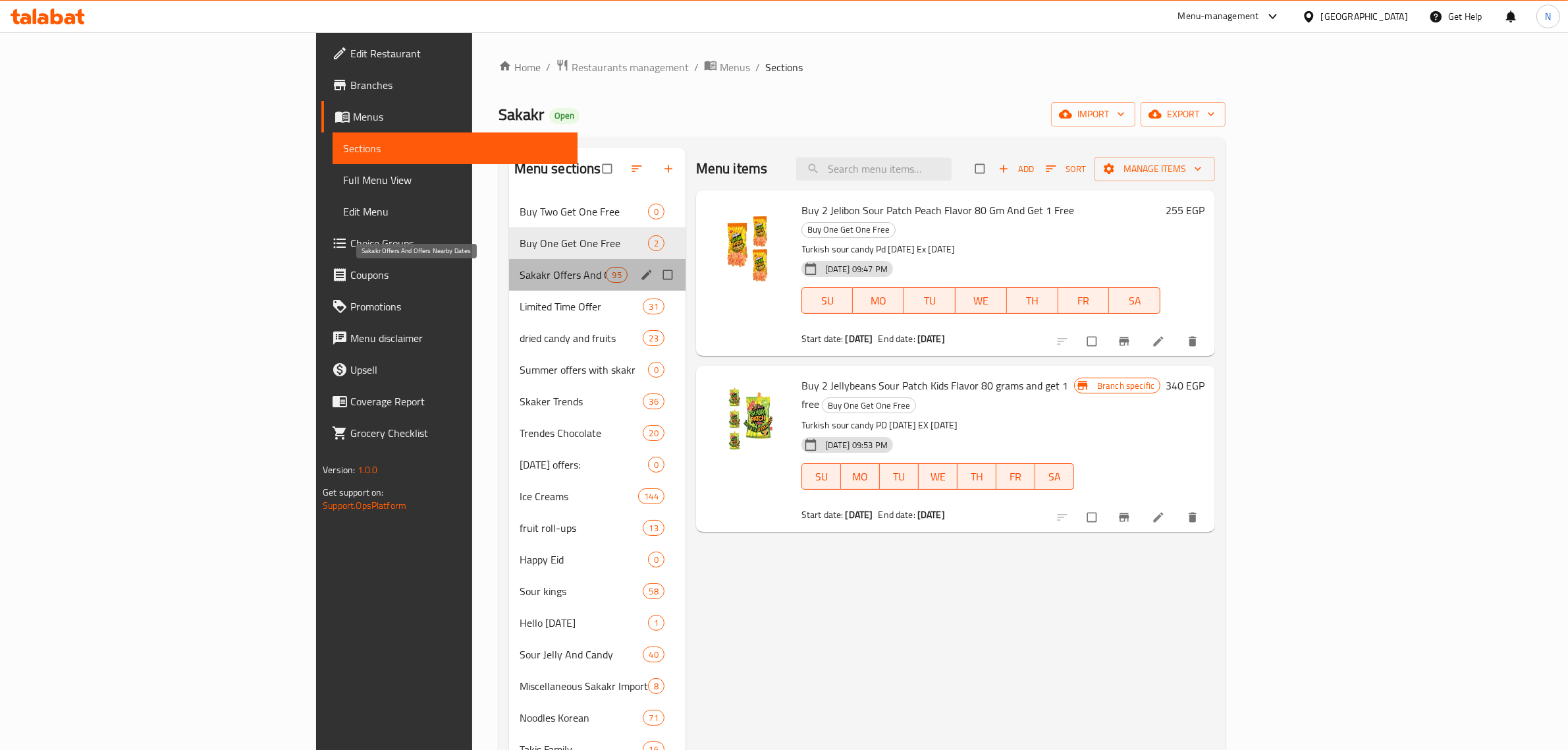
click at [520, 270] on span "Sakakr Offers And Offers Nearby Dates" at bounding box center [563, 274] width 87 height 16
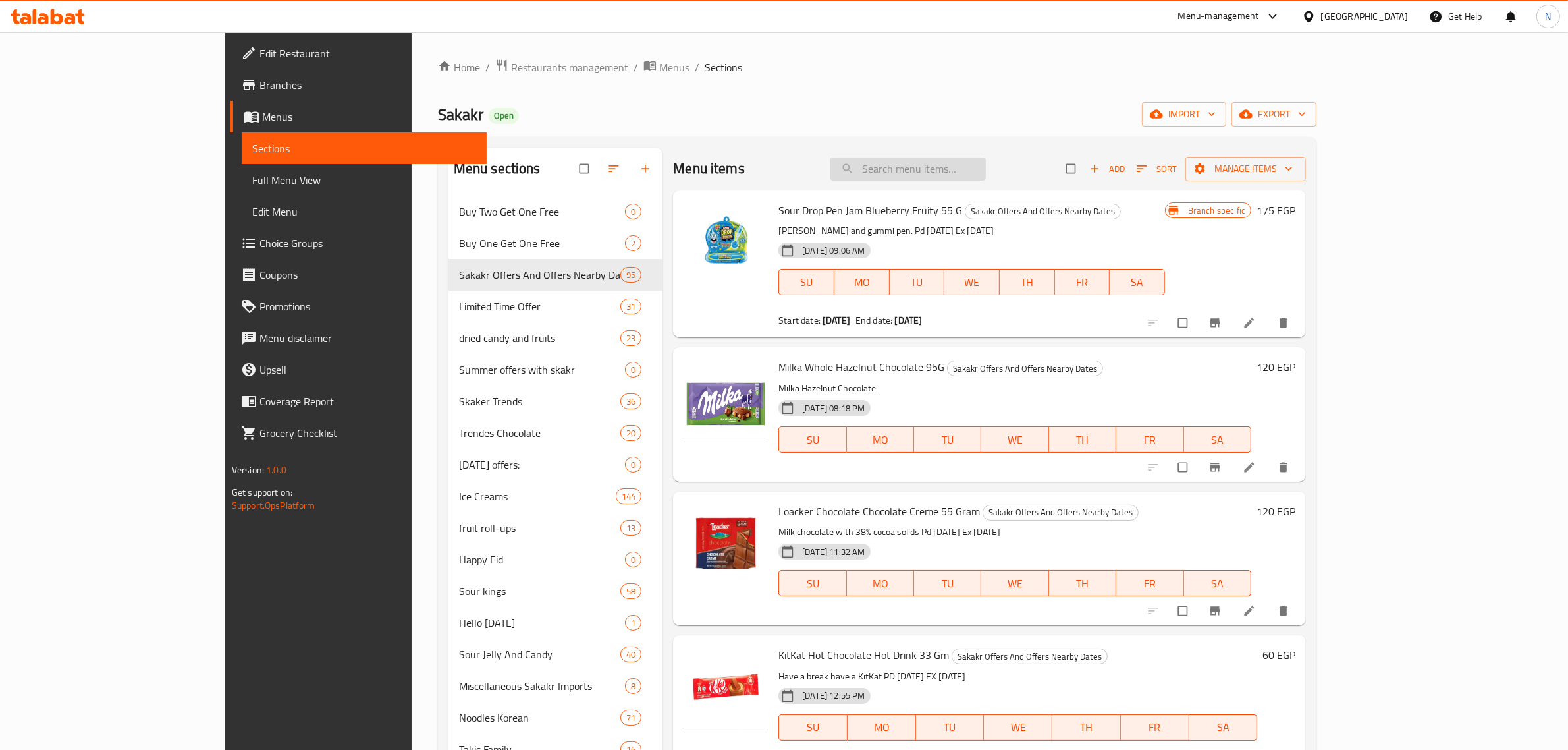
click at [986, 161] on input "search" at bounding box center [908, 169] width 155 height 23
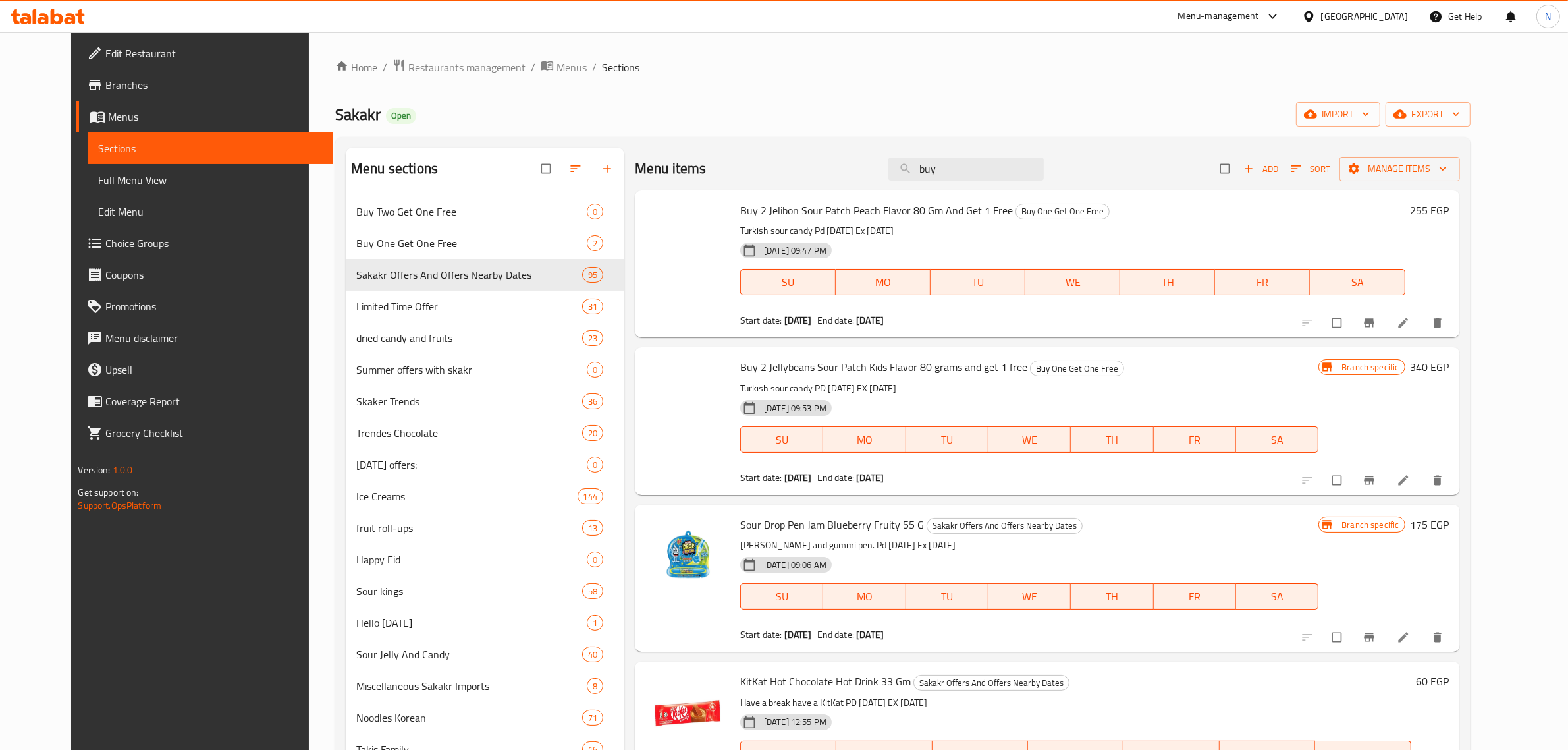
click at [998, 170] on input "buy" at bounding box center [966, 169] width 155 height 23
click at [977, 167] on input "buyy" at bounding box center [966, 169] width 155 height 23
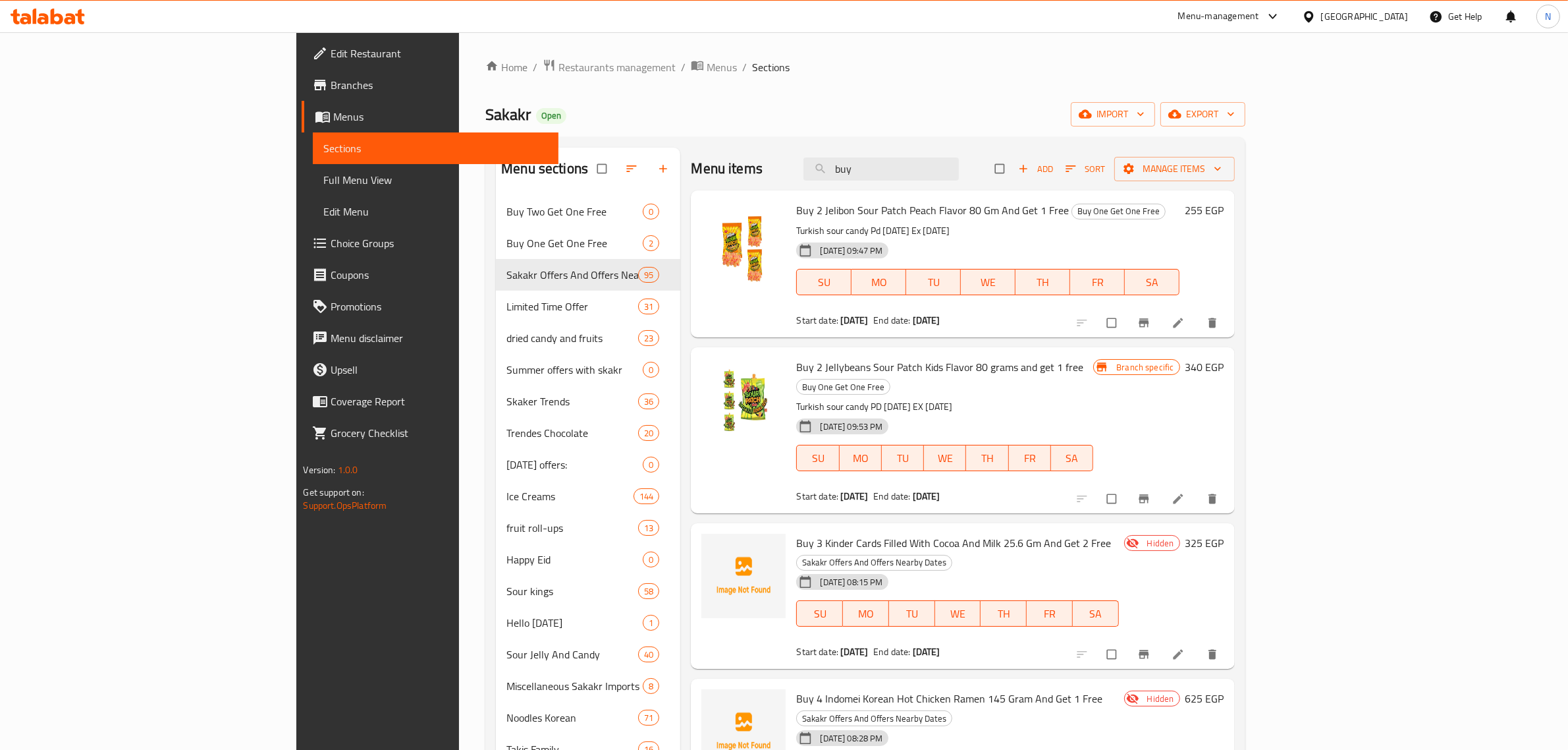
scroll to position [329, 0]
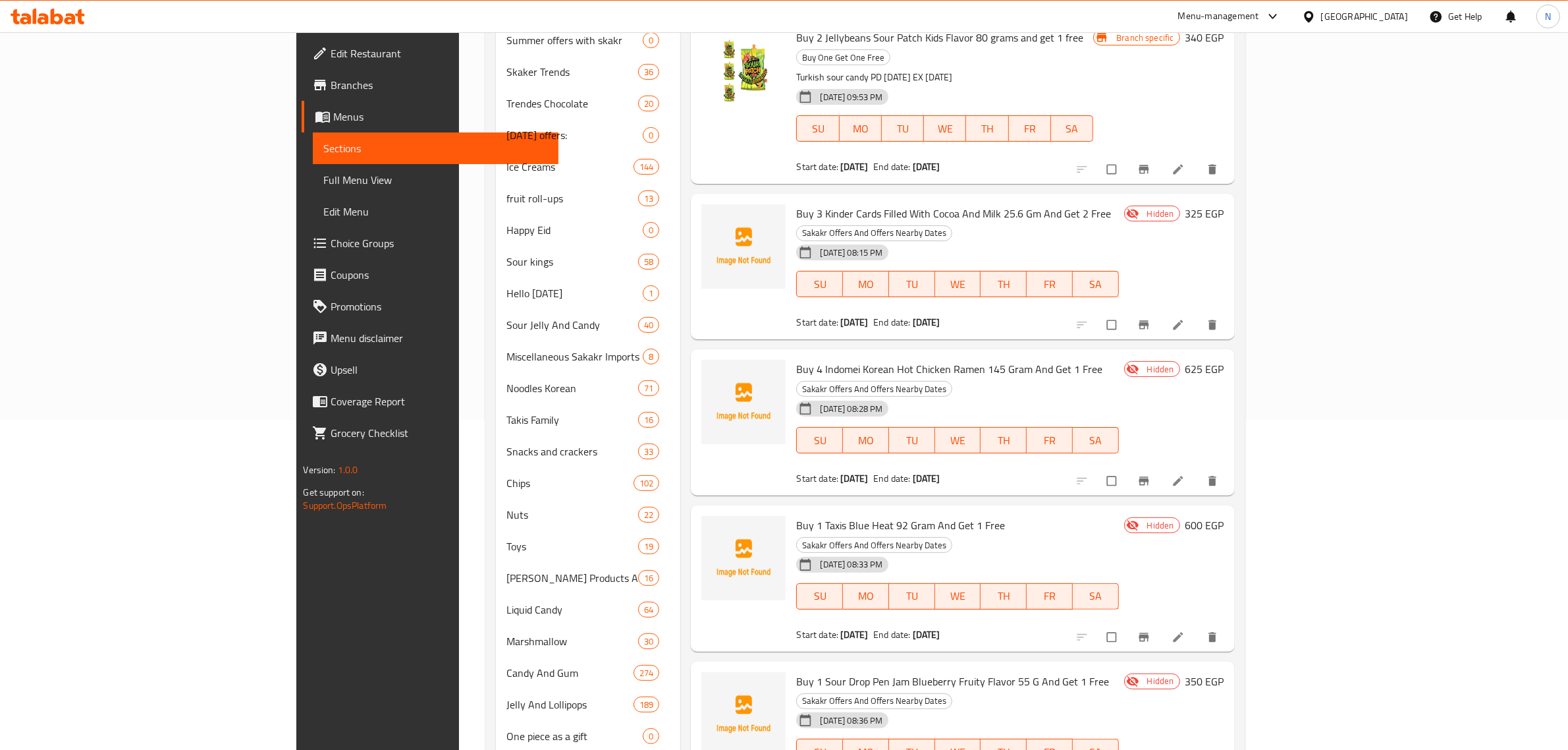
type input "buy"
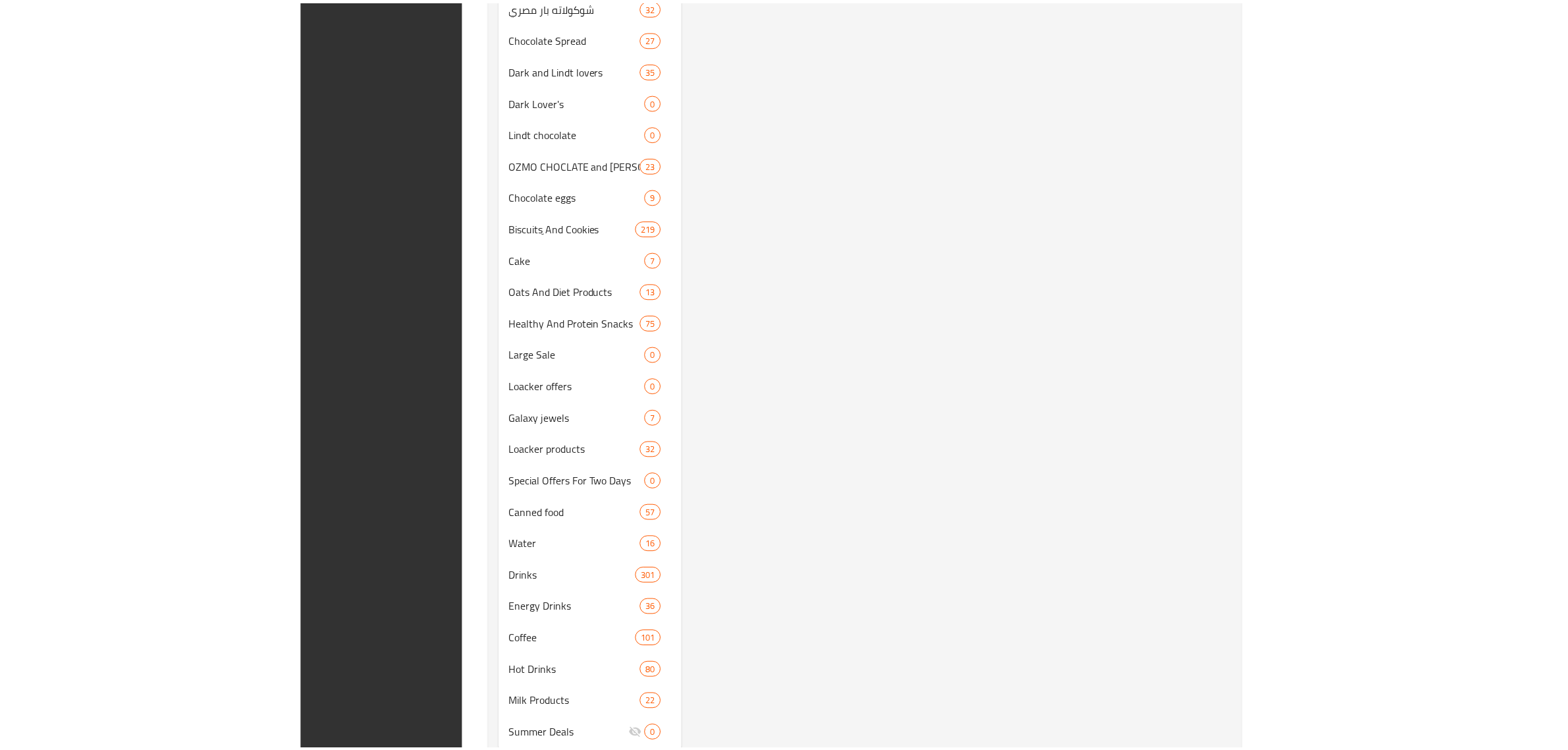
scroll to position [1888, 0]
